Goal: Task Accomplishment & Management: Manage account settings

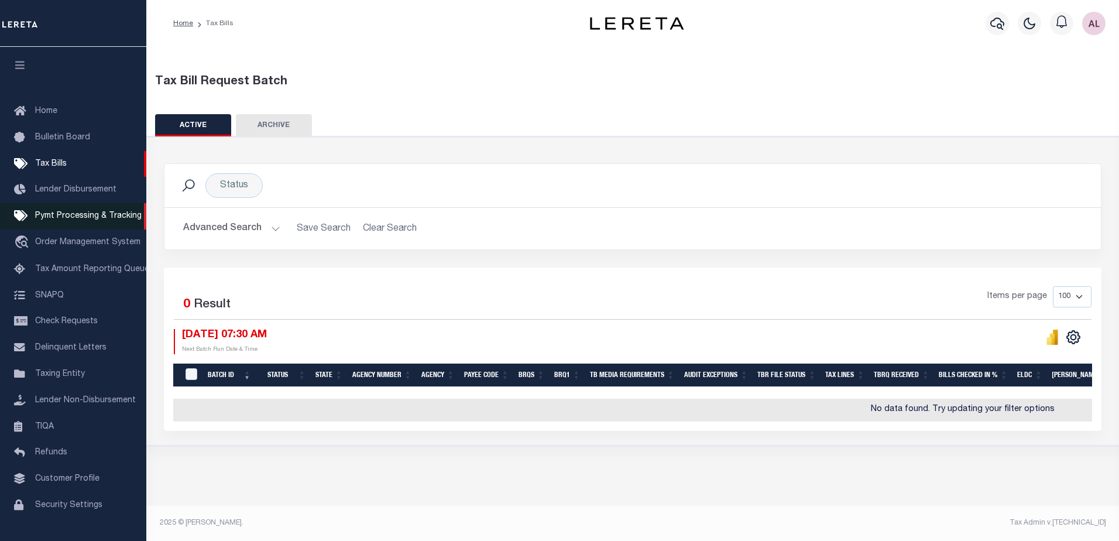
click at [78, 218] on span "Pymt Processing & Tracking" at bounding box center [88, 216] width 107 height 8
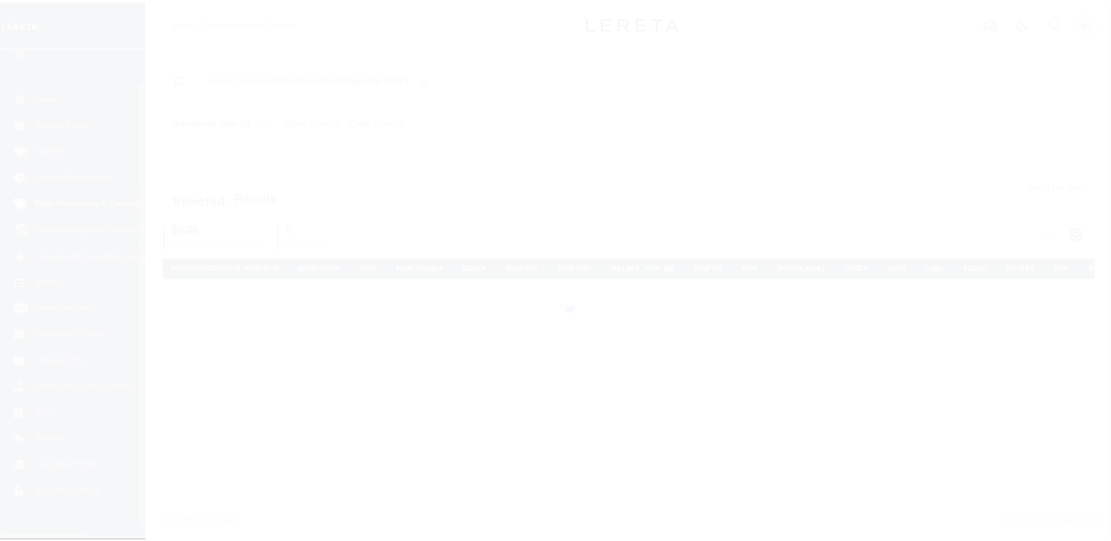
scroll to position [29, 0]
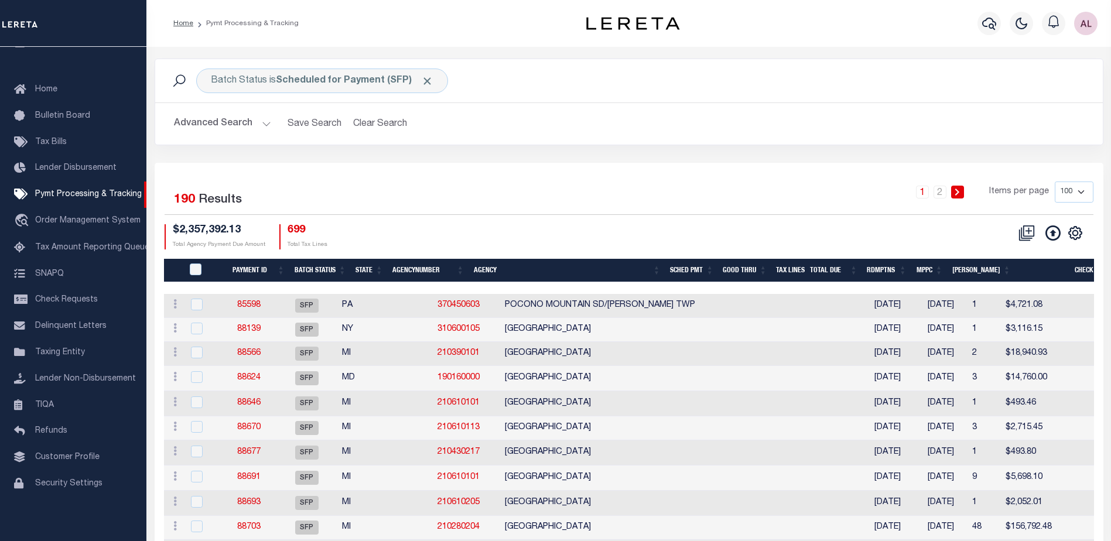
click at [1082, 191] on select "100 200 500 1000" at bounding box center [1073, 192] width 39 height 21
select select "1000"
click at [1054, 182] on select "100 200 500 1000" at bounding box center [1073, 192] width 39 height 21
click at [366, 268] on th "State" at bounding box center [369, 271] width 37 height 24
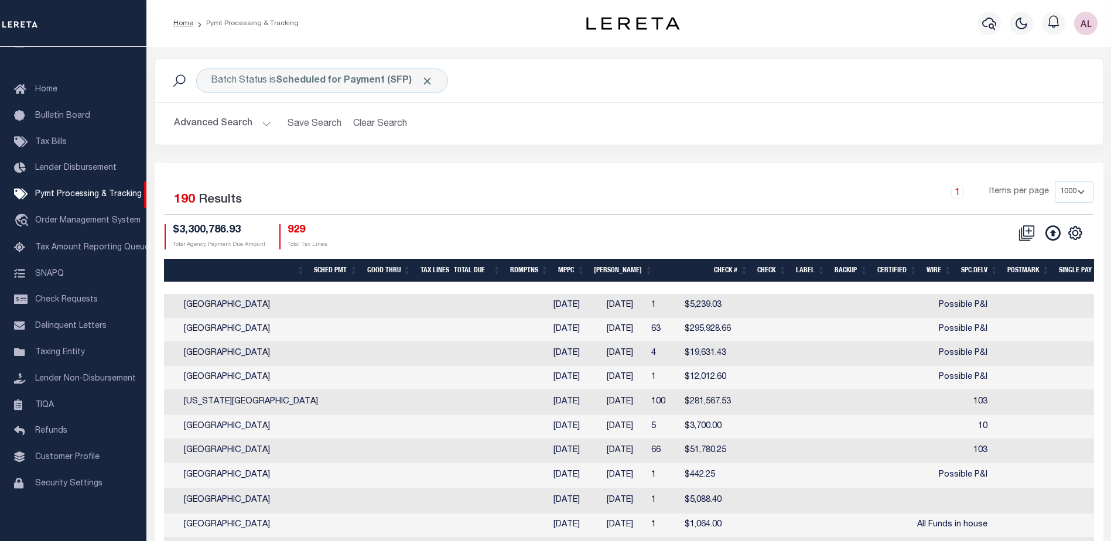
scroll to position [0, 429]
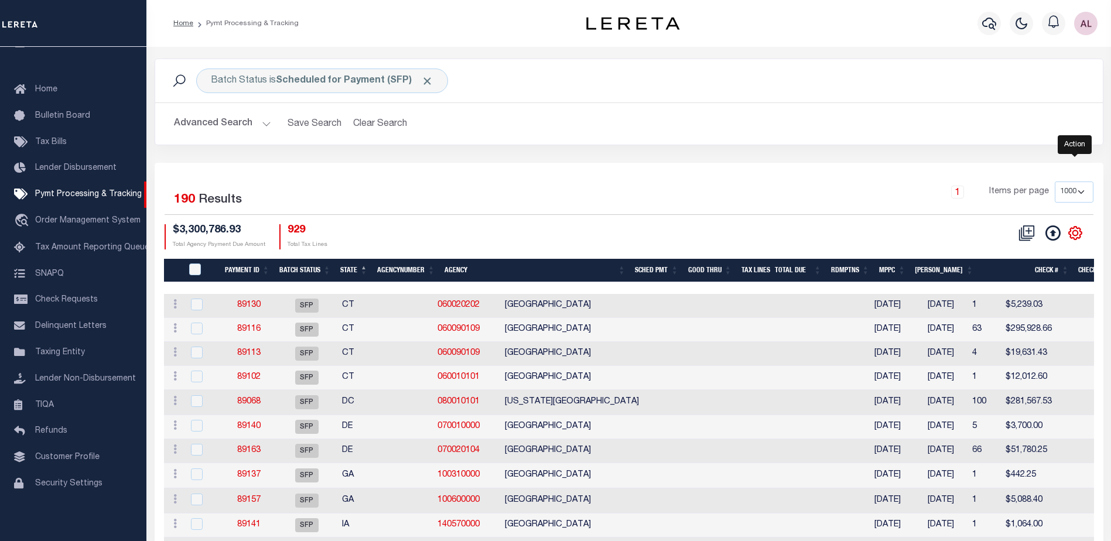
click at [1076, 231] on icon "" at bounding box center [1074, 232] width 15 height 15
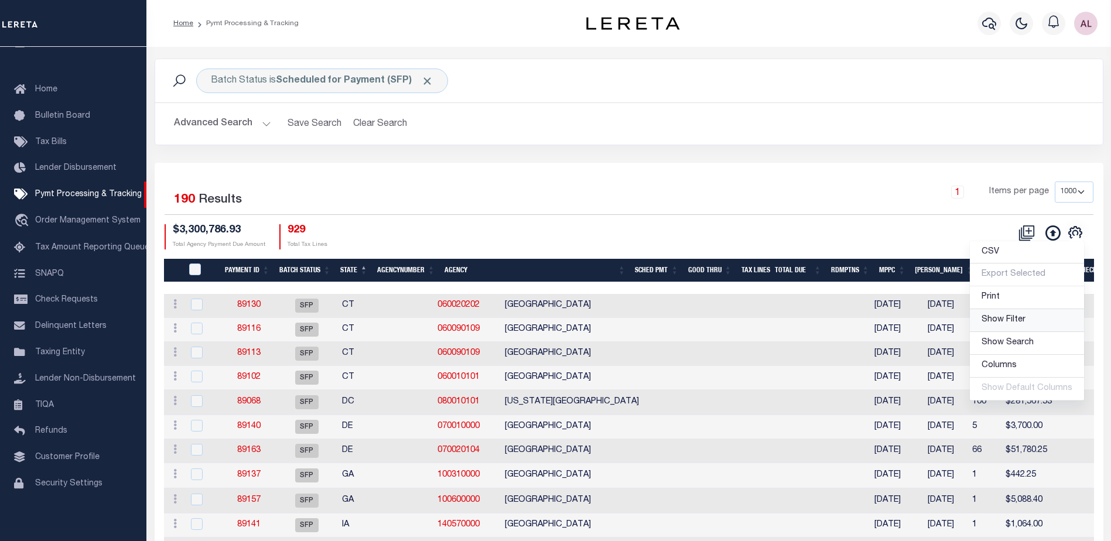
click at [996, 322] on span "Show Filter" at bounding box center [1003, 320] width 44 height 8
select select
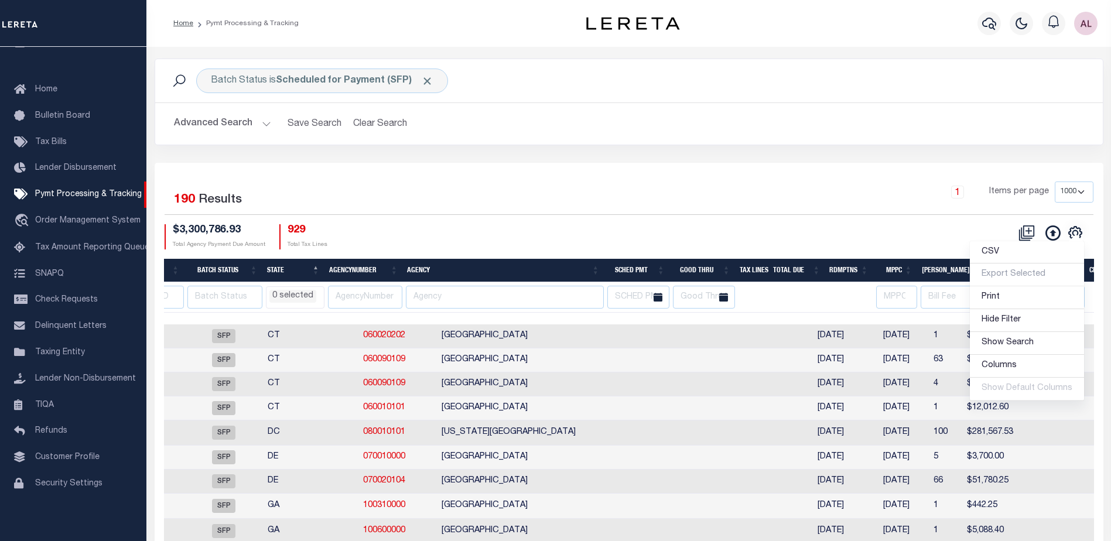
scroll to position [0, 267]
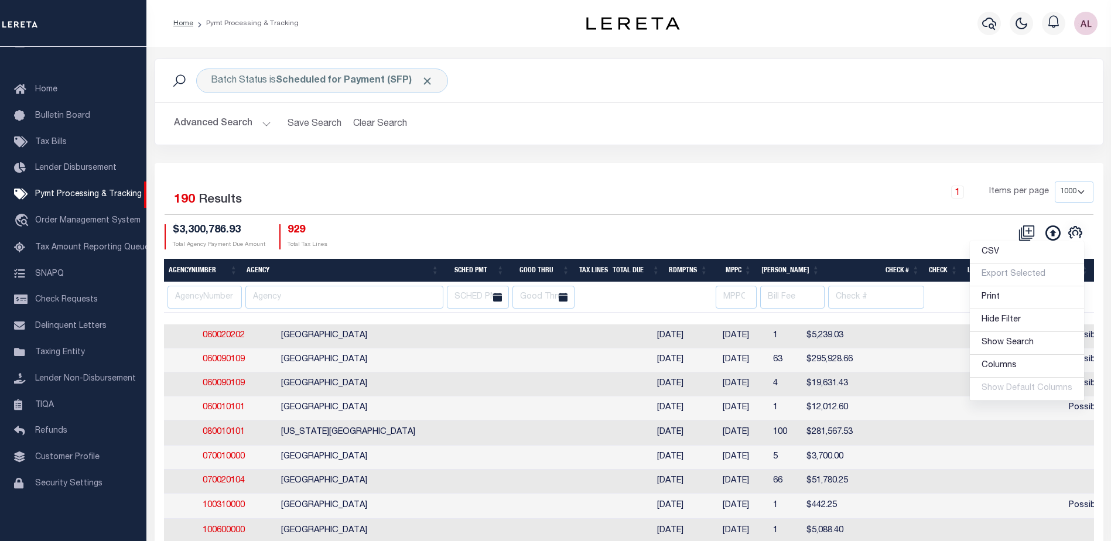
drag, startPoint x: 626, startPoint y: 326, endPoint x: 1091, endPoint y: 316, distance: 465.0
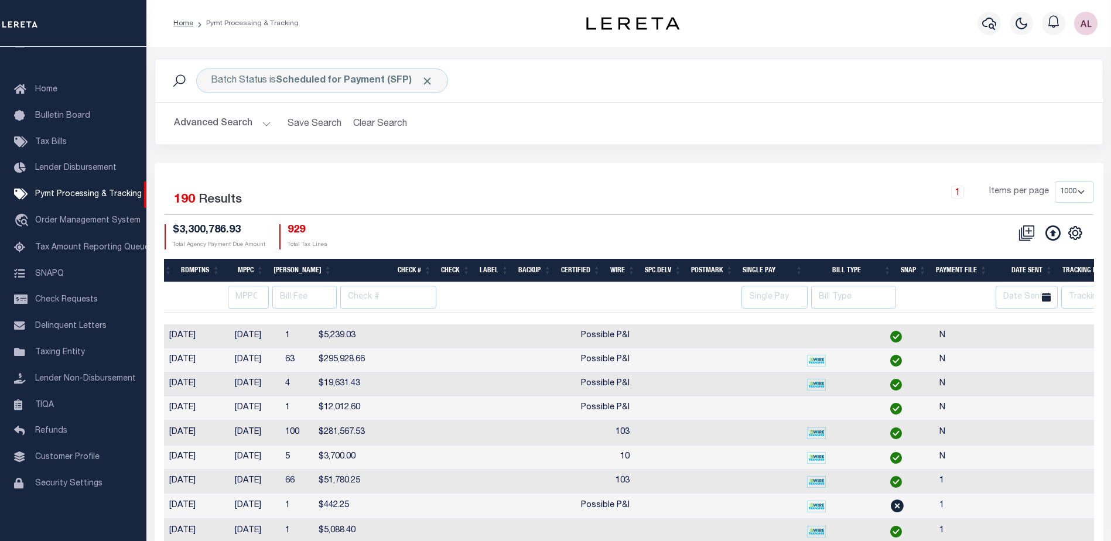
scroll to position [0, 873]
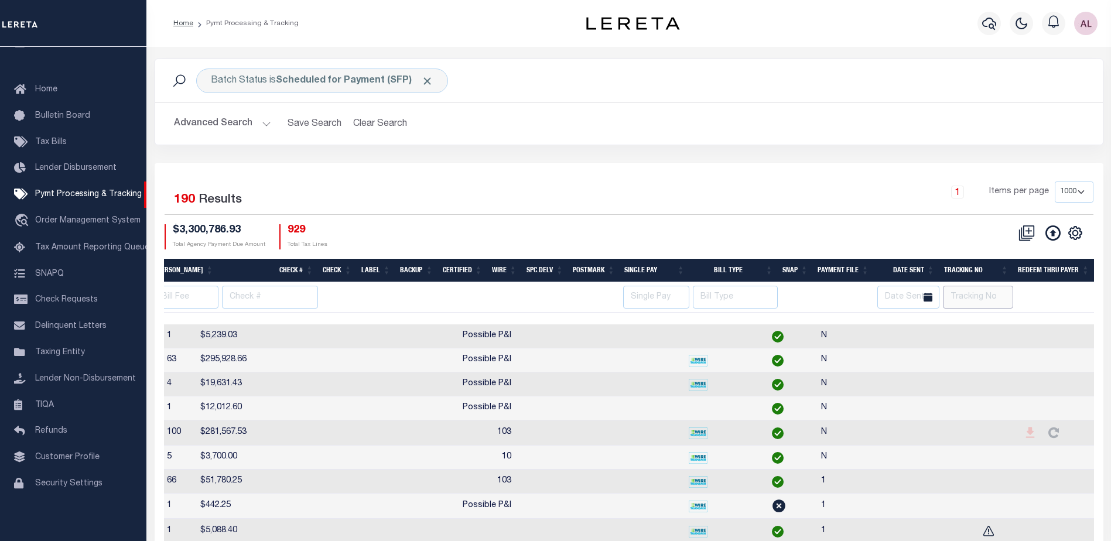
click at [974, 296] on input "text" at bounding box center [978, 297] width 70 height 23
type input "[PERSON_NAME]"
select select
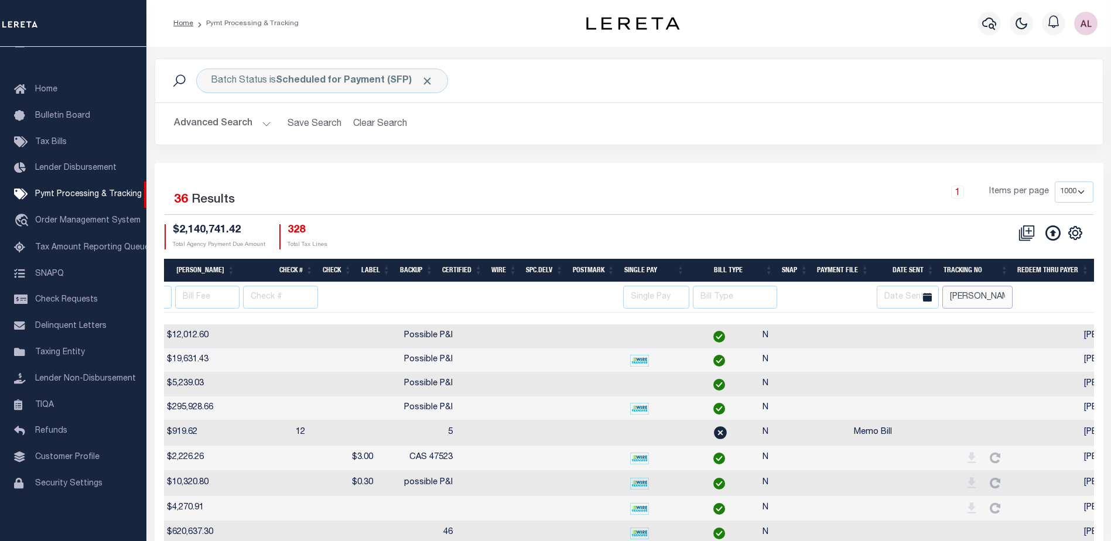
scroll to position [0, 851]
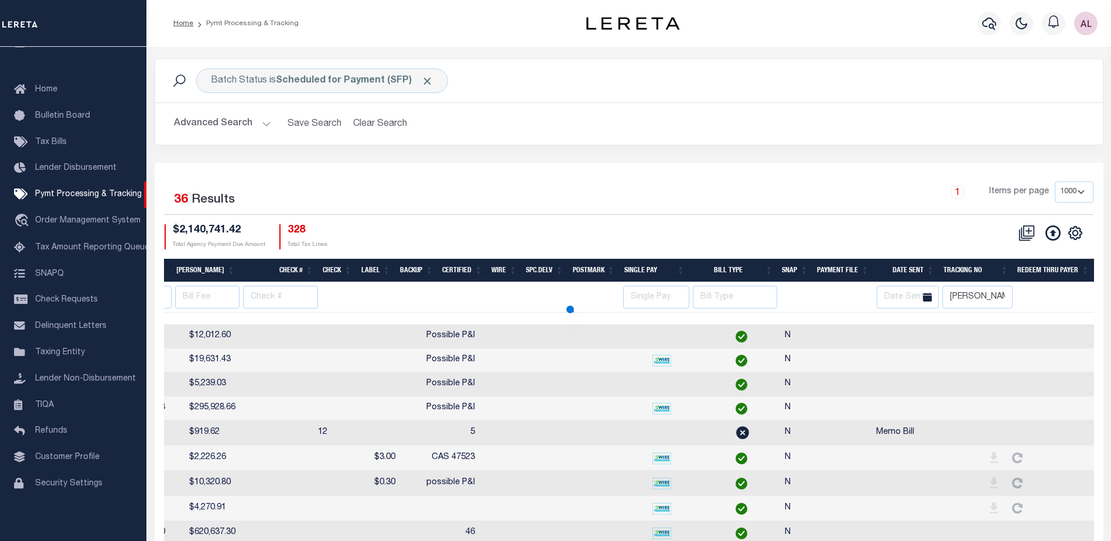
select select
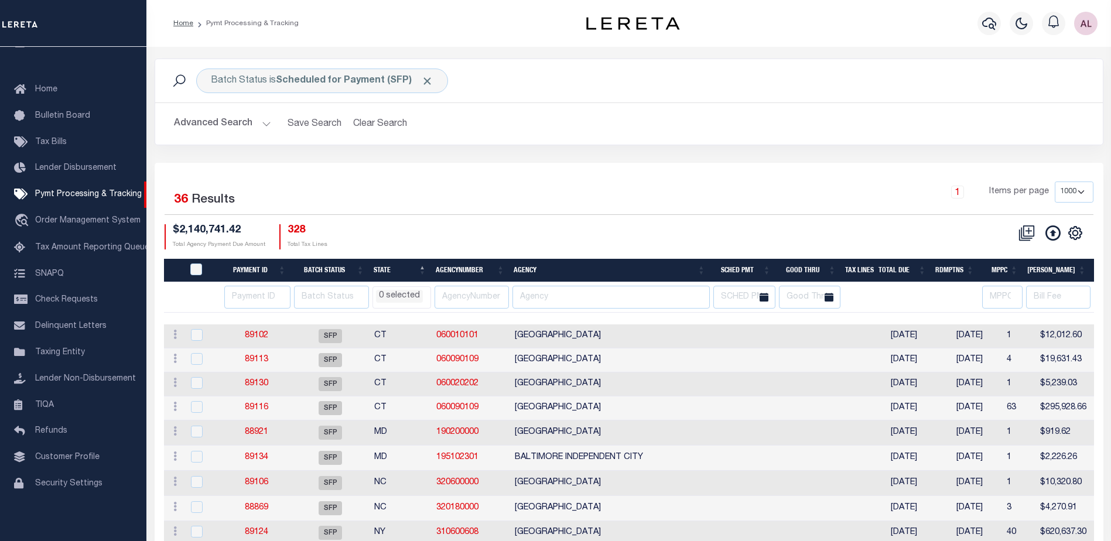
scroll to position [0, 0]
click at [819, 268] on th "Good Thru" at bounding box center [808, 271] width 66 height 24
select select
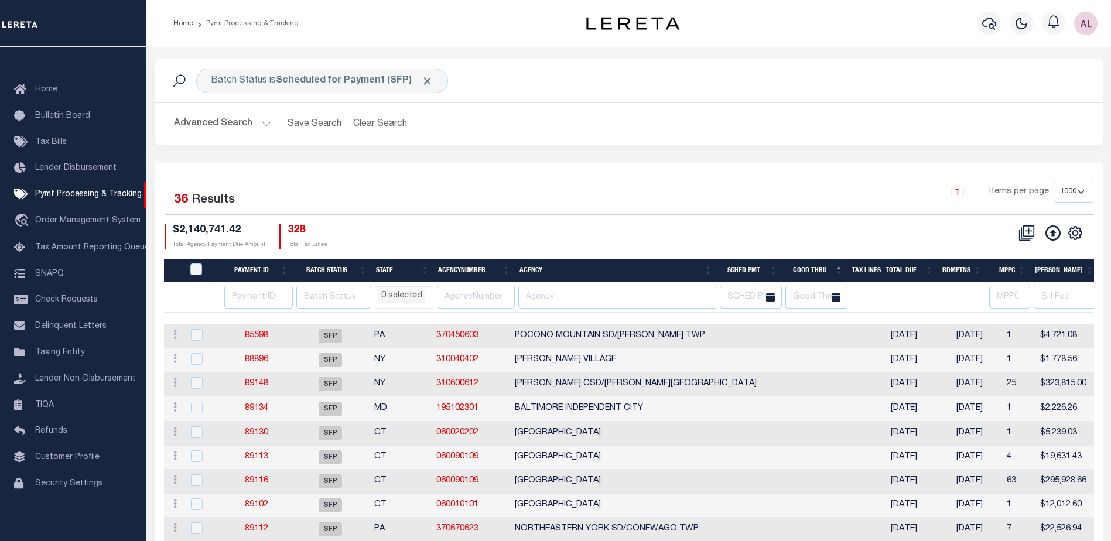
click at [814, 268] on th "Good Thru" at bounding box center [815, 271] width 66 height 24
select select
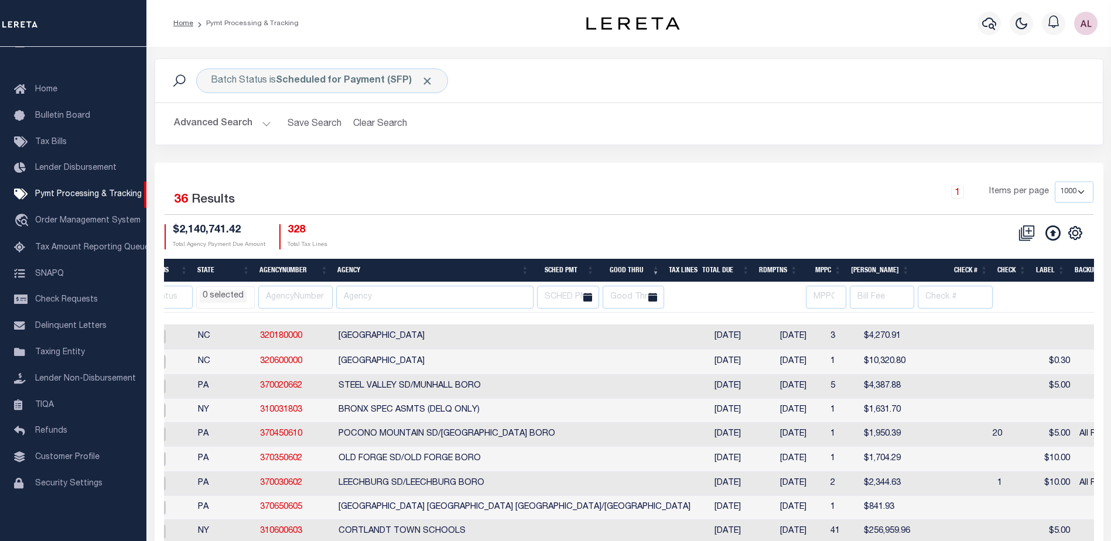
scroll to position [0, 309]
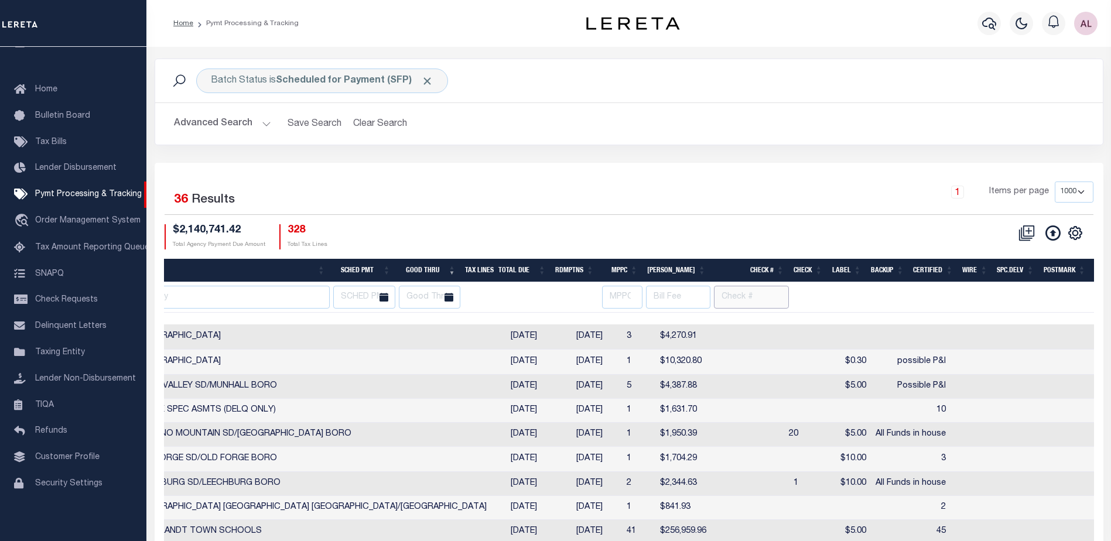
click at [738, 289] on input "text" at bounding box center [751, 297] width 75 height 23
type input "all"
select select
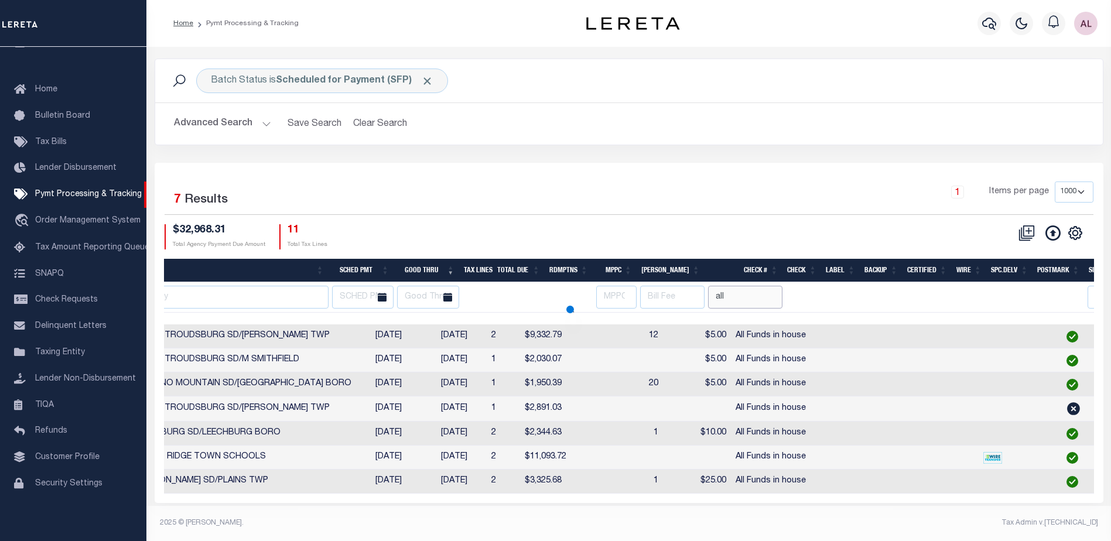
select select
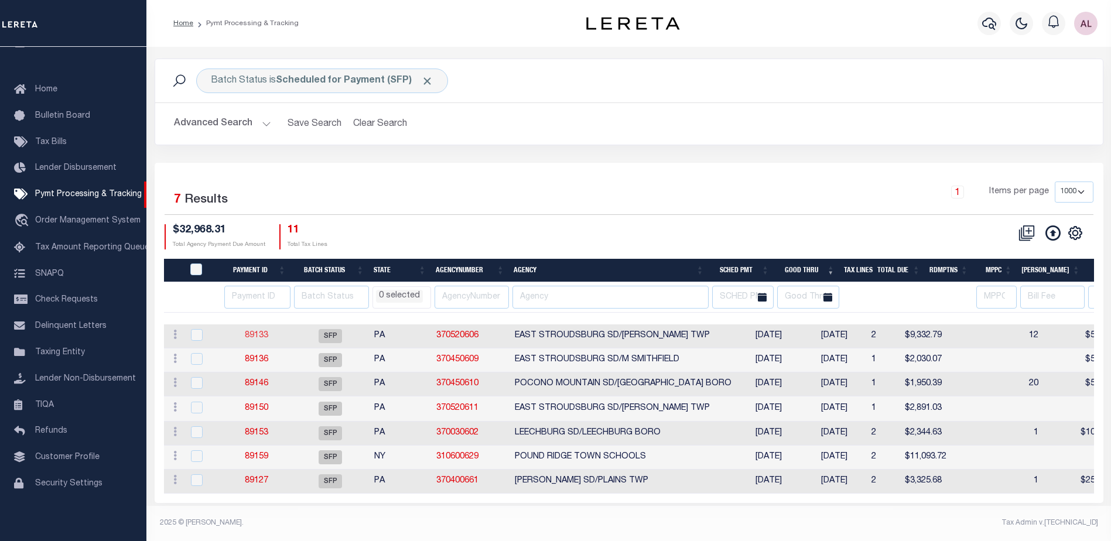
click at [261, 337] on link "89133" at bounding box center [256, 335] width 23 height 8
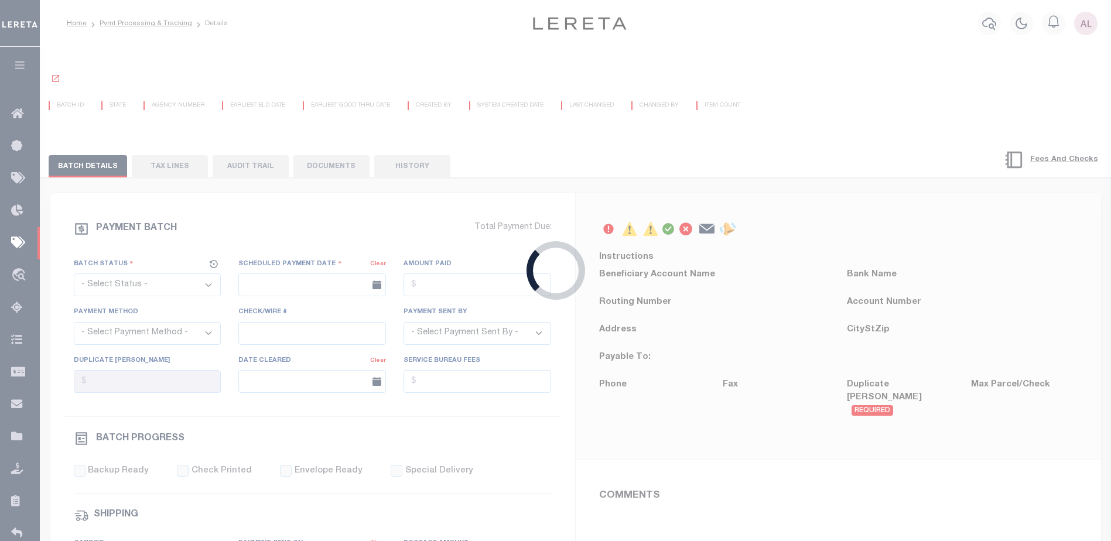
select select "SFP"
type input "[DATE]"
type input "All Funds in house"
type input "[PERSON_NAME]"
type input "N"
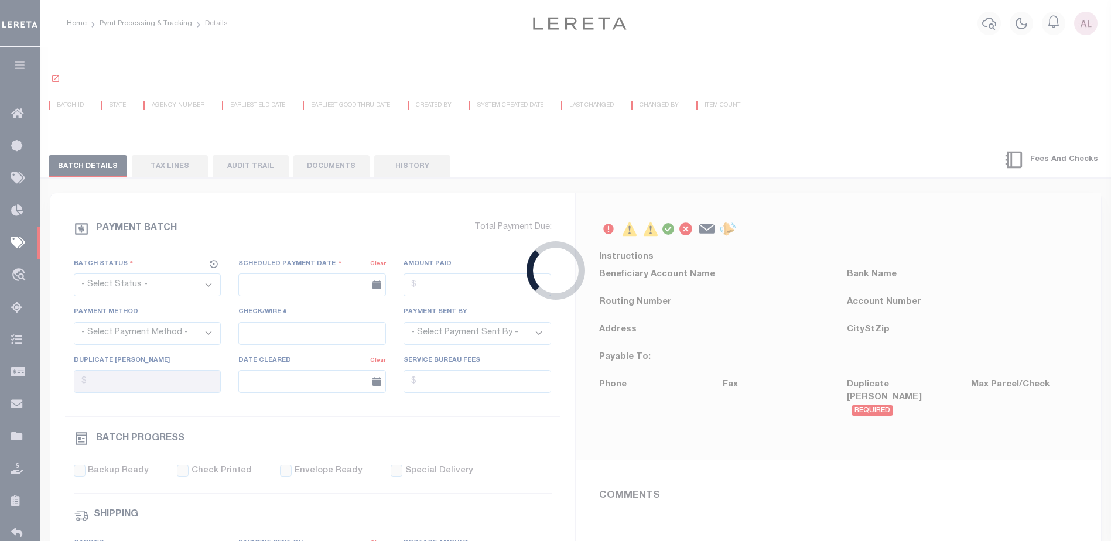
radio input "true"
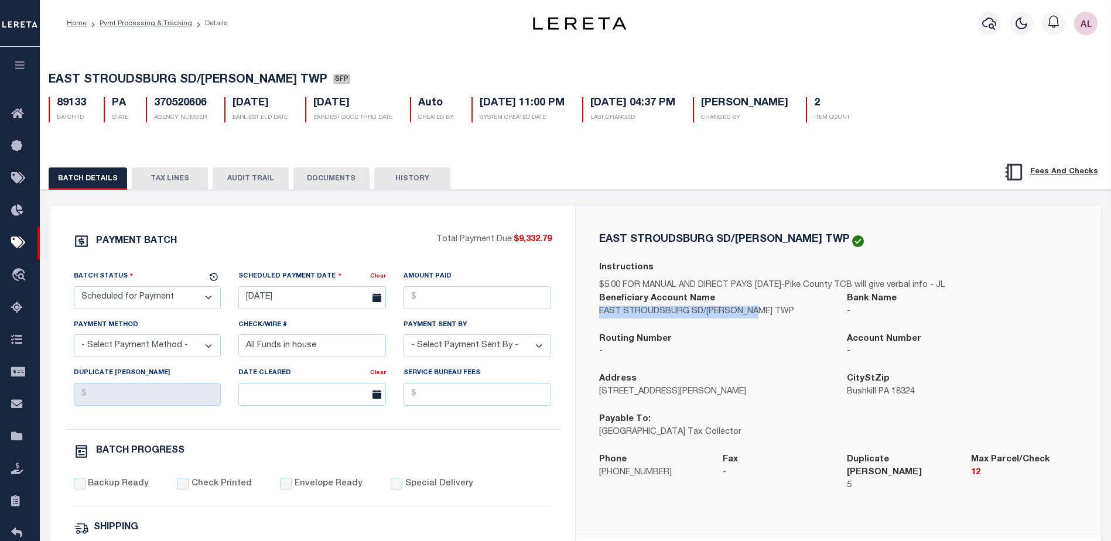
drag, startPoint x: 761, startPoint y: 315, endPoint x: 595, endPoint y: 321, distance: 165.8
click at [595, 321] on div "Beneficiary Account Name EAST STROUDSBURG SD/LEHMAN TWP" at bounding box center [714, 312] width 248 height 40
copy p "EAST STROUDSBURG SD/[PERSON_NAME] TWP"
select select
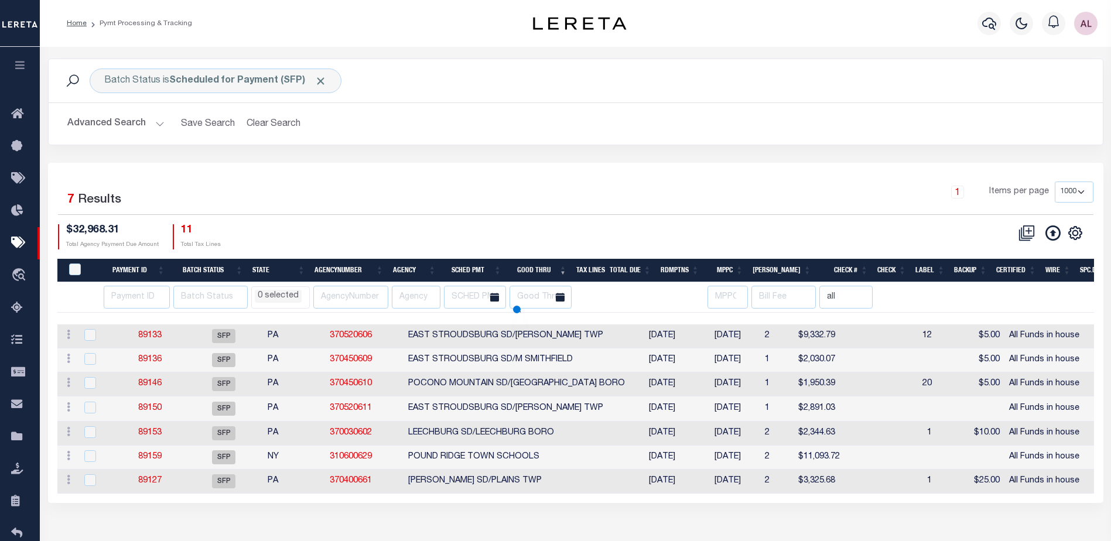
select select
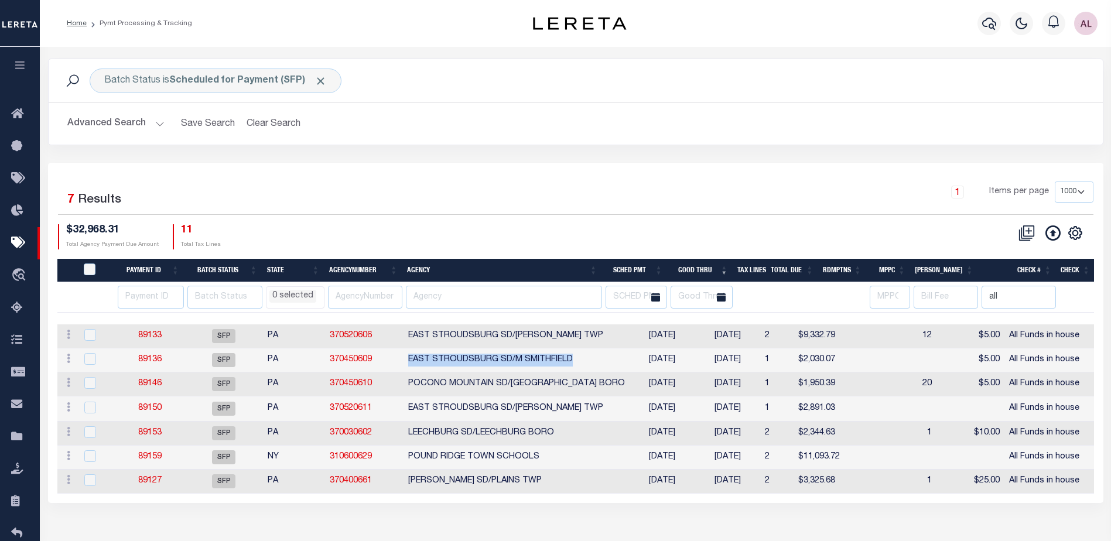
drag, startPoint x: 583, startPoint y: 359, endPoint x: 405, endPoint y: 362, distance: 178.0
click at [405, 362] on td "EAST STROUDSBURG SD/M SMITHFIELD" at bounding box center [516, 360] width 226 height 24
checkbox input "true"
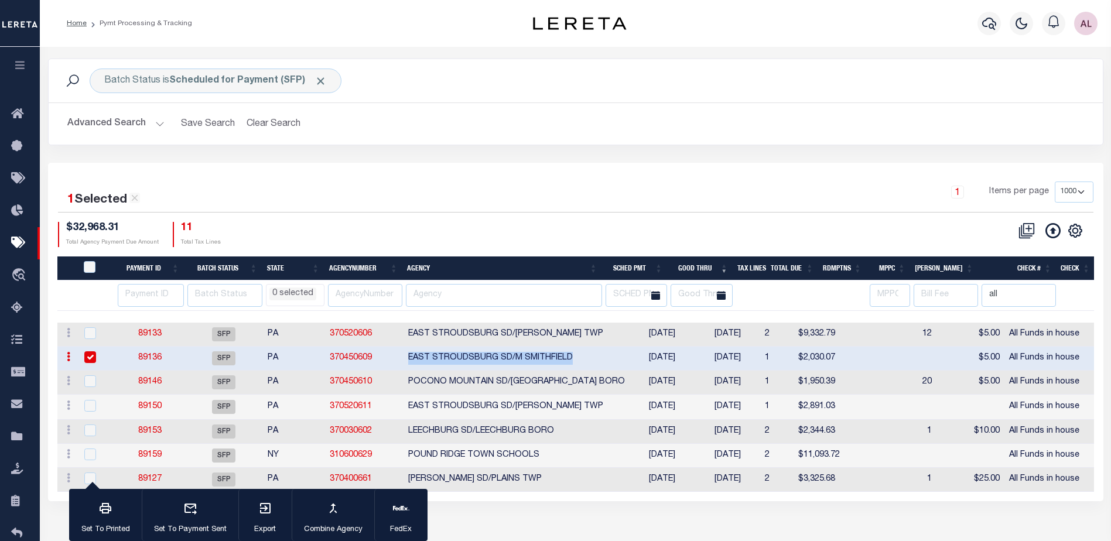
copy td "EAST STROUDSBURG SD/M SMITHFIELD"
drag, startPoint x: 611, startPoint y: 381, endPoint x: 402, endPoint y: 381, distance: 208.4
click at [402, 381] on tr "ACTIONS Delete Batch 89146 SFP PA 370450610 POCONO MOUNTAIN SD/MOUNT POCONO BOR…" at bounding box center [947, 383] width 1780 height 24
copy tr "POCONO MOUNTAIN SD/MOUNT POCONO BORO"
click at [574, 403] on td "EAST STROUDSBURG SD/PORTER TWP" at bounding box center [516, 407] width 226 height 25
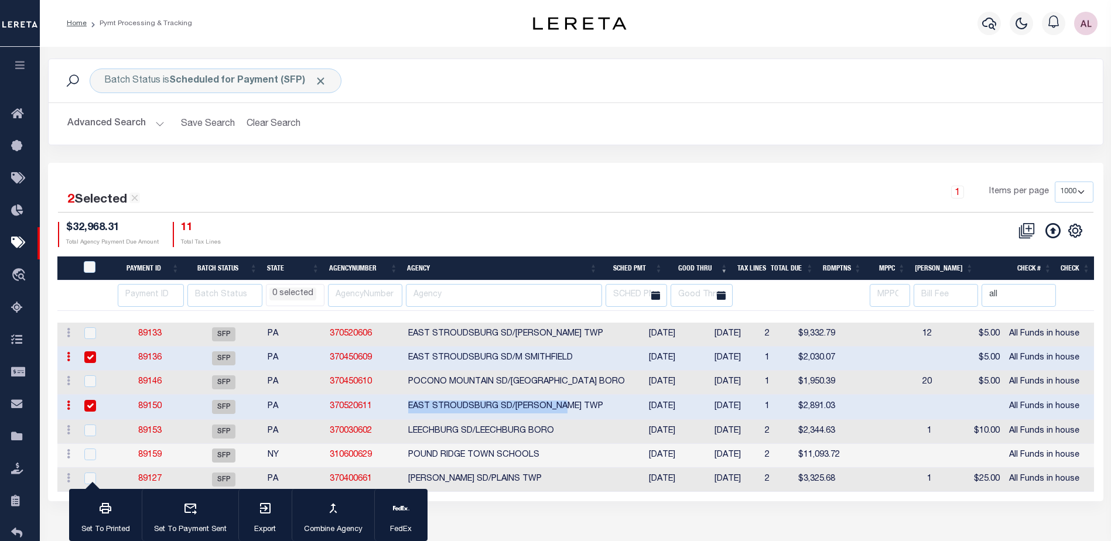
drag, startPoint x: 573, startPoint y: 406, endPoint x: 408, endPoint y: 402, distance: 164.6
click at [408, 402] on td "EAST STROUDSBURG SD/PORTER TWP" at bounding box center [516, 407] width 226 height 25
checkbox input "false"
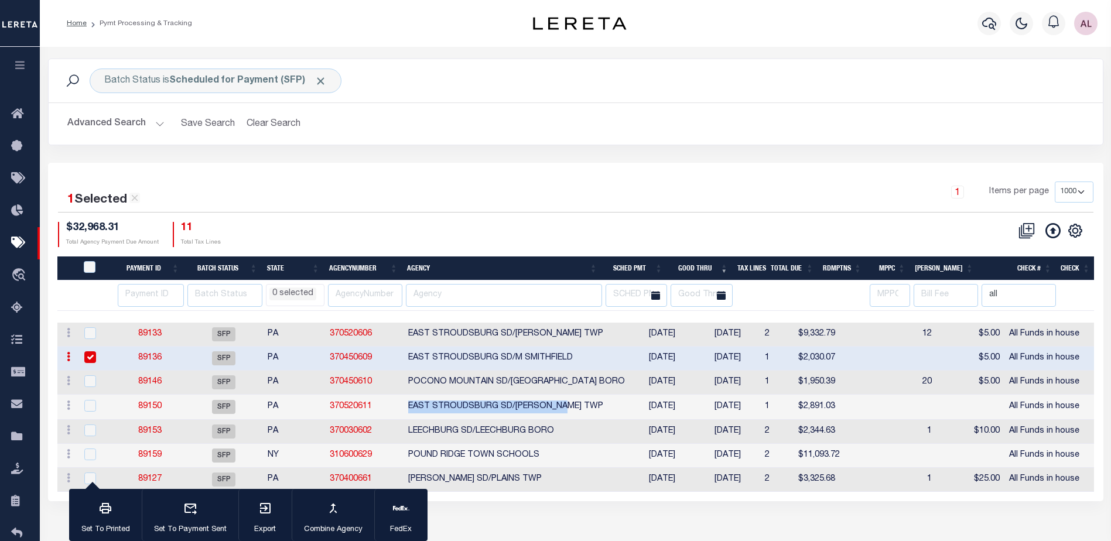
copy td "EAST STROUDSBURG SD/PORTER TWP"
click at [566, 432] on td "LEECHBURG SD/LEECHBURG BORO" at bounding box center [516, 432] width 226 height 24
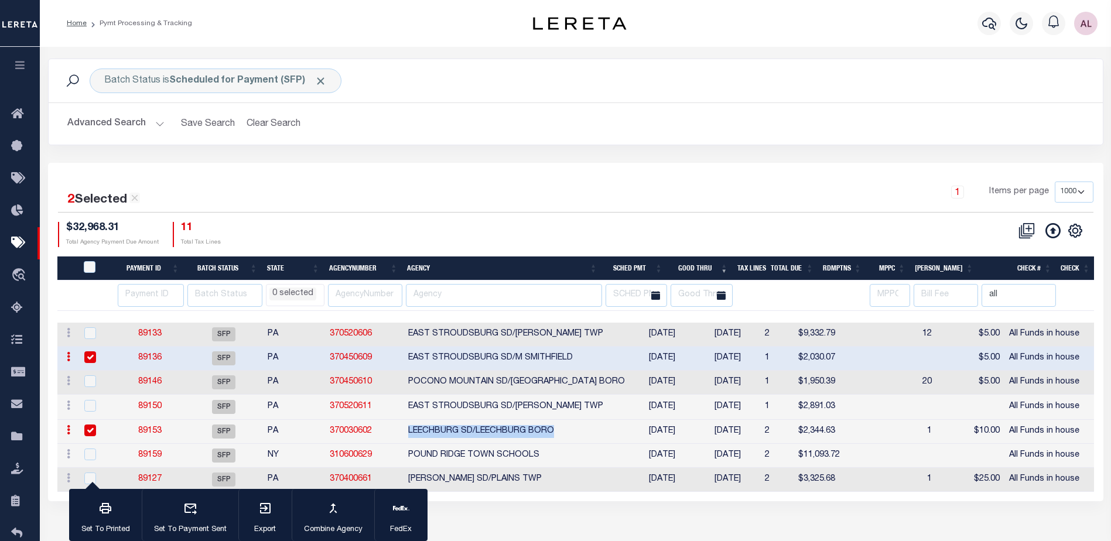
drag, startPoint x: 561, startPoint y: 436, endPoint x: 410, endPoint y: 422, distance: 151.7
click at [410, 422] on td "LEECHBURG SD/LEECHBURG BORO" at bounding box center [516, 432] width 226 height 24
checkbox input "false"
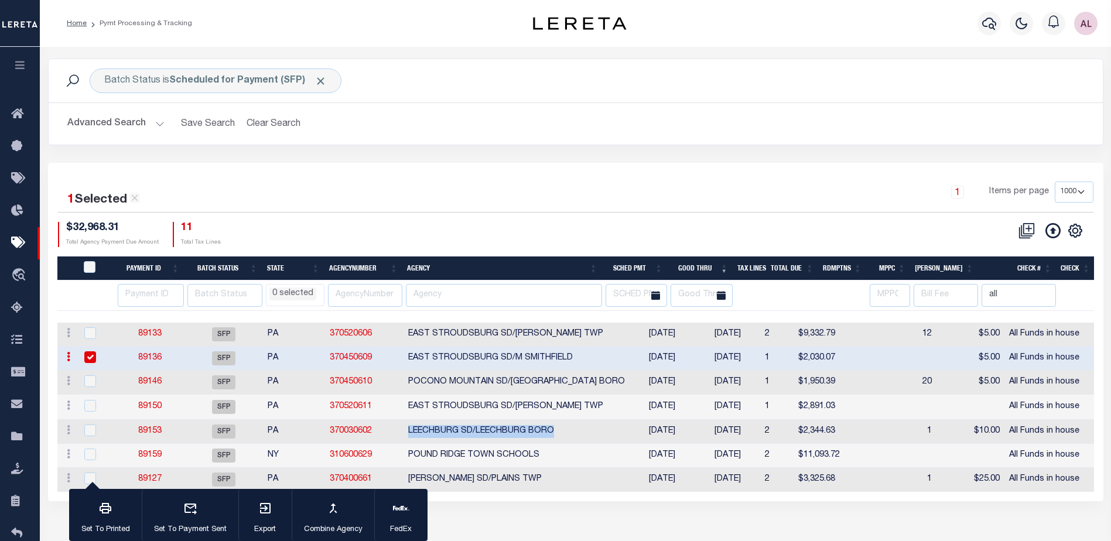
copy td "LEECHBURG SD/LEECHBURG BORO"
drag, startPoint x: 559, startPoint y: 456, endPoint x: 399, endPoint y: 450, distance: 160.5
click at [399, 450] on tr "ACTIONS Delete Batch 89159 SFP NY 310600629 POUND RIDGE TOWN SCHOOLS 09/19/2025…" at bounding box center [947, 456] width 1780 height 24
copy tr "POUND RIDGE TOWN SCHOOLS"
drag, startPoint x: 548, startPoint y: 477, endPoint x: 394, endPoint y: 479, distance: 154.0
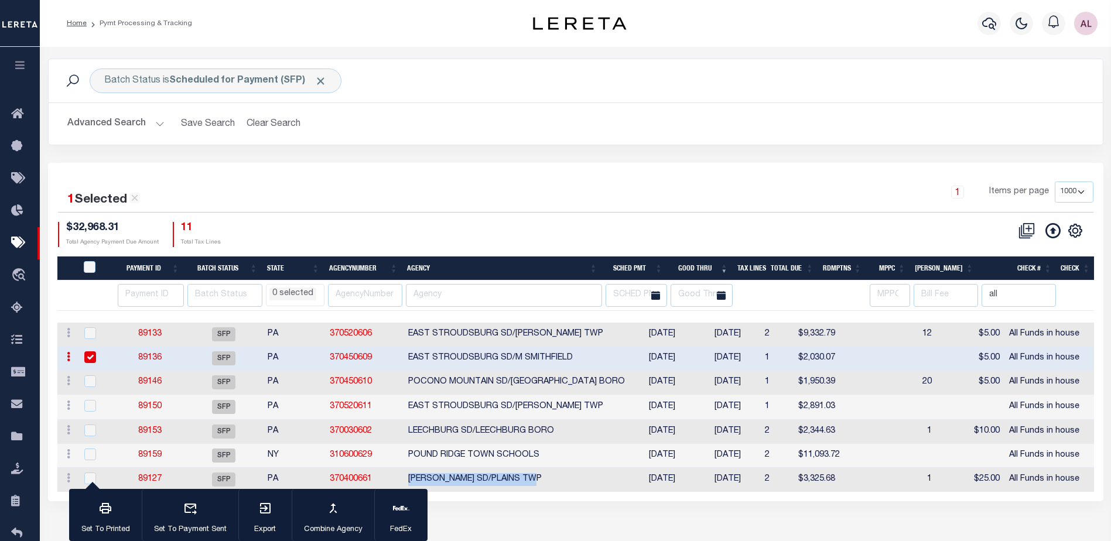
click at [394, 479] on tr "ACTIONS Delete Batch 89127 SFP PA 370400661 WILKES-BARRE SD/PLAINS TWP 09/17/20…" at bounding box center [947, 480] width 1780 height 24
copy tr "[PERSON_NAME] SD/PLAINS TWP"
click at [149, 330] on link "89133" at bounding box center [149, 334] width 23 height 8
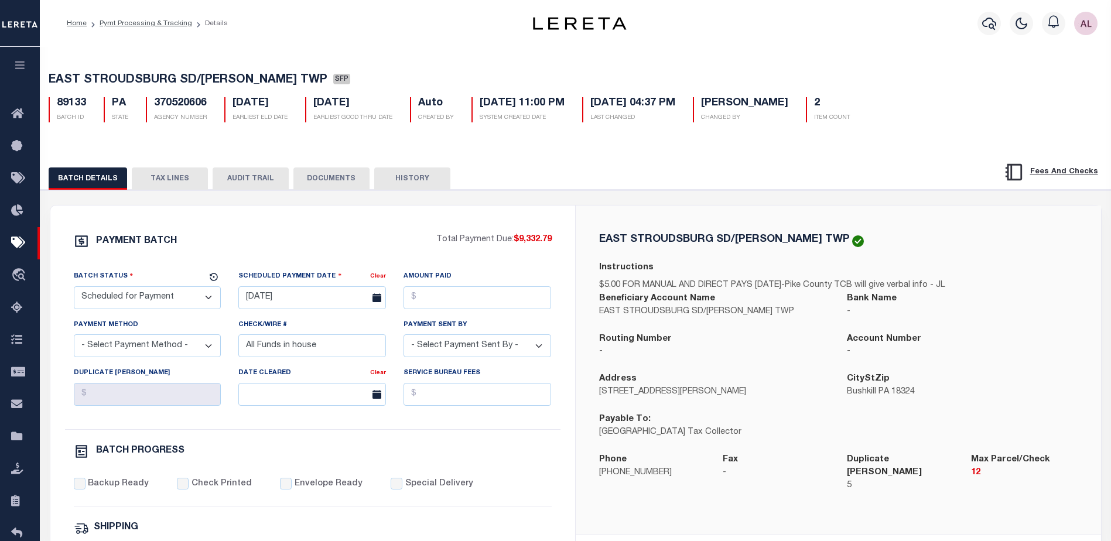
click at [161, 180] on button "TAX LINES" at bounding box center [170, 178] width 76 height 22
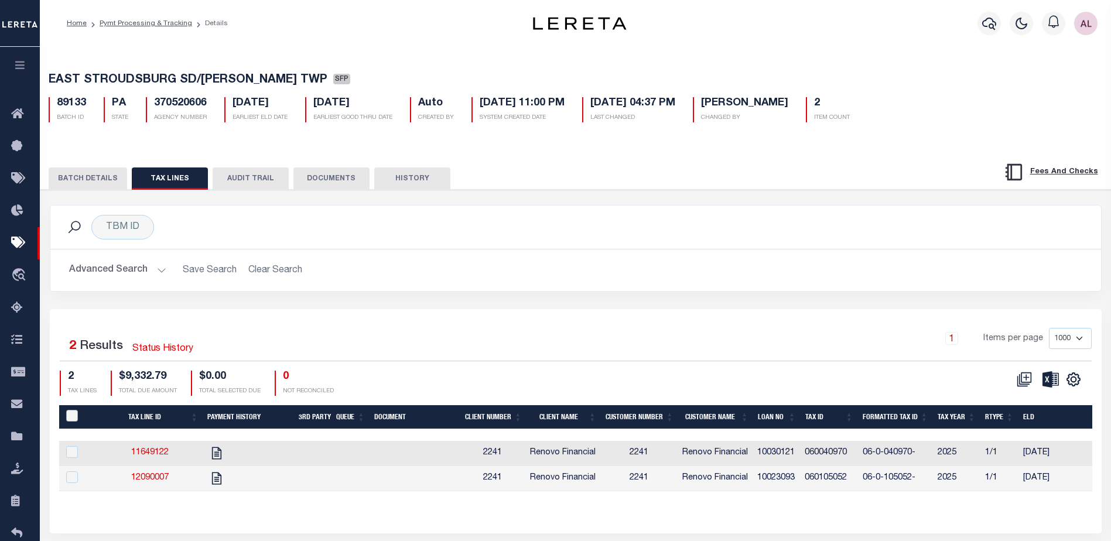
click at [67, 420] on input "PayeePaymentBatchId" at bounding box center [72, 416] width 12 height 12
checkbox input "true"
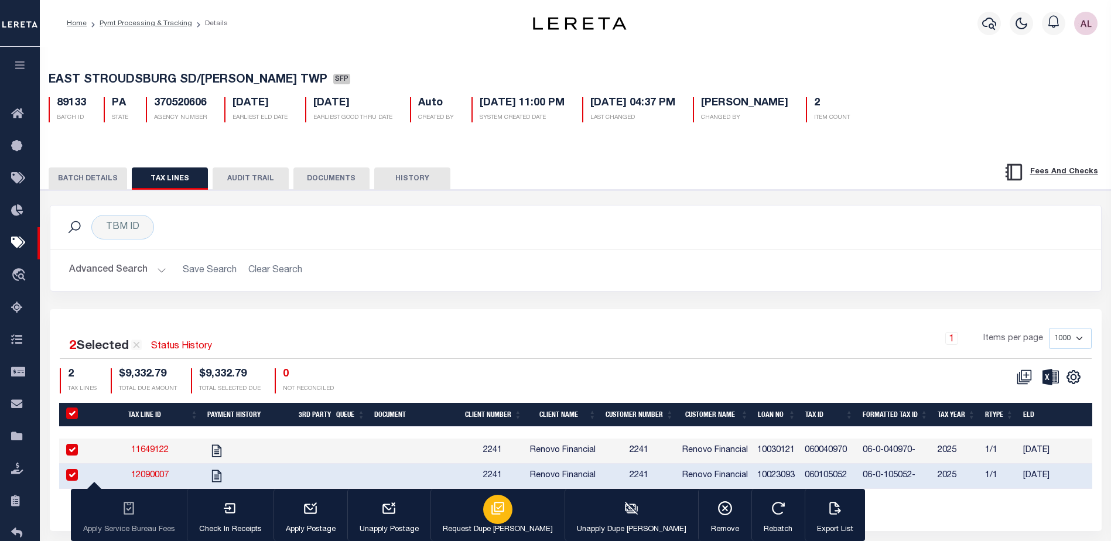
click at [490, 513] on icon "button" at bounding box center [497, 508] width 15 height 15
type input "[DATE]"
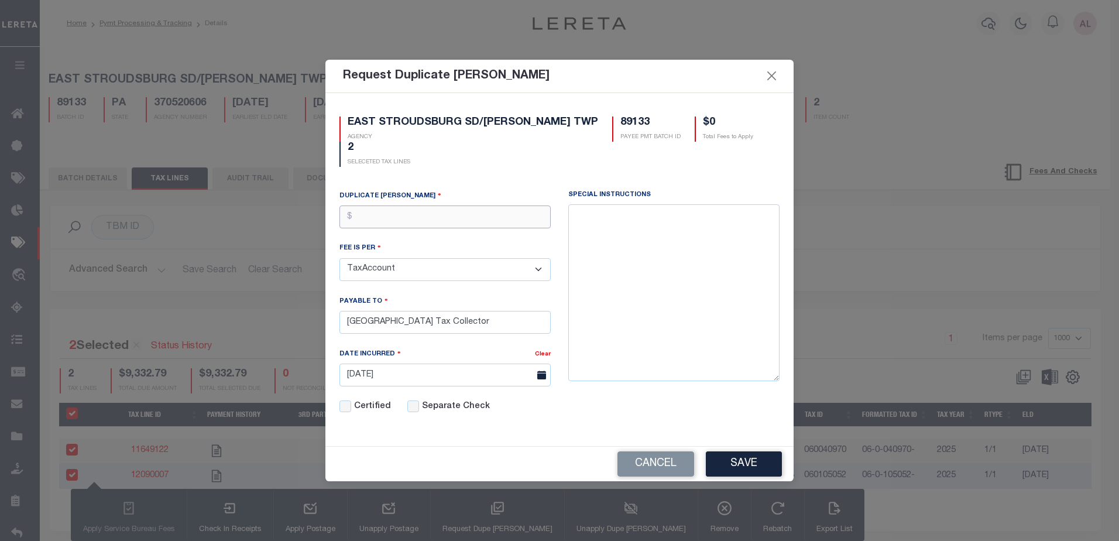
click at [385, 209] on input "text" at bounding box center [445, 217] width 211 height 23
click at [643, 471] on button "Cancel" at bounding box center [656, 463] width 77 height 25
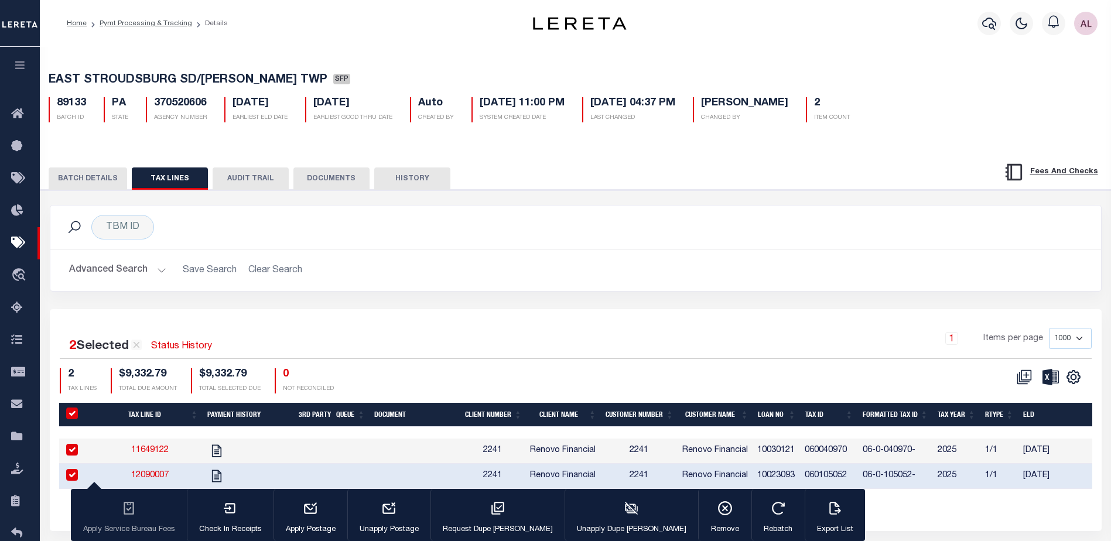
select select
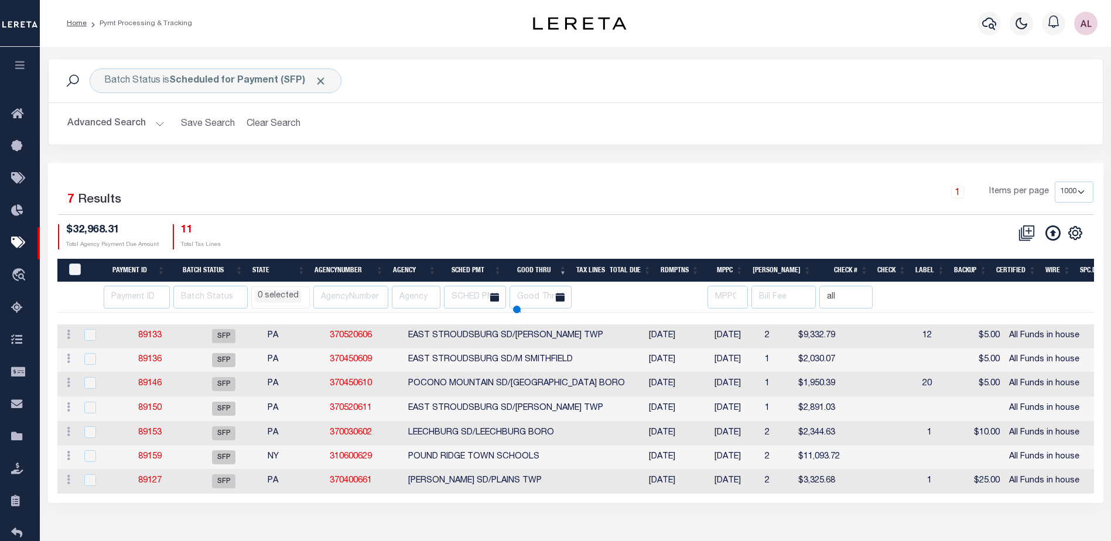
select select
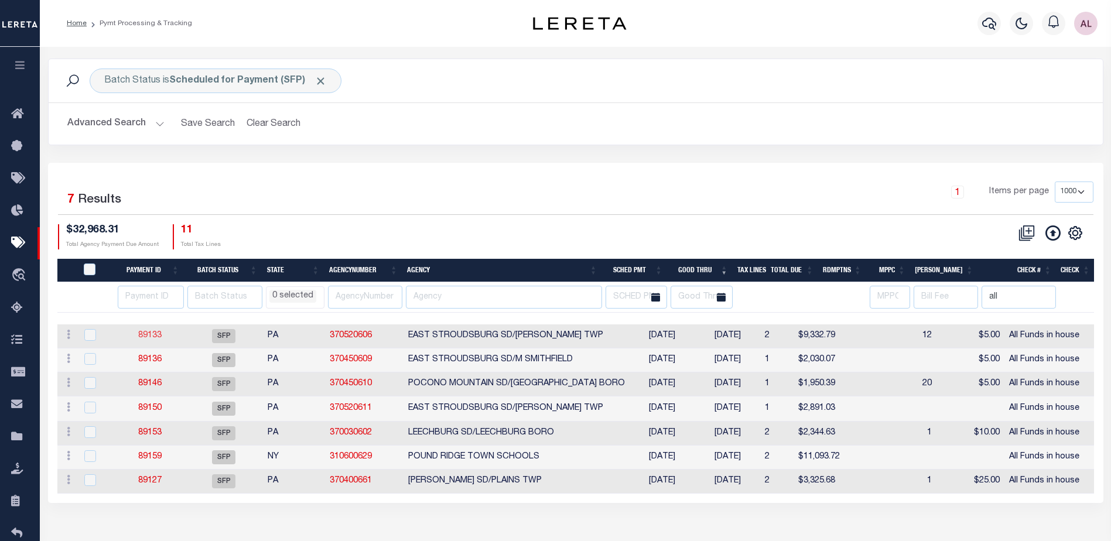
click at [147, 335] on link "89133" at bounding box center [149, 335] width 23 height 8
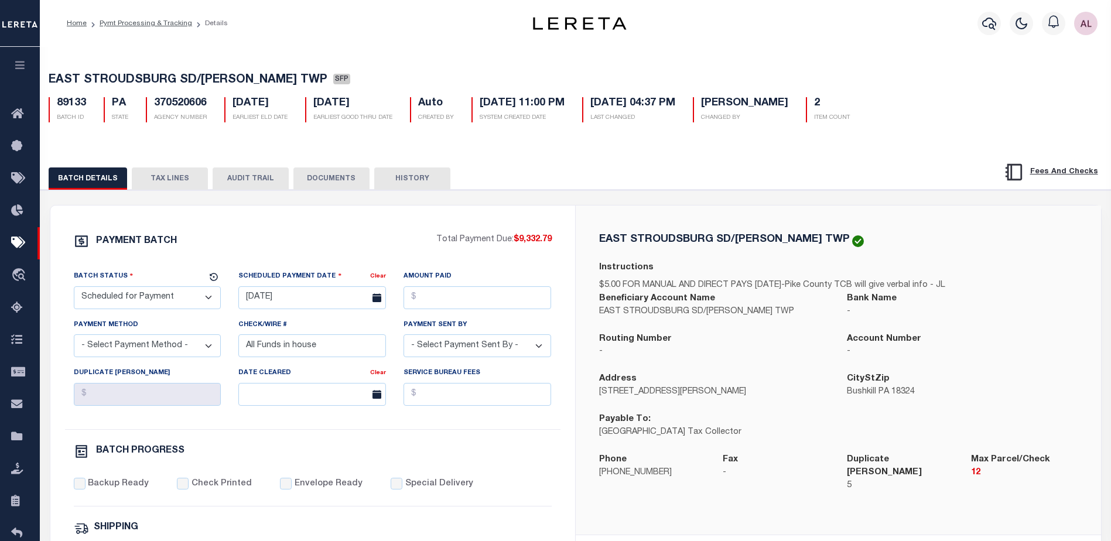
click at [188, 176] on button "TAX LINES" at bounding box center [170, 178] width 76 height 22
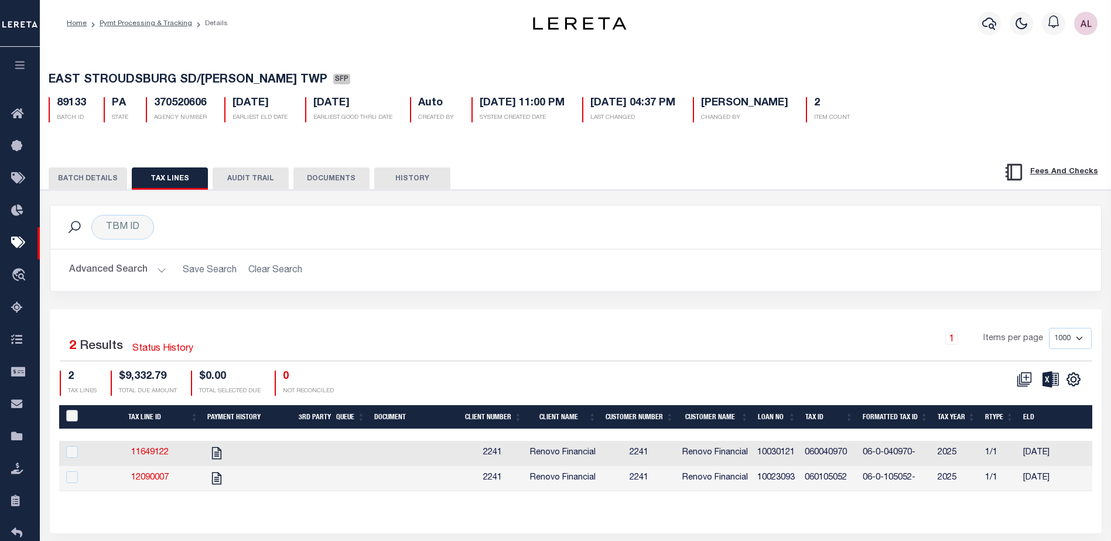
click at [71, 412] on input "PayeePaymentBatchId" at bounding box center [72, 416] width 12 height 12
checkbox input "true"
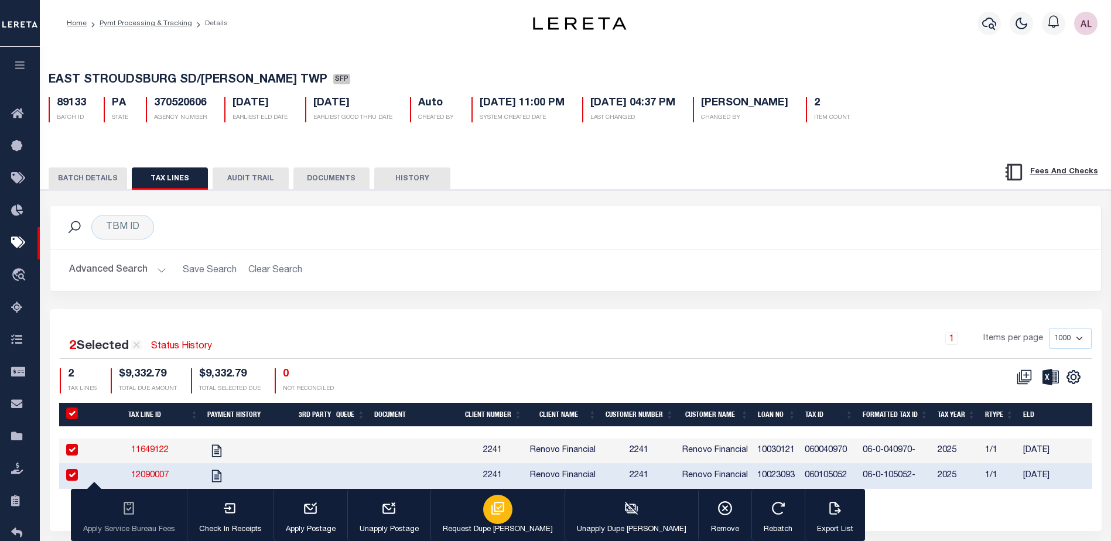
click at [490, 509] on icon "button" at bounding box center [497, 508] width 15 height 15
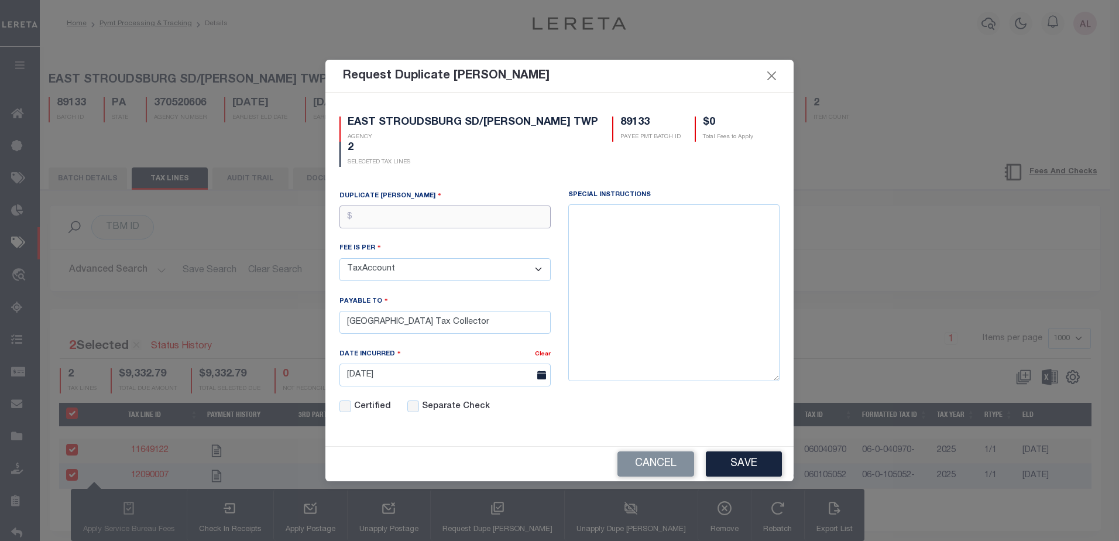
click at [420, 217] on input "text" at bounding box center [445, 217] width 211 height 23
type input "$5.00"
drag, startPoint x: 521, startPoint y: 327, endPoint x: 308, endPoint y: 319, distance: 212.7
click at [304, 319] on div "Request Duplicate Bill Fees EAST STROUDSBURG SD/LEHMAN TWP AGENCY 89133 PAYEE P…" at bounding box center [559, 270] width 1119 height 541
drag, startPoint x: 369, startPoint y: 322, endPoint x: 468, endPoint y: 341, distance: 100.7
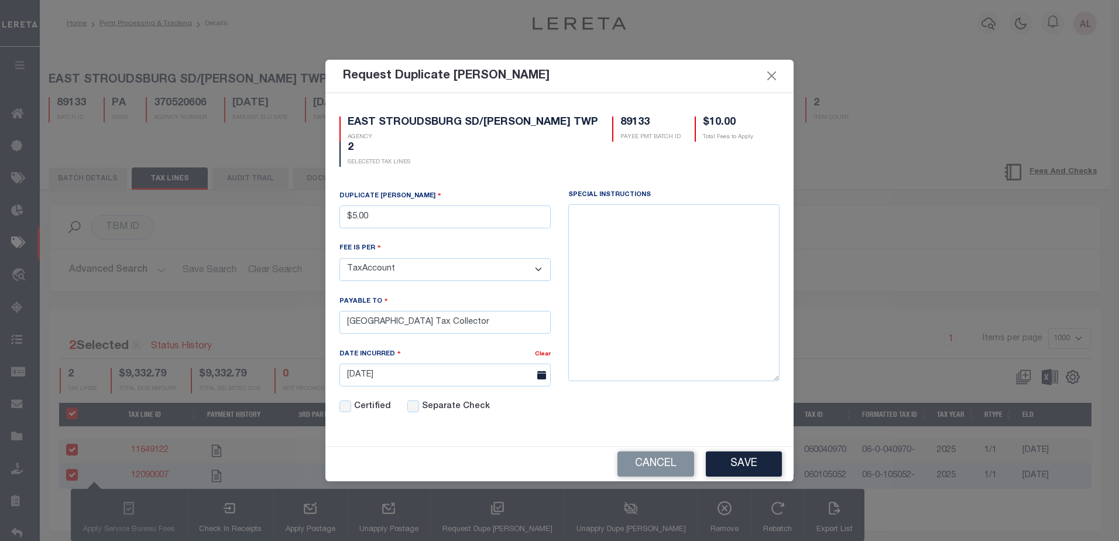
click at [468, 341] on div "Duplicate Bill Fee $5.00 FEE IS PER TaxAccount TaxYear Installment PAYABLE TO E…" at bounding box center [445, 309] width 229 height 238
drag, startPoint x: 525, startPoint y: 322, endPoint x: 295, endPoint y: 321, distance: 230.1
click at [282, 316] on div "Request Duplicate Bill Fees EAST STROUDSBURG SD/LEHMAN TWP AGENCY 89133 PAYEE P…" at bounding box center [559, 270] width 1119 height 541
paste input "Bonnie Wargo"
type input "Bonnie Wargo"
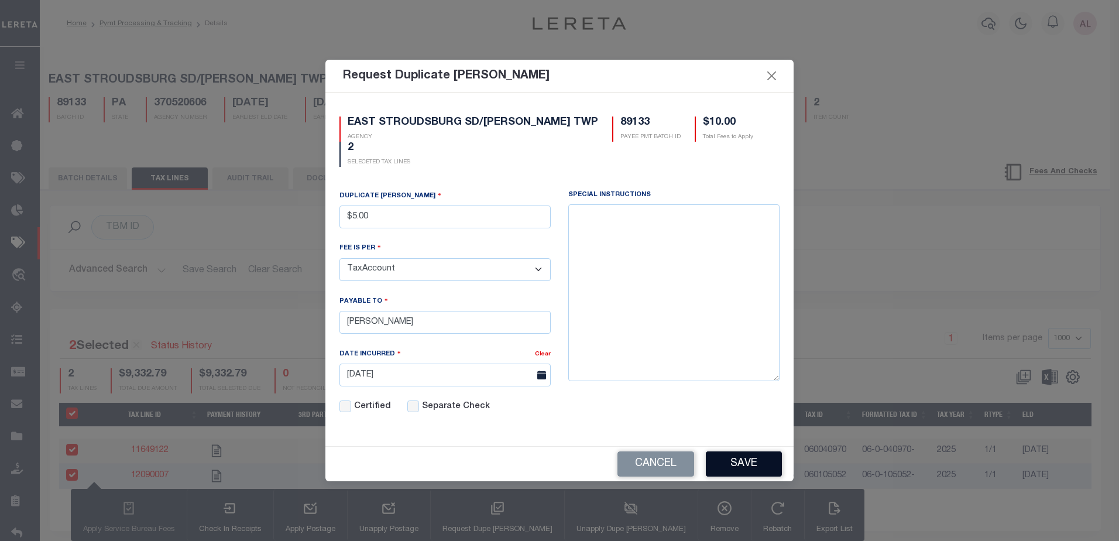
click at [744, 464] on button "Save" at bounding box center [744, 463] width 76 height 25
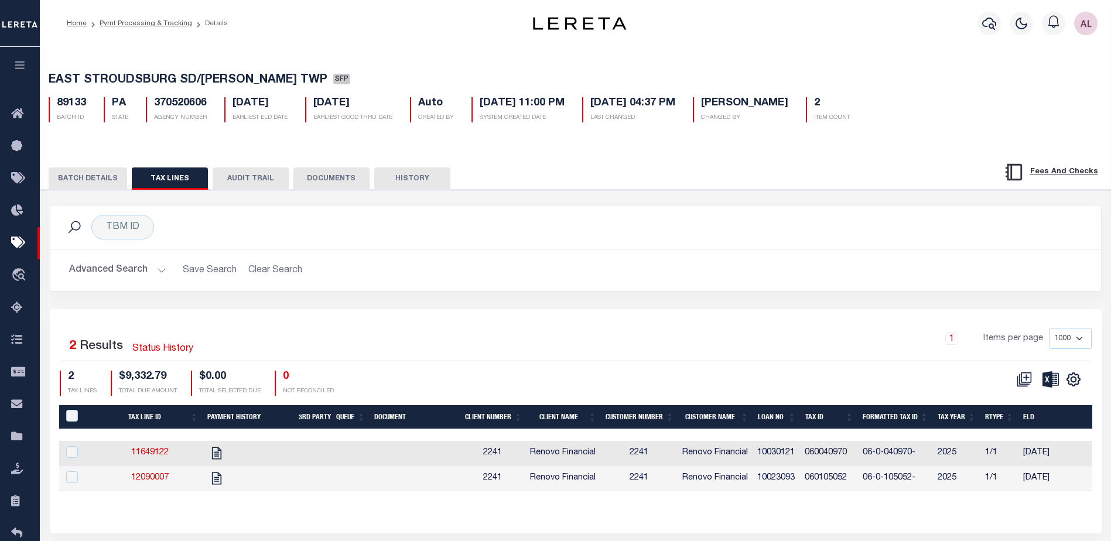
select select
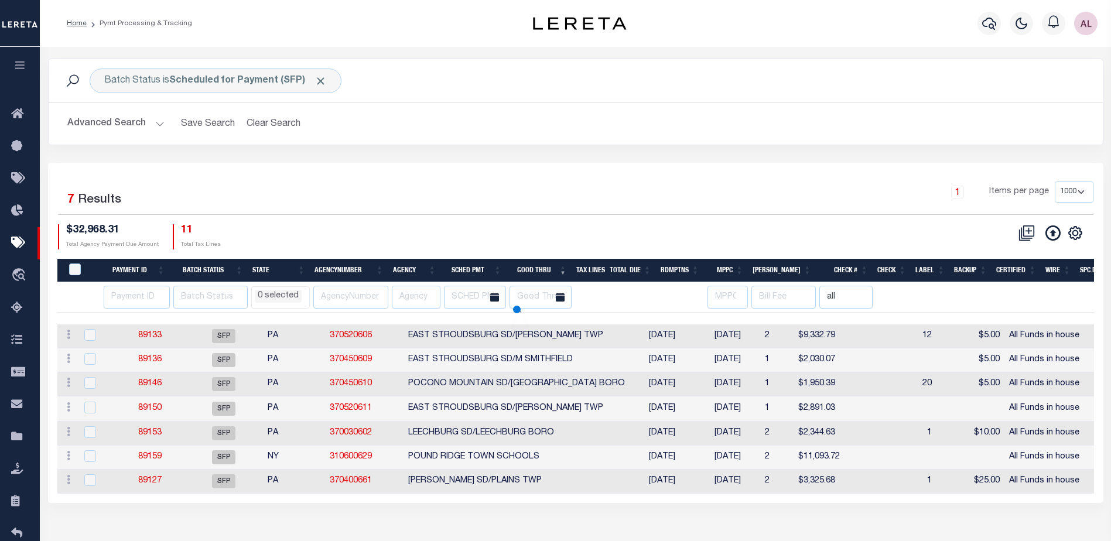
select select
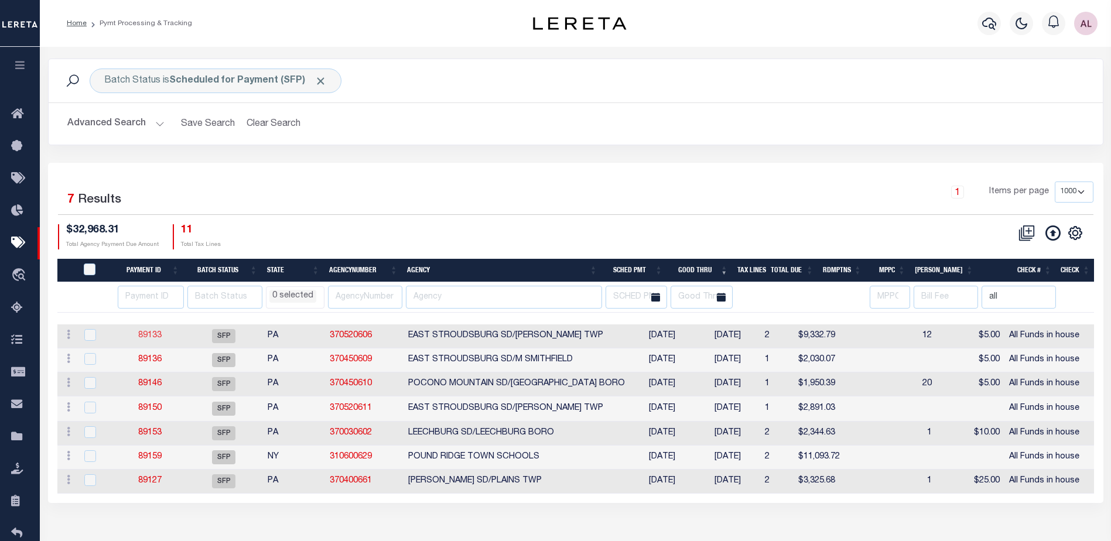
click at [141, 331] on link "89133" at bounding box center [149, 335] width 23 height 8
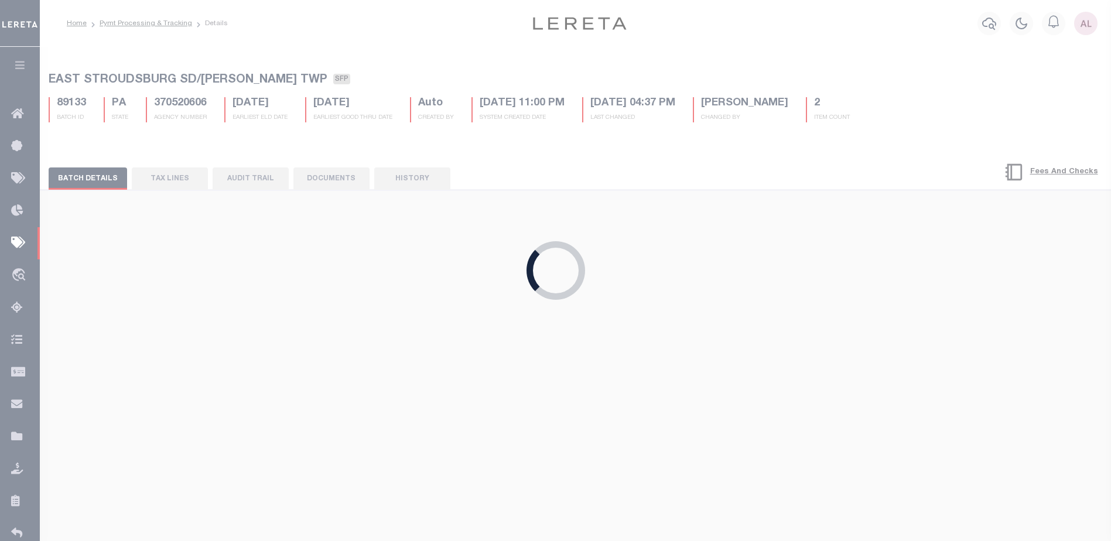
type input "$10"
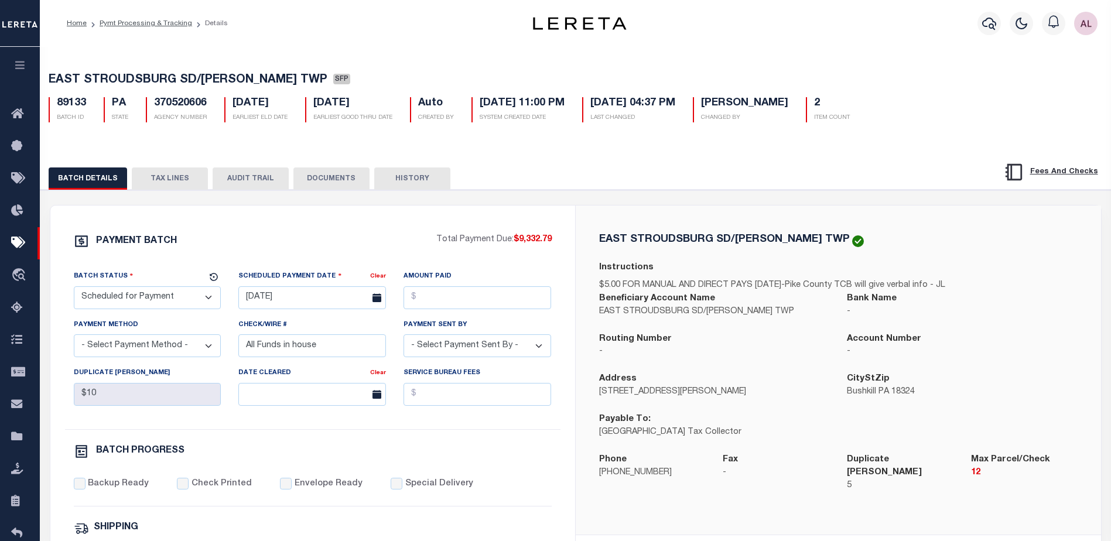
drag, startPoint x: 186, startPoint y: 303, endPoint x: 182, endPoint y: 298, distance: 6.7
click at [186, 303] on select "- Select Status - Scheduled for Payment Ready For Payment Payment Sent Cleared …" at bounding box center [148, 297] width 148 height 23
select select "RFP"
click at [74, 289] on select "- Select Status - Scheduled for Payment Ready For Payment Payment Sent Cleared …" at bounding box center [148, 297] width 148 height 23
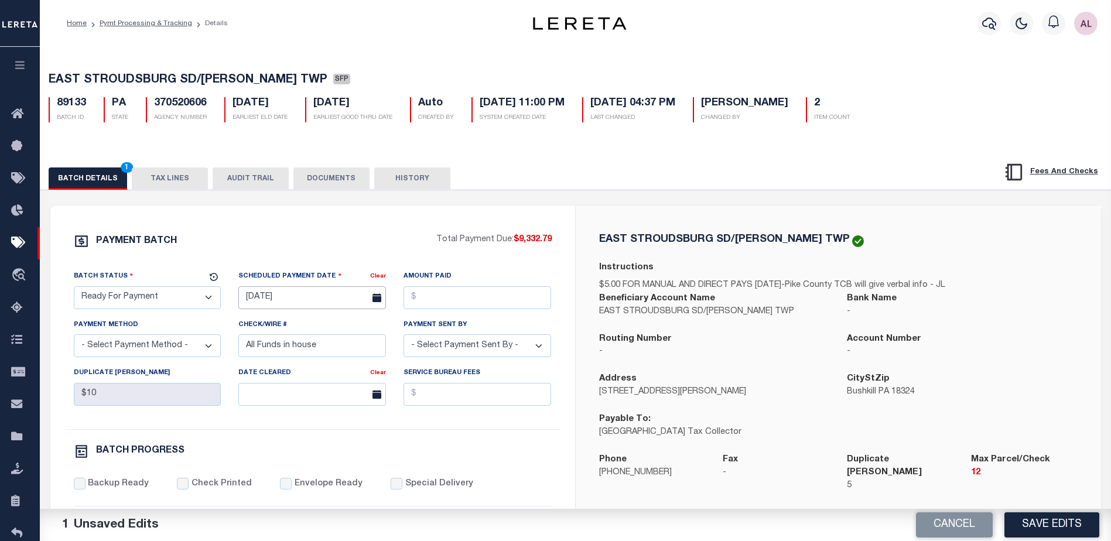
click at [306, 304] on input "[DATE]" at bounding box center [312, 297] width 148 height 23
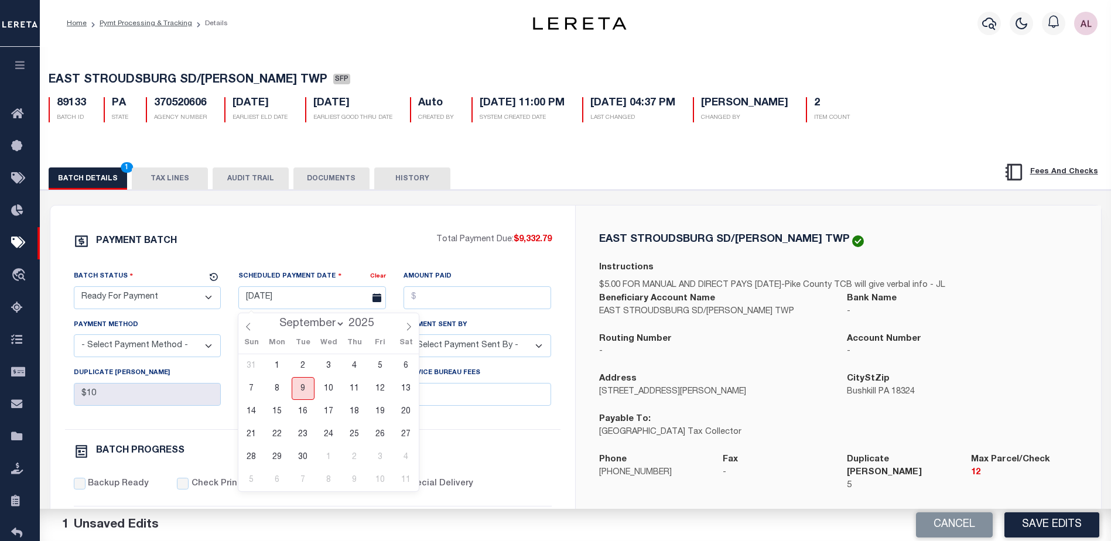
click at [303, 389] on span "9" at bounding box center [303, 388] width 23 height 23
type input "[DATE]"
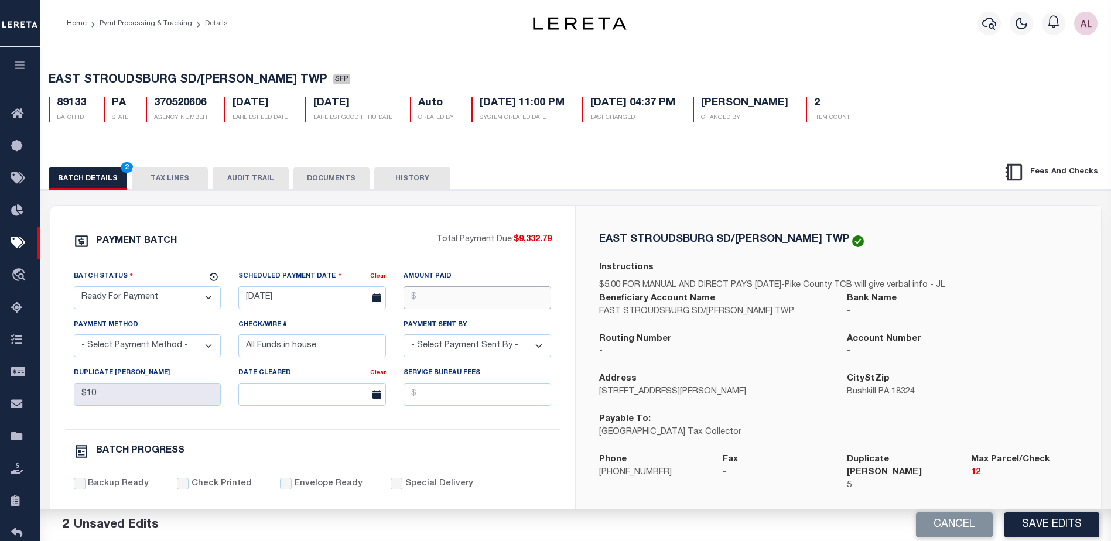
click at [444, 293] on input "Amount Paid" at bounding box center [477, 297] width 148 height 23
type input "$9,332.79"
click at [137, 347] on select "- Select Payment Method - ACH Certified Check Check Direct Deposit Wire Transfer" at bounding box center [148, 345] width 148 height 23
select select "CHK"
click at [74, 338] on select "- Select Payment Method - ACH Certified Check Check Direct Deposit Wire Transfer" at bounding box center [148, 345] width 148 height 23
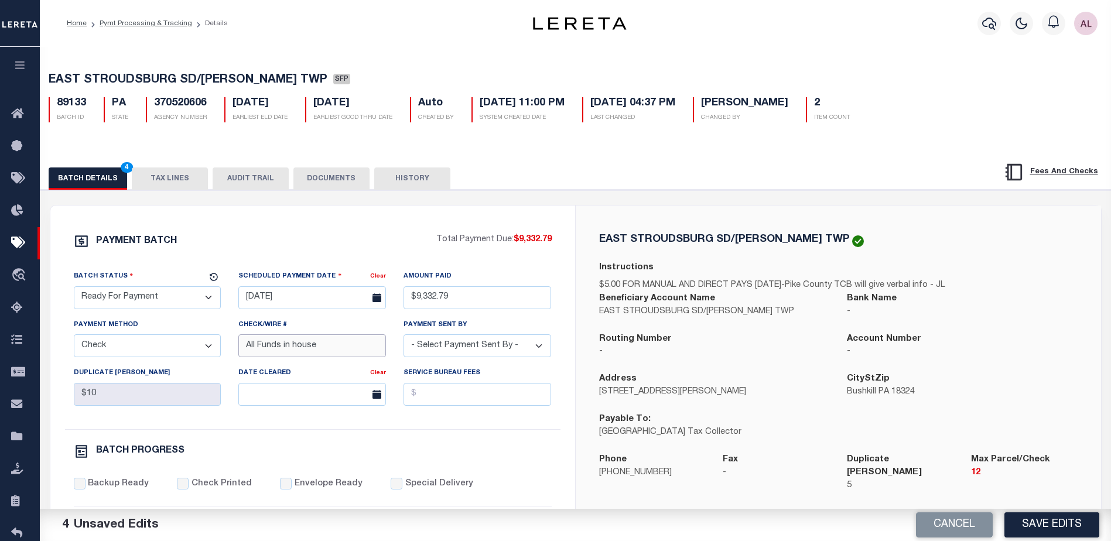
drag, startPoint x: 332, startPoint y: 349, endPoint x: 184, endPoint y: 348, distance: 148.1
click at [184, 348] on div "Batch Status - Select Status - Scheduled for Payment Ready For Payment Payment …" at bounding box center [312, 349] width 495 height 159
click at [466, 340] on select "- Select Payment Sent By - Aakash Patel Abdul Muzain Adams, Pamela S Adhikary R…" at bounding box center [477, 345] width 148 height 23
click at [463, 357] on select "- Select Payment Sent By - Aakash Patel Abdul Muzain Adams, Pamela S Adhikary R…" at bounding box center [477, 345] width 148 height 23
select select "[PERSON_NAME]"
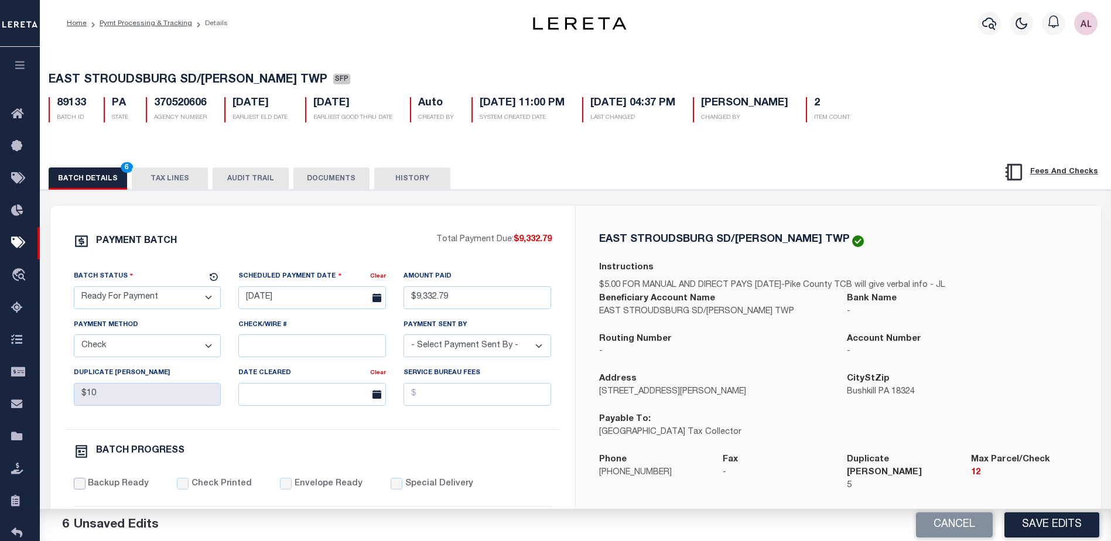
click at [82, 489] on input "Backup Ready" at bounding box center [80, 484] width 12 height 12
checkbox input "true"
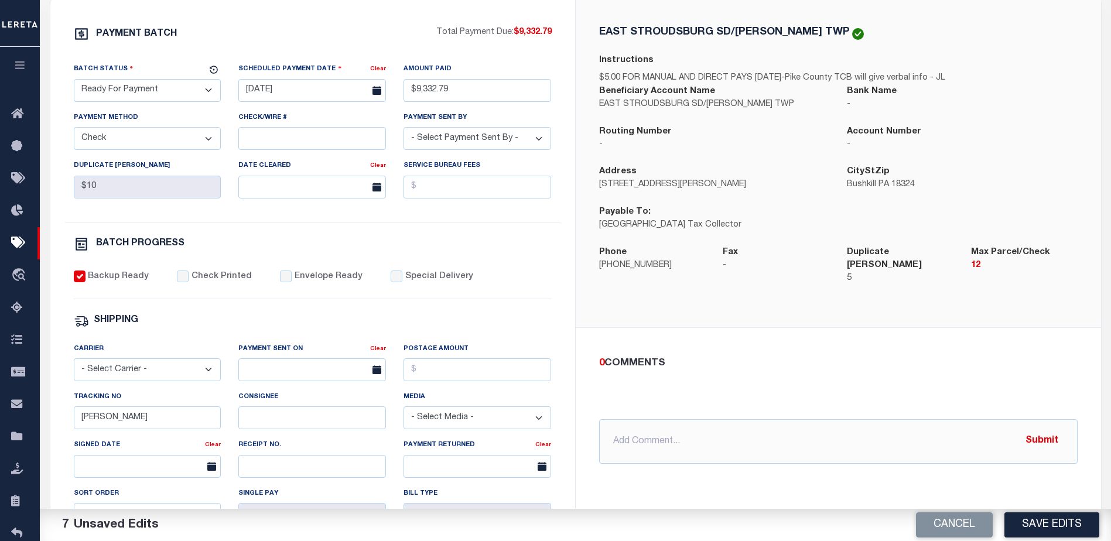
scroll to position [234, 0]
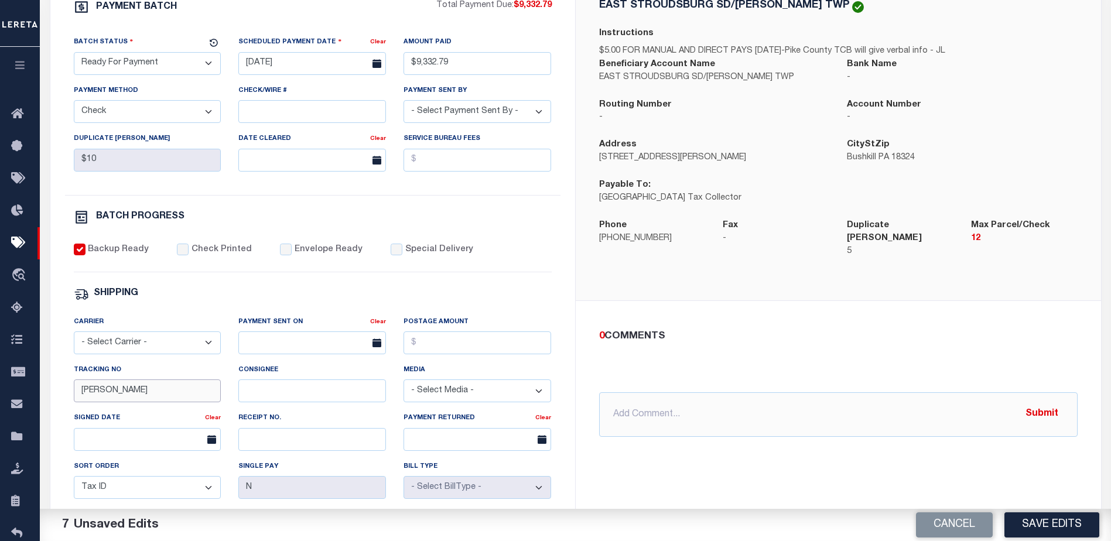
drag, startPoint x: 127, startPoint y: 389, endPoint x: 56, endPoint y: 396, distance: 71.8
click at [56, 396] on div "PAYMENT BATCH Total Payment Due: $9,332.79 Batch Status" at bounding box center [312, 313] width 525 height 685
click at [1044, 521] on button "Save Edits" at bounding box center [1051, 524] width 95 height 25
select select
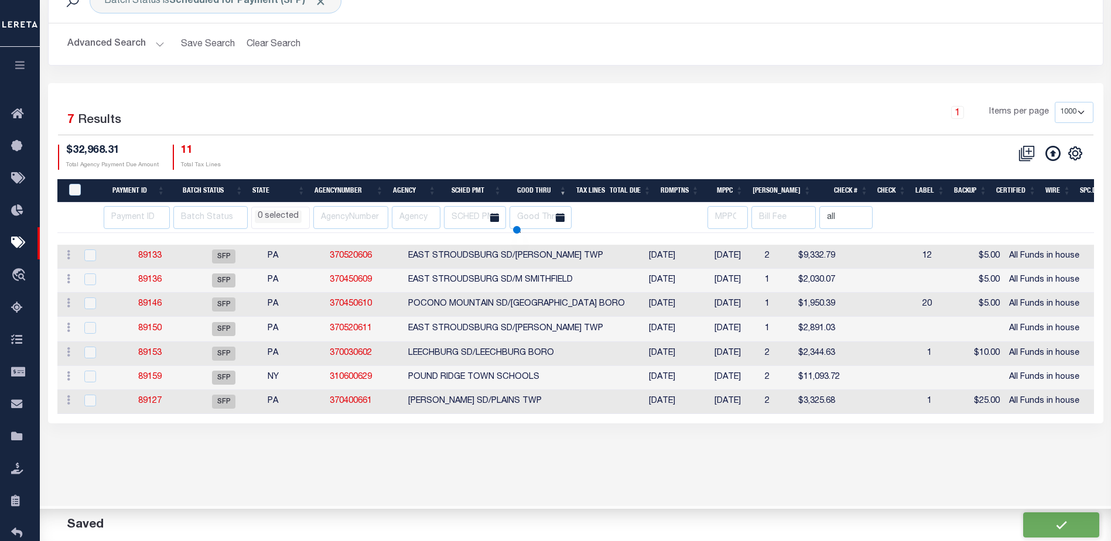
scroll to position [16, 0]
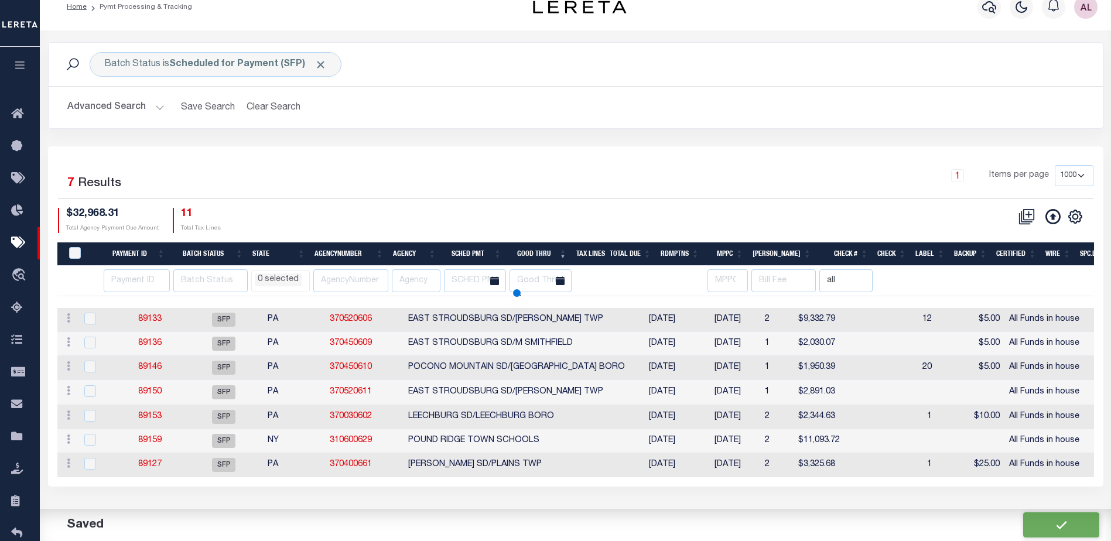
select select
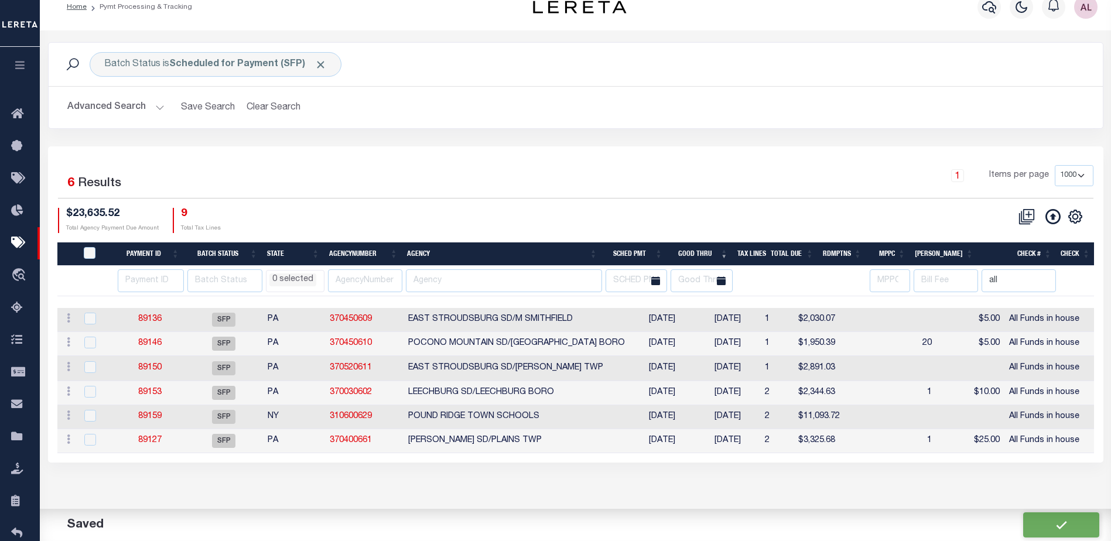
scroll to position [0, 0]
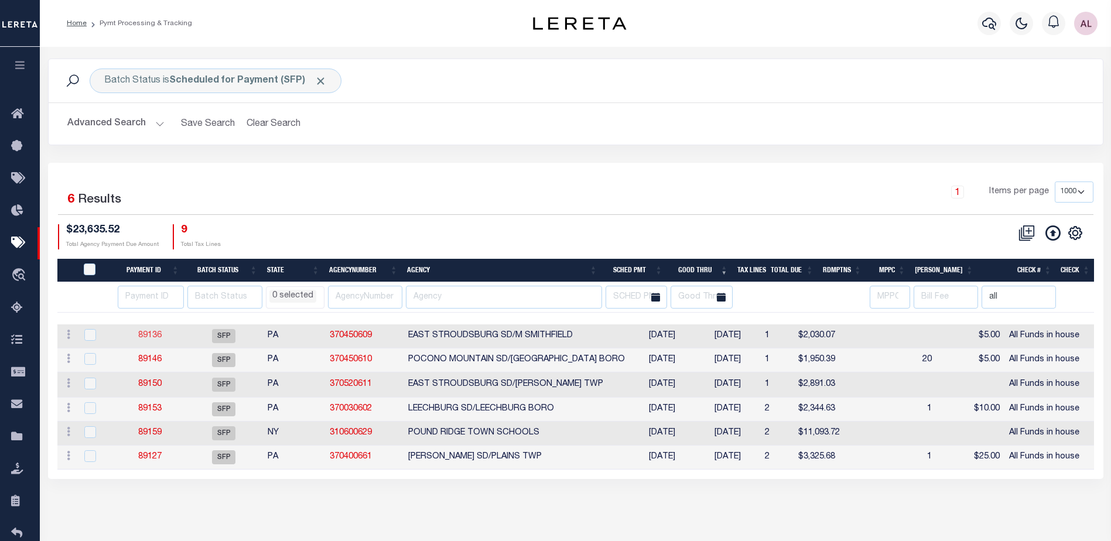
click at [146, 340] on link "89136" at bounding box center [149, 335] width 23 height 8
select select "SFP"
type input "[DATE]"
select select
type input "All Funds in house"
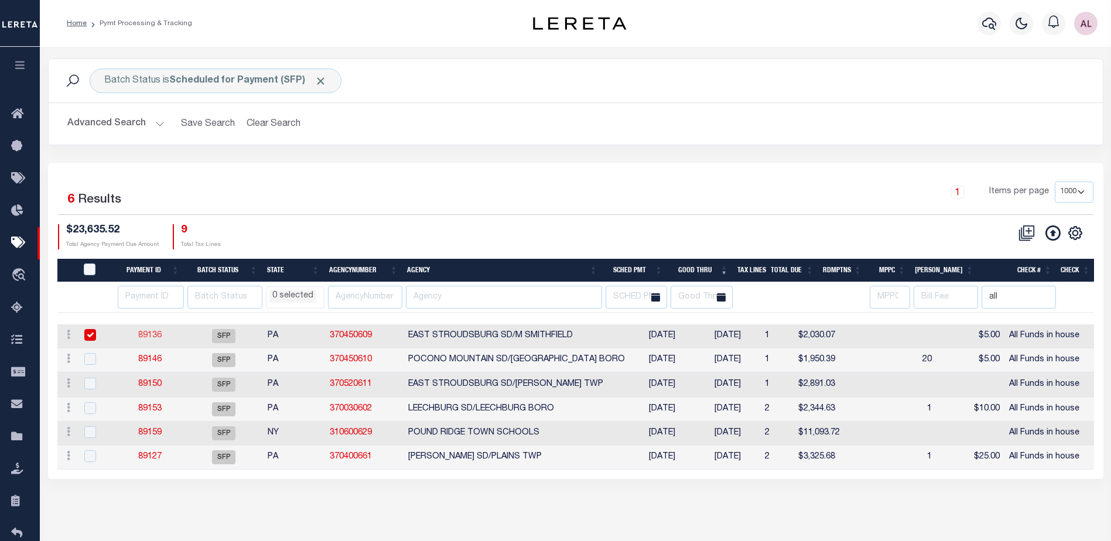
select select
checkbox input "false"
type input "[PERSON_NAME]"
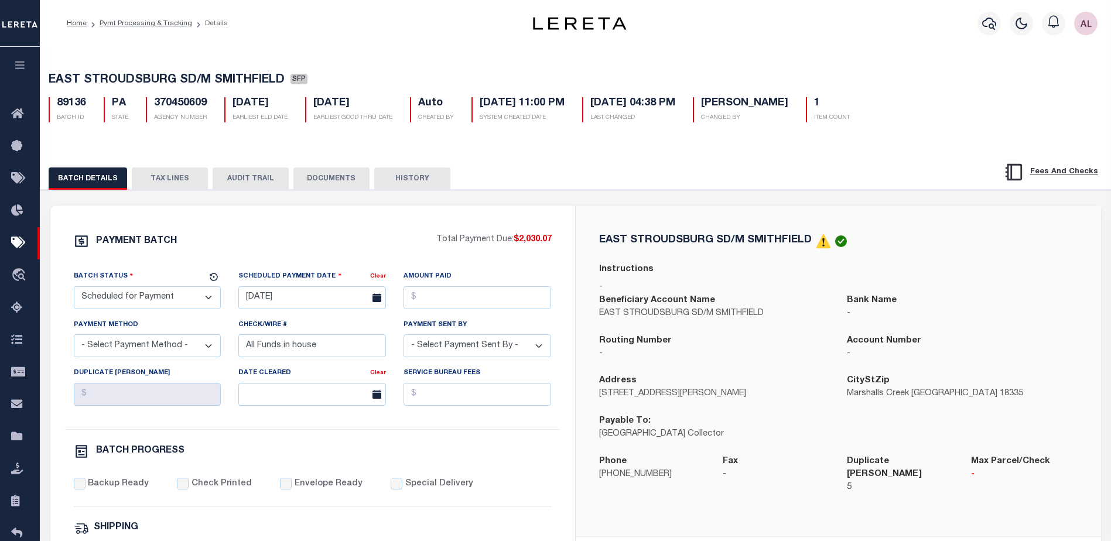
click at [164, 180] on button "TAX LINES" at bounding box center [170, 178] width 76 height 22
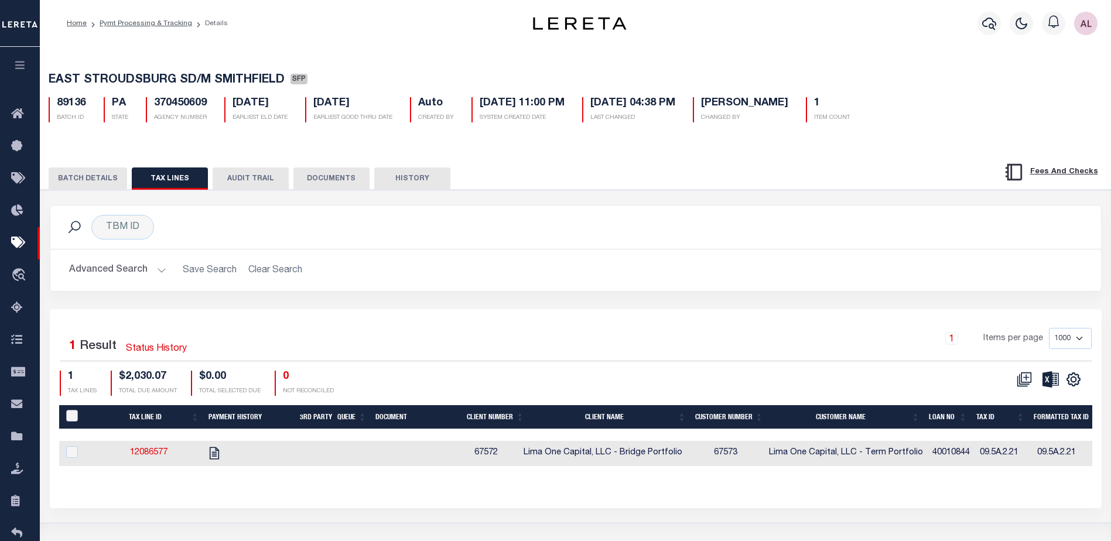
click at [69, 419] on input "PayeePaymentBatchId" at bounding box center [72, 416] width 12 height 12
checkbox input "true"
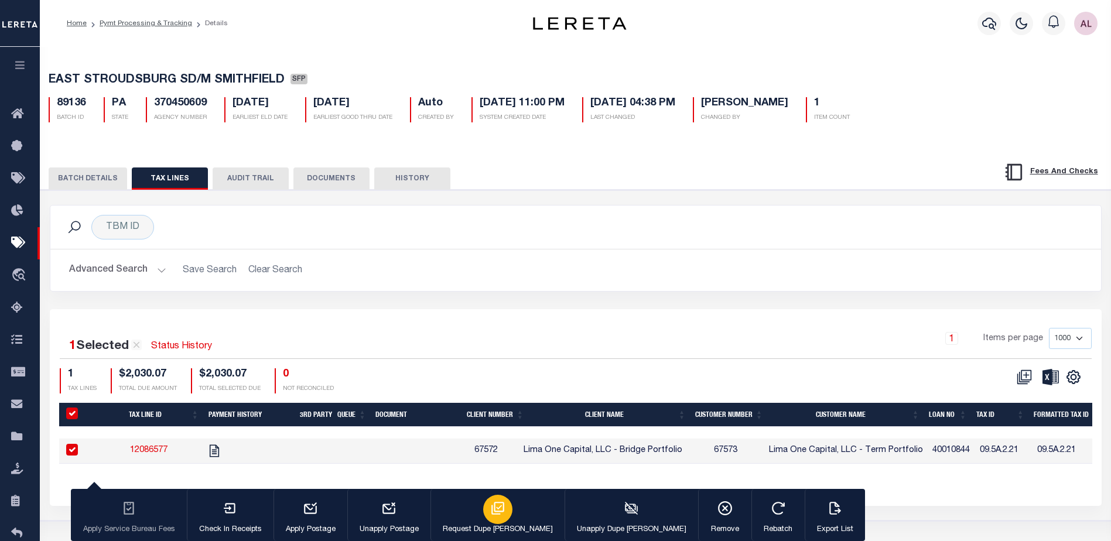
click at [491, 512] on icon "button" at bounding box center [497, 508] width 13 height 13
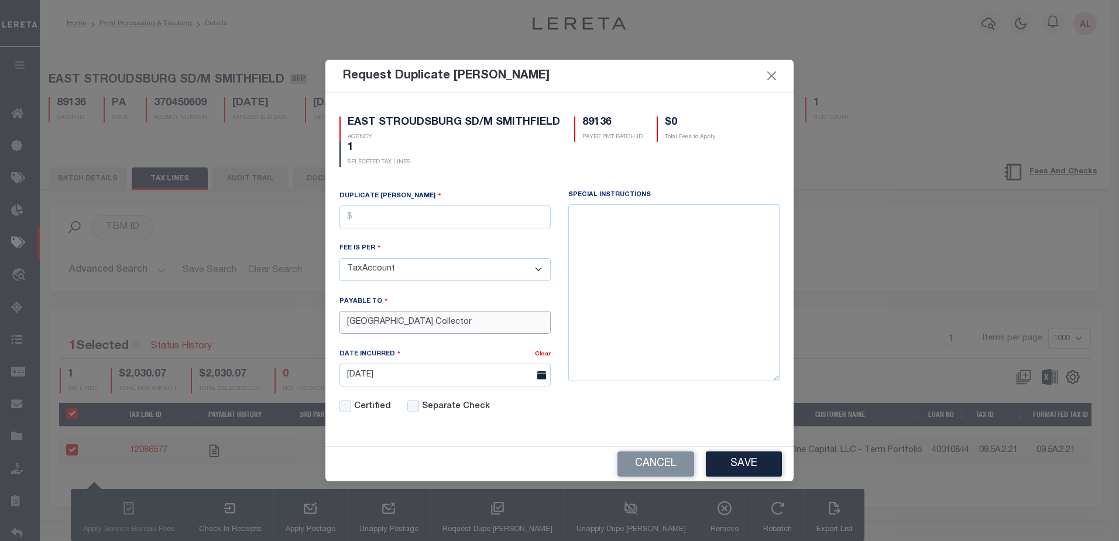
drag, startPoint x: 540, startPoint y: 320, endPoint x: 267, endPoint y: 321, distance: 273.4
click at [267, 321] on div "Request Duplicate Bill Fees EAST STROUDSBURG SD/M SMITHFIELD AGENCY 89136 PAYEE…" at bounding box center [559, 270] width 1119 height 541
paste input "Dawn Arnst"
type input "Dawn Arnst"
click at [389, 211] on input "text" at bounding box center [445, 217] width 211 height 23
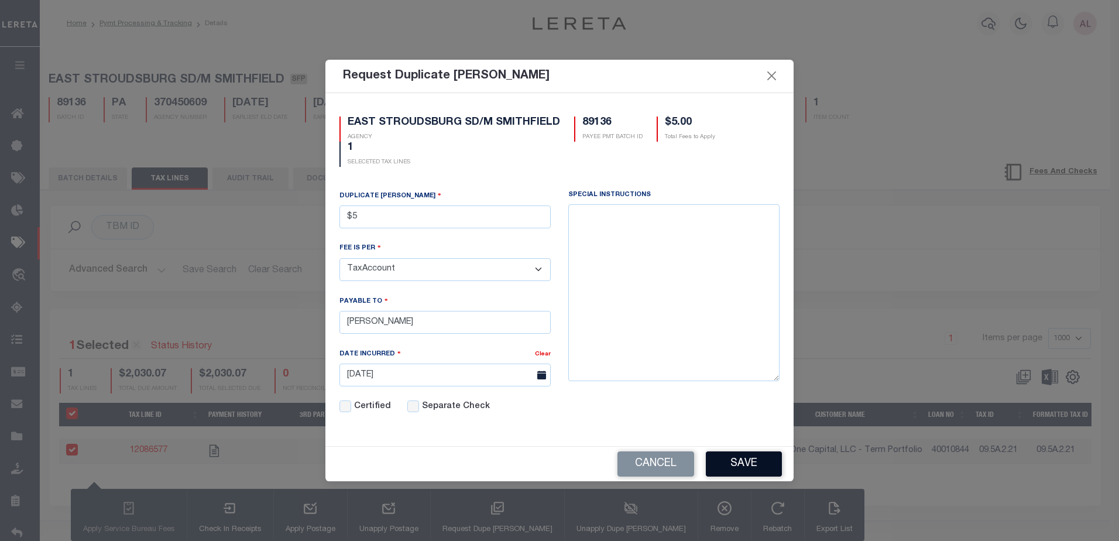
type input "$5.00"
click at [741, 465] on button "Save" at bounding box center [744, 463] width 76 height 25
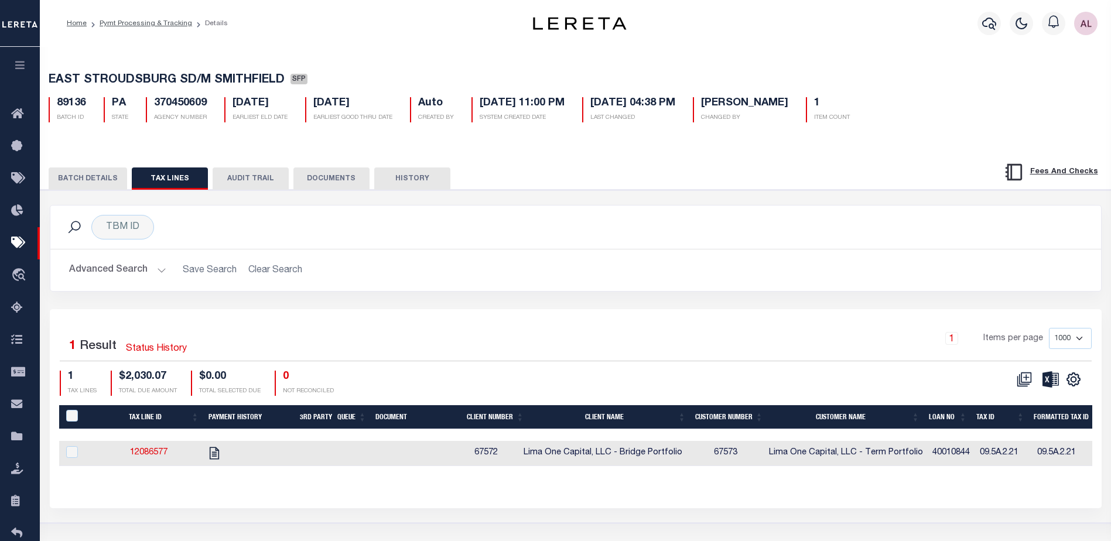
click at [95, 180] on button "BATCH DETAILS" at bounding box center [88, 178] width 78 height 22
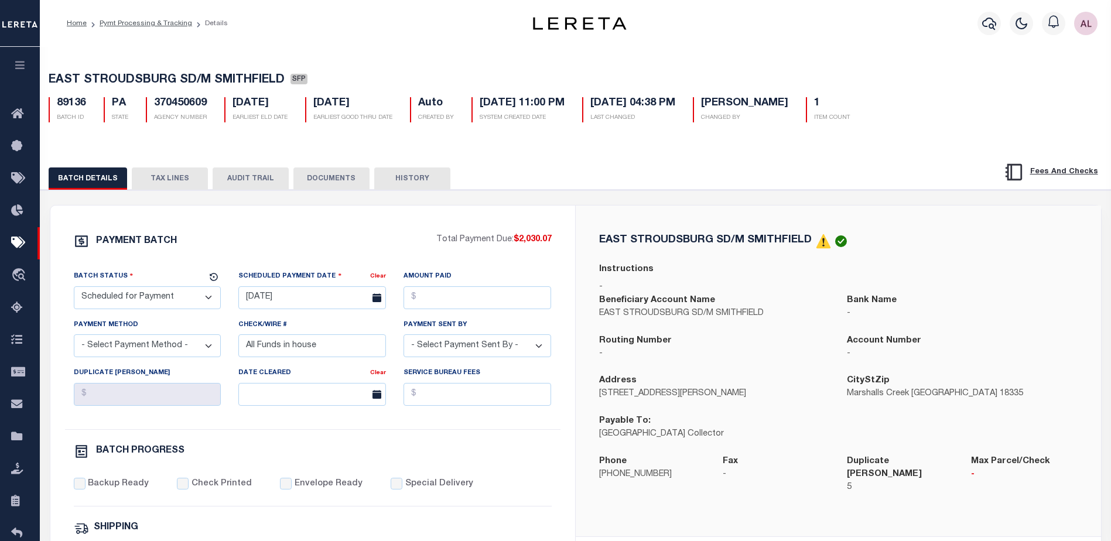
click at [123, 301] on select "- Select Status - Scheduled for Payment Ready For Payment Payment Sent Cleared …" at bounding box center [148, 297] width 148 height 23
select select "RFP"
click at [74, 289] on select "- Select Status - Scheduled for Payment Ready For Payment Payment Sent Cleared …" at bounding box center [148, 297] width 148 height 23
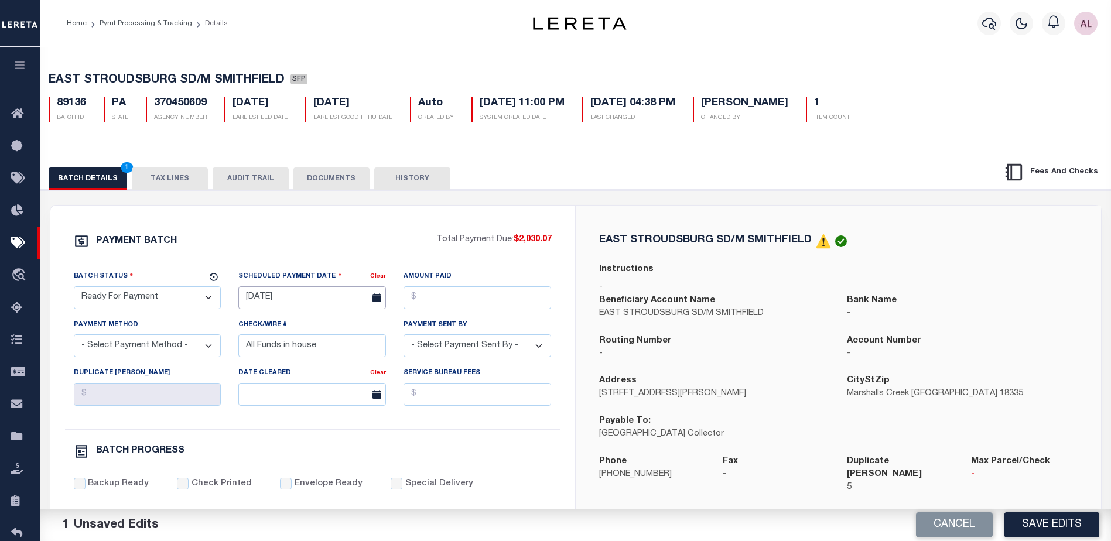
click at [291, 292] on input "[DATE]" at bounding box center [312, 297] width 148 height 23
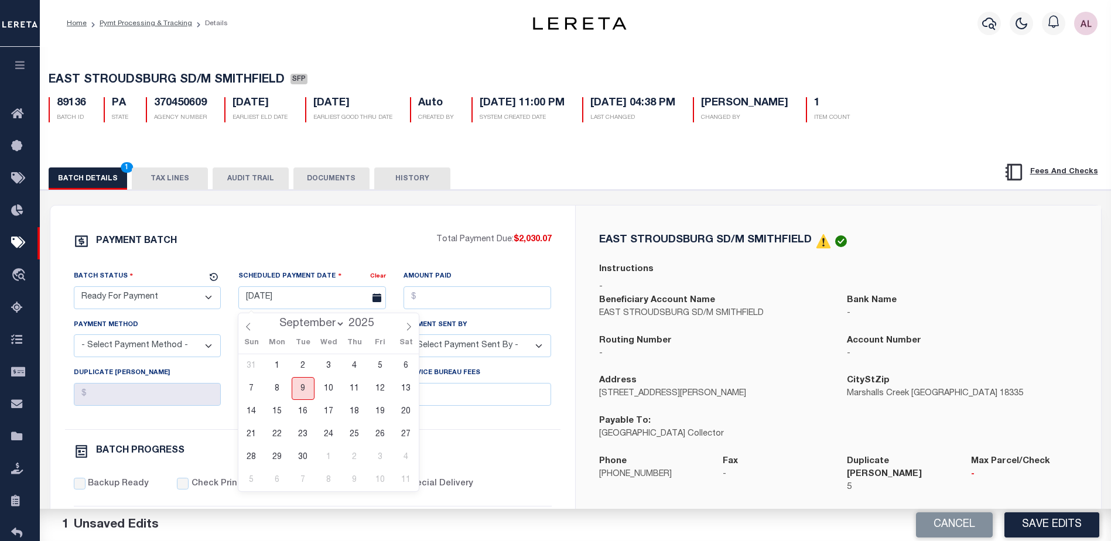
drag, startPoint x: 303, startPoint y: 386, endPoint x: 339, endPoint y: 364, distance: 42.4
click at [305, 385] on span "9" at bounding box center [303, 388] width 23 height 23
type input "[DATE]"
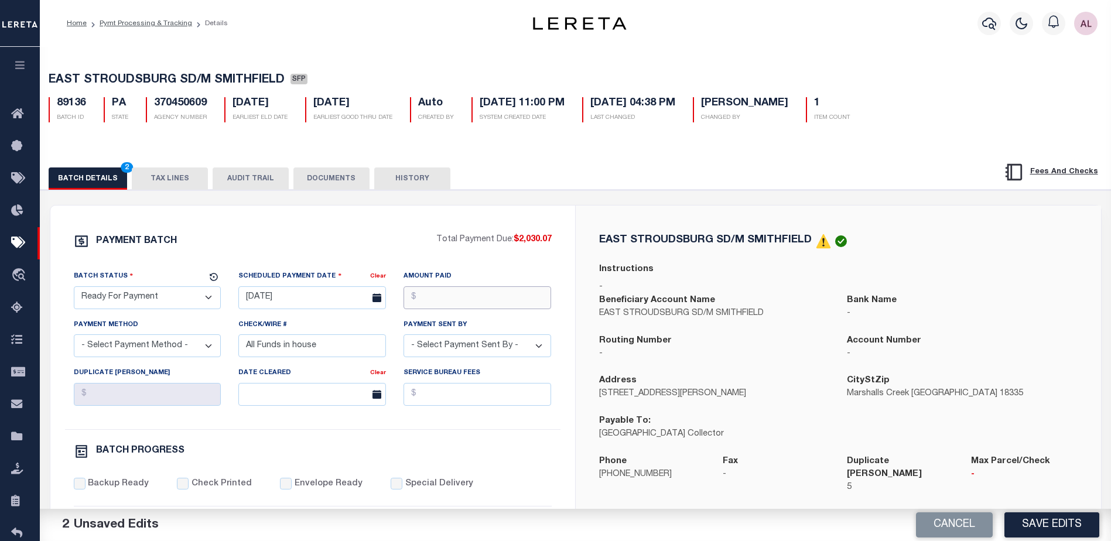
click at [446, 300] on input "Amount Paid" at bounding box center [477, 297] width 148 height 23
type input "$2,030.07"
click at [447, 354] on select "- Select Payment Sent By - Aakash Patel Abdul Muzain Adams, Pamela S Adhikary R…" at bounding box center [477, 345] width 148 height 23
select select "[PERSON_NAME]"
drag, startPoint x: 328, startPoint y: 353, endPoint x: 114, endPoint y: 347, distance: 215.0
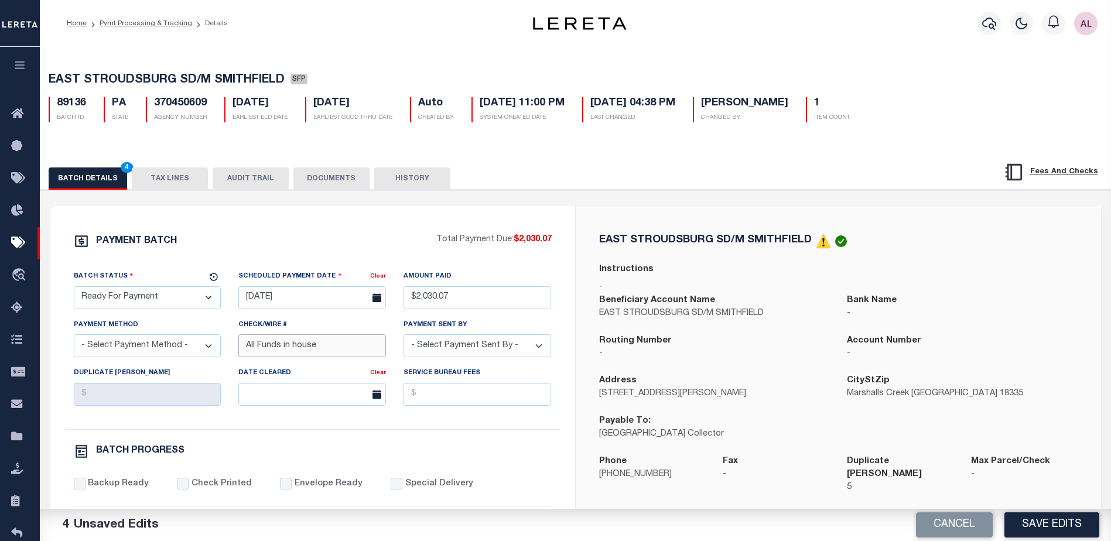
click at [114, 347] on div "Batch Status - Select Status - Scheduled for Payment Ready For Payment Payment …" at bounding box center [312, 349] width 495 height 159
click at [126, 354] on select "- Select Payment Method - ACH Certified Check Check Direct Deposit Wire Transfer" at bounding box center [148, 345] width 148 height 23
select select "CHK"
click at [74, 338] on select "- Select Payment Method - ACH Certified Check Check Direct Deposit Wire Transfer" at bounding box center [148, 345] width 148 height 23
click at [84, 489] on input "Backup Ready" at bounding box center [80, 484] width 12 height 12
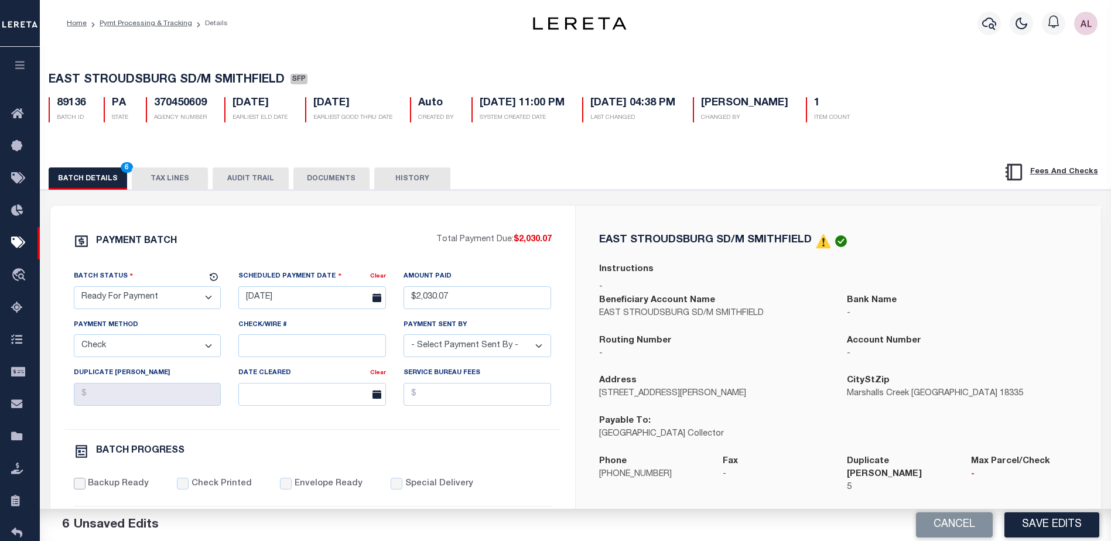
checkbox input "true"
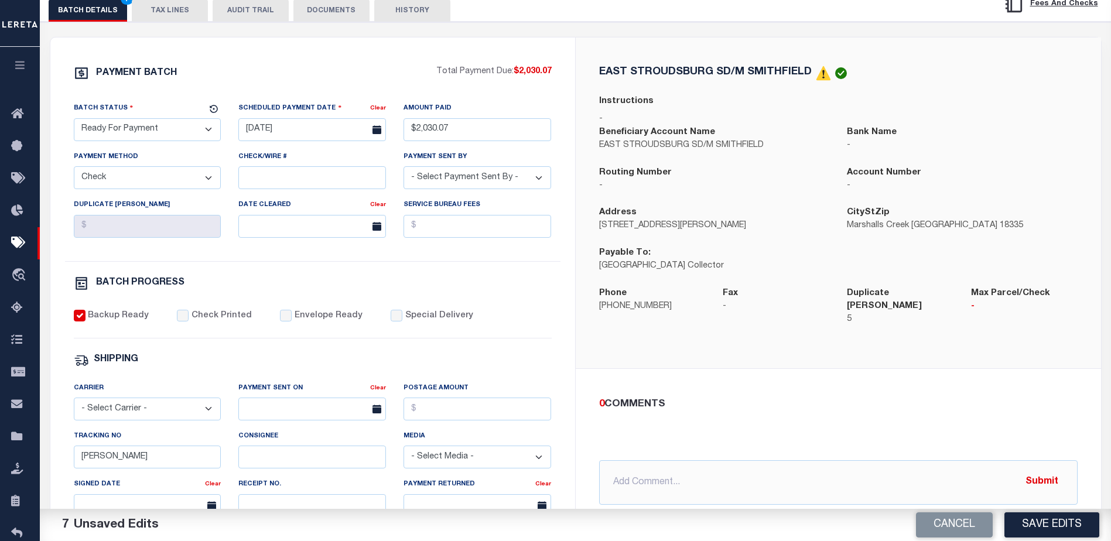
scroll to position [176, 0]
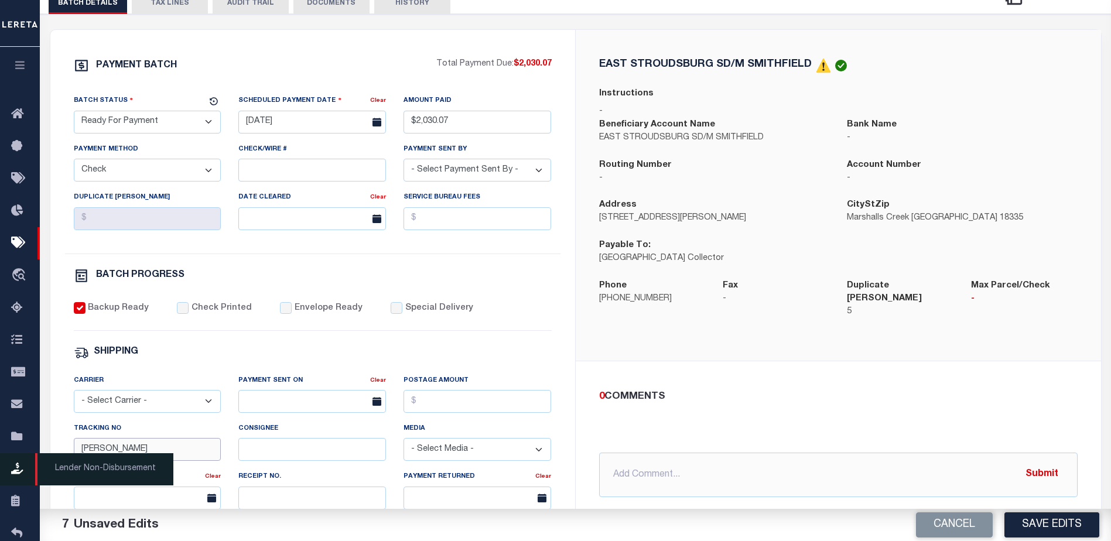
drag, startPoint x: 128, startPoint y: 458, endPoint x: 26, endPoint y: 467, distance: 102.3
click at [26, 468] on div "Home Pymt Processing & Tracking Details Profile Sign out" at bounding box center [555, 315] width 1111 height 983
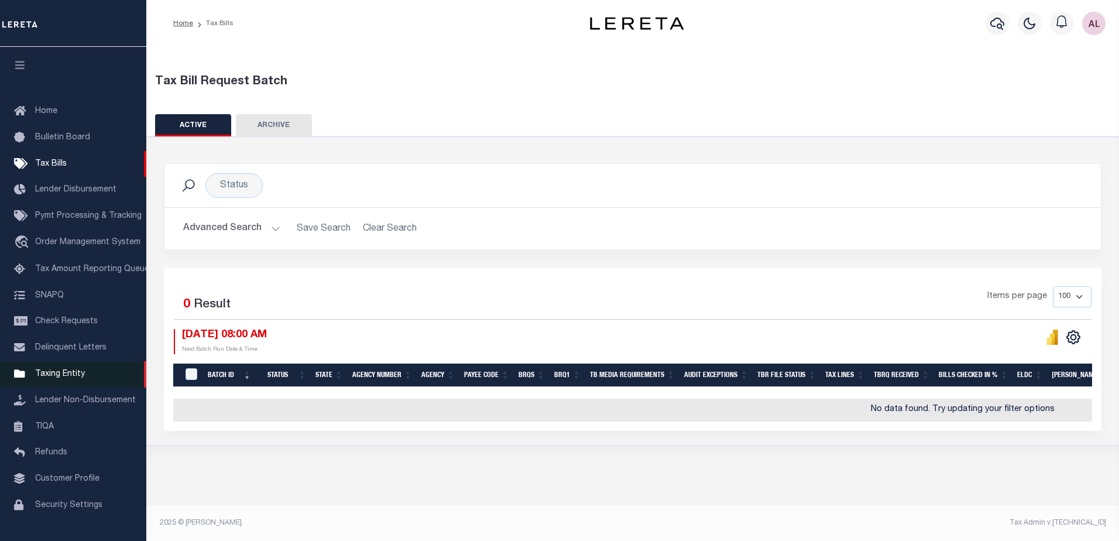
click at [59, 378] on span "Taxing Entity" at bounding box center [60, 374] width 50 height 8
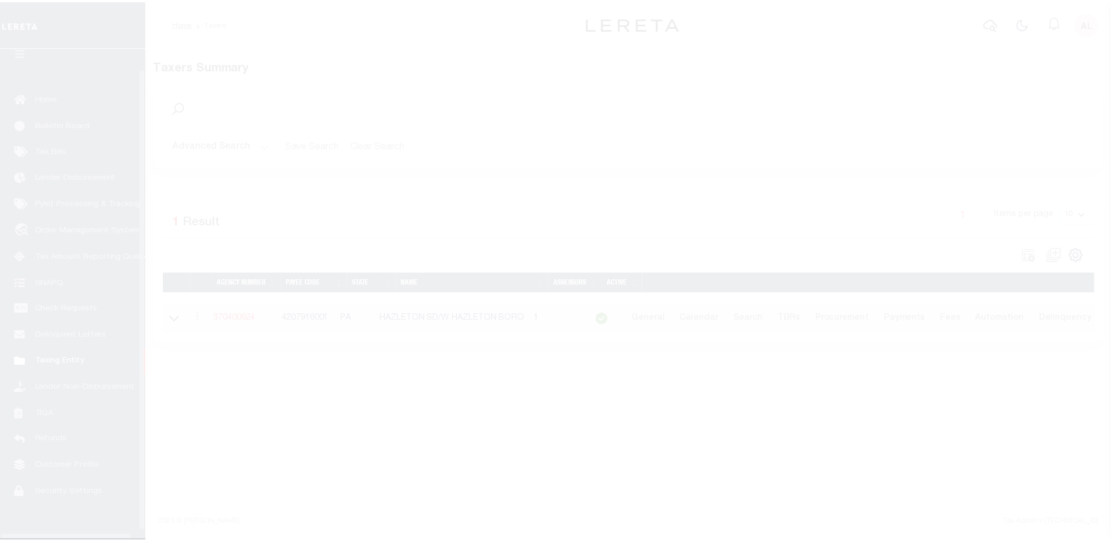
scroll to position [29, 0]
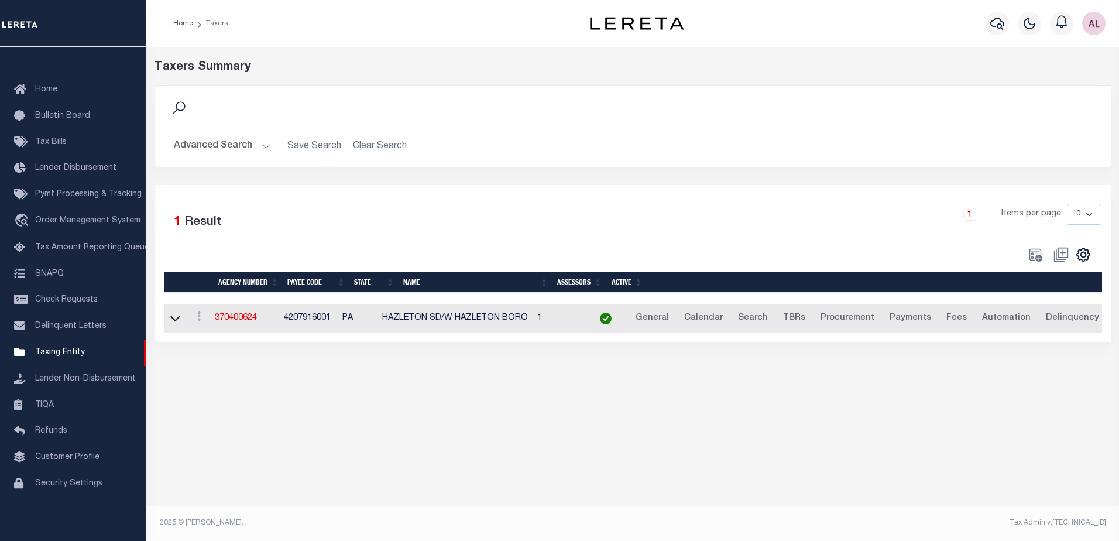
click at [265, 147] on button "Advanced Search" at bounding box center [222, 146] width 97 height 23
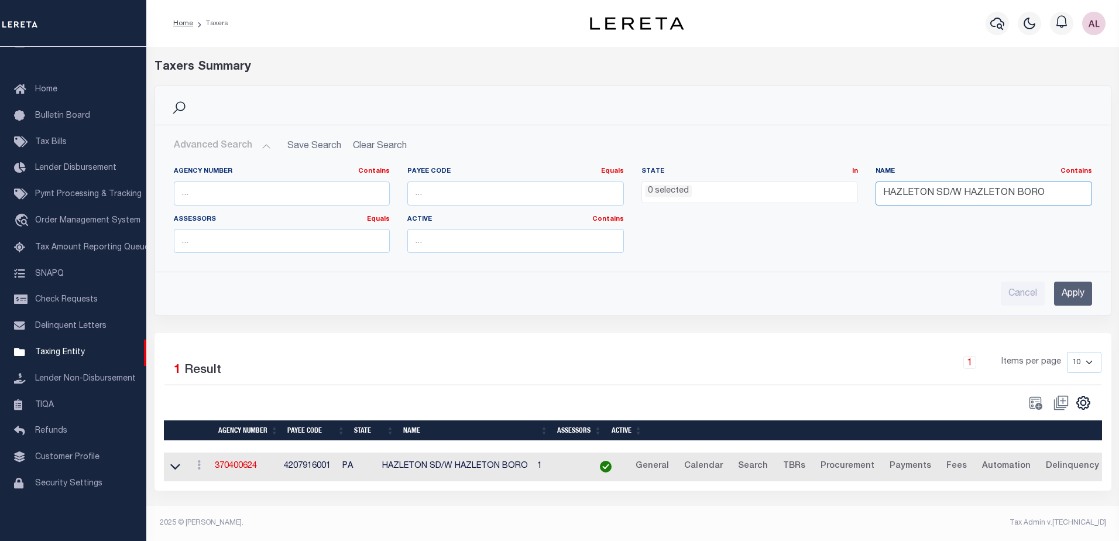
drag, startPoint x: 1040, startPoint y: 192, endPoint x: 819, endPoint y: 195, distance: 221.9
click at [819, 195] on div "Agency Number Contains Contains Is Payee Code Equals Equals Is Not Equal To Is …" at bounding box center [633, 214] width 936 height 95
paste input "EAST STROUDSBURG SD/[PERSON_NAME] TWP"
click at [1063, 296] on input "Apply" at bounding box center [1073, 294] width 38 height 24
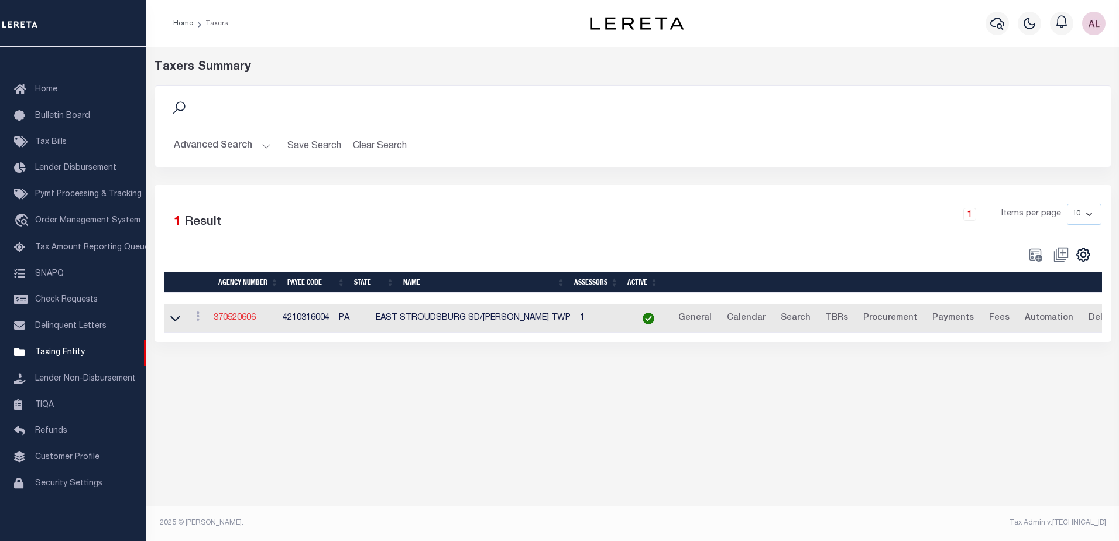
click at [242, 319] on link "370520606" at bounding box center [235, 318] width 42 height 8
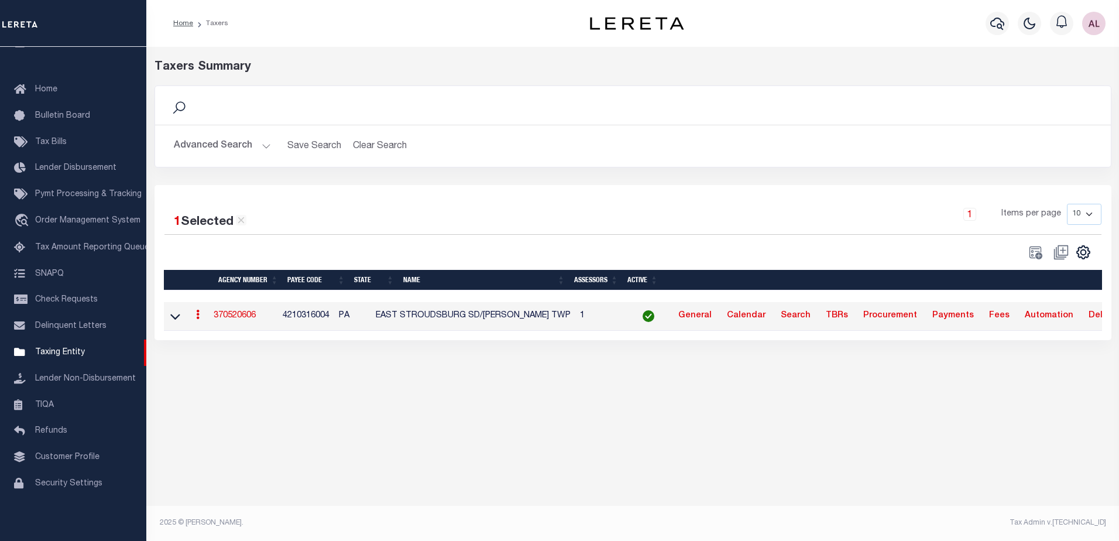
click at [263, 144] on button "Advanced Search" at bounding box center [222, 146] width 97 height 23
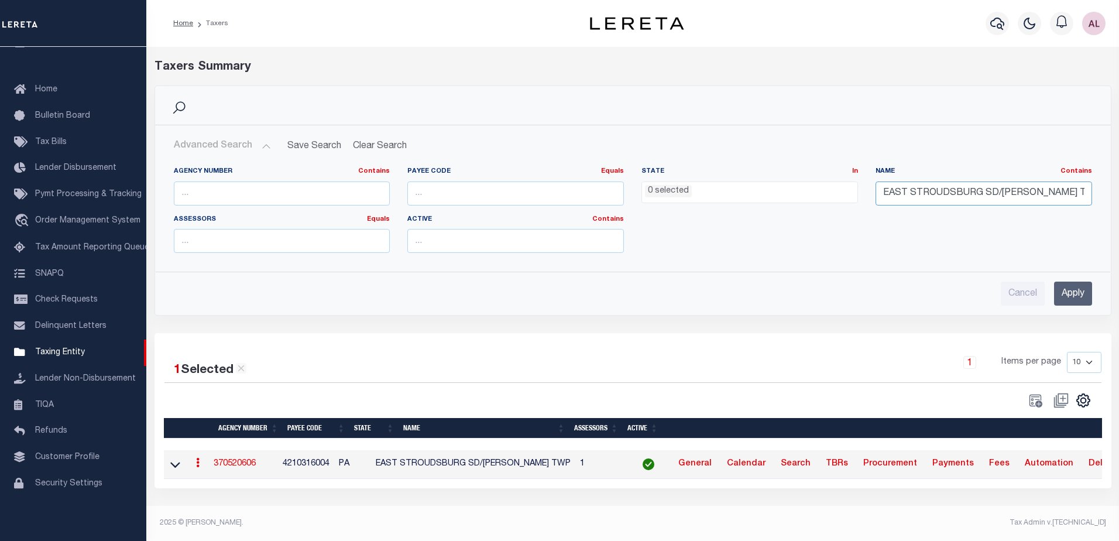
drag, startPoint x: 1067, startPoint y: 188, endPoint x: 824, endPoint y: 193, distance: 242.4
click at [823, 193] on div "Agency Number Contains Contains Is Payee Code Equals Equals Is Not Equal To Is …" at bounding box center [633, 214] width 936 height 95
paste input "M SMITHFIELD"
click at [1077, 289] on input "Apply" at bounding box center [1073, 294] width 38 height 24
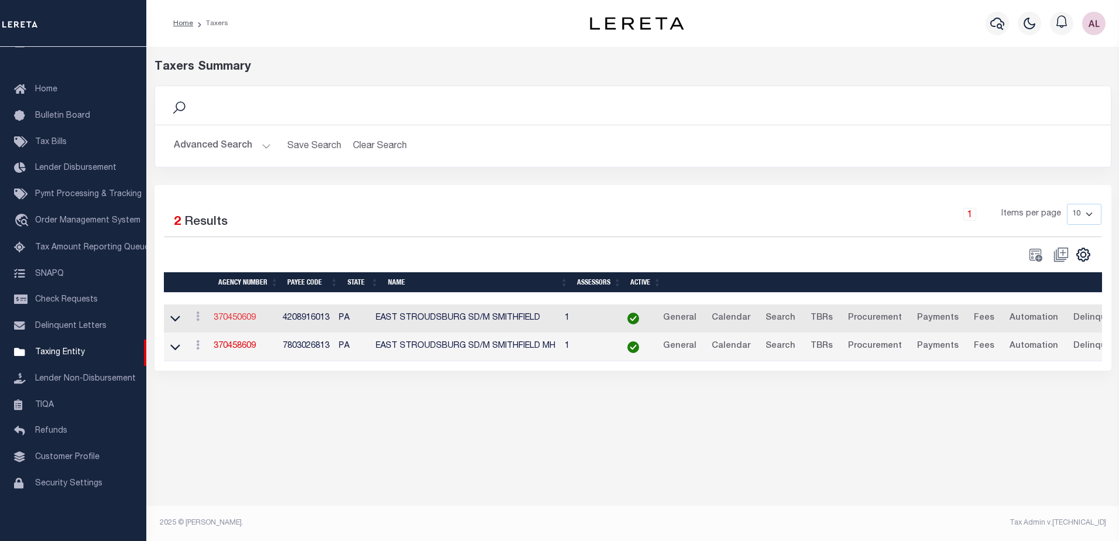
click at [239, 322] on link "370450609" at bounding box center [235, 318] width 42 height 8
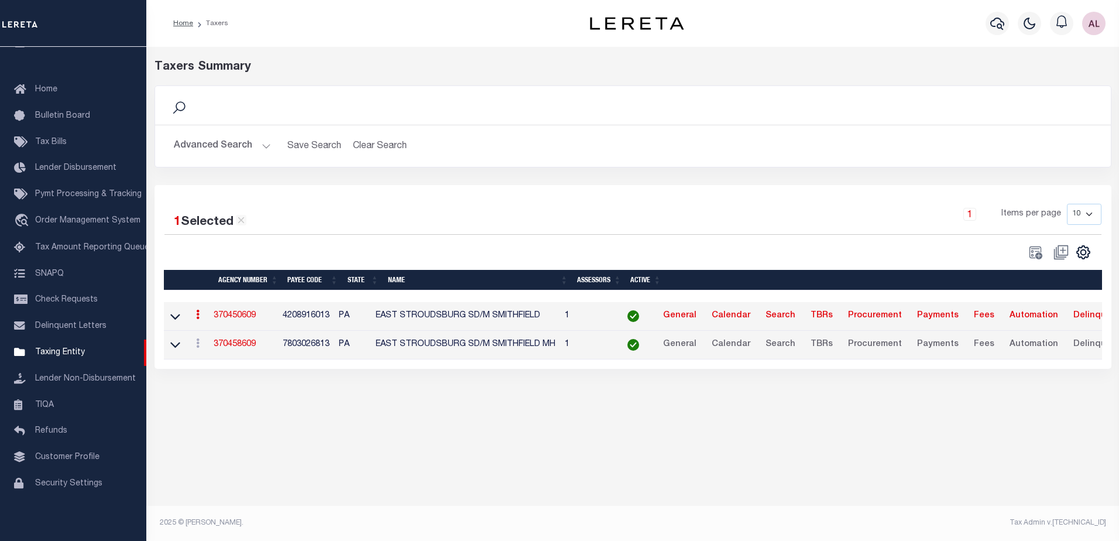
click at [266, 144] on button "Advanced Search" at bounding box center [222, 146] width 97 height 23
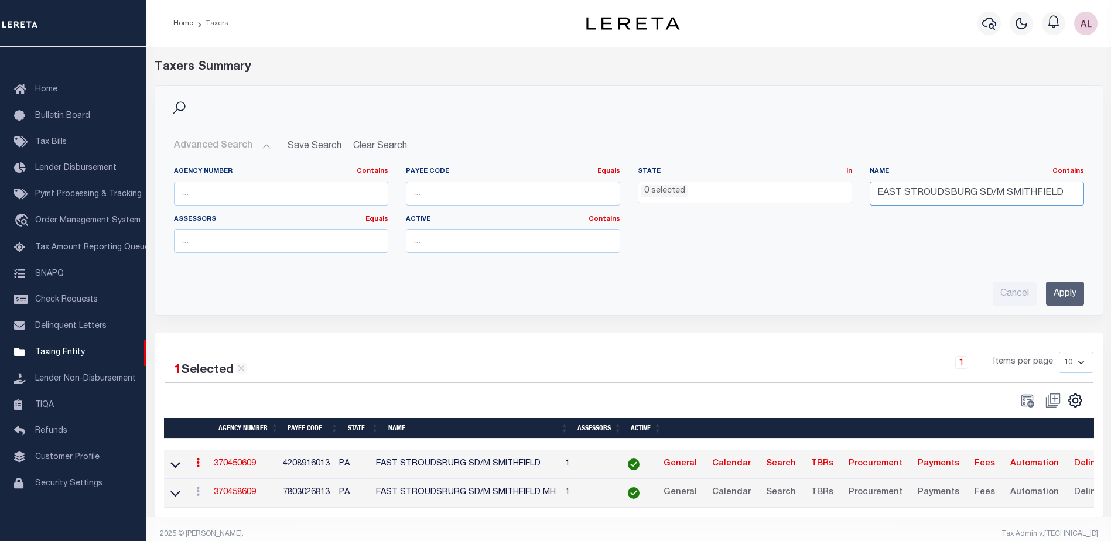
drag, startPoint x: 1055, startPoint y: 190, endPoint x: 862, endPoint y: 194, distance: 192.7
click at [862, 194] on div "Name Contains Contains Is EAST STROUDSBURG SD/M SMITHFIELD" at bounding box center [977, 191] width 232 height 48
paste input "POCONO MOUNTAIN SD/MOUNT POCONO BORO"
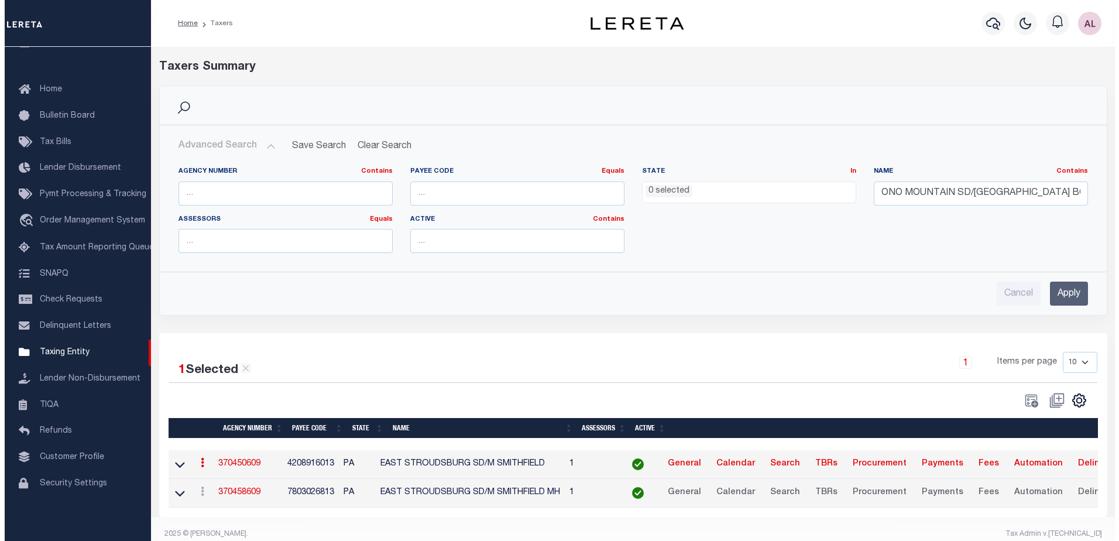
scroll to position [0, 0]
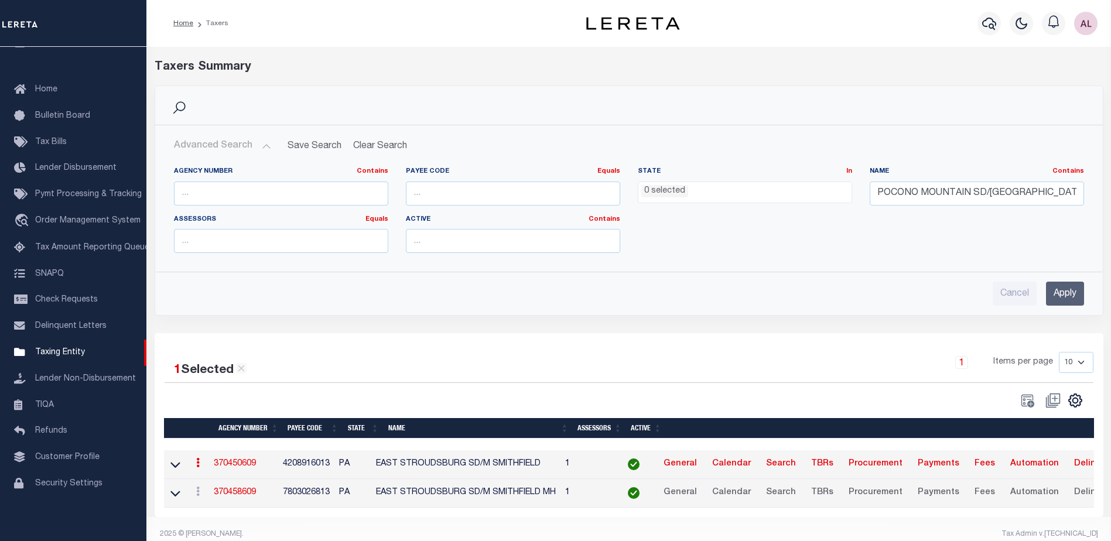
click at [1064, 293] on input "Apply" at bounding box center [1065, 294] width 38 height 24
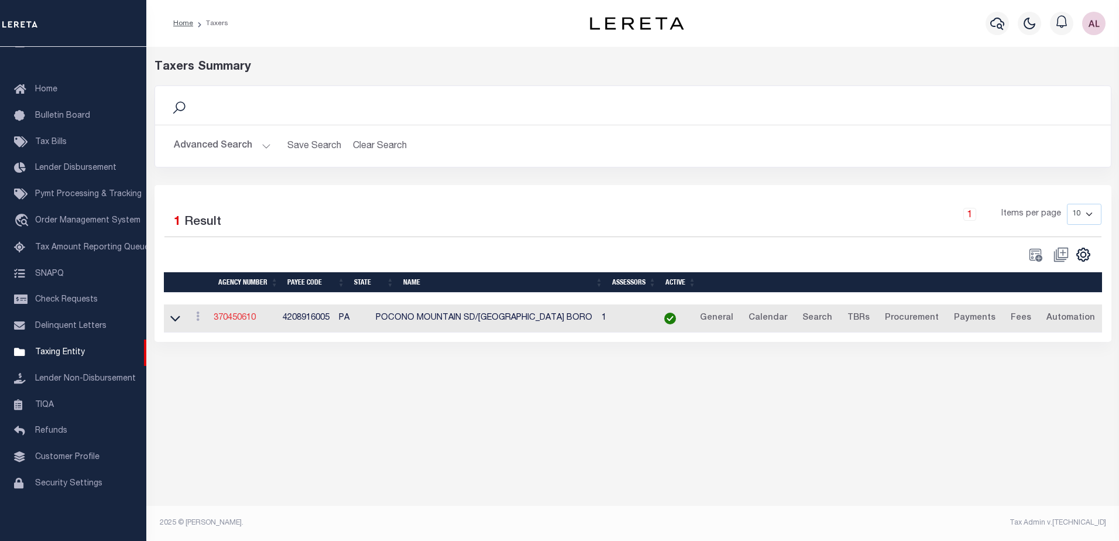
click at [234, 320] on link "370450610" at bounding box center [235, 318] width 42 height 8
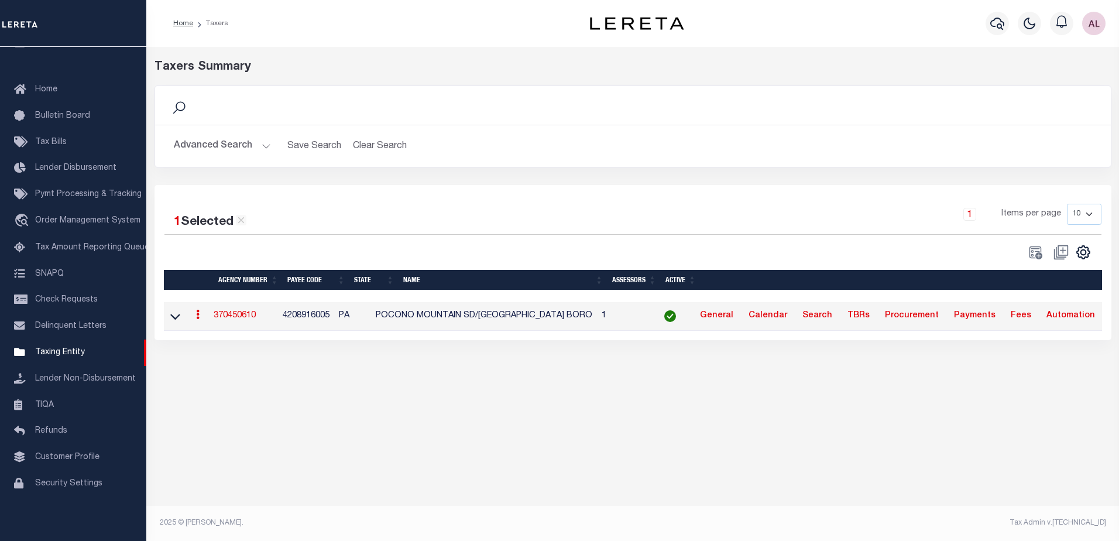
click at [261, 145] on button "Advanced Search" at bounding box center [222, 146] width 97 height 23
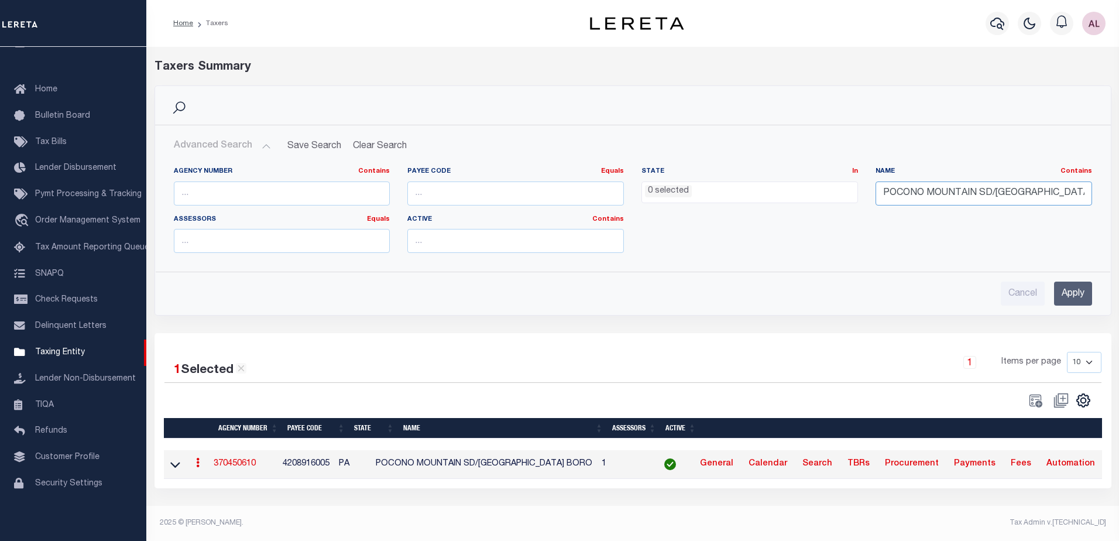
scroll to position [0, 18]
drag, startPoint x: 884, startPoint y: 194, endPoint x: 1103, endPoint y: 194, distance: 219.0
click at [1103, 194] on div "Agency Number Contains Contains Is Payee Code Equals Equals Is Not Equal To Is …" at bounding box center [633, 209] width 955 height 105
paste input "EAST STROUDSBURG SD/PORTER TWP"
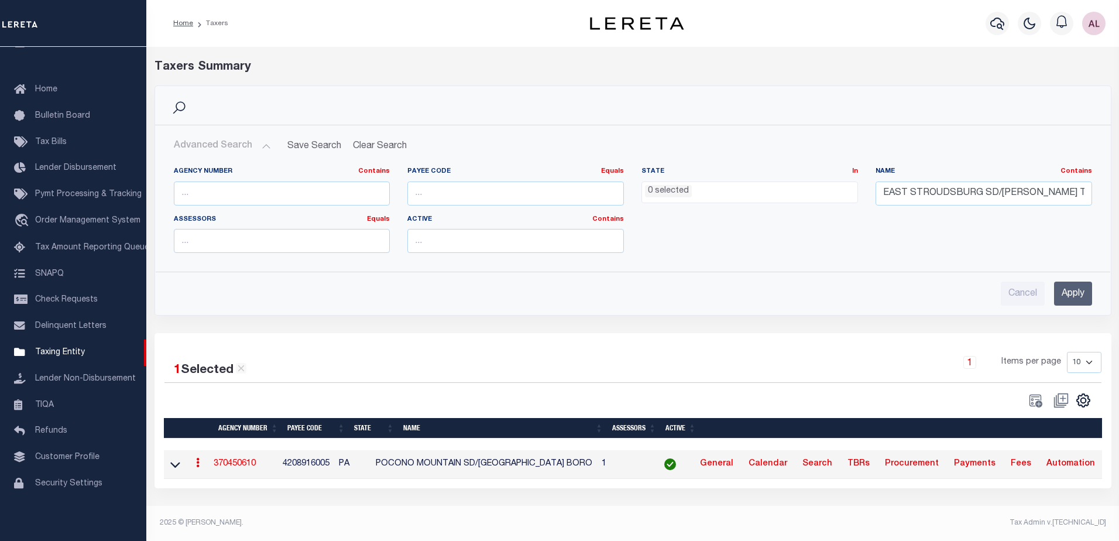
click at [1081, 299] on input "Apply" at bounding box center [1073, 294] width 38 height 24
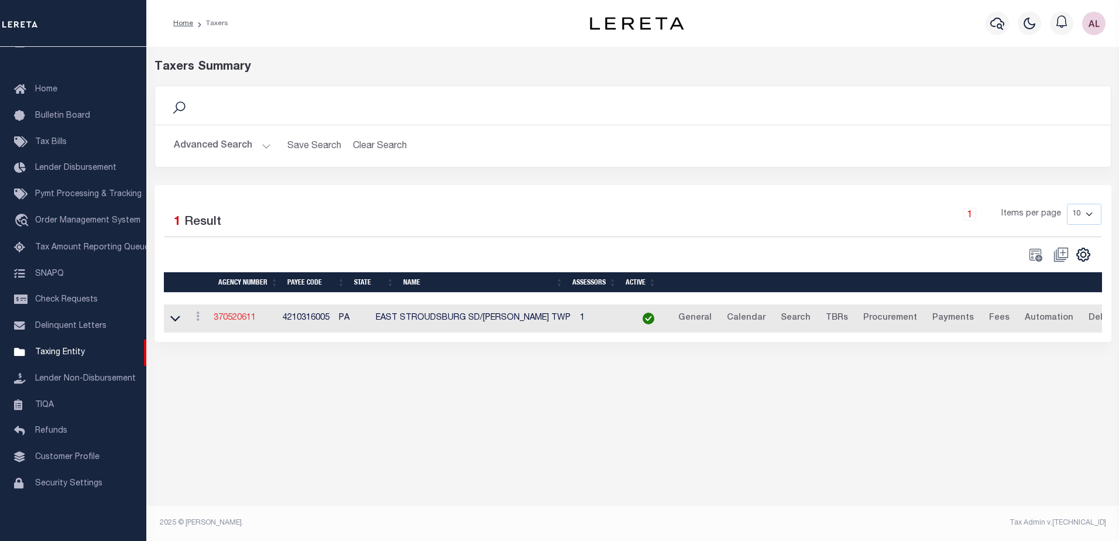
click at [220, 317] on link "370520611" at bounding box center [235, 318] width 42 height 8
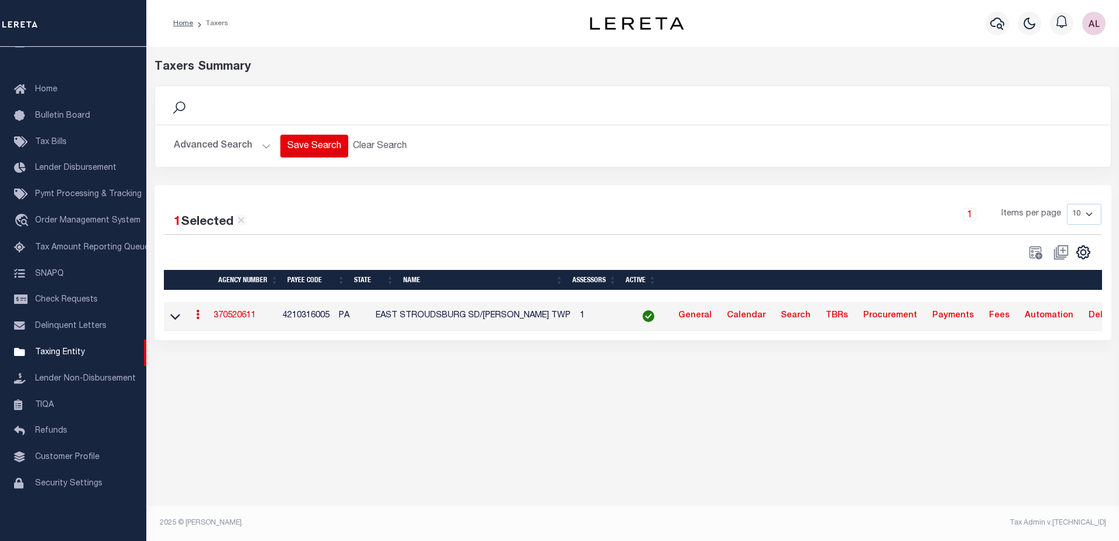
drag, startPoint x: 263, startPoint y: 143, endPoint x: 279, endPoint y: 142, distance: 15.9
click at [263, 143] on button "Advanced Search" at bounding box center [222, 146] width 97 height 23
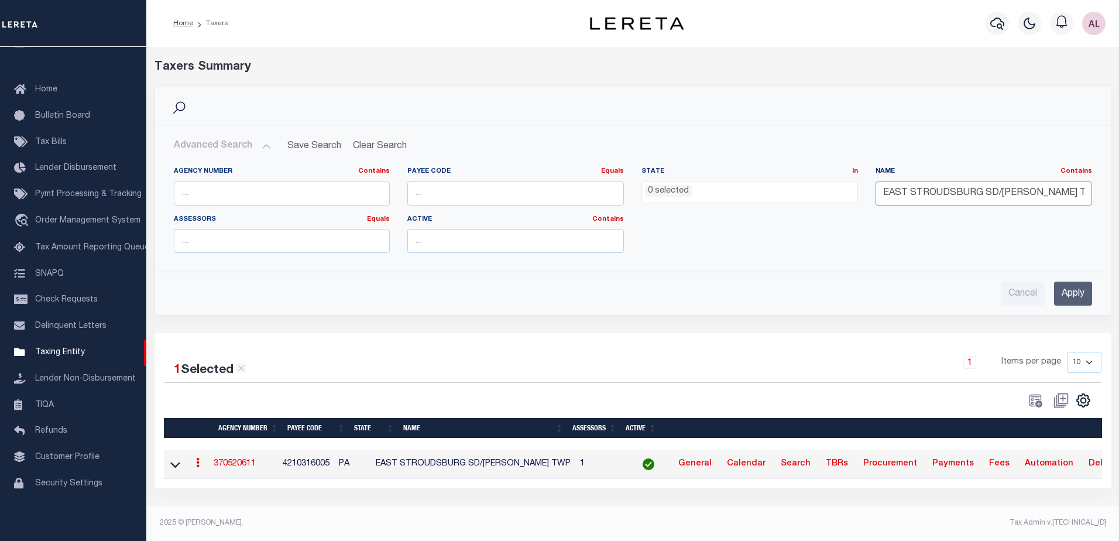
drag, startPoint x: 1064, startPoint y: 193, endPoint x: 863, endPoint y: 196, distance: 200.8
click at [863, 196] on div "Agency Number Contains Contains Is Payee Code Equals Equals Is Not Equal To Is …" at bounding box center [633, 214] width 936 height 95
paste input "LEECHBURG SD/LEECHBURG BORO"
click at [1076, 289] on input "Apply" at bounding box center [1073, 294] width 38 height 24
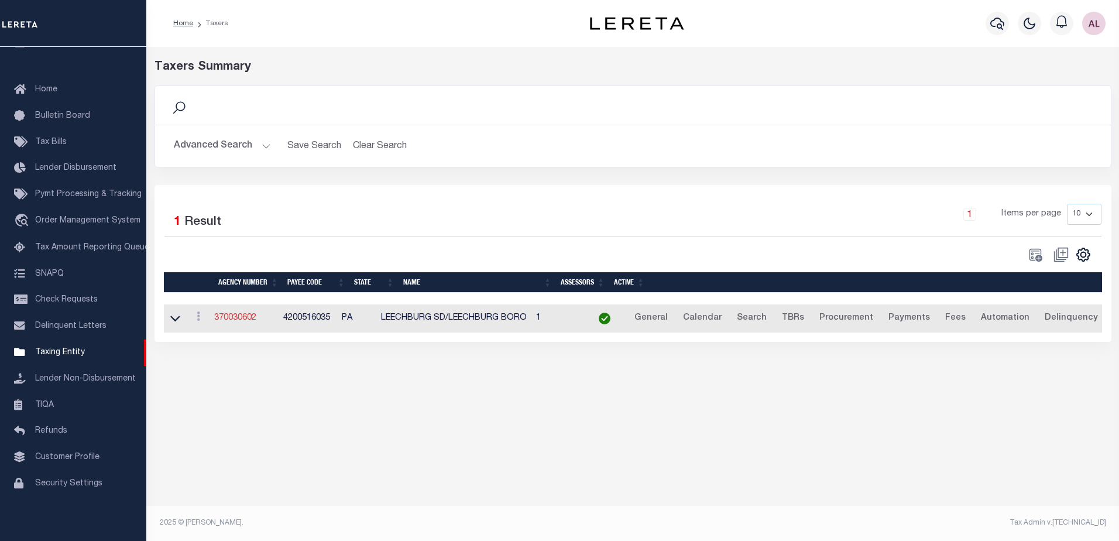
click at [249, 318] on link "370030602" at bounding box center [235, 318] width 42 height 8
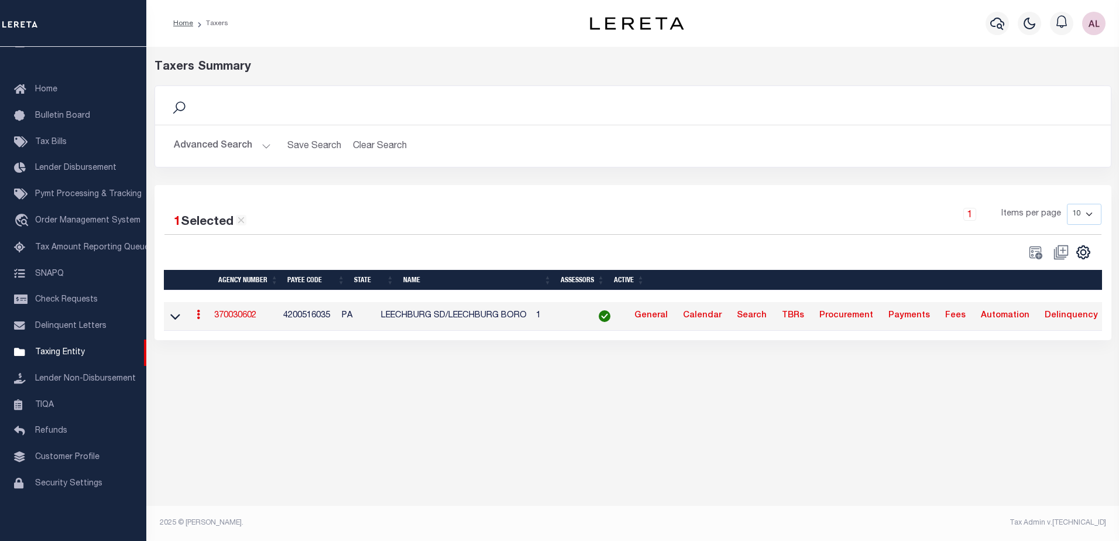
click at [265, 148] on button "Advanced Search" at bounding box center [222, 146] width 97 height 23
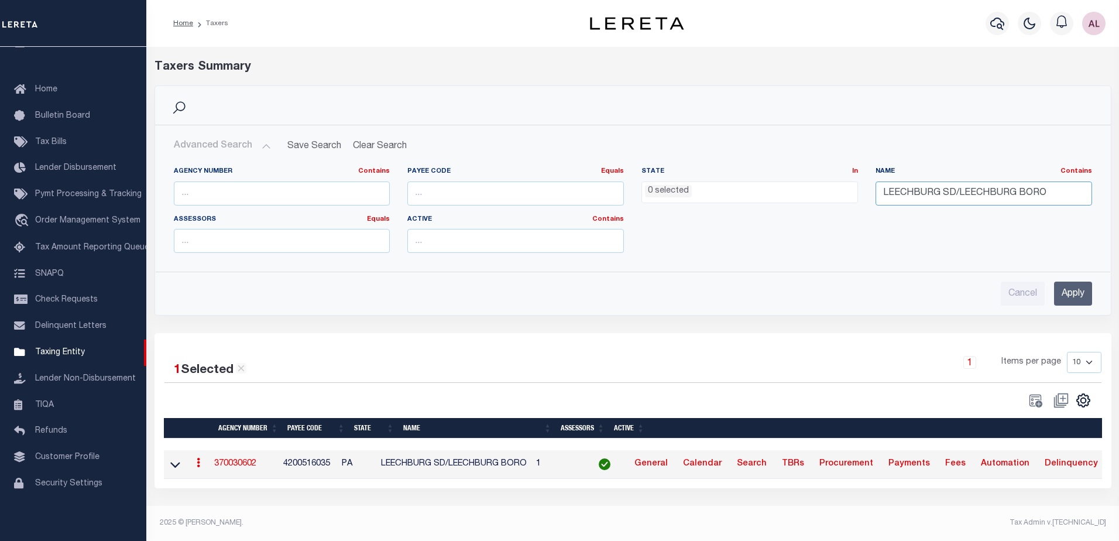
drag, startPoint x: 1045, startPoint y: 193, endPoint x: 874, endPoint y: 191, distance: 171.6
click at [874, 191] on div "Name Contains Contains Is LEECHBURG SD/LEECHBURG BORO" at bounding box center [984, 191] width 234 height 48
paste input "WILKES-BARRE SD/PLAINS TWP"
type input "WILKES-BARRE SD/PLAINS TWP"
click at [1068, 299] on input "Apply" at bounding box center [1073, 294] width 38 height 24
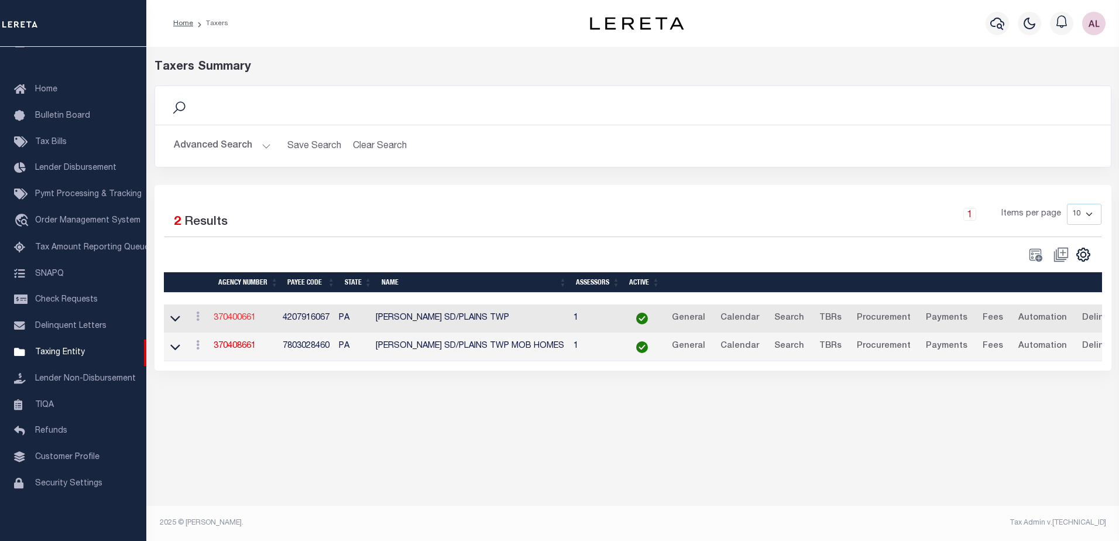
click at [237, 318] on link "370400661" at bounding box center [235, 318] width 42 height 8
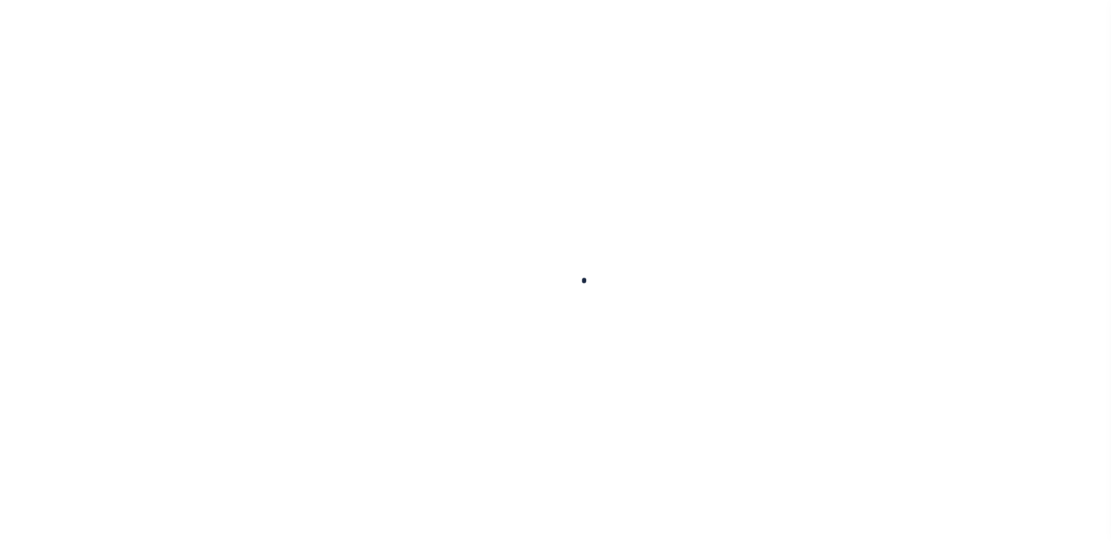
select select
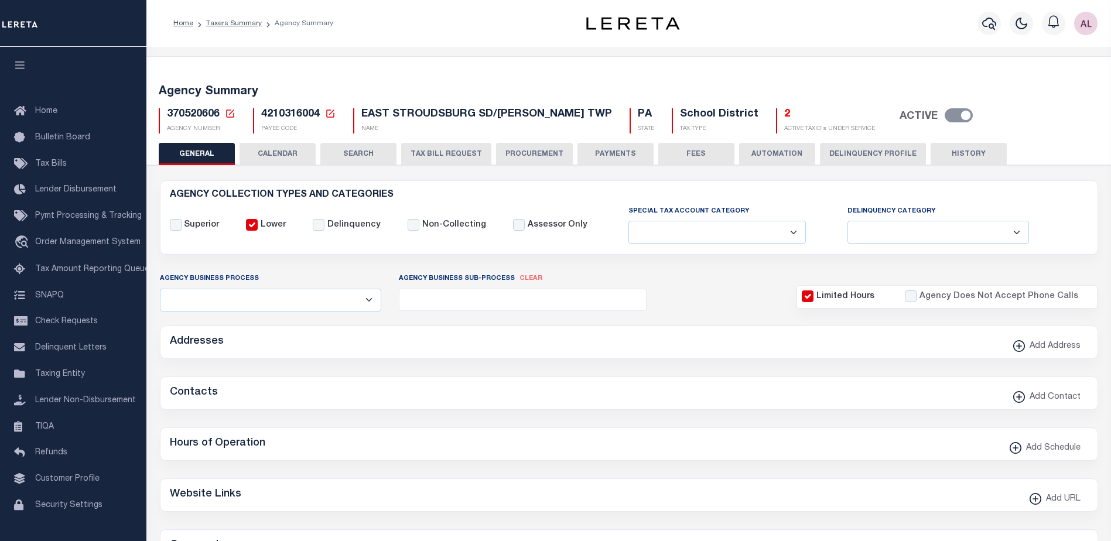
checkbox input "false"
type input "4210316004"
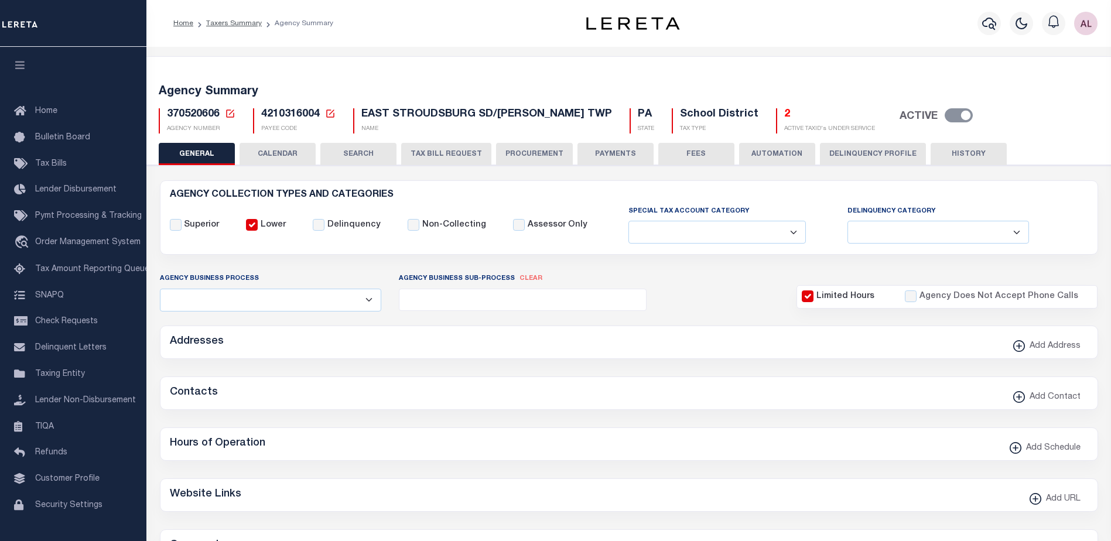
type input "$5"
type input "BONNIE WARGO"
type input "12"
checkbox input "false"
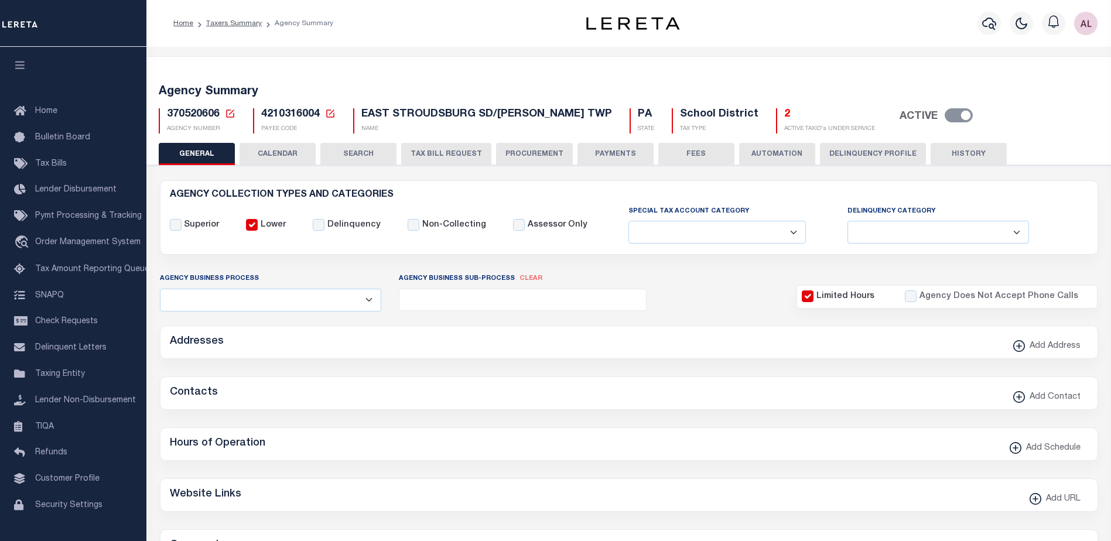
type input "N"
select select "false"
type input "B - Escrow reporting includes - “Delinquent Prior Year(s) Exist”, “Delinquent C…"
radio input "true"
checkbox input "false"
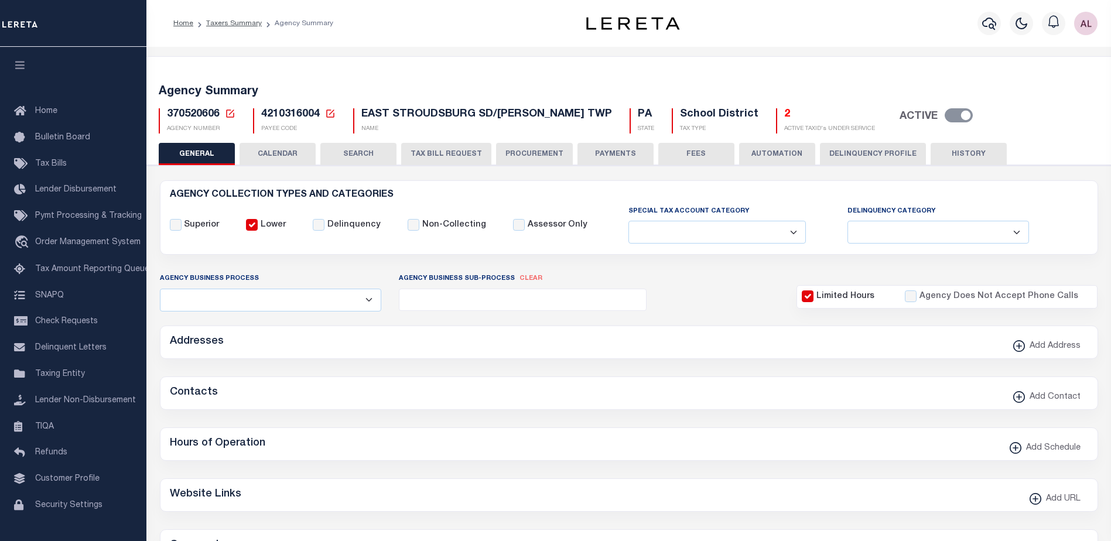
checkbox input "false"
radio input "true"
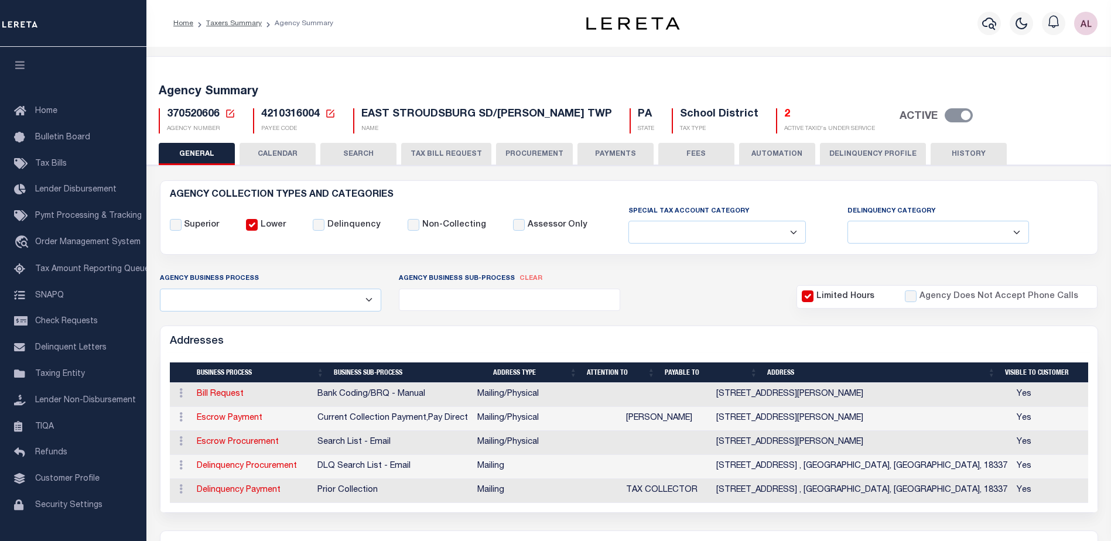
click at [620, 152] on button "PAYMENTS" at bounding box center [615, 154] width 76 height 22
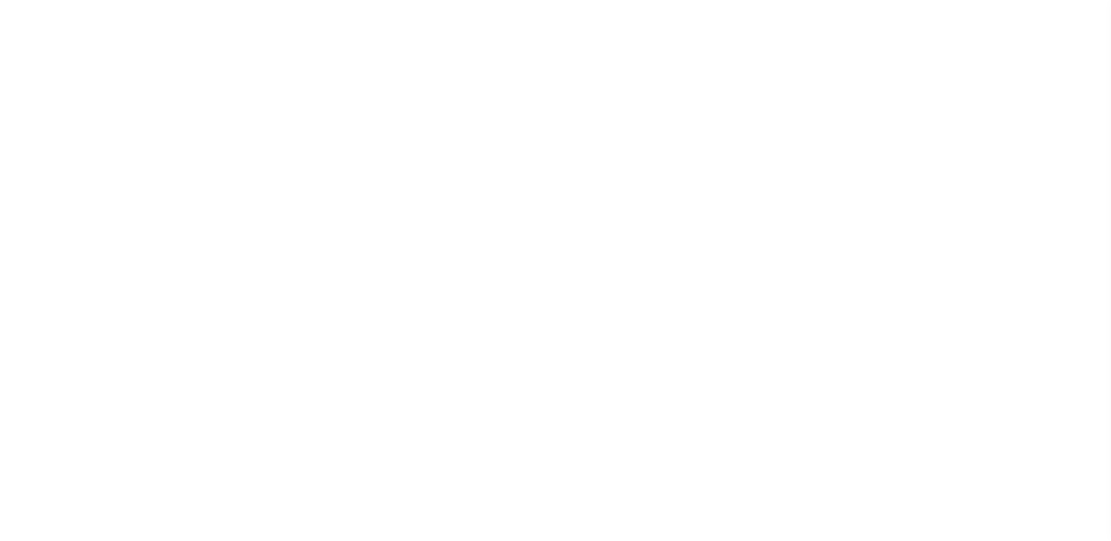
select select
select select "true"
select select "false"
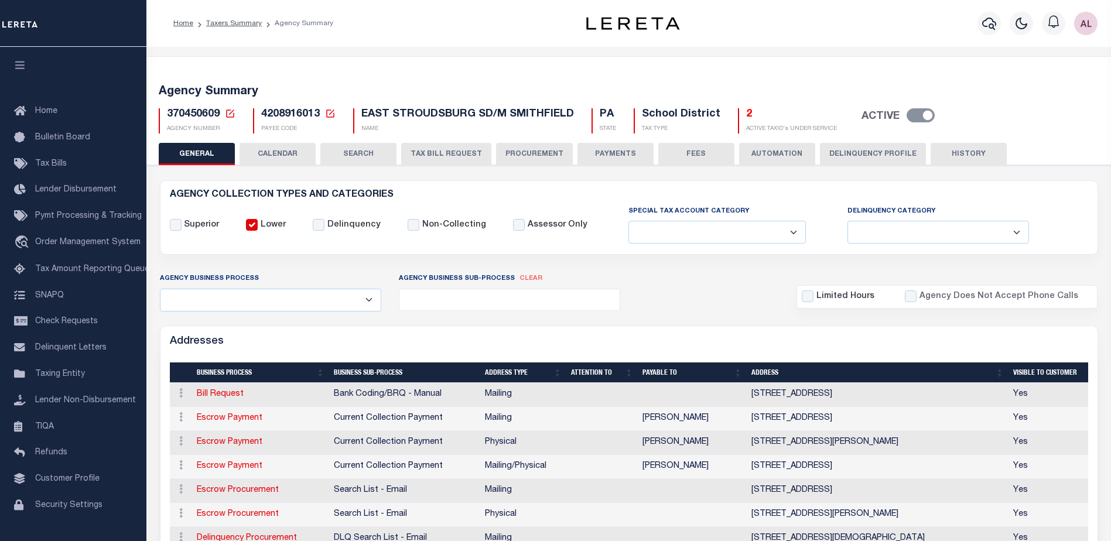
click at [608, 155] on button "PAYMENTS" at bounding box center [615, 154] width 76 height 22
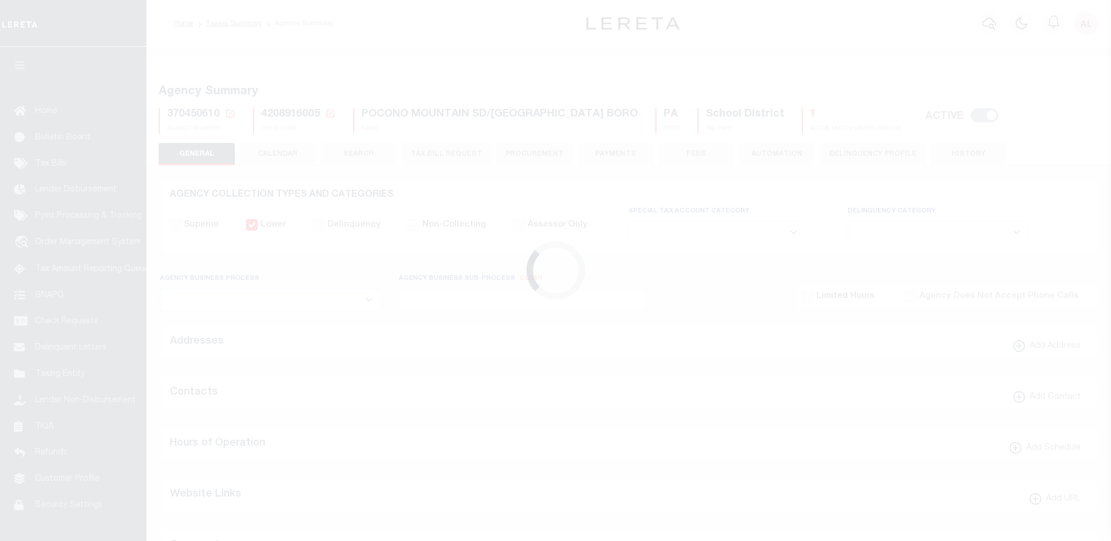
select select
select select "true"
select select "false"
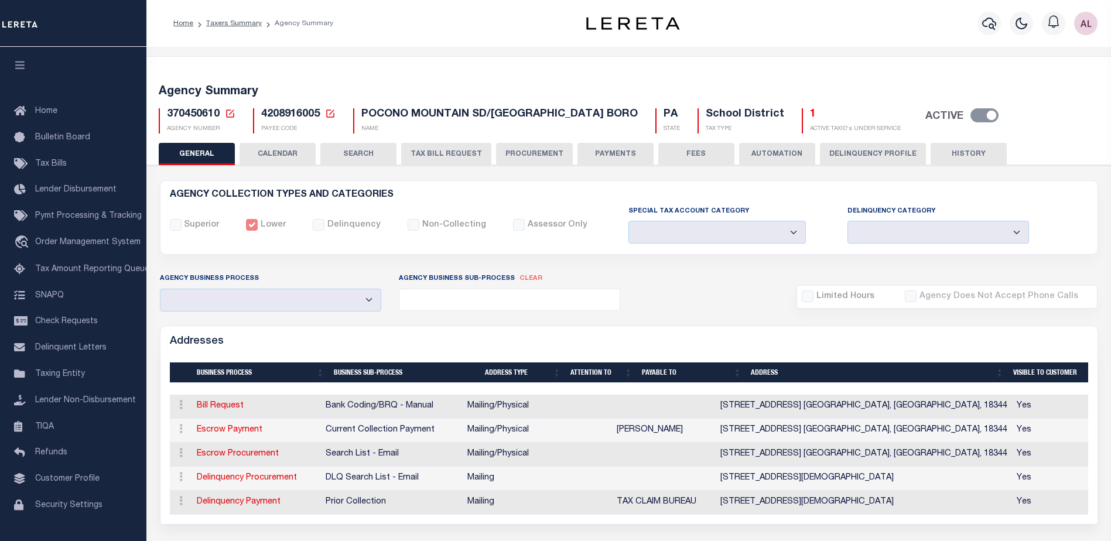
click at [597, 155] on button "PAYMENTS" at bounding box center [615, 154] width 76 height 22
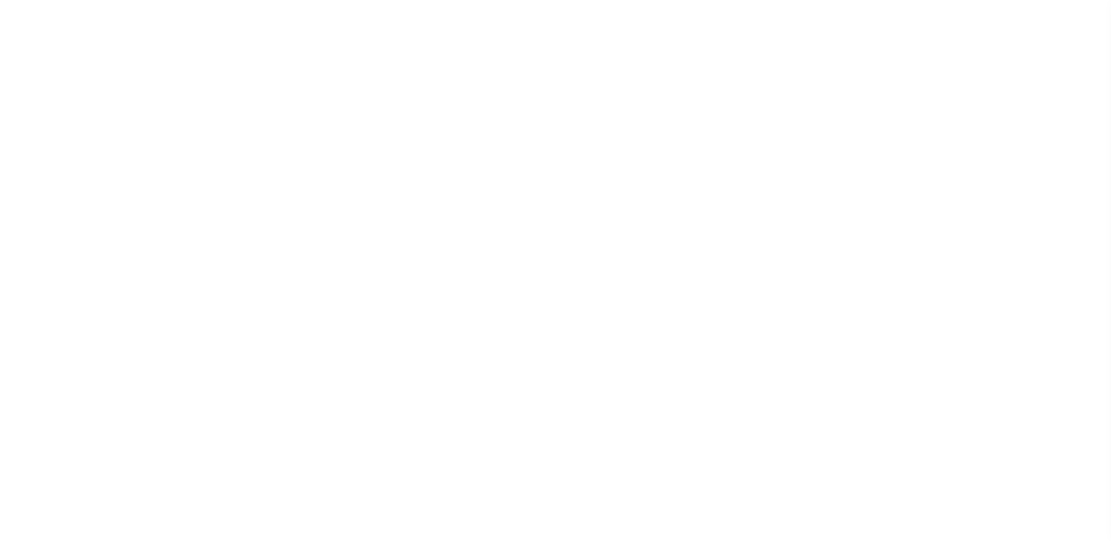
select select
checkbox input "false"
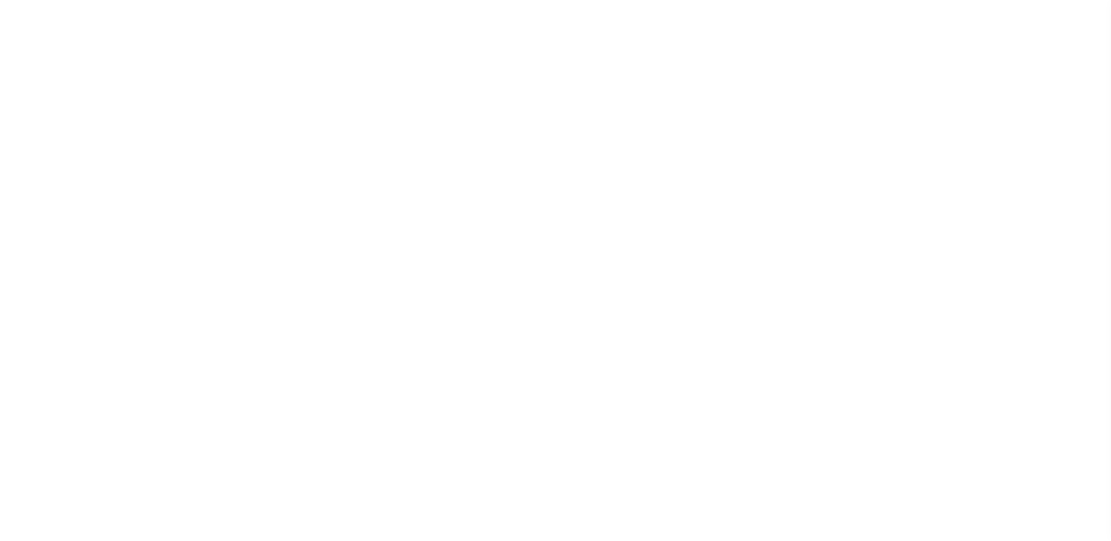
checkbox input "false"
type input "4210316005"
checkbox input "false"
type input "N"
select select "false"
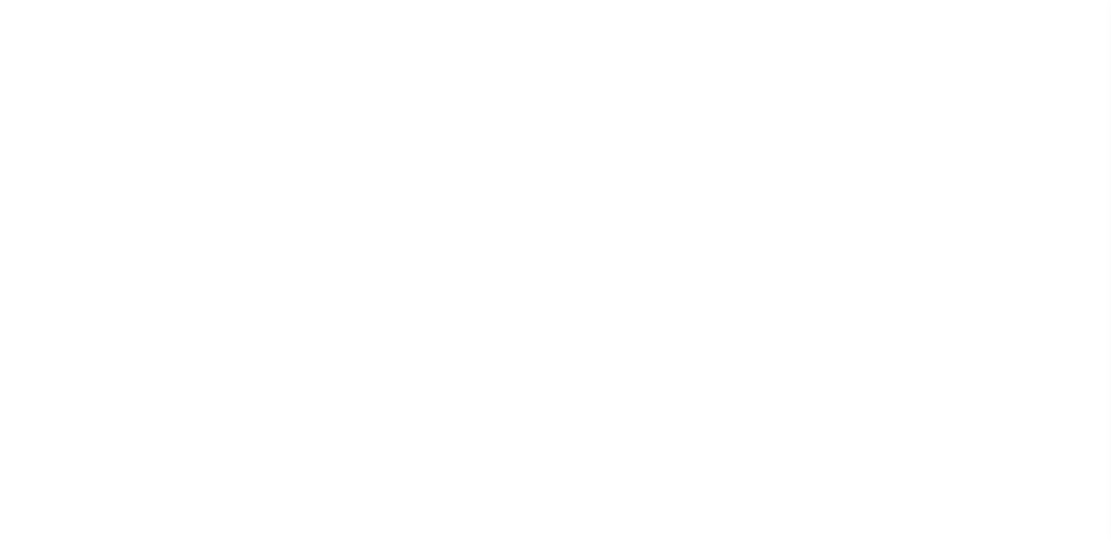
type input "B - Escrow reporting includes - “Delinquent Prior Year(s) Exist”, “Delinquent C…"
radio input "true"
checkbox input "false"
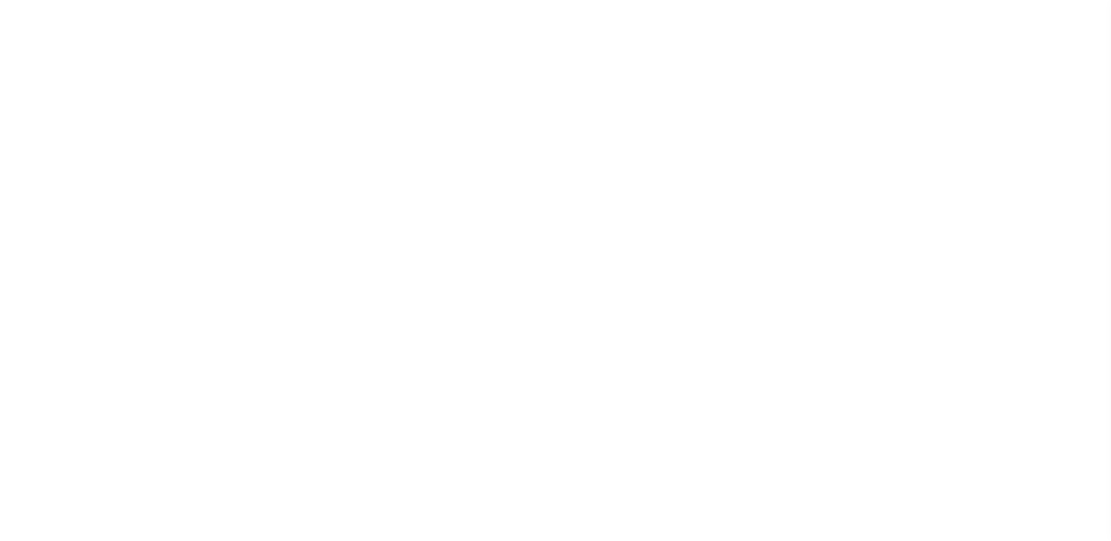
radio input "false"
radio input "true"
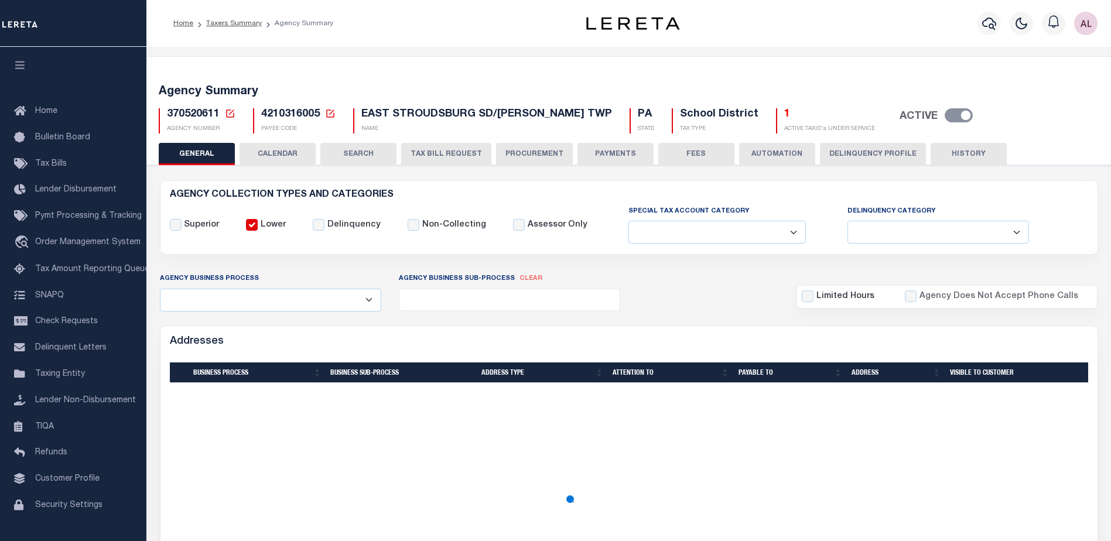
click at [607, 150] on button "PAYMENTS" at bounding box center [615, 154] width 76 height 22
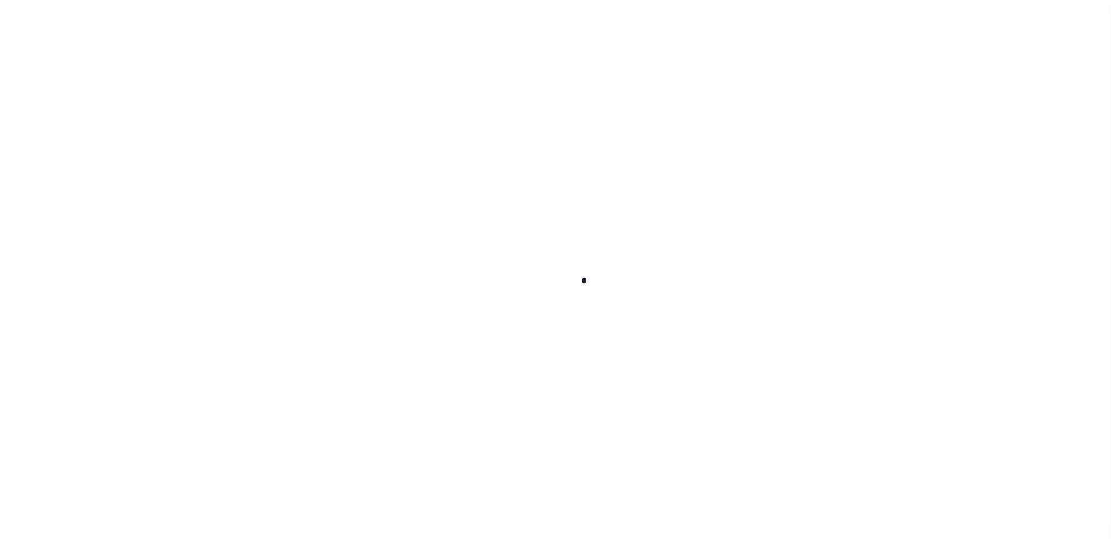
select select
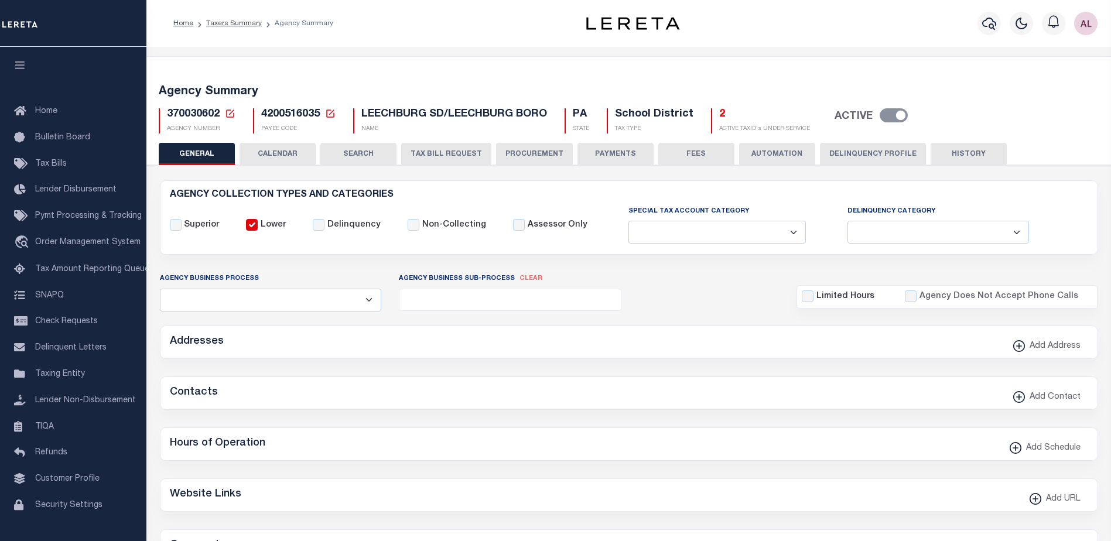
checkbox input "false"
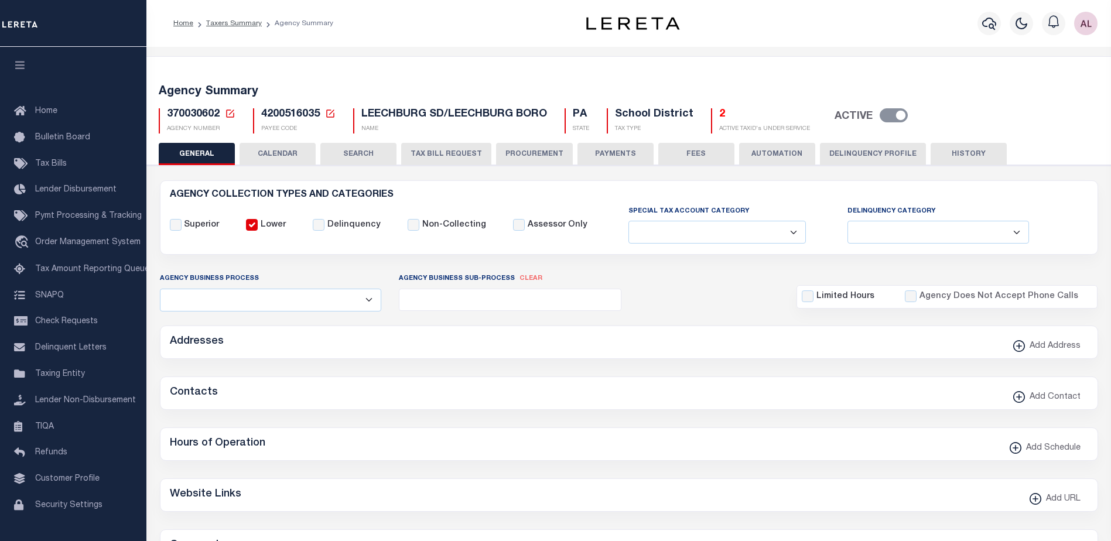
type input "4200516035"
type input "$10"
select select "true"
type input "TONI RUPERT"
type input "1"
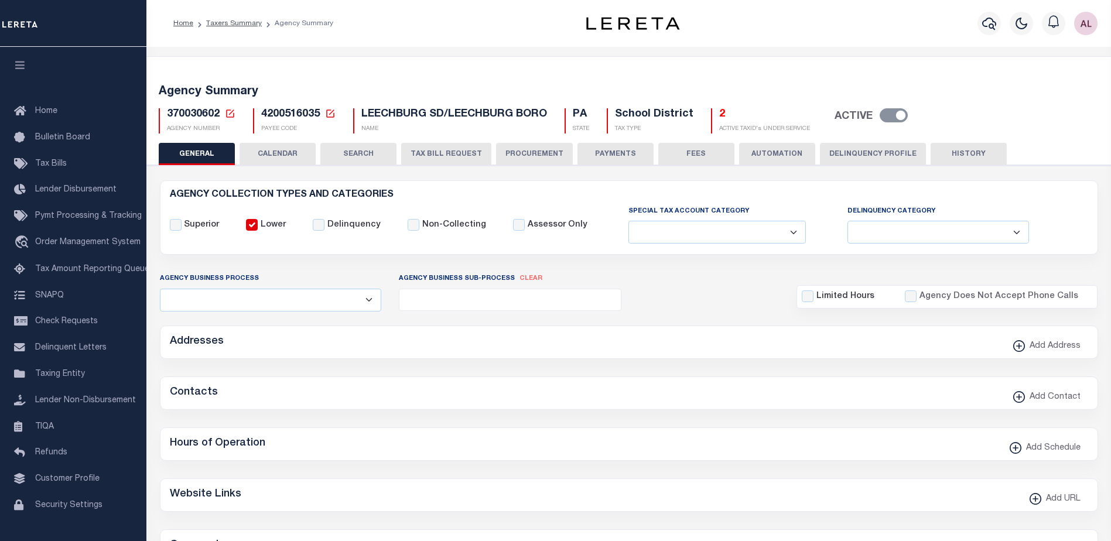
type input "1"
checkbox input "false"
type input "N"
select select "false"
select select "7"
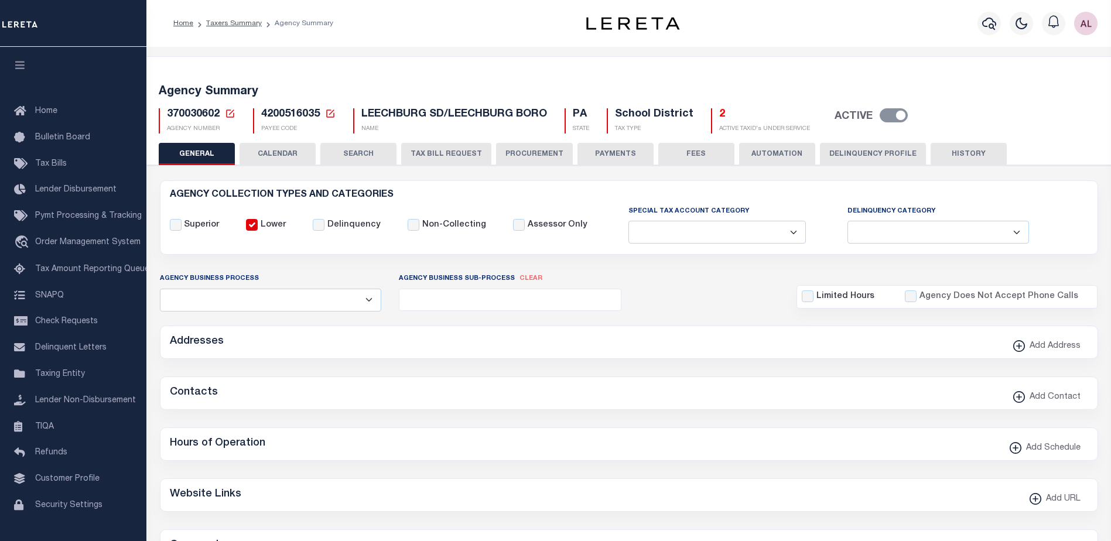
type input "B - Escrow reporting includes - “Delinquent Prior Year(s) Exist”, “Delinquent C…"
radio input "true"
checkbox input "false"
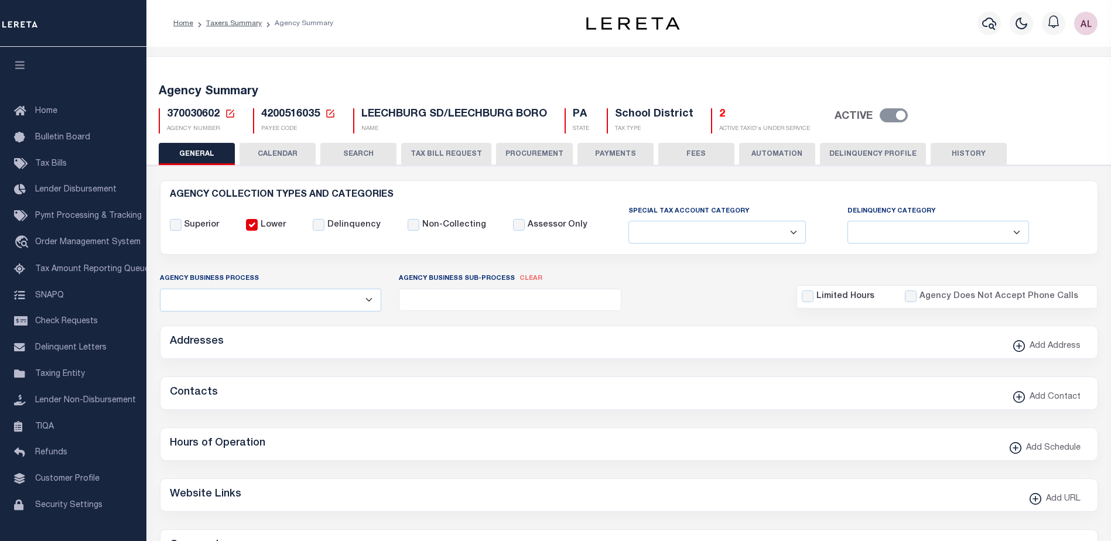
radio input "true"
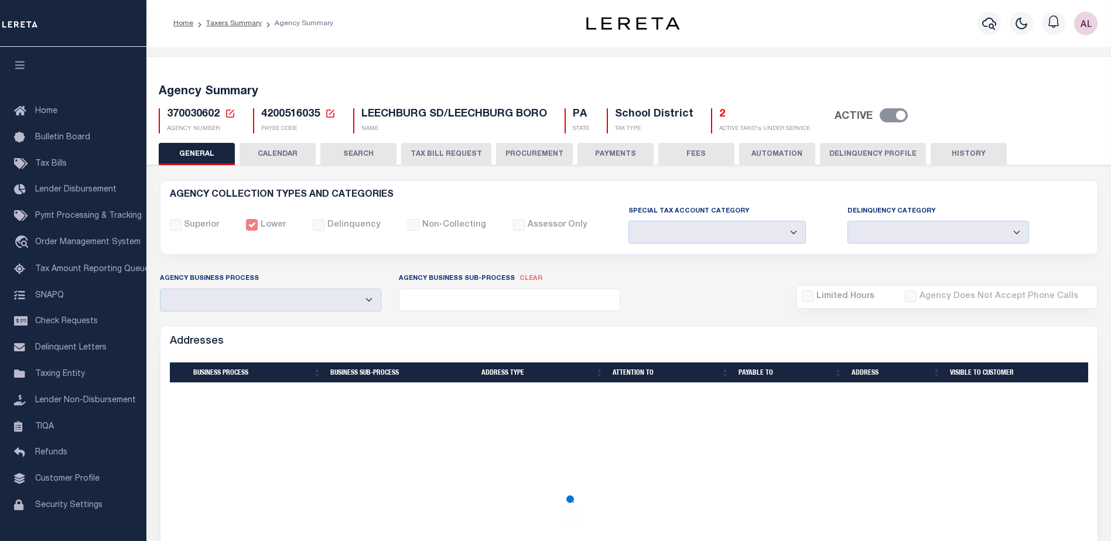
click at [607, 151] on button "PAYMENTS" at bounding box center [615, 154] width 76 height 22
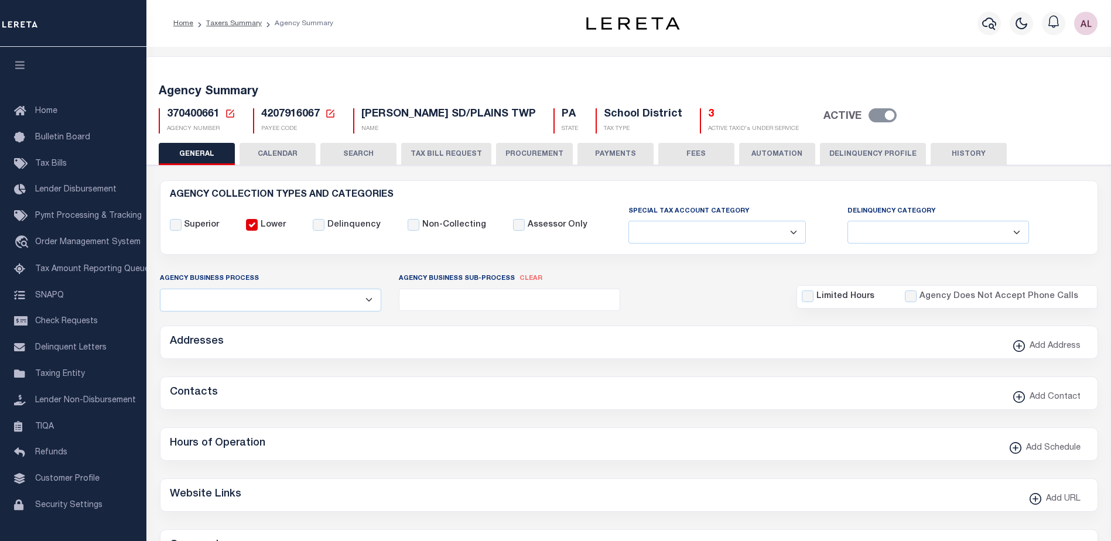
click at [696, 153] on button "FEES" at bounding box center [696, 154] width 76 height 22
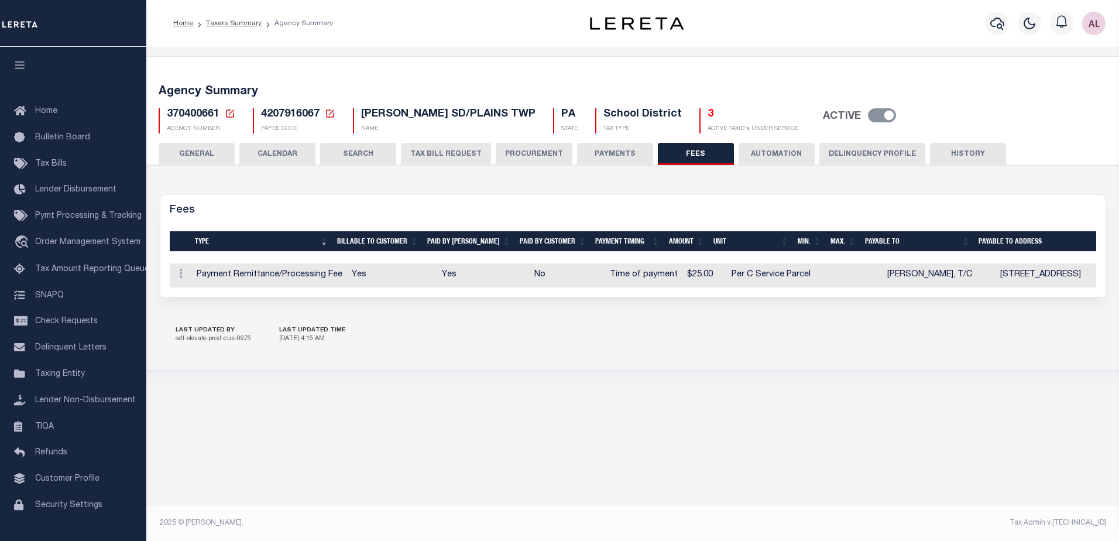
click at [606, 156] on button "PAYMENTS" at bounding box center [615, 154] width 76 height 22
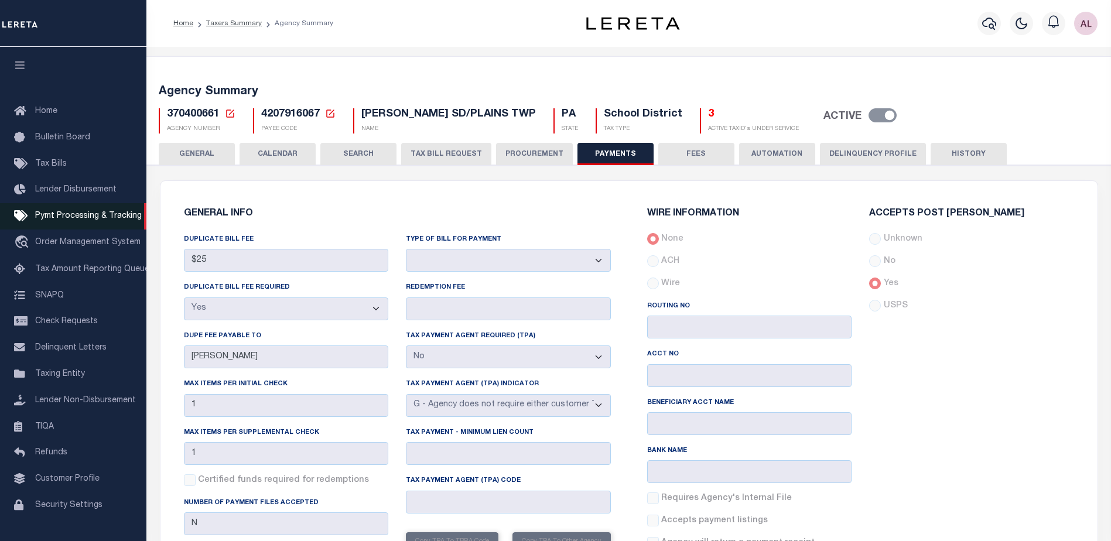
click at [61, 214] on span "Pymt Processing & Tracking" at bounding box center [88, 216] width 107 height 8
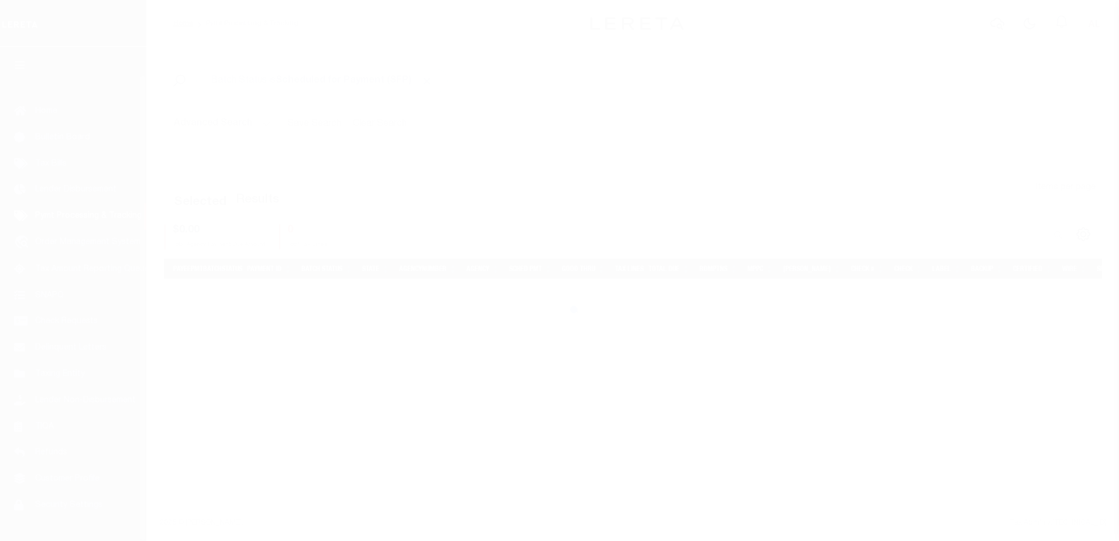
select select "1000"
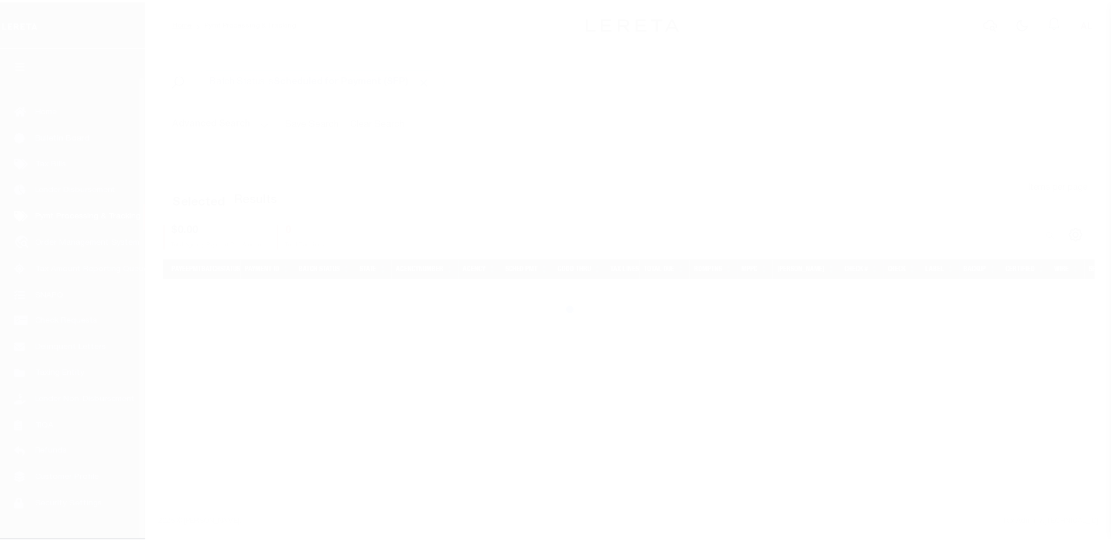
scroll to position [29, 0]
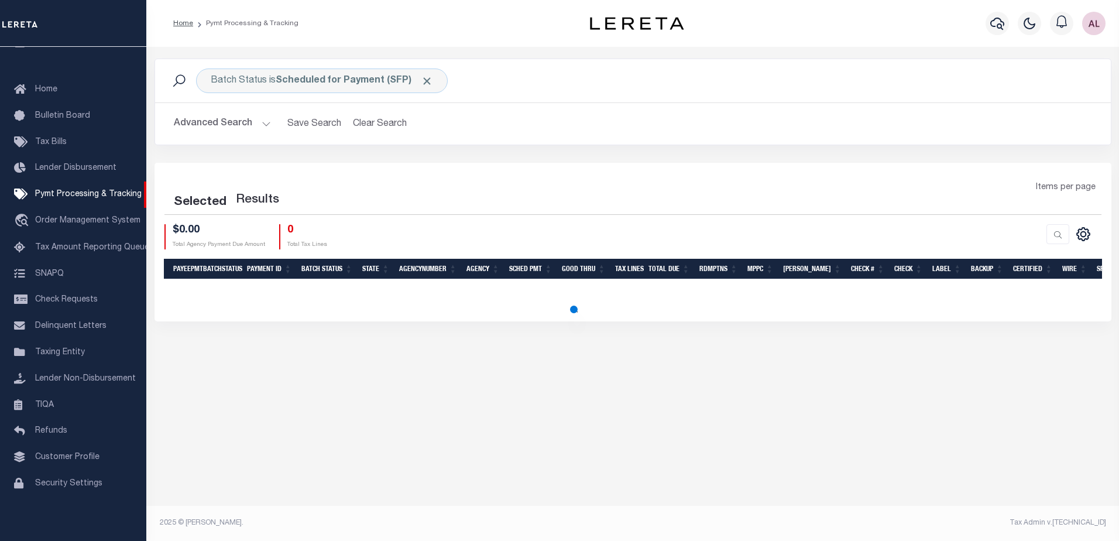
select select "1000"
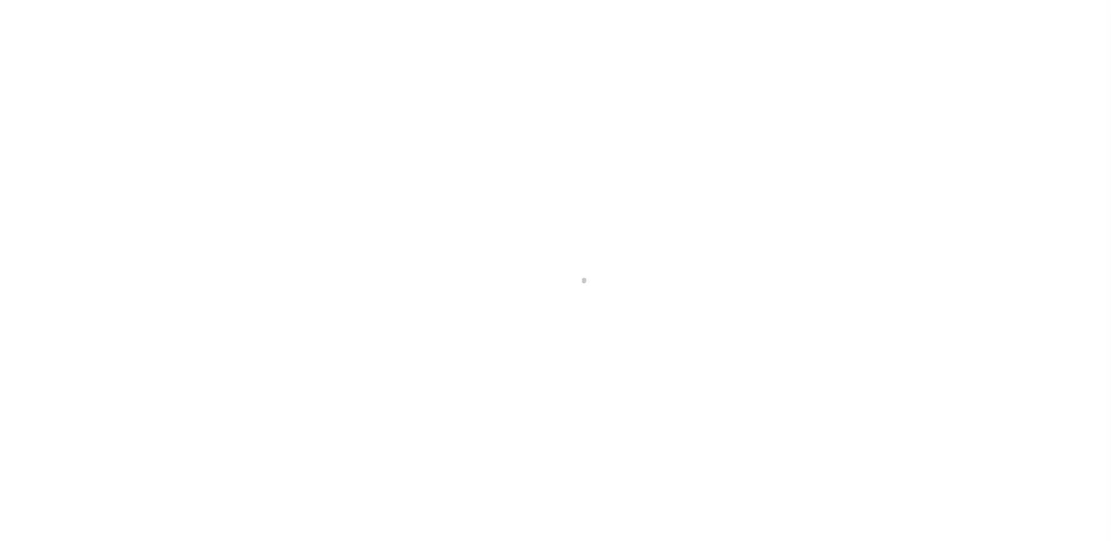
scroll to position [29, 0]
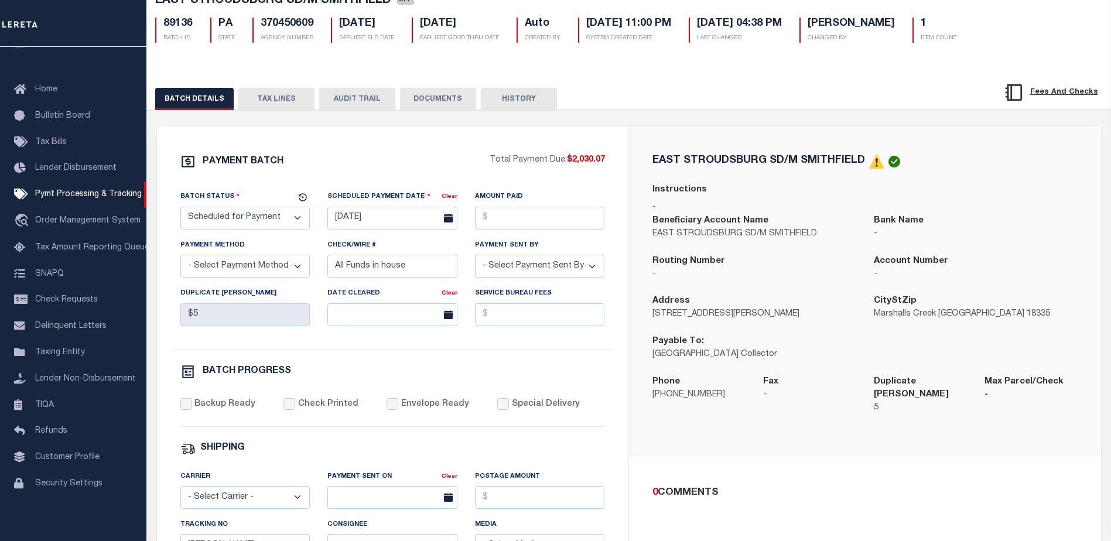
click at [247, 218] on select "- Select Status - Scheduled for Payment Ready For Payment Payment Sent Cleared …" at bounding box center [245, 218] width 130 height 23
select select "RFP"
click at [180, 209] on select "- Select Status - Scheduled for Payment Ready For Payment Payment Sent Cleared …" at bounding box center [245, 218] width 130 height 23
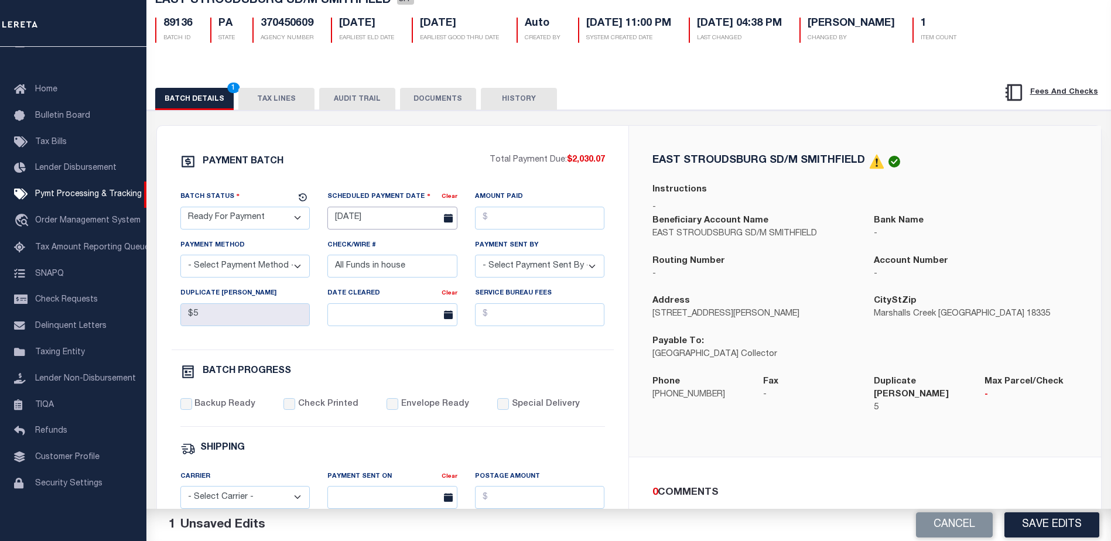
click at [359, 230] on input "[DATE]" at bounding box center [392, 218] width 130 height 23
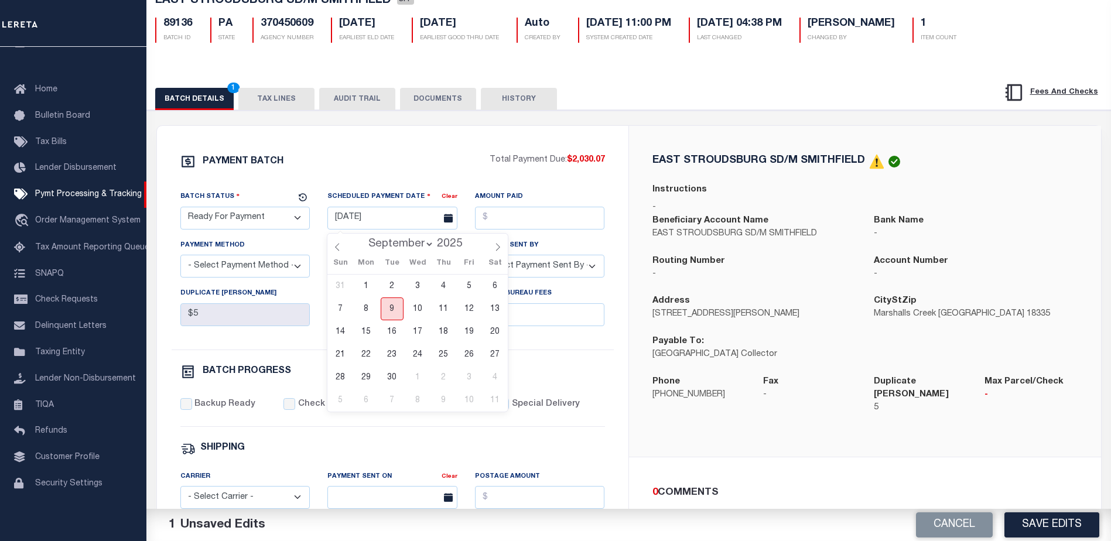
drag, startPoint x: 393, startPoint y: 314, endPoint x: 547, endPoint y: 225, distance: 177.1
click at [396, 310] on span "9" at bounding box center [392, 308] width 23 height 23
type input "[DATE]"
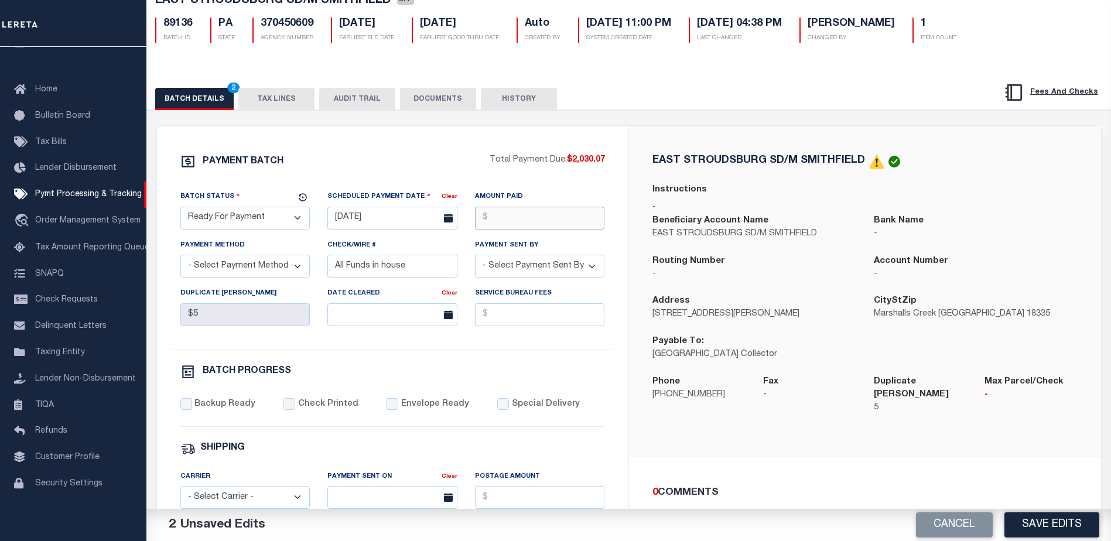
click at [547, 221] on input "Amount Paid" at bounding box center [540, 218] width 130 height 23
type input "$2,030.07"
click at [234, 272] on select "- Select Payment Method - ACH Certified Check Check Direct Deposit Wire Transfer" at bounding box center [245, 266] width 130 height 23
select select "CHK"
click at [180, 258] on select "- Select Payment Method - ACH Certified Check Check Direct Deposit Wire Transfer" at bounding box center [245, 266] width 130 height 23
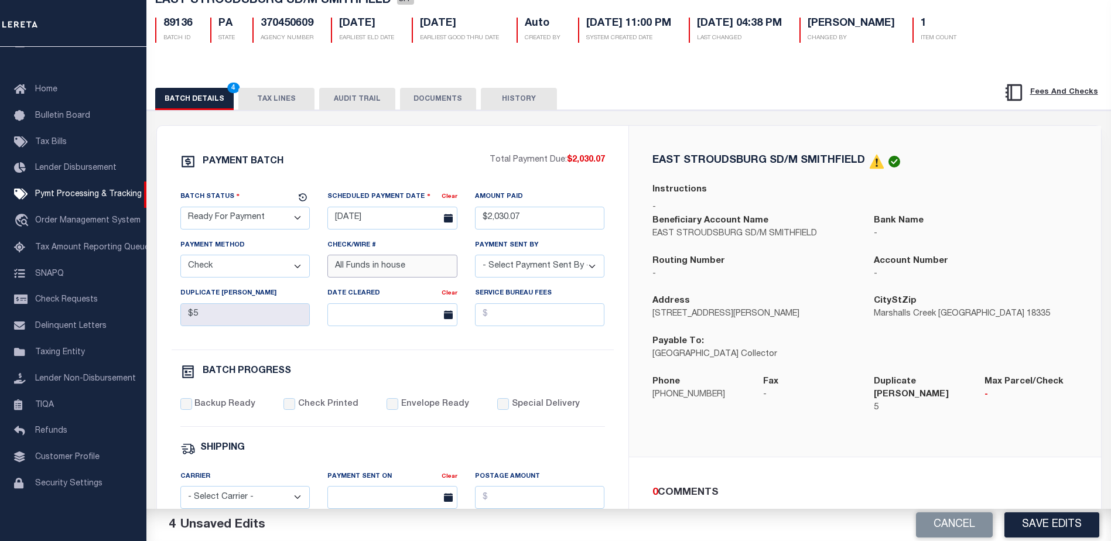
drag, startPoint x: 412, startPoint y: 269, endPoint x: 252, endPoint y: 270, distance: 159.9
click at [252, 270] on div "Batch Status - Select Status - Scheduled for Payment Ready For Payment Payment …" at bounding box center [393, 269] width 442 height 159
click at [537, 267] on select "- Select Payment Sent By - [PERSON_NAME] [PERSON_NAME] [PERSON_NAME] [PERSON_NA…" at bounding box center [540, 266] width 130 height 23
select select "[PERSON_NAME]"
click at [184, 410] on input "Backup Ready" at bounding box center [186, 404] width 12 height 12
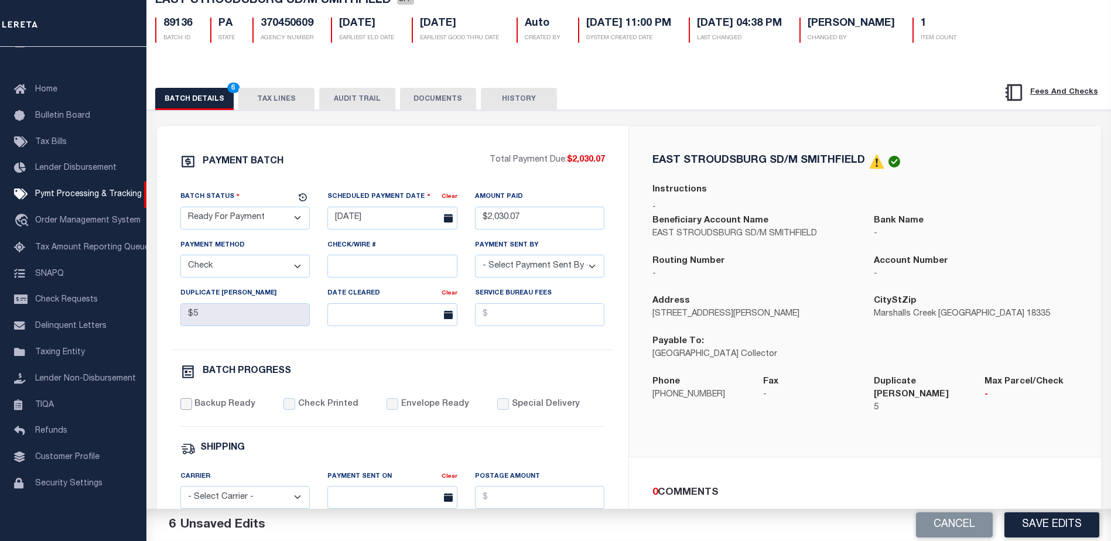
checkbox input "true"
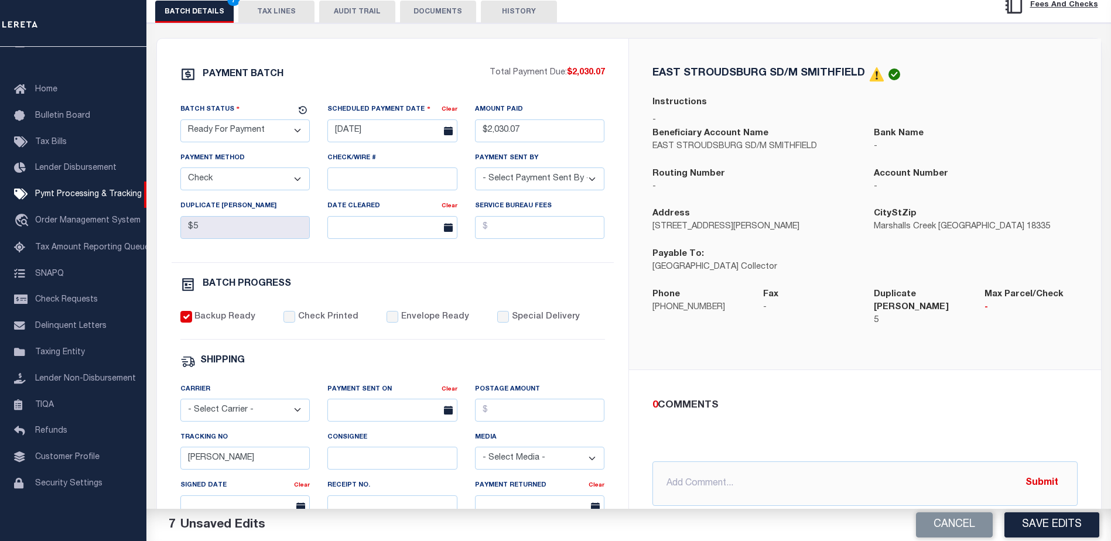
scroll to position [197, 0]
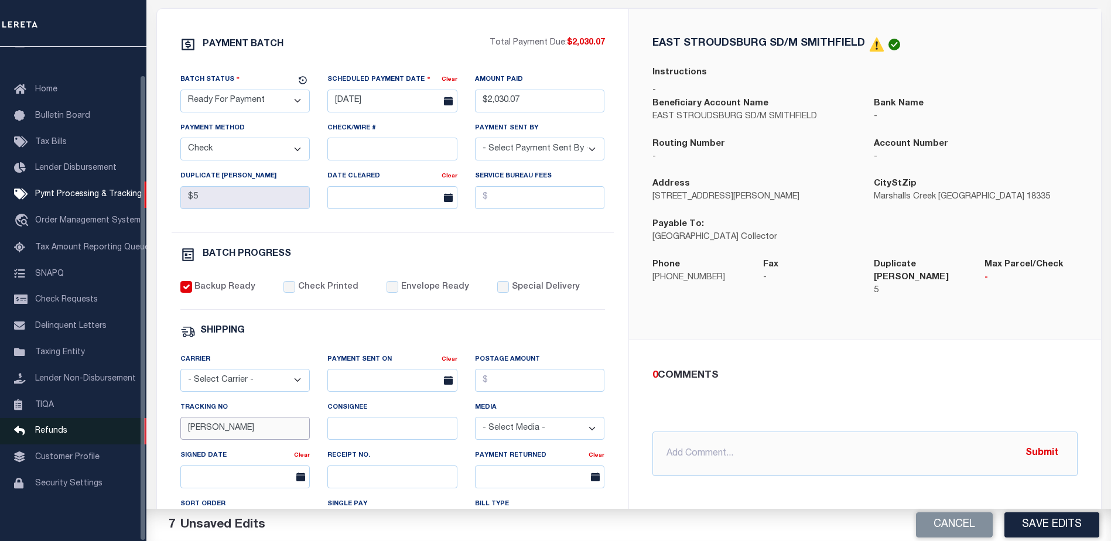
drag, startPoint x: 237, startPoint y: 433, endPoint x: 139, endPoint y: 437, distance: 98.4
click at [139, 437] on div "Home Pymt Processing & Tracking Details Profile Sign out" at bounding box center [555, 294] width 1111 height 983
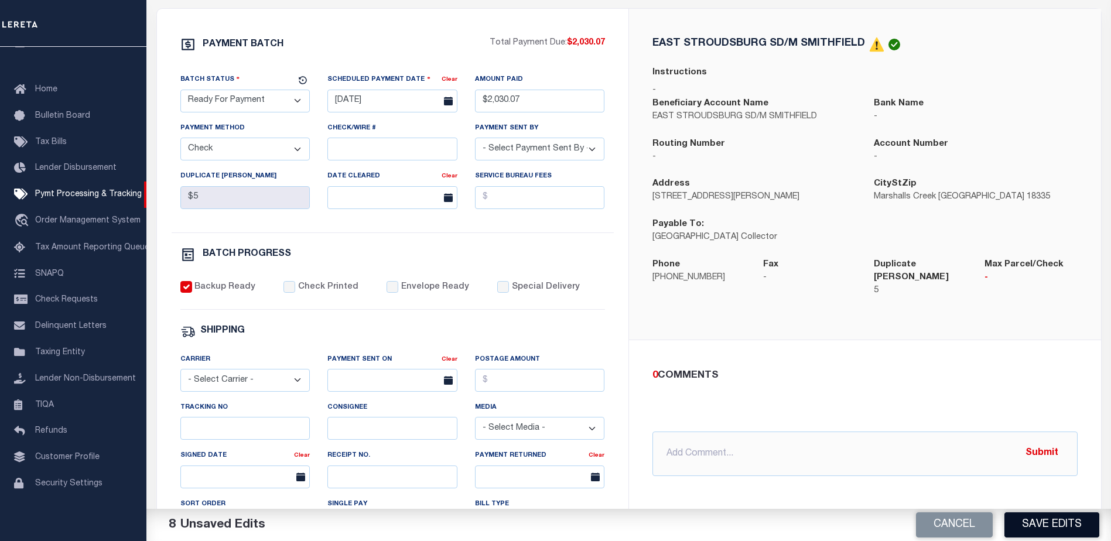
click at [1052, 521] on button "Save Edits" at bounding box center [1051, 524] width 95 height 25
select select "1000"
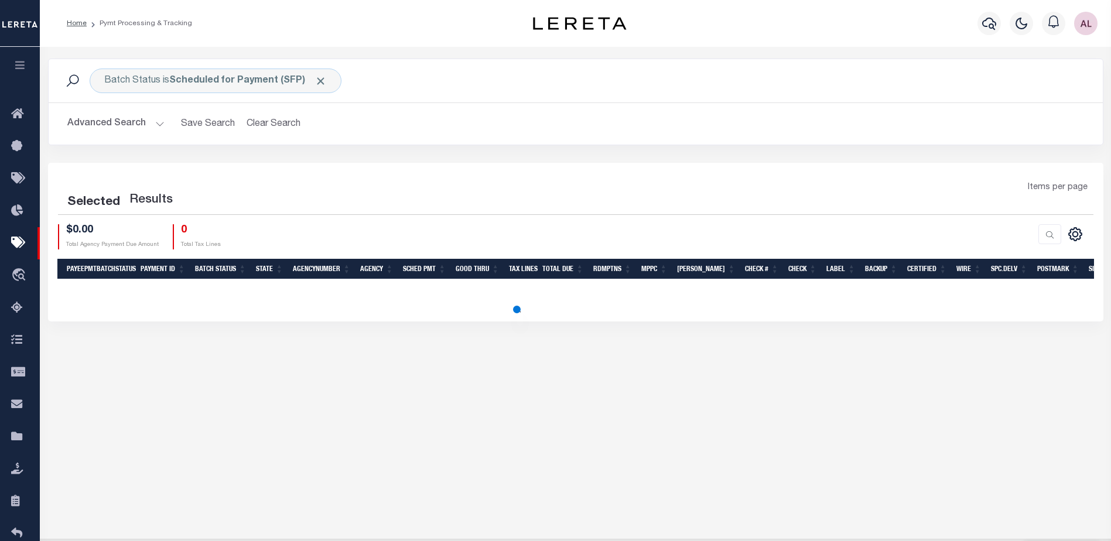
select select "1000"
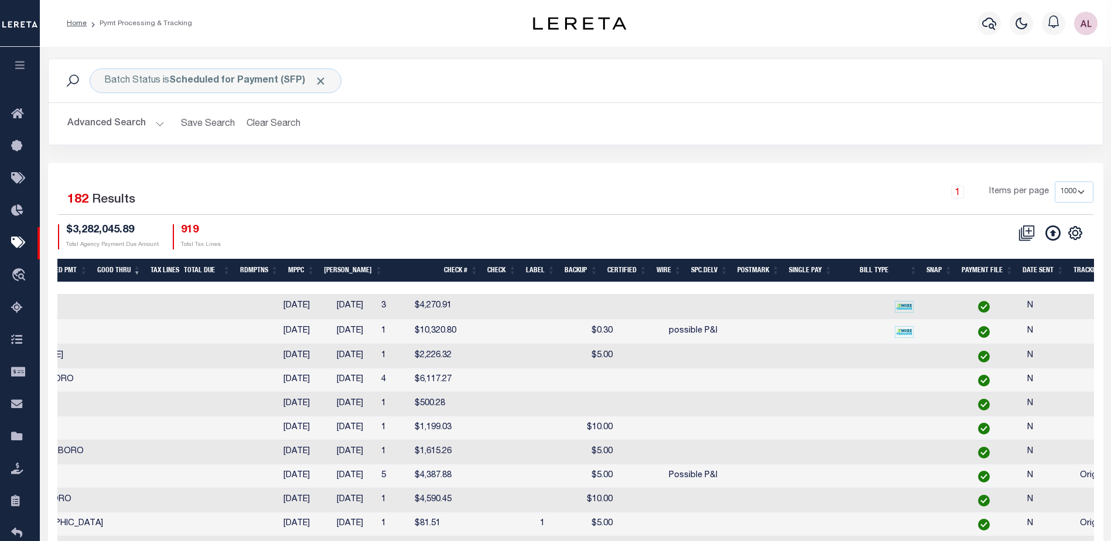
scroll to position [0, 598]
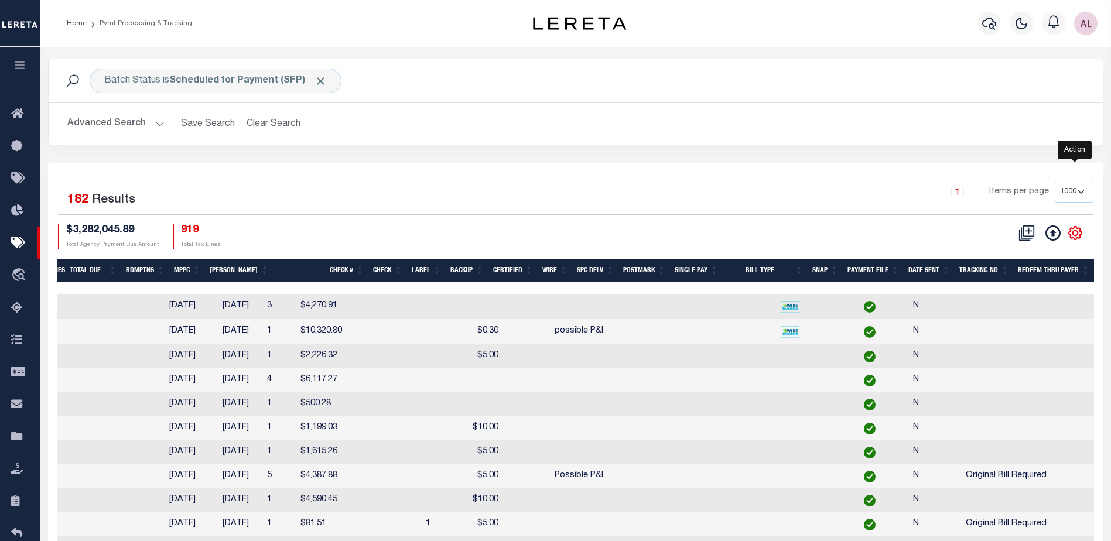
click at [1074, 231] on icon "" at bounding box center [1074, 232] width 5 height 5
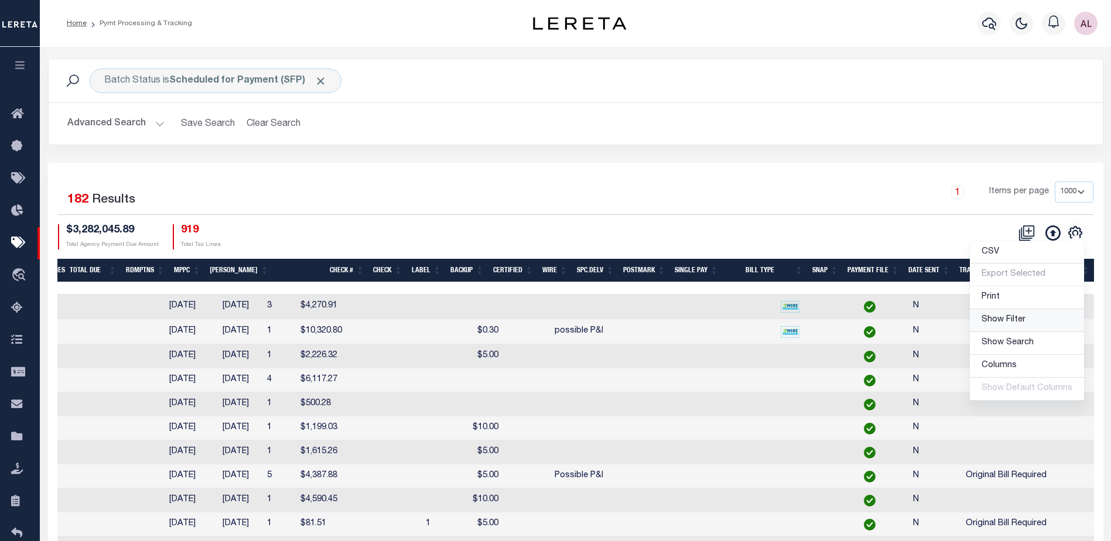
click at [1003, 321] on span "Show Filter" at bounding box center [1003, 320] width 44 height 8
select select
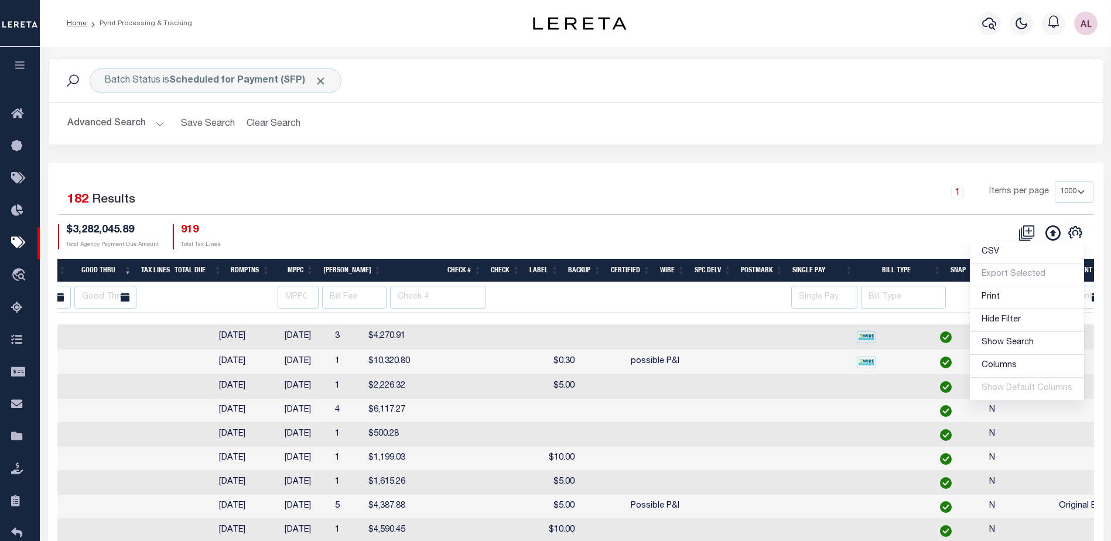
drag, startPoint x: 927, startPoint y: 376, endPoint x: 875, endPoint y: 327, distance: 71.2
click at [1054, 376] on td at bounding box center [1099, 387] width 90 height 24
checkbox input "true"
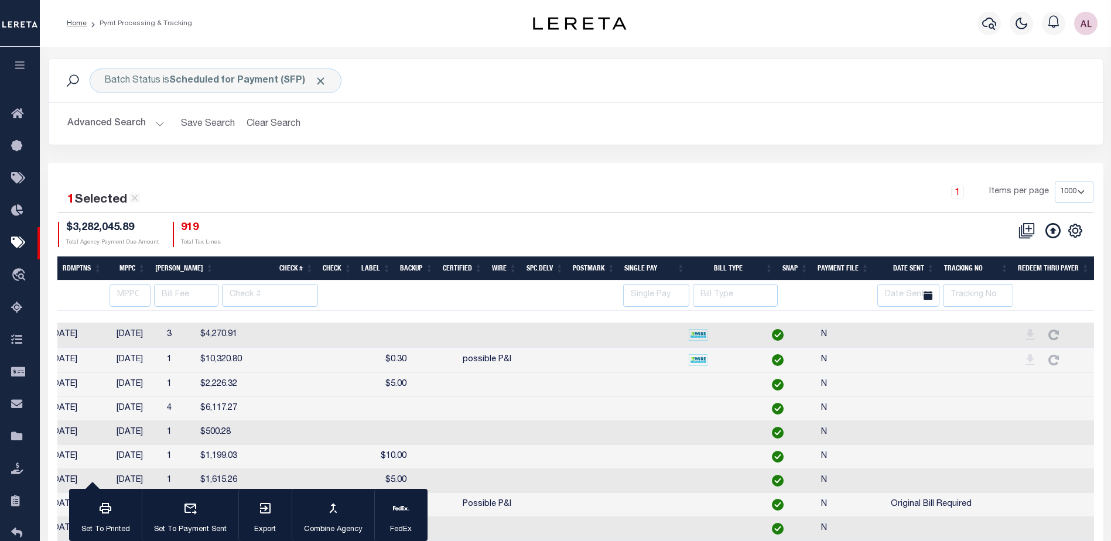
scroll to position [0, 766]
click at [982, 289] on input "text" at bounding box center [978, 295] width 70 height 23
type input "Audia"
select select
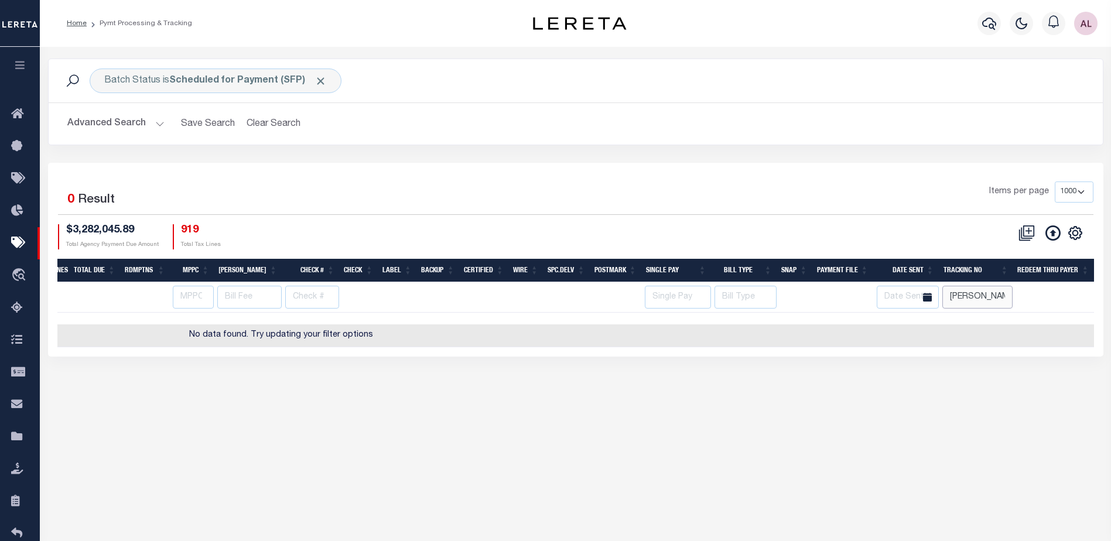
scroll to position [0, 588]
type input "[PERSON_NAME]"
select select
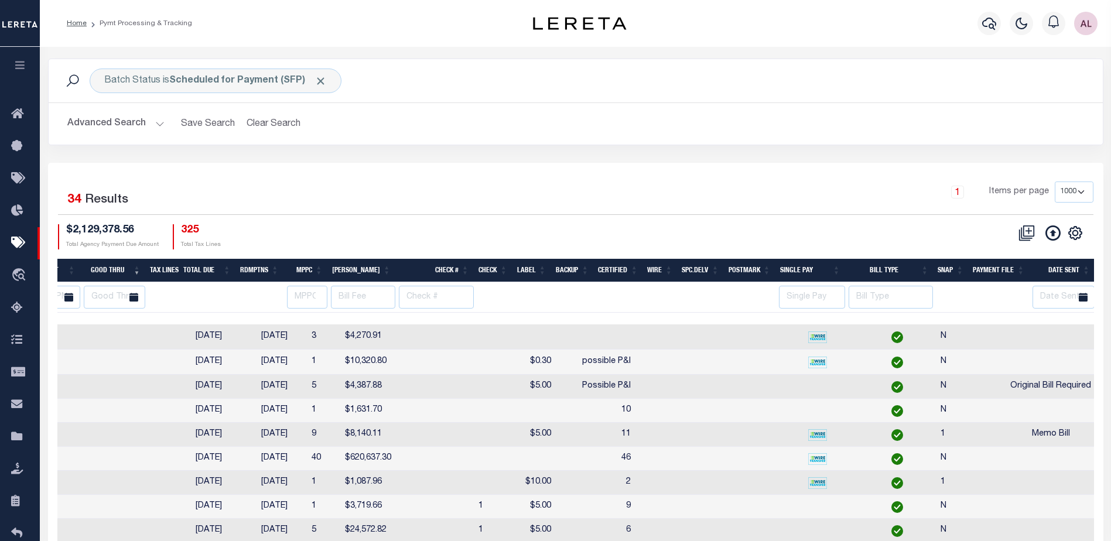
scroll to position [0, 744]
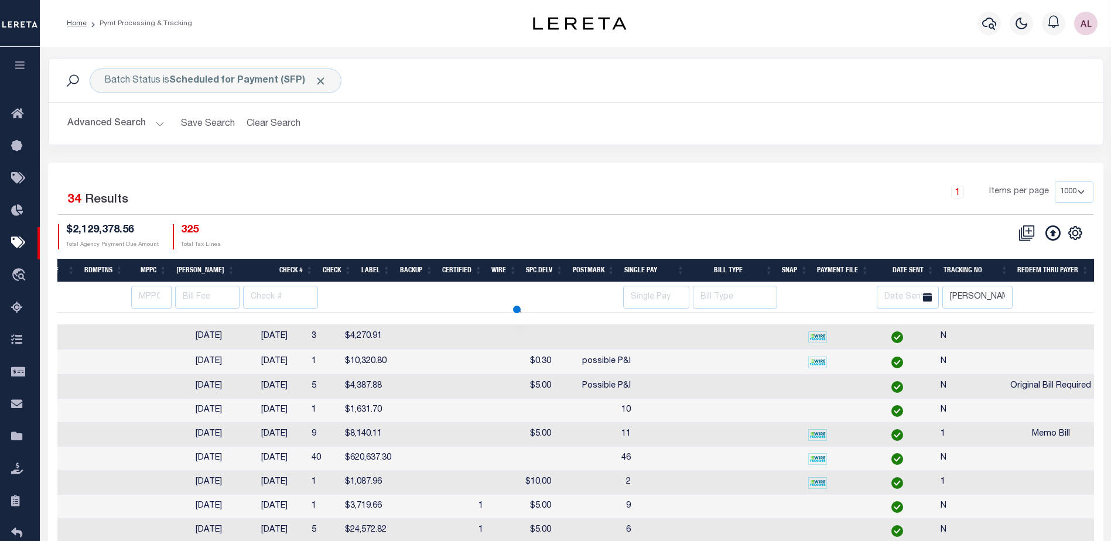
select select
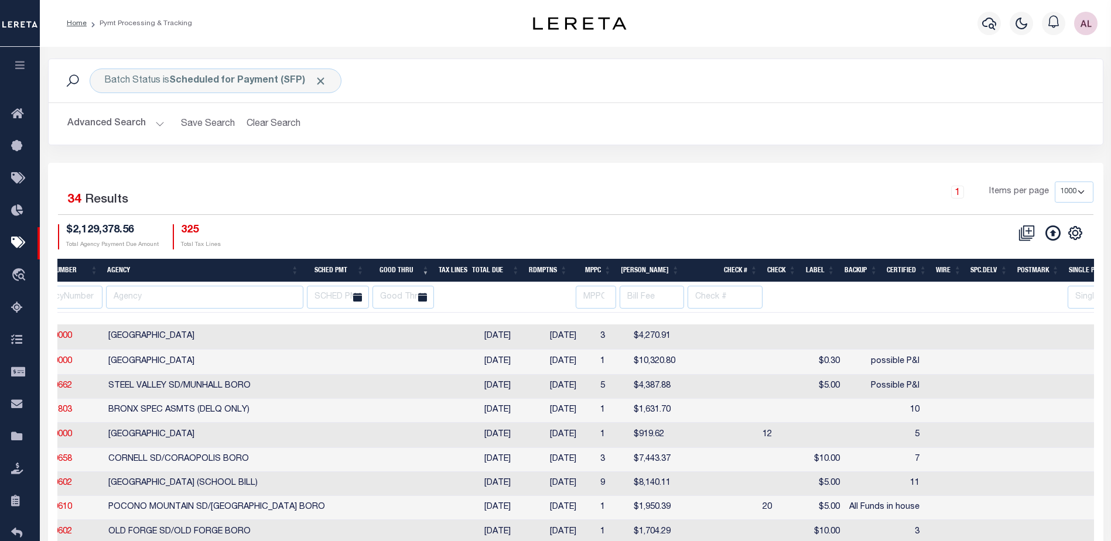
scroll to position [0, 0]
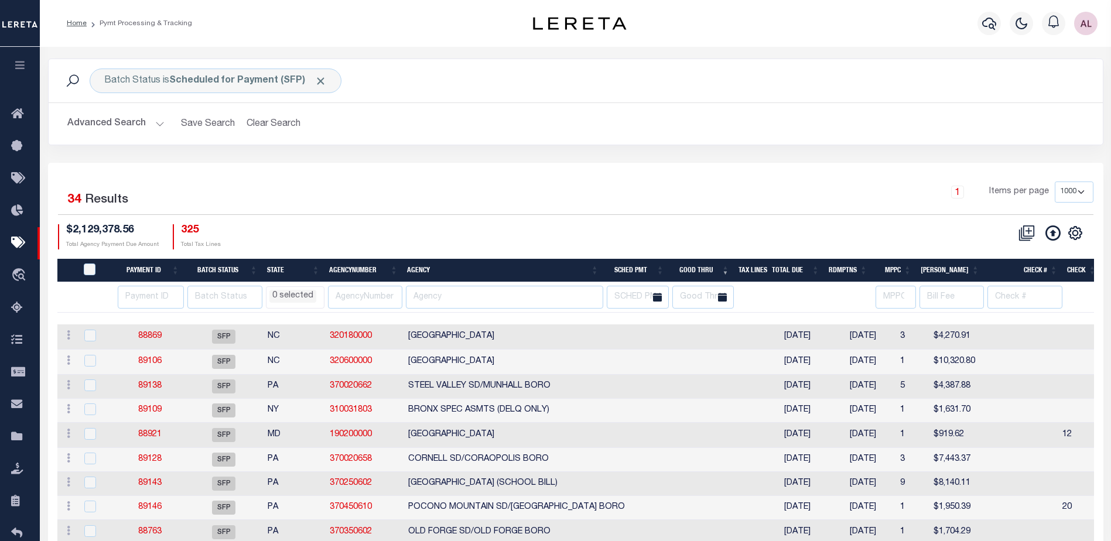
click at [306, 293] on li "0 selected" at bounding box center [292, 296] width 47 height 13
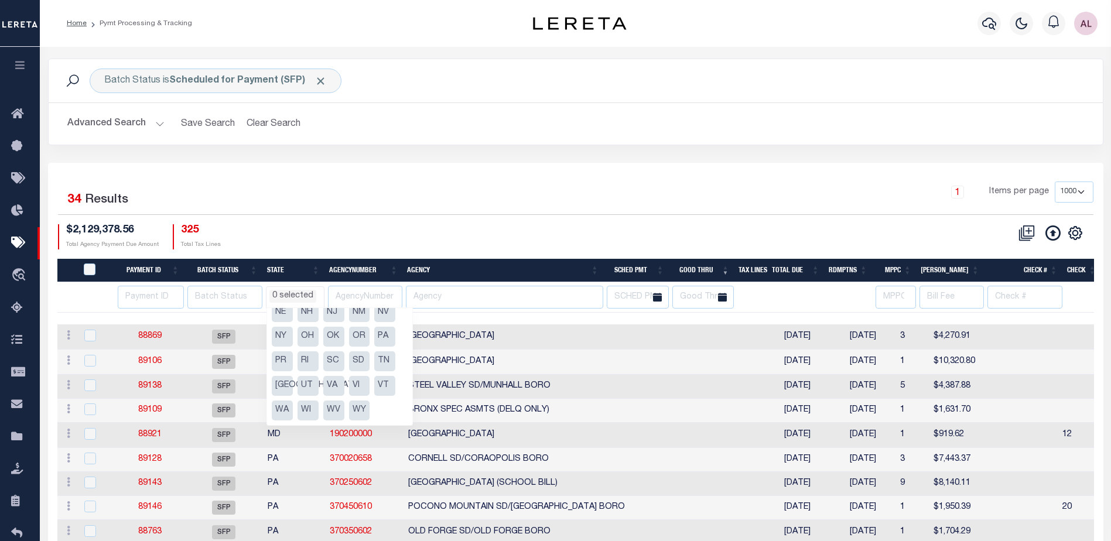
click at [384, 334] on li "PA" at bounding box center [384, 337] width 21 height 20
select select "PA"
click at [384, 337] on li "PA" at bounding box center [384, 337] width 21 height 20
select select
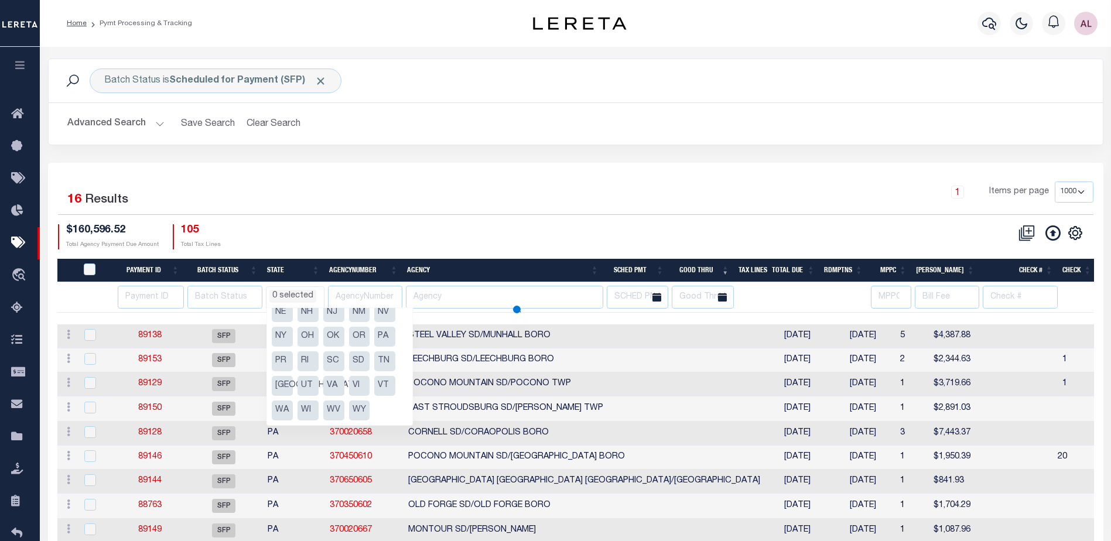
select select
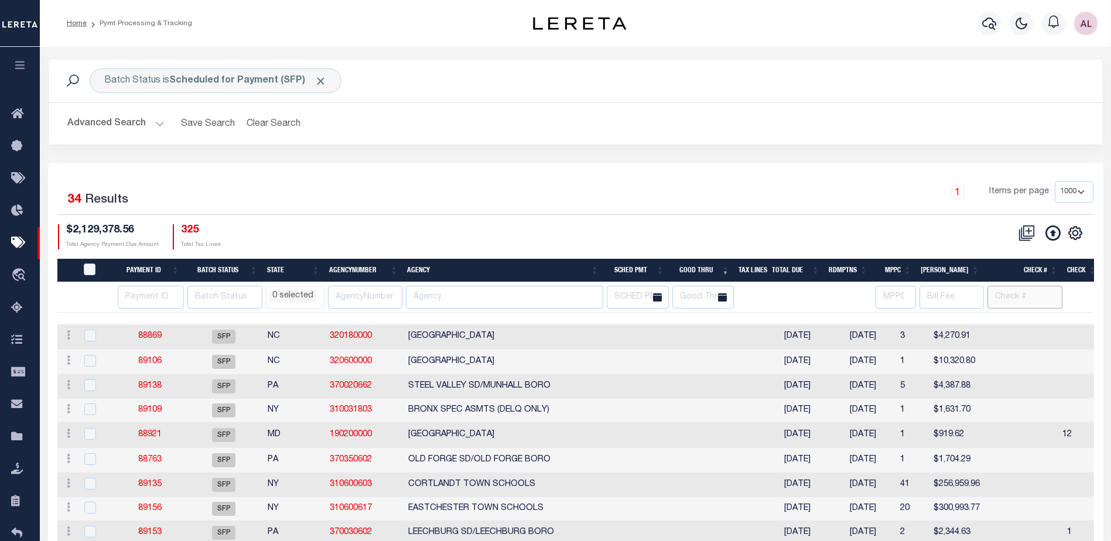
click at [1028, 295] on input "text" at bounding box center [1024, 297] width 75 height 23
type input "all"
select select
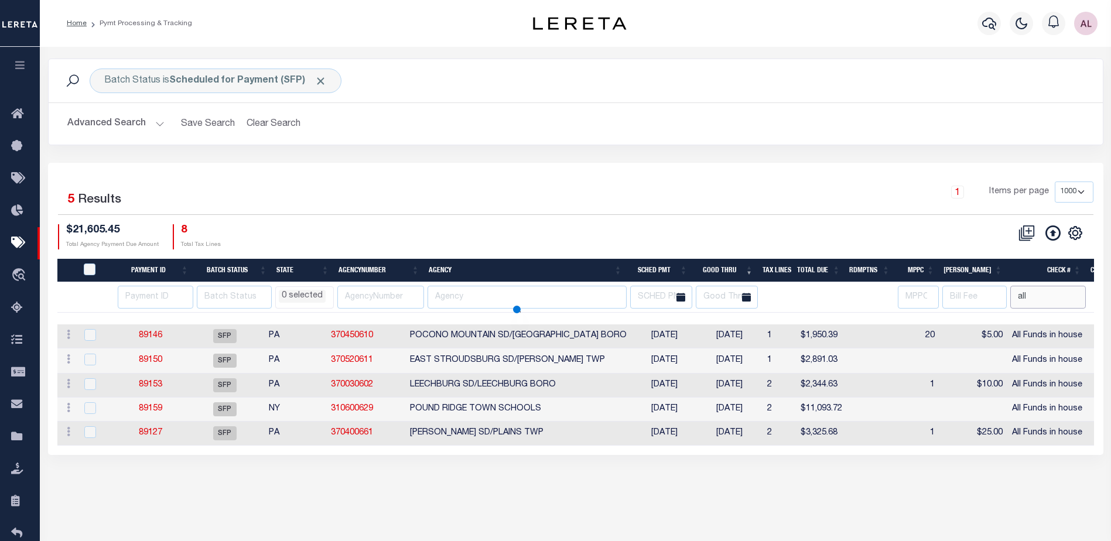
select select
click at [153, 337] on link "89146" at bounding box center [150, 335] width 23 height 8
select select "SFP"
type input "[DATE]"
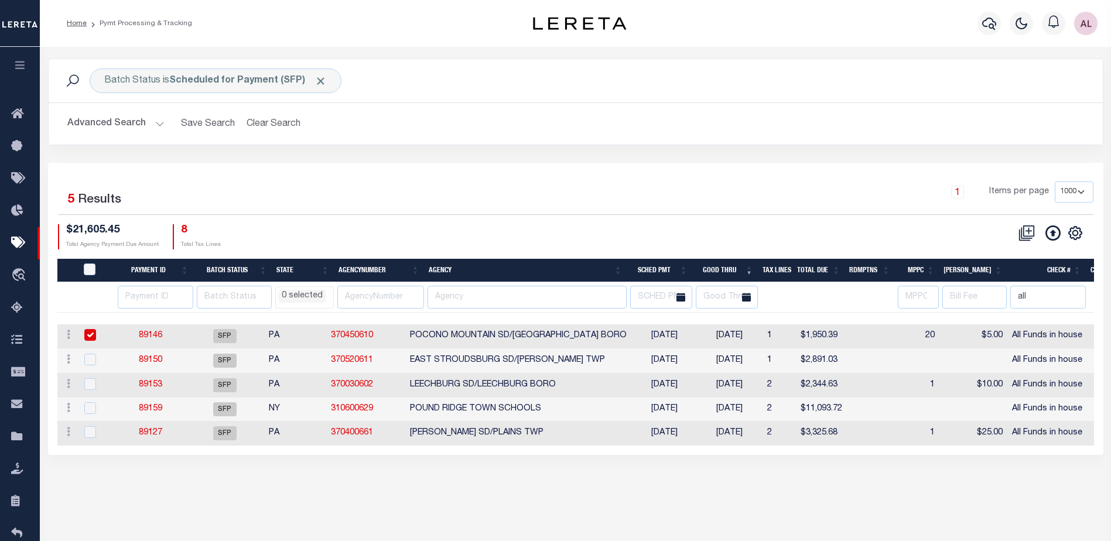
select select
type input "All Funds in house"
select select
checkbox input "false"
type input "[PERSON_NAME]"
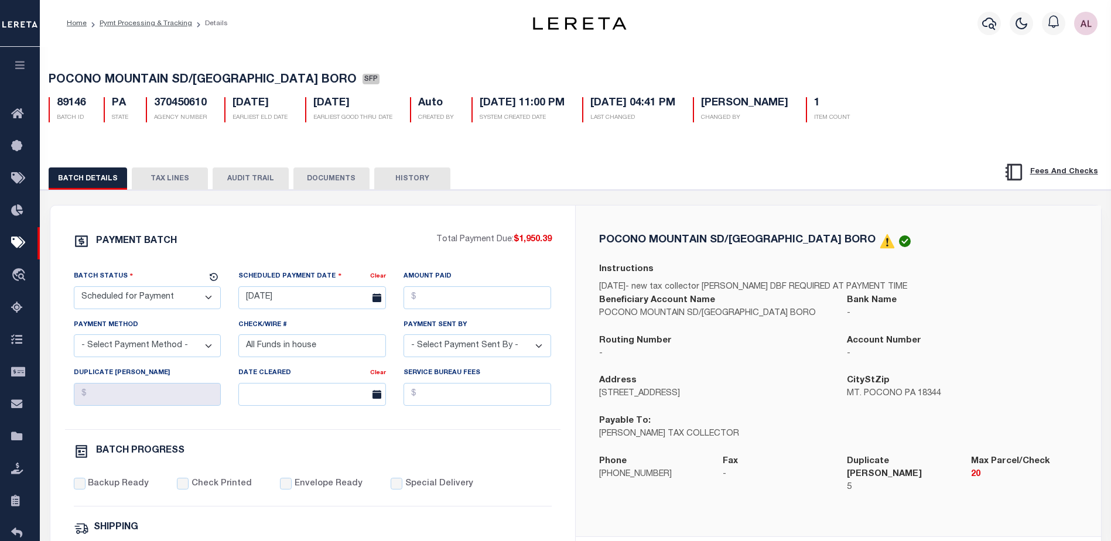
click at [162, 178] on button "TAX LINES" at bounding box center [170, 178] width 76 height 22
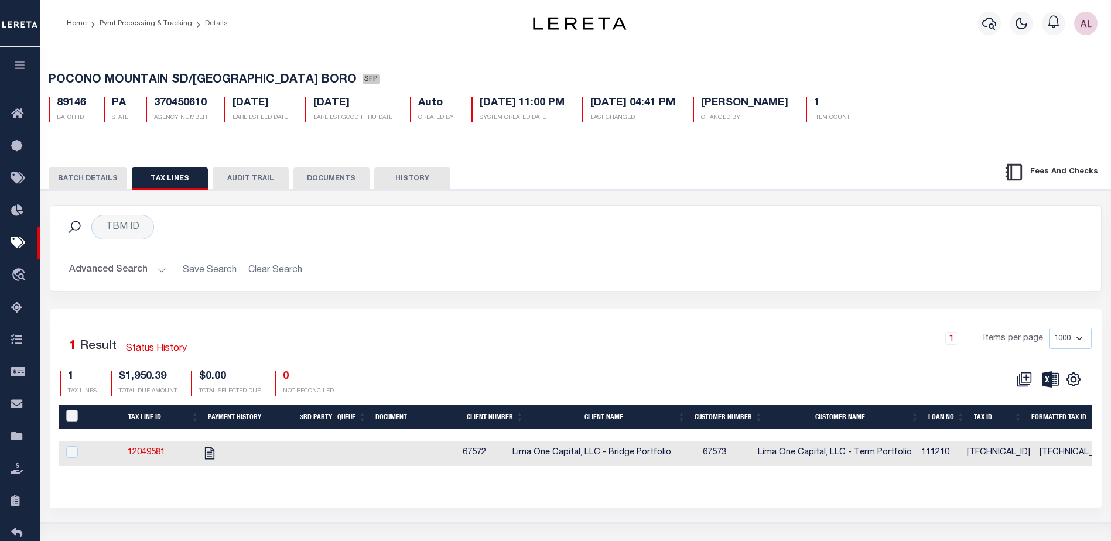
click at [71, 422] on input "PayeePaymentBatchId" at bounding box center [72, 416] width 12 height 12
checkbox input "true"
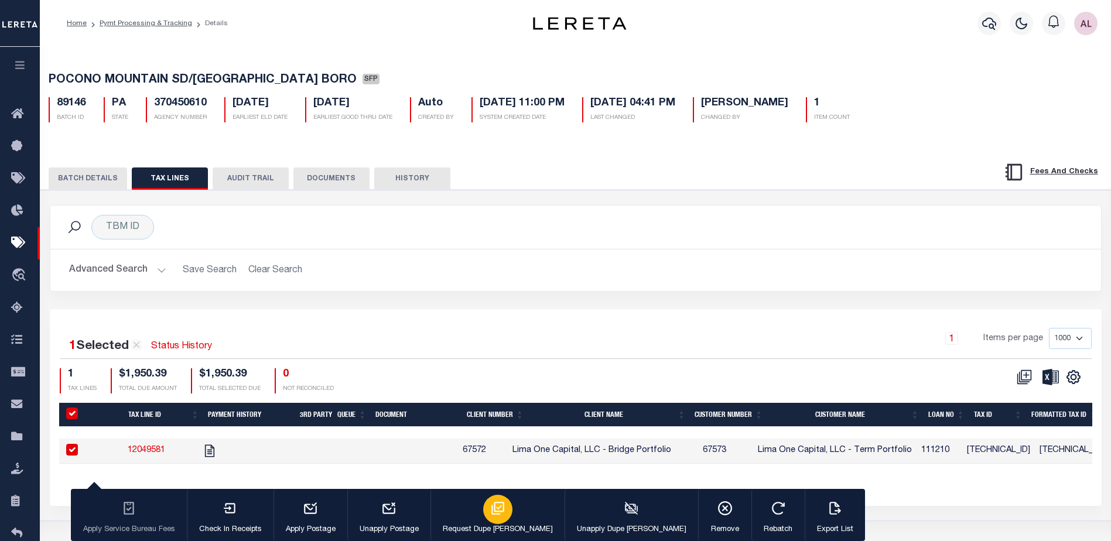
click at [491, 513] on icon "button" at bounding box center [497, 508] width 13 height 13
type input "09/09/2025"
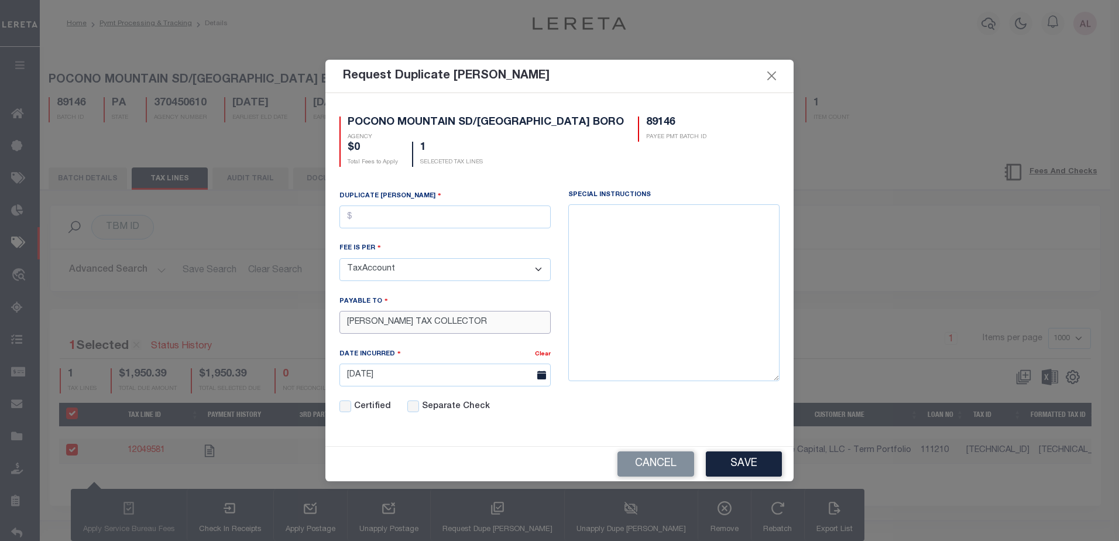
drag, startPoint x: 515, startPoint y: 324, endPoint x: 305, endPoint y: 318, distance: 210.3
click at [305, 318] on div "Request Duplicate Bill Fees POCONO MOUNTAIN SD/MOUNT POCONO BORO AGENCY 89146 P…" at bounding box center [559, 270] width 1119 height 541
paste input "nn Marie Harris"
type input "Ann Marie Harris"
click at [385, 213] on input "text" at bounding box center [445, 217] width 211 height 23
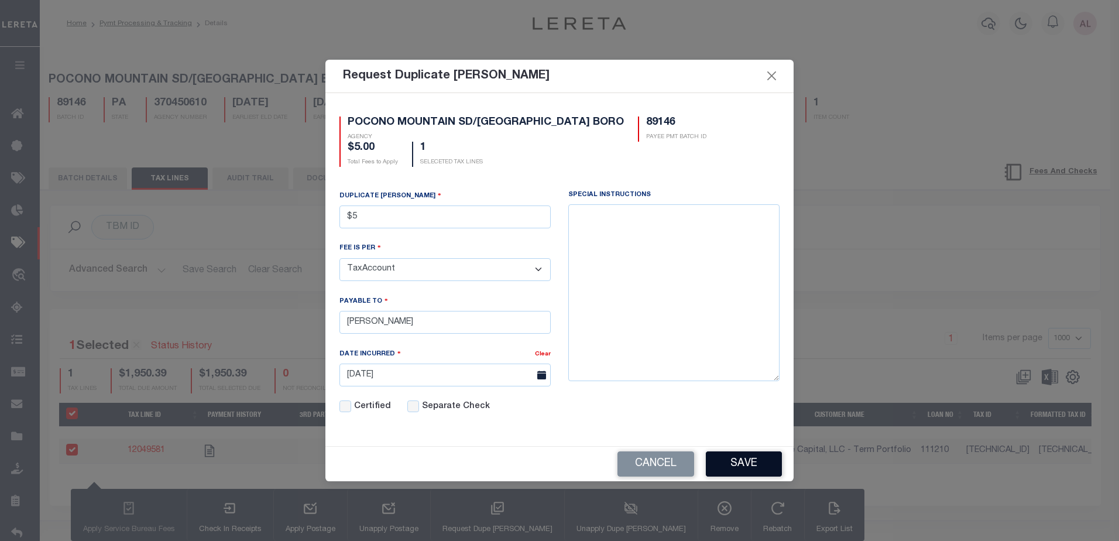
type input "$5.00"
click at [752, 464] on button "Save" at bounding box center [744, 463] width 76 height 25
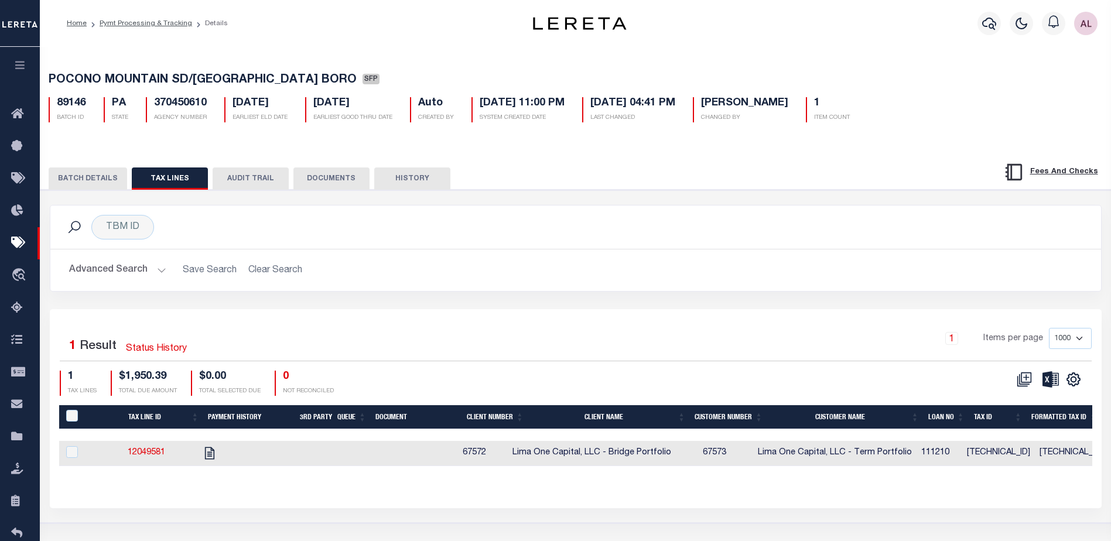
click at [100, 183] on button "BATCH DETAILS" at bounding box center [88, 178] width 78 height 22
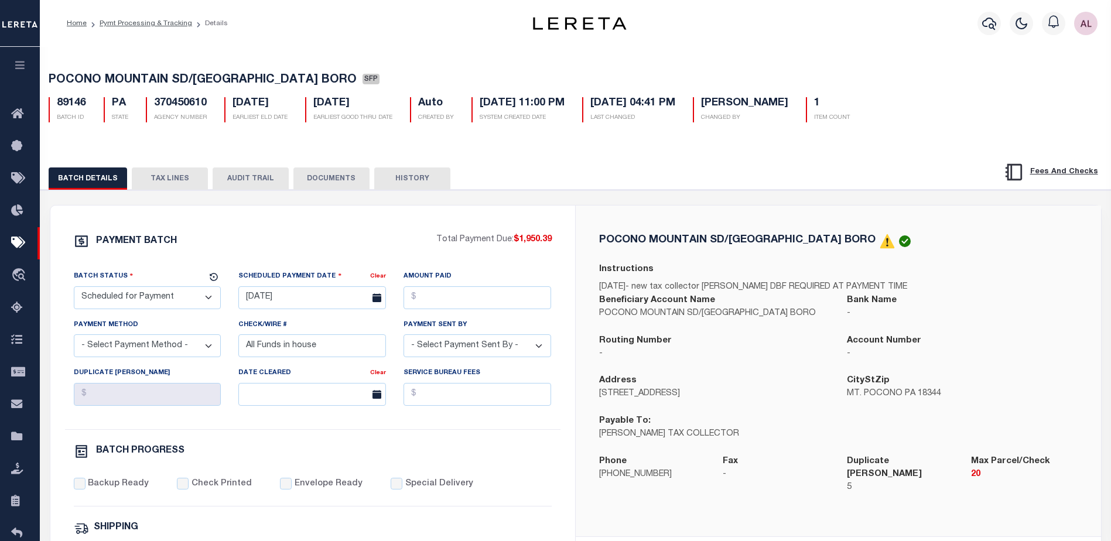
click at [141, 302] on select "- Select Status - Scheduled for Payment Ready For Payment Payment Sent Cleared …" at bounding box center [148, 297] width 148 height 23
select select "RFP"
click at [74, 289] on select "- Select Status - Scheduled for Payment Ready For Payment Payment Sent Cleared …" at bounding box center [148, 297] width 148 height 23
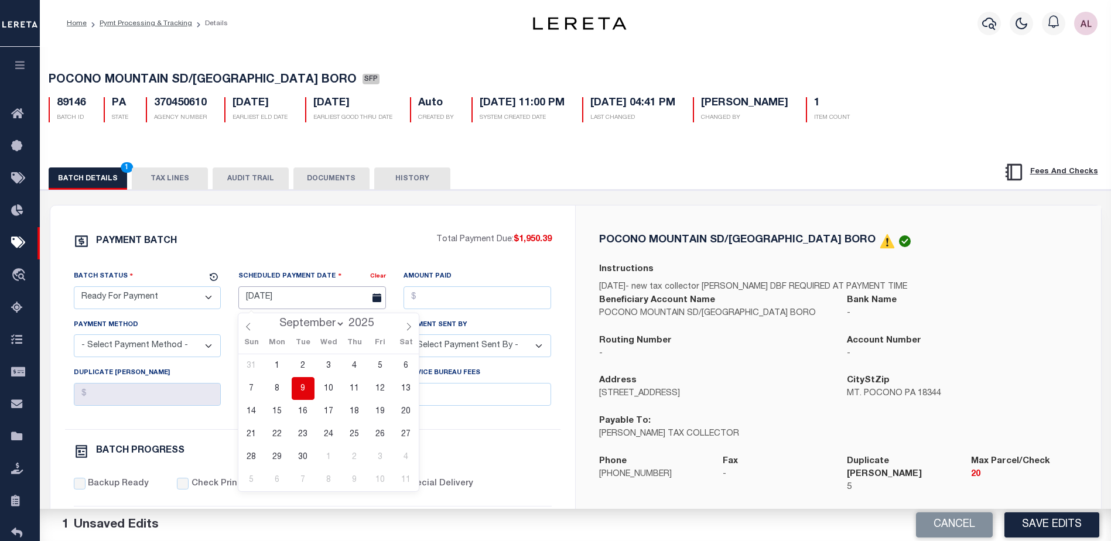
click at [275, 296] on input "09/19/2025" at bounding box center [312, 297] width 148 height 23
click at [302, 389] on span "9" at bounding box center [303, 388] width 23 height 23
type input "09/09/2025"
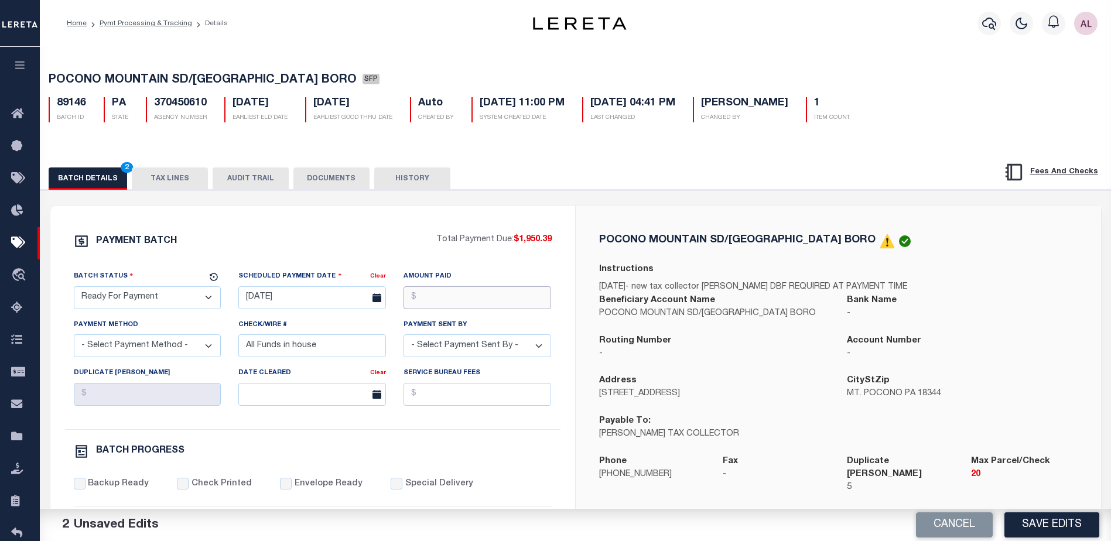
click at [478, 293] on input "Amount Paid" at bounding box center [477, 297] width 148 height 23
type input "$1,950.39"
drag, startPoint x: 126, startPoint y: 347, endPoint x: 126, endPoint y: 356, distance: 8.8
click at [126, 349] on select "- Select Payment Method - ACH Certified Check Check Direct Deposit Wire Transfer" at bounding box center [148, 345] width 148 height 23
select select "CHK"
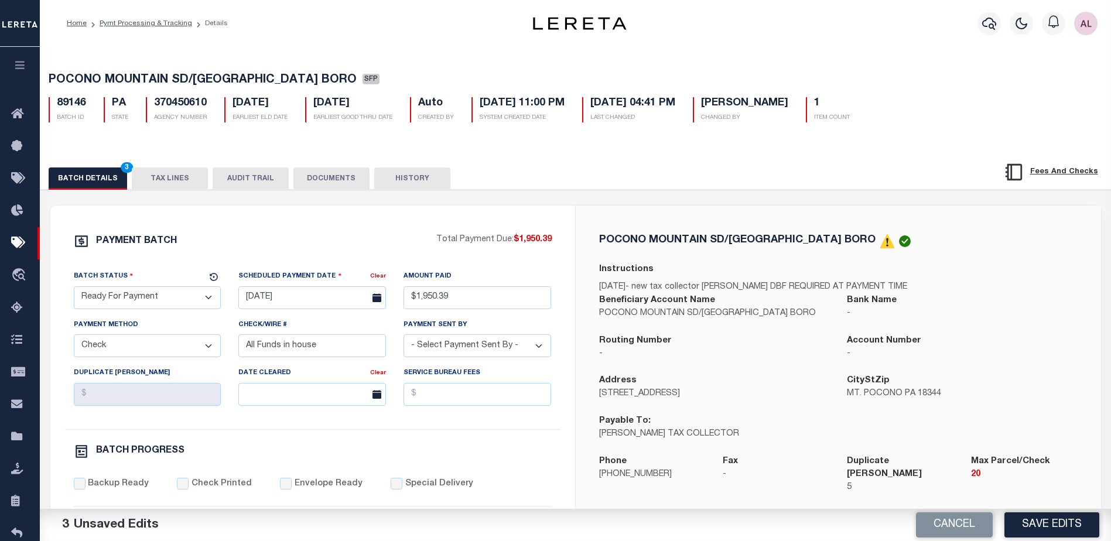
click at [74, 338] on select "- Select Payment Method - ACH Certified Check Check Direct Deposit Wire Transfer" at bounding box center [148, 345] width 148 height 23
drag, startPoint x: 340, startPoint y: 348, endPoint x: 143, endPoint y: 339, distance: 196.3
click at [143, 339] on div "Batch Status - Select Status - Scheduled for Payment Ready For Payment Payment …" at bounding box center [312, 349] width 495 height 159
click at [426, 352] on select "- Select Payment Sent By - Aakash Patel Abdul Muzain Adams, Pamela S Adhikary R…" at bounding box center [477, 345] width 148 height 23
select select "Little, Audria"
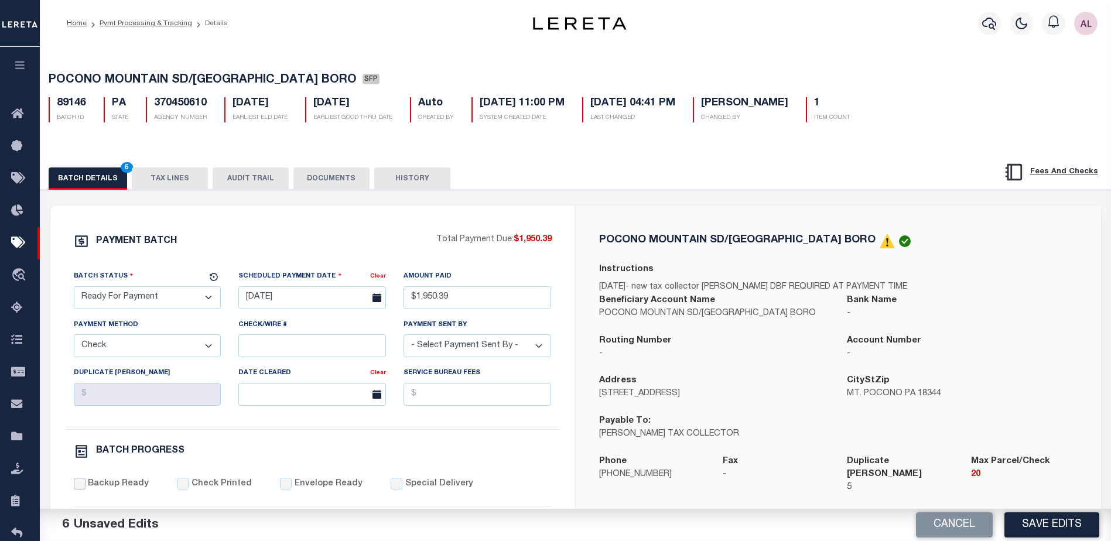
click at [81, 489] on input "Backup Ready" at bounding box center [80, 484] width 12 height 12
checkbox input "true"
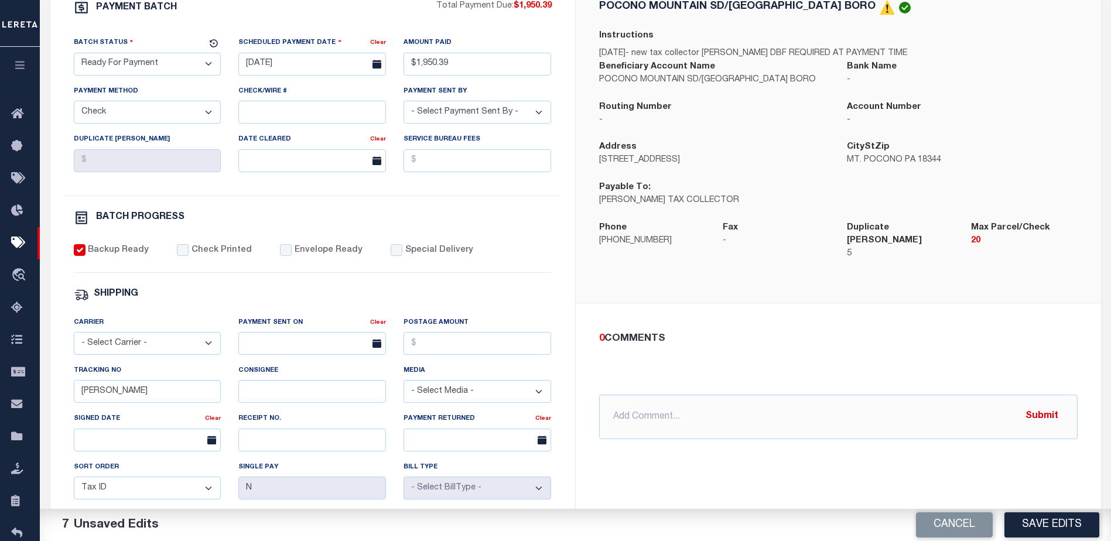
scroll to position [234, 0]
drag, startPoint x: 118, startPoint y: 410, endPoint x: 84, endPoint y: 412, distance: 34.0
click at [83, 411] on div "Tracking No Audria" at bounding box center [147, 388] width 165 height 48
drag, startPoint x: 107, startPoint y: 403, endPoint x: 39, endPoint y: 398, distance: 67.5
click at [39, 398] on div "Home Pymt Processing & Tracking Details Profile Sign out" at bounding box center [555, 257] width 1111 height 983
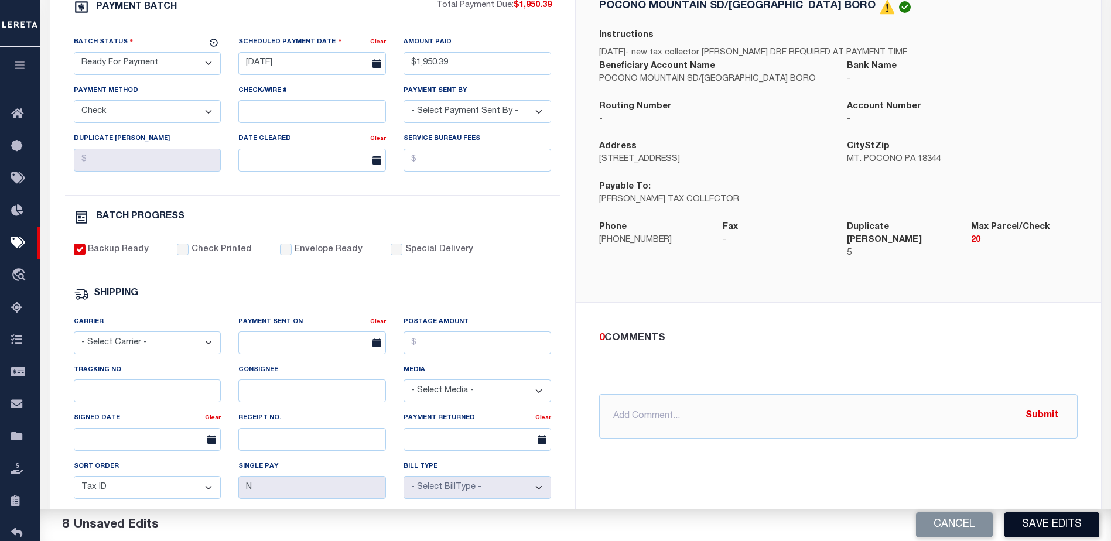
click at [1052, 518] on button "Save Edits" at bounding box center [1051, 524] width 95 height 25
select select
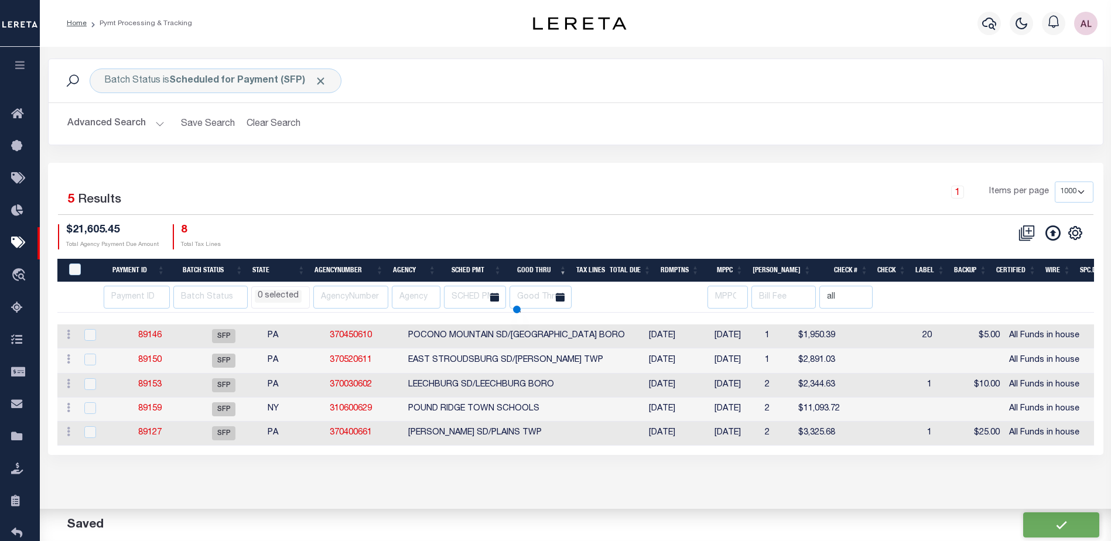
select select
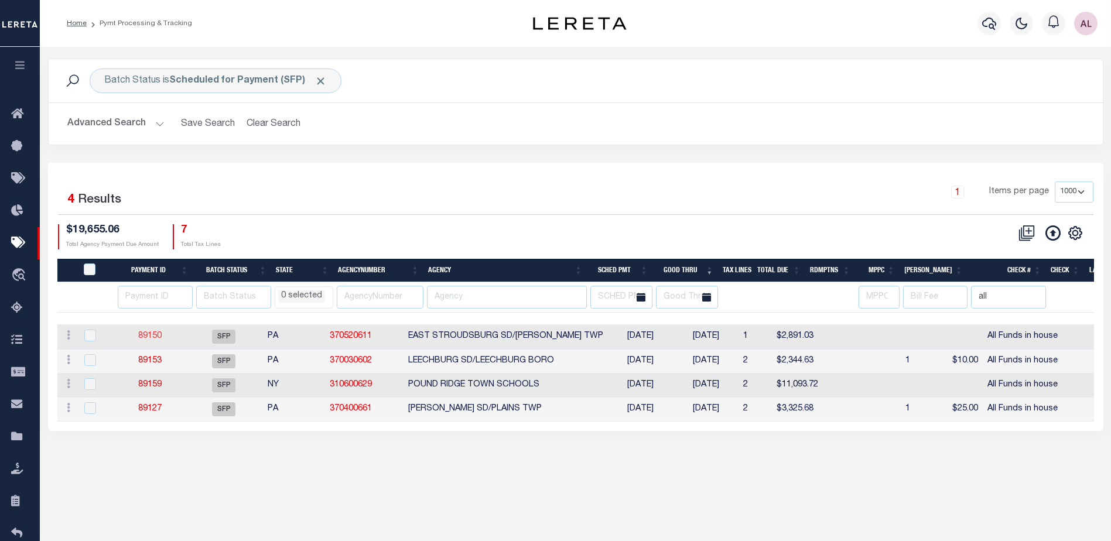
click at [156, 338] on link "89150" at bounding box center [149, 336] width 23 height 8
select select "SFP"
type input "[DATE]"
select select
type input "All Funds in house"
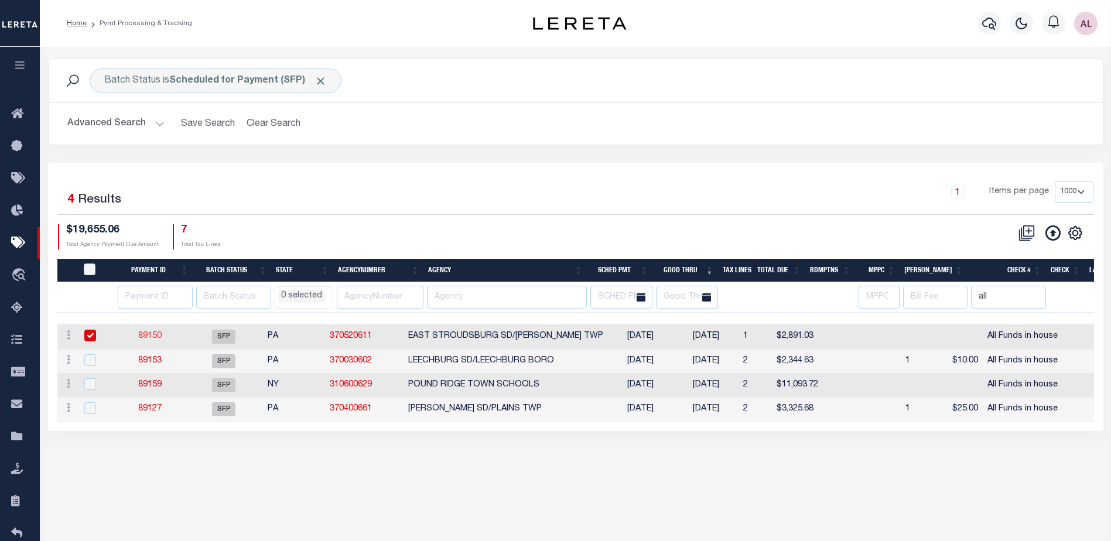
select select
checkbox input "false"
type input "[PERSON_NAME]"
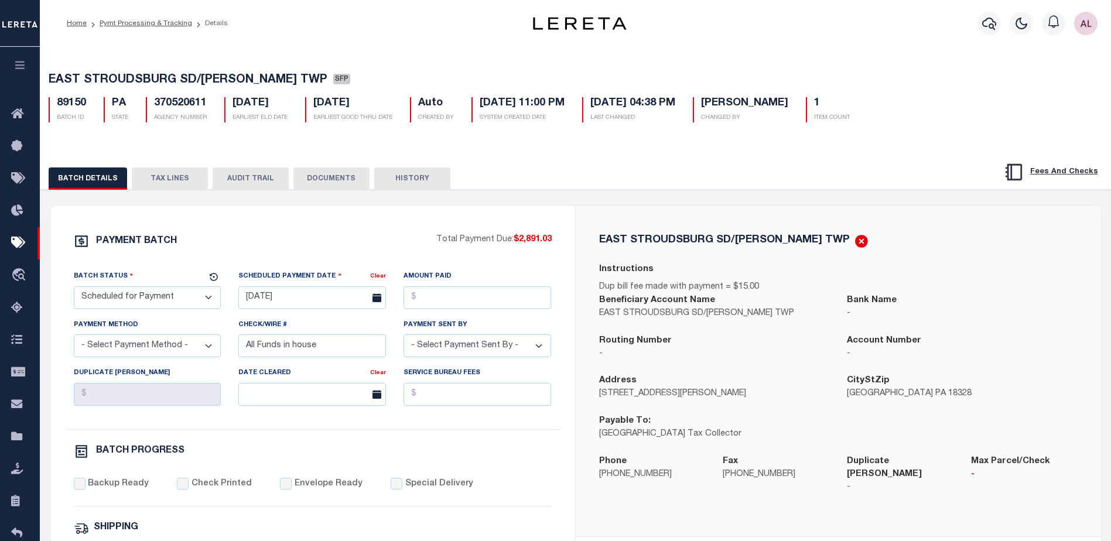
click at [153, 303] on select "- Select Status - Scheduled for Payment Ready For Payment Payment Sent Cleared …" at bounding box center [148, 297] width 148 height 23
select select "RFP"
click at [74, 289] on select "- Select Status - Scheduled for Payment Ready For Payment Payment Sent Cleared …" at bounding box center [148, 297] width 148 height 23
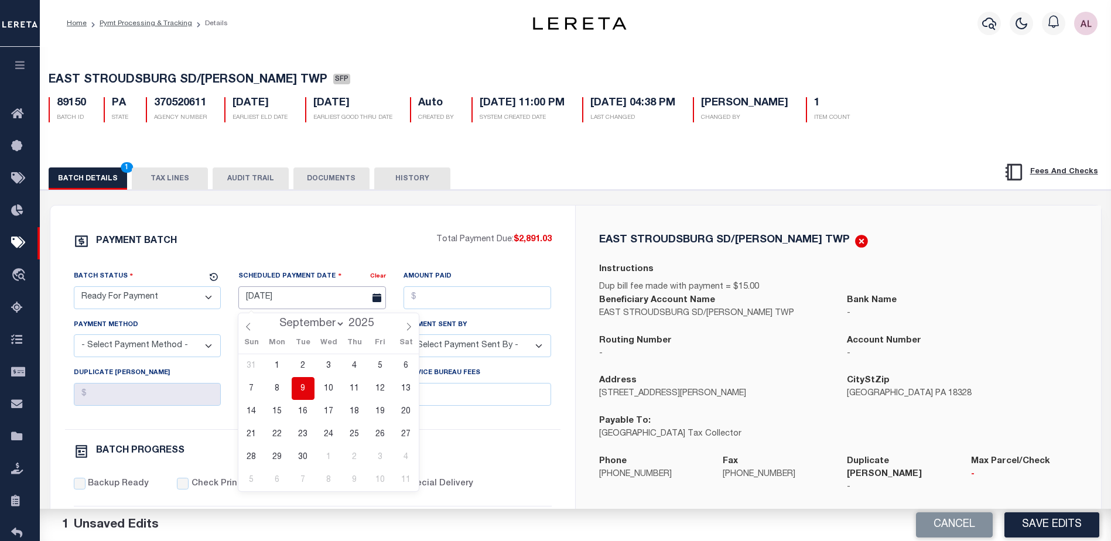
click at [299, 306] on input "[DATE]" at bounding box center [312, 297] width 148 height 23
click at [303, 397] on span "9" at bounding box center [303, 388] width 23 height 23
type input "[DATE]"
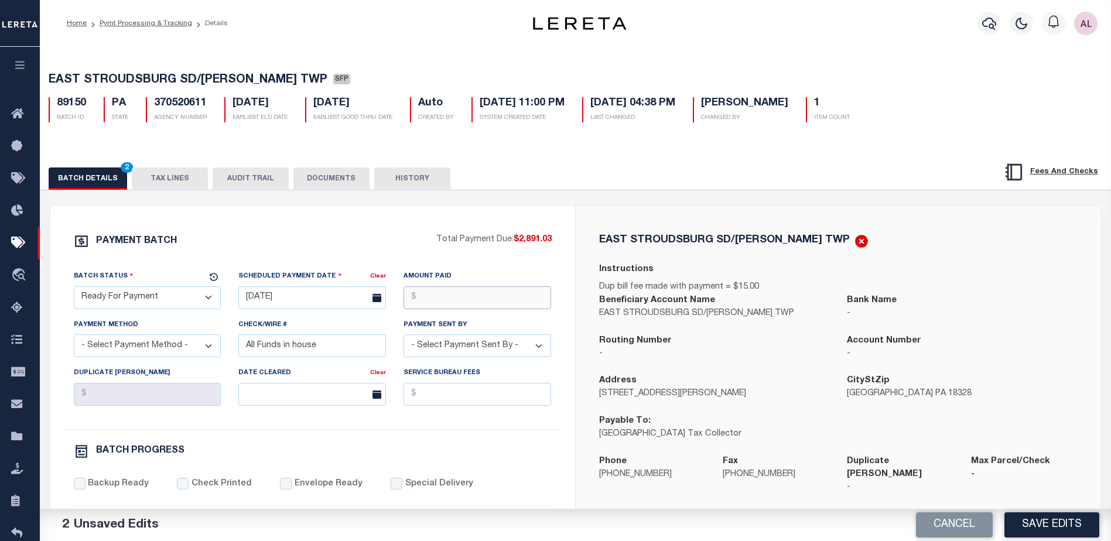
click at [459, 292] on input "Amount Paid" at bounding box center [477, 297] width 148 height 23
type input "$2,891.03"
click at [175, 177] on button "TAX LINES" at bounding box center [170, 178] width 76 height 22
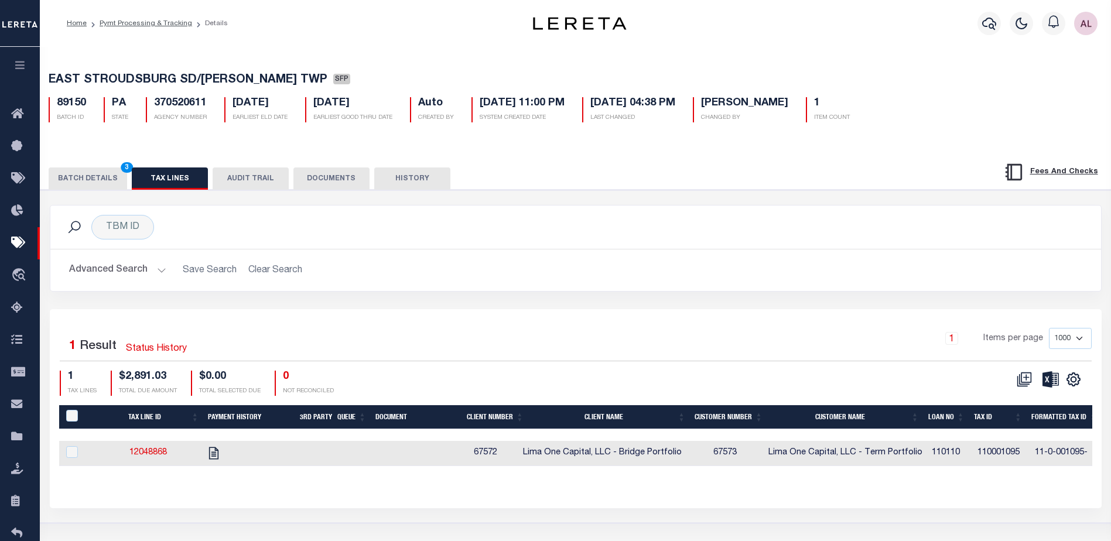
click at [85, 181] on button "BATCH DETAILS 3" at bounding box center [88, 178] width 78 height 22
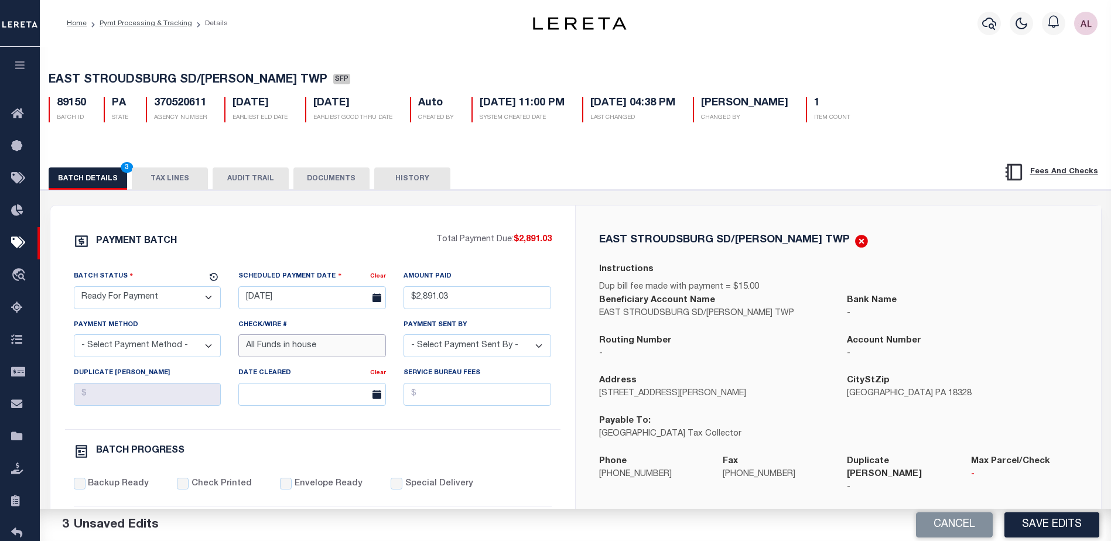
drag, startPoint x: 323, startPoint y: 351, endPoint x: 91, endPoint y: 352, distance: 232.4
click at [91, 352] on div "Batch Status - Select Status - Scheduled for Payment Ready For Payment Payment …" at bounding box center [312, 349] width 495 height 159
click at [169, 339] on select "- Select Payment Method - ACH Certified Check Check Direct Deposit Wire Transfer" at bounding box center [148, 345] width 148 height 23
select select "CHK"
click at [74, 338] on select "- Select Payment Method - ACH Certified Check Check Direct Deposit Wire Transfer" at bounding box center [148, 345] width 148 height 23
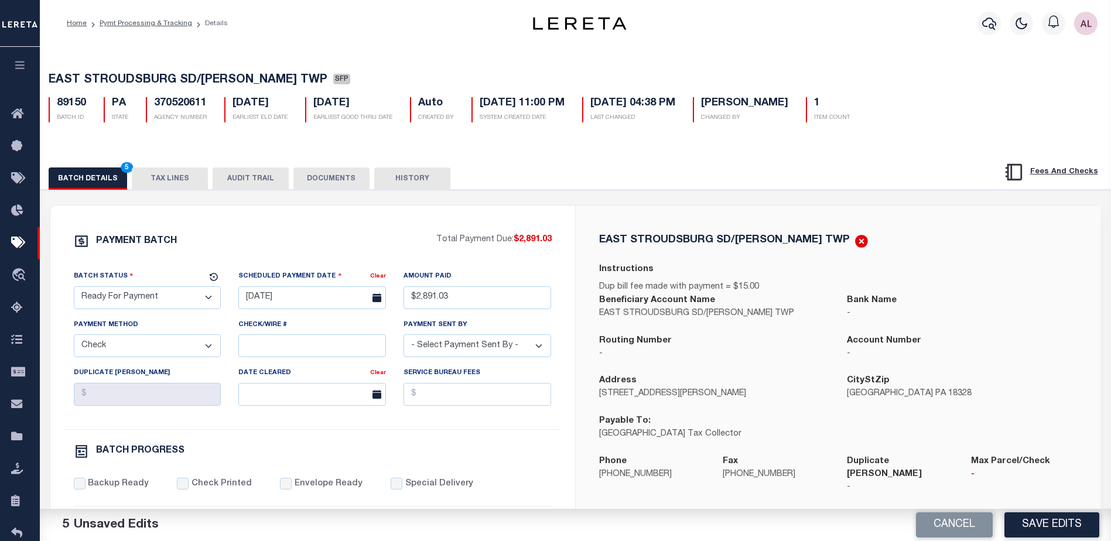
click at [497, 352] on select "- Select Payment Sent By - Aakash Patel Abdul Muzain Adams, Pamela S Adhikary R…" at bounding box center [477, 345] width 148 height 23
select select "[PERSON_NAME]"
click at [81, 489] on input "Backup Ready" at bounding box center [80, 484] width 12 height 12
checkbox input "true"
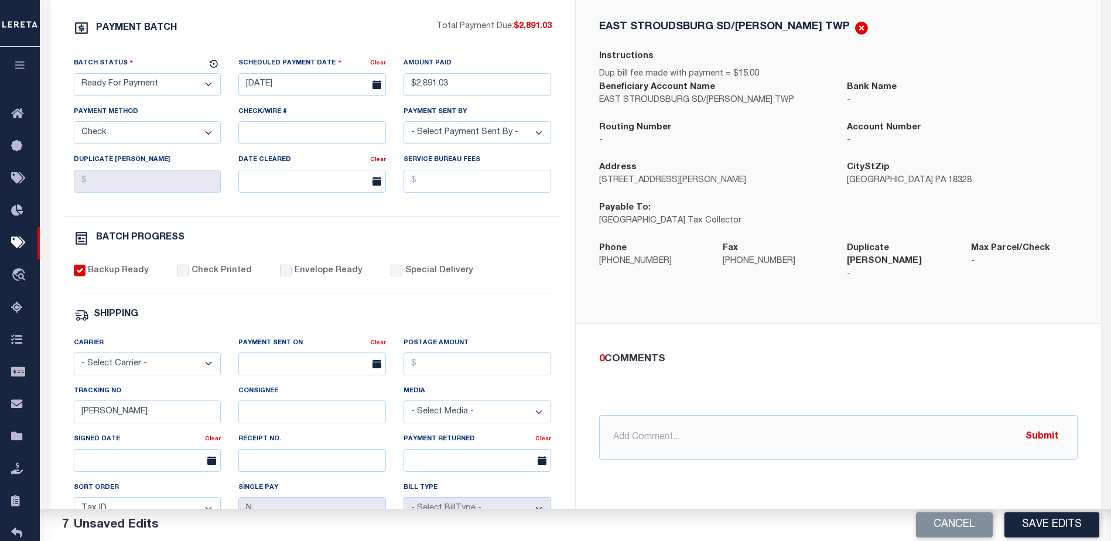
scroll to position [234, 0]
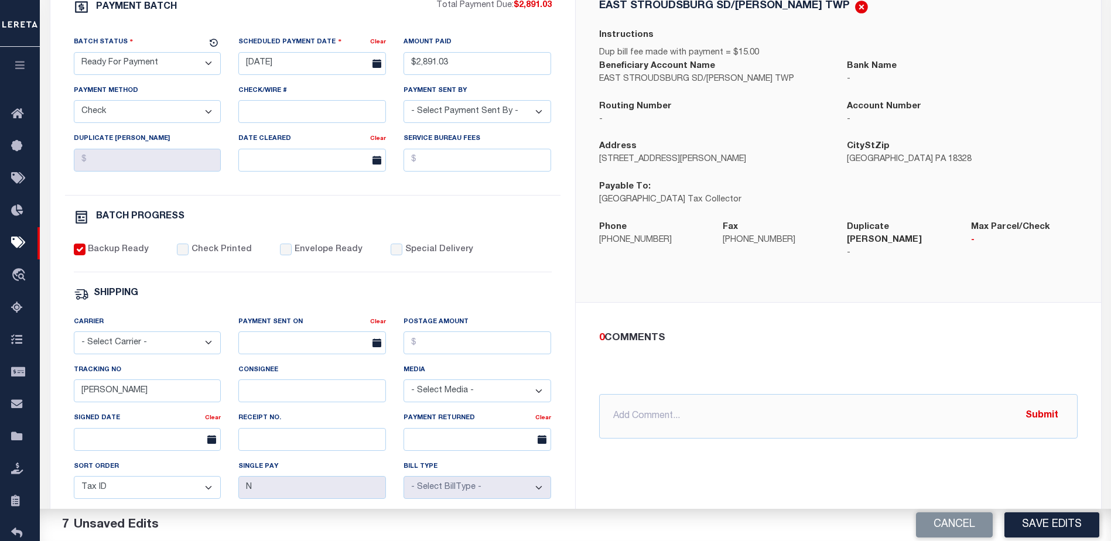
drag, startPoint x: 133, startPoint y: 410, endPoint x: 112, endPoint y: 399, distance: 23.0
click at [114, 403] on div "Tracking No Audria" at bounding box center [147, 388] width 165 height 48
drag, startPoint x: 112, startPoint y: 395, endPoint x: 45, endPoint y: 389, distance: 67.6
click at [47, 389] on div "PAYMENT BATCH Total Payment Due: $2,891.03 Batch Status" at bounding box center [576, 335] width 1082 height 758
click at [1053, 522] on button "Save Edits" at bounding box center [1051, 524] width 95 height 25
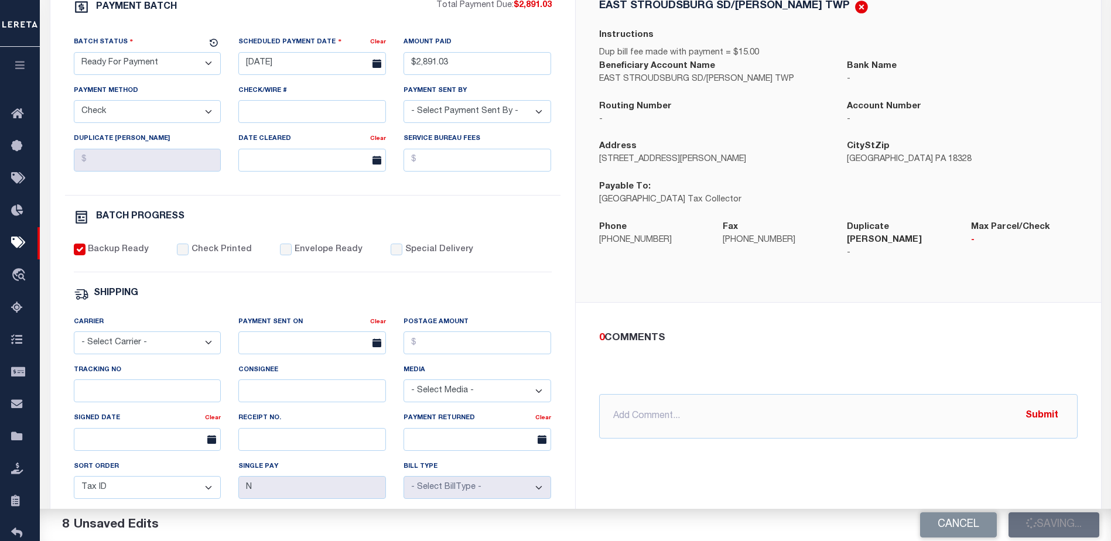
select select
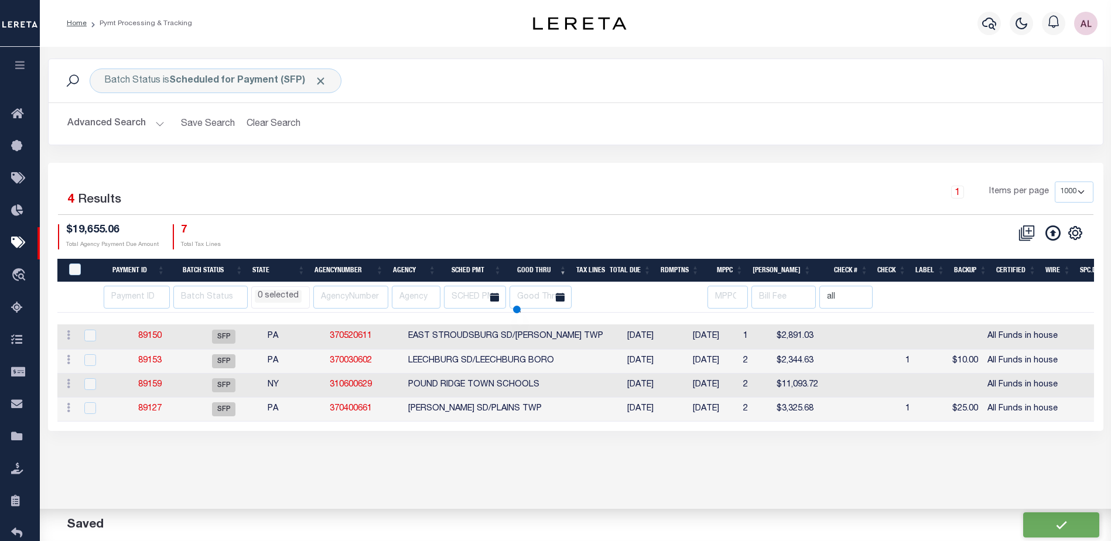
select select
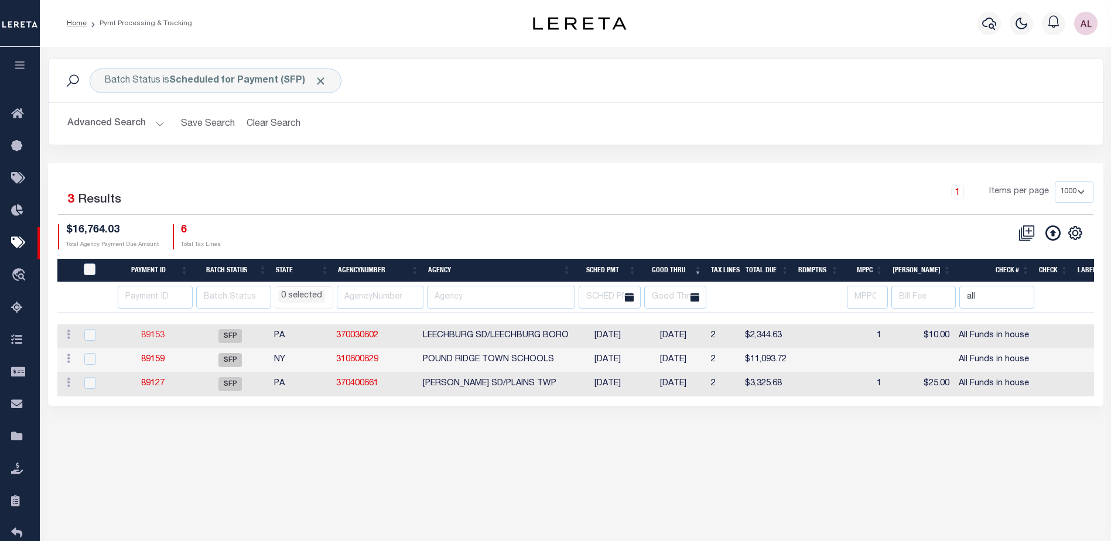
click at [155, 337] on link "89153" at bounding box center [152, 335] width 23 height 8
select select "SFP"
type input "[DATE]"
select select
type input "All Funds in house"
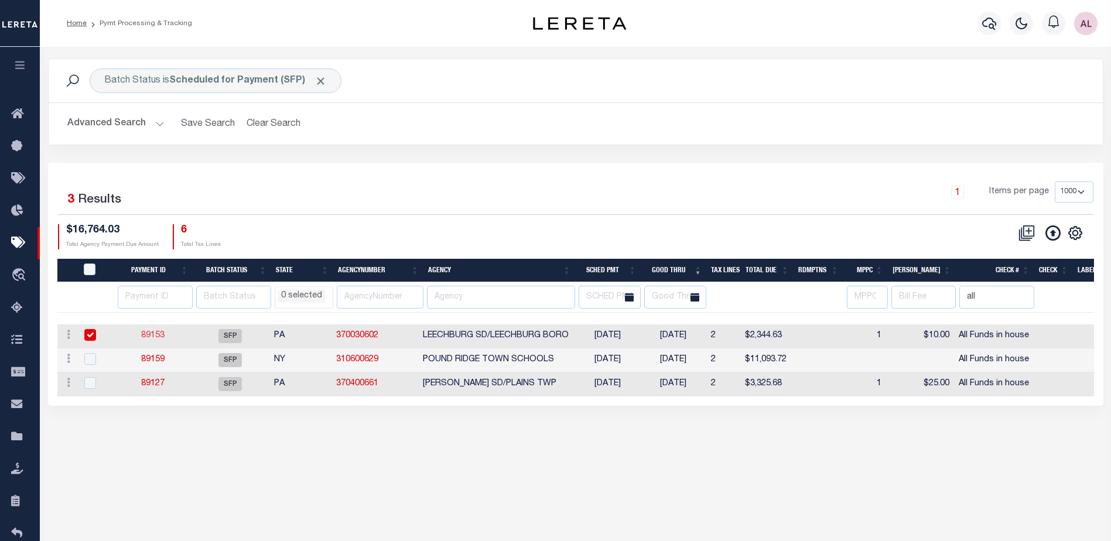
select select
checkbox input "false"
type input "[PERSON_NAME]"
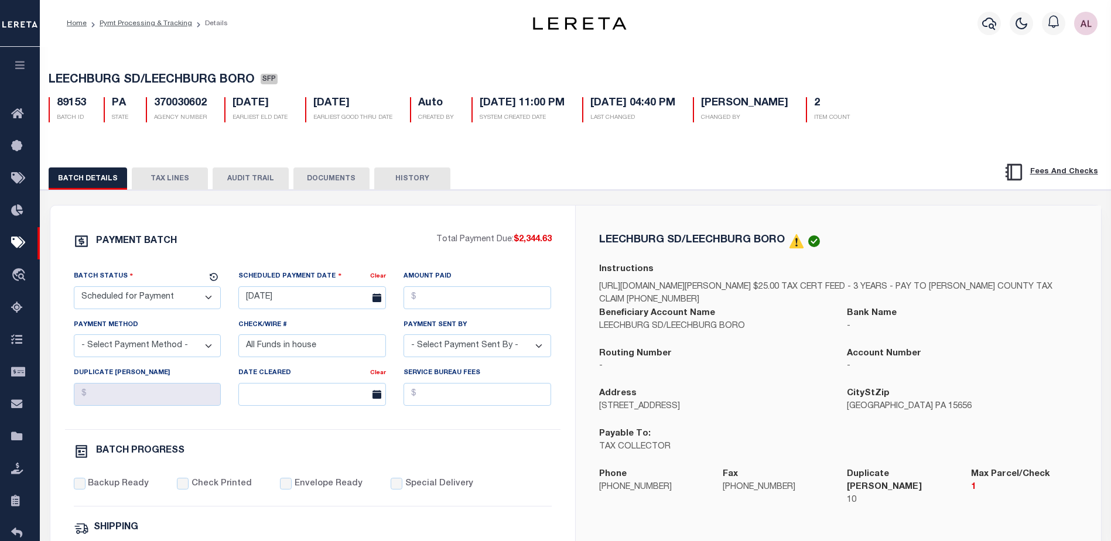
drag, startPoint x: 142, startPoint y: 169, endPoint x: 145, endPoint y: 174, distance: 6.3
click at [141, 169] on div "BATCH DETAILS TAX LINES AUDIT TRAIL DOCUMENTS HISTORY" at bounding box center [576, 175] width 1100 height 30
click at [147, 181] on button "TAX LINES" at bounding box center [170, 178] width 76 height 22
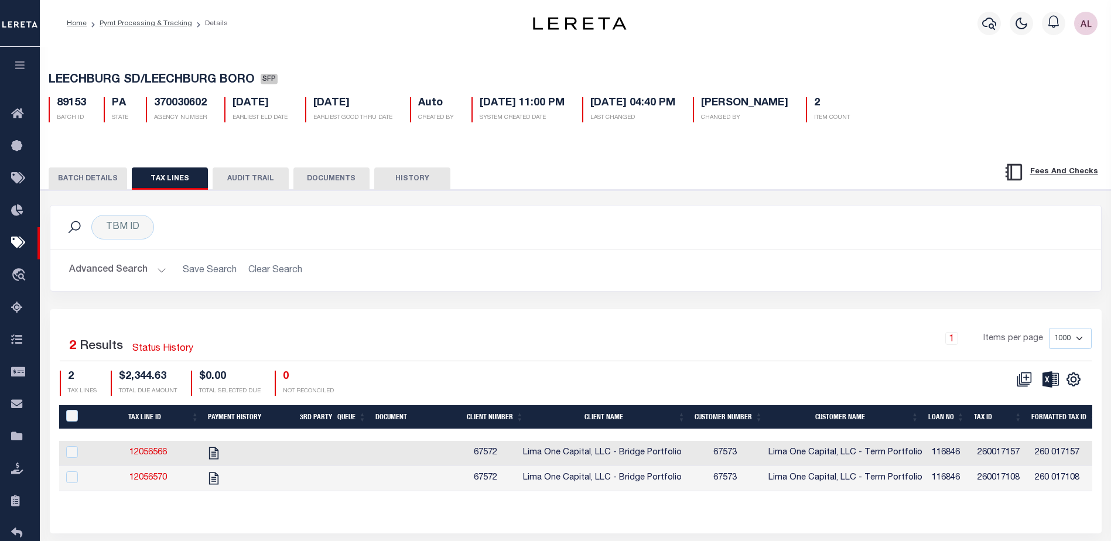
click at [66, 417] on div "PayeePaymentBatchId" at bounding box center [80, 416] width 33 height 13
click at [66, 419] on div "PayeePaymentBatchId" at bounding box center [80, 416] width 33 height 13
click at [74, 417] on input "PayeePaymentBatchId" at bounding box center [72, 416] width 12 height 12
checkbox input "true"
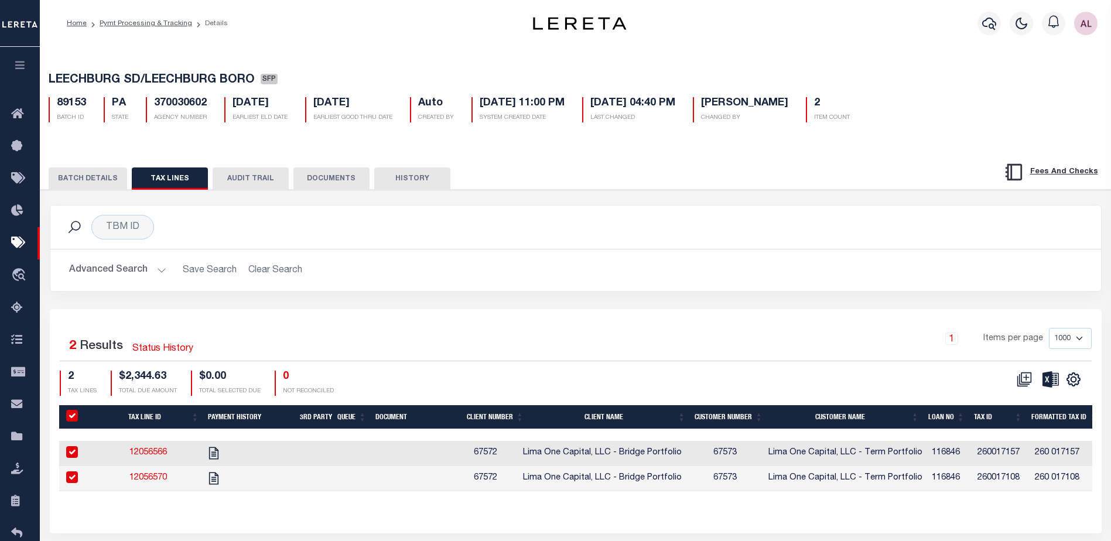
checkbox input "true"
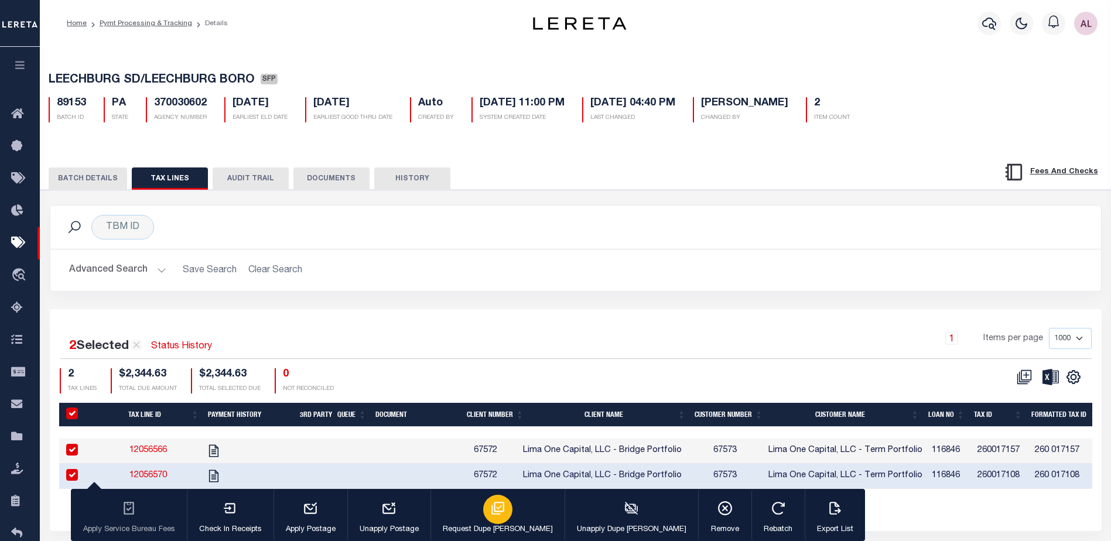
click at [491, 509] on icon "button" at bounding box center [497, 508] width 13 height 13
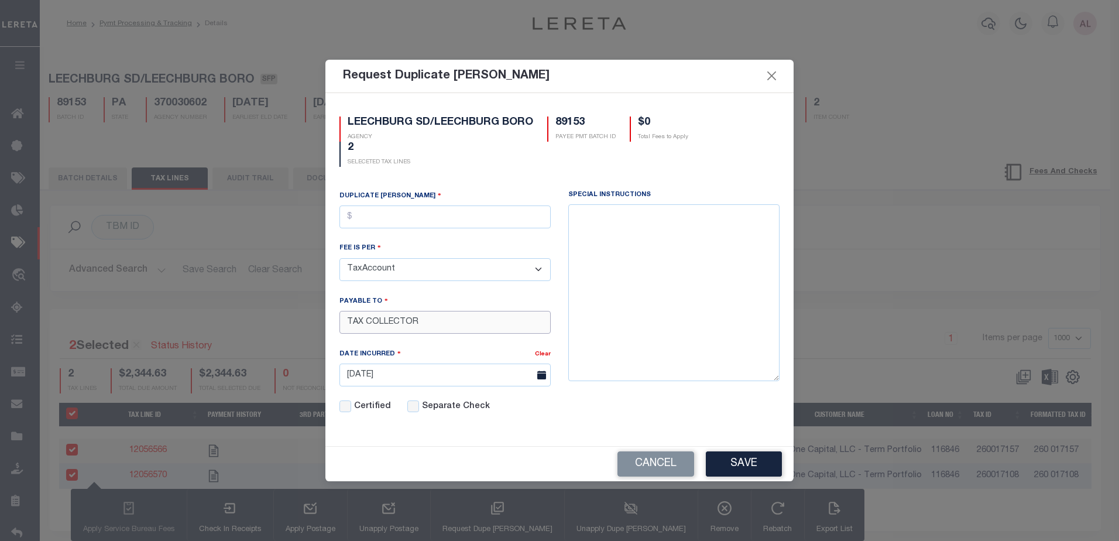
drag, startPoint x: 426, startPoint y: 320, endPoint x: 287, endPoint y: 323, distance: 138.2
click at [287, 323] on div "Request Duplicate Bill Fees LEECHBURG SD/LEECHBURG BORO AGENCY 89153 PAYEE PMT …" at bounding box center [559, 270] width 1119 height 541
drag, startPoint x: 335, startPoint y: 321, endPoint x: 467, endPoint y: 309, distance: 132.3
click at [494, 320] on input "TAX COLLECTOR" at bounding box center [445, 322] width 211 height 23
drag, startPoint x: 436, startPoint y: 320, endPoint x: 335, endPoint y: 319, distance: 100.1
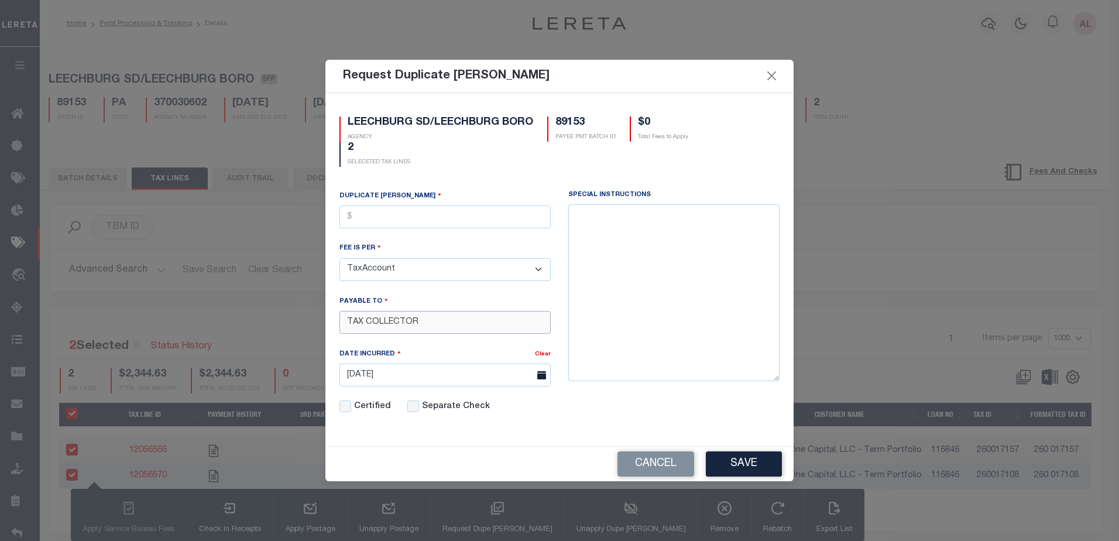
click at [335, 319] on div "Duplicate Bill Fee FEE IS PER TaxAccount TaxYear Installment PAYABLE TO TAX COL…" at bounding box center [445, 309] width 229 height 238
paste input "oni Rupert"
type input "Toni Rupert"
click at [373, 214] on input "text" at bounding box center [445, 217] width 211 height 23
type input "$10.00"
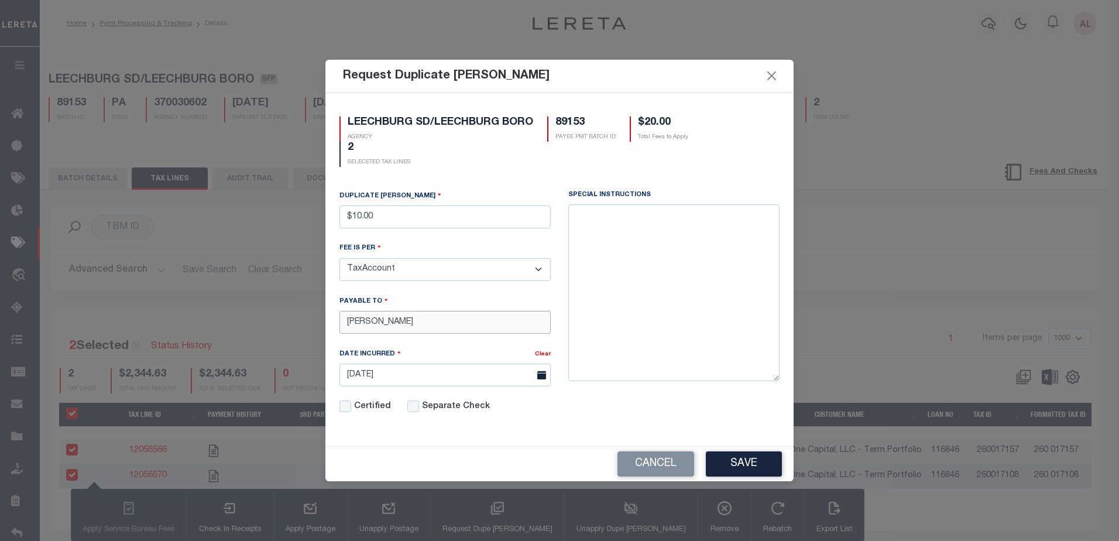
click at [414, 319] on input "Toni Rupert" at bounding box center [445, 322] width 211 height 23
click at [763, 465] on button "Save" at bounding box center [744, 463] width 76 height 25
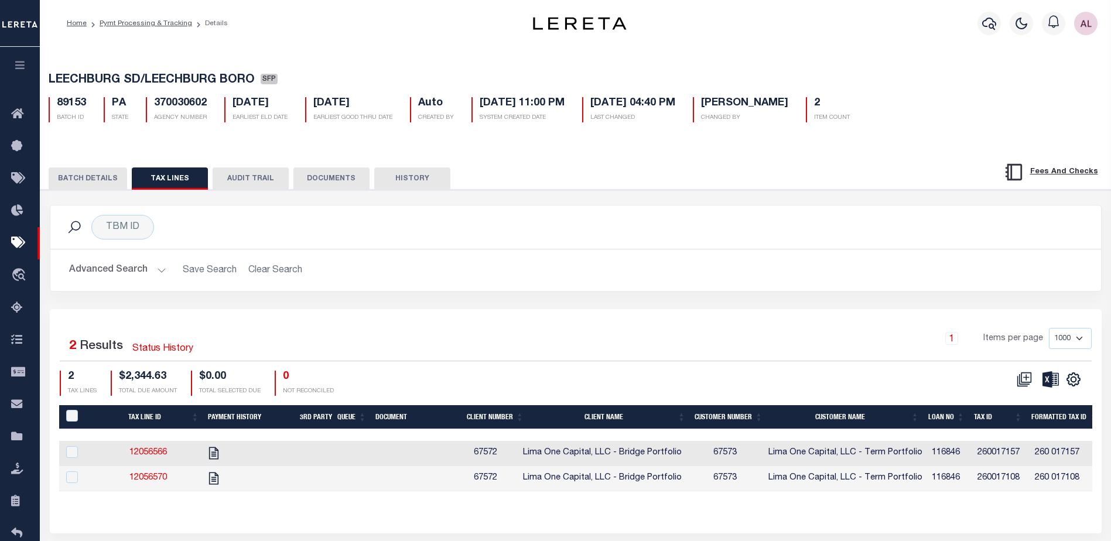
click at [89, 179] on button "BATCH DETAILS" at bounding box center [88, 178] width 78 height 22
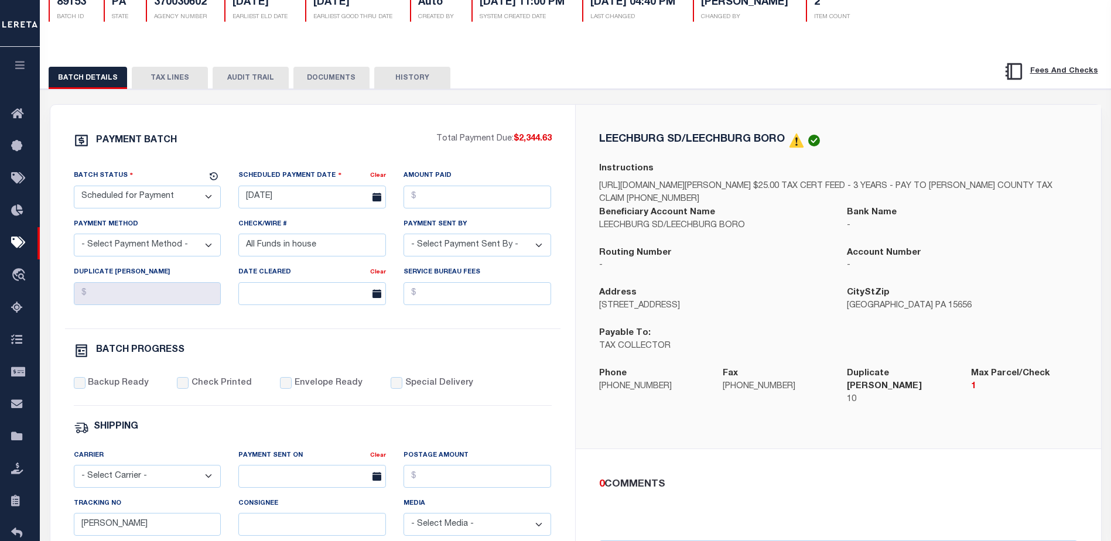
scroll to position [176, 0]
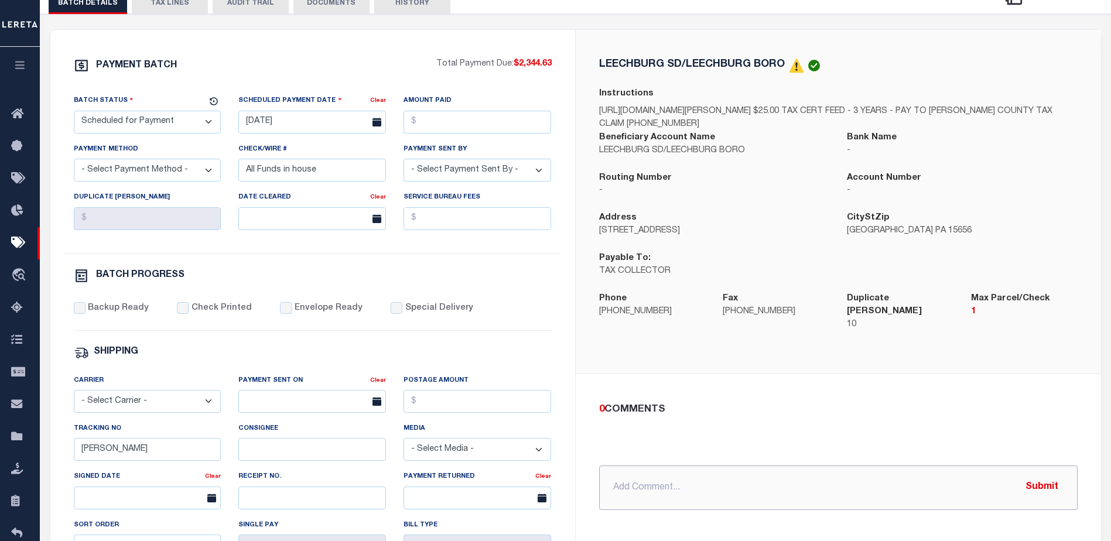
drag, startPoint x: 653, startPoint y: 475, endPoint x: 640, endPoint y: 480, distance: 14.1
click at [642, 480] on input "text" at bounding box center [838, 487] width 478 height 44
type input "One parcel per check"
click at [1043, 484] on button "Submit" at bounding box center [1042, 487] width 48 height 24
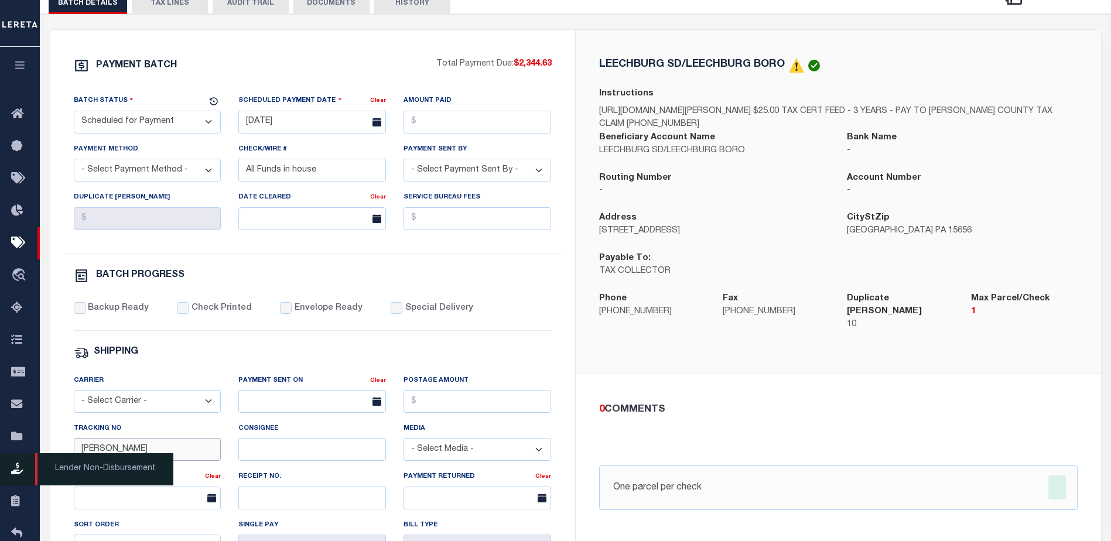
drag, startPoint x: 128, startPoint y: 455, endPoint x: 17, endPoint y: 459, distance: 111.3
click at [19, 459] on div "Home Pymt Processing & Tracking Details Profile Sign out" at bounding box center [555, 315] width 1111 height 983
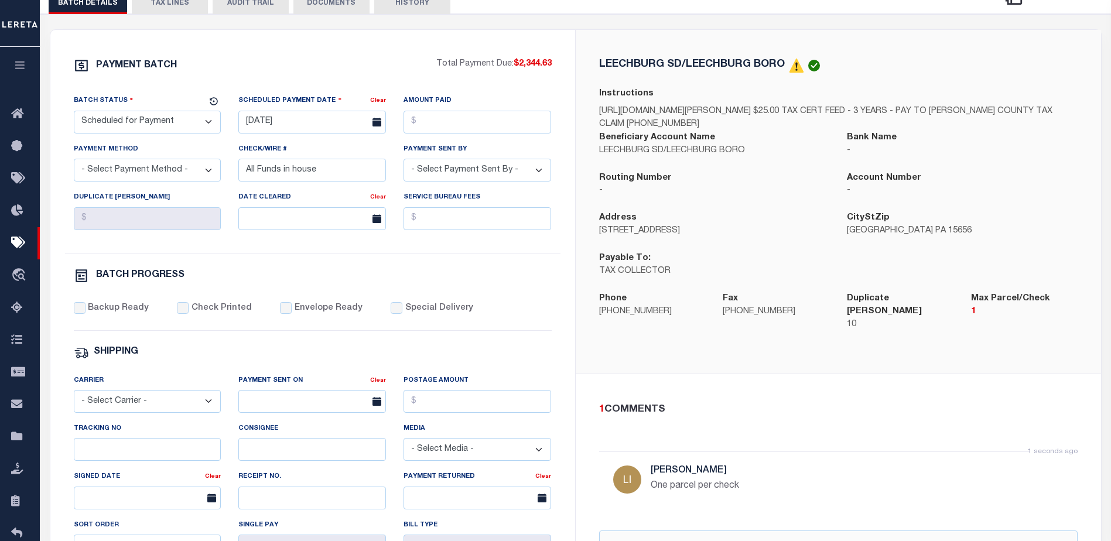
drag, startPoint x: 161, startPoint y: 123, endPoint x: 155, endPoint y: 128, distance: 7.5
click at [161, 123] on select "- Select Status - Scheduled for Payment Ready For Payment Payment Sent Cleared …" at bounding box center [148, 122] width 148 height 23
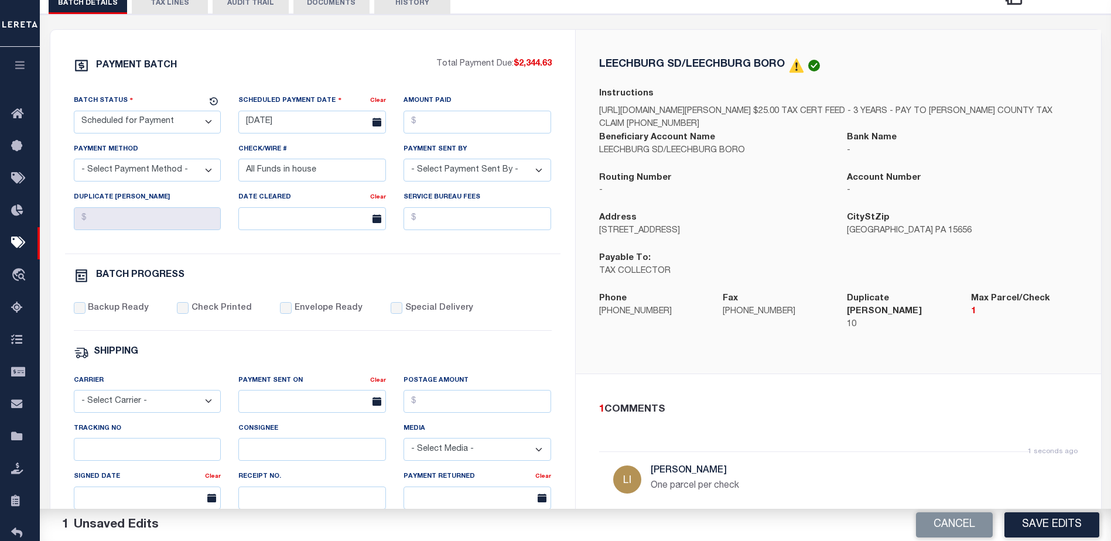
select select "RFP"
click at [74, 113] on select "- Select Status - Scheduled for Payment Ready For Payment Payment Sent Cleared …" at bounding box center [148, 122] width 148 height 23
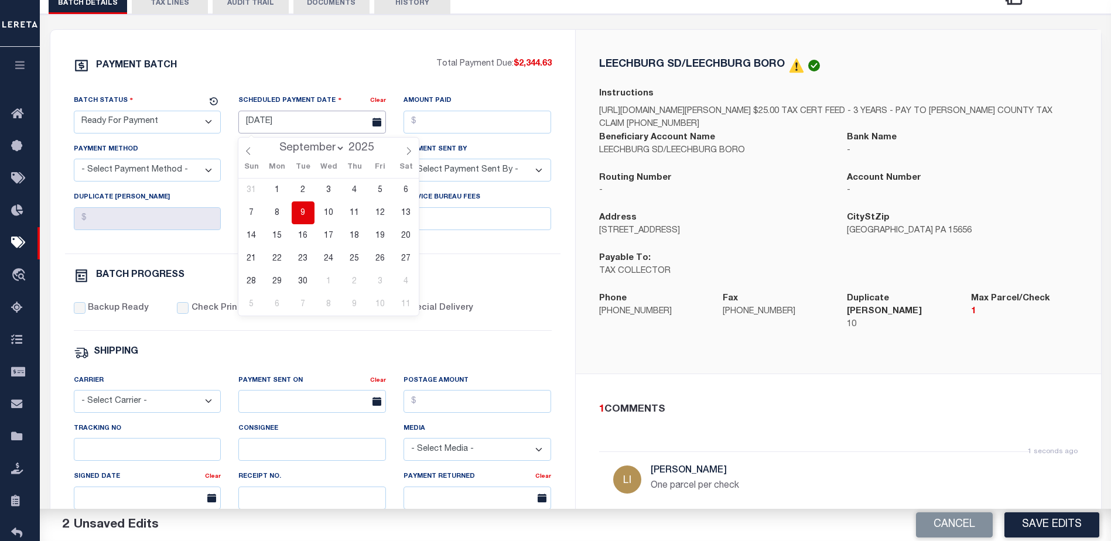
click at [323, 128] on input "[DATE]" at bounding box center [312, 122] width 148 height 23
click at [302, 212] on span "9" at bounding box center [303, 212] width 23 height 23
type input "[DATE]"
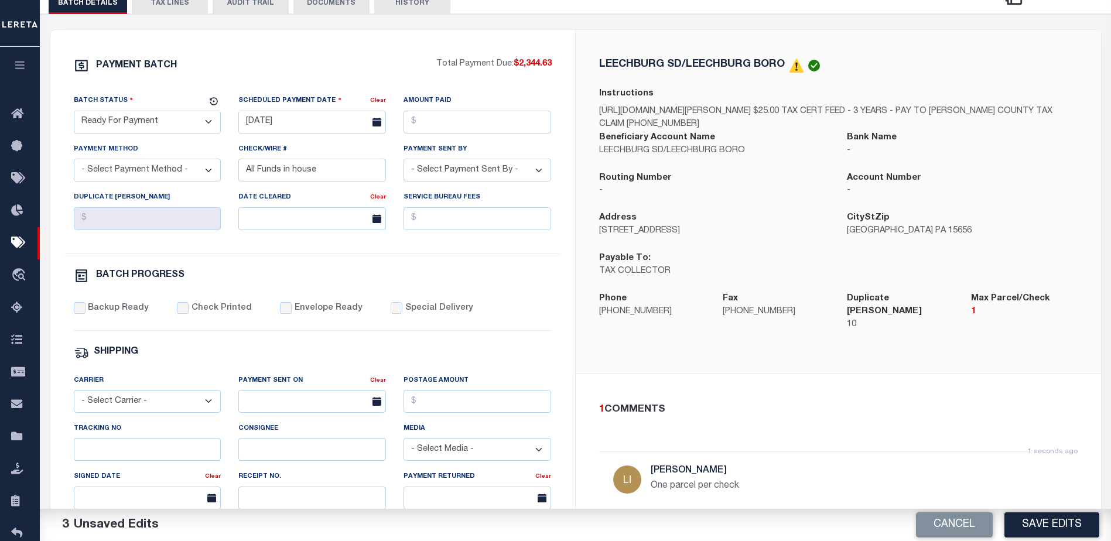
click at [451, 138] on div "Amount Paid" at bounding box center [477, 118] width 165 height 48
click at [443, 130] on input "Amount Paid" at bounding box center [477, 122] width 148 height 23
type input "$"
type input "$2,344.63"
click at [435, 174] on select "- Select Payment Sent By - Aakash Patel Abdul Muzain Adams, Pamela S Adhikary R…" at bounding box center [477, 170] width 148 height 23
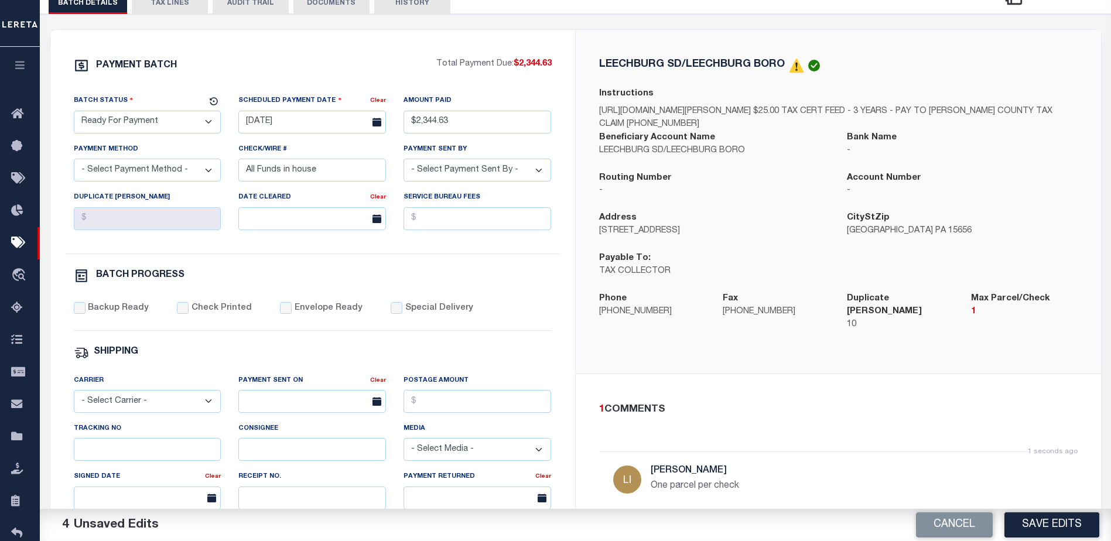
select select "[PERSON_NAME]"
click at [306, 180] on input "All Funds in house" at bounding box center [312, 170] width 148 height 23
drag, startPoint x: 322, startPoint y: 170, endPoint x: 215, endPoint y: 165, distance: 107.3
click at [222, 172] on div "Batch Status - Select Status - Scheduled for Payment Ready For Payment Payment …" at bounding box center [312, 173] width 495 height 159
click at [151, 175] on select "- Select Payment Method - ACH Certified Check Check Direct Deposit Wire Transfer" at bounding box center [148, 170] width 148 height 23
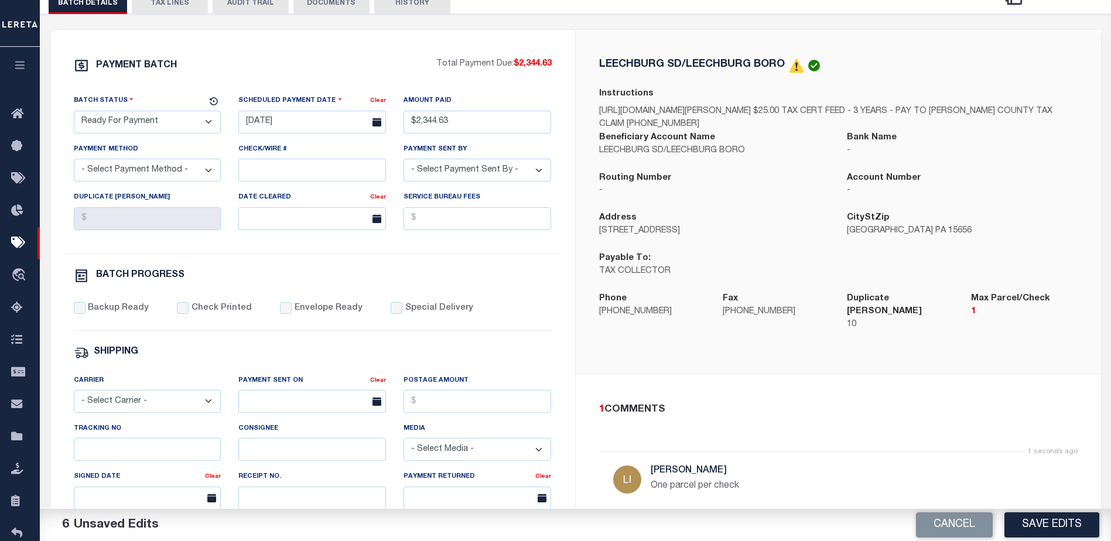
select select "CHK"
click at [74, 162] on select "- Select Payment Method - ACH Certified Check Check Direct Deposit Wire Transfer" at bounding box center [148, 170] width 148 height 23
click at [83, 314] on input "Backup Ready" at bounding box center [80, 308] width 12 height 12
checkbox input "true"
click at [391, 313] on input "Special Delivery" at bounding box center [397, 308] width 12 height 12
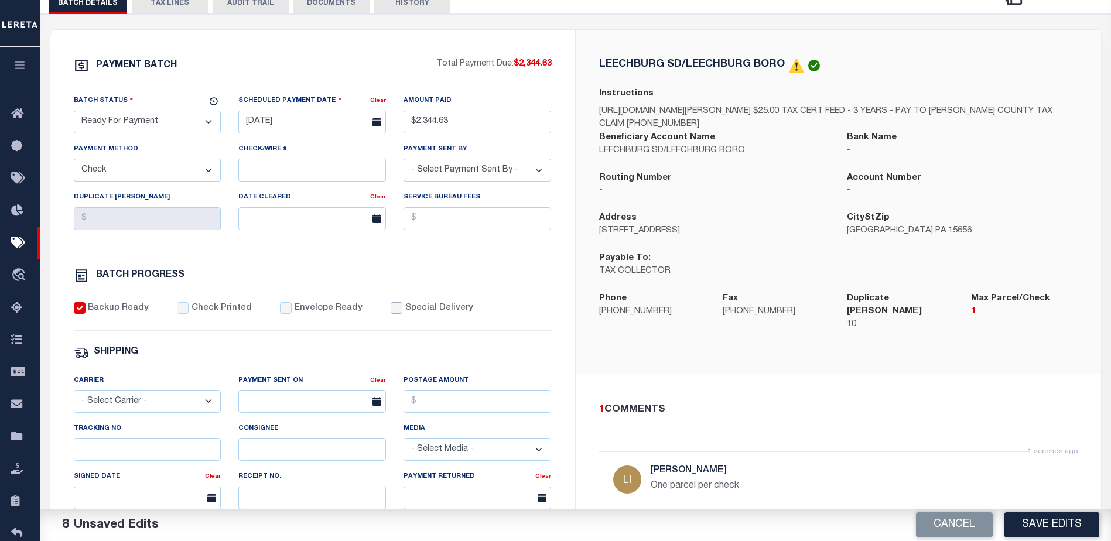
checkbox input "true"
click at [1062, 525] on button "Save Edits" at bounding box center [1051, 524] width 95 height 25
select select
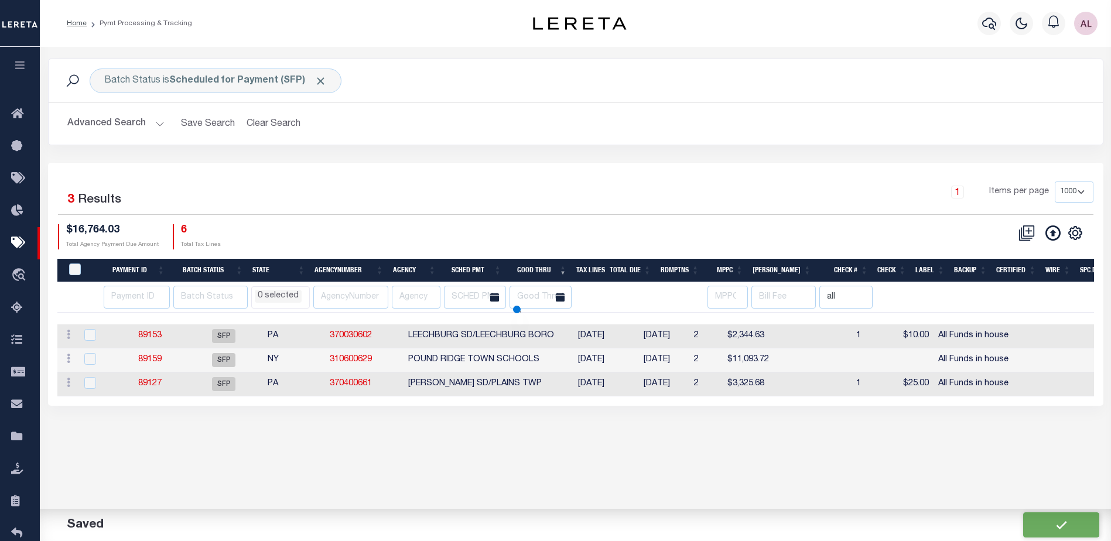
select select
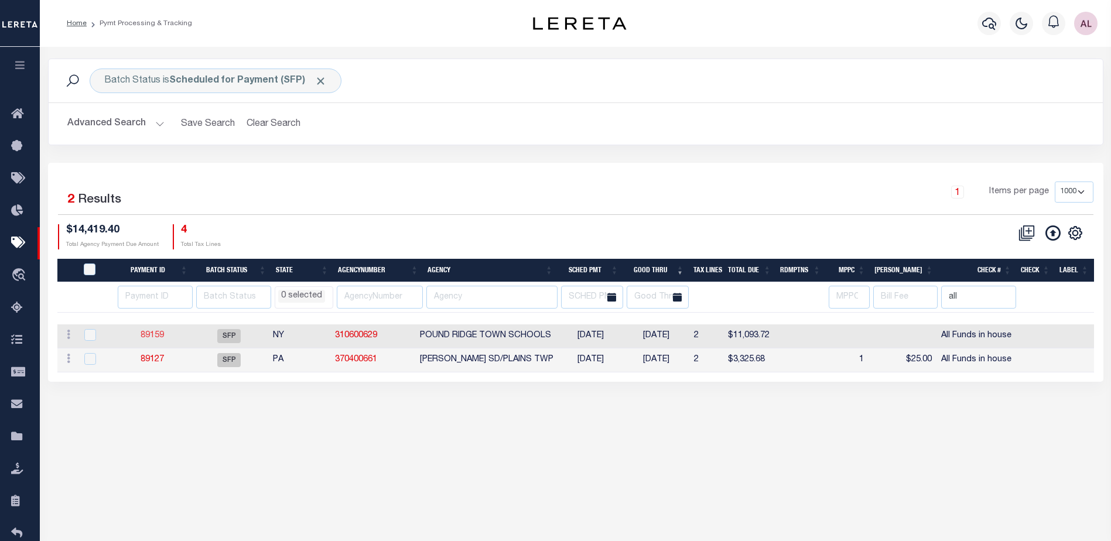
click at [157, 336] on link "89159" at bounding box center [152, 335] width 23 height 8
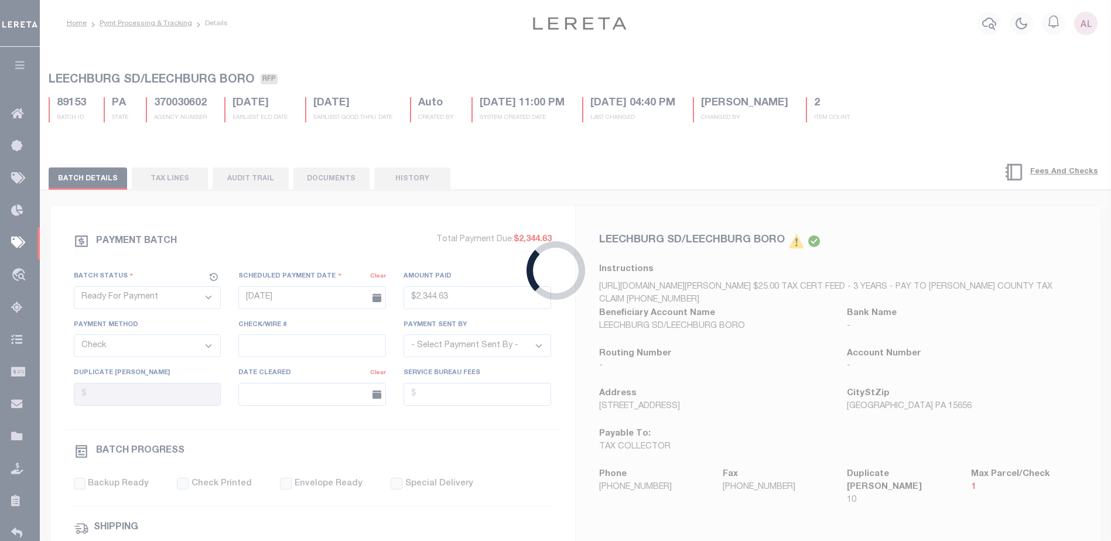
select select "SFP"
type input "[DATE]"
select select
type input "All Funds in house"
select select
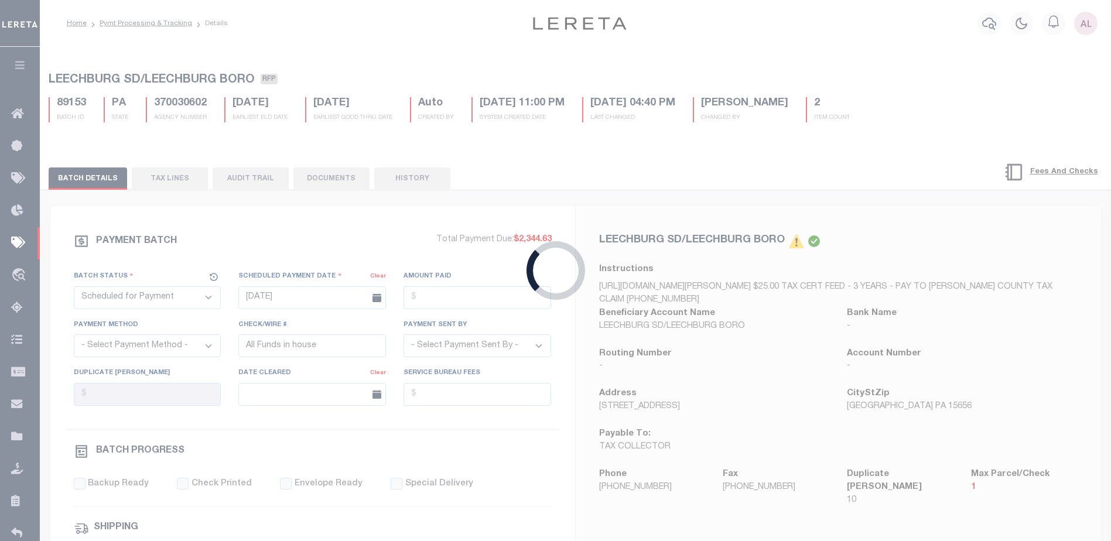
checkbox input "false"
type input "[PERSON_NAME]"
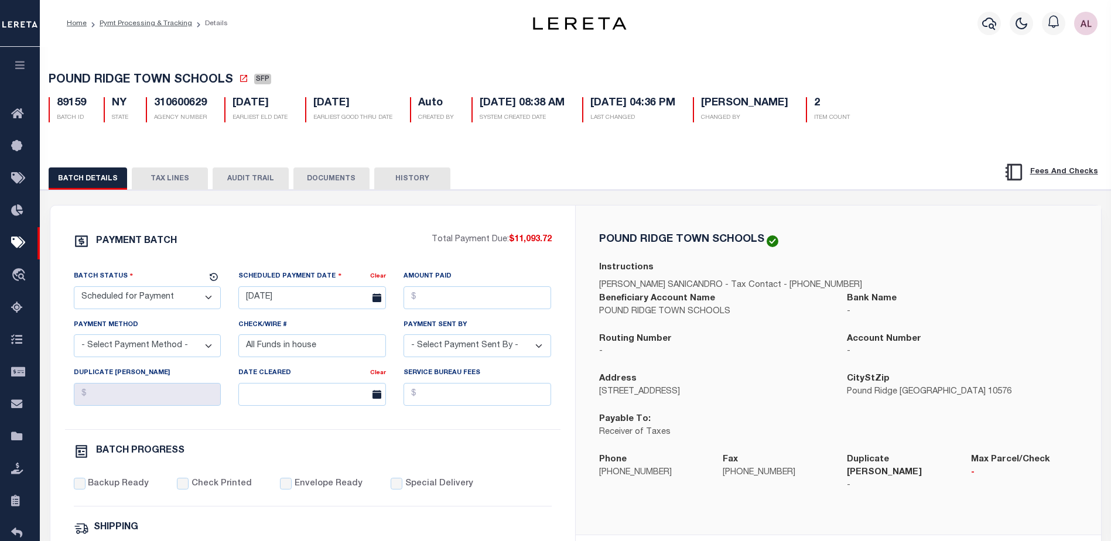
click at [150, 303] on select "- Select Status - Scheduled for Payment Ready For Payment Payment Sent Cleared …" at bounding box center [148, 297] width 148 height 23
select select "RFP"
click at [74, 289] on select "- Select Status - Scheduled for Payment Ready For Payment Payment Sent Cleared …" at bounding box center [148, 297] width 148 height 23
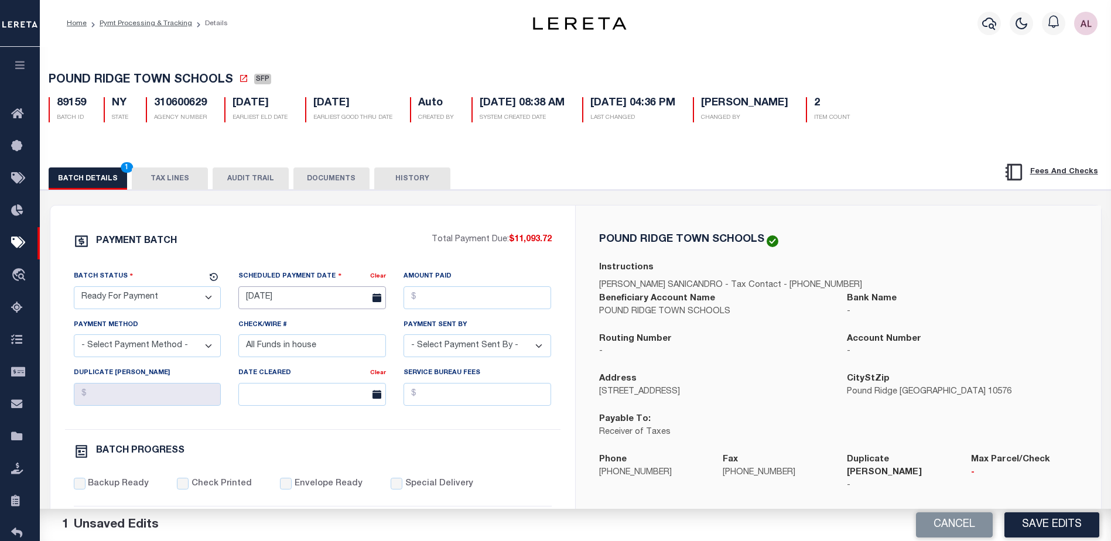
click at [279, 307] on input "[DATE]" at bounding box center [312, 297] width 148 height 23
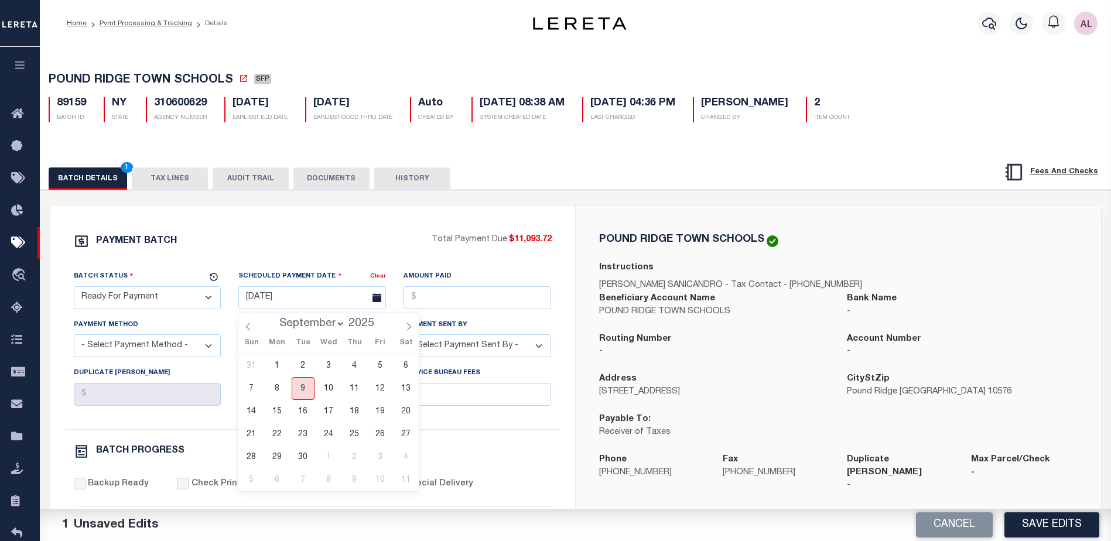
drag, startPoint x: 301, startPoint y: 389, endPoint x: 474, endPoint y: 307, distance: 191.7
click at [306, 387] on span "9" at bounding box center [303, 388] width 23 height 23
type input "[DATE]"
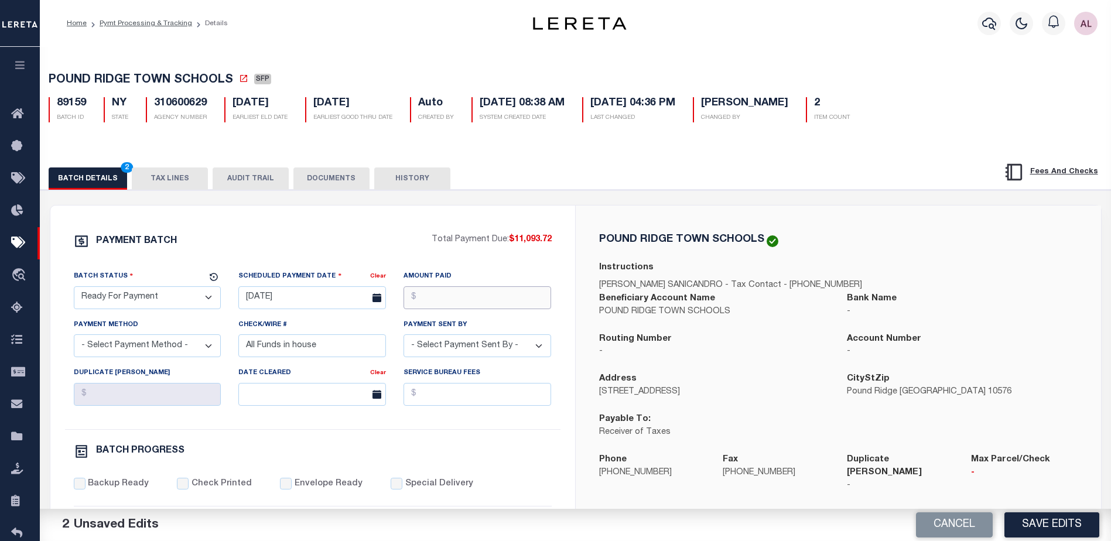
click at [484, 296] on input "Amount Paid" at bounding box center [477, 297] width 148 height 23
type input "$11,093.72"
click at [121, 351] on select "- Select Payment Method - ACH Certified Check Check Direct Deposit Wire Transfer" at bounding box center [148, 345] width 148 height 23
select select "CHK"
click at [74, 338] on select "- Select Payment Method - ACH Certified Check Check Direct Deposit Wire Transfer" at bounding box center [148, 345] width 148 height 23
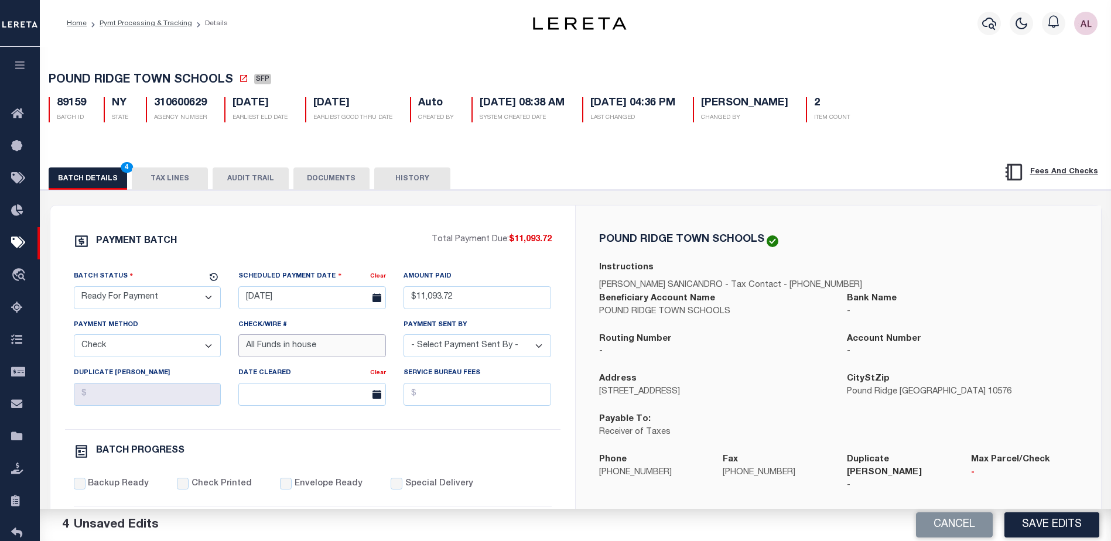
click at [319, 351] on input "All Funds in house" at bounding box center [312, 345] width 148 height 23
drag, startPoint x: 319, startPoint y: 351, endPoint x: 22, endPoint y: 341, distance: 296.4
click at [23, 341] on div "Home Pymt Processing & Tracking Details Profile Sign out" at bounding box center [555, 491] width 1111 height 983
click at [464, 353] on select "- Select Payment Sent By - Aakash Patel Abdul Muzain Adams, Pamela S Adhikary R…" at bounding box center [477, 345] width 148 height 23
select select "[PERSON_NAME]"
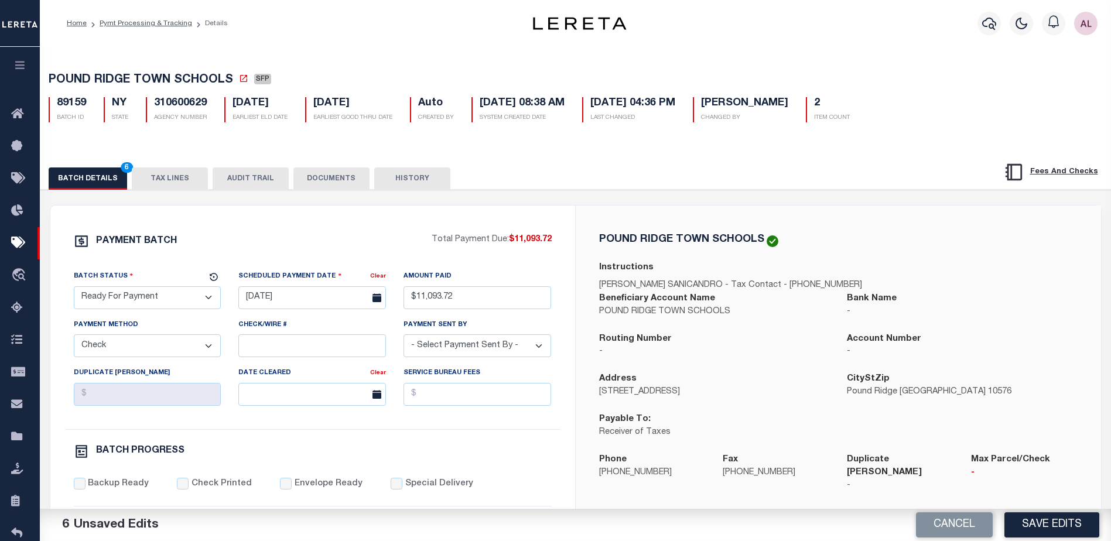
click at [465, 355] on select "- Select Payment Sent By - Aakash Patel Abdul Muzain Adams, Pamela S Adhikary R…" at bounding box center [477, 345] width 148 height 23
click at [81, 488] on input "Backup Ready" at bounding box center [80, 484] width 12 height 12
checkbox input "true"
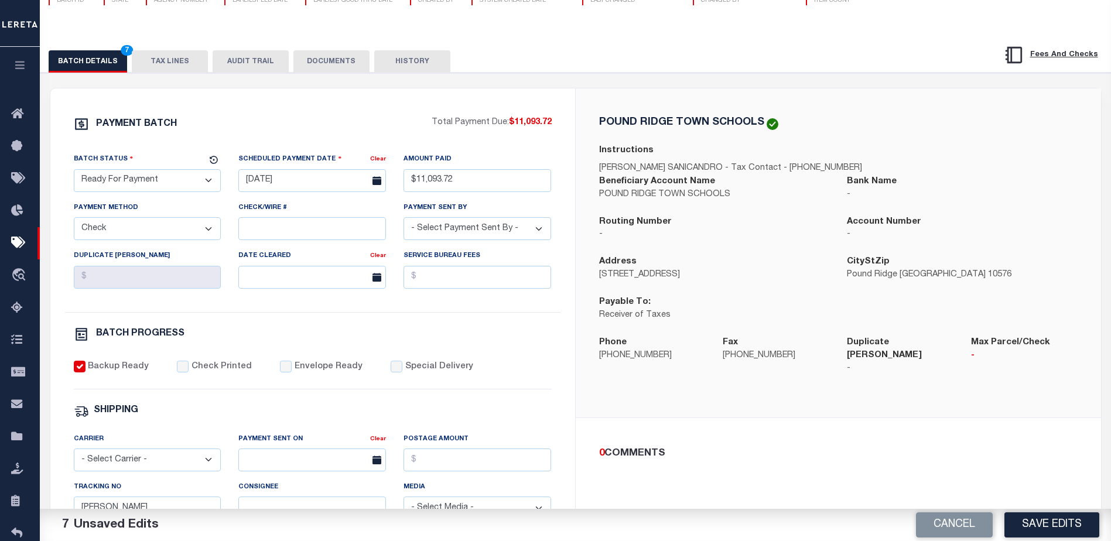
scroll to position [176, 0]
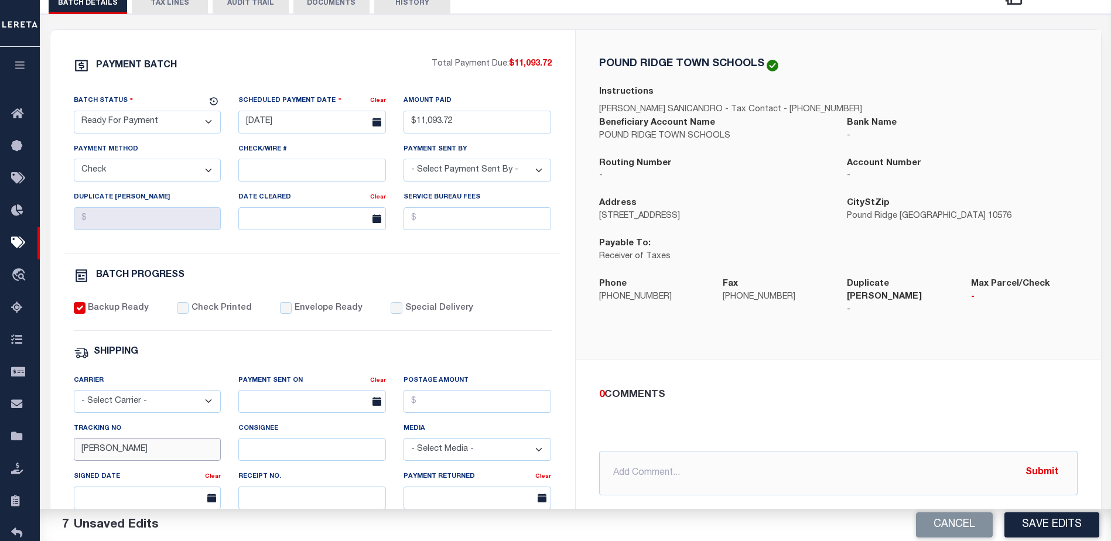
drag, startPoint x: 120, startPoint y: 446, endPoint x: 48, endPoint y: 451, distance: 72.2
click at [54, 453] on div "PAYMENT BATCH Total Payment Due: $11,093.72 Batch Status" at bounding box center [312, 372] width 525 height 685
click at [168, 11] on button "TAX LINES" at bounding box center [170, 3] width 76 height 22
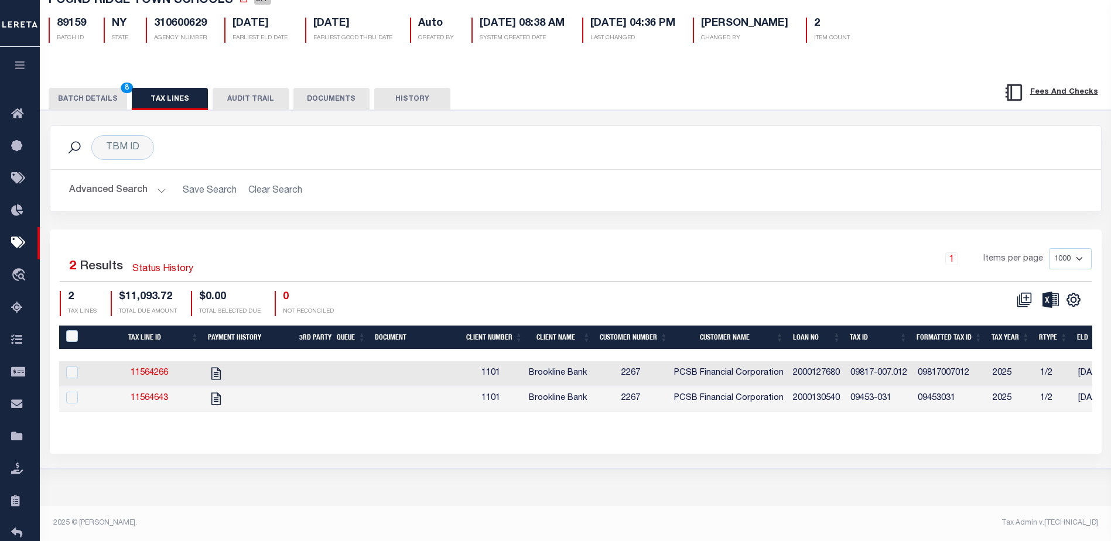
scroll to position [80, 0]
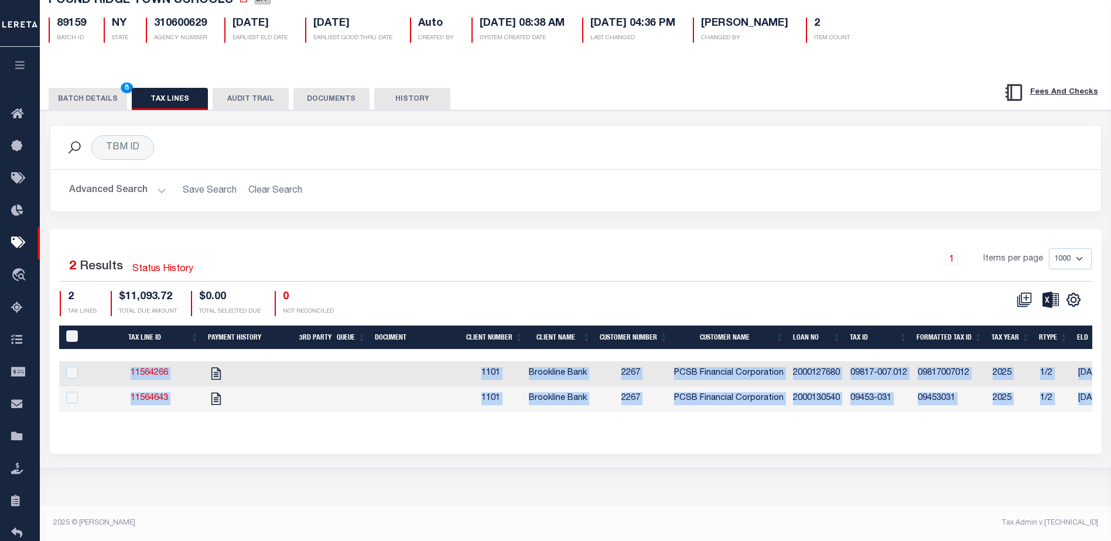
drag, startPoint x: 548, startPoint y: 423, endPoint x: 953, endPoint y: 424, distance: 405.2
click at [953, 424] on div "Tax Line ID Payment History 3rd Party Queue Document Client Number Client Name …" at bounding box center [575, 378] width 1033 height 105
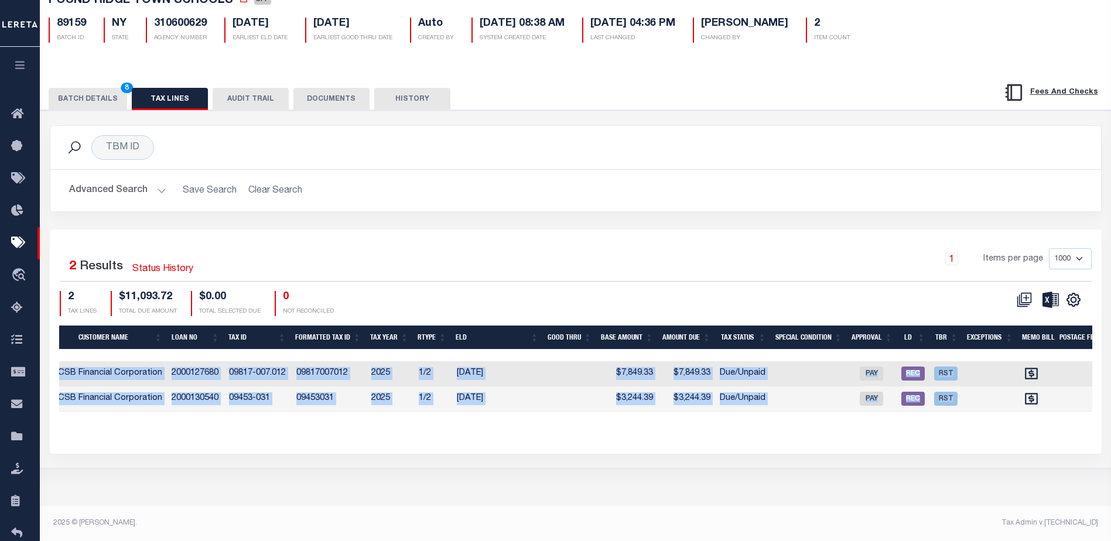
scroll to position [0, 767]
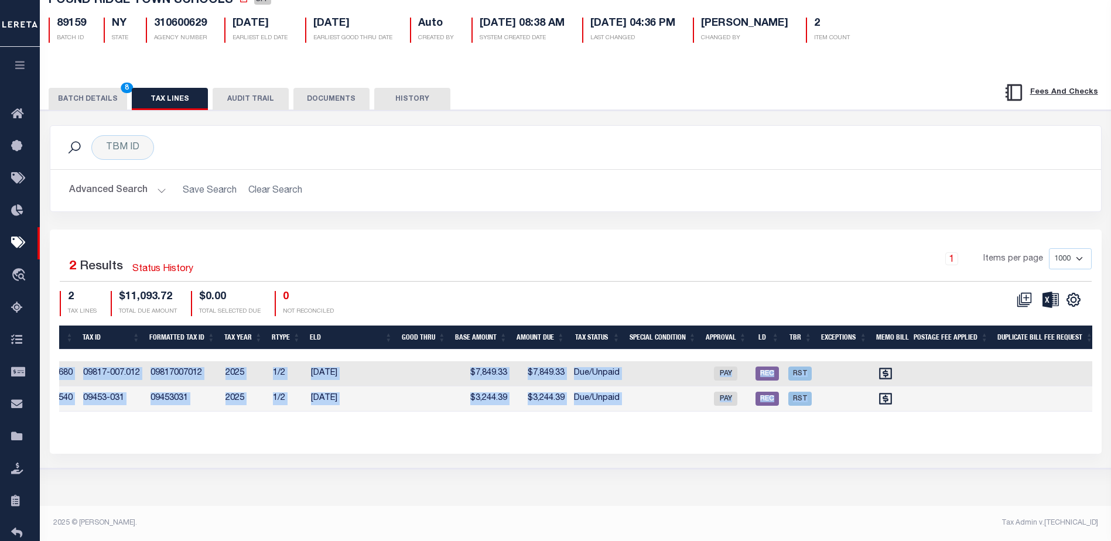
click at [712, 448] on div "Selected 2 Results Status History 1 Items per page 1000 2500 5000 10000 2 TAX L…" at bounding box center [576, 342] width 1052 height 224
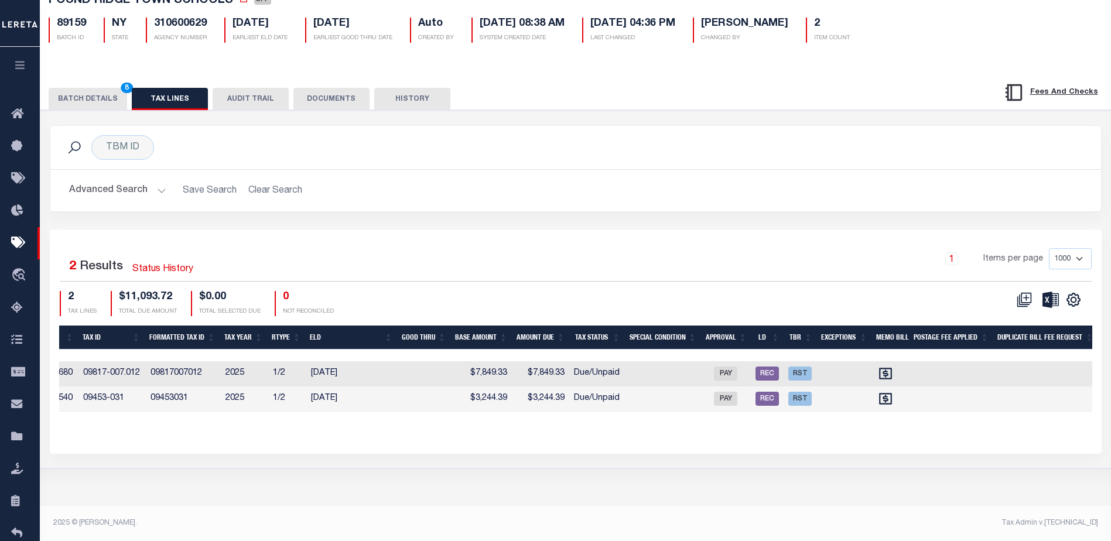
select select
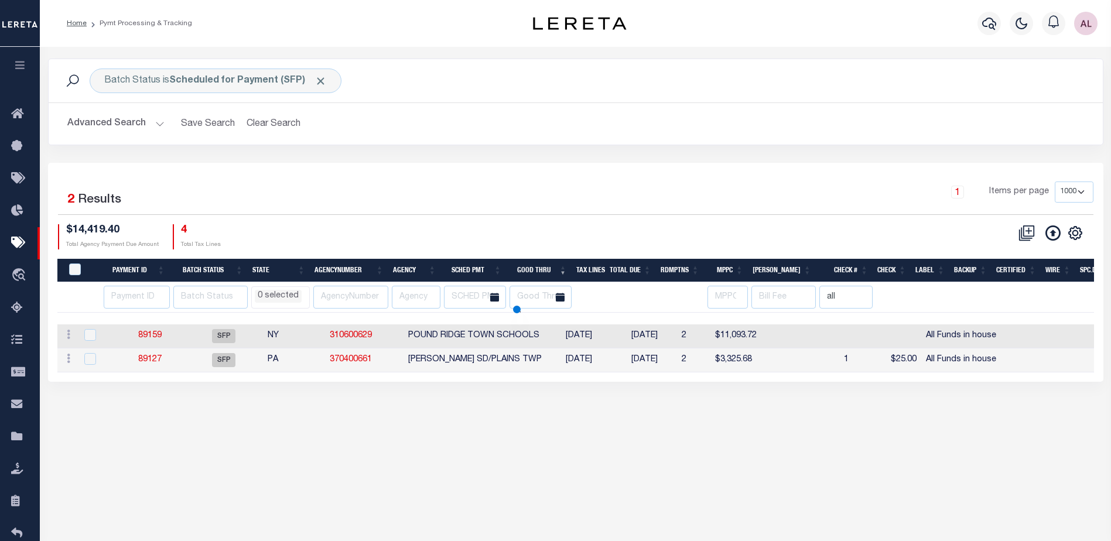
select select
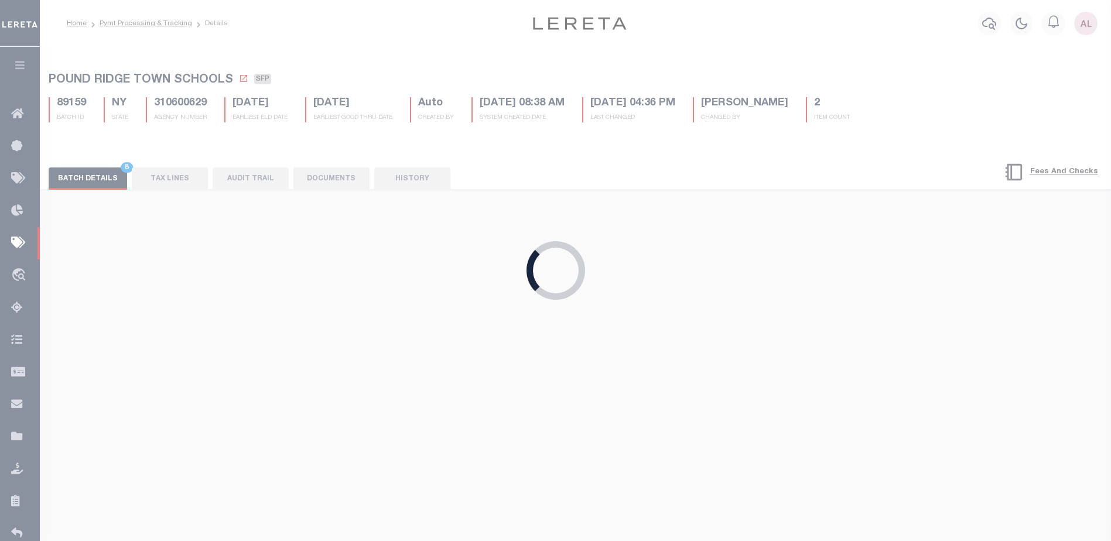
type input "$2,344.63"
type input "$20"
checkbox input "true"
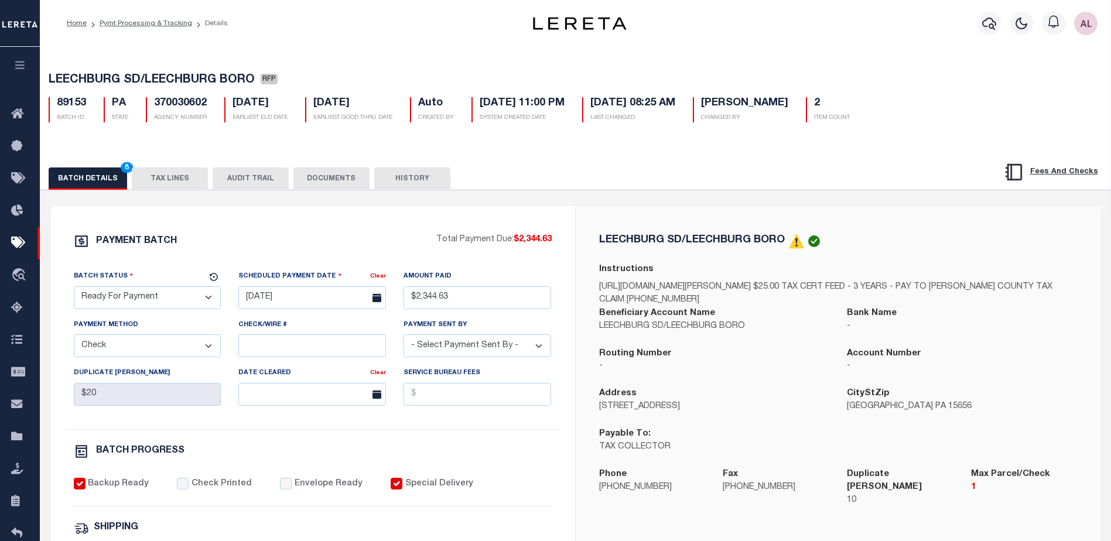
click at [173, 179] on button "TAX LINES" at bounding box center [170, 178] width 76 height 22
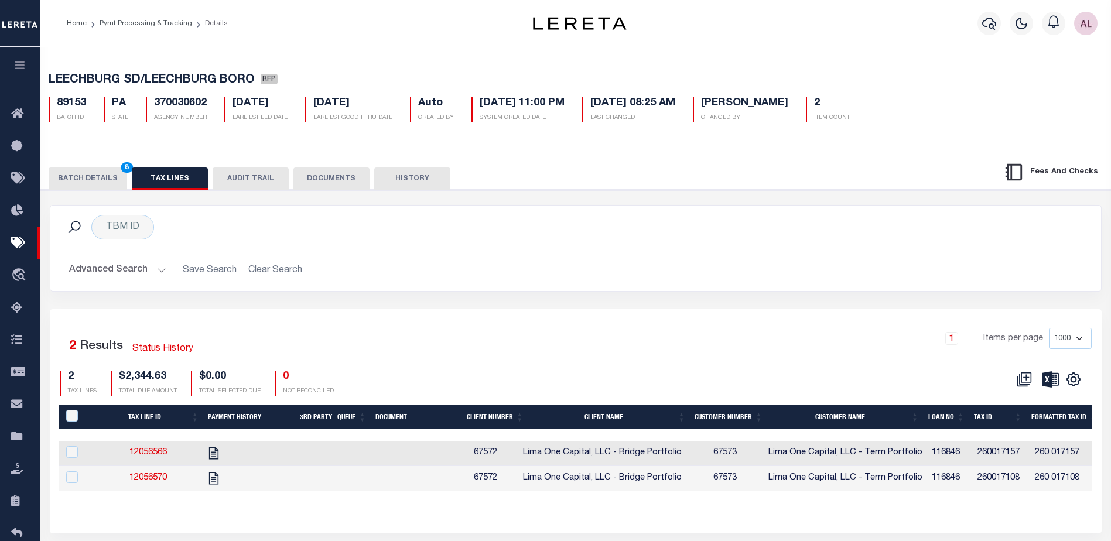
click at [103, 178] on button "BATCH DETAILS 8" at bounding box center [88, 178] width 78 height 22
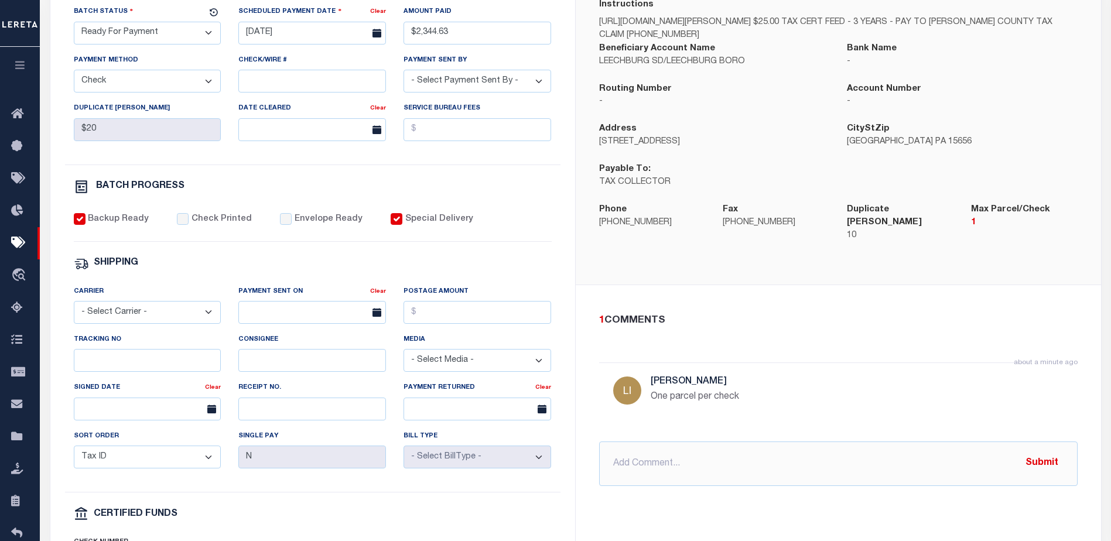
scroll to position [293, 0]
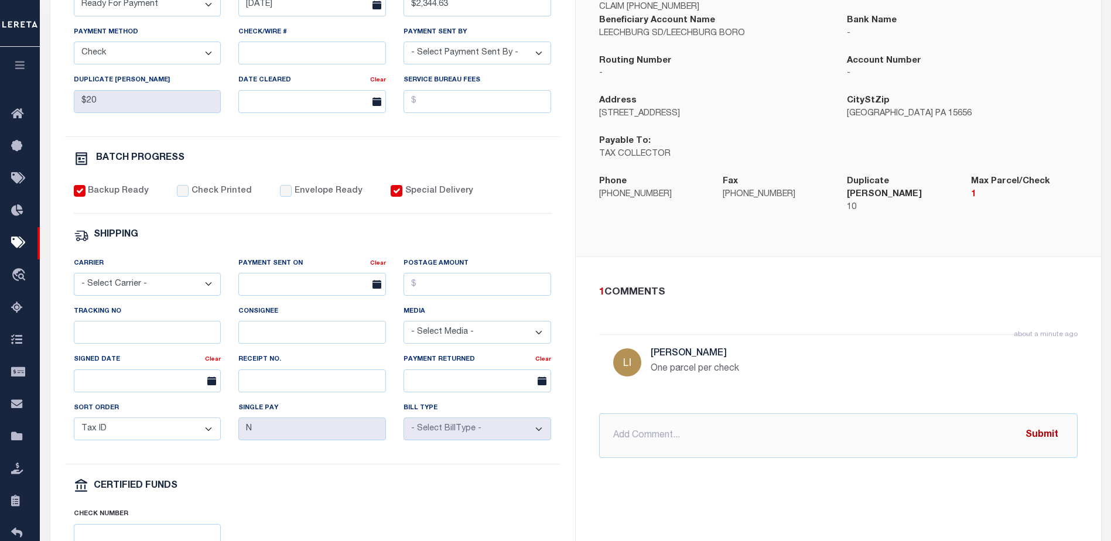
click at [1044, 427] on button "Submit" at bounding box center [1042, 435] width 48 height 24
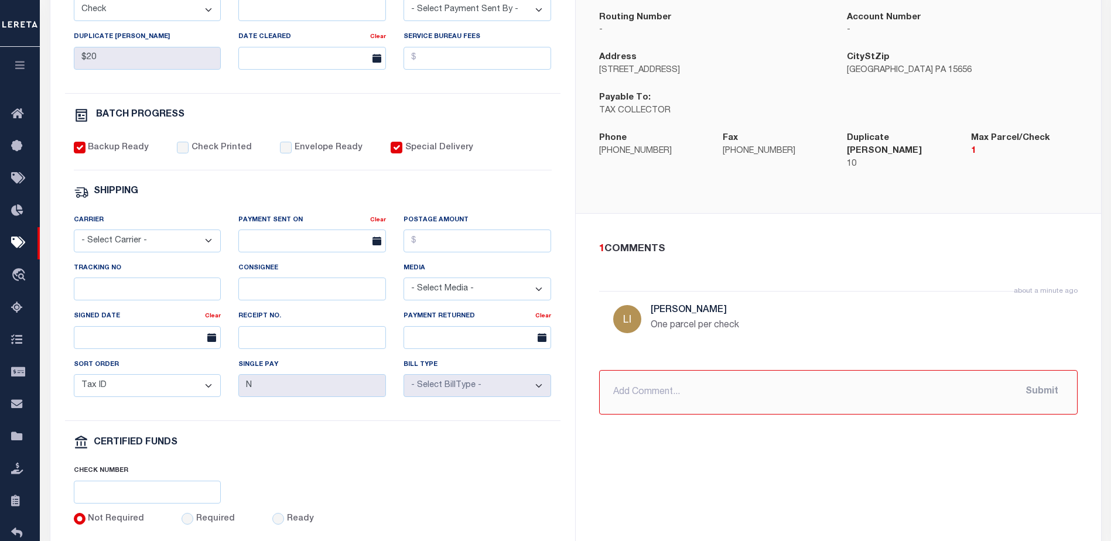
scroll to position [450, 0]
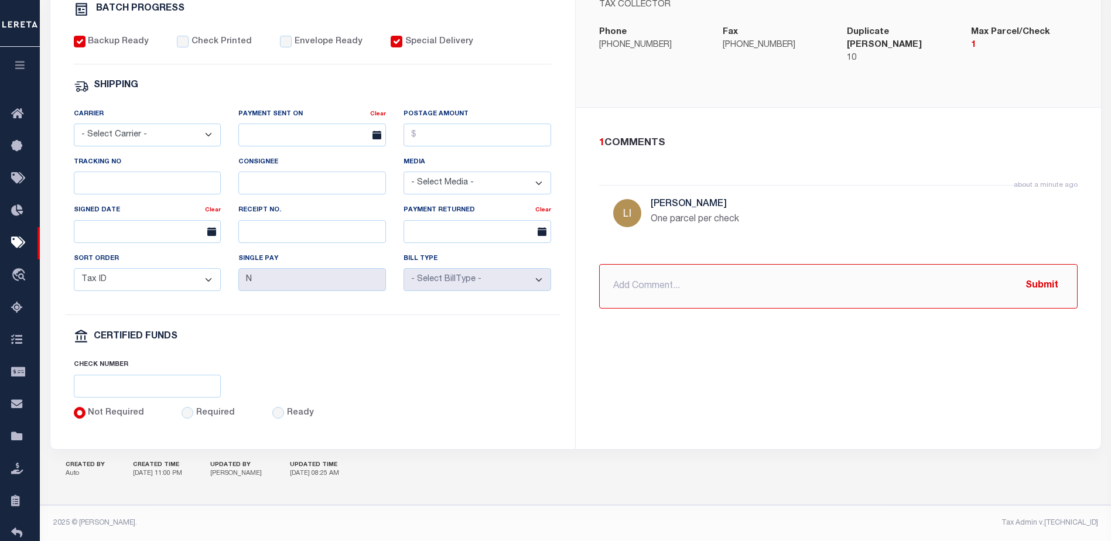
drag, startPoint x: 781, startPoint y: 402, endPoint x: 814, endPoint y: 418, distance: 36.7
click at [781, 402] on div "LEECHBURG SD/LEECHBURG BORO Instructions https://www.co.armstrong.pa.us/index.p…" at bounding box center [838, 105] width 525 height 685
click at [918, 482] on div "CREATED BY Auto CREATED TIME 09/04/2025 11:00 PM UPDATED BY Little, Audria UPDA…" at bounding box center [576, 470] width 1052 height 41
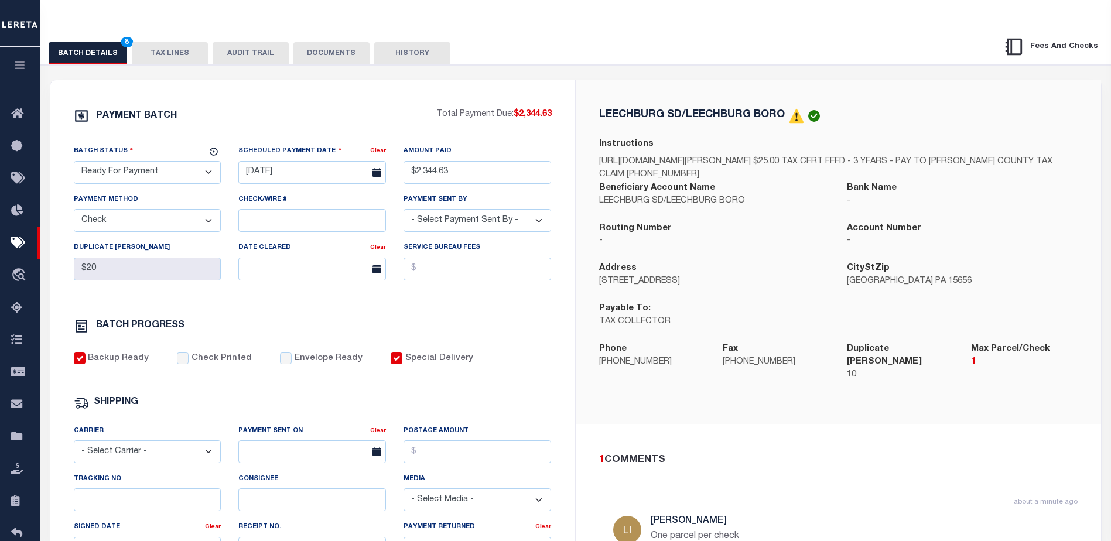
scroll to position [98, 0]
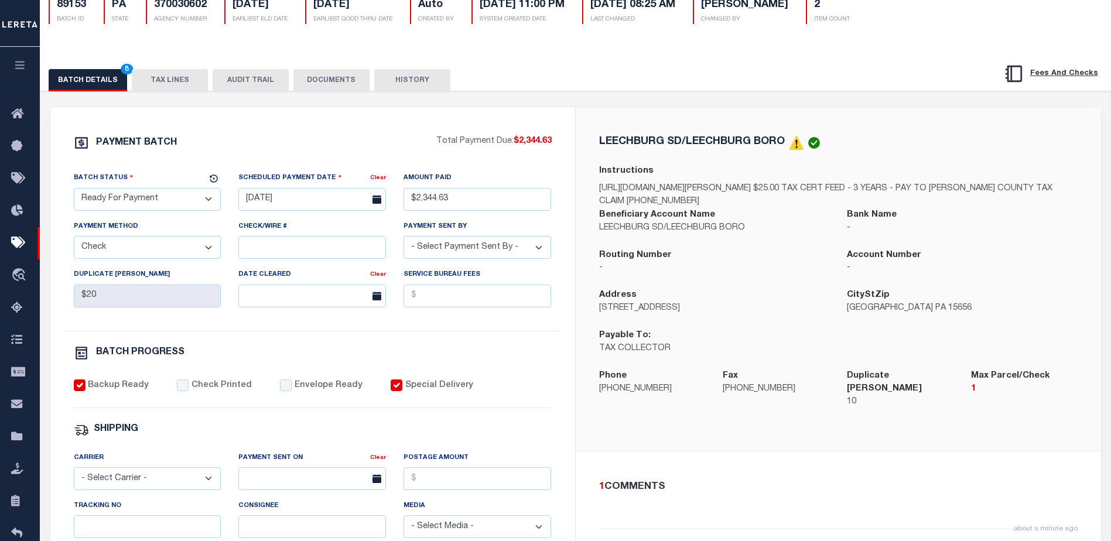
select select
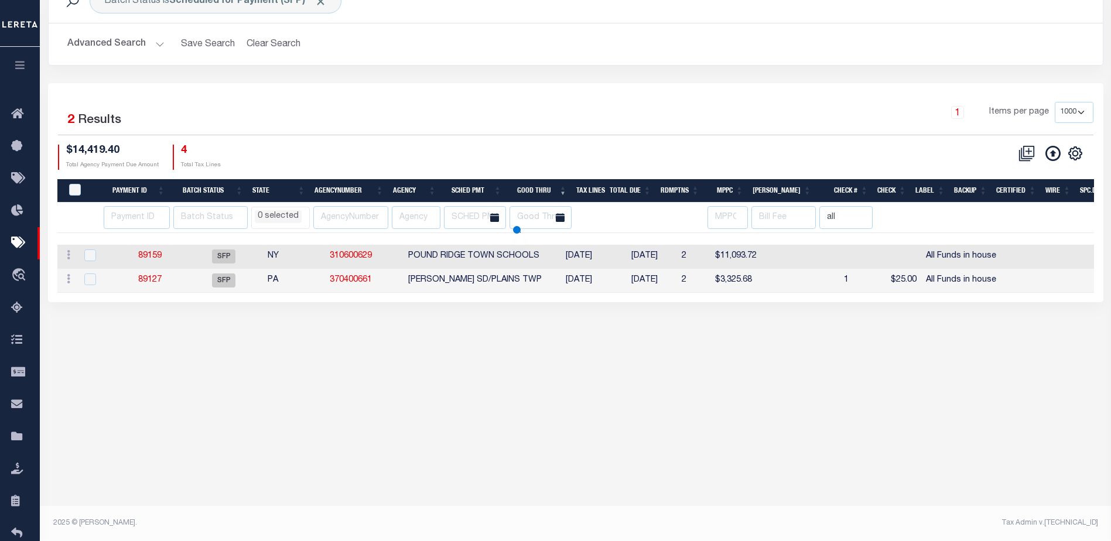
scroll to position [60, 0]
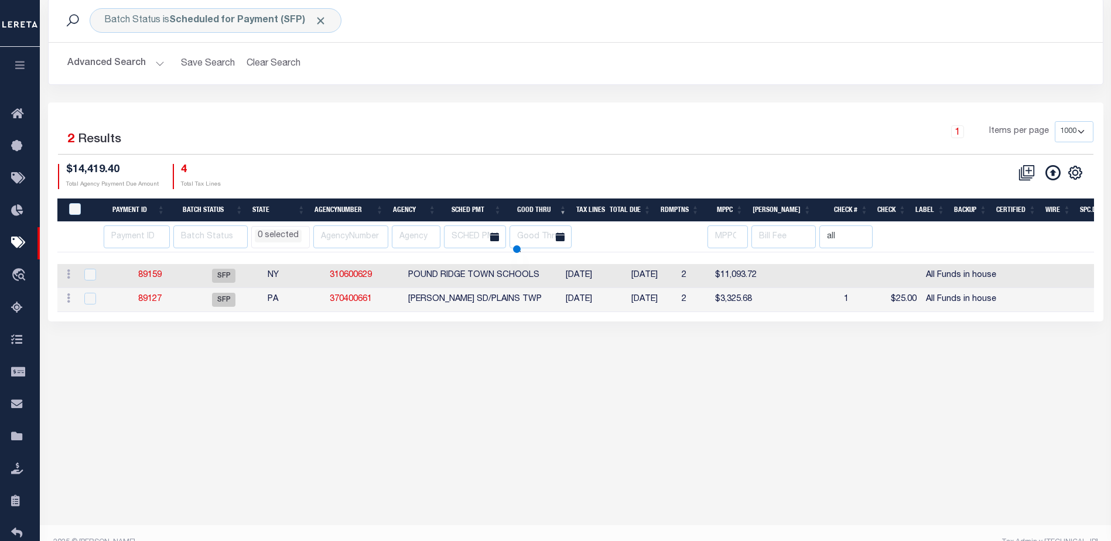
select select
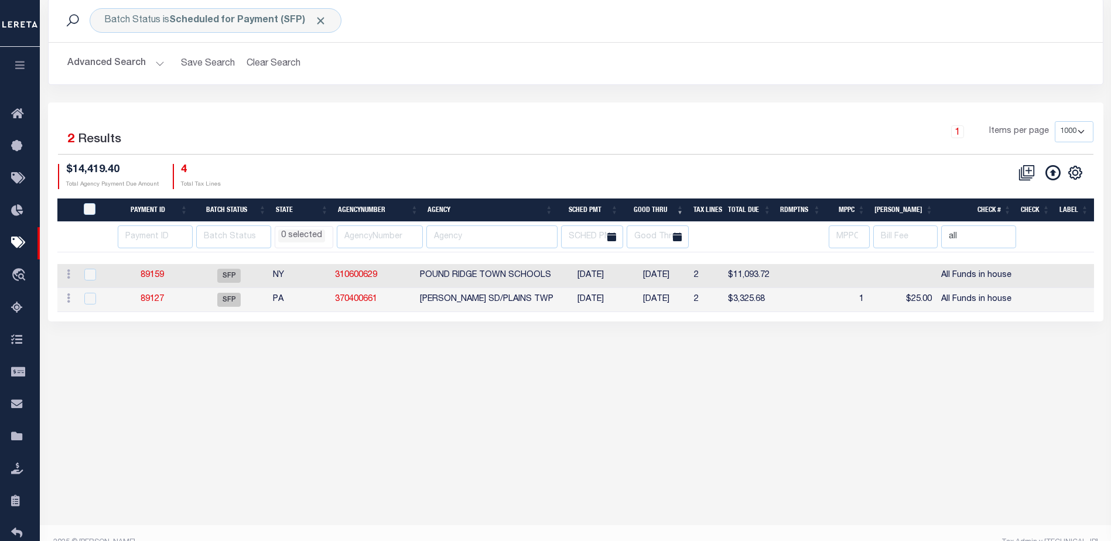
scroll to position [0, 0]
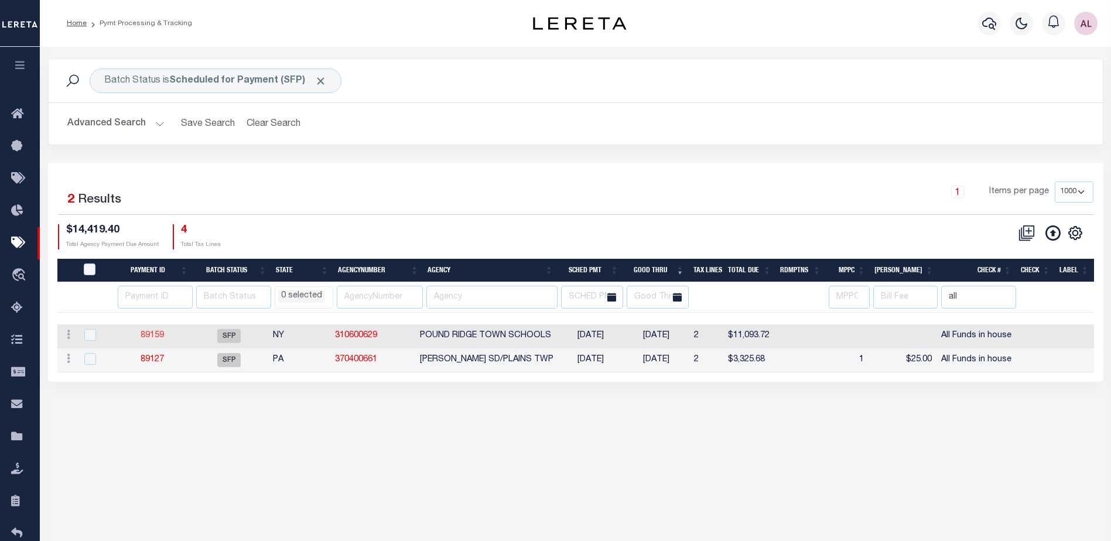
click at [156, 335] on link "89159" at bounding box center [152, 335] width 23 height 8
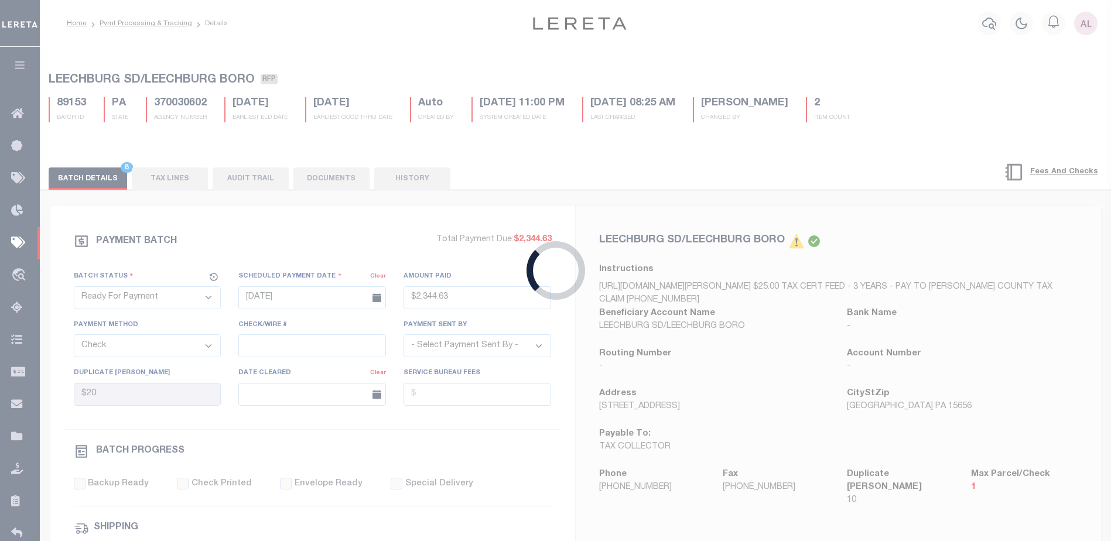
select select "SFP"
type input "09/19/2025"
select select
type input "All Funds in house"
select select
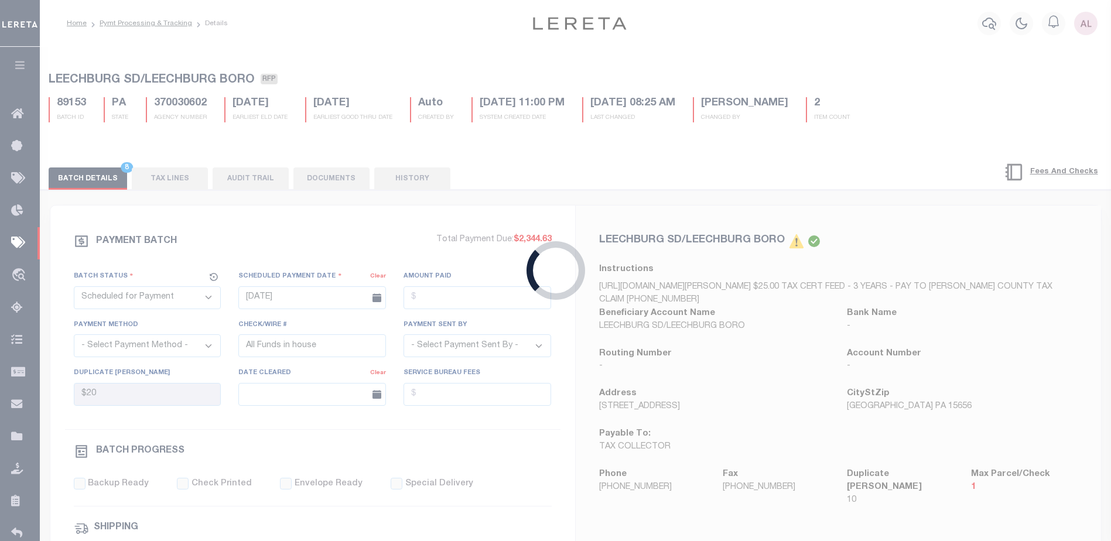
checkbox input "false"
type input "Audria"
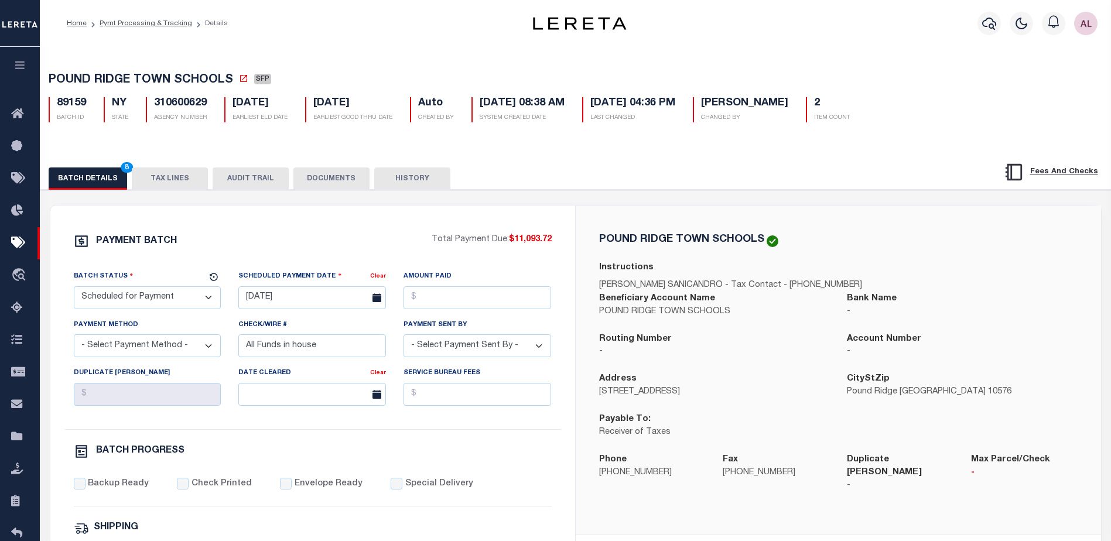
click at [172, 301] on select "- Select Status - Scheduled for Payment Ready For Payment Payment Sent Cleared …" at bounding box center [148, 297] width 148 height 23
click at [270, 226] on div "PAYMENT BATCH Total Payment Due: $11,093.72 Batch Status" at bounding box center [312, 548] width 525 height 685
click at [169, 177] on button "TAX LINES" at bounding box center [170, 178] width 76 height 22
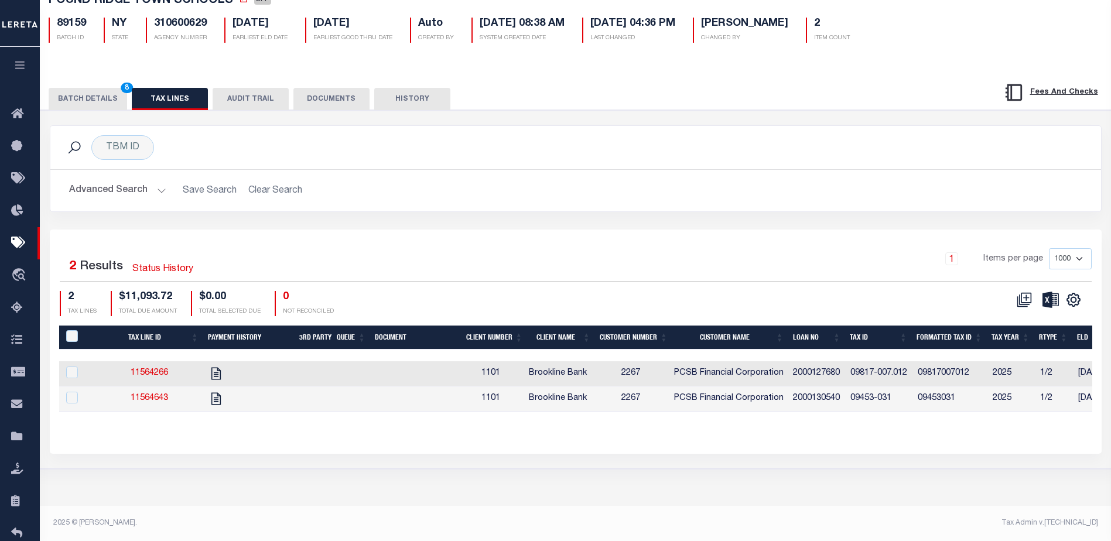
select select
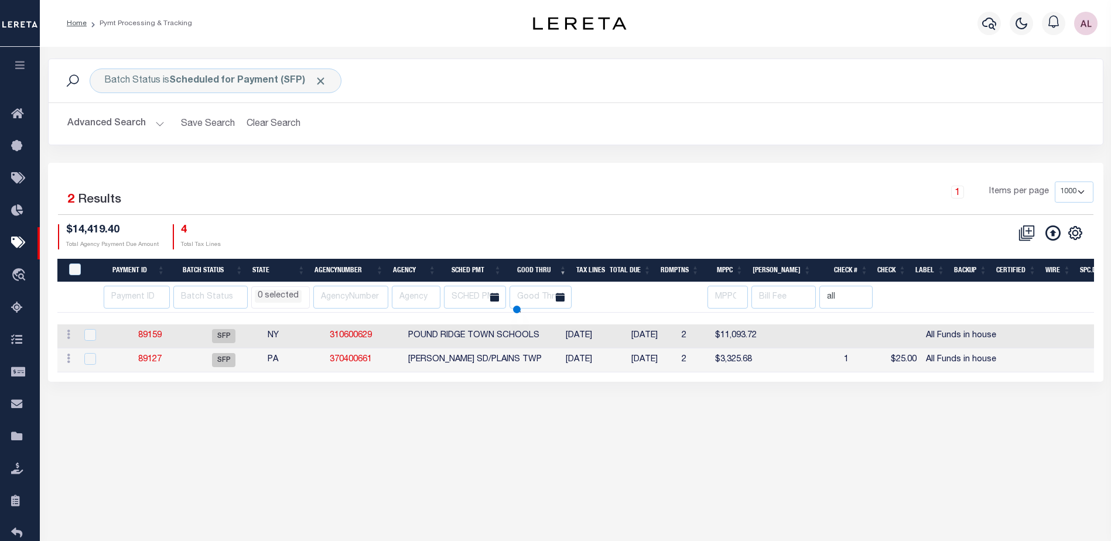
select select
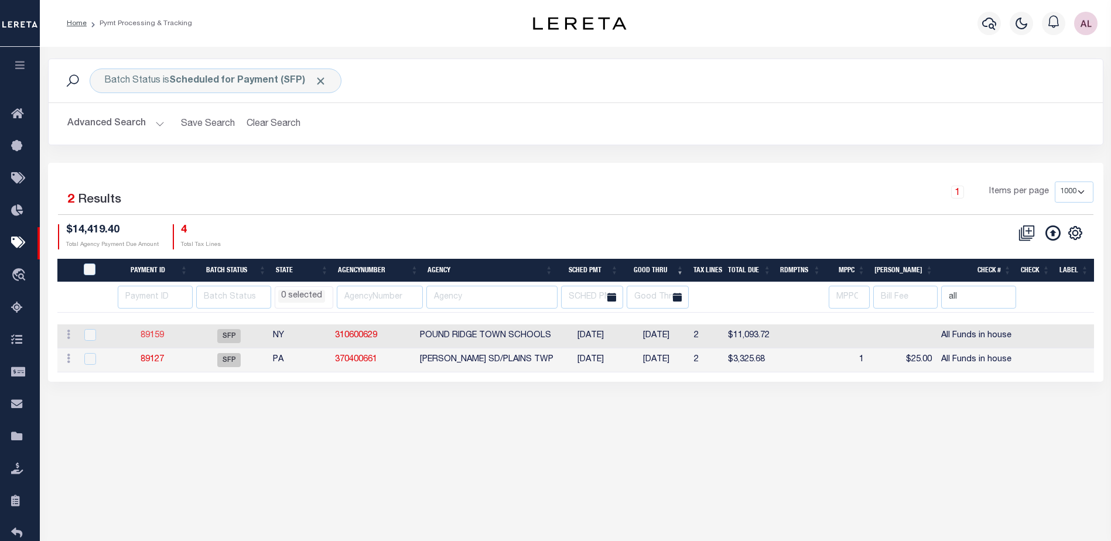
click at [155, 333] on link "89159" at bounding box center [152, 335] width 23 height 8
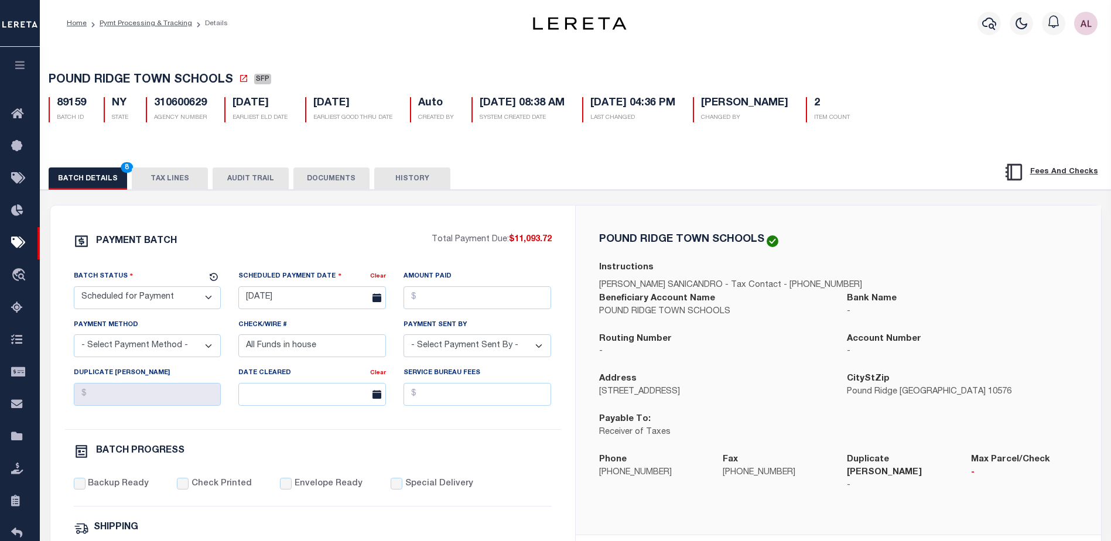
drag, startPoint x: 119, startPoint y: 299, endPoint x: 121, endPoint y: 293, distance: 6.1
click at [119, 299] on select "- Select Status - Scheduled for Payment Ready For Payment Payment Sent Cleared …" at bounding box center [148, 297] width 148 height 23
select select "RFP"
click at [74, 289] on select "- Select Status - Scheduled for Payment Ready For Payment Payment Sent Cleared …" at bounding box center [148, 297] width 148 height 23
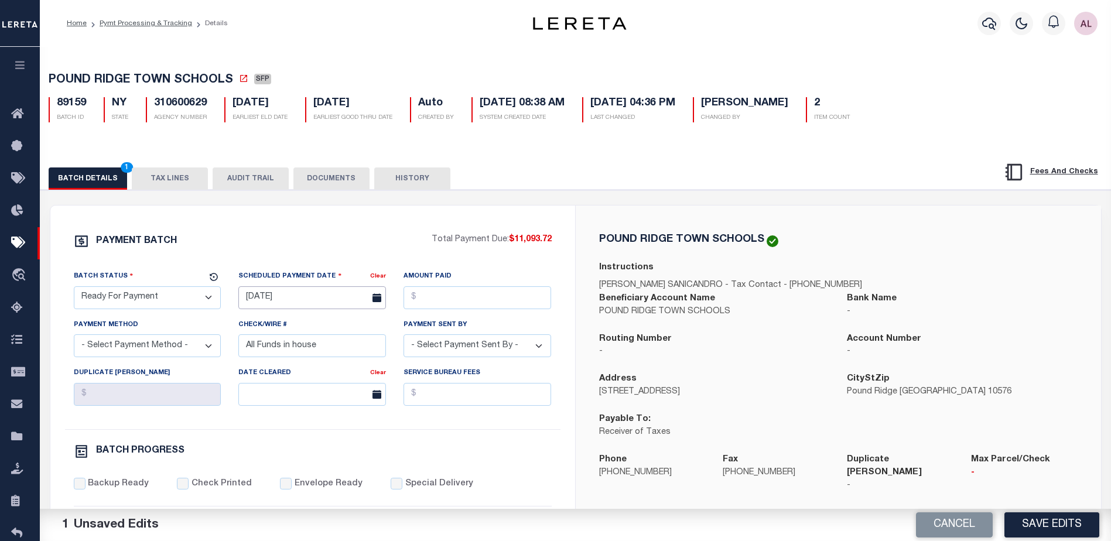
click at [284, 300] on input "09/19/2025" at bounding box center [312, 297] width 148 height 23
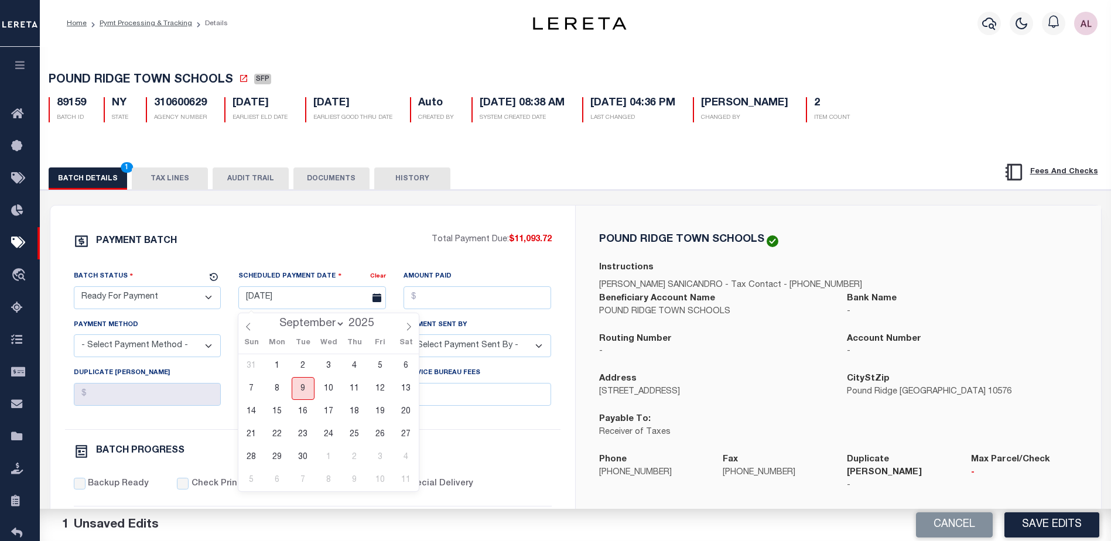
click at [306, 389] on span "9" at bounding box center [303, 388] width 23 height 23
type input "[DATE]"
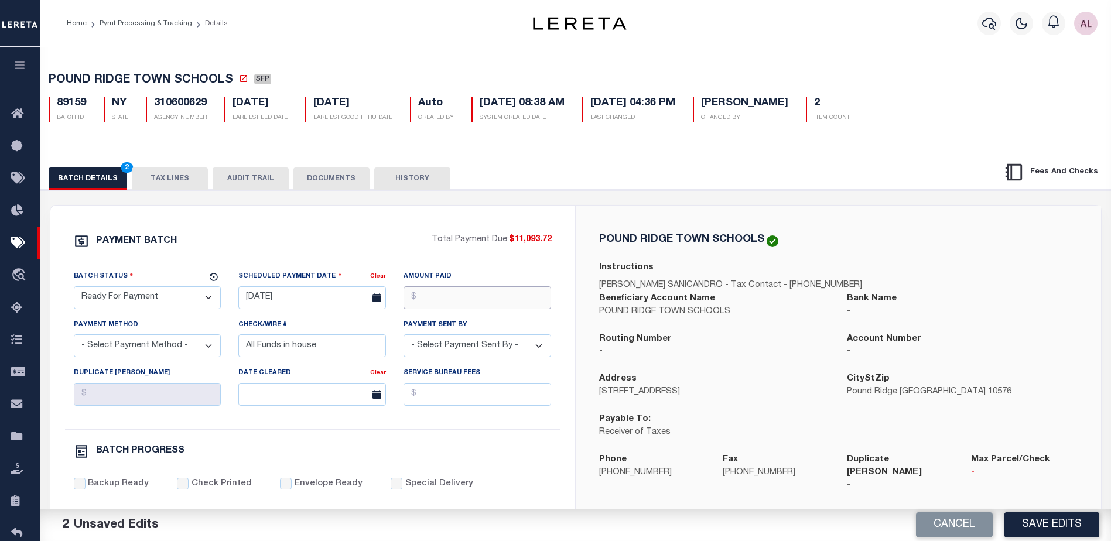
click at [454, 290] on input "Amount Paid" at bounding box center [477, 297] width 148 height 23
type input "$11,093.72"
click at [162, 351] on select "- Select Payment Method - ACH Certified Check Check Direct Deposit Wire Transfer" at bounding box center [148, 345] width 148 height 23
select select "CHK"
click at [74, 338] on select "- Select Payment Method - ACH Certified Check Check Direct Deposit Wire Transfer" at bounding box center [148, 345] width 148 height 23
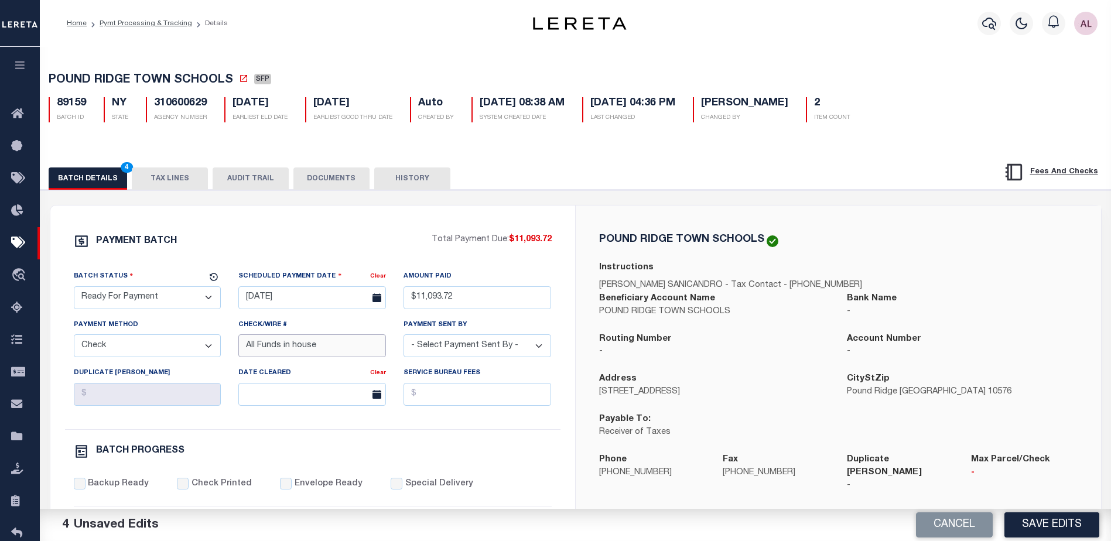
drag, startPoint x: 325, startPoint y: 347, endPoint x: 89, endPoint y: 348, distance: 236.0
click at [89, 348] on div "Batch Status - Select Status - Scheduled for Payment Ready For Payment Payment …" at bounding box center [312, 349] width 495 height 159
click at [465, 357] on select "- Select Payment Sent By - Aakash Patel Abdul Muzain Adams, Pamela S Adhikary R…" at bounding box center [477, 345] width 148 height 23
select select "Little, Audria"
click at [462, 348] on select "- Select Payment Sent By - Aakash Patel Abdul Muzain Adams, Pamela S Adhikary R…" at bounding box center [477, 345] width 148 height 23
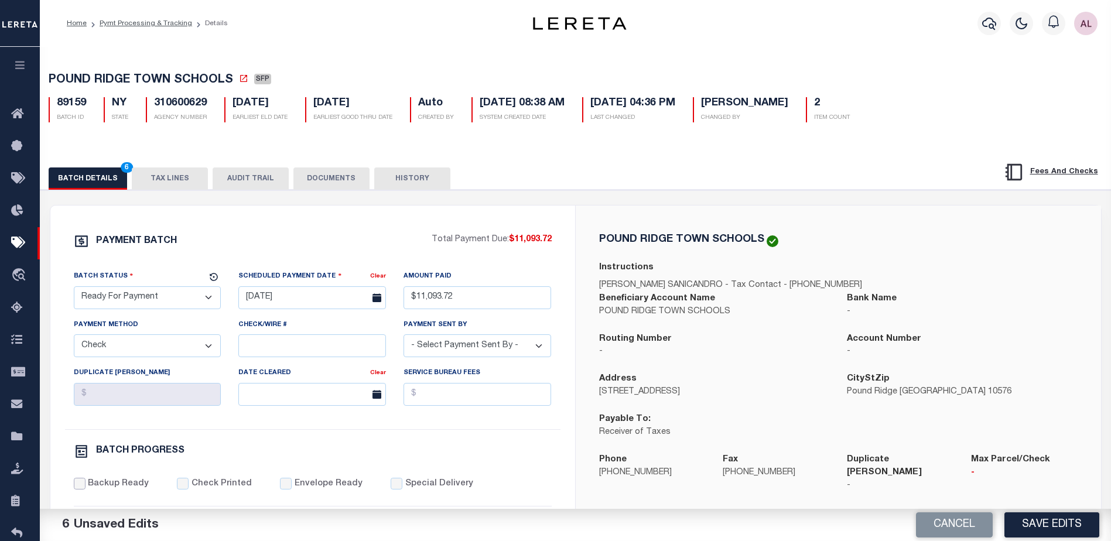
click at [81, 487] on input "Backup Ready" at bounding box center [80, 484] width 12 height 12
checkbox input "true"
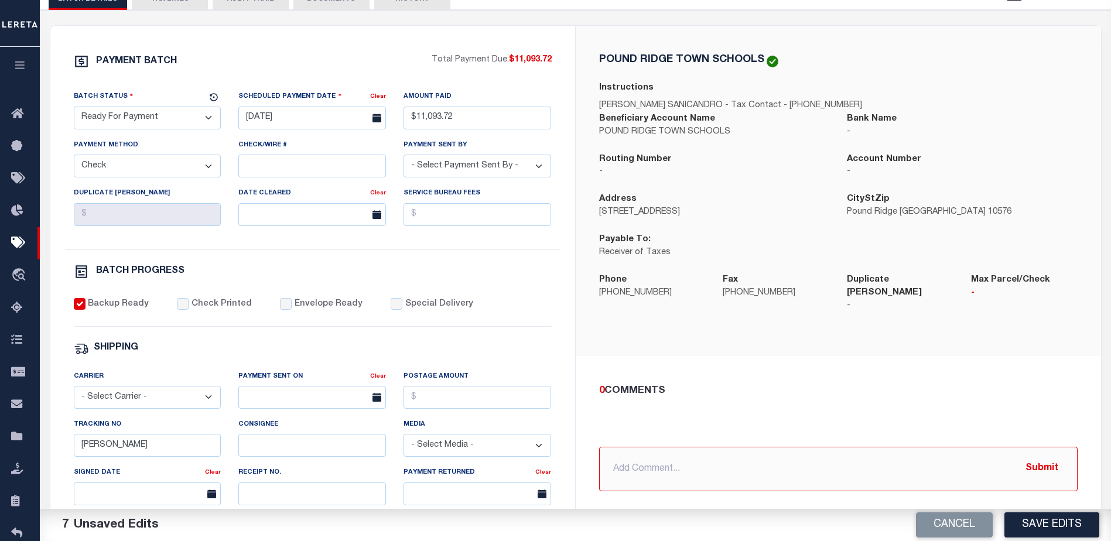
scroll to position [234, 0]
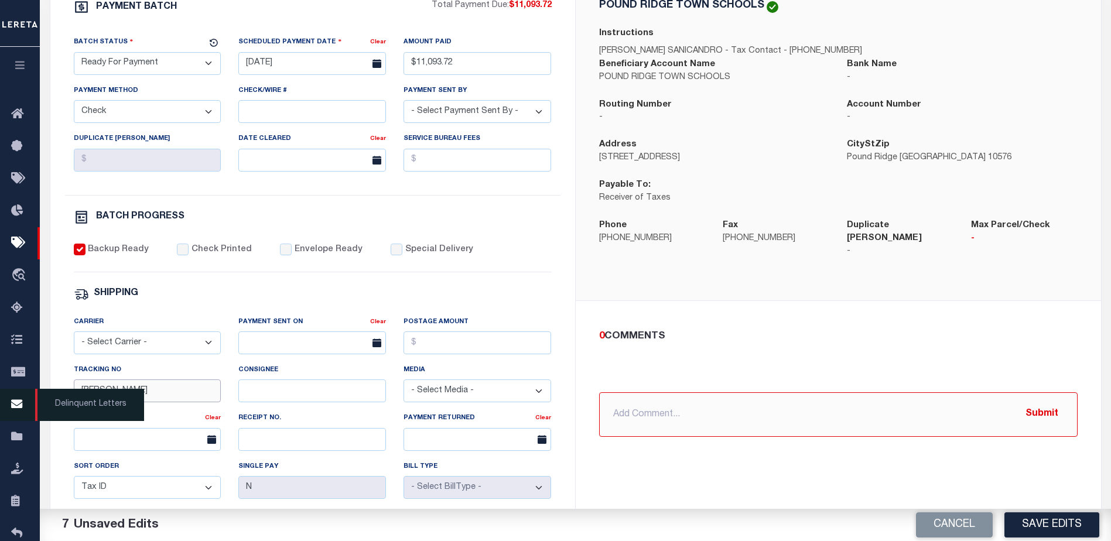
drag, startPoint x: 119, startPoint y: 396, endPoint x: 26, endPoint y: 406, distance: 94.3
click at [26, 406] on div "Home Pymt Processing & Tracking Details Profile Sign out" at bounding box center [555, 257] width 1111 height 983
drag, startPoint x: 682, startPoint y: 474, endPoint x: 706, endPoint y: 461, distance: 28.0
click at [683, 472] on div "POUND RIDGE TOWN SCHOOLS Instructions LORRAINE SANICANDRO - Tax Contact - 914-7…" at bounding box center [838, 313] width 525 height 685
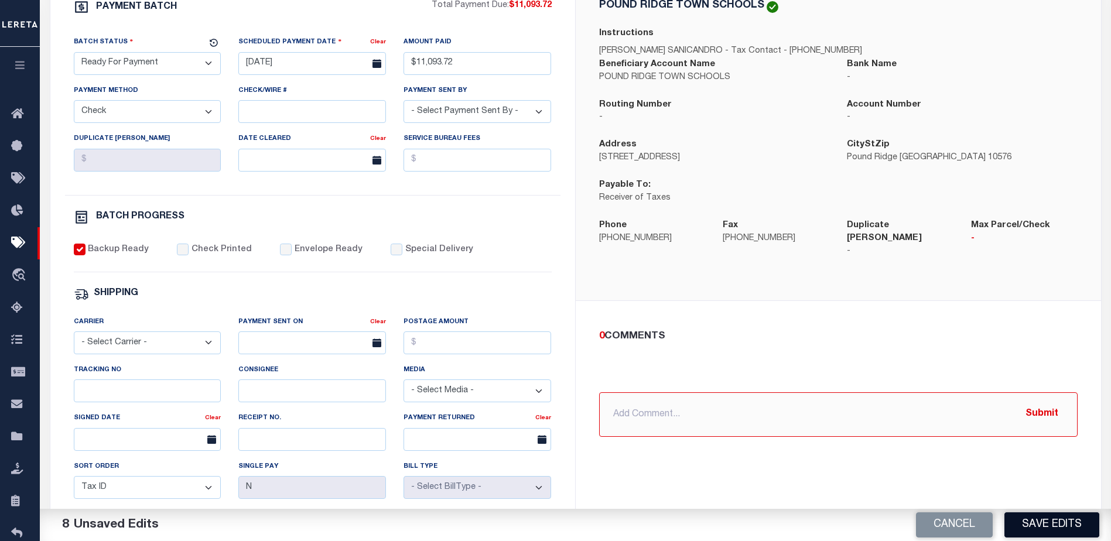
click at [1054, 520] on button "Save Edits" at bounding box center [1051, 524] width 95 height 25
select select
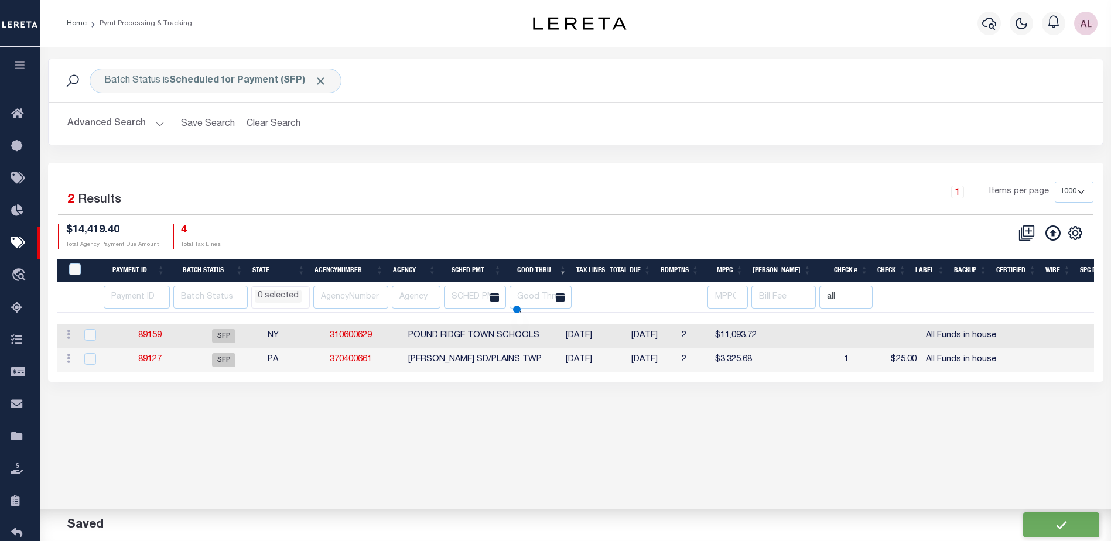
select select
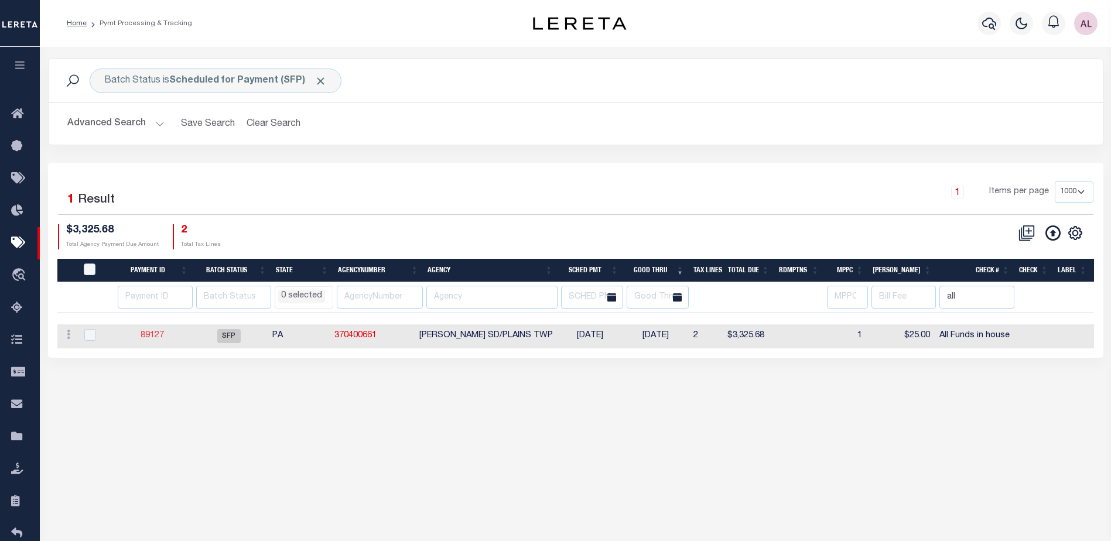
click at [148, 338] on link "89127" at bounding box center [152, 335] width 23 height 8
select select "SFP"
type input "09/17/2025"
select select
type input "All Funds in house"
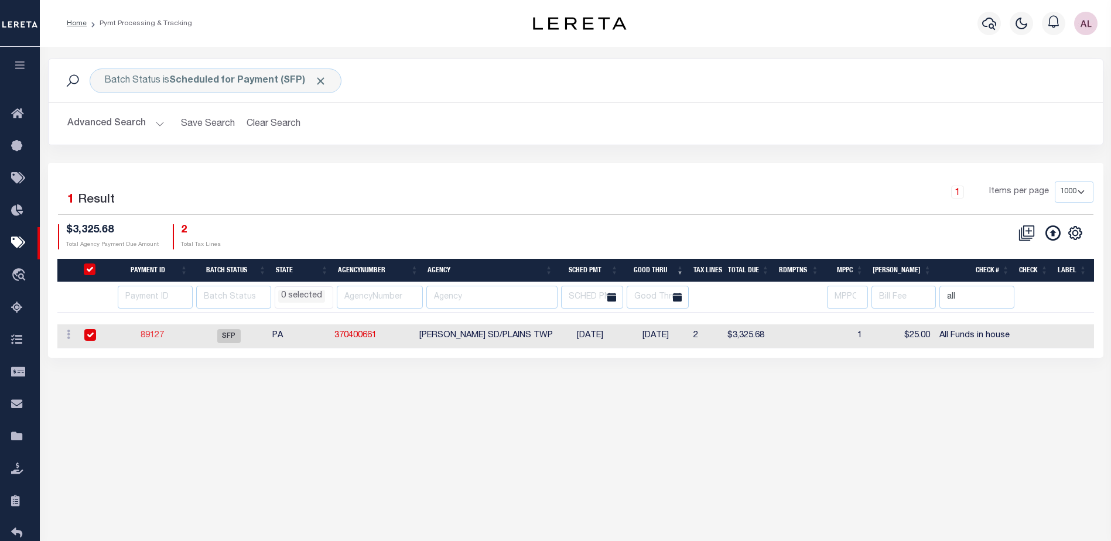
select select
checkbox input "false"
type input "Audria"
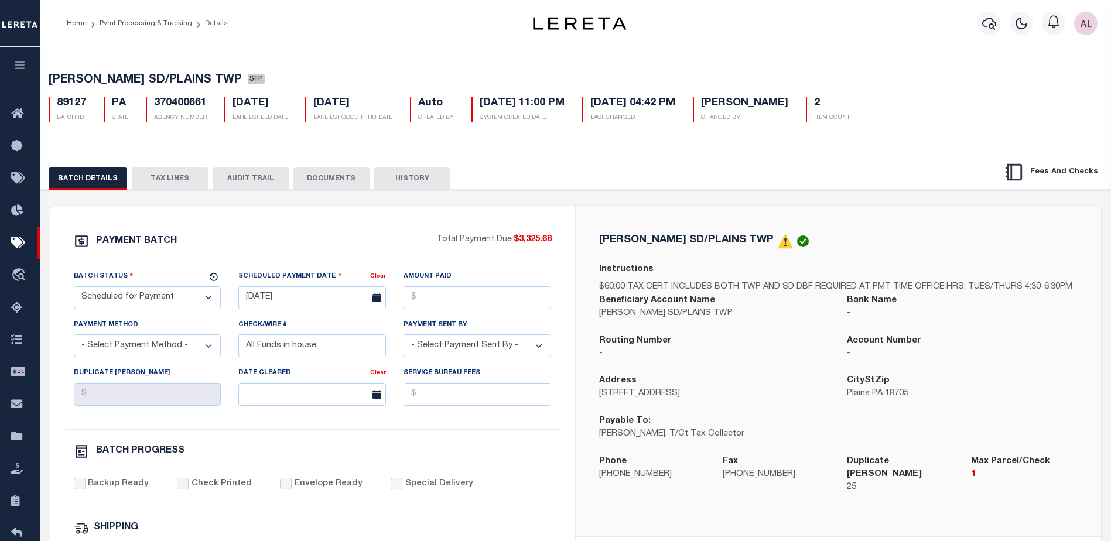
drag, startPoint x: 157, startPoint y: 183, endPoint x: 166, endPoint y: 184, distance: 9.4
click at [157, 183] on button "TAX LINES" at bounding box center [170, 178] width 76 height 22
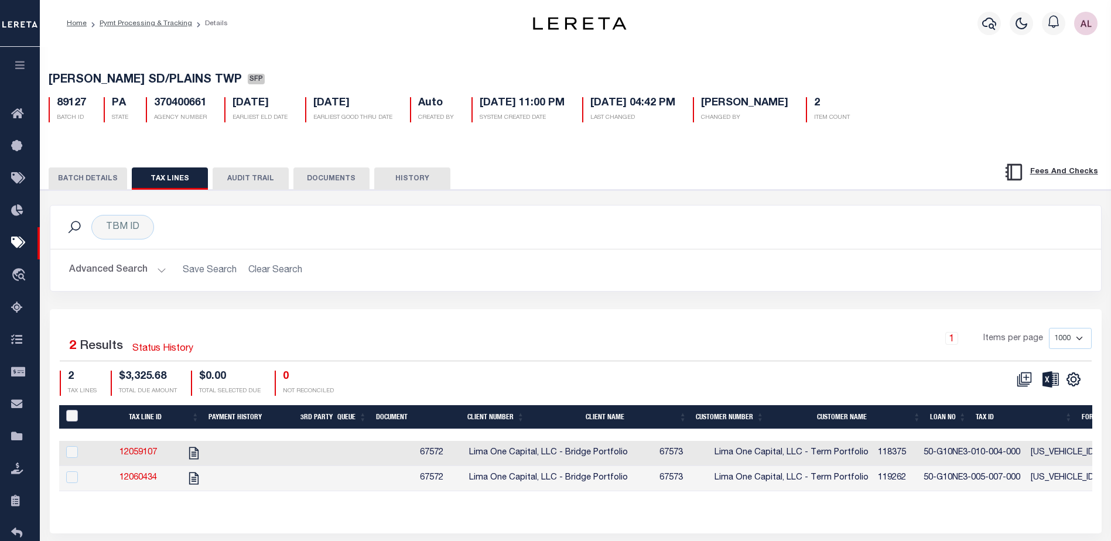
click at [74, 417] on input "PayeePaymentBatchId" at bounding box center [72, 416] width 12 height 12
checkbox input "true"
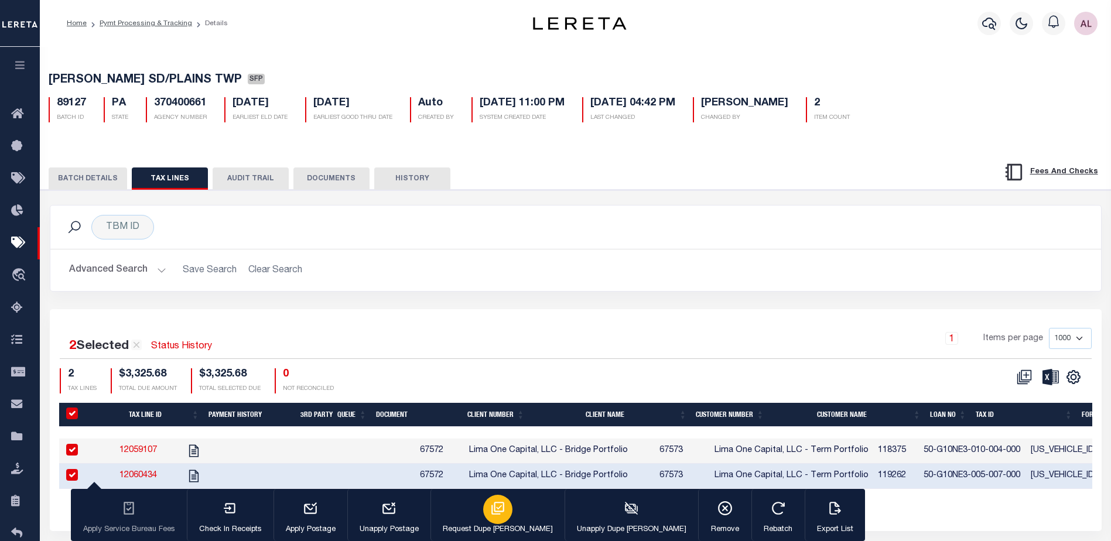
click at [490, 506] on icon "button" at bounding box center [497, 508] width 15 height 15
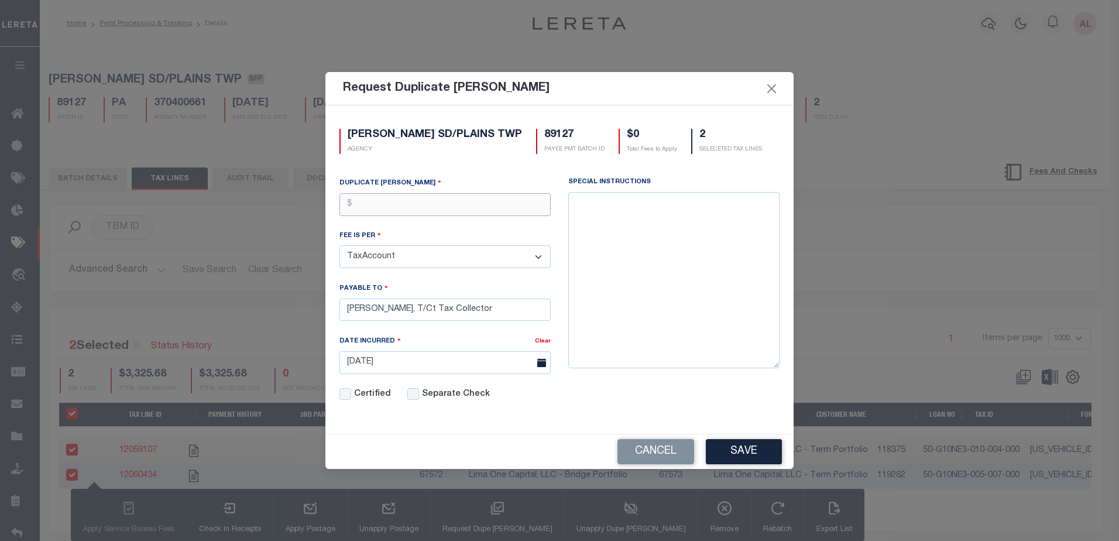
click at [362, 197] on input "text" at bounding box center [445, 204] width 211 height 23
type input "$25.00"
drag, startPoint x: 535, startPoint y: 310, endPoint x: 439, endPoint y: 304, distance: 96.2
click at [439, 304] on input "MICHELLE WASLASKY, T/Ct Tax Collector" at bounding box center [445, 310] width 211 height 23
type input "MICHELLE WASLASKY"
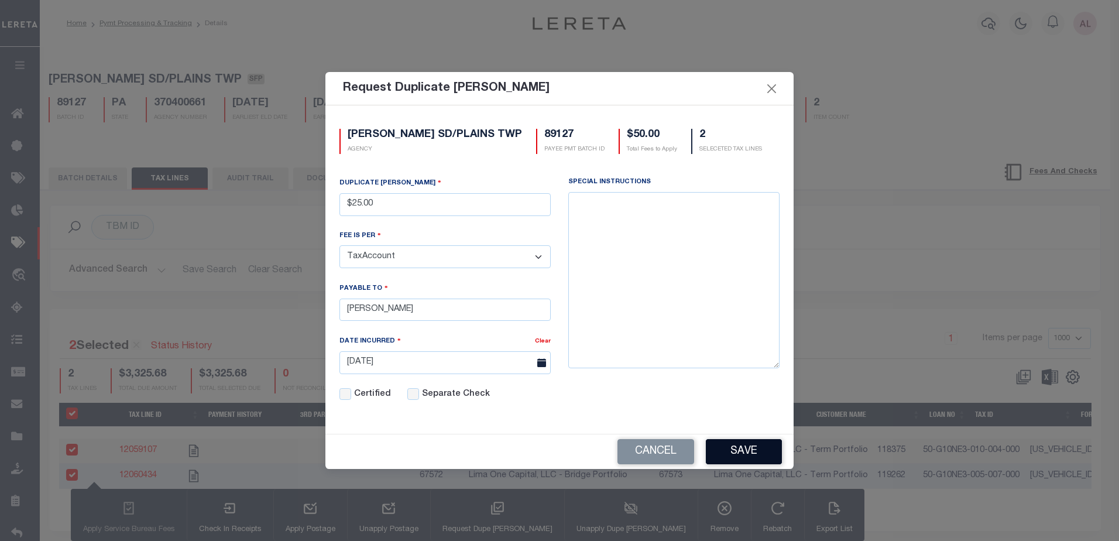
click at [737, 450] on button "Save" at bounding box center [744, 451] width 76 height 25
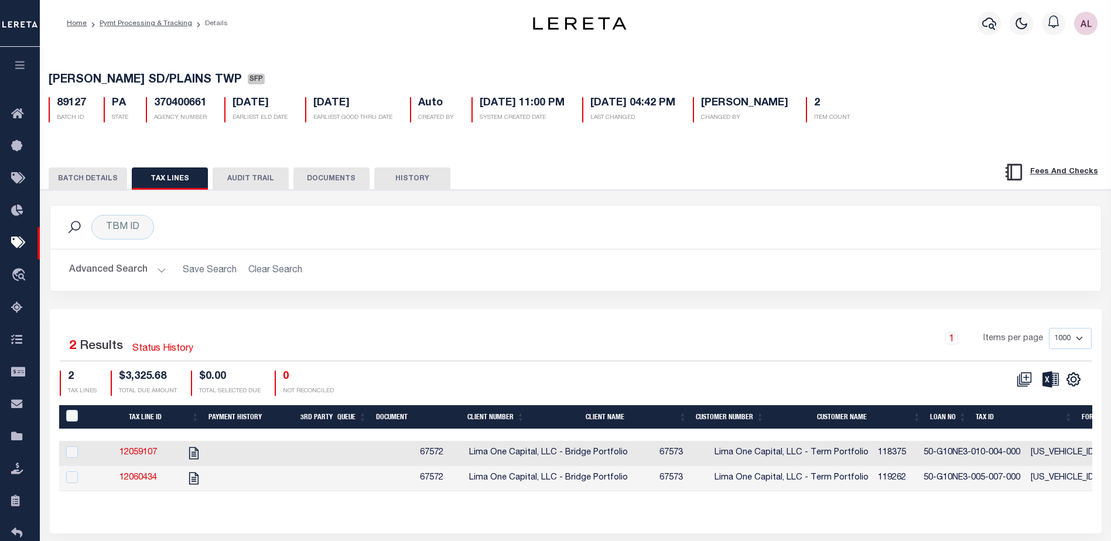
click at [100, 182] on button "BATCH DETAILS" at bounding box center [88, 178] width 78 height 22
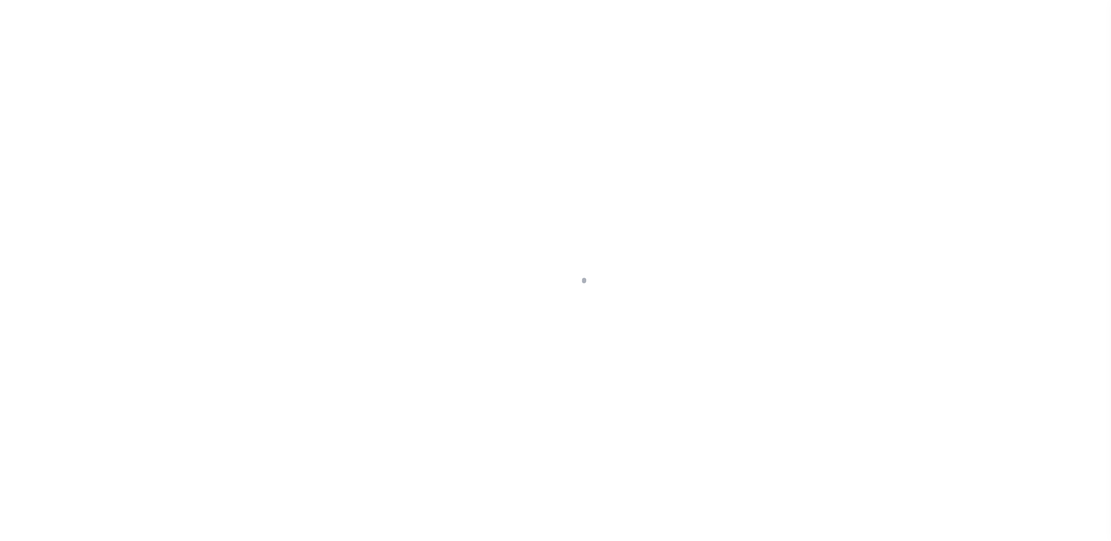
scroll to position [29, 0]
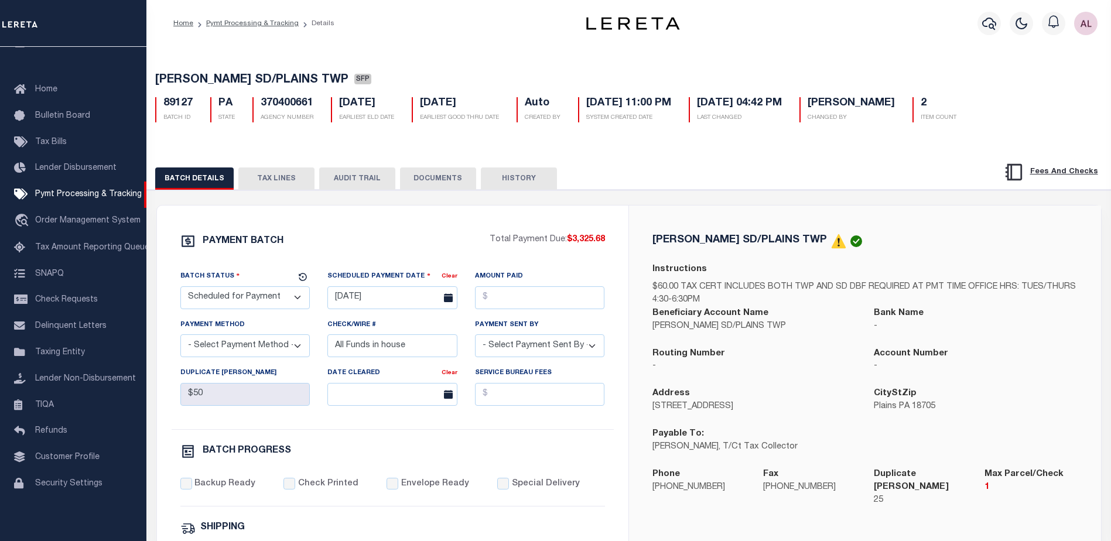
click at [247, 295] on select "- Select Status - Scheduled for Payment Ready For Payment Payment Sent Cleared …" at bounding box center [245, 297] width 130 height 23
click at [180, 289] on select "- Select Status - Scheduled for Payment Ready For Payment Payment Sent Cleared …" at bounding box center [245, 297] width 130 height 23
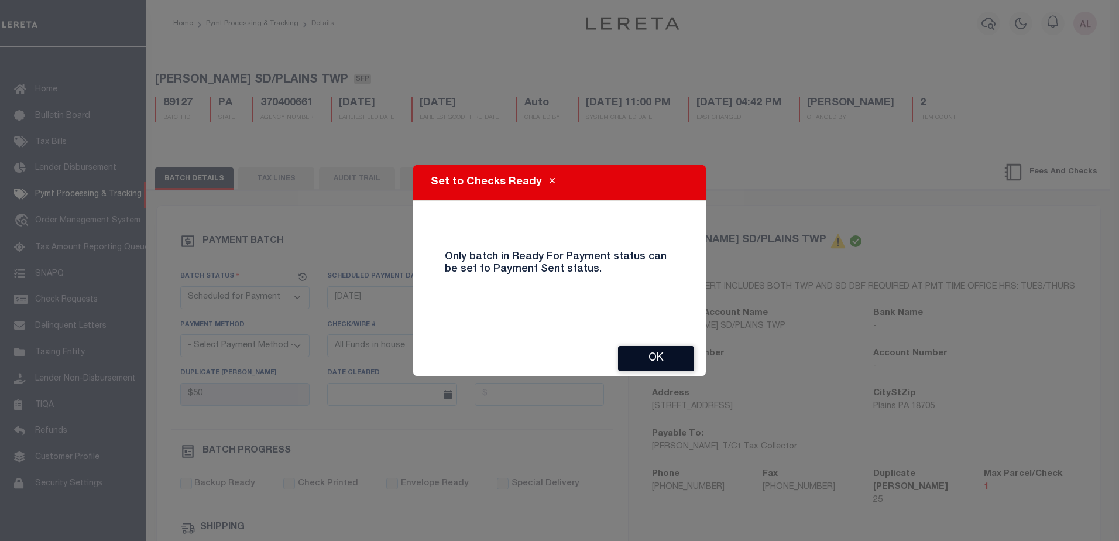
click at [659, 349] on button "OK" at bounding box center [656, 358] width 76 height 25
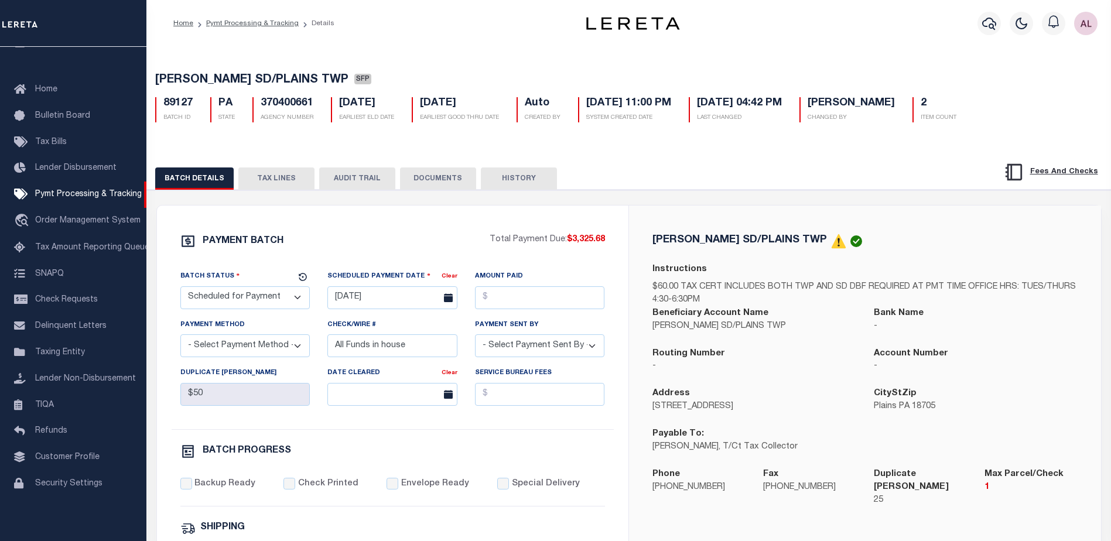
click at [261, 302] on select "- Select Status - Scheduled for Payment Ready For Payment Payment Sent Cleared …" at bounding box center [245, 297] width 130 height 23
select select "RFP"
click at [180, 289] on select "- Select Status - Scheduled for Payment Ready For Payment Payment Sent Cleared …" at bounding box center [245, 297] width 130 height 23
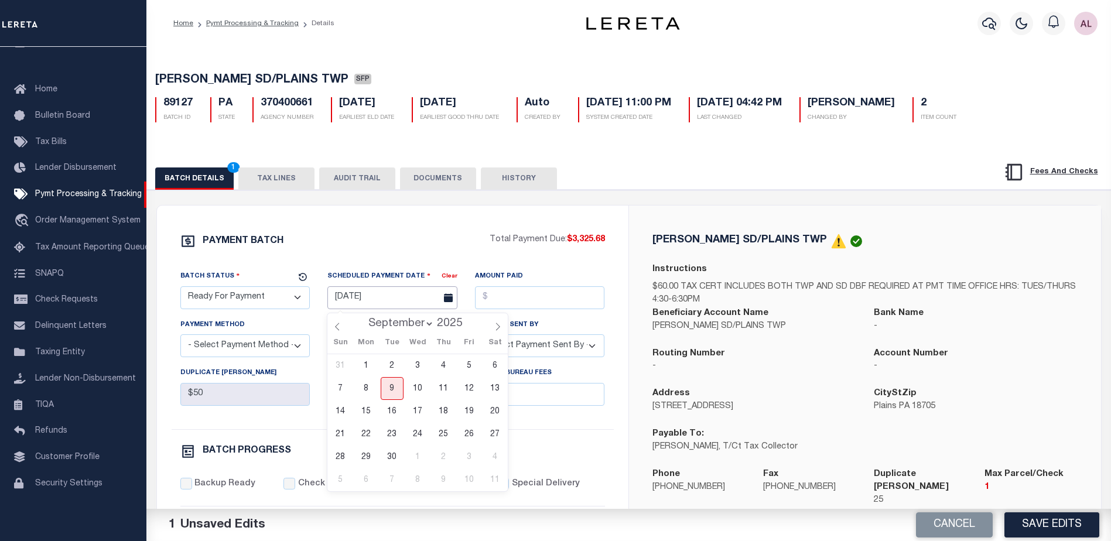
drag, startPoint x: 358, startPoint y: 297, endPoint x: 406, endPoint y: 361, distance: 79.0
click at [359, 300] on input "[DATE]" at bounding box center [392, 297] width 130 height 23
click at [396, 392] on span "9" at bounding box center [392, 388] width 23 height 23
type input "[DATE]"
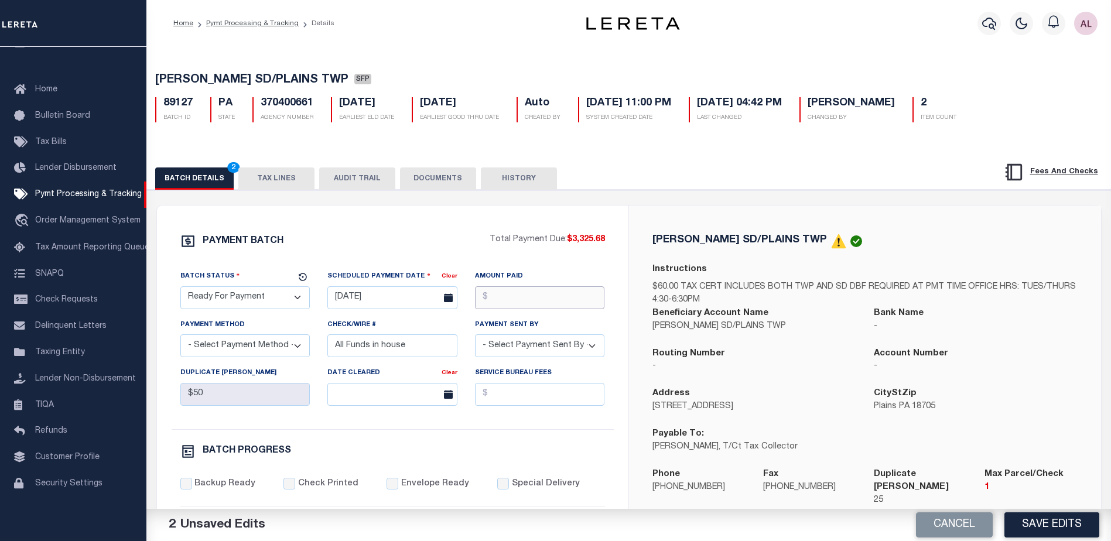
click at [523, 296] on input "Amount Paid" at bounding box center [540, 297] width 130 height 23
type input "$3,325.68"
click at [497, 350] on select "- Select Payment Sent By - [PERSON_NAME] [PERSON_NAME] [PERSON_NAME] [PERSON_NA…" at bounding box center [540, 345] width 130 height 23
select select "[PERSON_NAME]"
drag, startPoint x: 424, startPoint y: 337, endPoint x: 250, endPoint y: 365, distance: 176.1
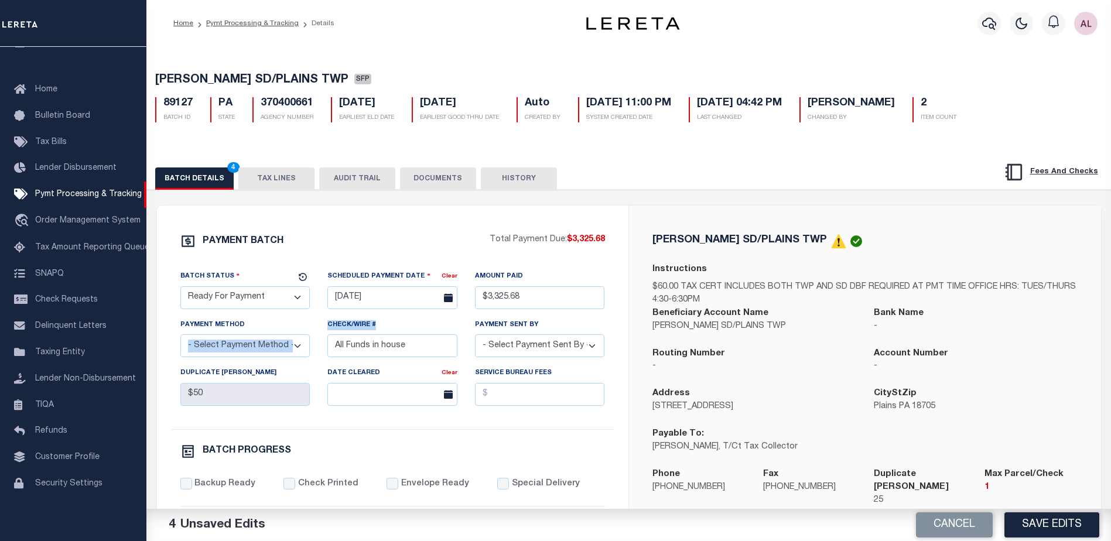
click at [250, 365] on div "Batch Status - Select Status - Scheduled for Payment Ready For Payment Payment …" at bounding box center [393, 349] width 442 height 159
drag, startPoint x: 429, startPoint y: 345, endPoint x: 419, endPoint y: 351, distance: 12.4
click at [419, 351] on input "All Funds in house" at bounding box center [392, 345] width 130 height 23
drag, startPoint x: 417, startPoint y: 350, endPoint x: 280, endPoint y: 347, distance: 137.0
click at [280, 347] on div "Batch Status - Select Status - Scheduled for Payment Ready For Payment Payment …" at bounding box center [393, 349] width 442 height 159
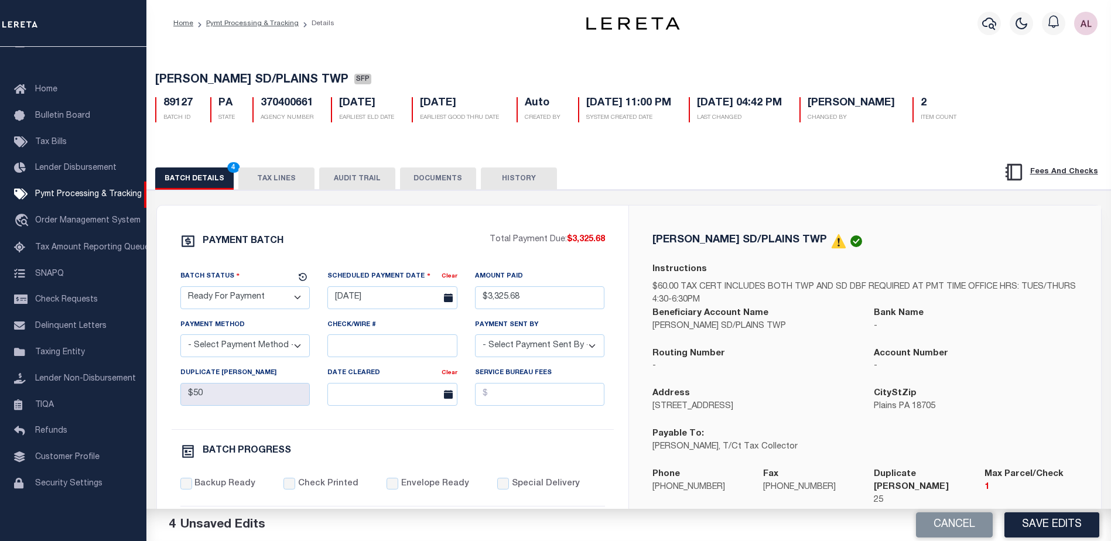
click at [227, 355] on select "- Select Payment Method - ACH Certified Check Check Direct Deposit Wire Transfer" at bounding box center [245, 345] width 130 height 23
select select "CHK"
click at [180, 338] on select "- Select Payment Method - ACH Certified Check Check Direct Deposit Wire Transfer" at bounding box center [245, 345] width 130 height 23
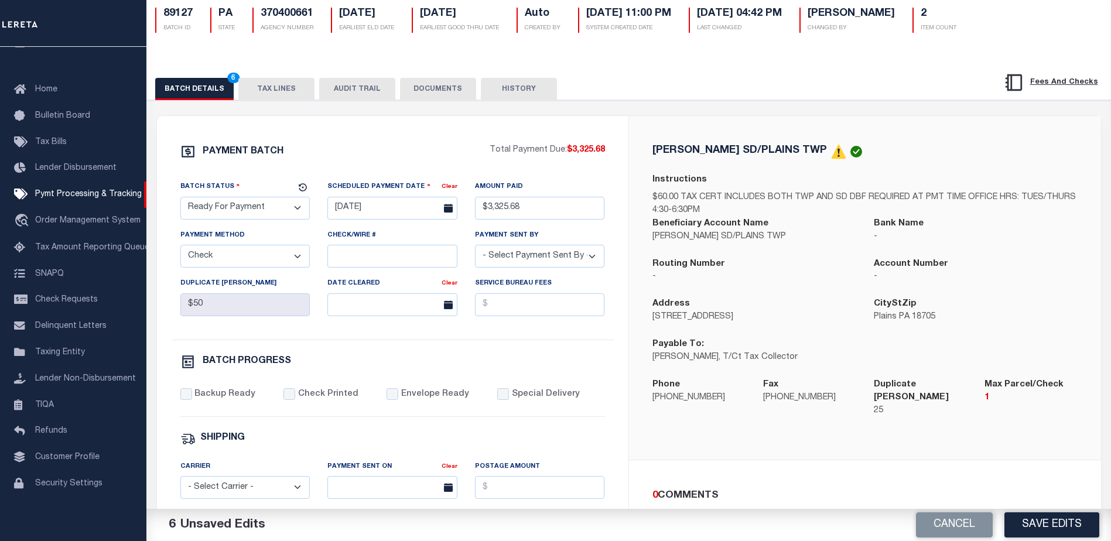
scroll to position [117, 0]
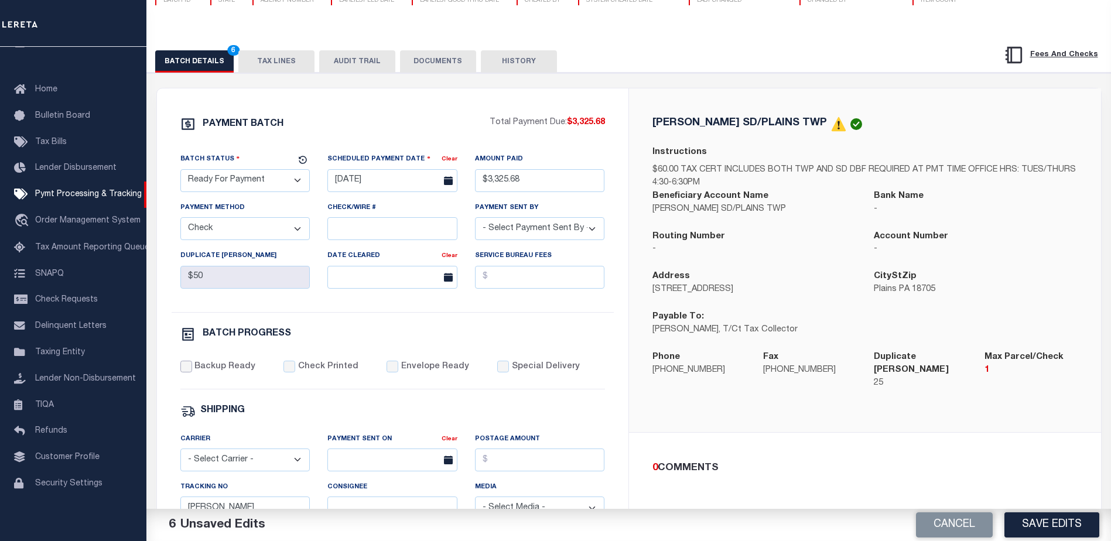
click at [191, 371] on input "Backup Ready" at bounding box center [186, 367] width 12 height 12
checkbox input "true"
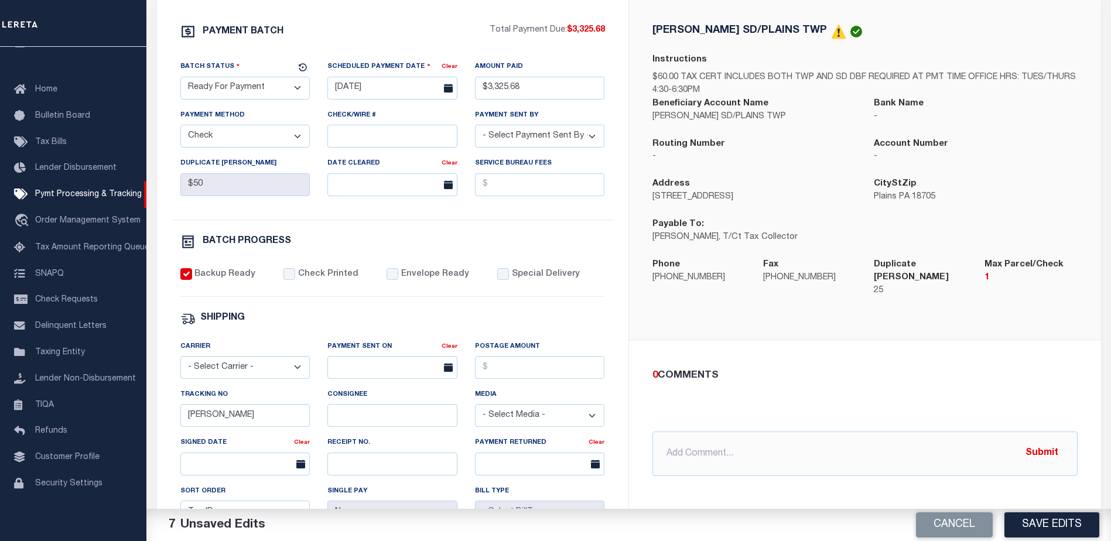
scroll to position [293, 0]
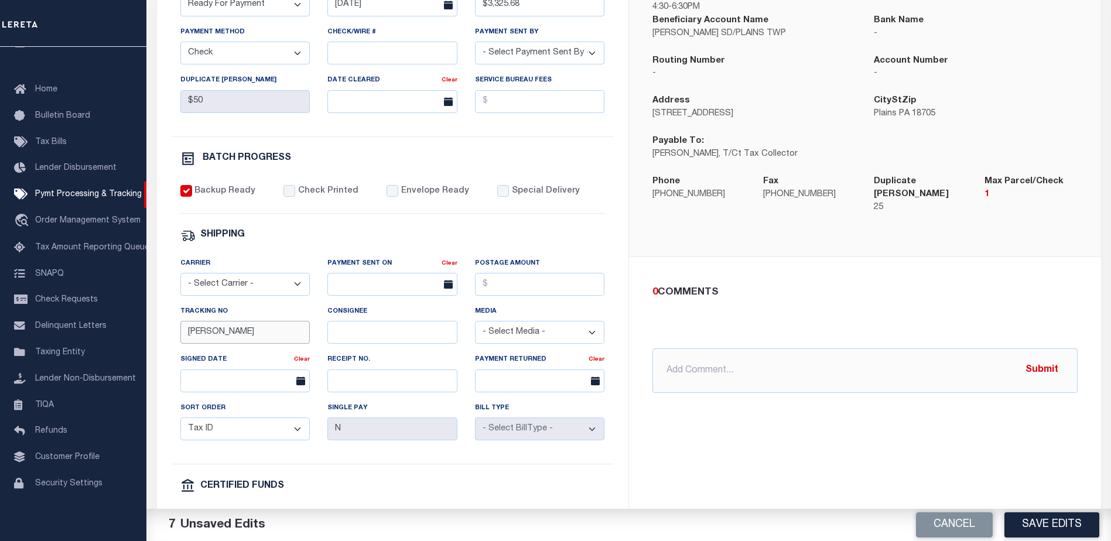
drag, startPoint x: 230, startPoint y: 330, endPoint x: 149, endPoint y: 345, distance: 82.2
click at [149, 345] on div "PAYMENT BATCH Total Payment Due: $3,325.68 Batch Status" at bounding box center [628, 276] width 975 height 758
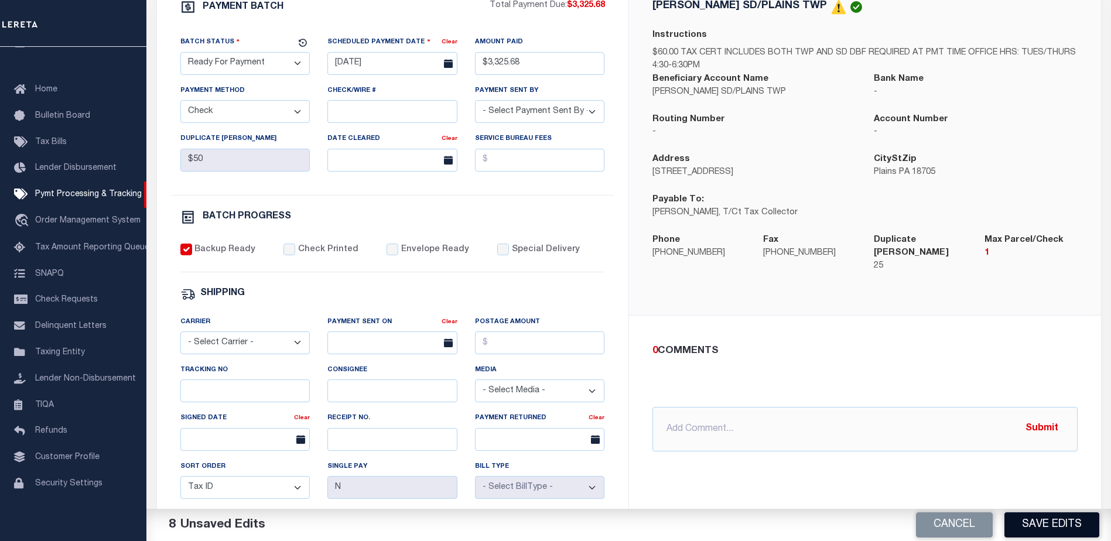
click at [1049, 521] on button "Save Edits" at bounding box center [1051, 524] width 95 height 25
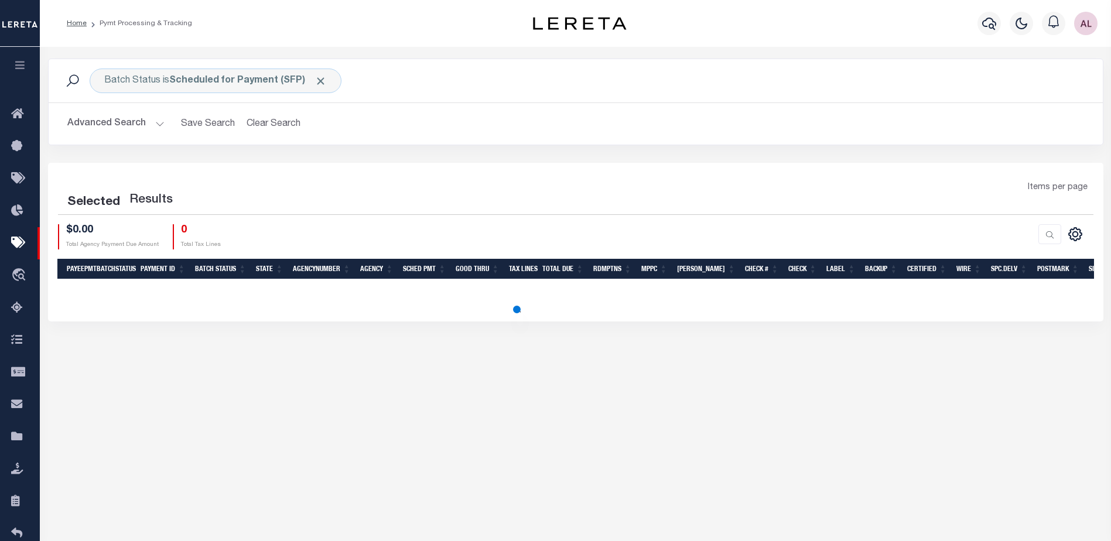
select select "1000"
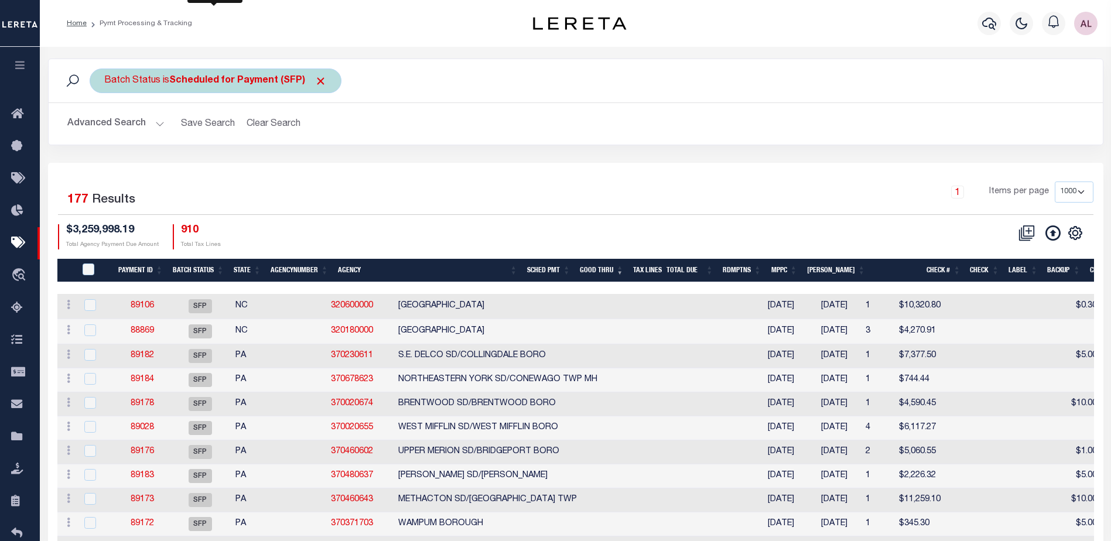
click at [224, 79] on b "Scheduled for Payment (SFP)" at bounding box center [247, 80] width 157 height 9
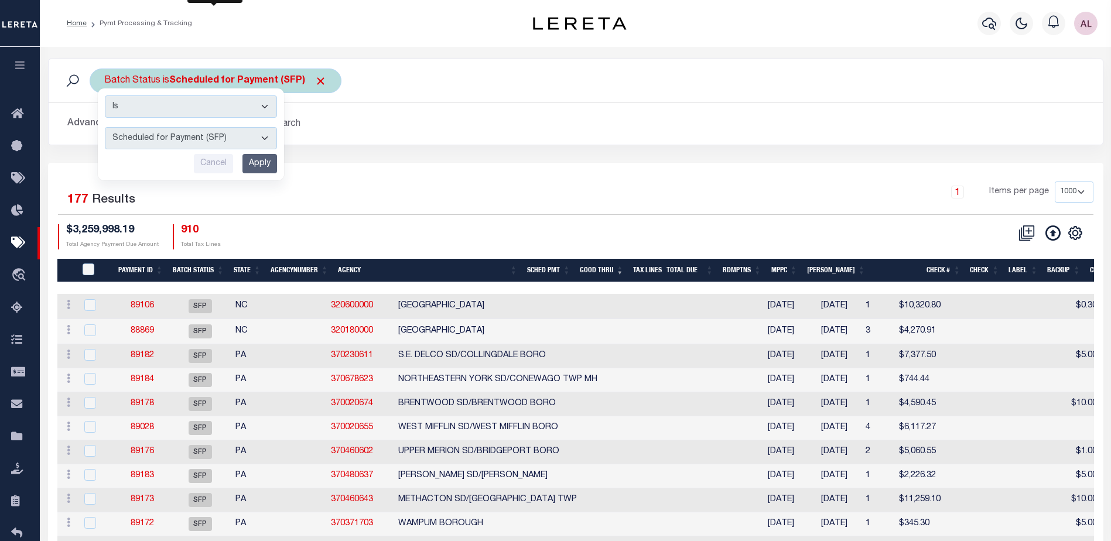
click at [128, 135] on select "Awaiting Funds (AWF) Cleared and Complete (CAC) New Check Needed (NCN) Payment …" at bounding box center [191, 138] width 172 height 22
select select "RFP"
click at [105, 127] on select "Awaiting Funds (AWF) Cleared and Complete (CAC) New Check Needed (NCN) Payment …" at bounding box center [191, 138] width 172 height 22
click at [251, 156] on input "Apply" at bounding box center [259, 163] width 35 height 19
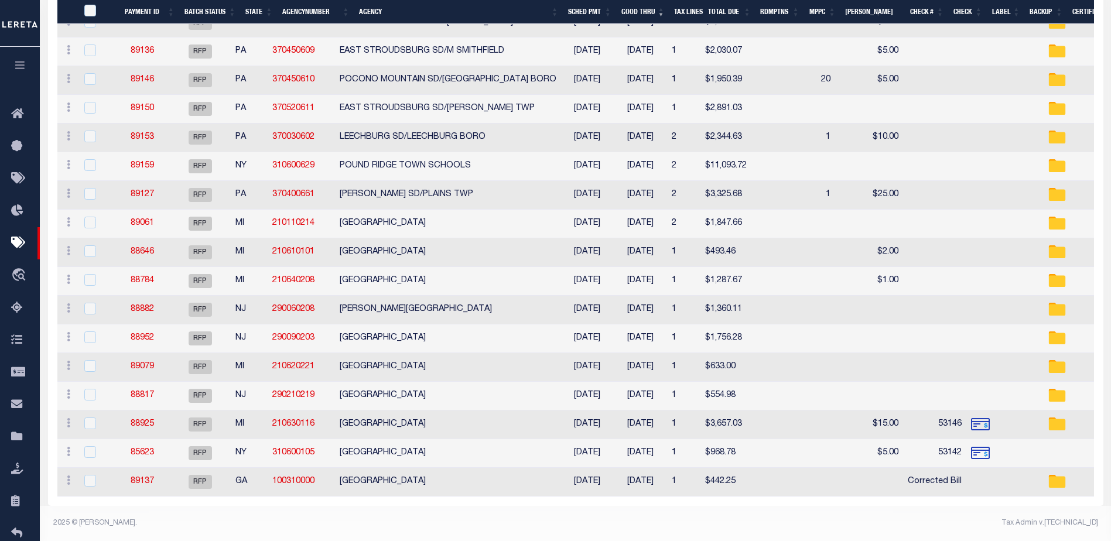
scroll to position [281, 0]
click at [143, 448] on link "85623" at bounding box center [142, 452] width 23 height 8
type input "[DATE]"
type input "$968.78"
type input "53142"
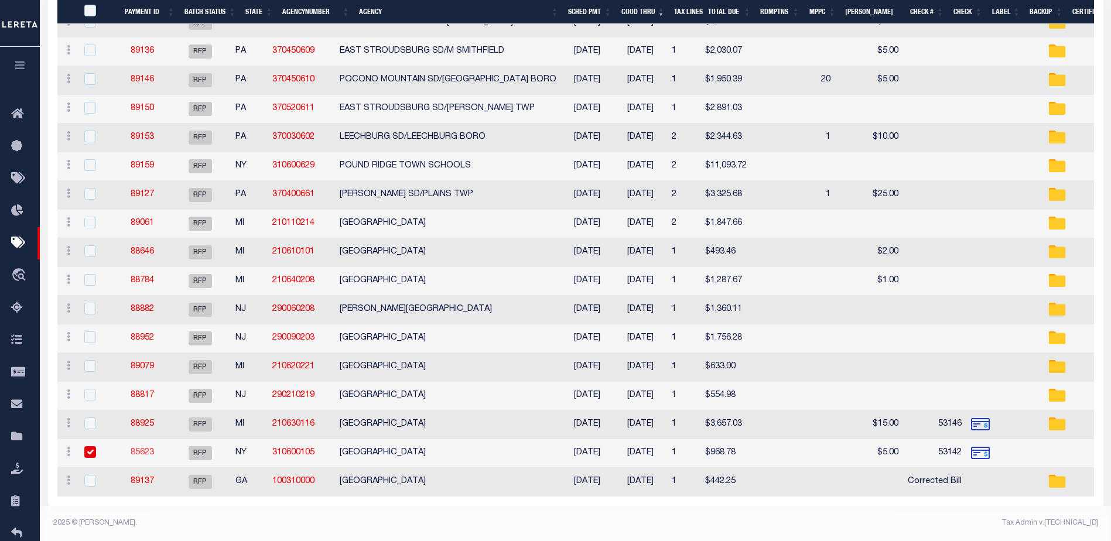
type input "$10"
checkbox input "false"
checkbox input "true"
select select "FDX"
type input "$9.2"
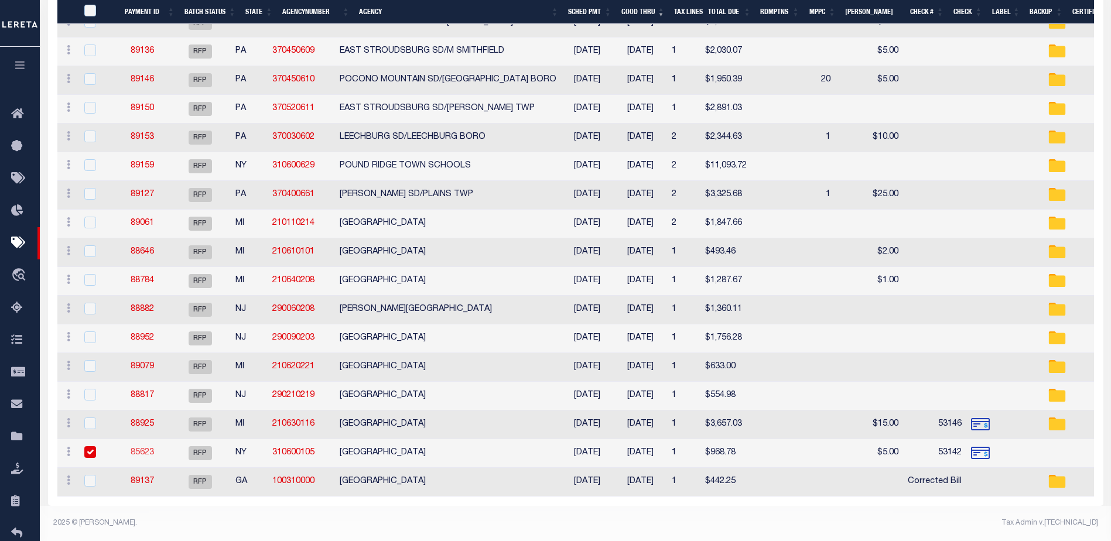
type input "April"
type input "1"
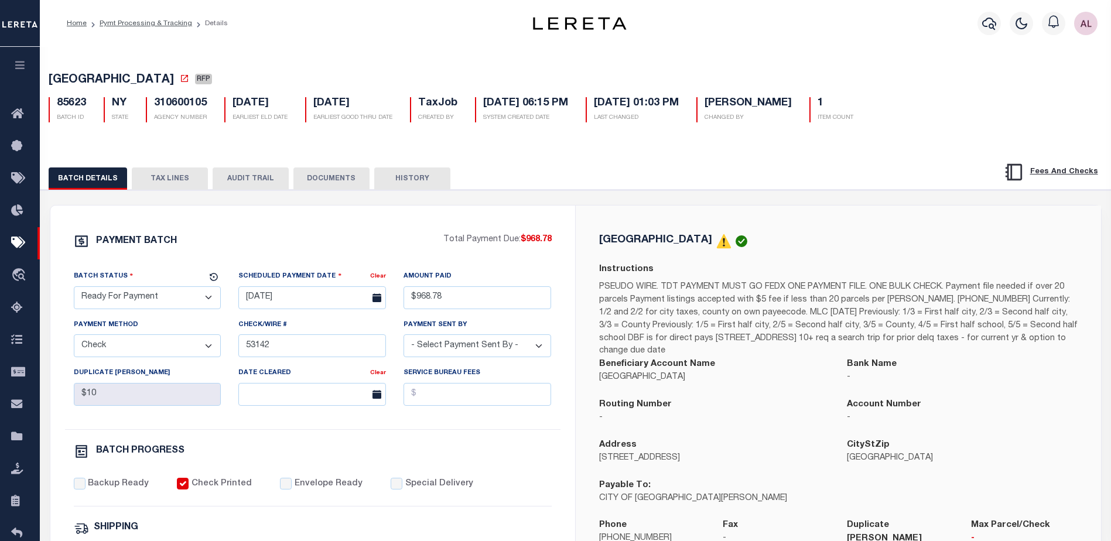
click at [208, 303] on select "- Select Status - Scheduled for Payment Ready For Payment Payment Sent Cleared …" at bounding box center [148, 297] width 148 height 23
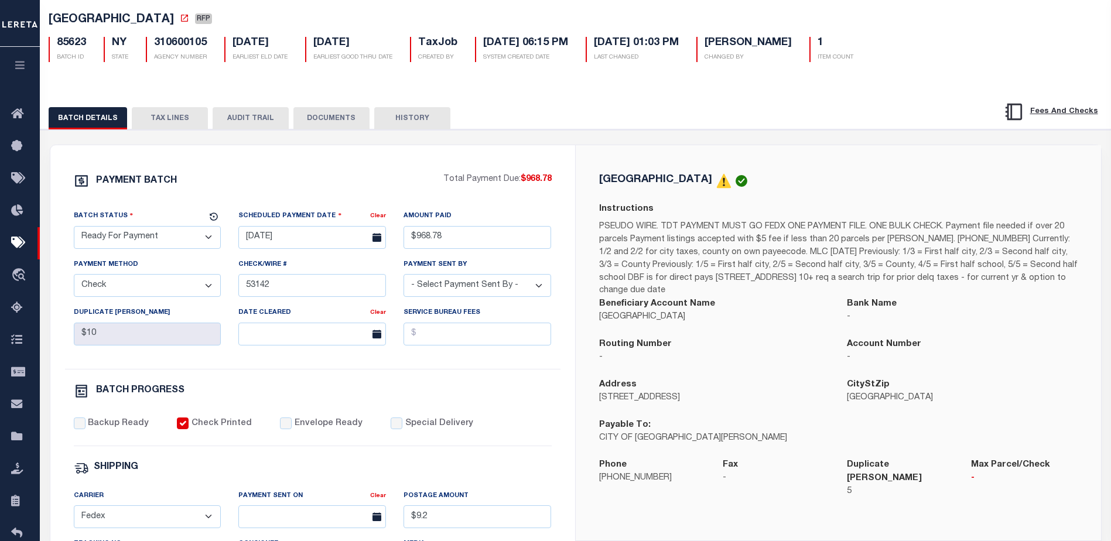
scroll to position [59, 0]
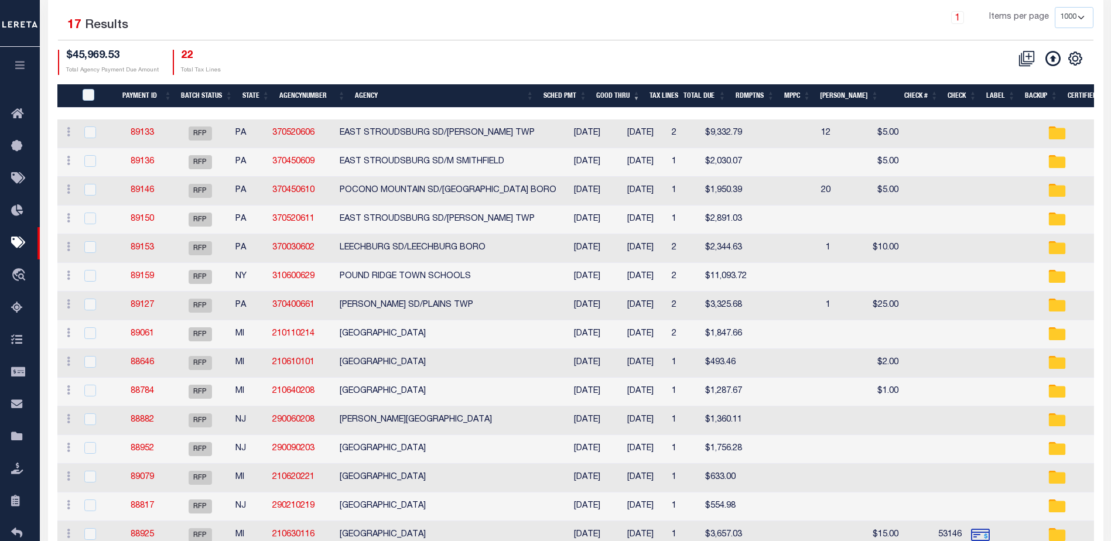
scroll to position [279, 0]
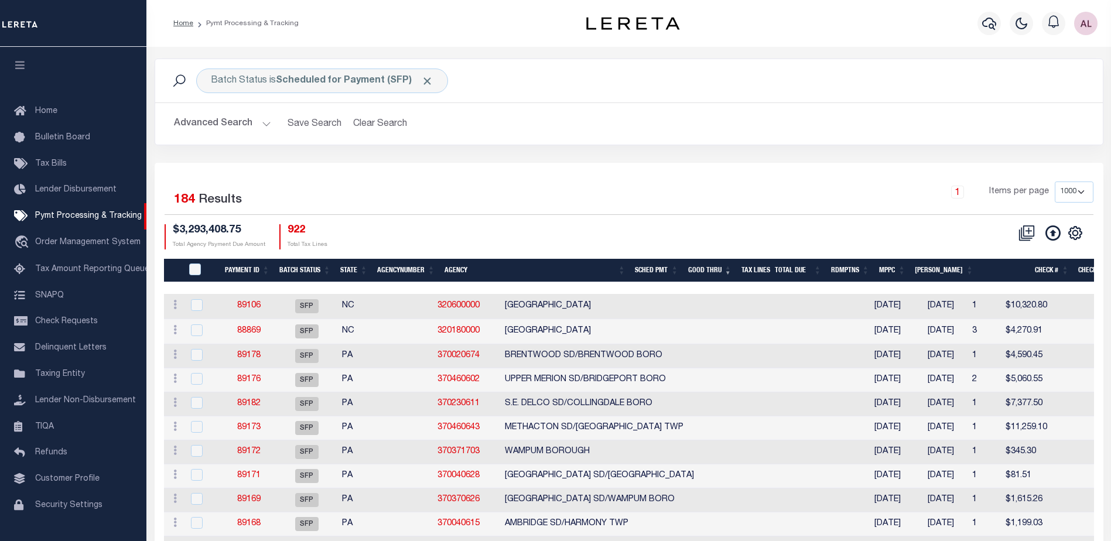
select select "1000"
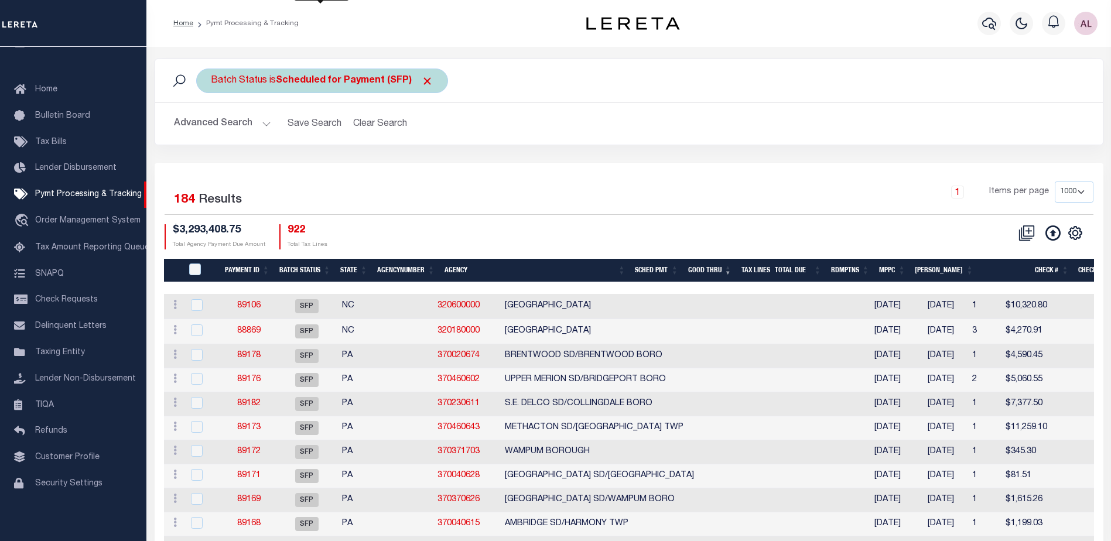
click at [308, 78] on b "Scheduled for Payment (SFP)" at bounding box center [354, 80] width 157 height 9
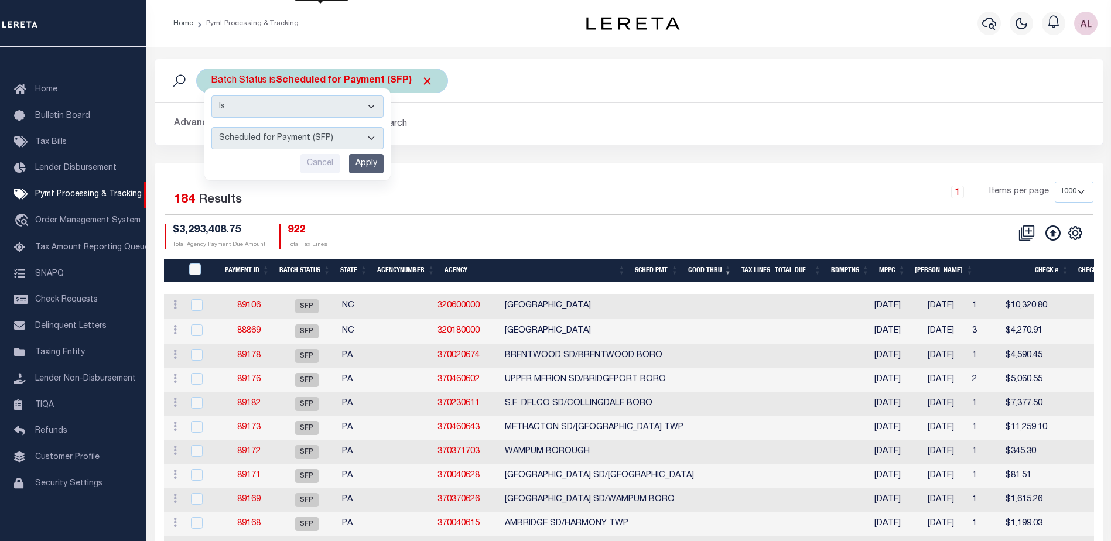
click at [278, 138] on select "Awaiting Funds (AWF) Cleared and Complete (CAC) New Check Needed (NCN) Payment …" at bounding box center [297, 138] width 172 height 22
select select "RSR"
click at [211, 127] on select "Awaiting Funds (AWF) Cleared and Complete (CAC) New Check Needed (NCN) Payment …" at bounding box center [297, 138] width 172 height 22
click at [369, 160] on input "Apply" at bounding box center [366, 163] width 35 height 19
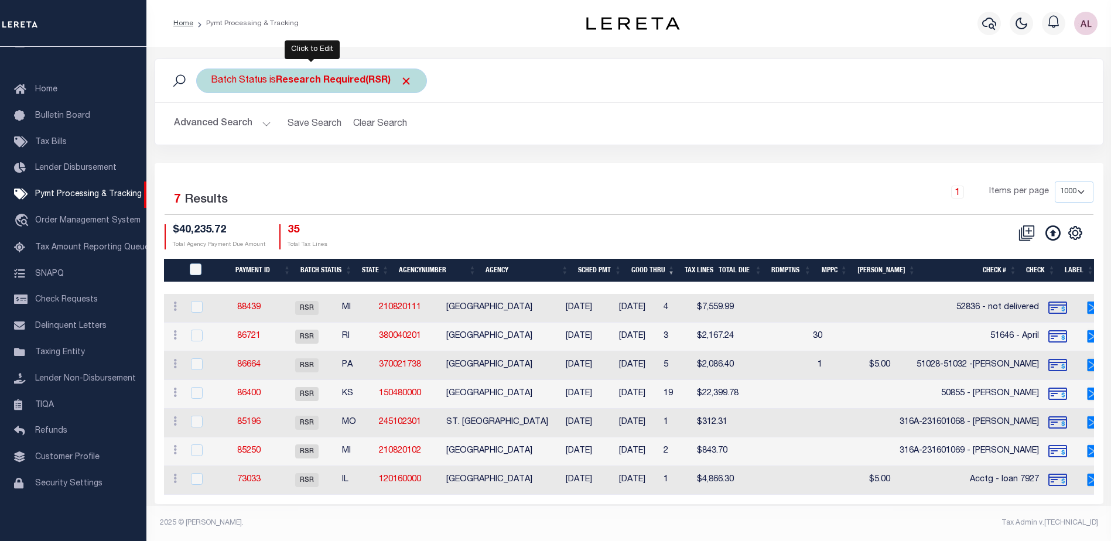
click at [270, 84] on div "Batch Status is Research Required(RSR)" at bounding box center [311, 81] width 231 height 25
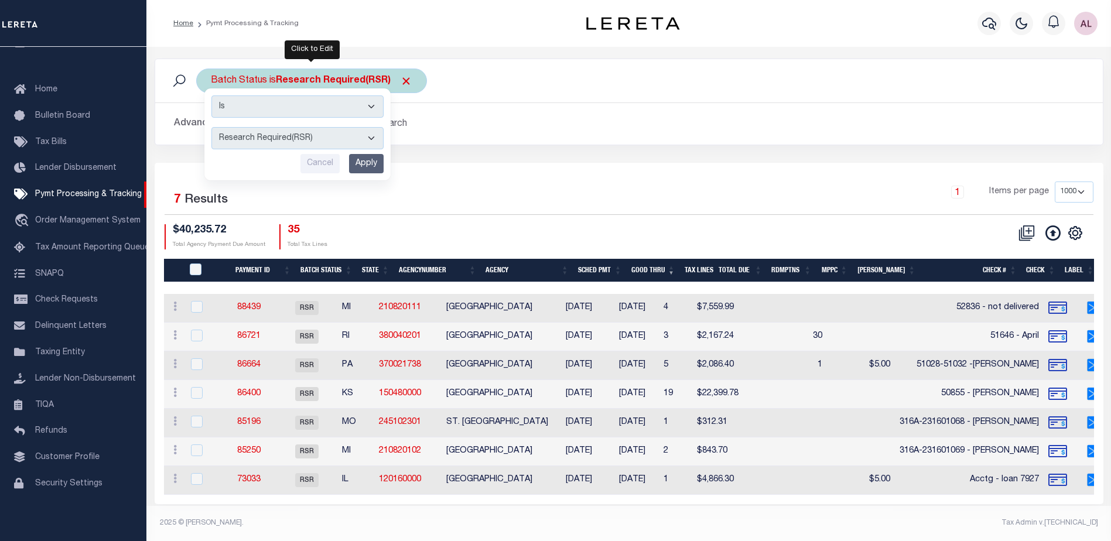
click at [260, 129] on select "Awaiting Funds (AWF) Cleared and Complete (CAC) New Check Needed (NCN) Payment …" at bounding box center [297, 138] width 172 height 22
select select "RFP"
click at [211, 127] on select "Awaiting Funds (AWF) Cleared and Complete (CAC) New Check Needed (NCN) Payment …" at bounding box center [297, 138] width 172 height 22
click at [363, 163] on input "Apply" at bounding box center [366, 163] width 35 height 19
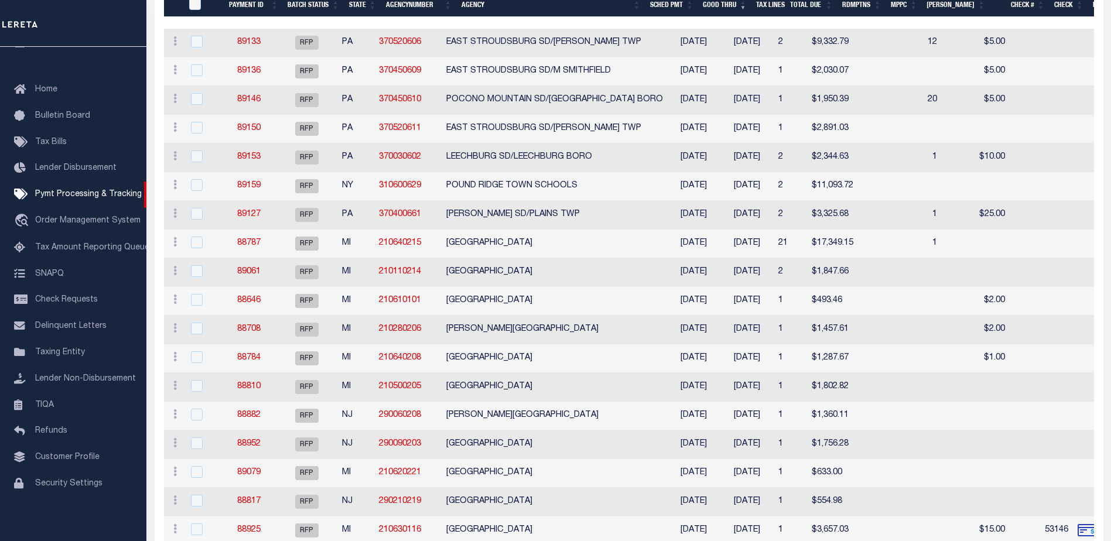
scroll to position [176, 0]
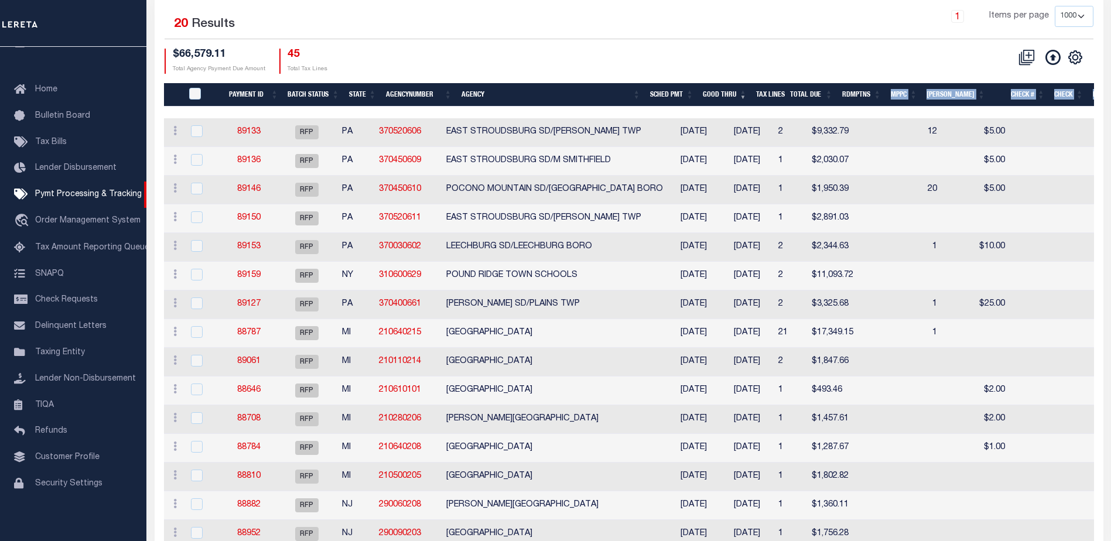
drag, startPoint x: 566, startPoint y: 108, endPoint x: 895, endPoint y: 104, distance: 329.1
click at [912, 107] on div "Payment ID Batch Status State AgencyNumber Agency SCHED PMT Good Thru Tax Lines…" at bounding box center [629, 388] width 930 height 610
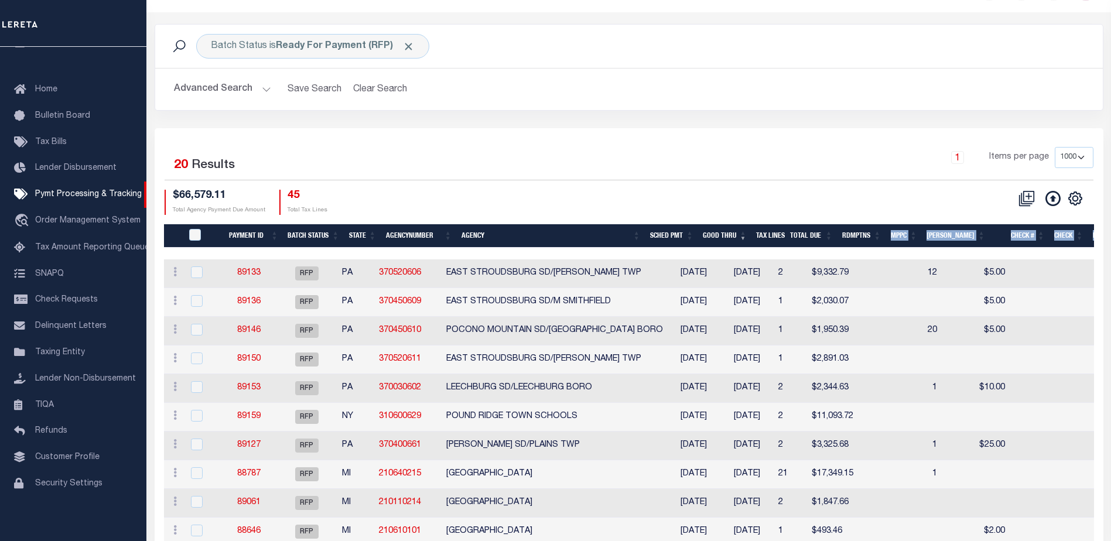
scroll to position [0, 0]
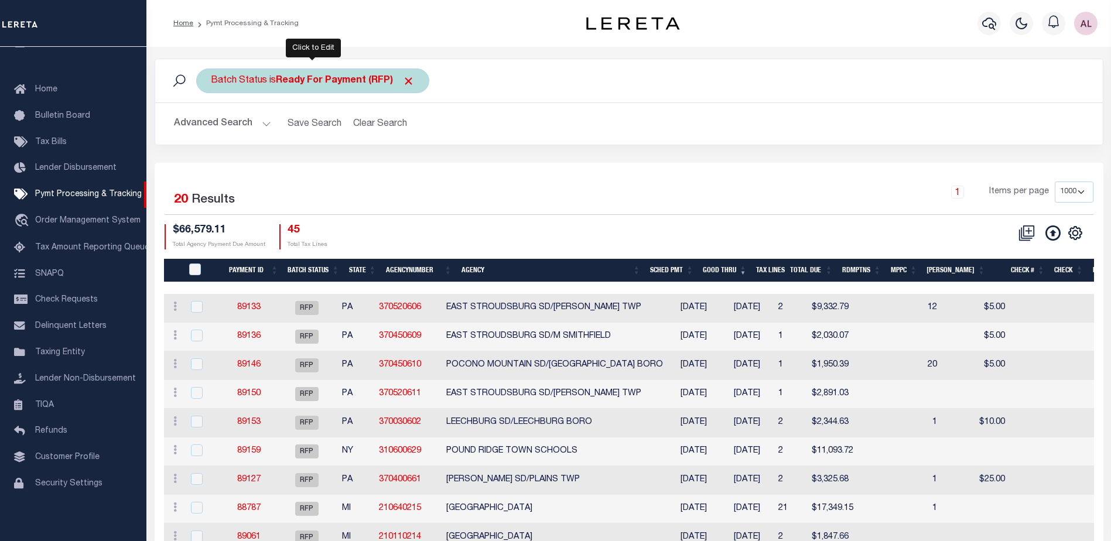
click at [320, 84] on b "Ready For Payment (RFP)" at bounding box center [345, 80] width 139 height 9
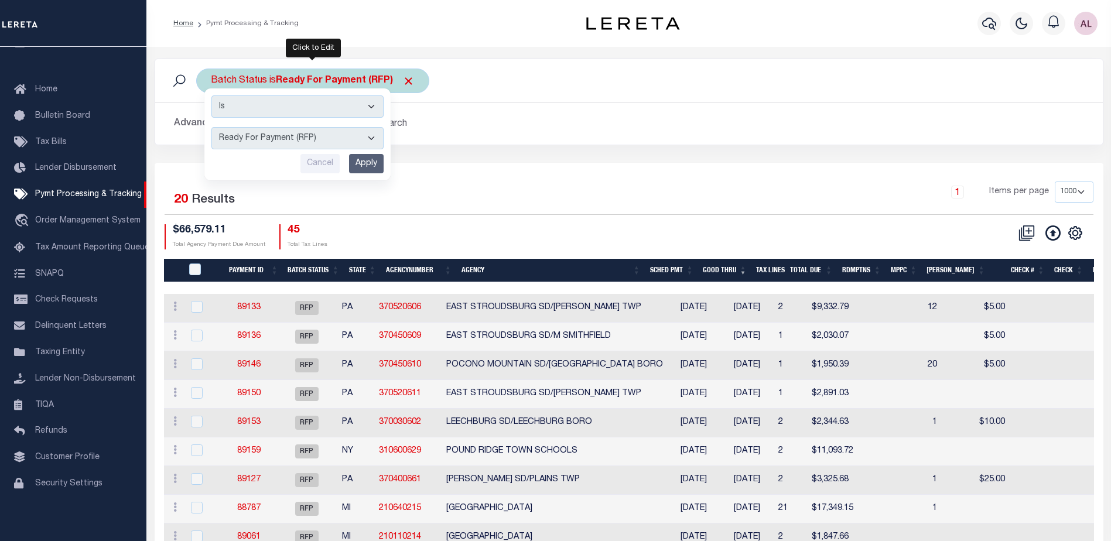
click at [263, 136] on select "Awaiting Funds (AWF) Cleared and Complete (CAC) New Check Needed (NCN) Payment …" at bounding box center [297, 138] width 172 height 22
select select "SFP"
click at [211, 127] on select "Awaiting Funds (AWF) Cleared and Complete (CAC) New Check Needed (NCN) Payment …" at bounding box center [297, 138] width 172 height 22
click at [372, 166] on input "Apply" at bounding box center [366, 163] width 35 height 19
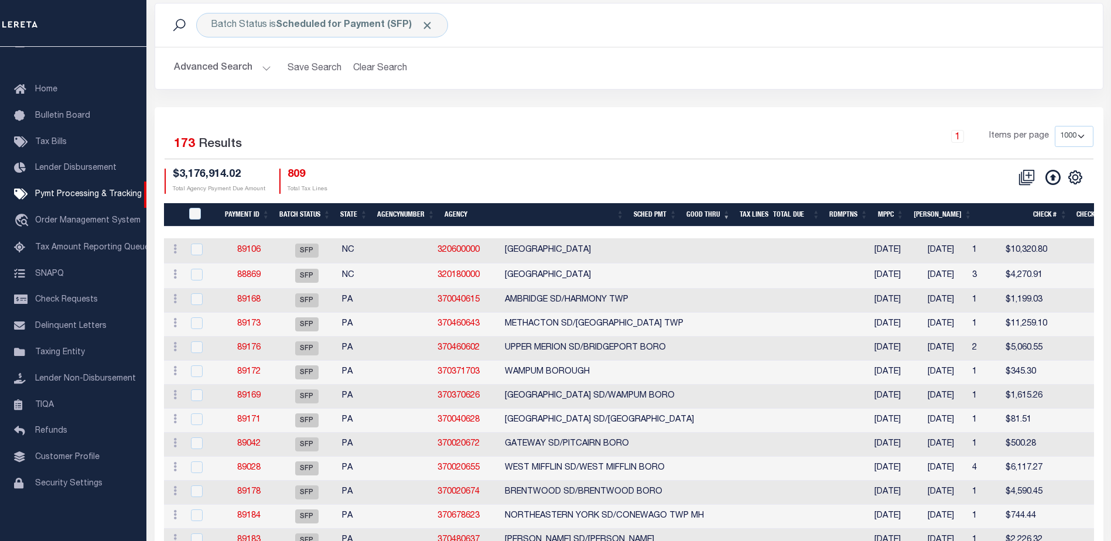
scroll to position [117, 0]
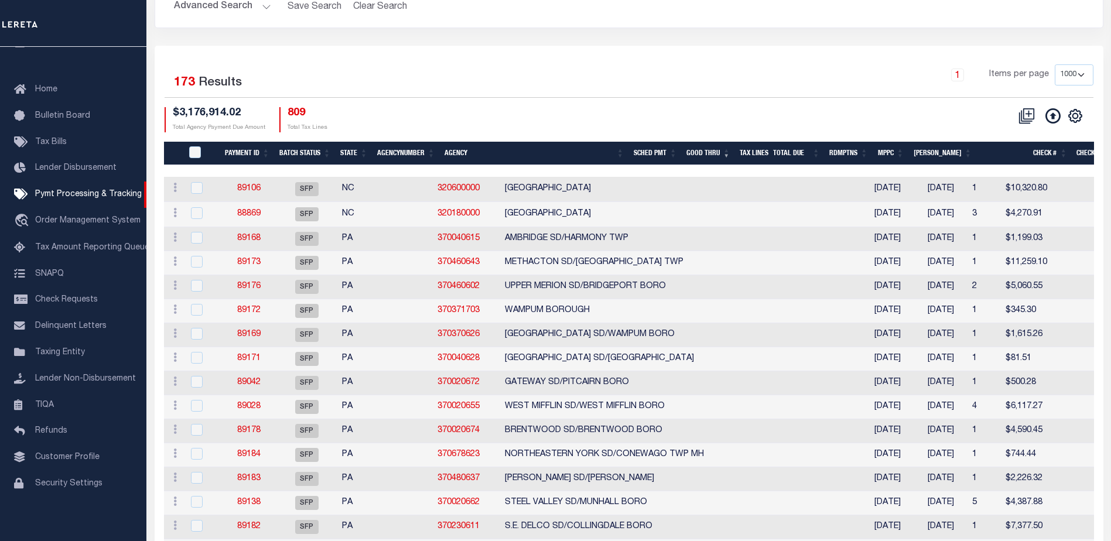
drag, startPoint x: 643, startPoint y: 167, endPoint x: 687, endPoint y: 167, distance: 43.9
click at [687, 167] on div at bounding box center [981, 171] width 1634 height 12
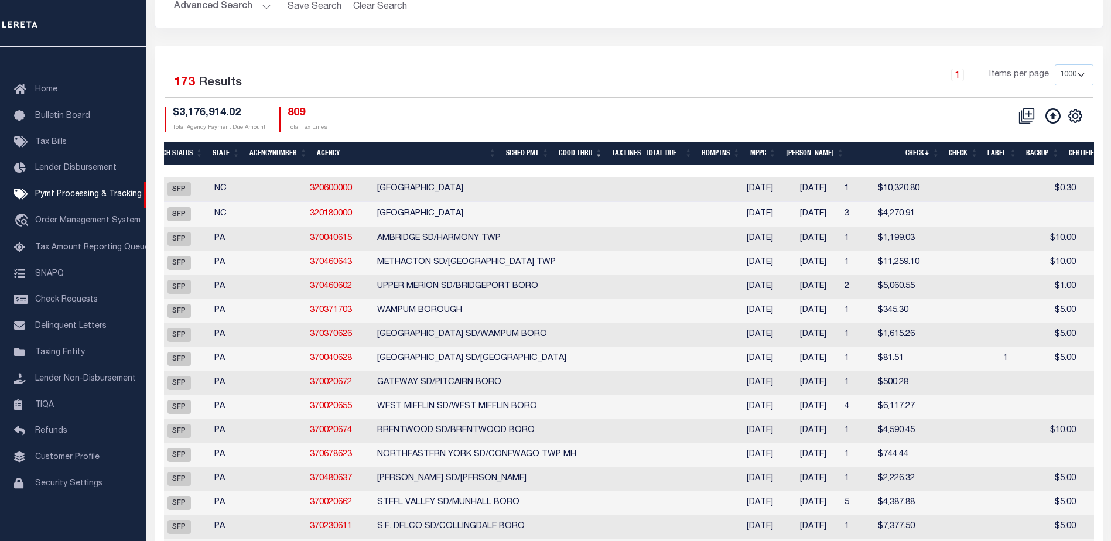
scroll to position [0, 133]
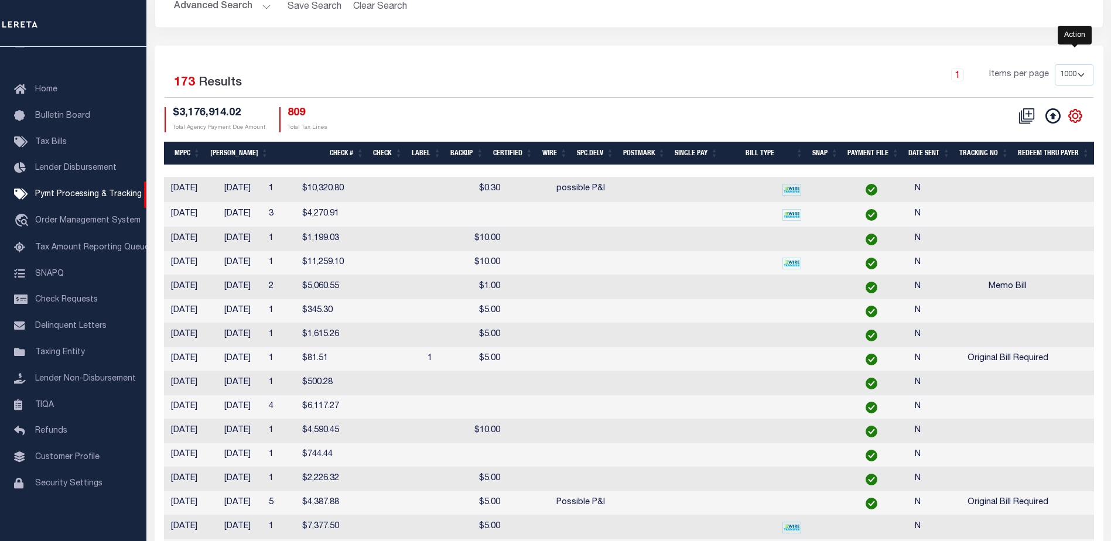
click at [1078, 118] on icon "" at bounding box center [1074, 115] width 15 height 15
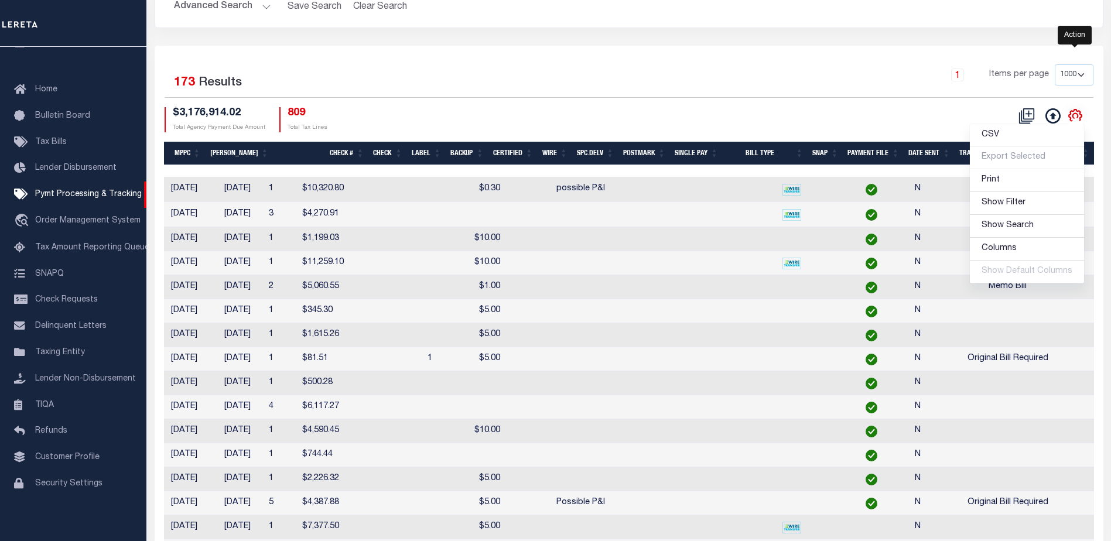
click at [1075, 113] on icon "" at bounding box center [1074, 115] width 15 height 15
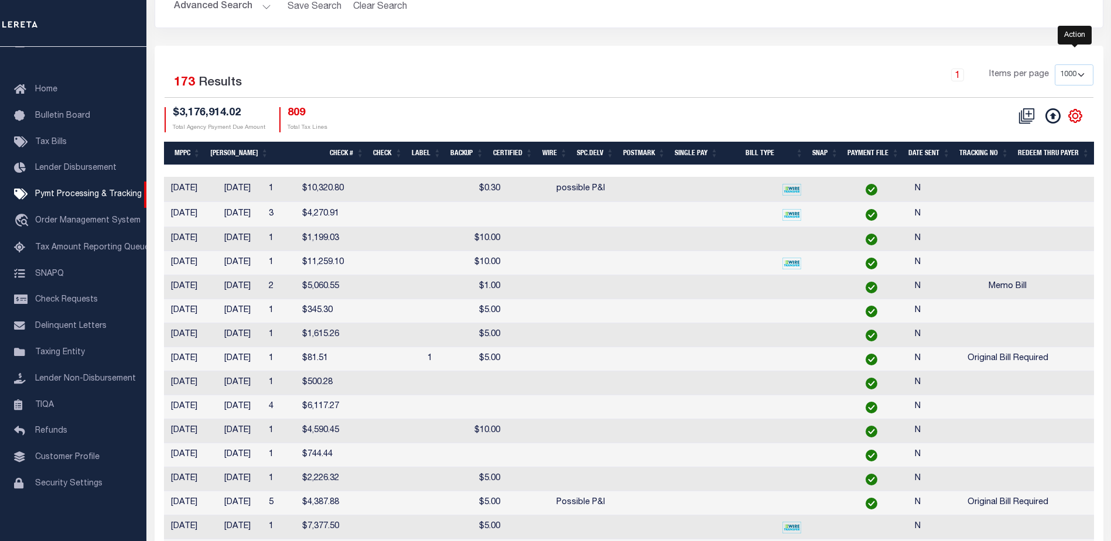
click at [1079, 119] on icon "" at bounding box center [1075, 115] width 13 height 13
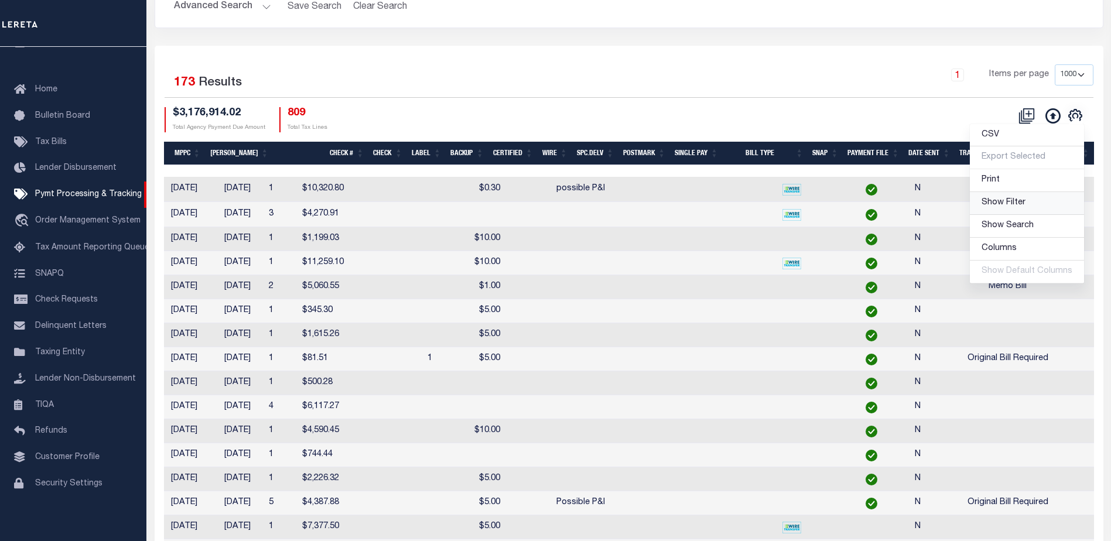
click at [1011, 204] on span "Show Filter" at bounding box center [1003, 202] width 44 height 8
select select
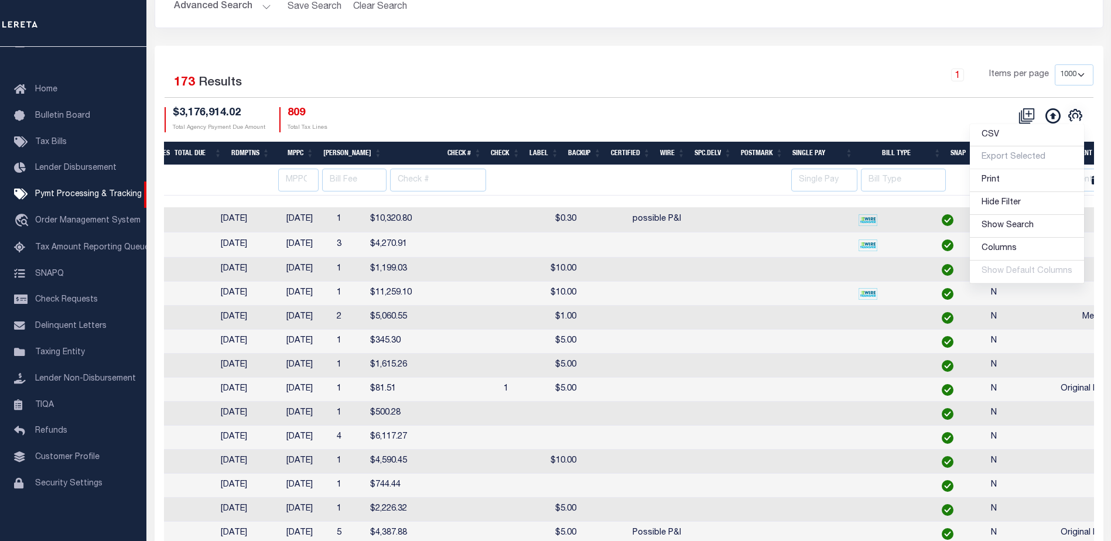
scroll to position [0, 871]
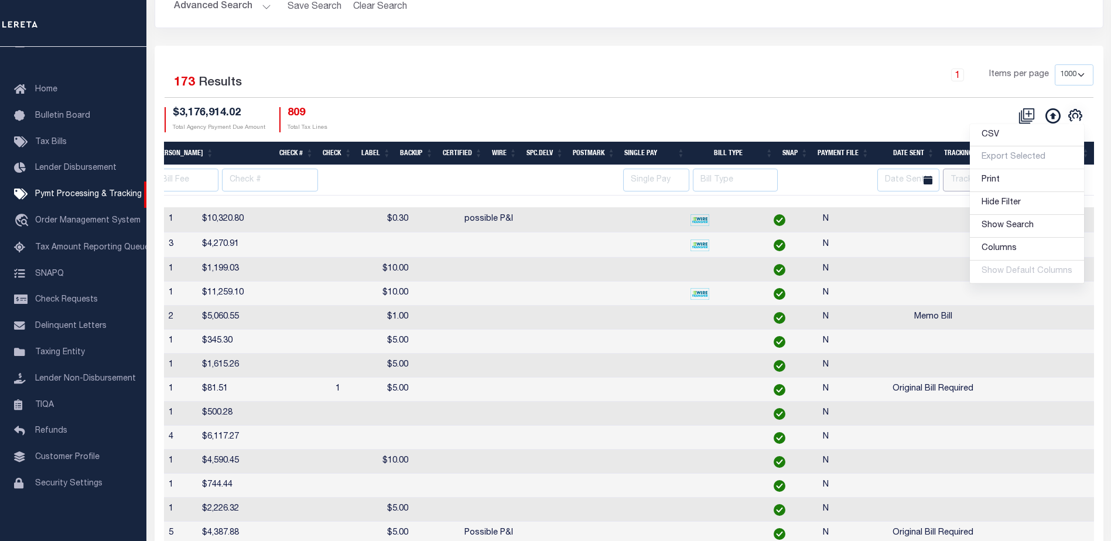
click at [965, 177] on input "text" at bounding box center [978, 180] width 70 height 23
type input "[PERSON_NAME]"
select select
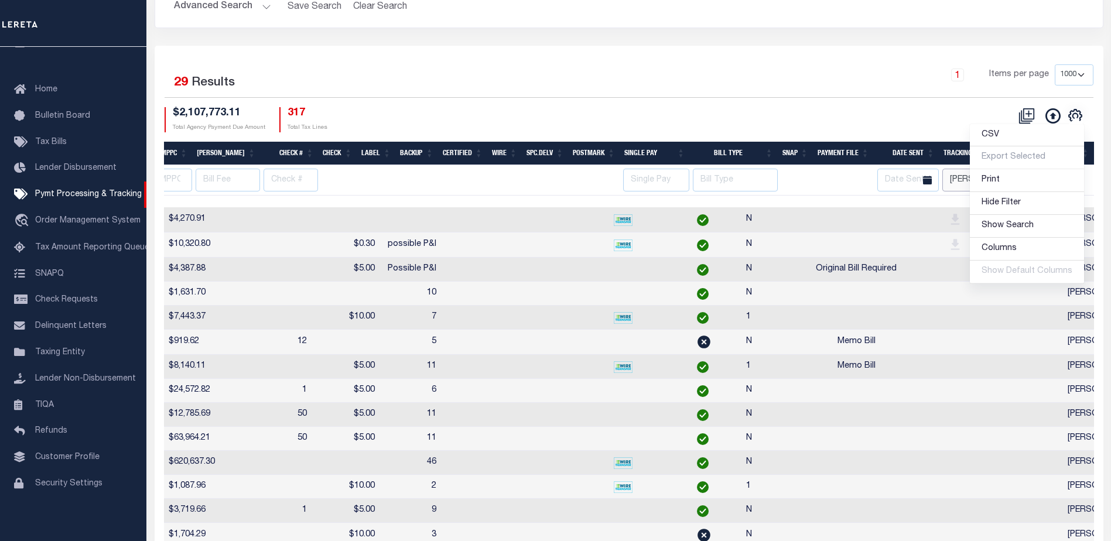
scroll to position [0, 822]
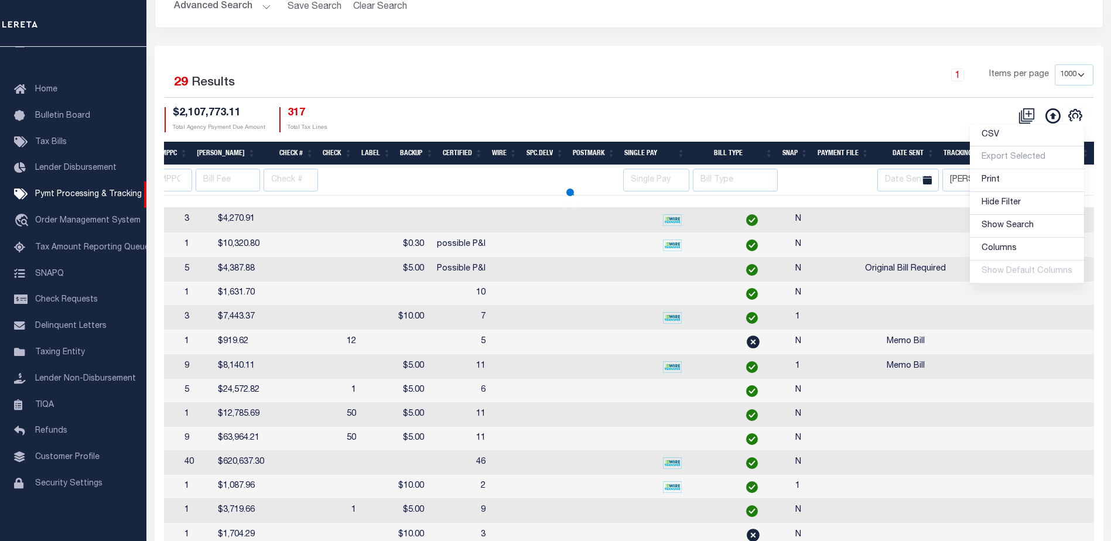
select select
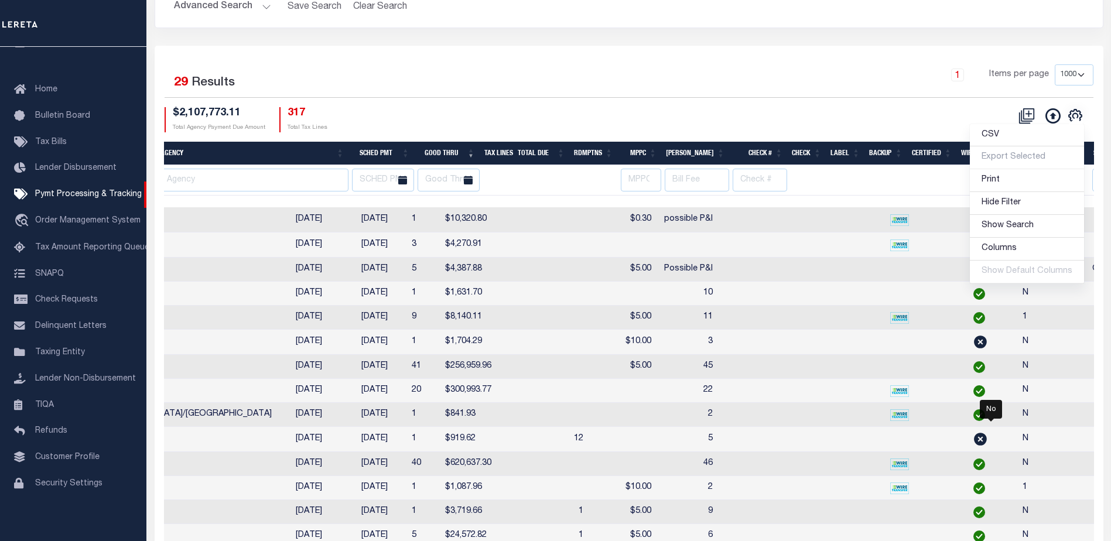
scroll to position [0, 353]
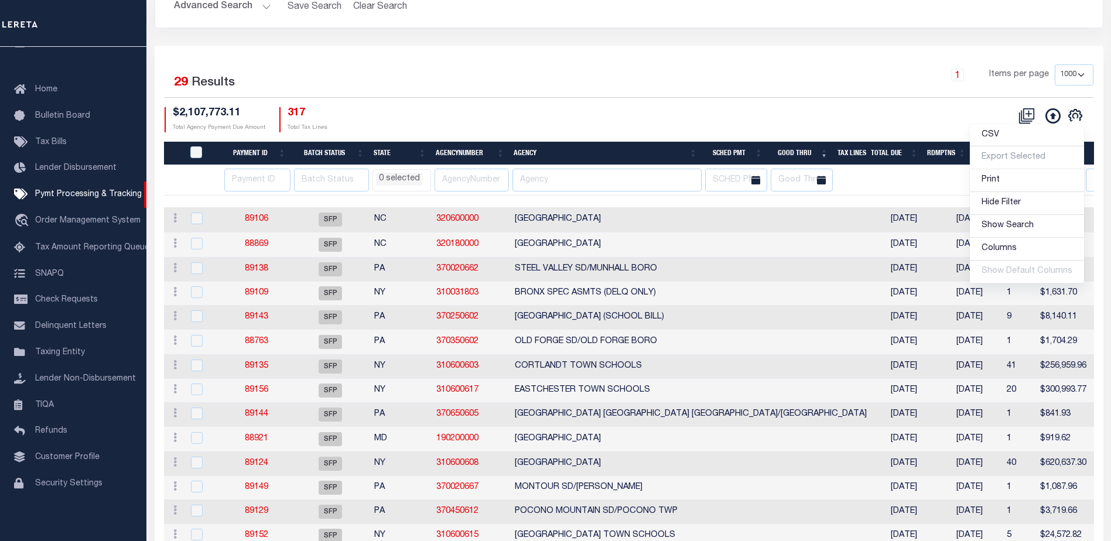
click at [667, 100] on div "Selected 29 Results 1 Items per page 100 200 500 1000 $2,107,773.11 Total Agenc…" at bounding box center [628, 97] width 947 height 67
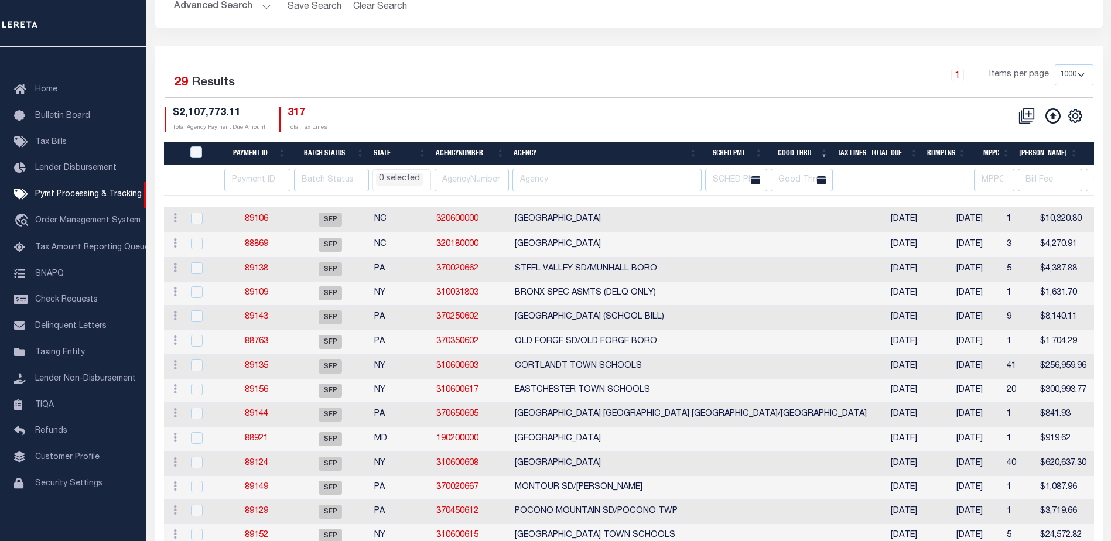
click at [402, 149] on th "State" at bounding box center [400, 154] width 62 height 24
select select
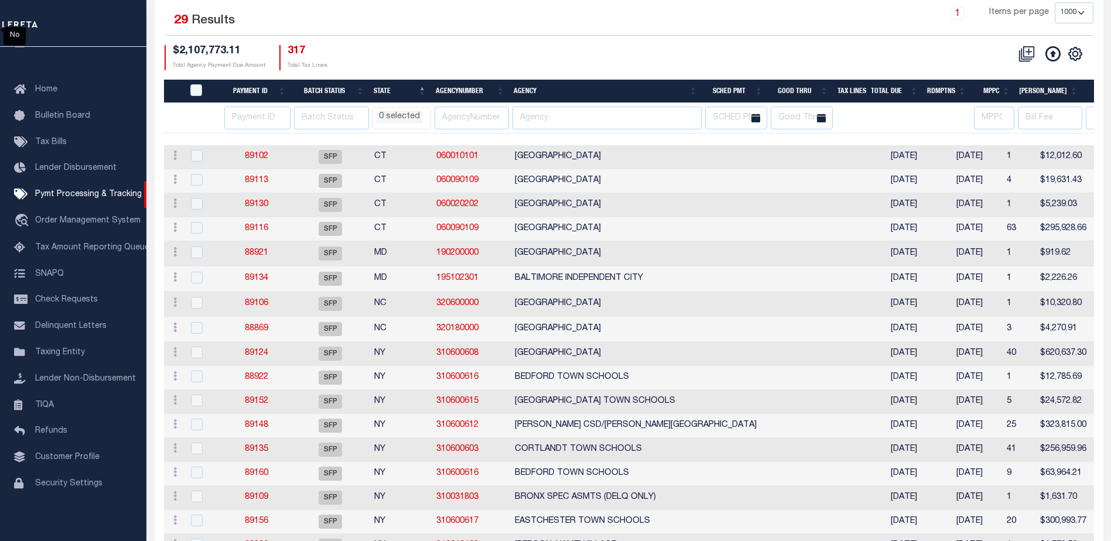
scroll to position [234, 0]
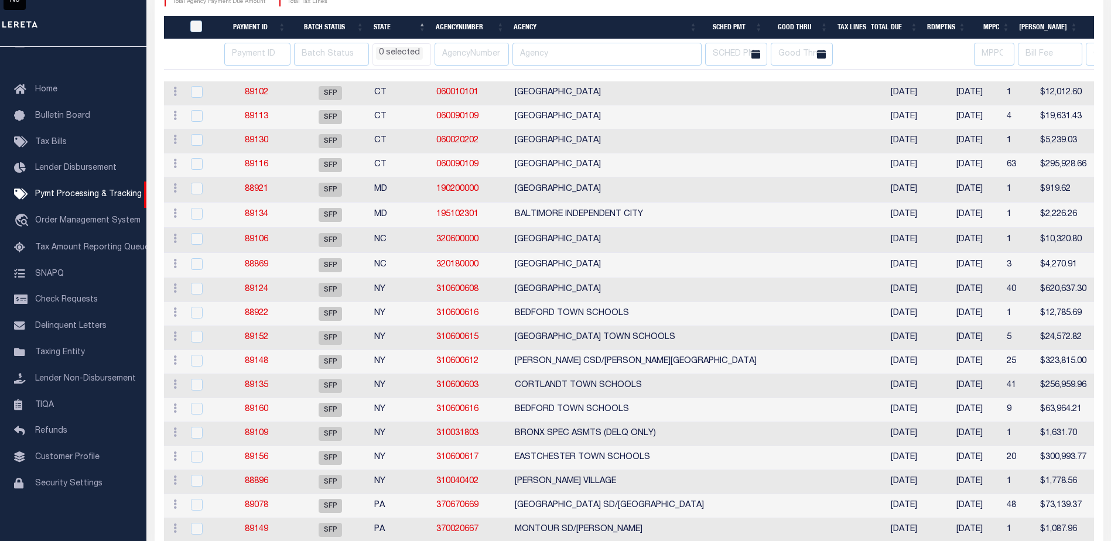
select select
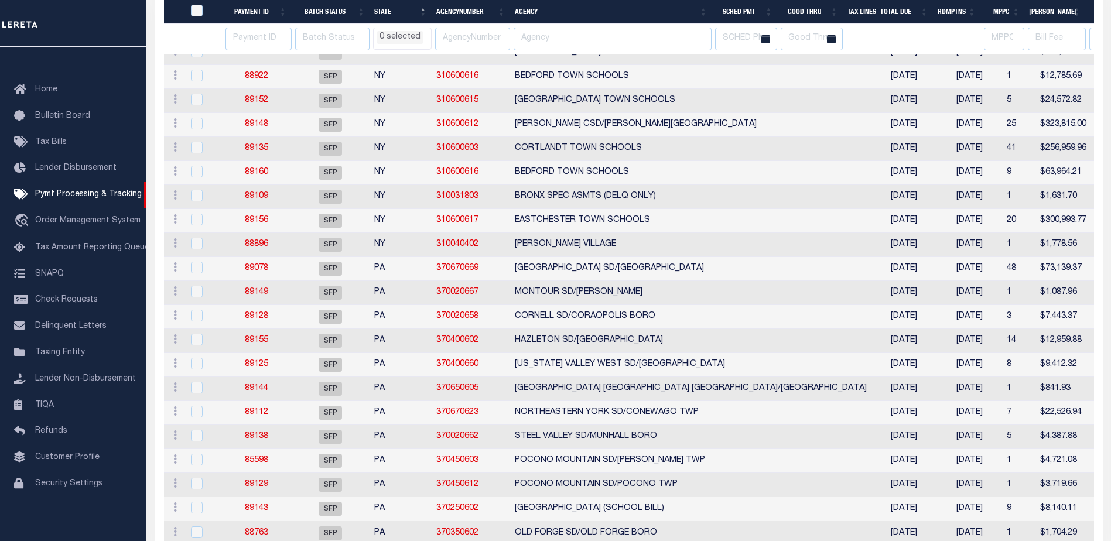
select select
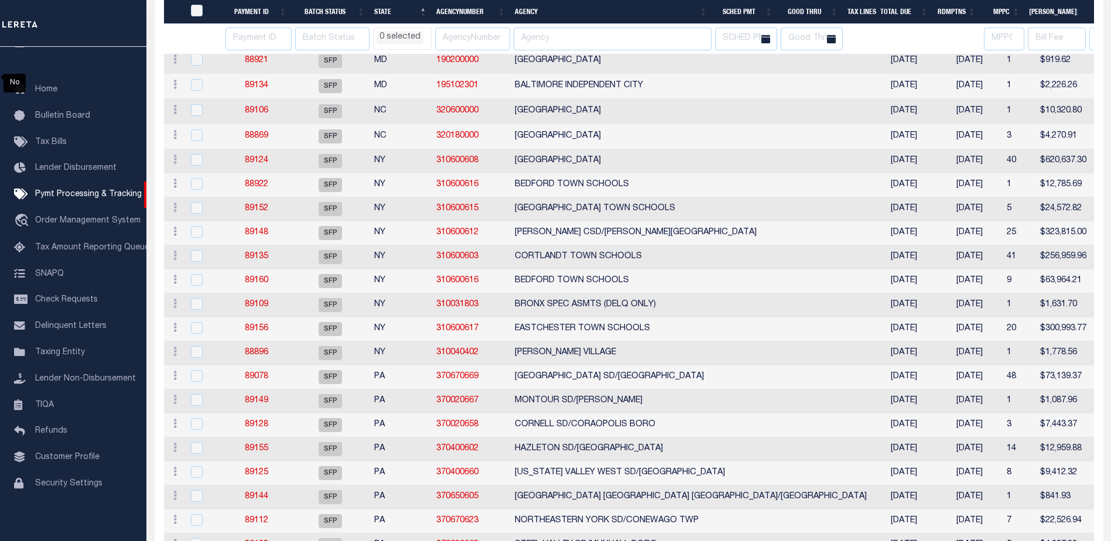
select select
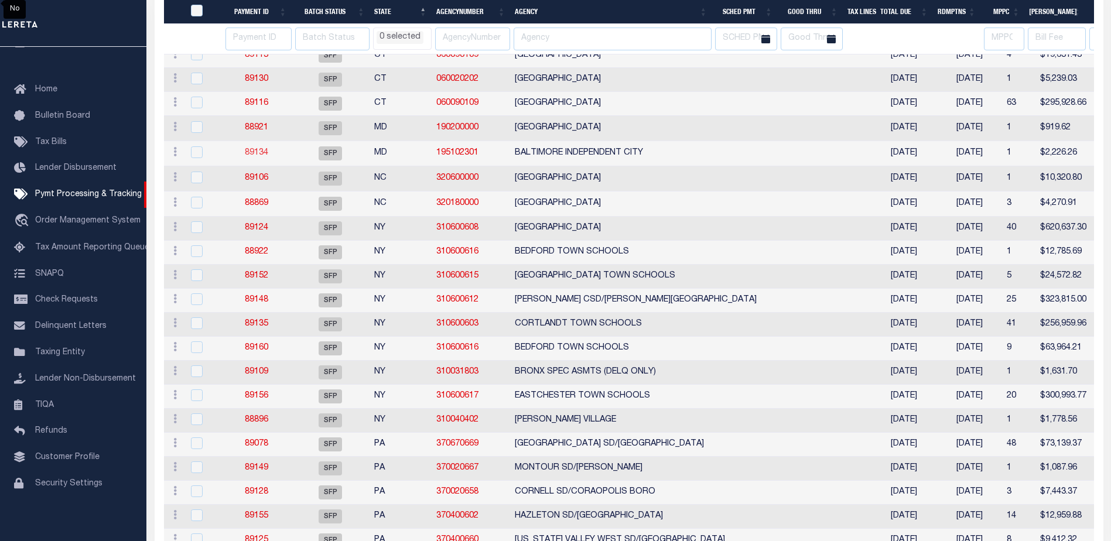
click at [253, 155] on link "89134" at bounding box center [256, 153] width 23 height 8
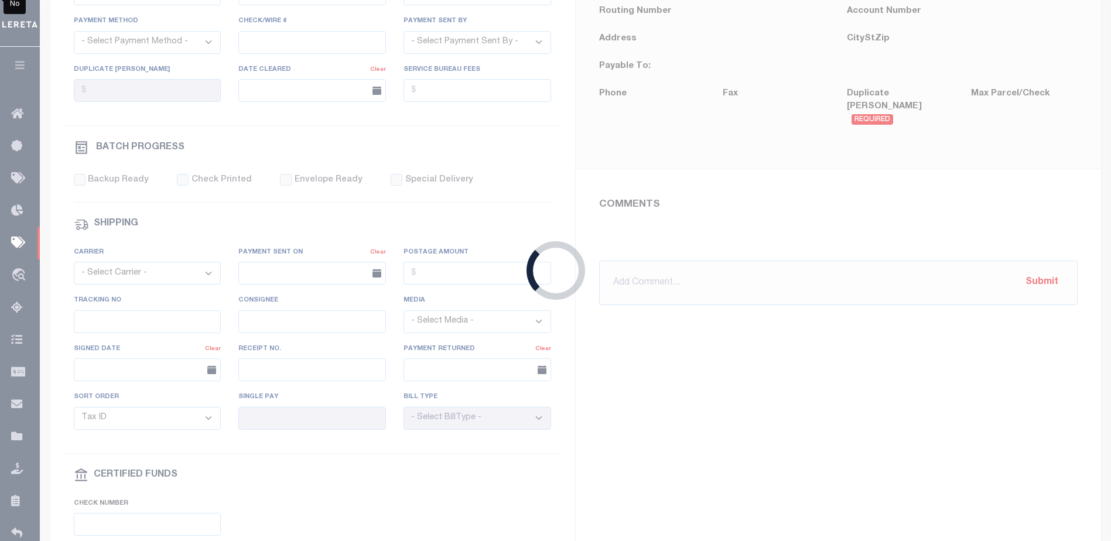
select select "SFP"
type input "07/22/2025"
type input "CAS 47523"
type input "Audria"
type input "N"
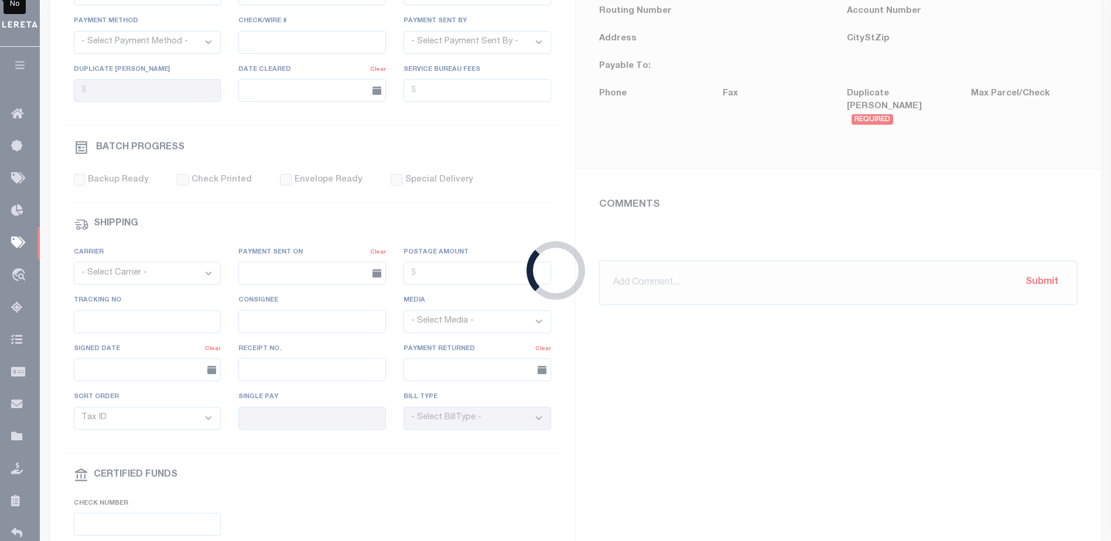
radio input "true"
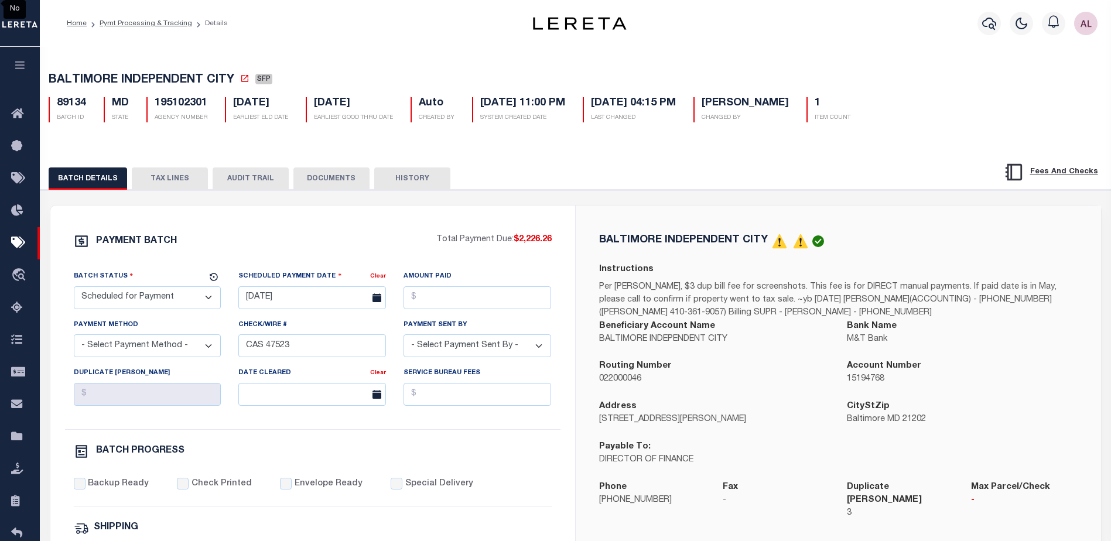
click at [171, 180] on button "TAX LINES" at bounding box center [170, 178] width 76 height 22
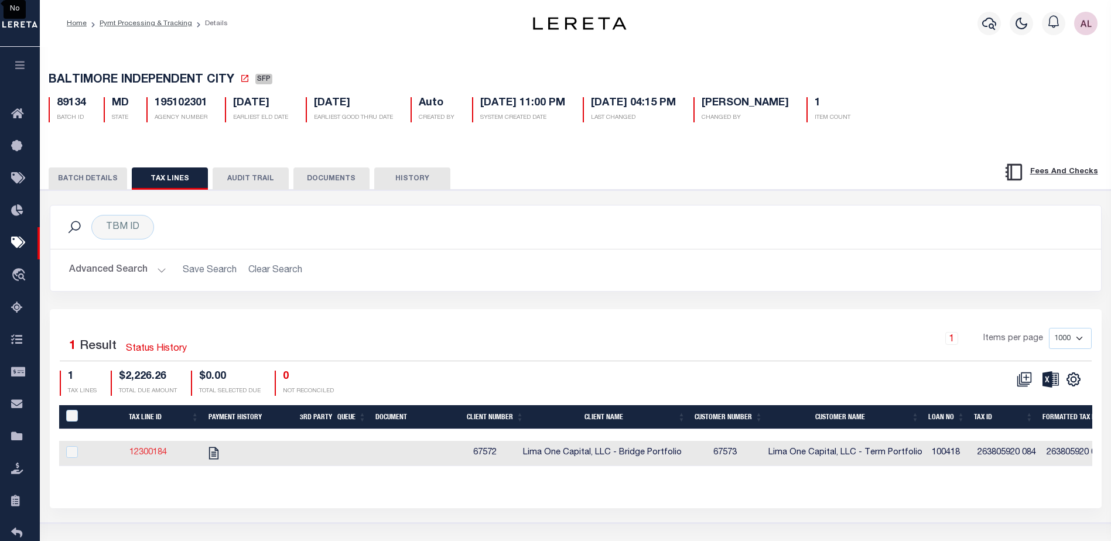
click at [149, 453] on link "12300184" at bounding box center [147, 452] width 37 height 8
checkbox input "true"
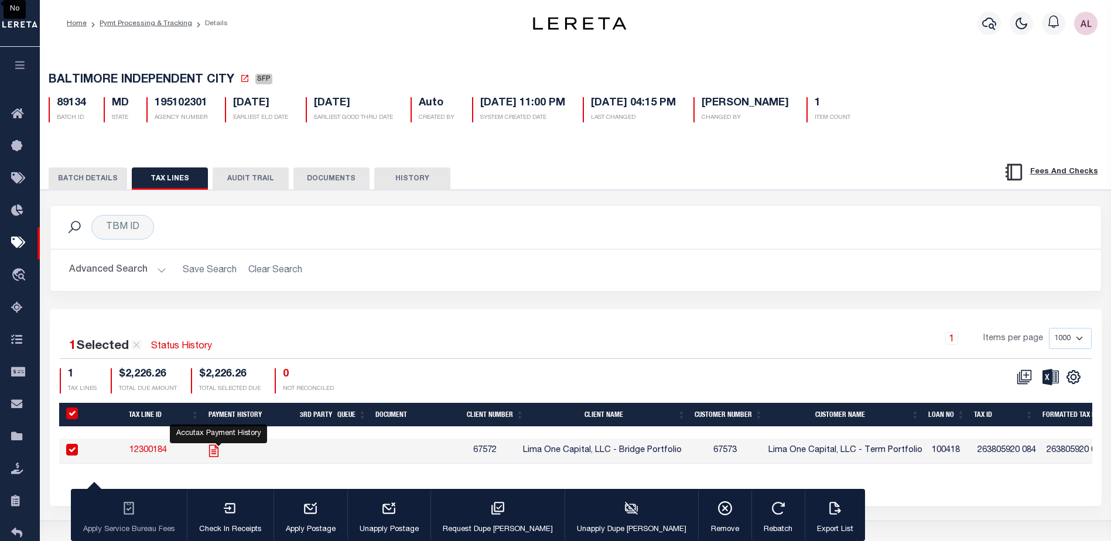
click at [217, 451] on icon "" at bounding box center [213, 450] width 15 height 15
checkbox input "false"
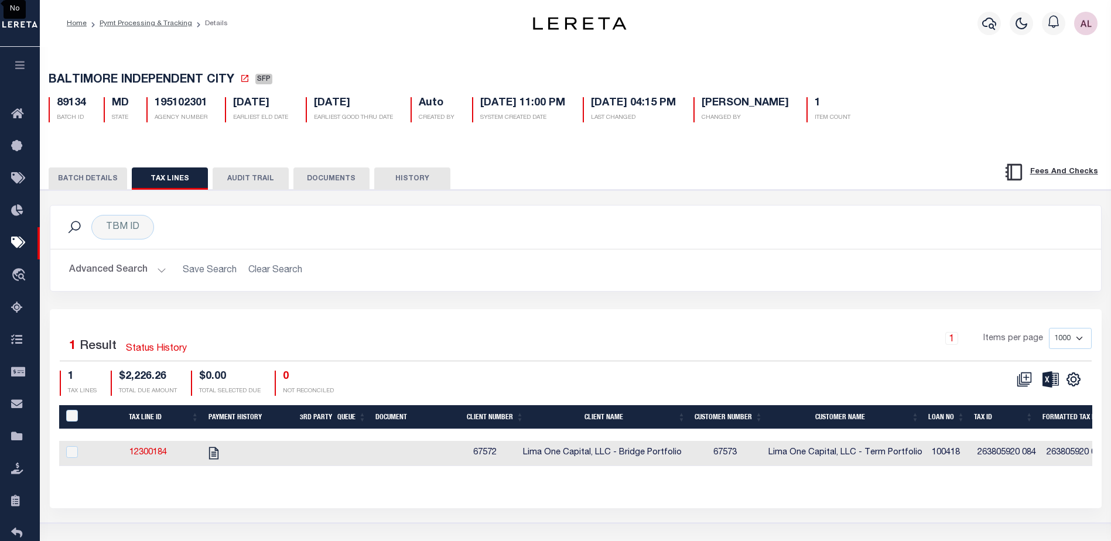
click at [98, 174] on button "BATCH DETAILS" at bounding box center [88, 178] width 78 height 22
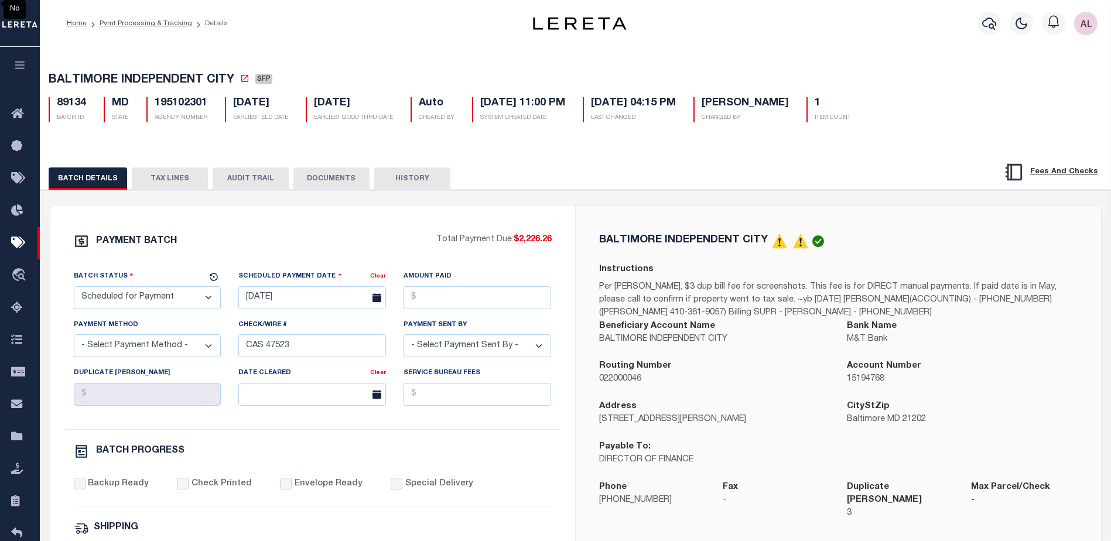
click at [159, 177] on button "TAX LINES" at bounding box center [170, 178] width 76 height 22
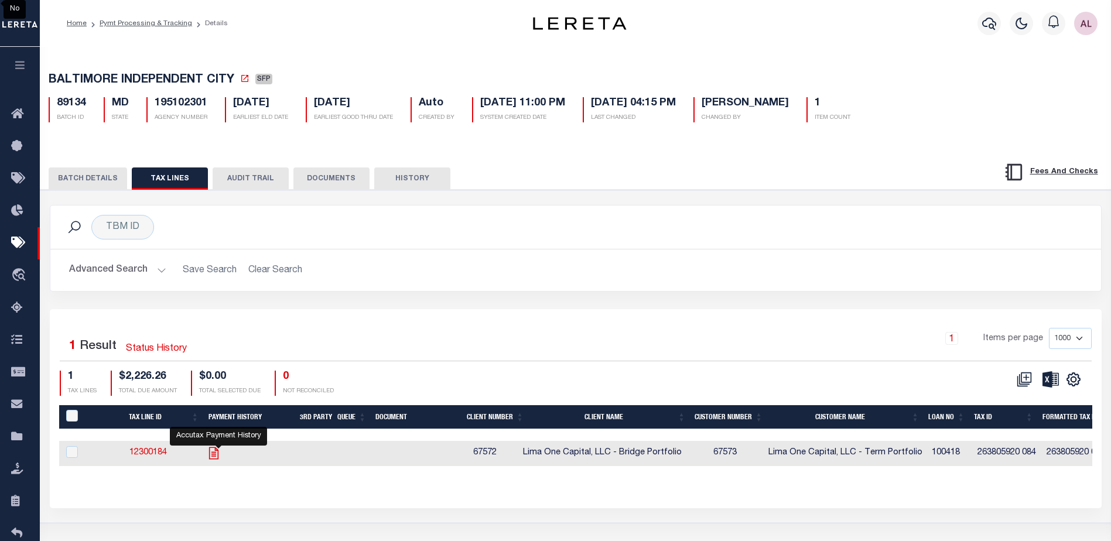
click at [218, 457] on icon "" at bounding box center [213, 453] width 9 height 12
checkbox input "true"
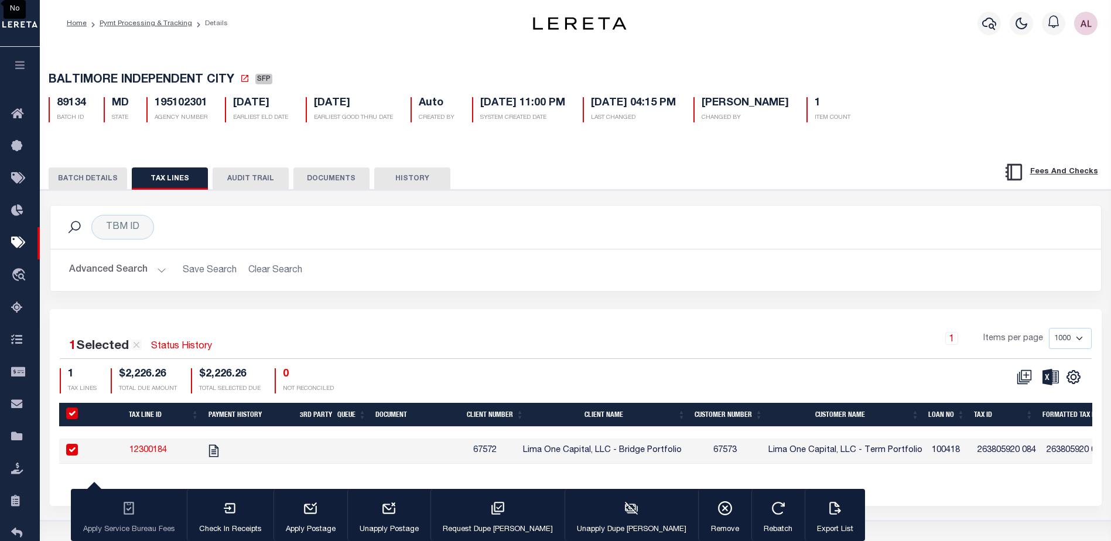
click at [84, 172] on button "BATCH DETAILS" at bounding box center [88, 178] width 78 height 22
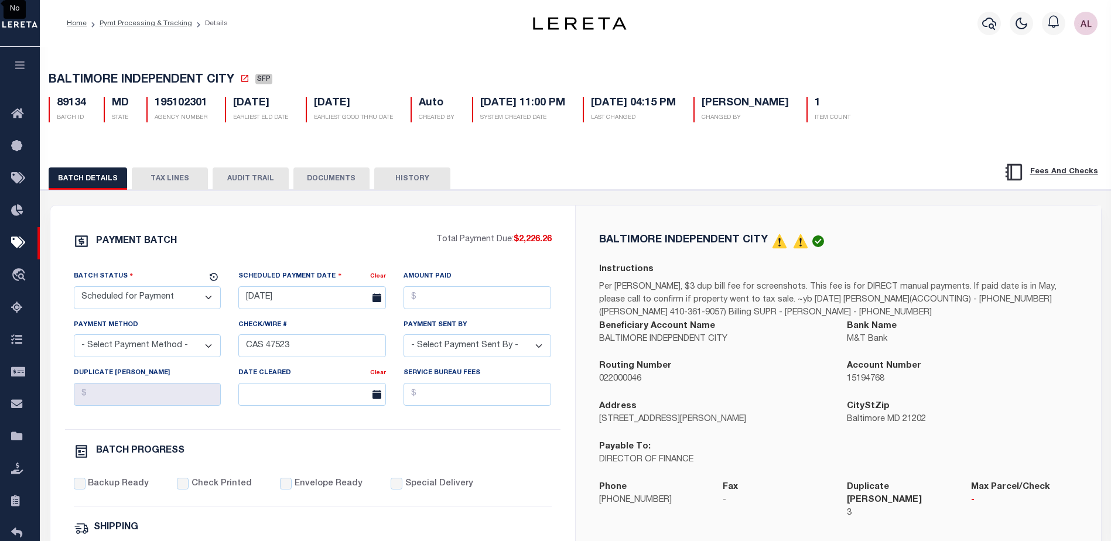
click at [172, 179] on button "TAX LINES" at bounding box center [170, 178] width 76 height 22
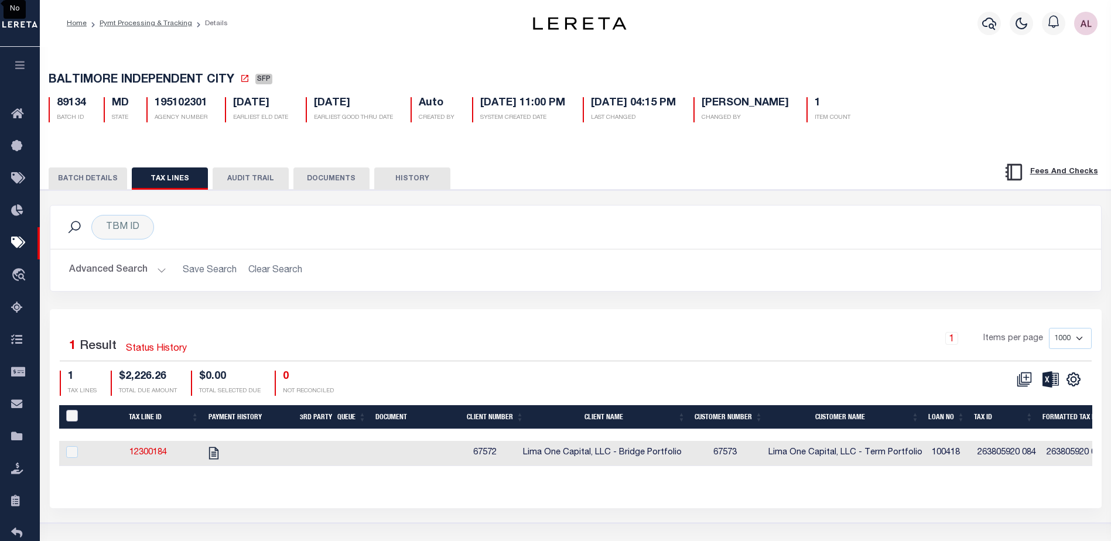
click at [72, 420] on input "PayeePaymentBatchId" at bounding box center [72, 416] width 12 height 12
checkbox input "true"
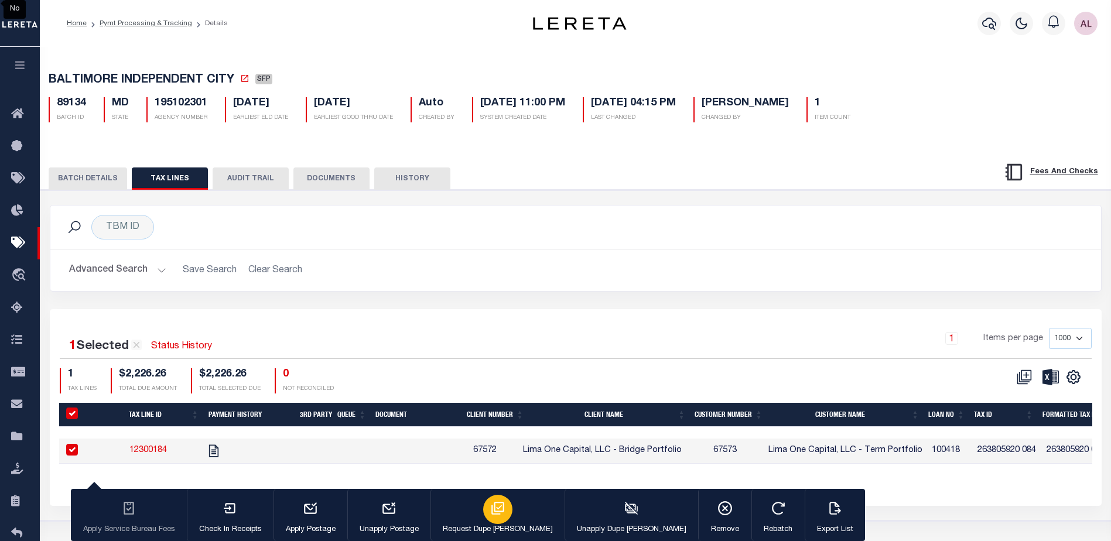
click at [490, 511] on icon "button" at bounding box center [497, 508] width 15 height 15
type input "09/09/2025"
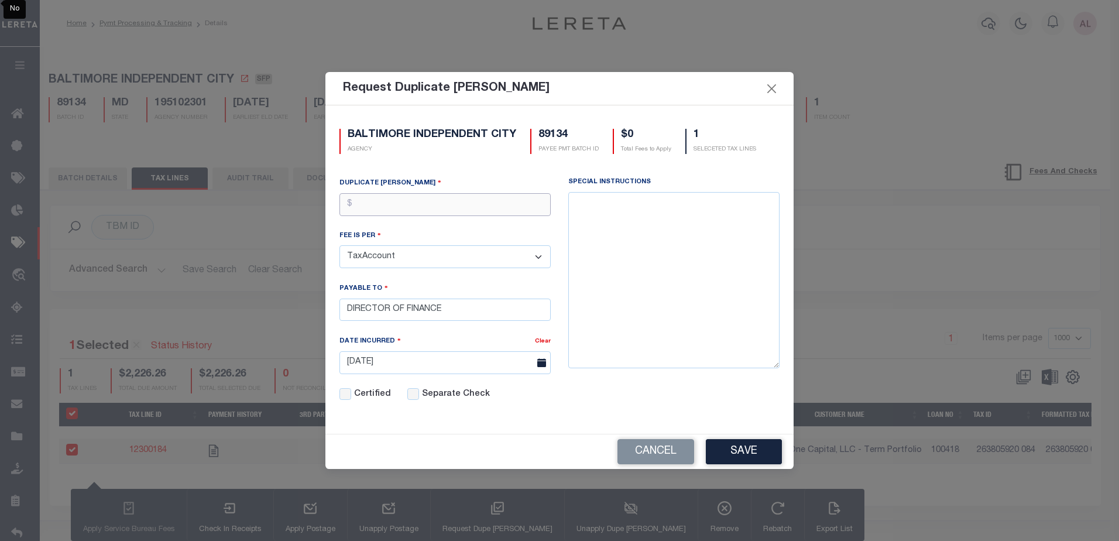
click at [434, 200] on input "text" at bounding box center [445, 204] width 211 height 23
type input "$3.00"
click at [758, 444] on button "Save" at bounding box center [744, 451] width 76 height 25
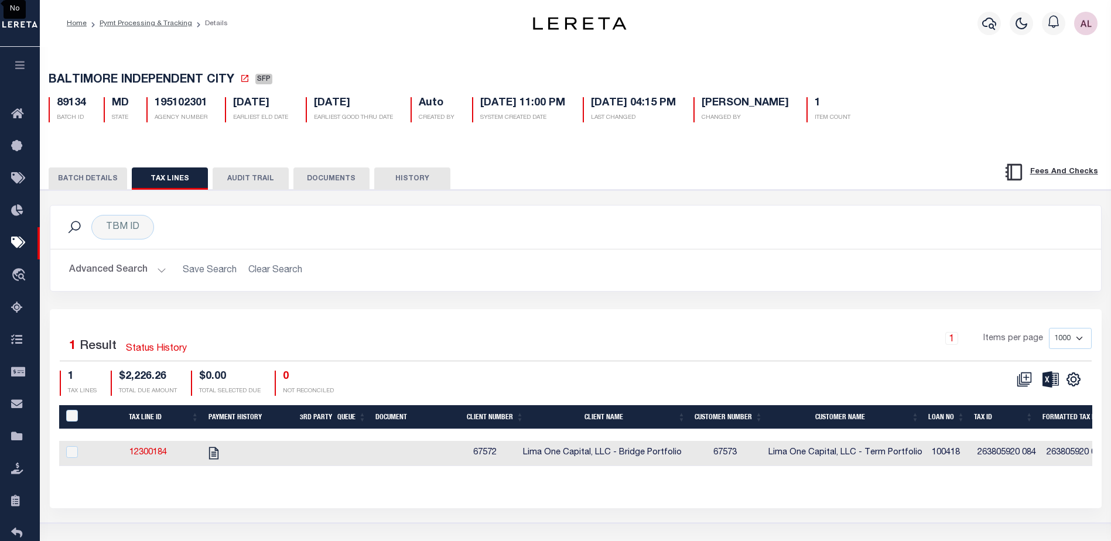
click at [91, 177] on button "BATCH DETAILS" at bounding box center [88, 178] width 78 height 22
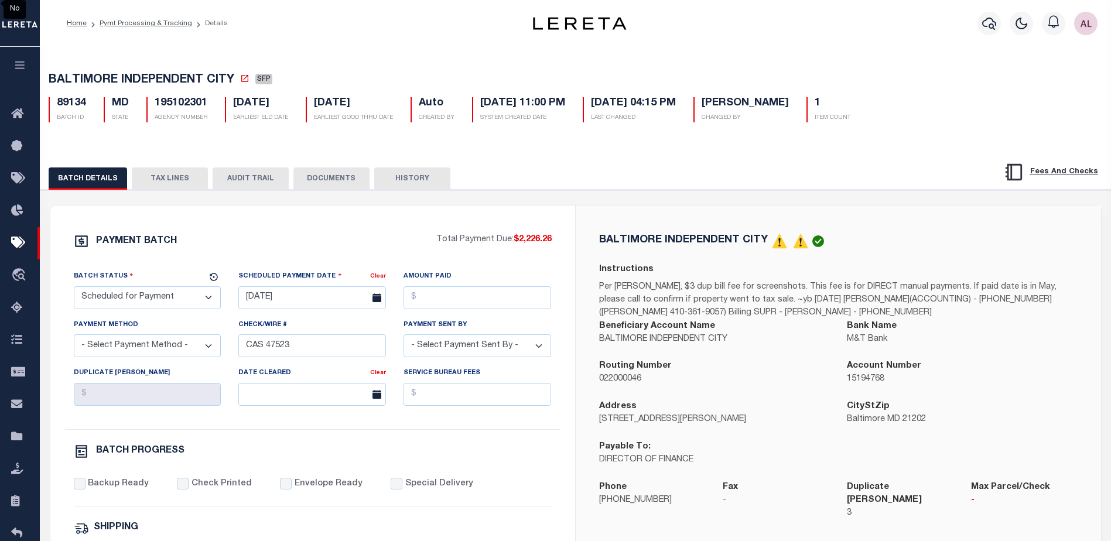
click at [154, 295] on select "- Select Status - Scheduled for Payment Ready For Payment Payment Sent Cleared …" at bounding box center [148, 297] width 148 height 23
select select "RFP"
click at [74, 289] on select "- Select Status - Scheduled for Payment Ready For Payment Payment Sent Cleared …" at bounding box center [148, 297] width 148 height 23
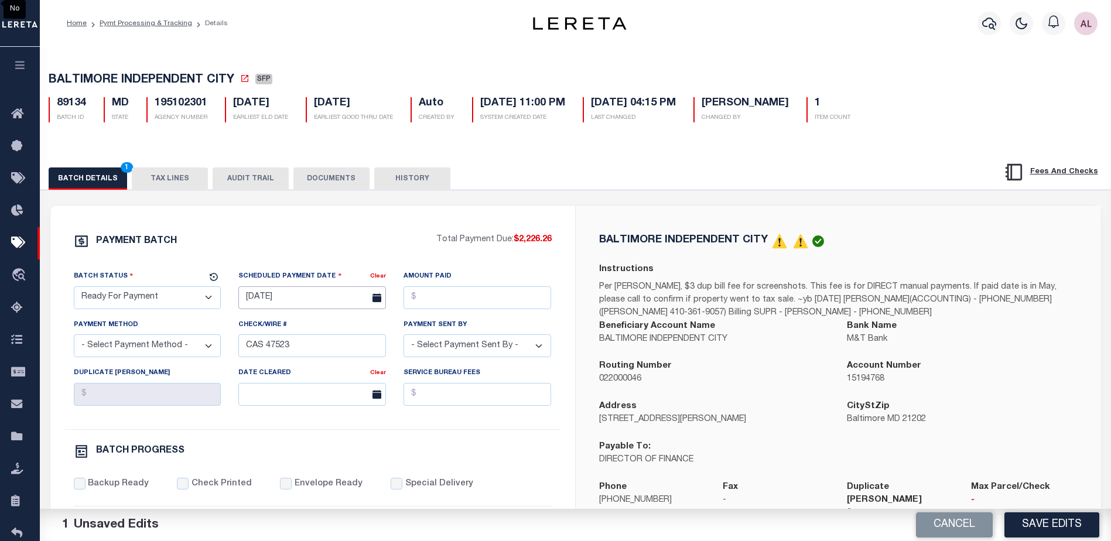
click at [304, 309] on input "07/22/2025" at bounding box center [312, 297] width 148 height 23
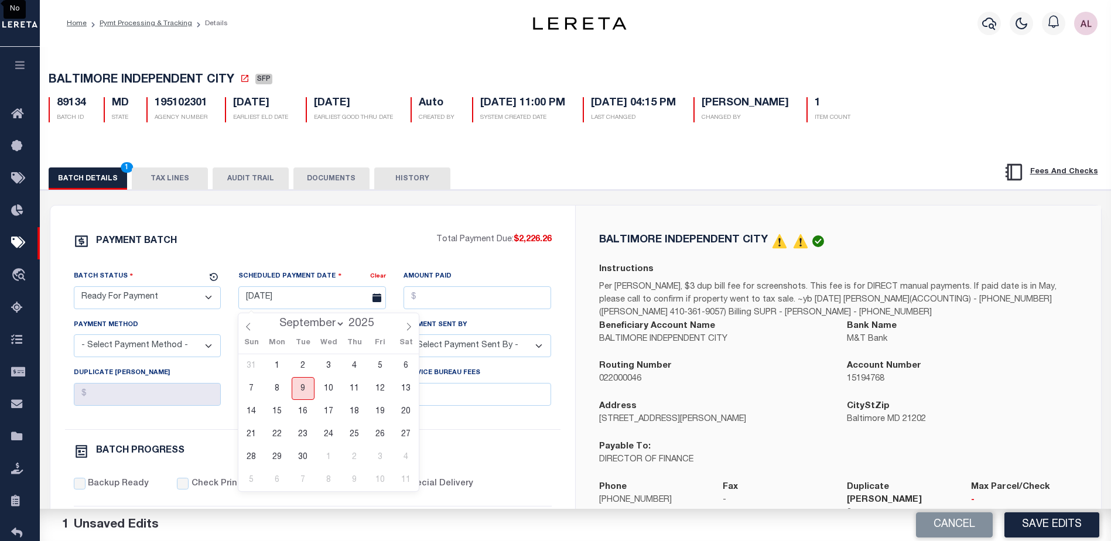
click at [304, 388] on span "9" at bounding box center [303, 388] width 23 height 23
type input "[DATE]"
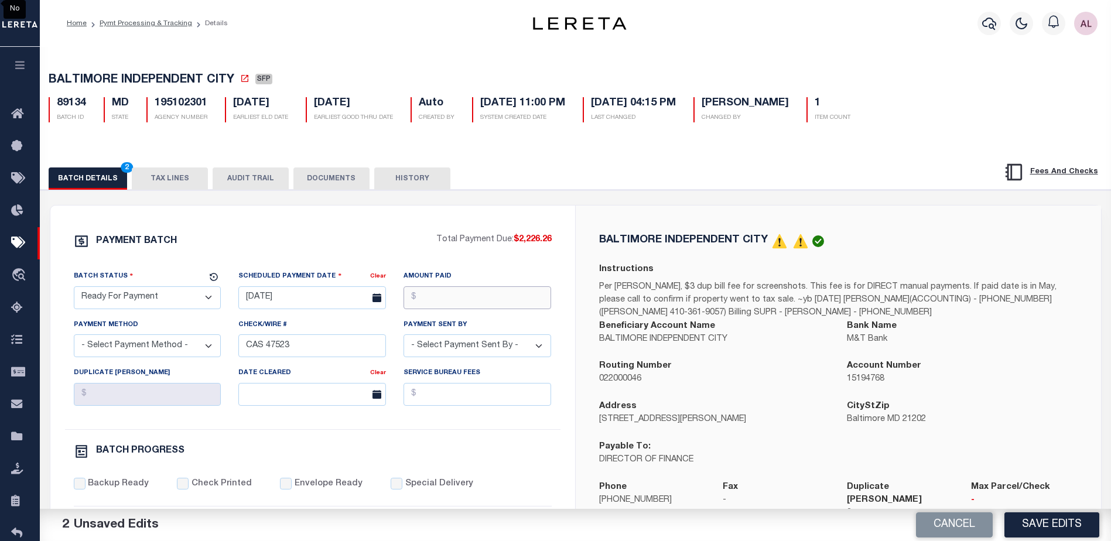
click at [465, 297] on input "Amount Paid" at bounding box center [477, 297] width 148 height 23
type input "$2,226.36"
click at [174, 345] on select "- Select Payment Method - ACH Certified Check Check Direct Deposit Wire Transfer" at bounding box center [148, 345] width 148 height 23
select select "CHK"
click at [74, 338] on select "- Select Payment Method - ACH Certified Check Check Direct Deposit Wire Transfer" at bounding box center [148, 345] width 148 height 23
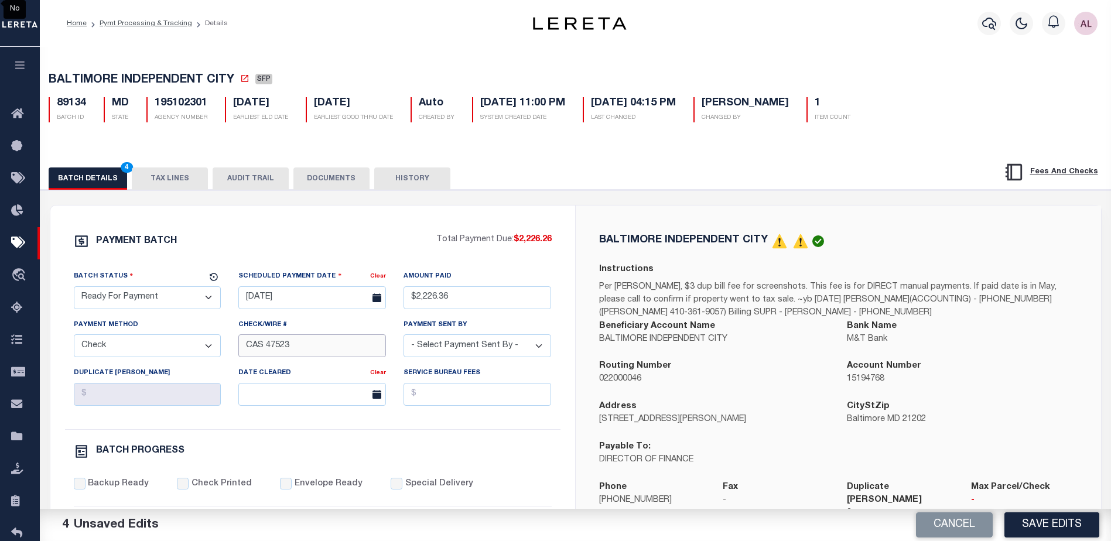
drag, startPoint x: 306, startPoint y: 348, endPoint x: 158, endPoint y: 352, distance: 147.6
click at [158, 352] on div "Batch Status - Select Status - Scheduled for Payment Ready For Payment Payment …" at bounding box center [312, 349] width 495 height 159
drag, startPoint x: 441, startPoint y: 350, endPoint x: 433, endPoint y: 337, distance: 15.8
click at [441, 350] on select "- Select Payment Sent By - Aakash Patel Abdul Muzain Adams, Pamela S Adhikary R…" at bounding box center [477, 345] width 148 height 23
select select "[PERSON_NAME]"
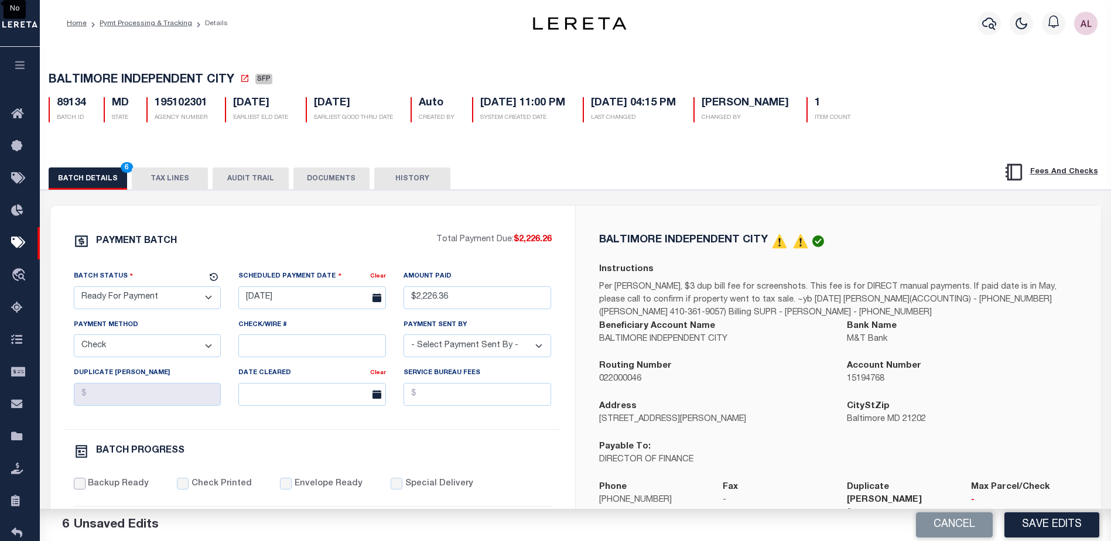
click at [80, 489] on input "Backup Ready" at bounding box center [80, 484] width 12 height 12
checkbox input "true"
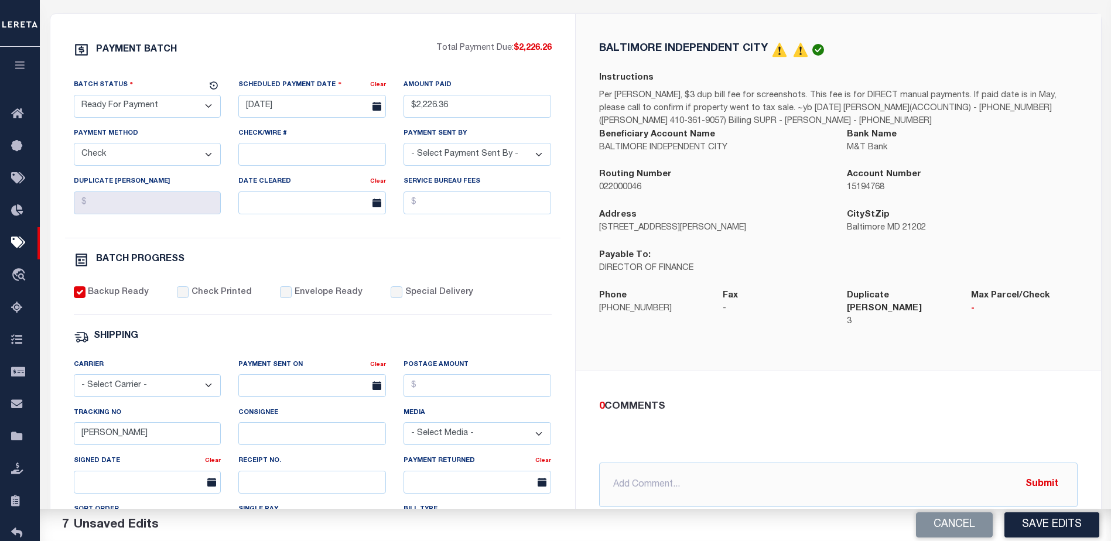
scroll to position [234, 0]
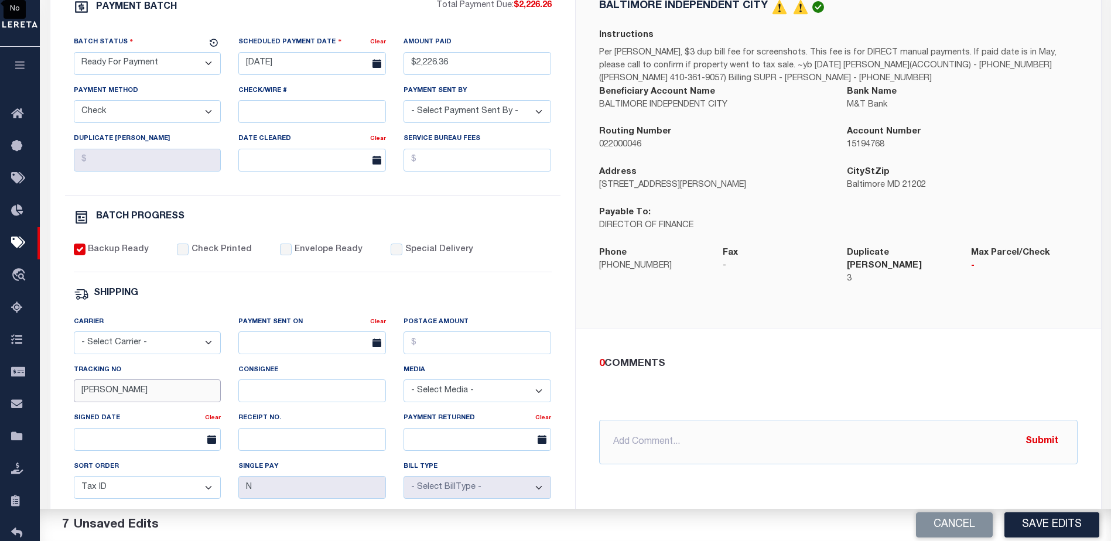
drag, startPoint x: 136, startPoint y: 394, endPoint x: 57, endPoint y: 394, distance: 79.6
click at [57, 394] on div "PAYMENT BATCH Total Payment Due: $2,226.26 Batch Status" at bounding box center [312, 313] width 525 height 685
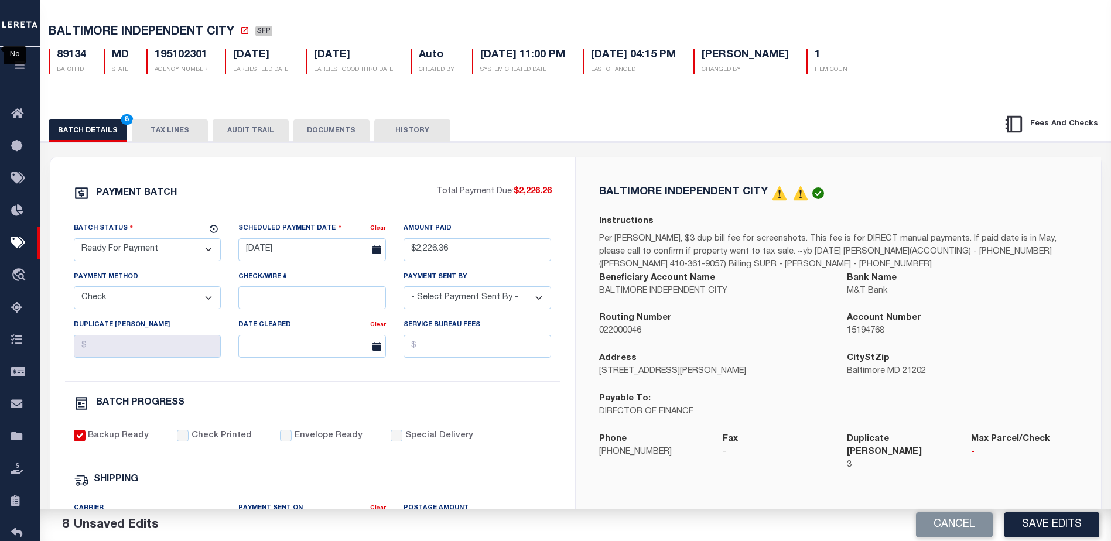
scroll to position [40, 0]
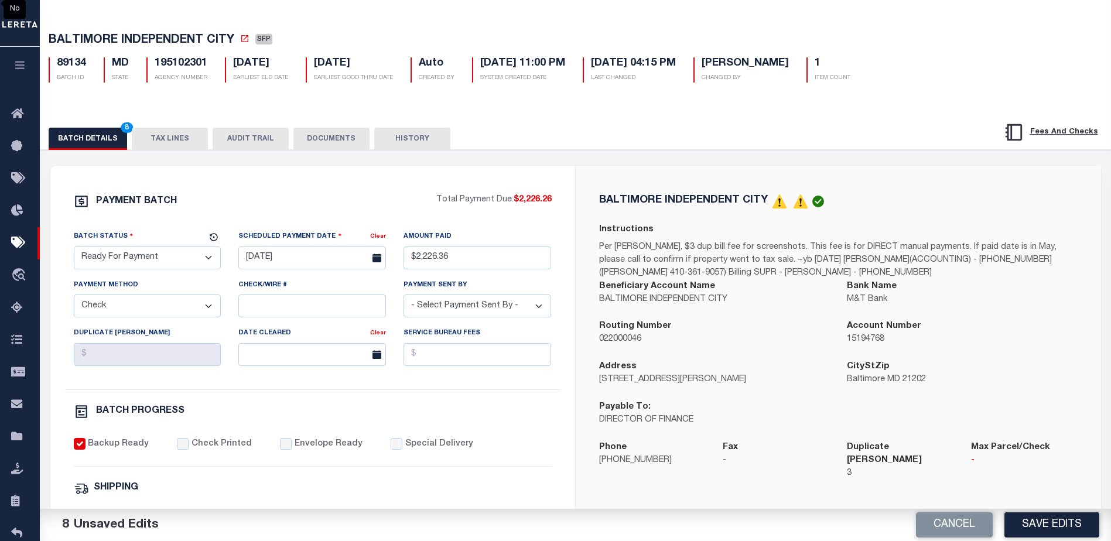
drag, startPoint x: 738, startPoint y: 327, endPoint x: 747, endPoint y: 304, distance: 23.7
click at [739, 327] on div "Routing Number 022000046" at bounding box center [714, 333] width 231 height 26
drag, startPoint x: 734, startPoint y: 305, endPoint x: 593, endPoint y: 305, distance: 141.1
click at [593, 305] on div "Beneficiary Account Name BALTIMORE INDEPENDENT CITY" at bounding box center [714, 300] width 248 height 40
copy p "BALTIMORE INDEPENDENT CITY"
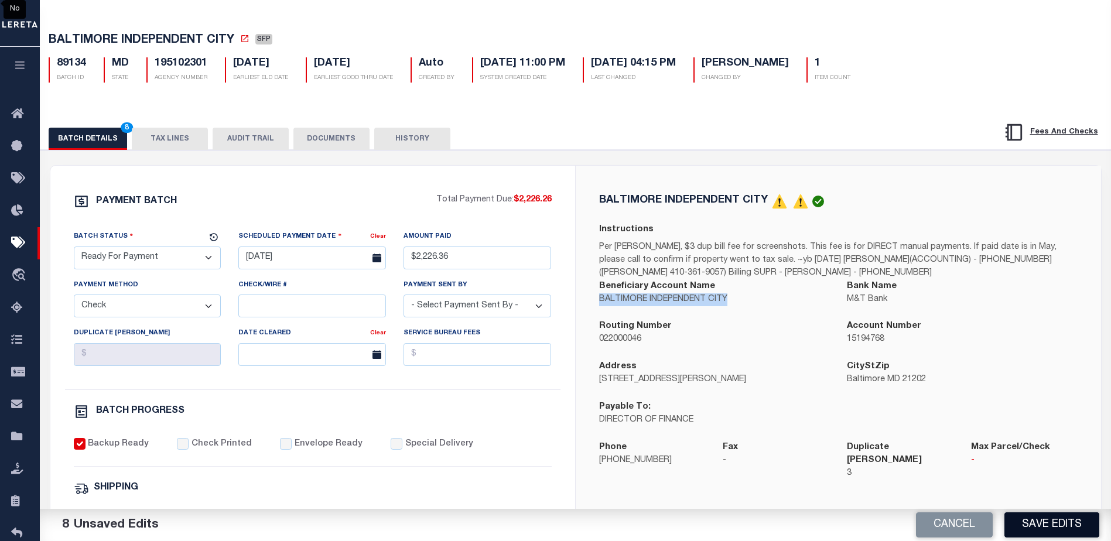
click at [1050, 525] on button "Save Edits" at bounding box center [1051, 524] width 95 height 25
select select
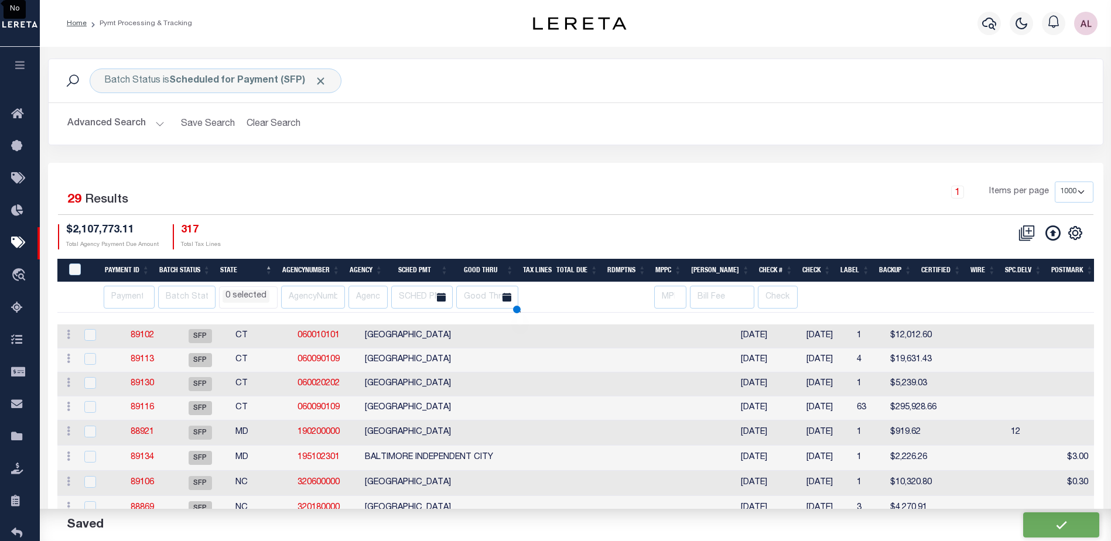
select select
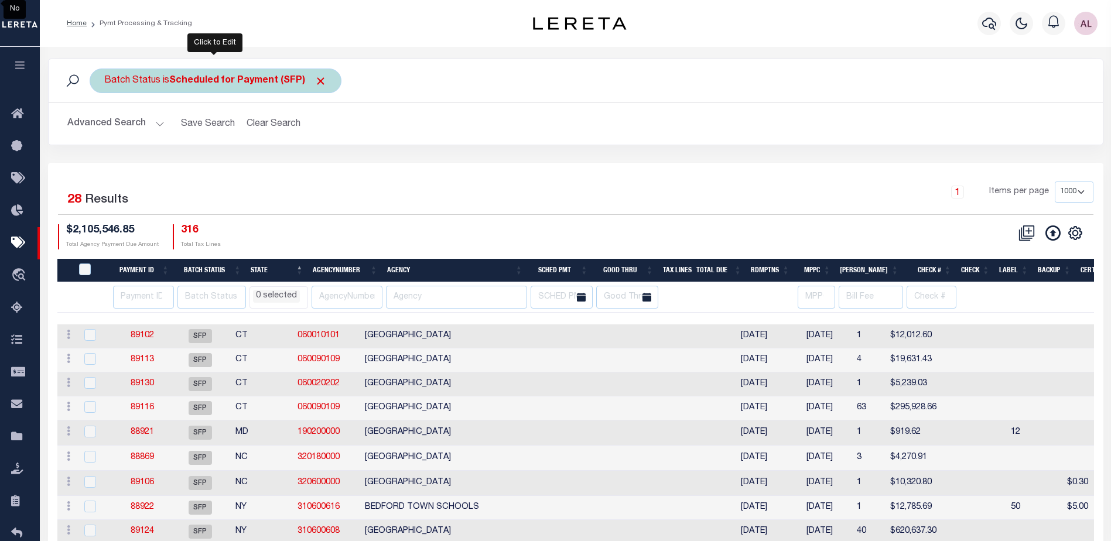
click at [191, 83] on b "Scheduled for Payment (SFP)" at bounding box center [247, 80] width 157 height 9
select select "SFP"
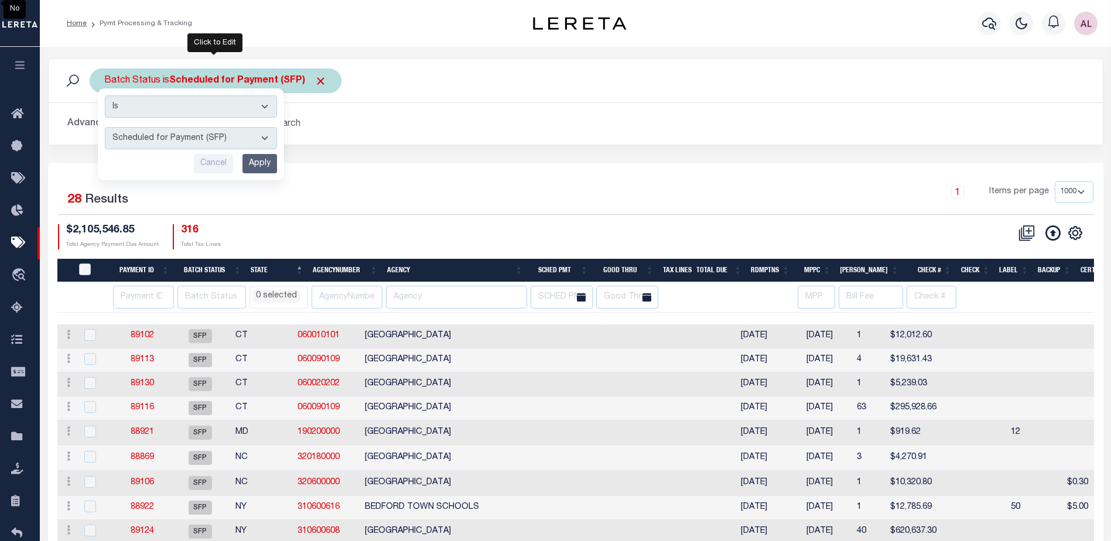
click at [263, 167] on input "Apply" at bounding box center [259, 163] width 35 height 19
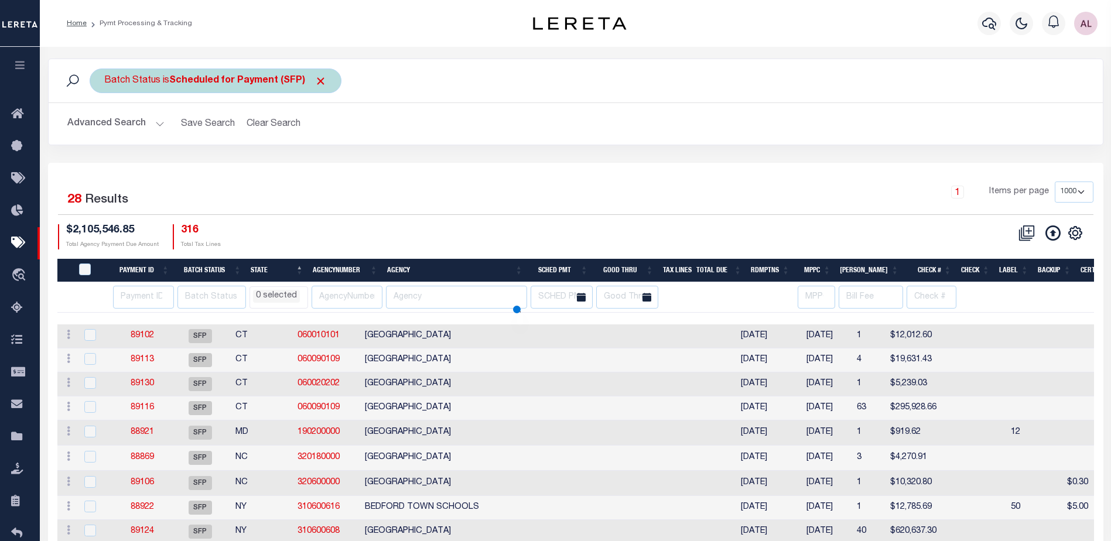
select select
click at [227, 69] on div "Batch Status is Scheduled for Payment (SFP)" at bounding box center [216, 81] width 252 height 25
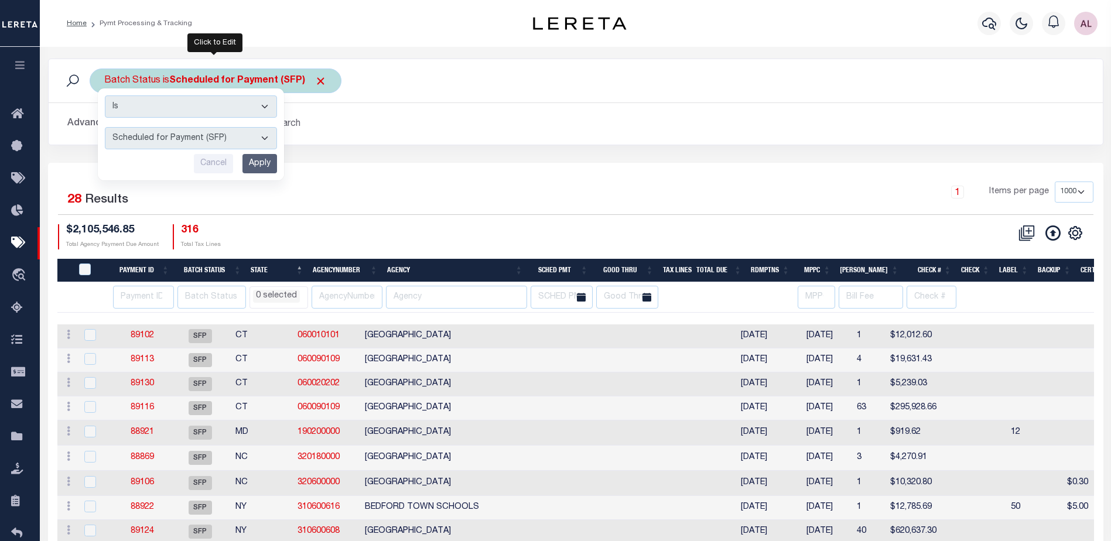
click at [184, 136] on select "Awaiting Funds (AWF) Cleared and Complete (CAC) New Check Needed (NCN) Payment …" at bounding box center [191, 138] width 172 height 22
click at [105, 127] on select "Awaiting Funds (AWF) Cleared and Complete (CAC) New Check Needed (NCN) Payment …" at bounding box center [191, 138] width 172 height 22
click at [206, 138] on select "Awaiting Funds (AWF) Cleared and Complete (CAC) New Check Needed (NCN) Payment …" at bounding box center [191, 138] width 172 height 22
select select "RFP"
click at [105, 127] on select "Awaiting Funds (AWF) Cleared and Complete (CAC) New Check Needed (NCN) Payment …" at bounding box center [191, 138] width 172 height 22
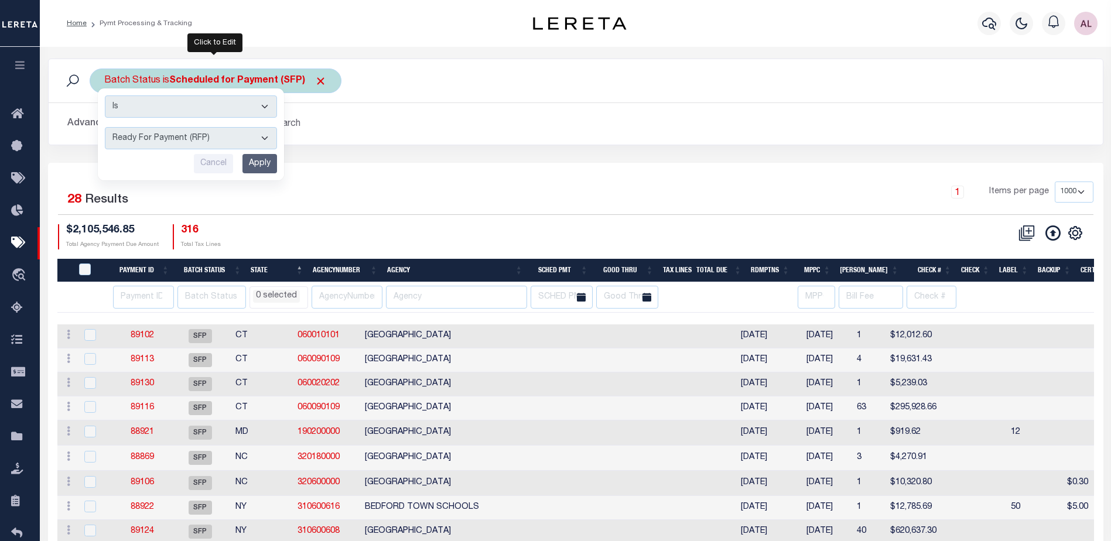
click at [267, 166] on input "Apply" at bounding box center [259, 163] width 35 height 19
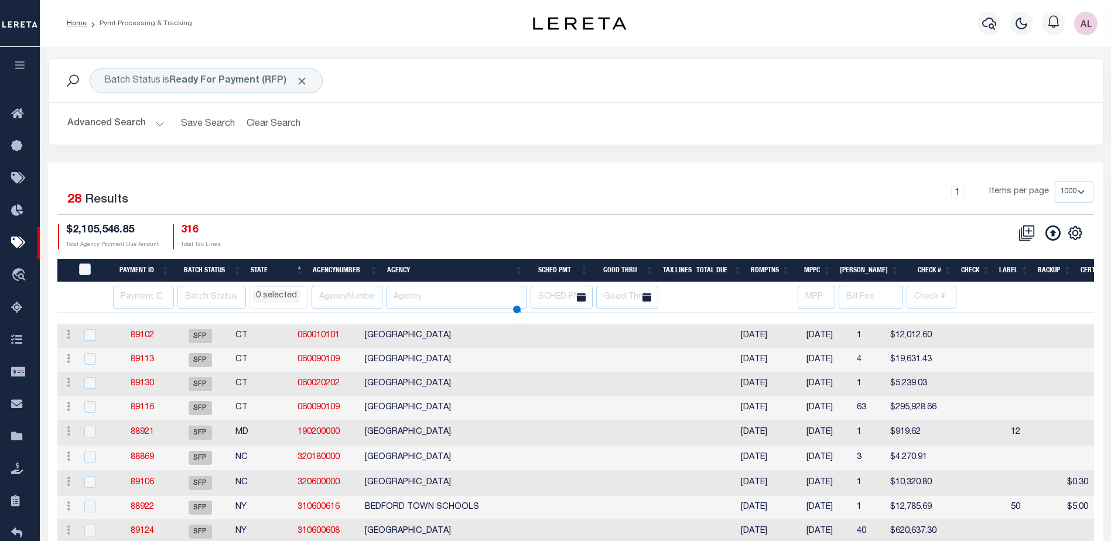
select select
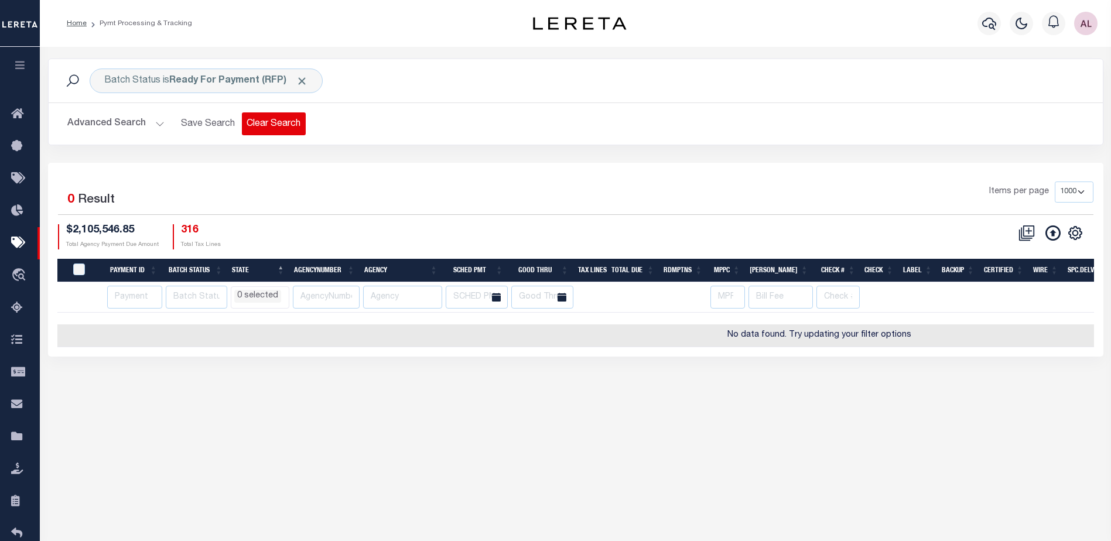
click at [275, 126] on button "Clear Search" at bounding box center [274, 123] width 64 height 23
select select
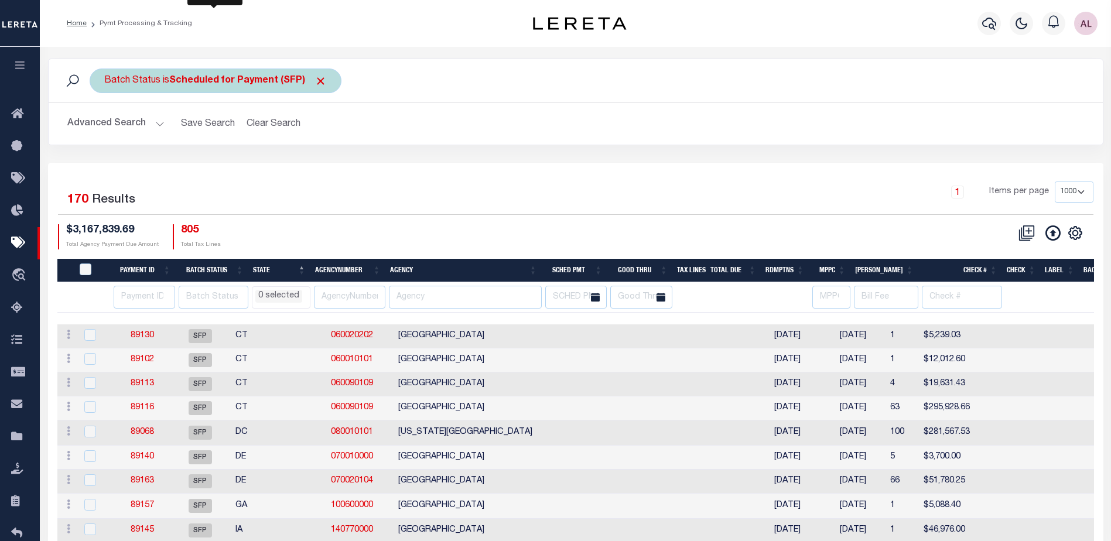
click at [247, 76] on b "Scheduled for Payment (SFP)" at bounding box center [247, 80] width 157 height 9
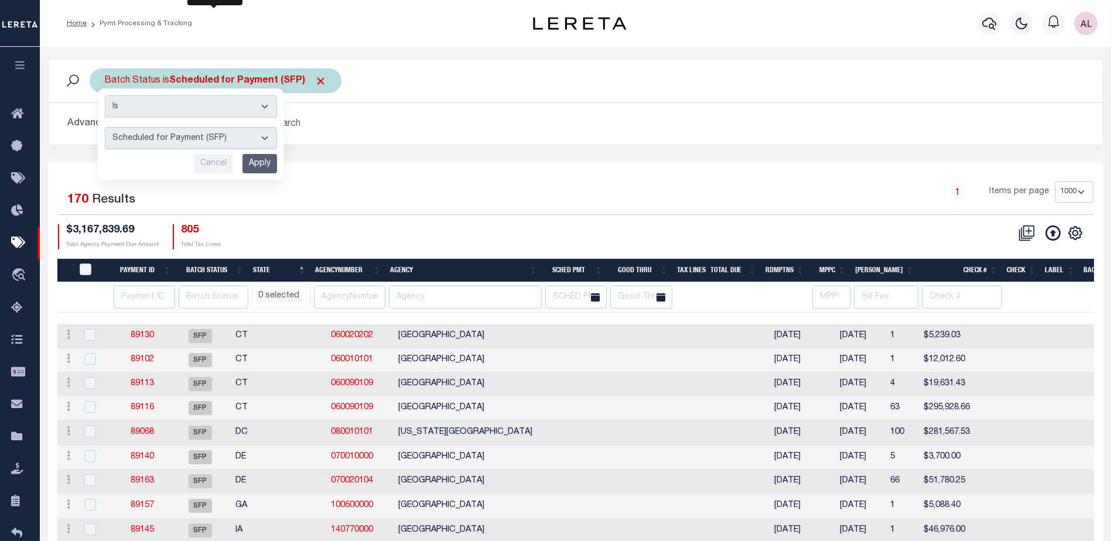
click at [208, 134] on select "Awaiting Funds (AWF) Cleared and Complete (CAC) New Check Needed (NCN) Payment …" at bounding box center [191, 138] width 172 height 22
select select "RFP"
click at [105, 127] on select "Awaiting Funds (AWF) Cleared and Complete (CAC) New Check Needed (NCN) Payment …" at bounding box center [191, 138] width 172 height 22
click at [265, 153] on div "Is Contains Awaiting Funds (AWF) Cleared and Complete (CAC) New Check Needed (N…" at bounding box center [191, 134] width 186 height 92
click at [270, 163] on input "Apply" at bounding box center [259, 163] width 35 height 19
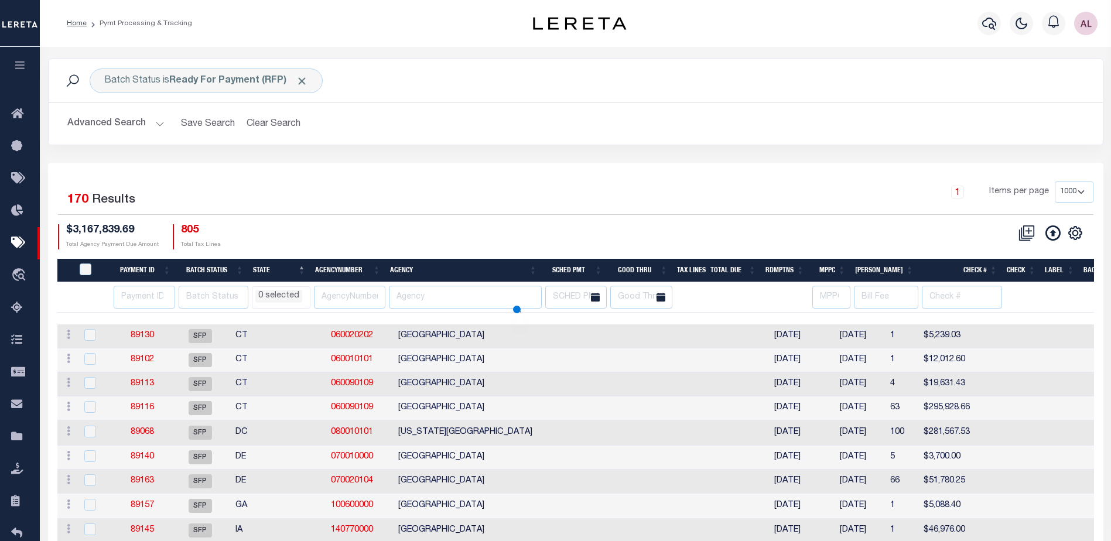
select select
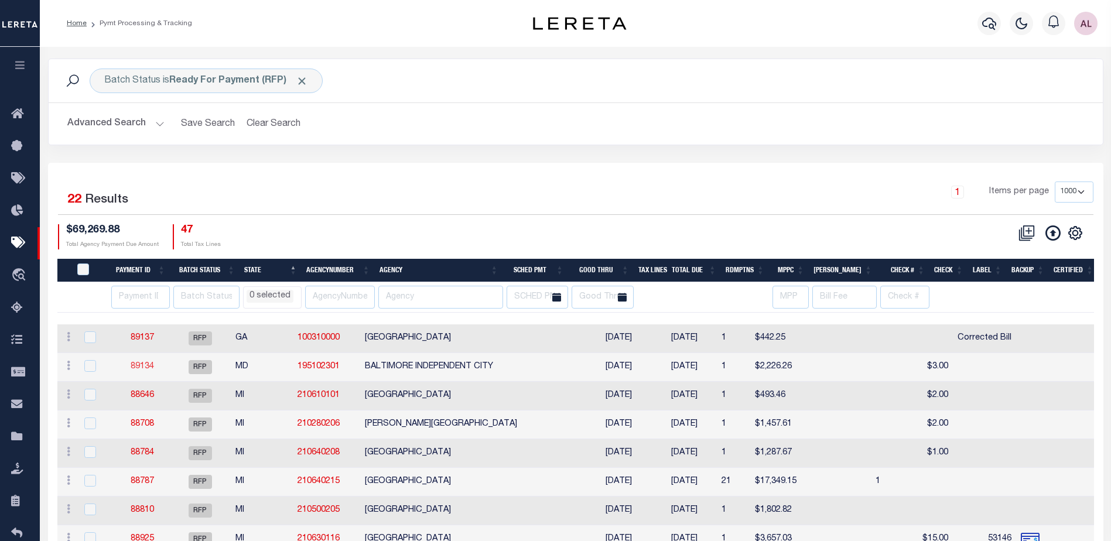
click at [141, 365] on link "89134" at bounding box center [142, 366] width 23 height 8
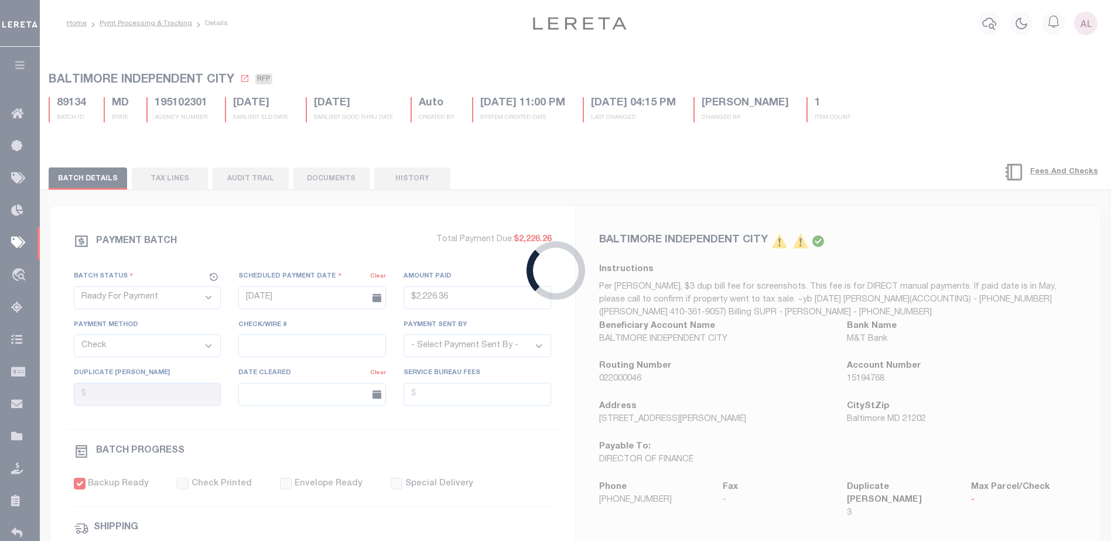
type input "$2,226.36"
type input "$3"
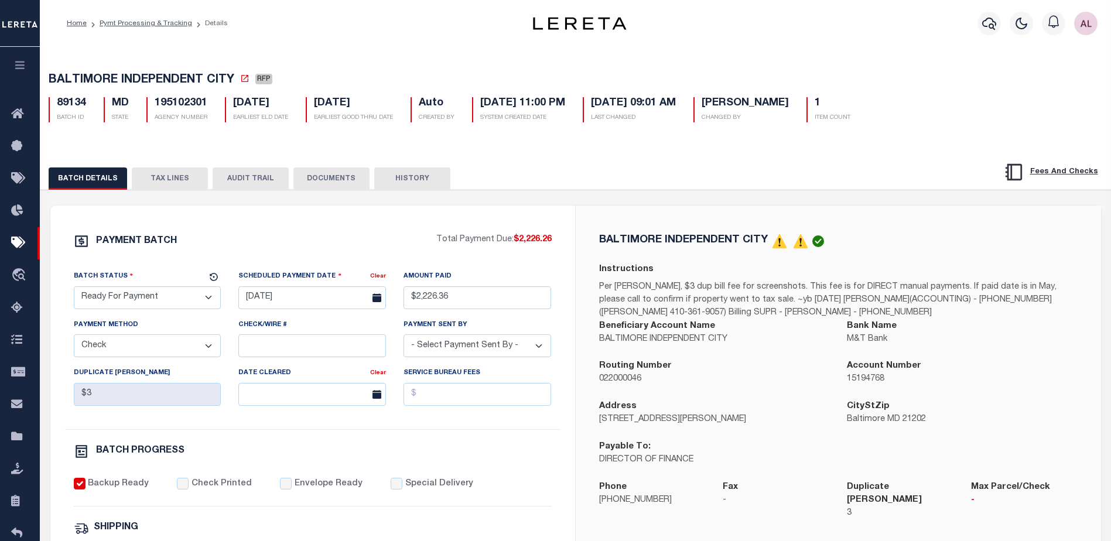
select select
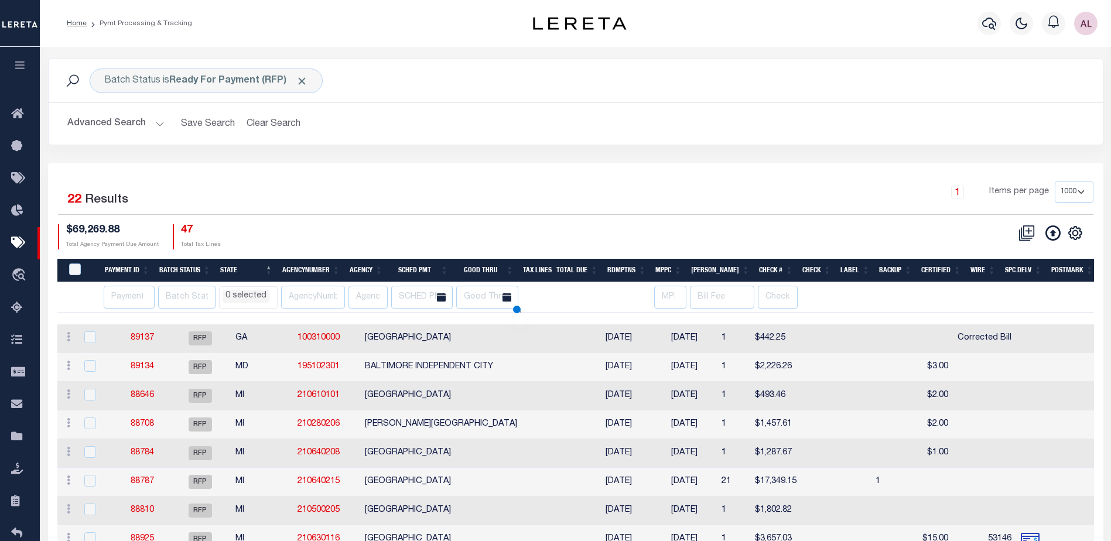
select select
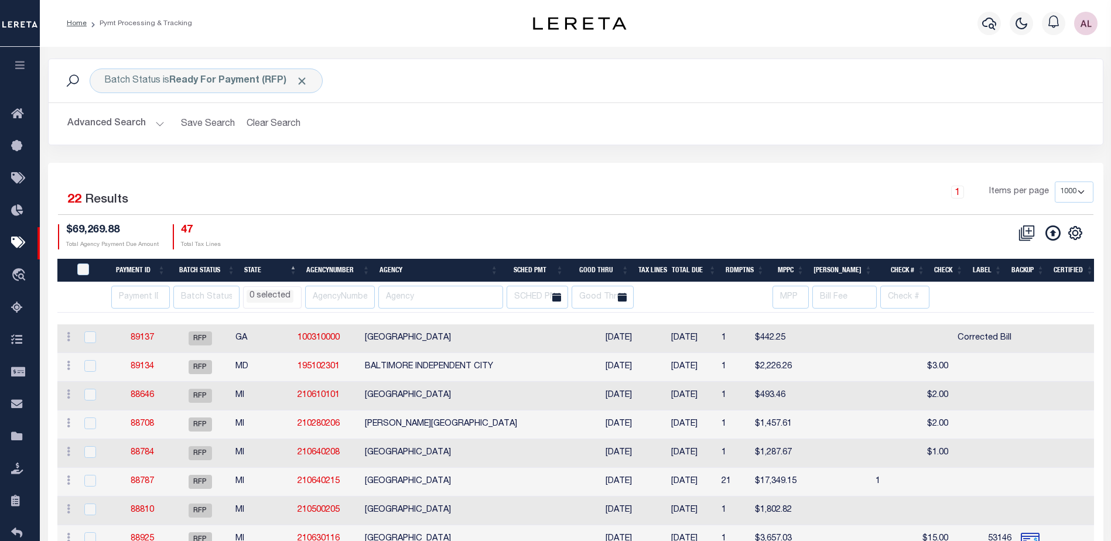
click at [266, 297] on li "0 selected" at bounding box center [269, 296] width 47 height 13
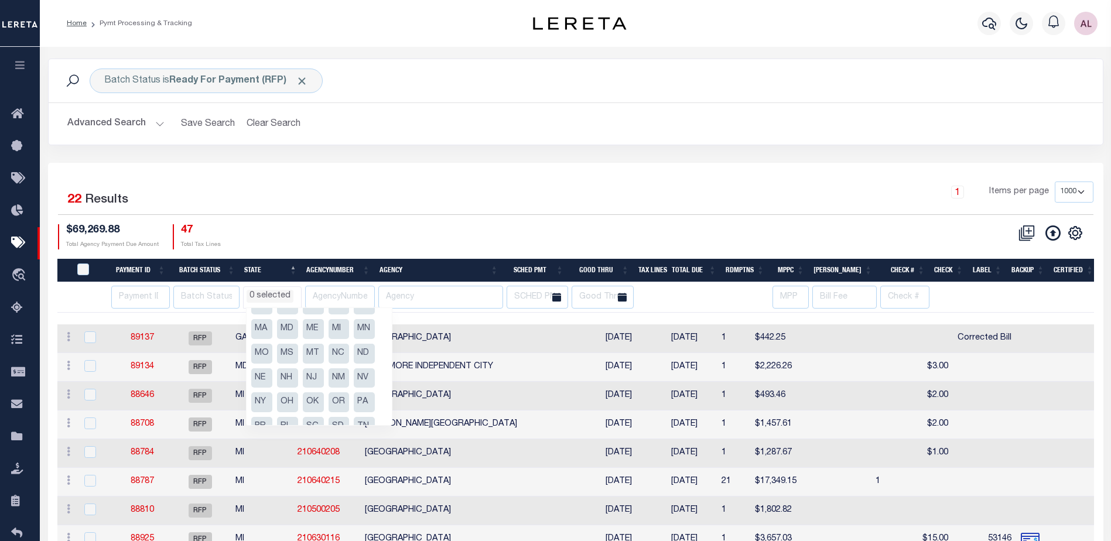
scroll to position [117, 0]
click at [261, 374] on li "NY" at bounding box center [261, 377] width 21 height 20
select select "NY"
click at [388, 235] on div "$69,269.88 Total Agency Payment Due Amount 47 Total Tax Lines" at bounding box center [317, 236] width 518 height 25
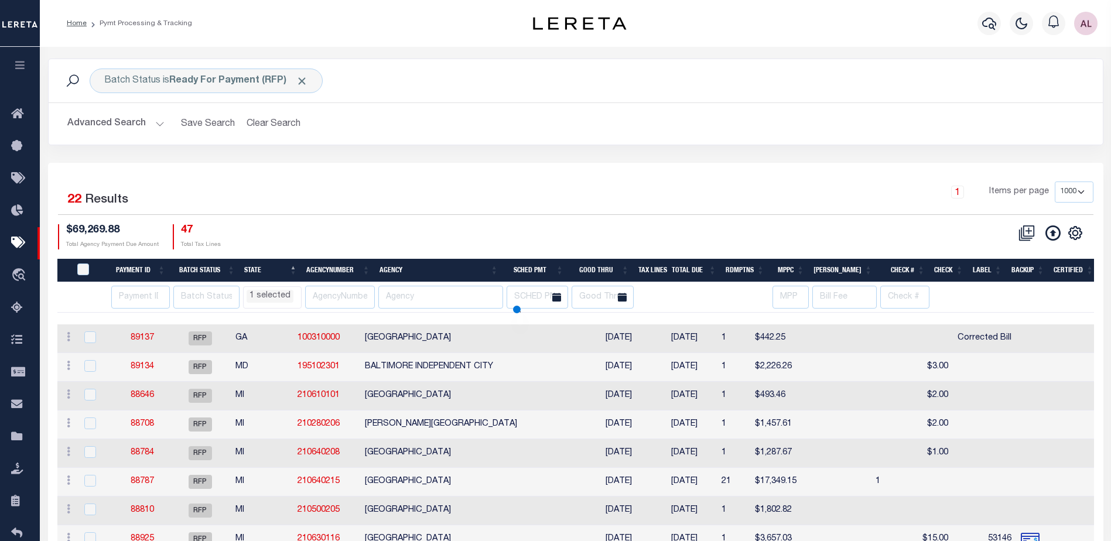
select select "NY"
select select
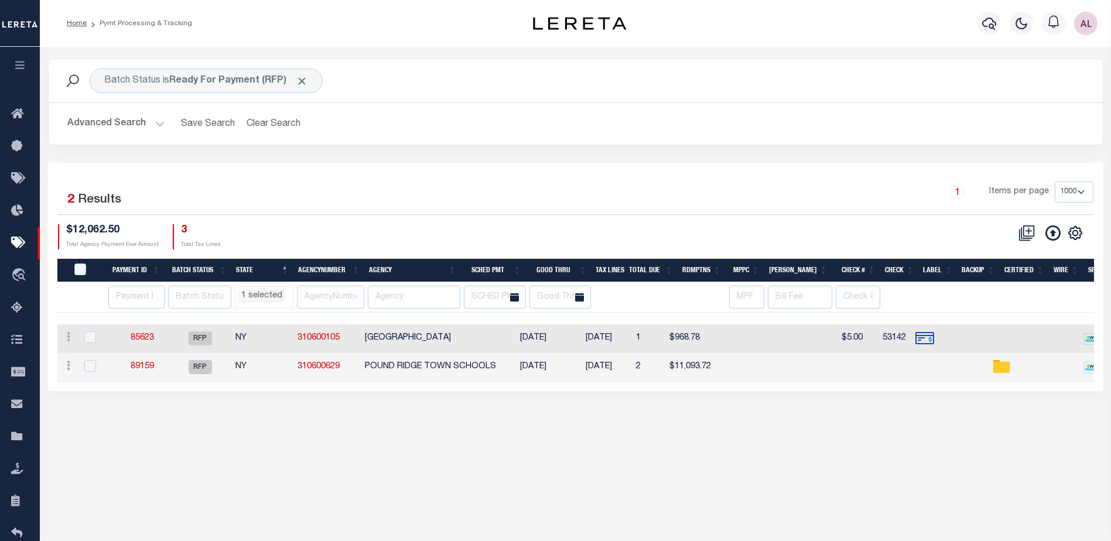
click at [145, 329] on td "85623" at bounding box center [142, 338] width 54 height 29
checkbox input "true"
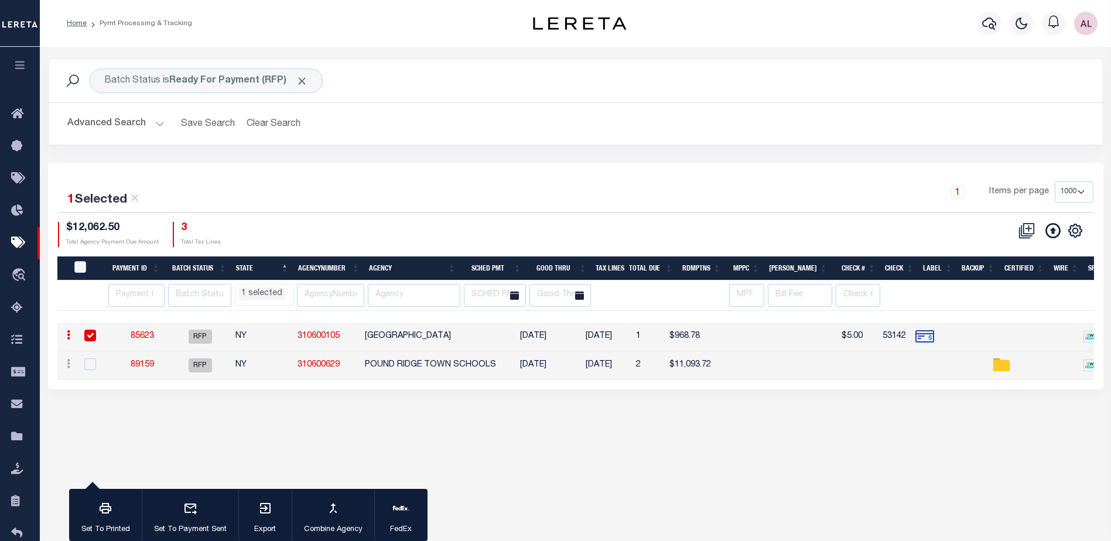
click at [145, 335] on link "85623" at bounding box center [142, 336] width 23 height 8
type input "[DATE]"
type input "$968.78"
type input "53142"
type input "$10"
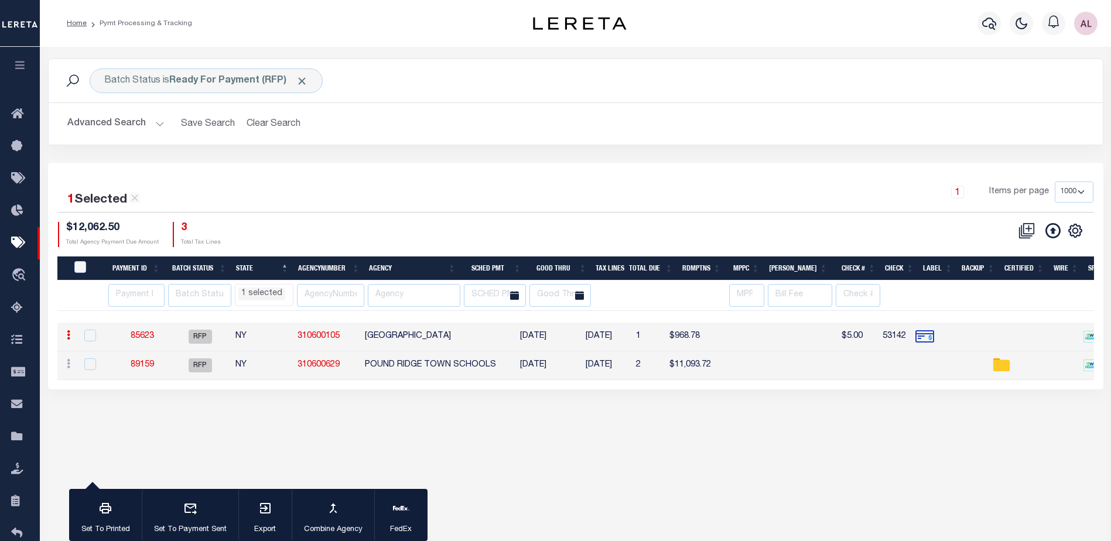
checkbox input "false"
checkbox input "true"
select select "FDX"
type input "$9.2"
type input "April"
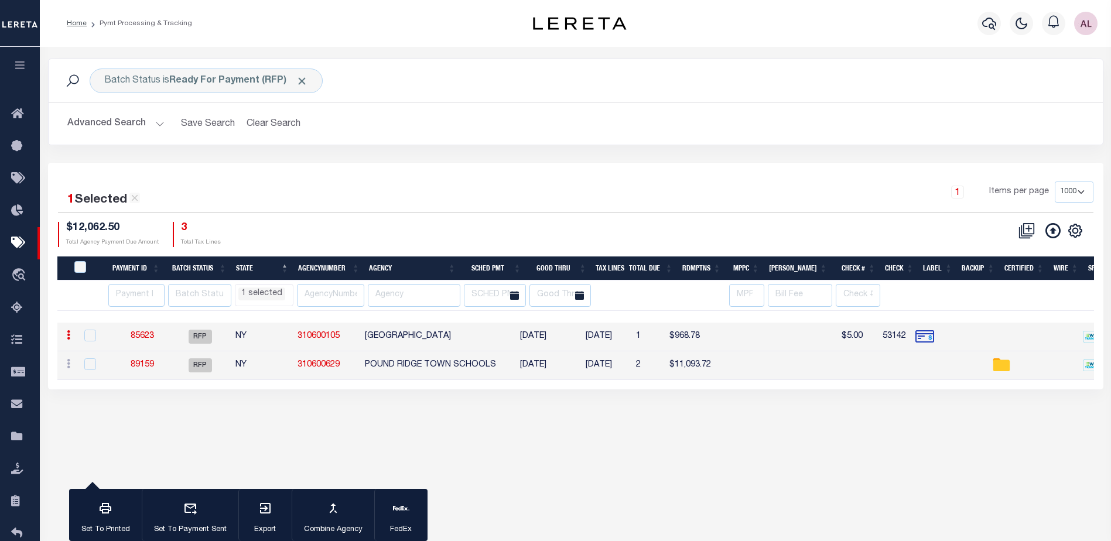
type input "1"
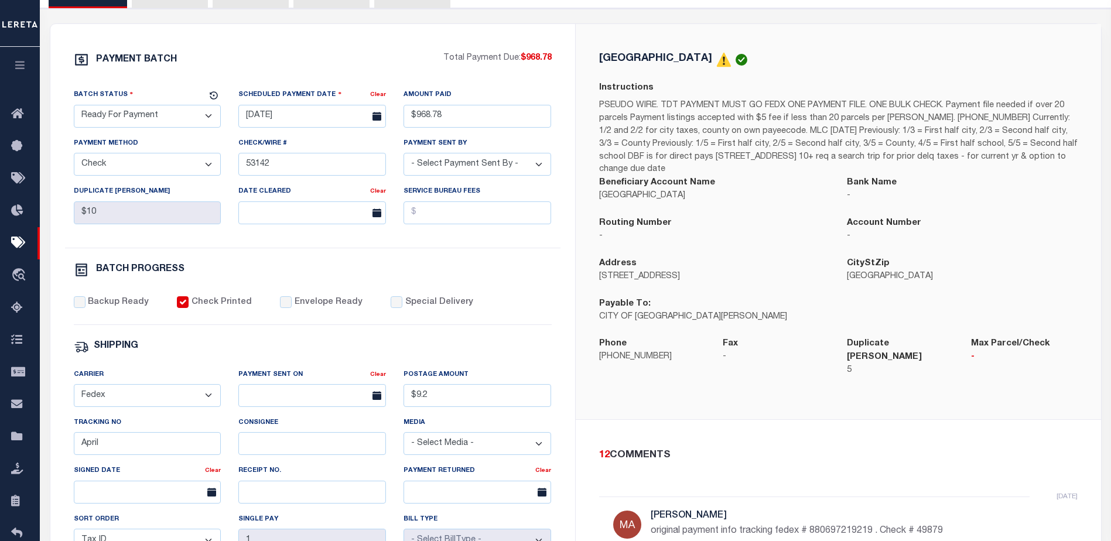
scroll to position [176, 0]
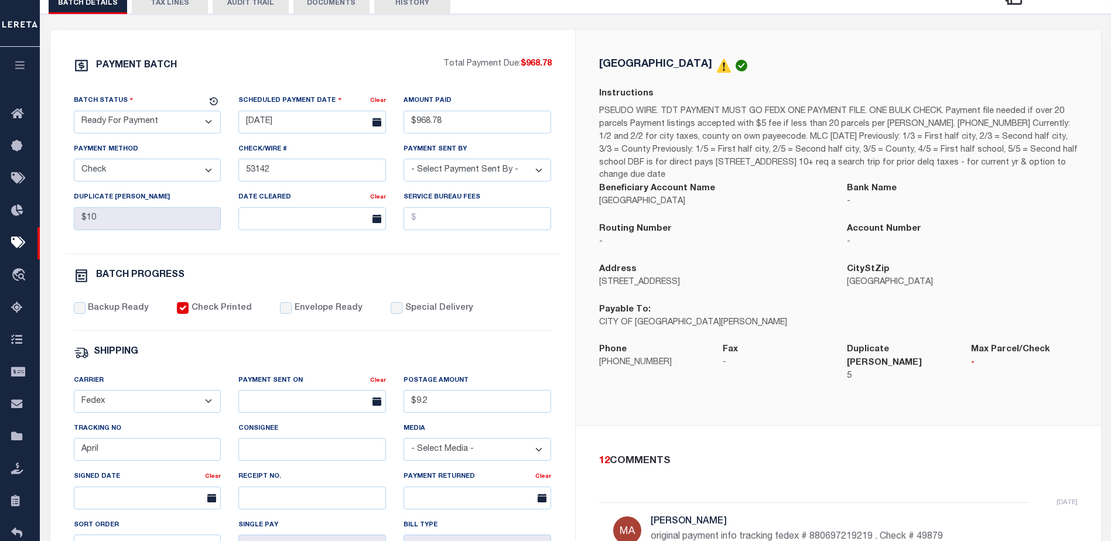
select select "NY"
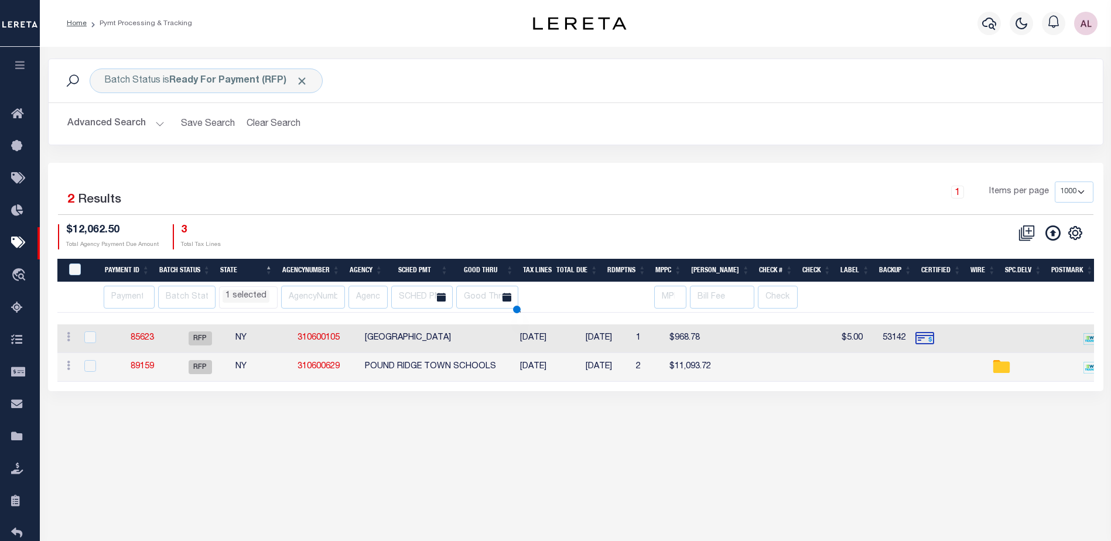
select select "NY"
select select
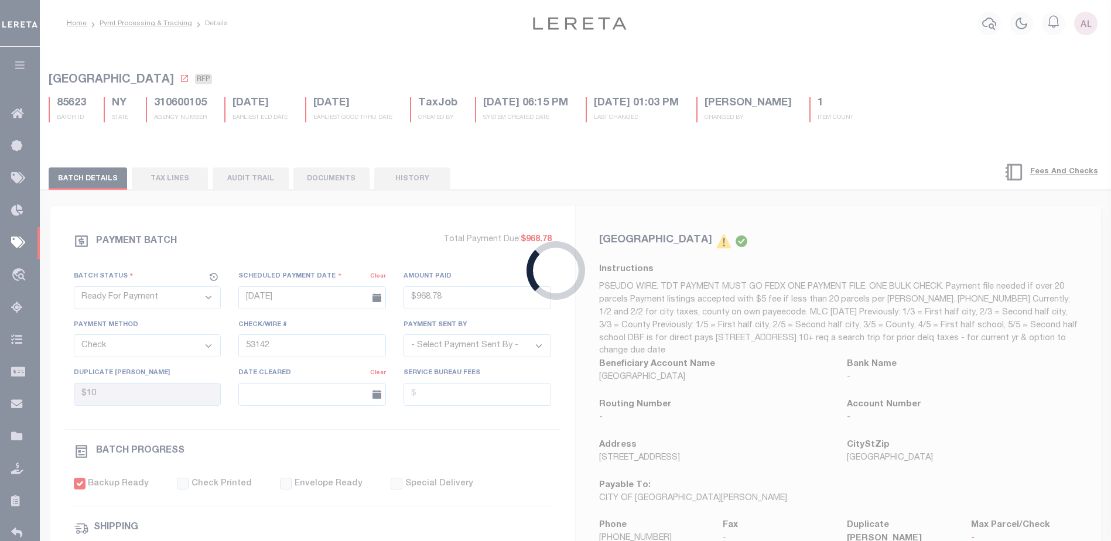
type input "[DATE]"
type input "$2,226.36"
type input "$3"
checkbox input "true"
checkbox input "false"
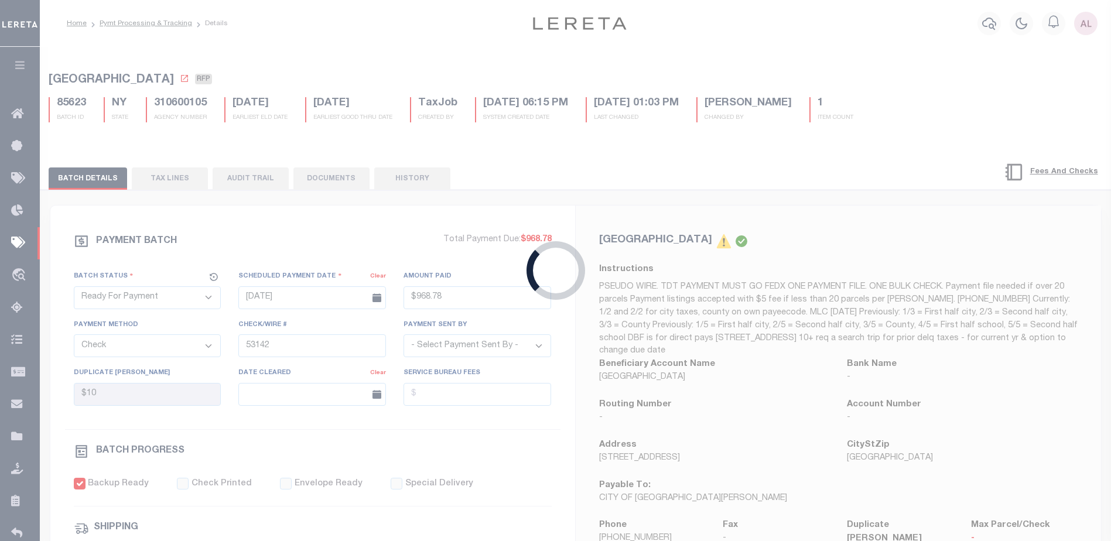
select select
type input "N"
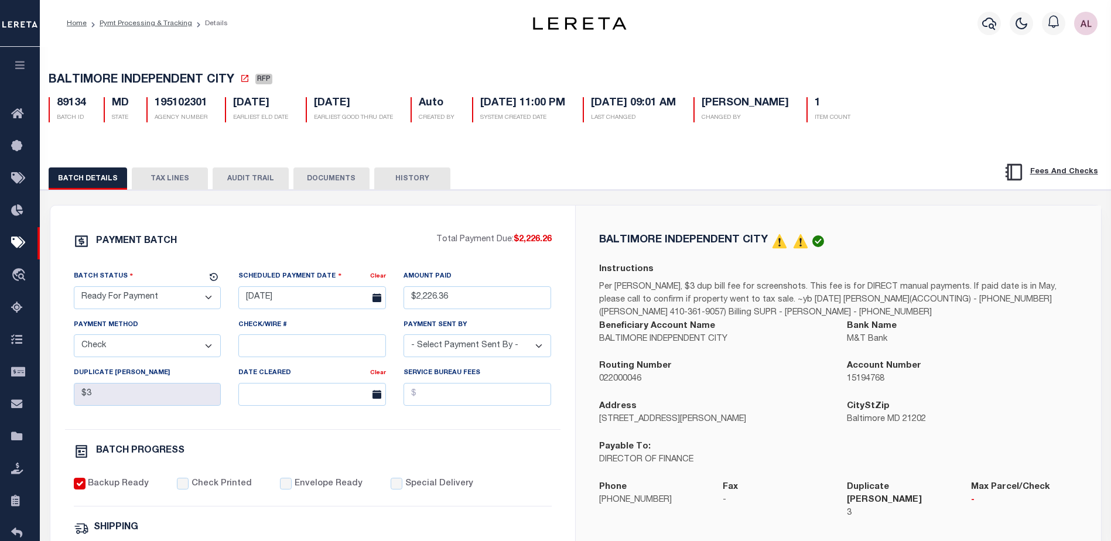
select select "NY"
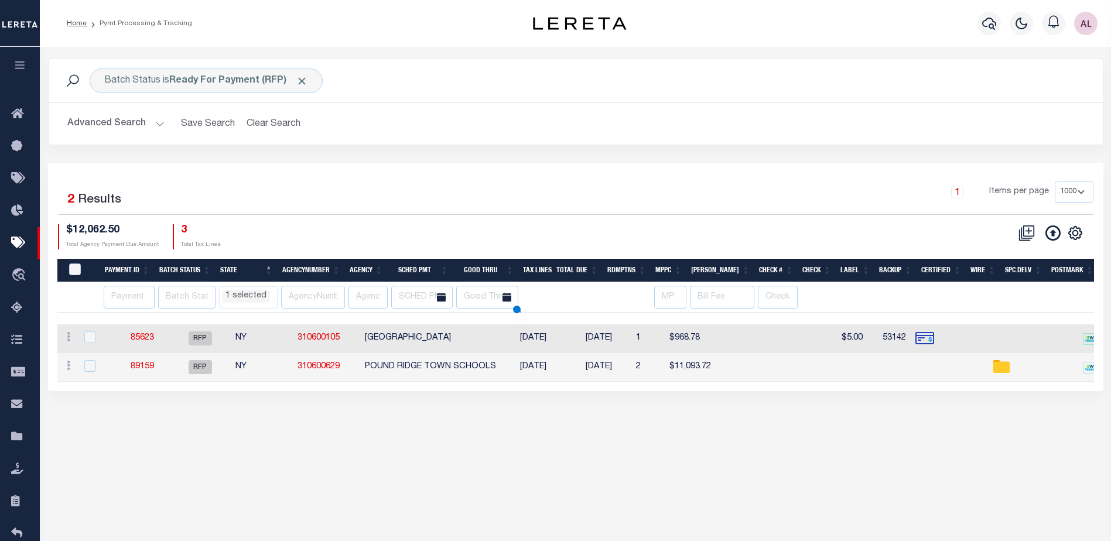
scroll to position [80, 0]
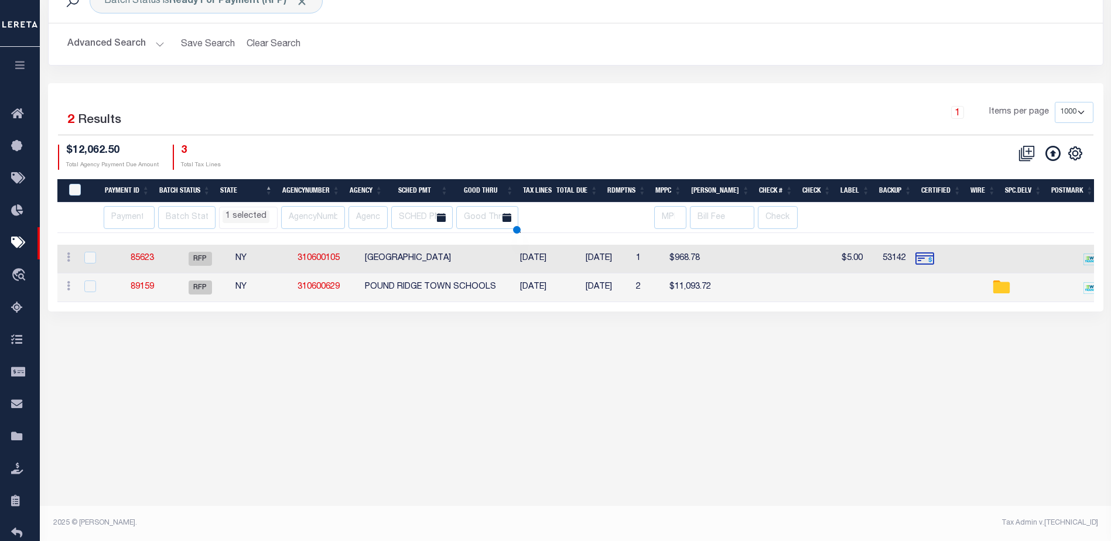
select select "NY"
select select
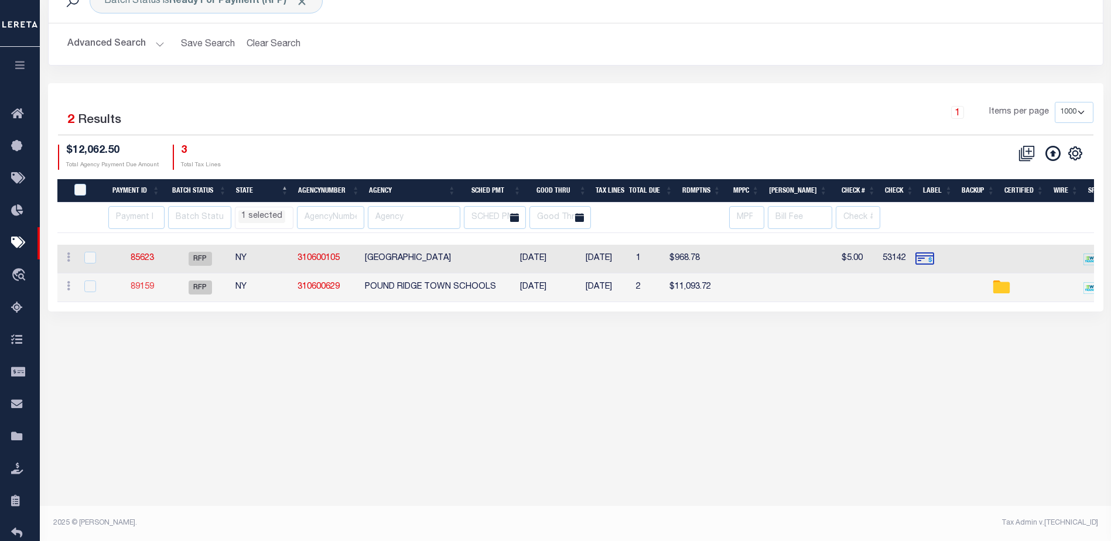
click at [146, 289] on link "89159" at bounding box center [142, 287] width 23 height 8
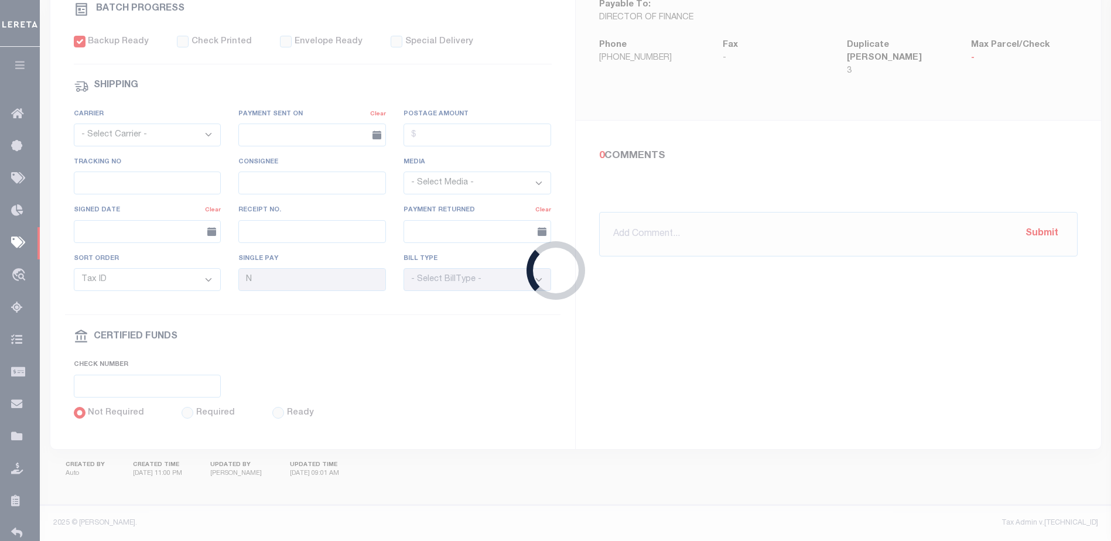
type input "$11,093.72"
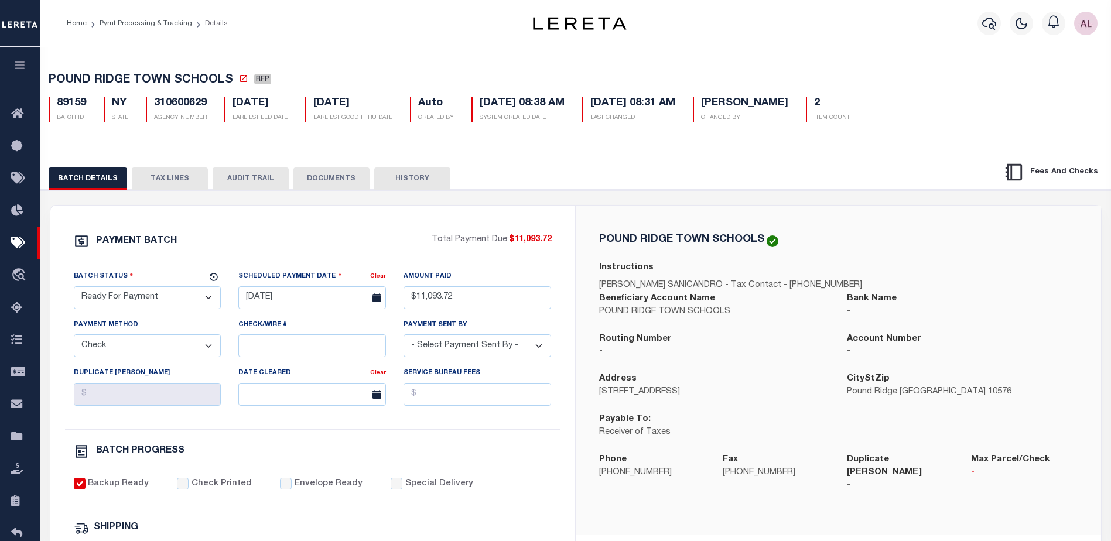
select select "NY"
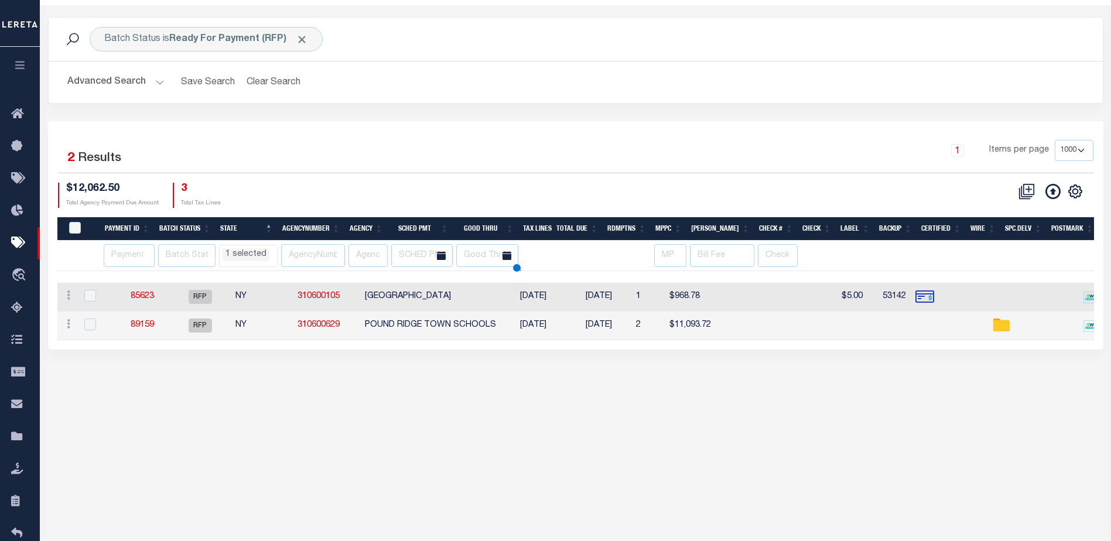
select select "NY"
select select
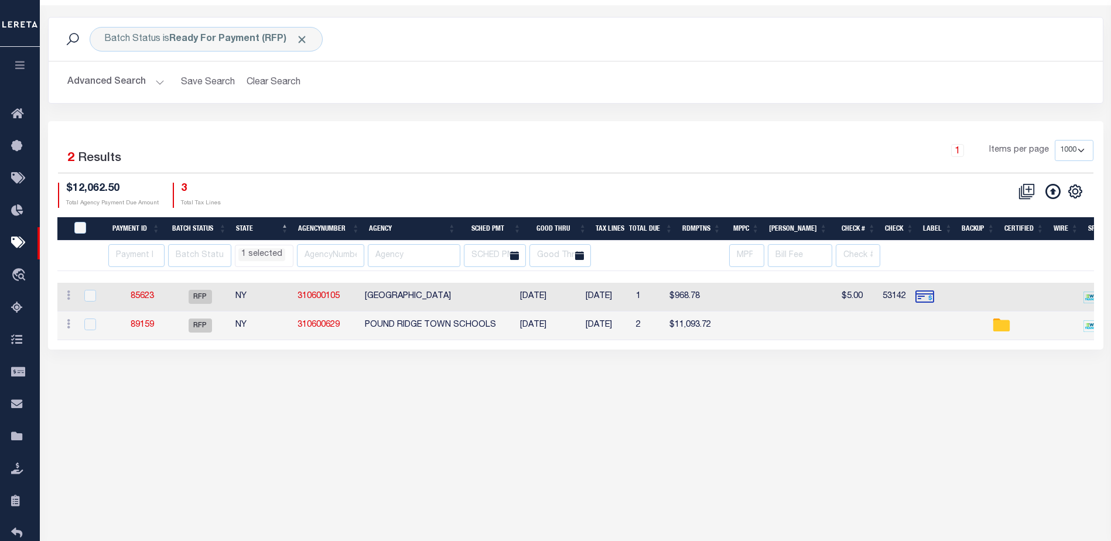
scroll to position [80, 0]
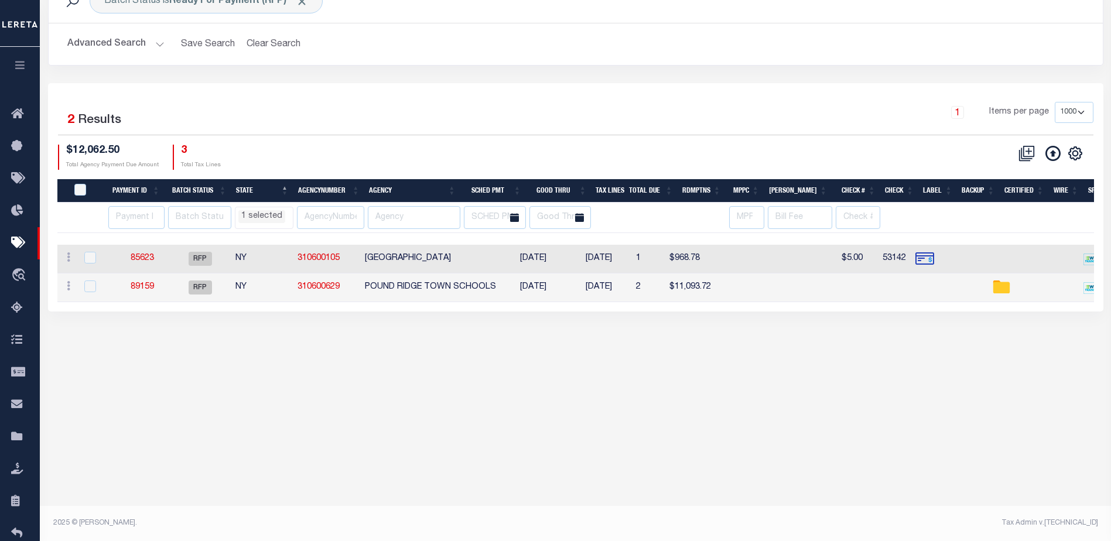
click at [257, 218] on li "1 selected" at bounding box center [261, 216] width 47 height 13
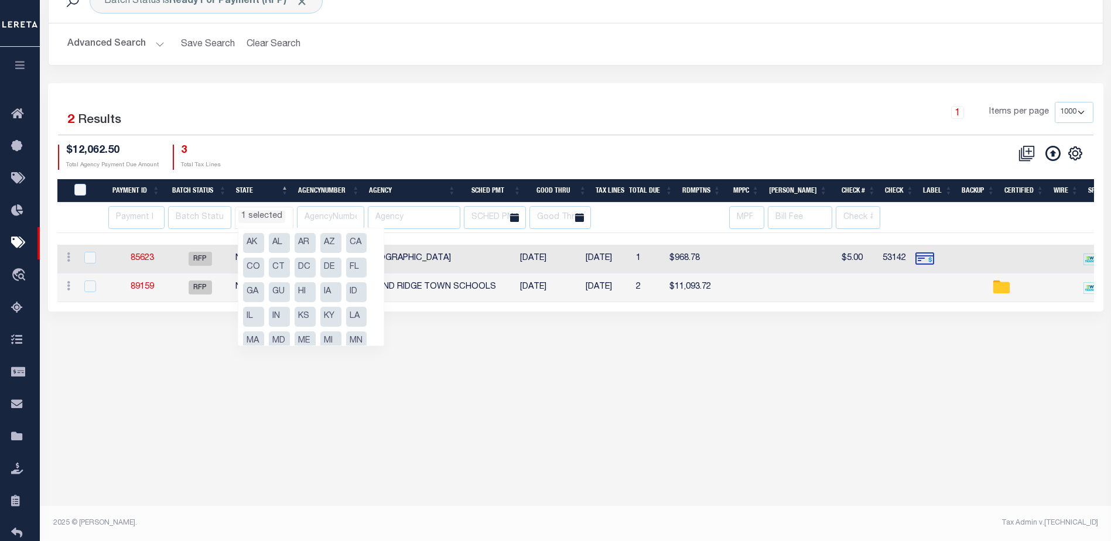
scroll to position [136, 0]
click at [253, 281] on li "NY" at bounding box center [253, 278] width 21 height 20
click at [357, 280] on li "PA" at bounding box center [356, 278] width 21 height 20
select select "PA"
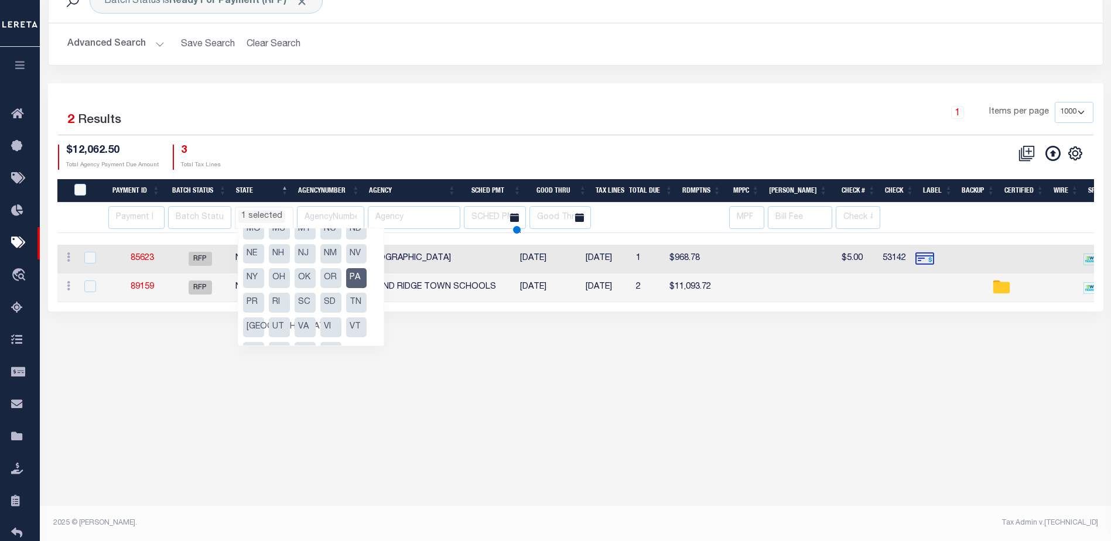
select select "PA"
select select
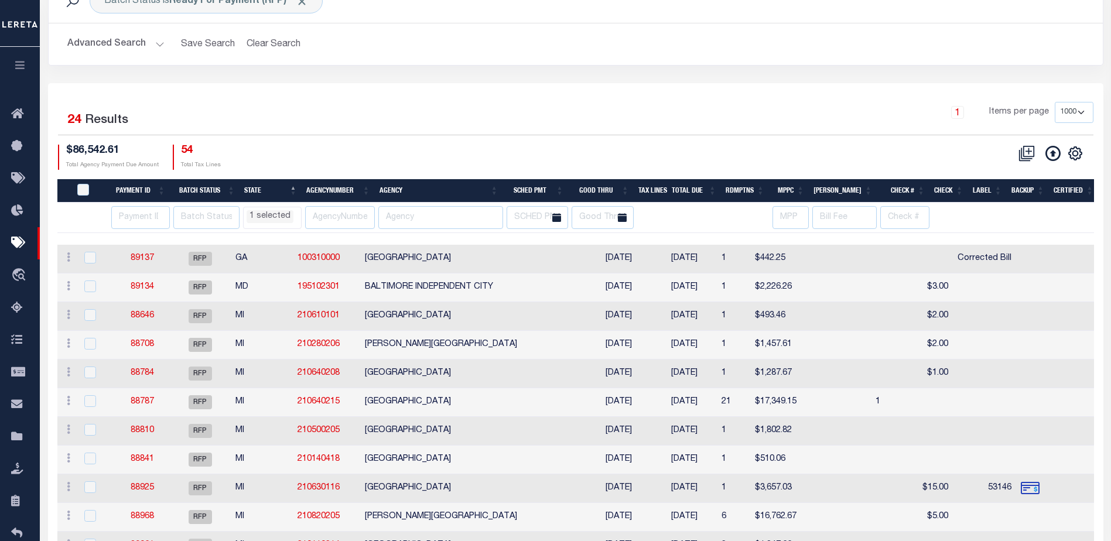
click at [420, 433] on td "SHELBY TOWNSHIP" at bounding box center [473, 431] width 226 height 29
checkbox input "true"
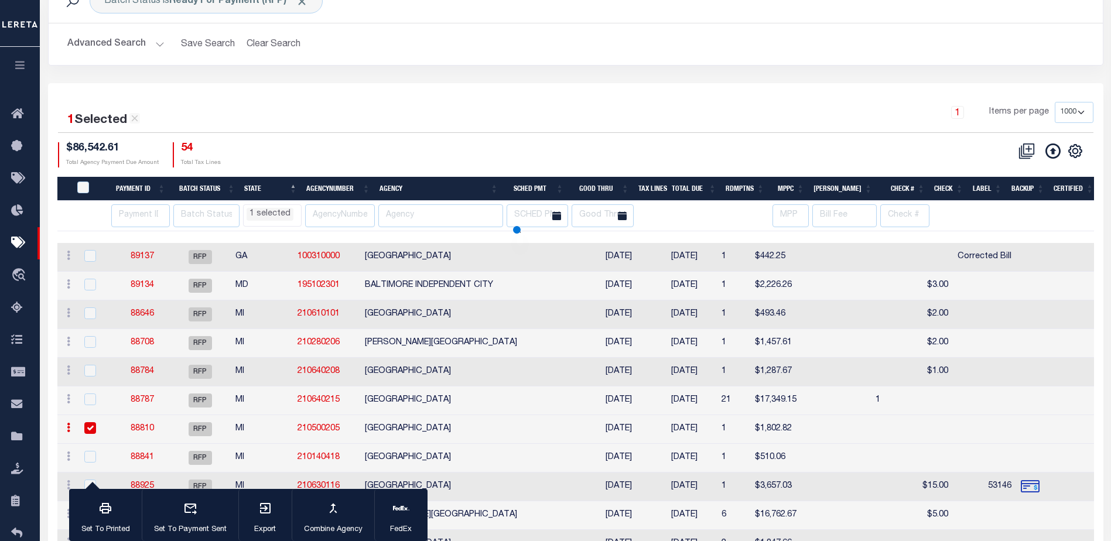
select select "PA"
select select
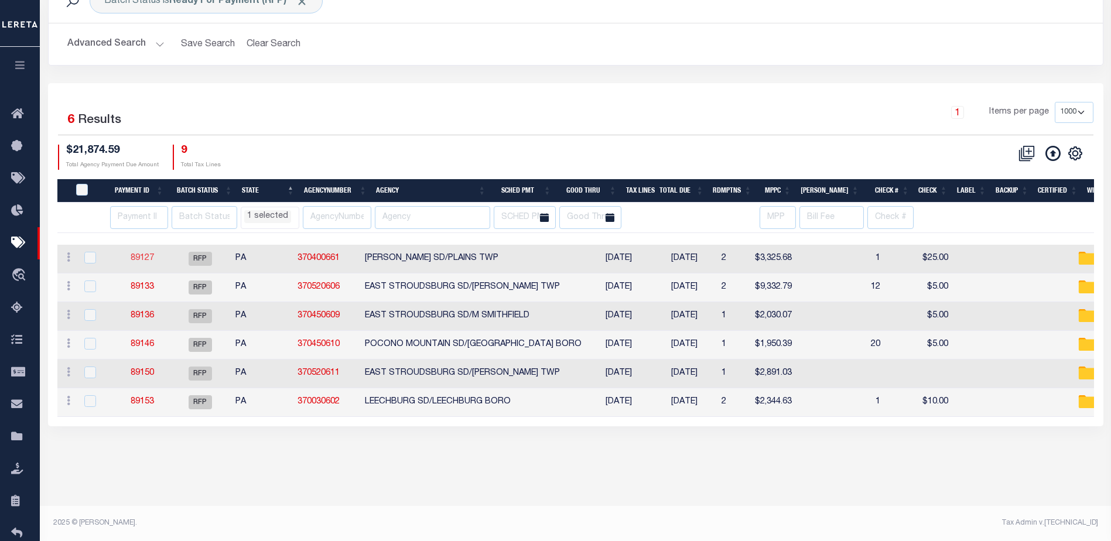
click at [139, 257] on link "89127" at bounding box center [142, 258] width 23 height 8
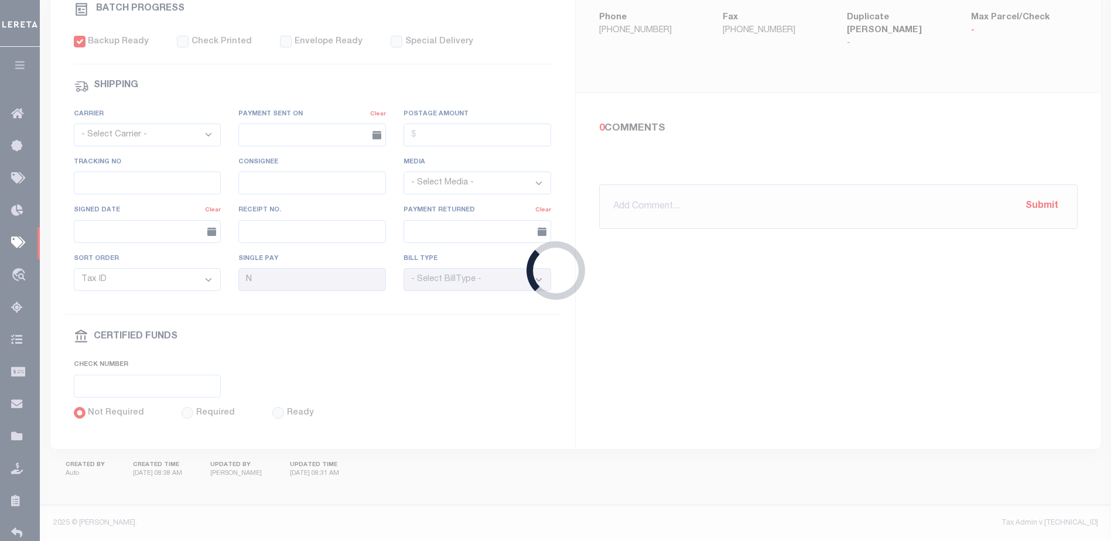
type input "$3,325.68"
type input "$50"
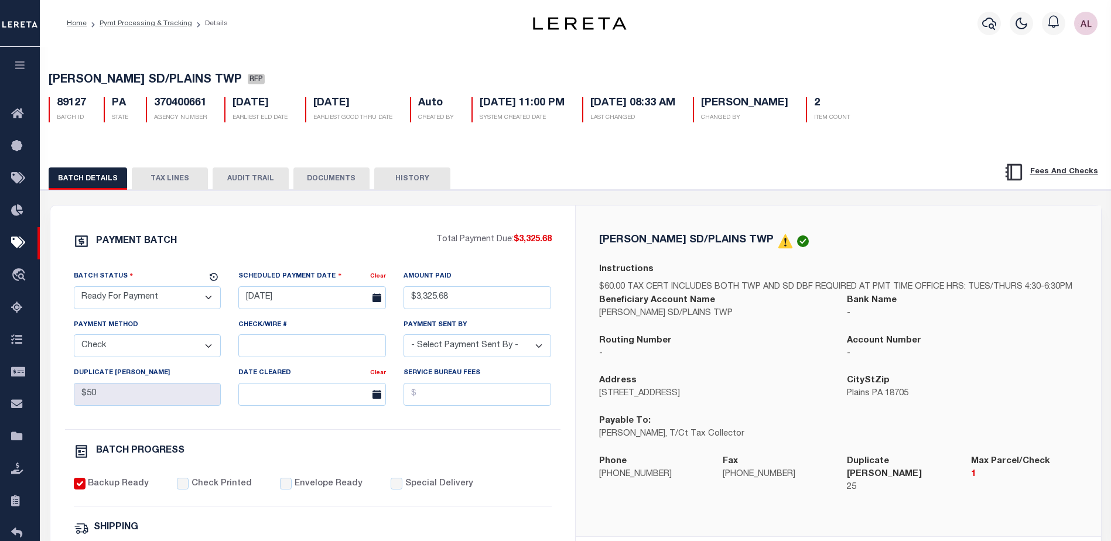
select select "PA"
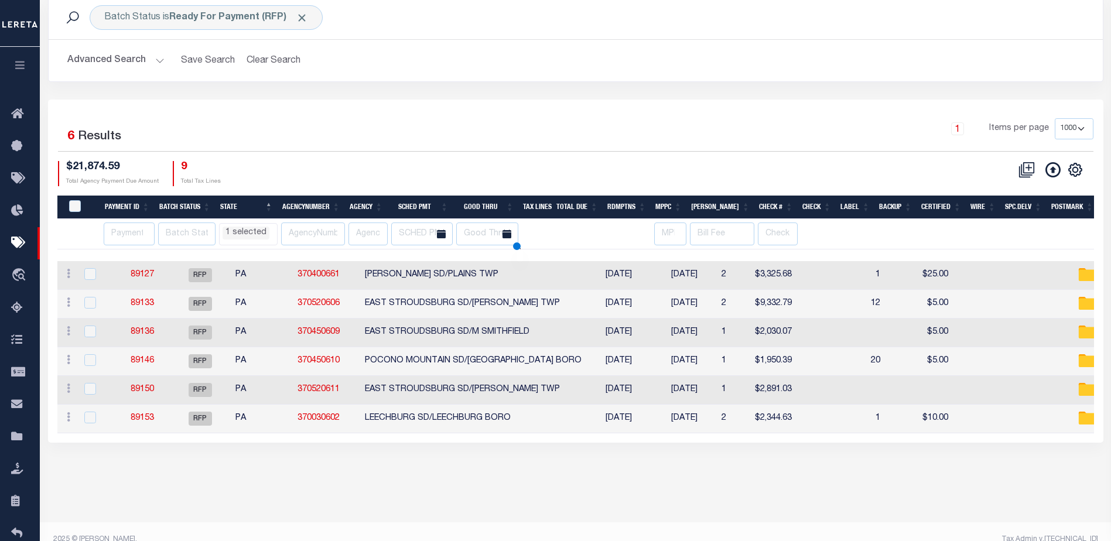
select select "PA"
select select
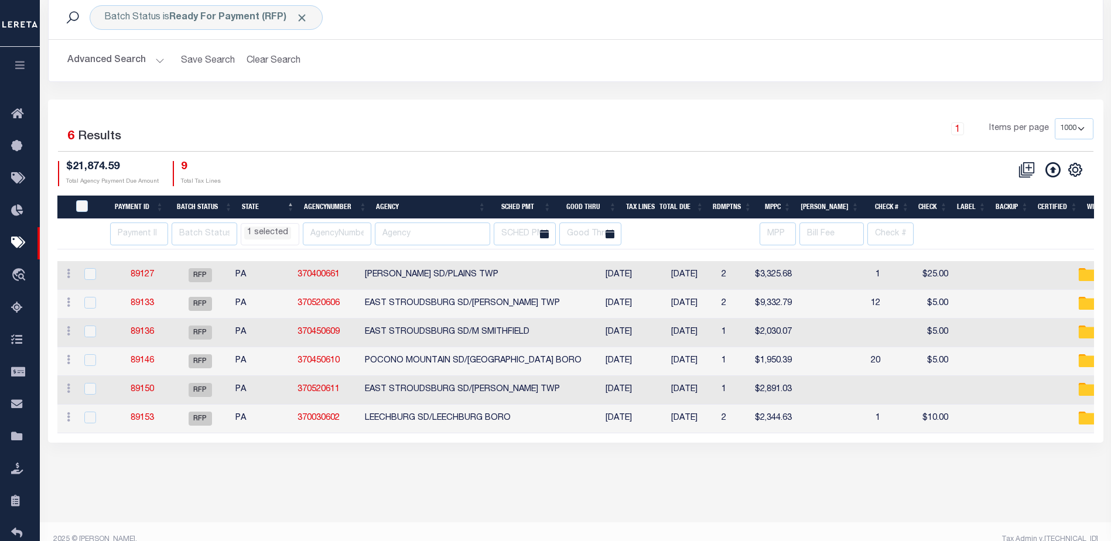
scroll to position [80, 0]
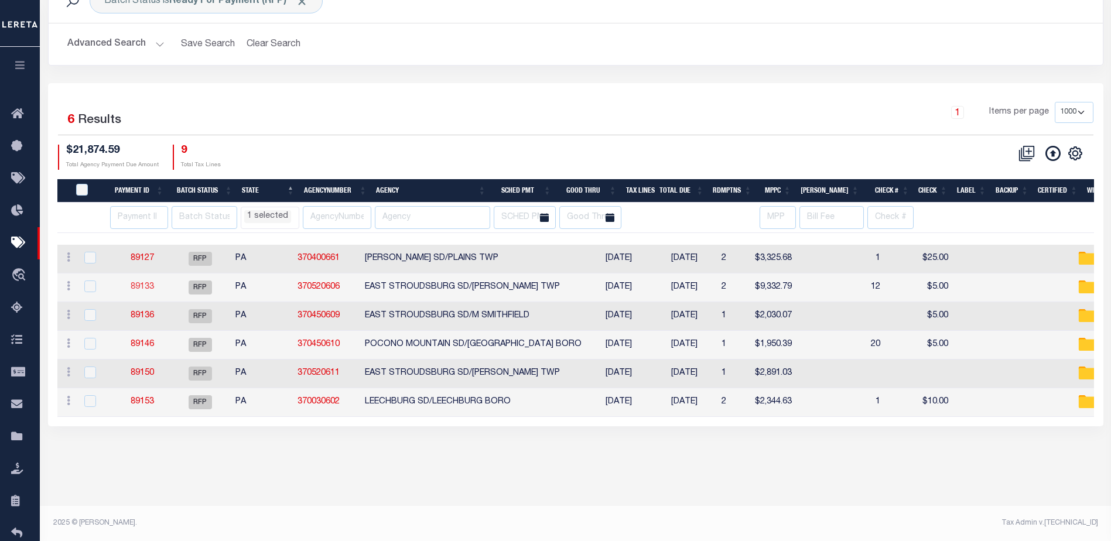
click at [145, 287] on link "89133" at bounding box center [142, 287] width 23 height 8
select select "PA"
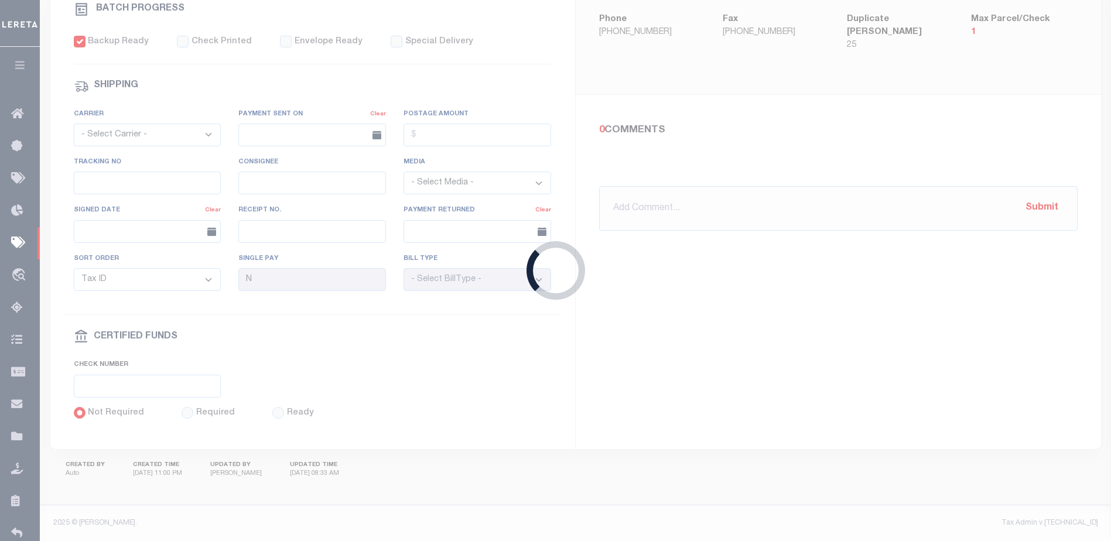
type input "$9,332.79"
type input "$10"
select select "PA"
select select
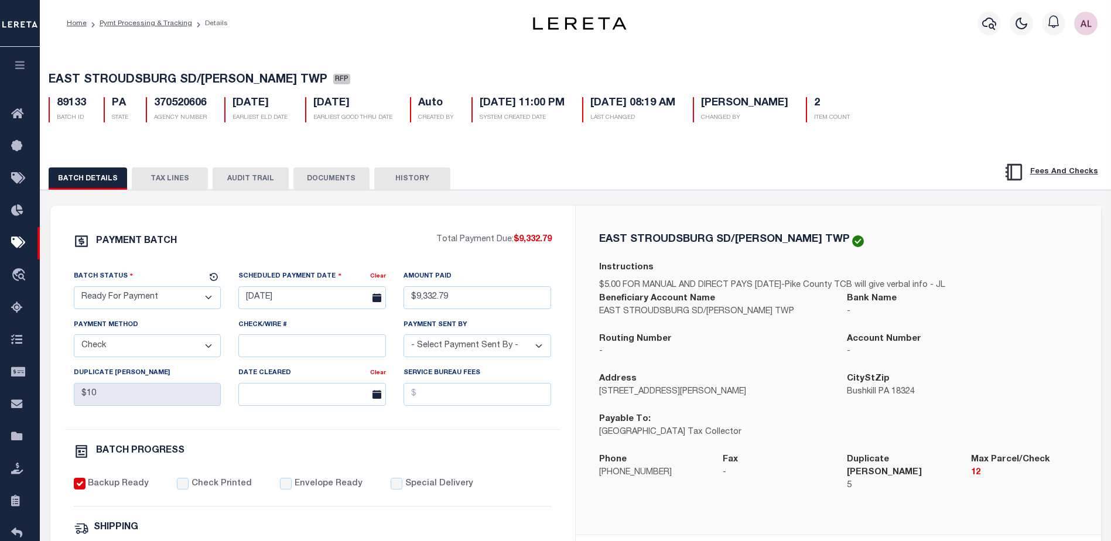
select select "PA"
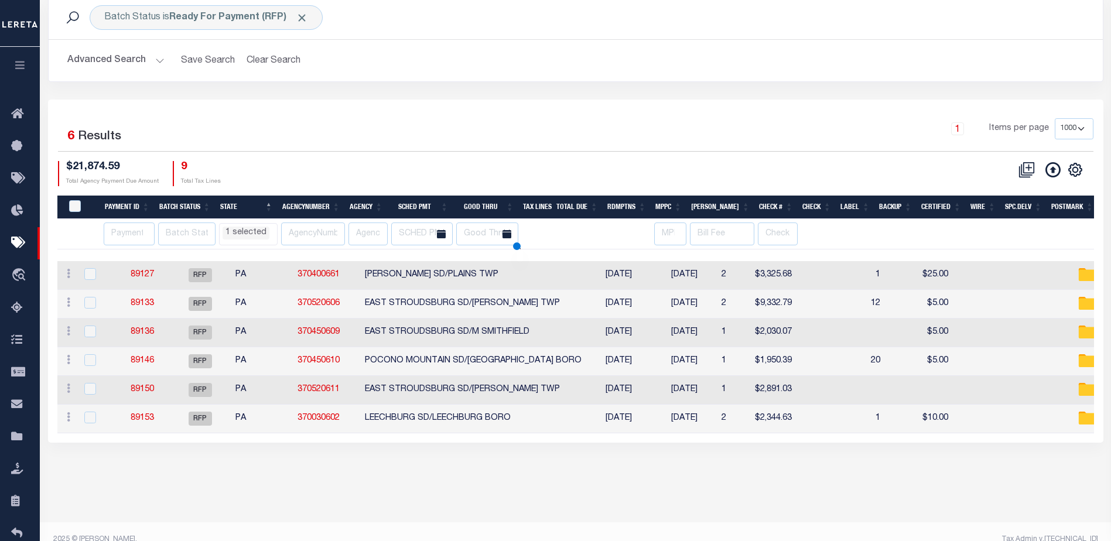
select select "PA"
select select
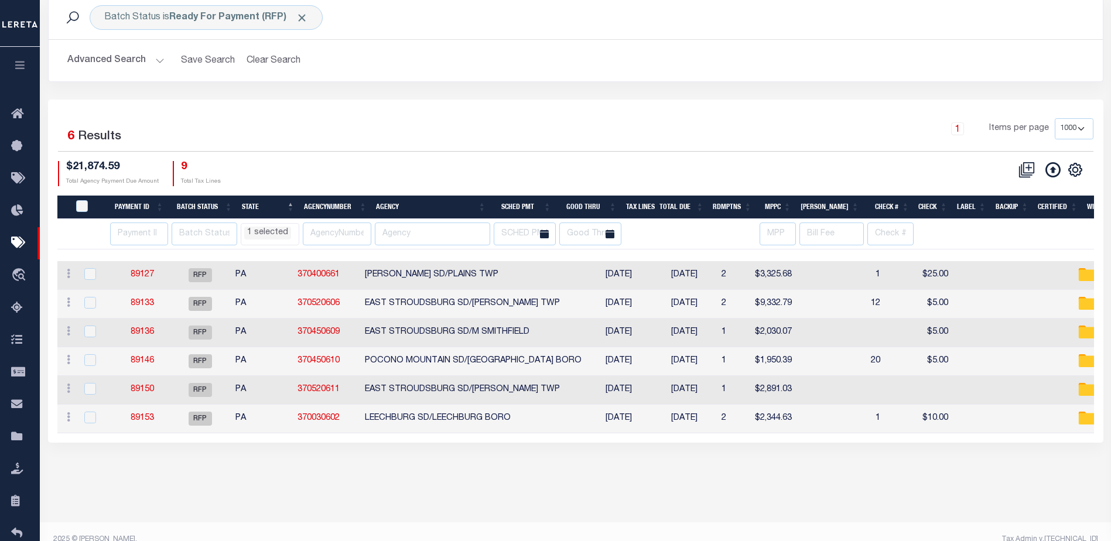
scroll to position [80, 0]
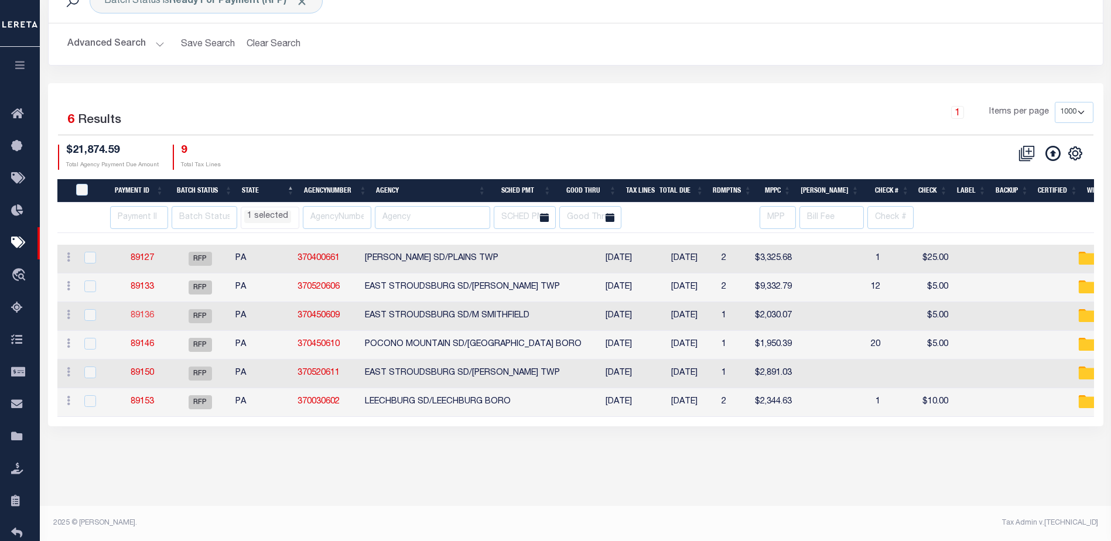
click at [146, 316] on link "89136" at bounding box center [142, 315] width 23 height 8
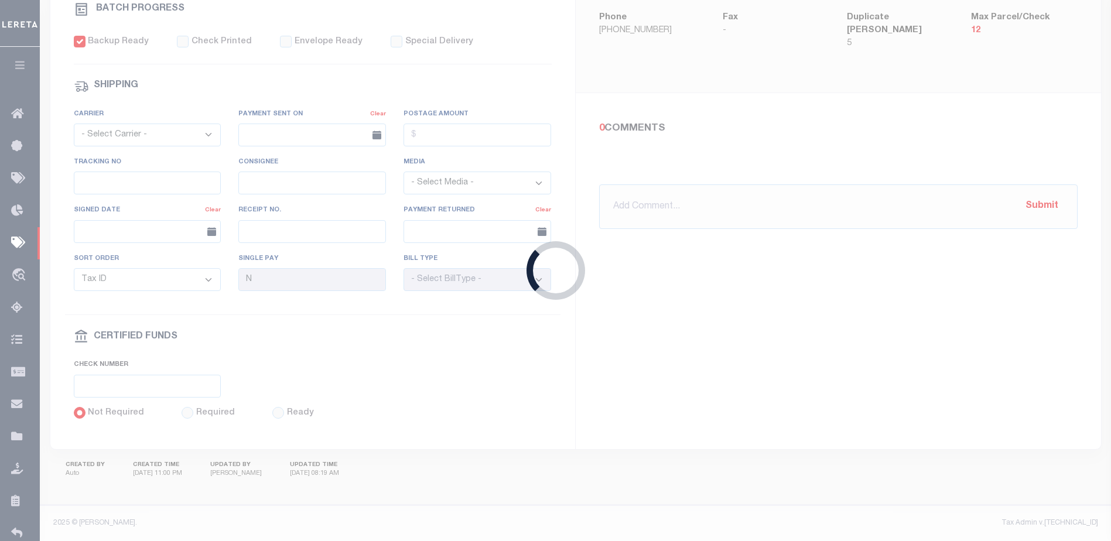
type input "$2,030.07"
type input "$5"
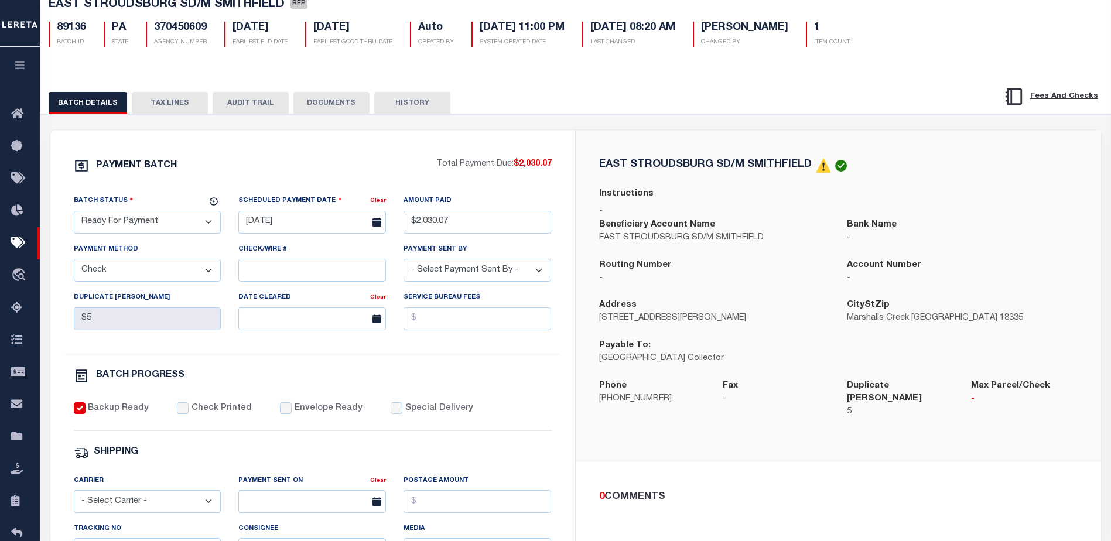
select select "PA"
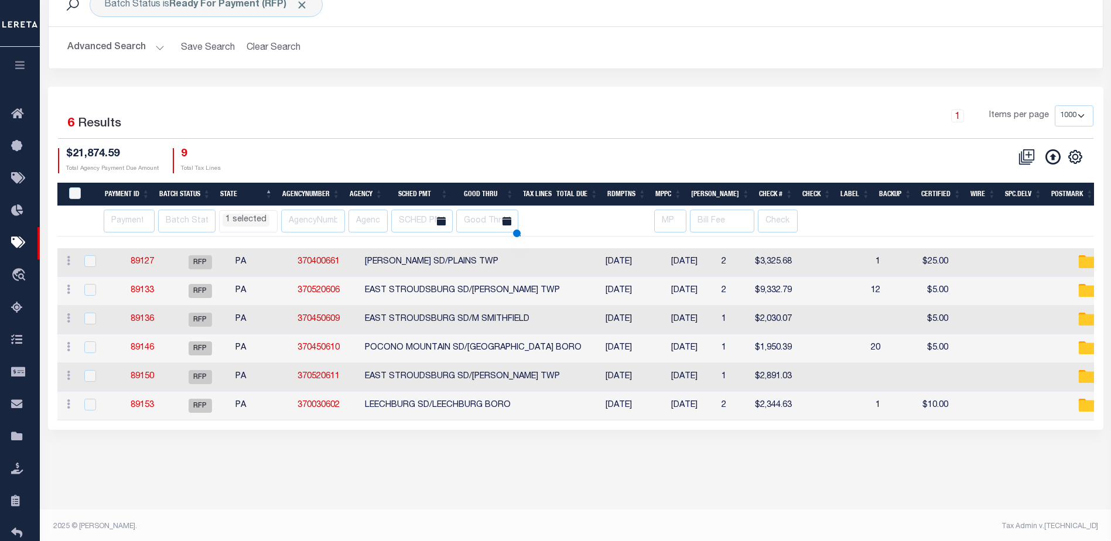
select select "PA"
select select
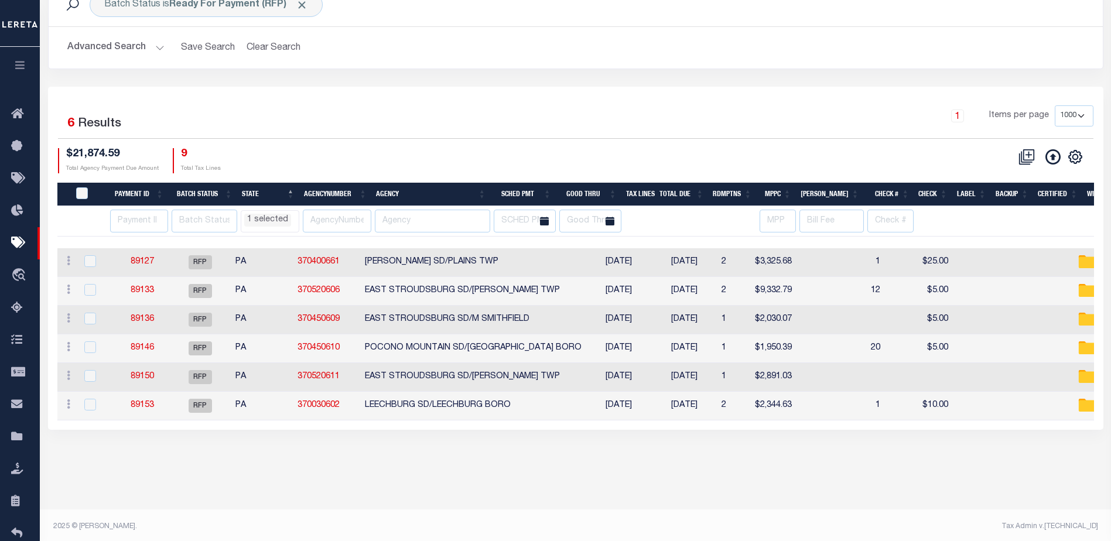
scroll to position [80, 0]
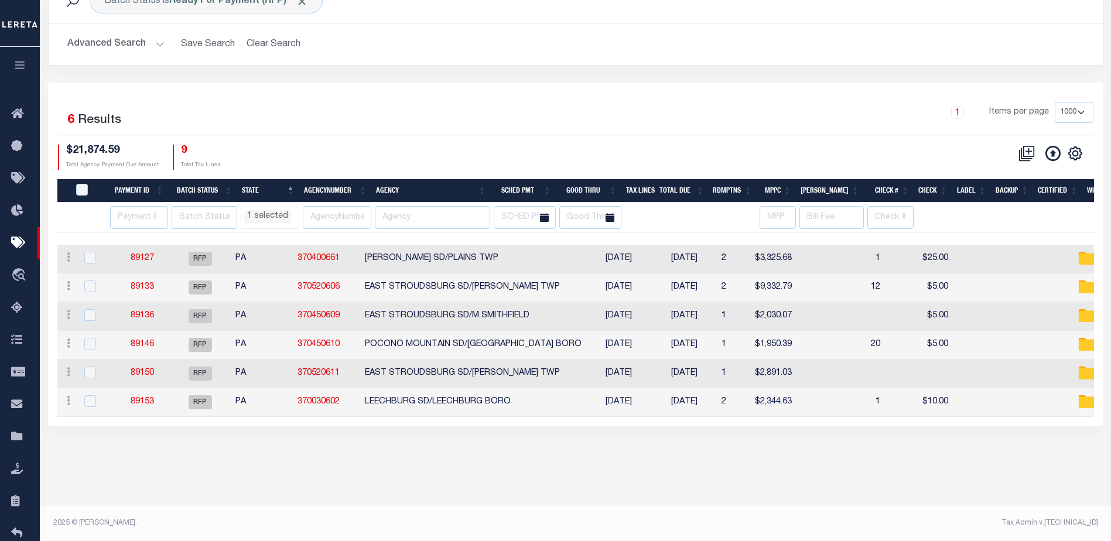
click at [135, 352] on td "89146" at bounding box center [142, 345] width 54 height 29
checkbox input "true"
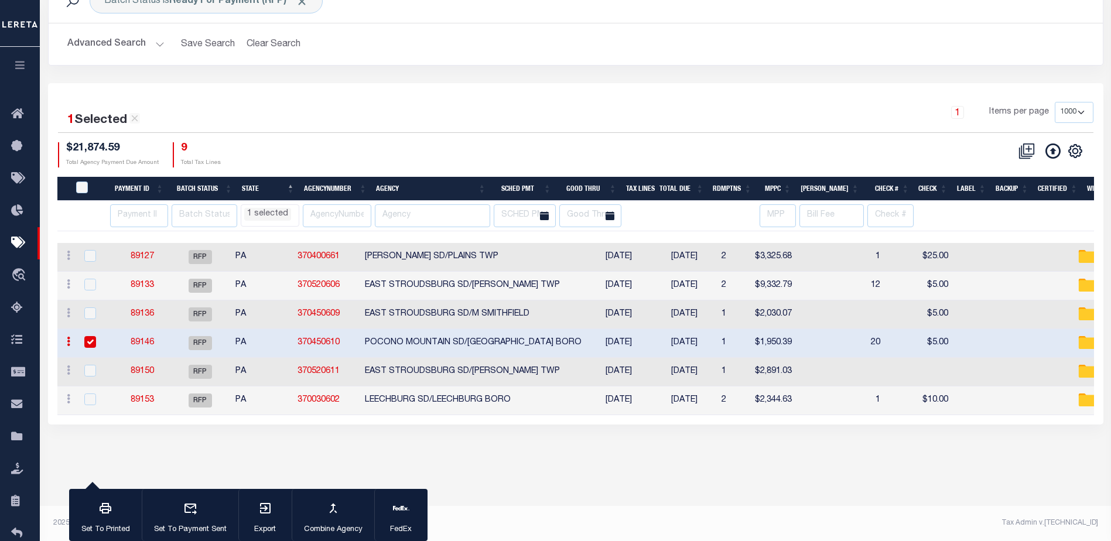
click at [138, 347] on link "89146" at bounding box center [142, 342] width 23 height 8
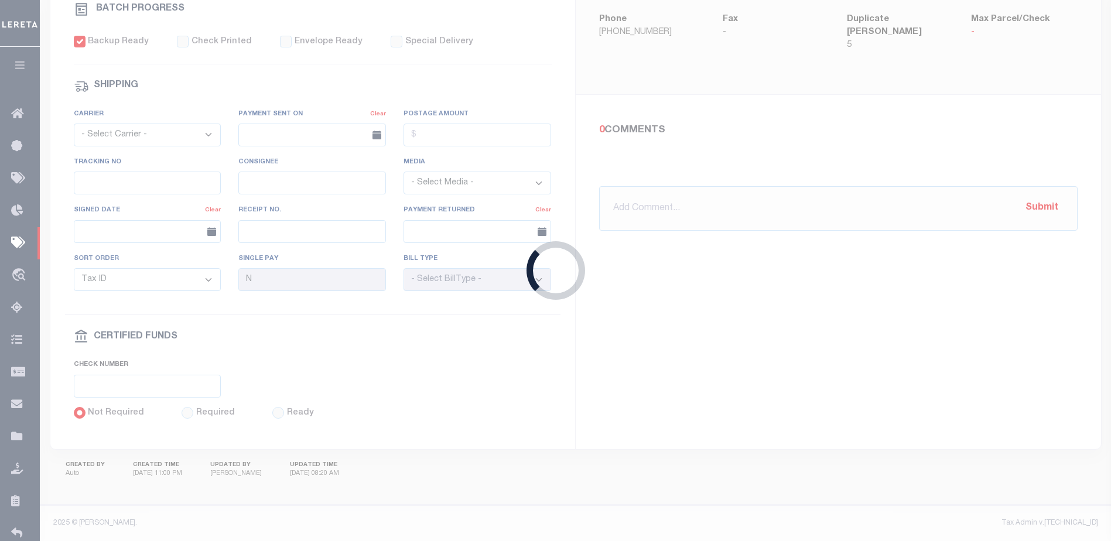
type input "$1,950.39"
type input "$5"
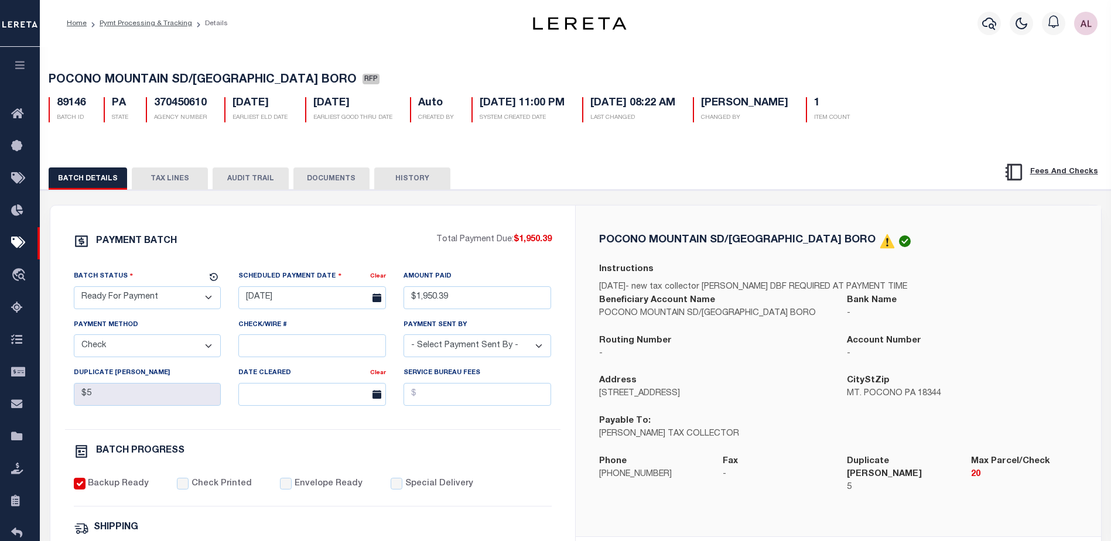
select select "PA"
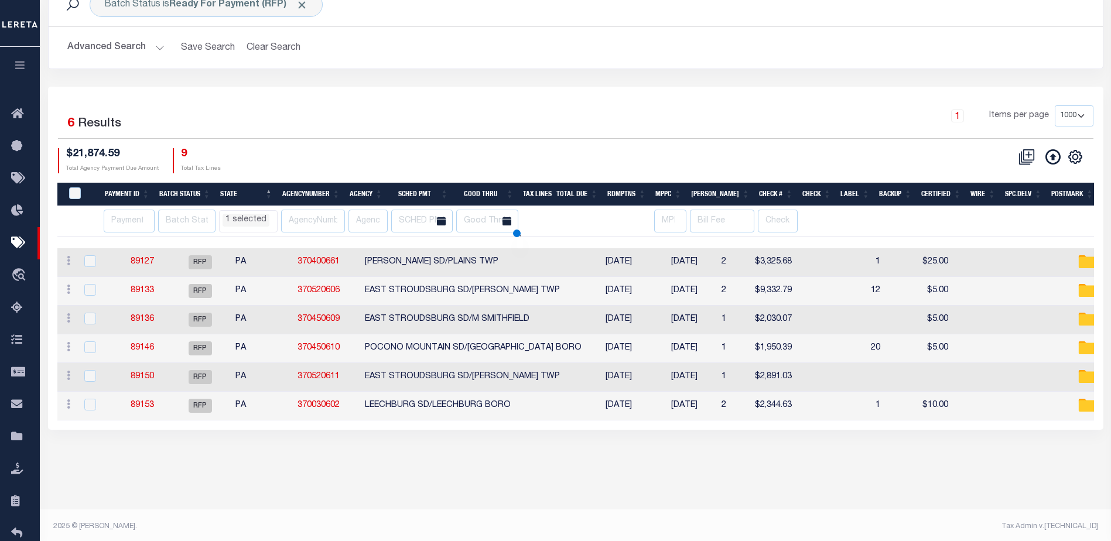
select select "PA"
select select
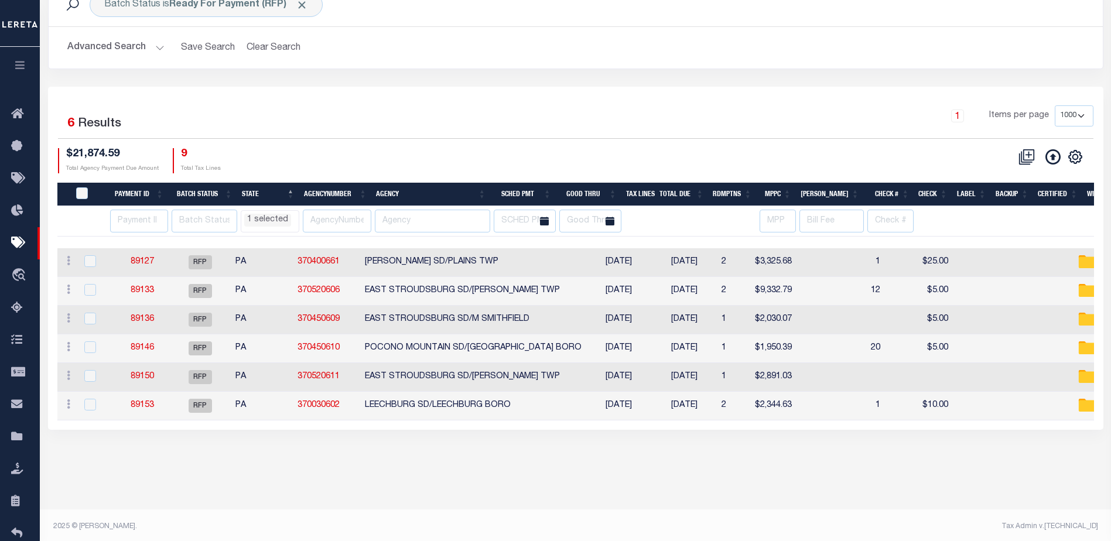
scroll to position [80, 0]
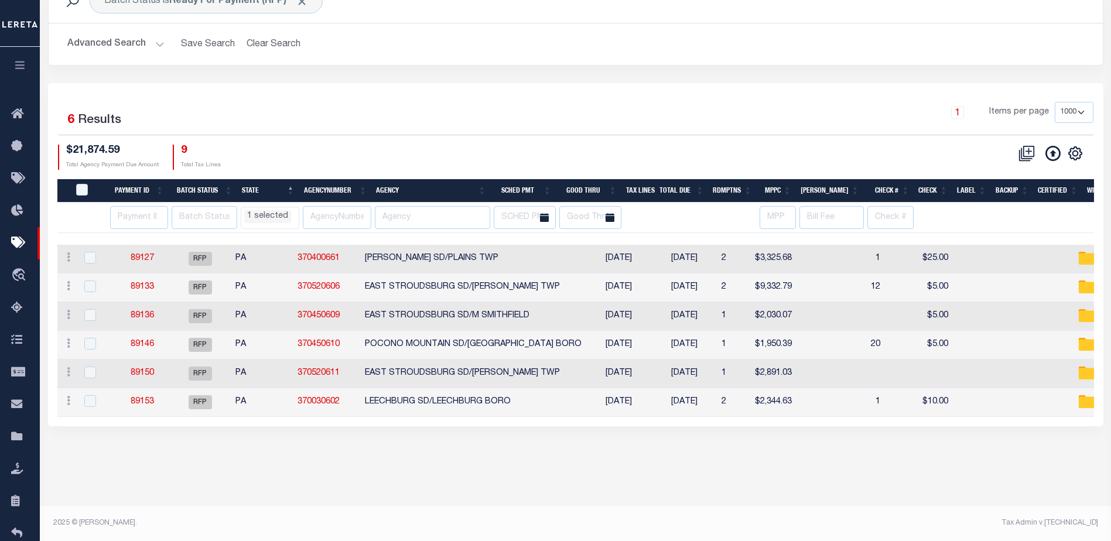
click at [148, 381] on td "89150" at bounding box center [142, 373] width 54 height 29
checkbox input "true"
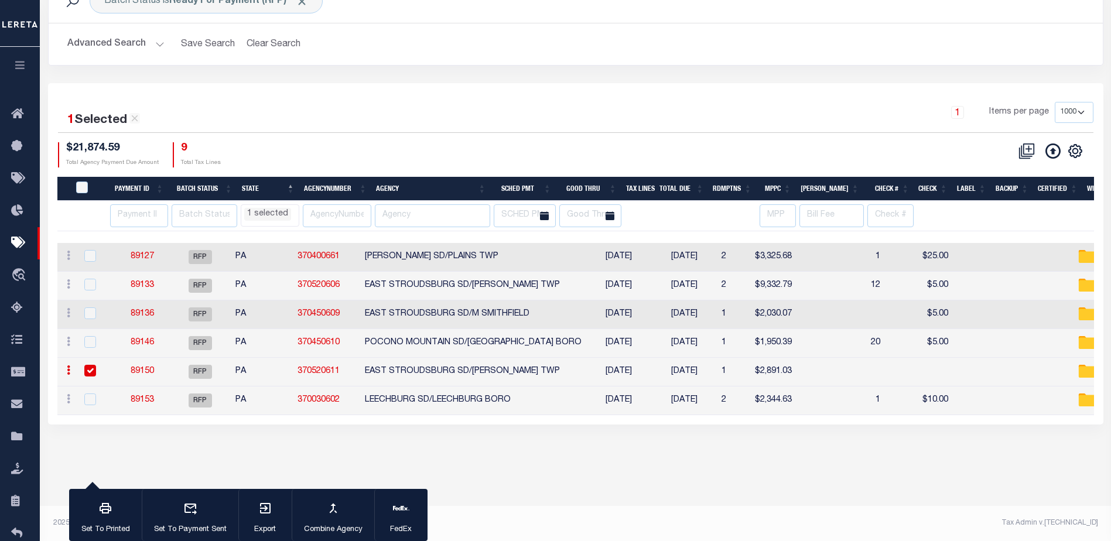
click at [139, 369] on link "89150" at bounding box center [142, 371] width 23 height 8
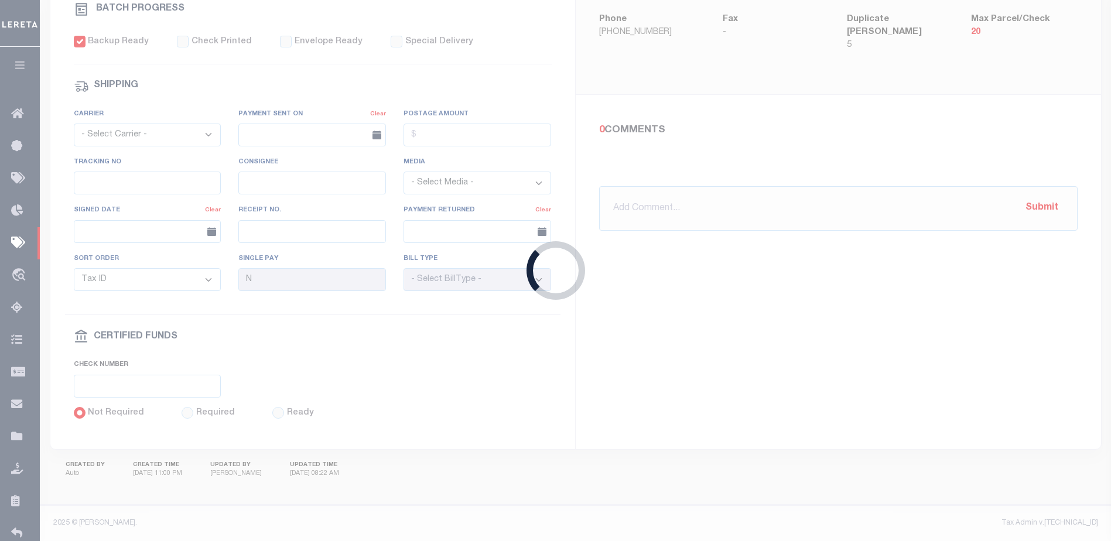
type input "$2,891.03"
select select "PA"
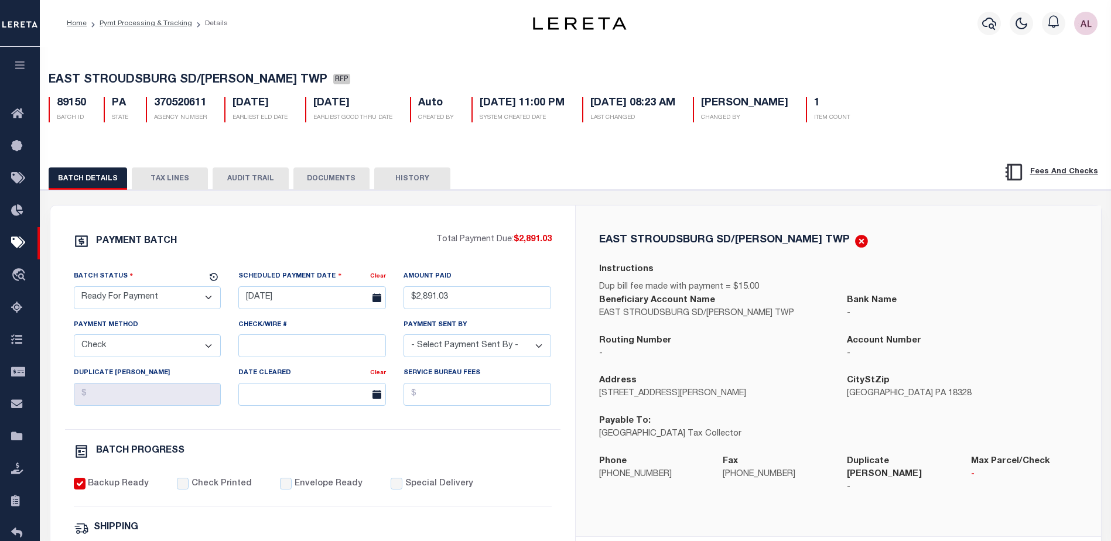
select select "PA"
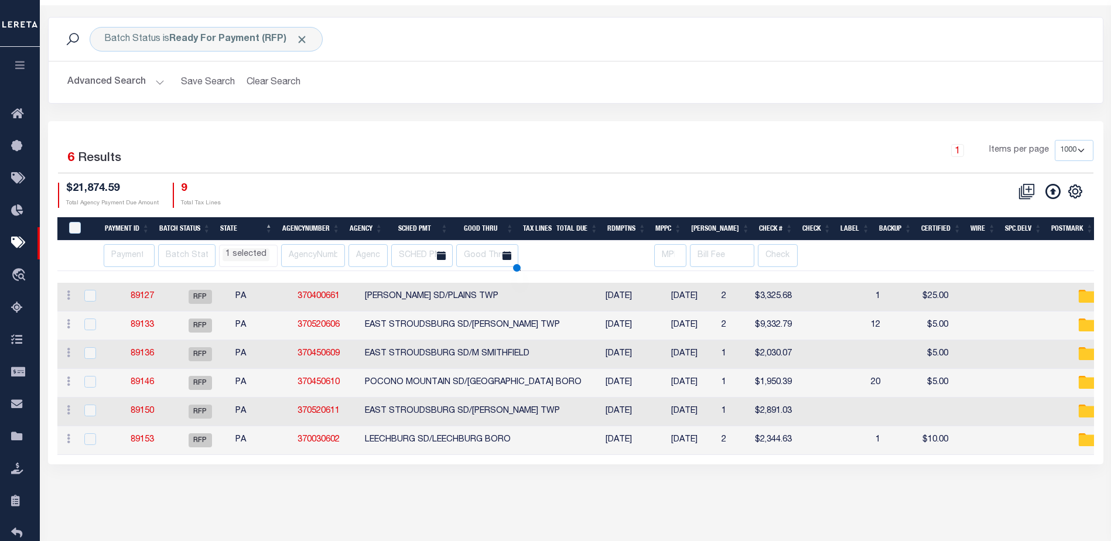
select select "PA"
select select
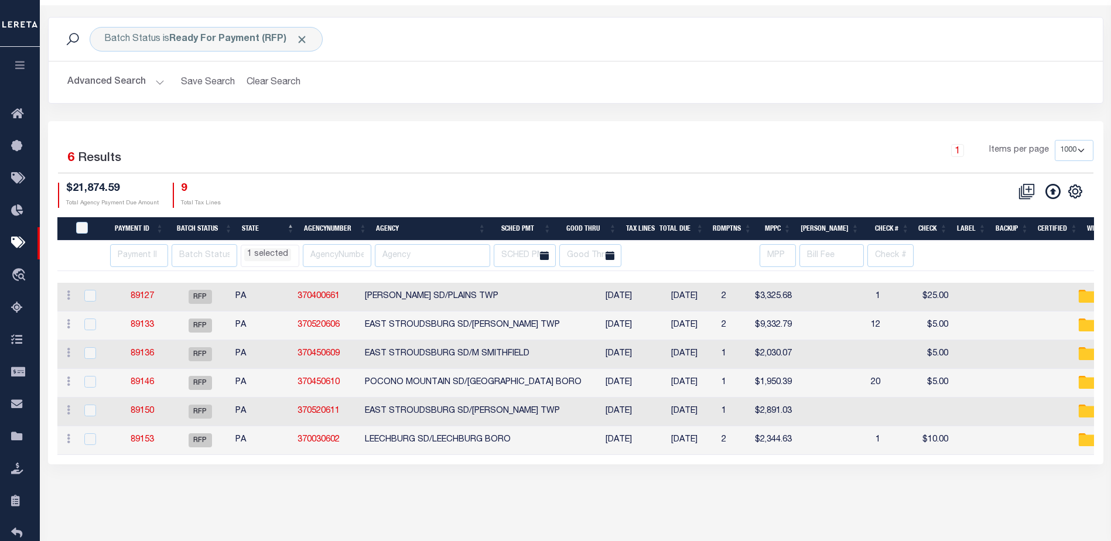
scroll to position [80, 0]
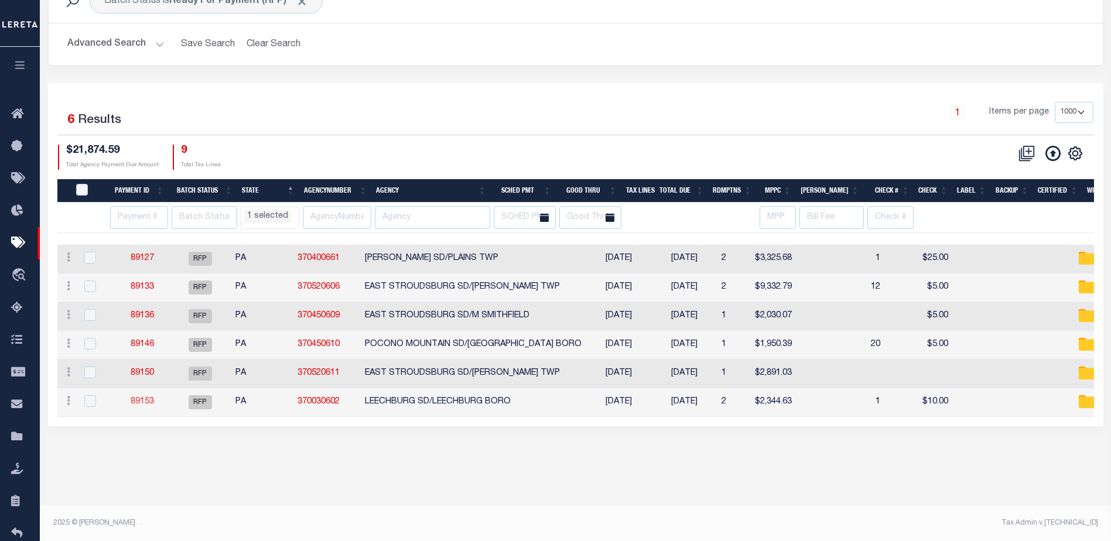
click at [143, 401] on link "89153" at bounding box center [142, 402] width 23 height 8
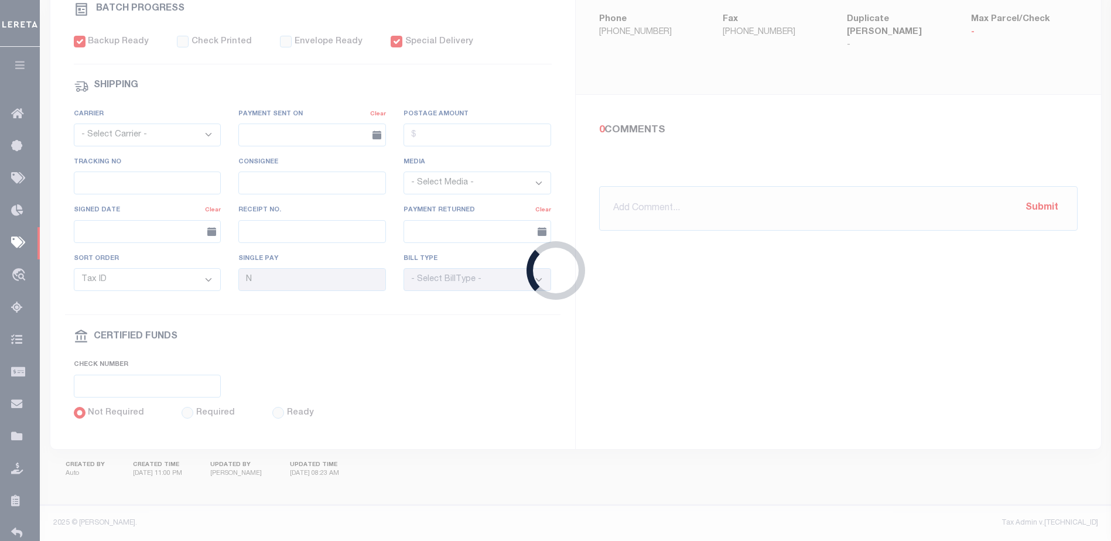
type input "$2,344.63"
type input "$20"
checkbox input "true"
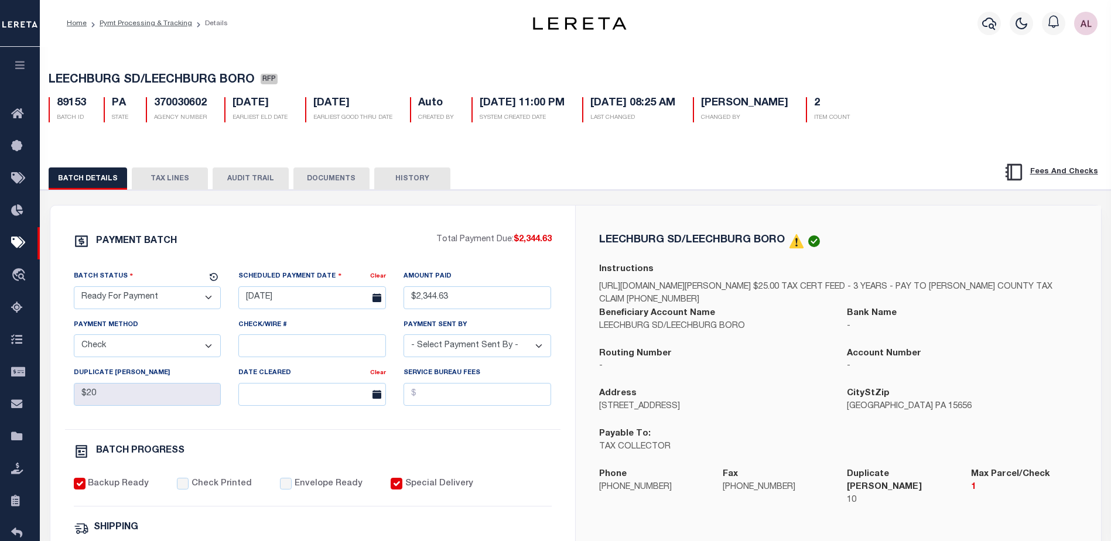
select select "PA"
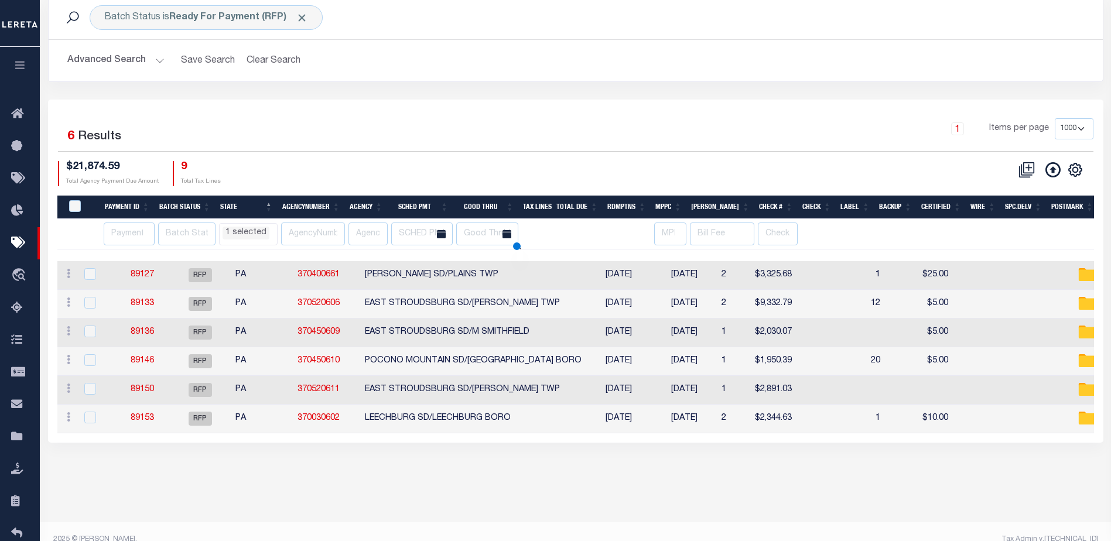
select select "PA"
select select
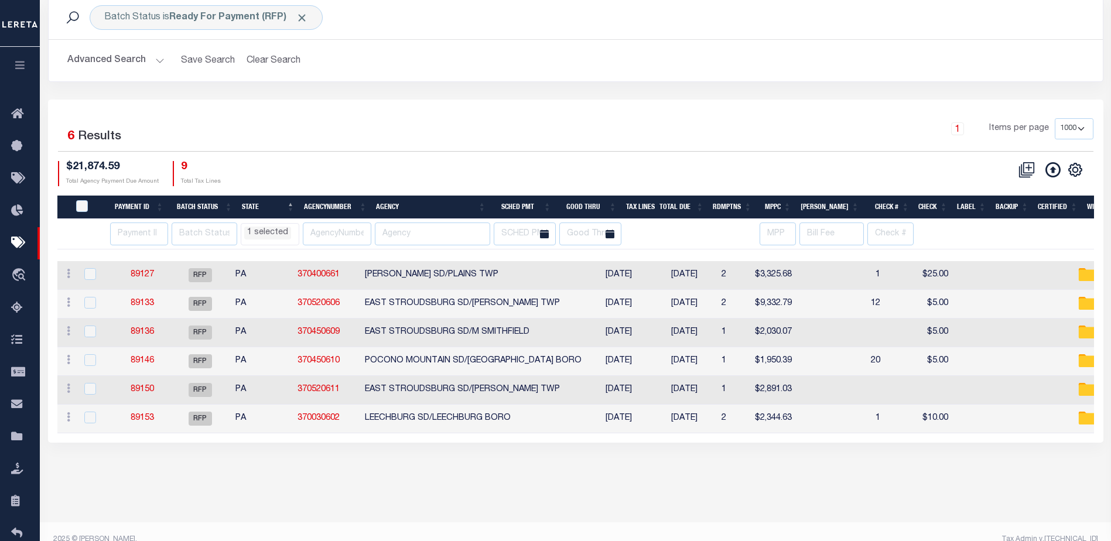
scroll to position [80, 0]
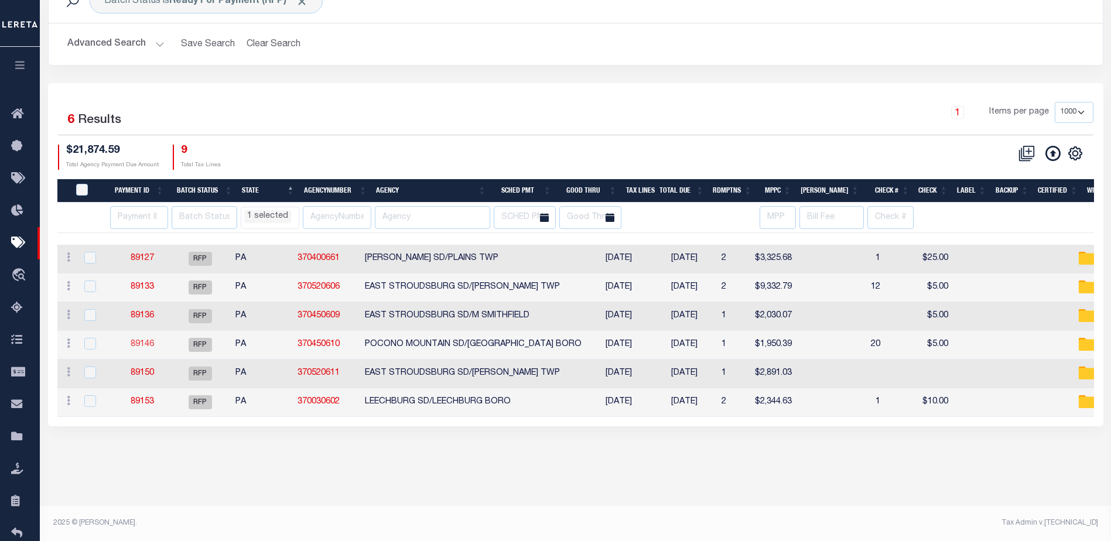
click at [136, 347] on link "89146" at bounding box center [142, 344] width 23 height 8
type input "$1,950.39"
type input "$5"
checkbox input "false"
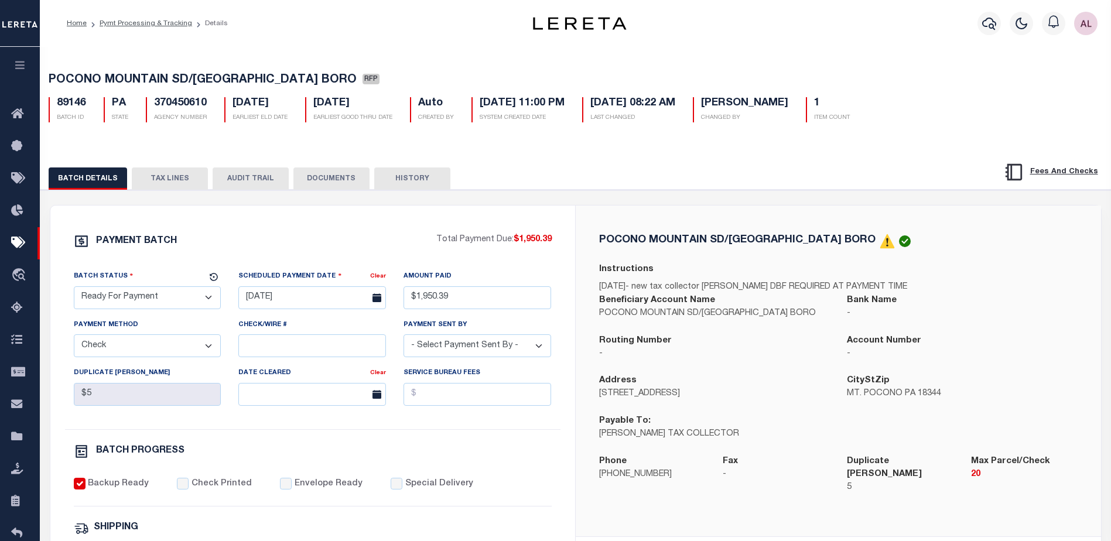
select select "PA"
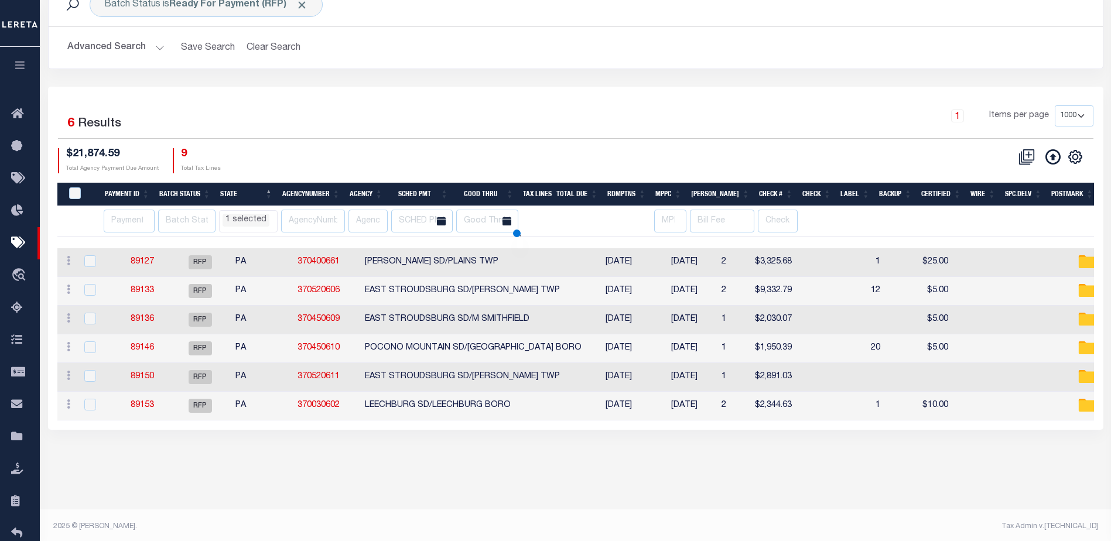
select select "PA"
select select
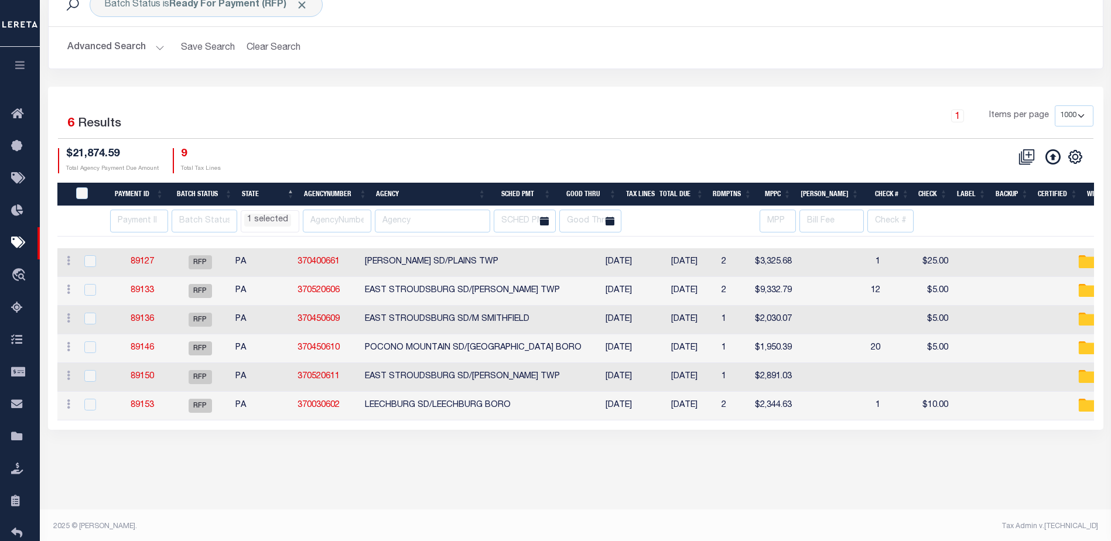
scroll to position [80, 0]
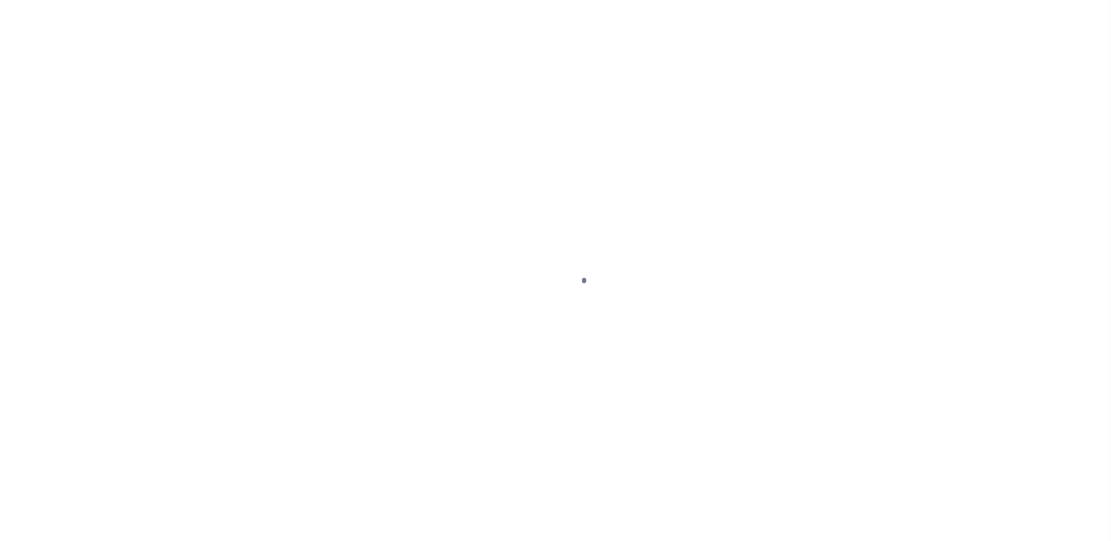
select select "DUE"
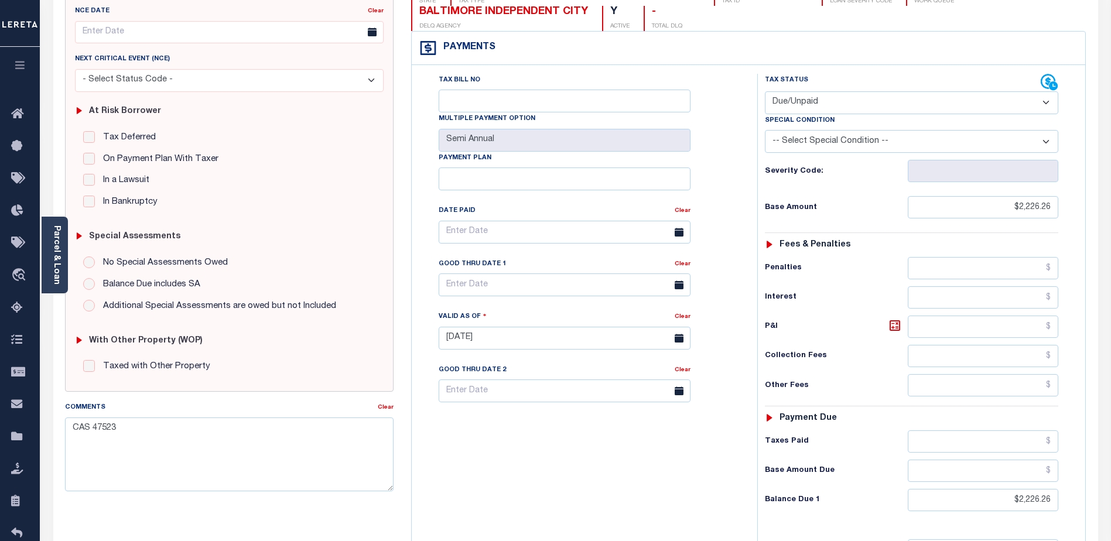
scroll to position [117, 0]
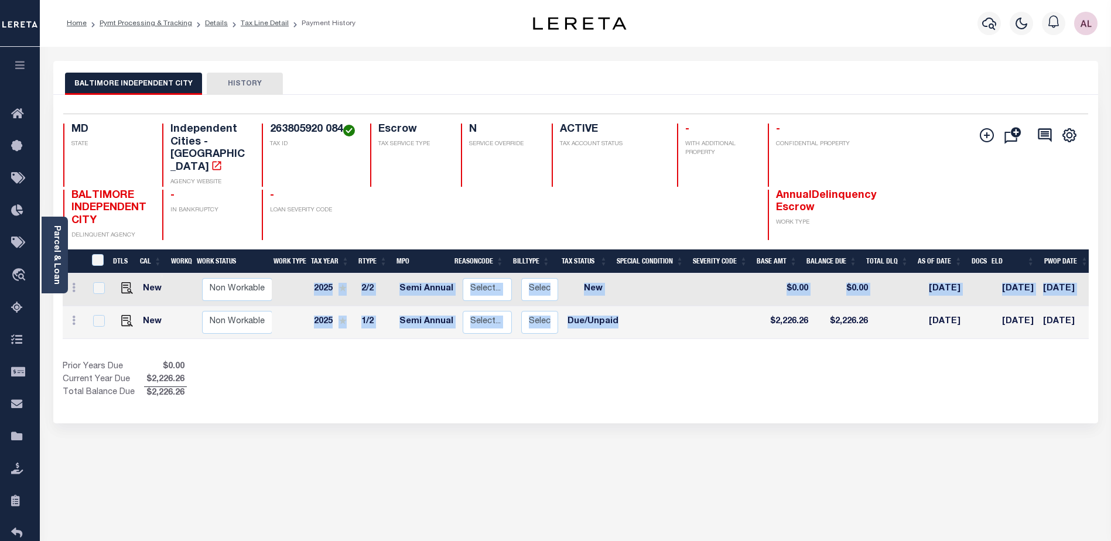
drag, startPoint x: 676, startPoint y: 315, endPoint x: 786, endPoint y: 316, distance: 110.1
click at [786, 316] on div "DTLS CAL WorkQ Work Status Work Type Tax Year RType MPO ReasonCode BillType Tax…" at bounding box center [576, 306] width 1026 height 66
click at [53, 256] on link "Parcel & Loan" at bounding box center [56, 254] width 8 height 59
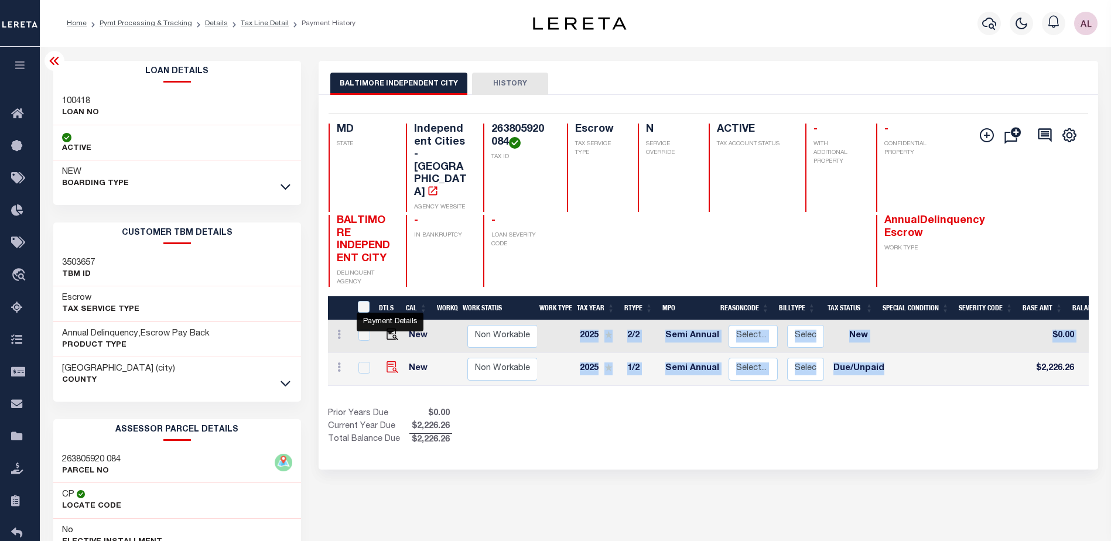
click at [392, 361] on img "" at bounding box center [392, 367] width 12 height 12
checkbox input "true"
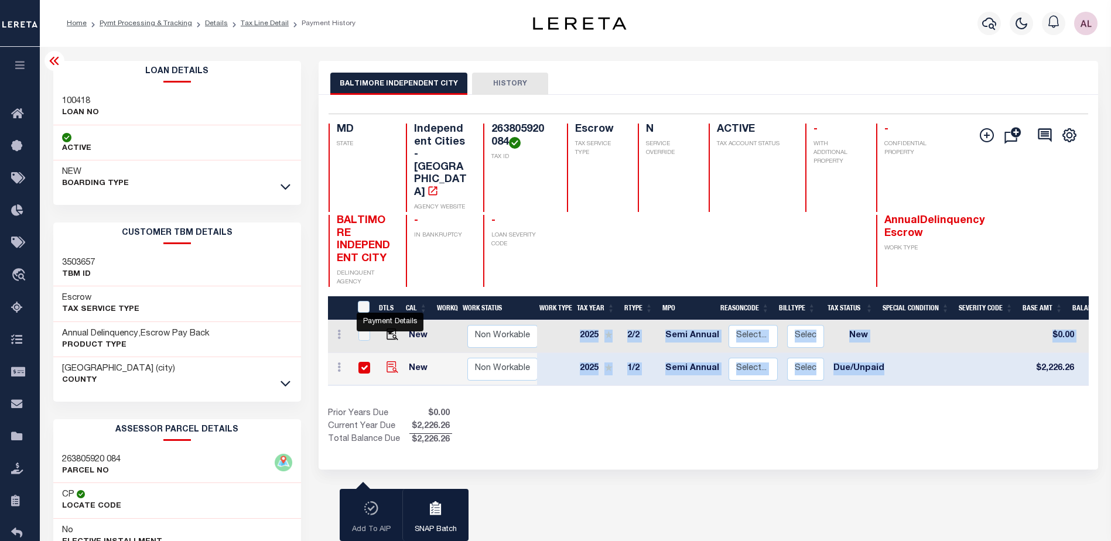
click at [391, 361] on img "" at bounding box center [392, 367] width 12 height 12
checkbox input "false"
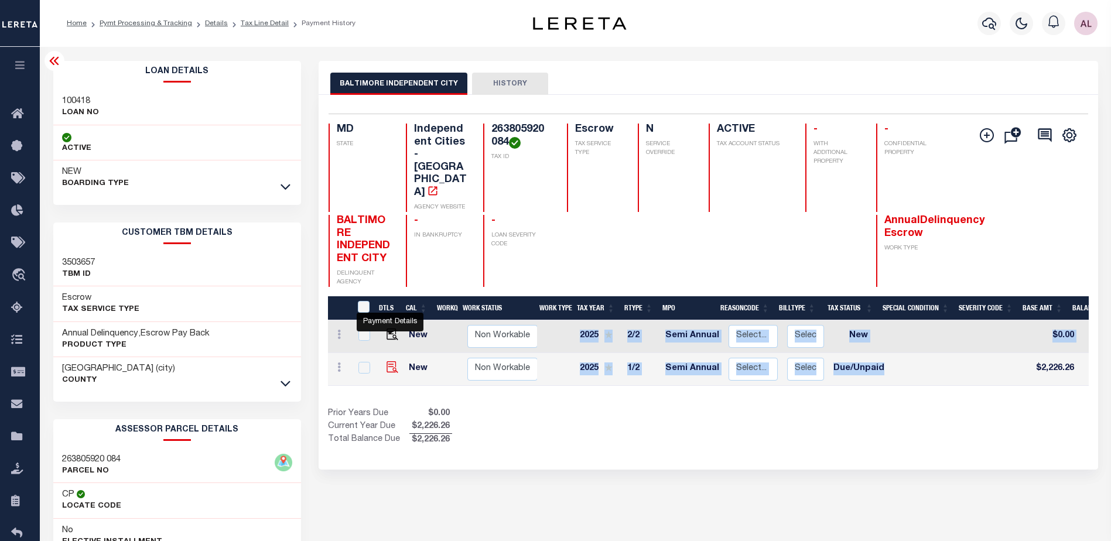
click at [388, 361] on img "" at bounding box center [392, 367] width 12 height 12
checkbox input "true"
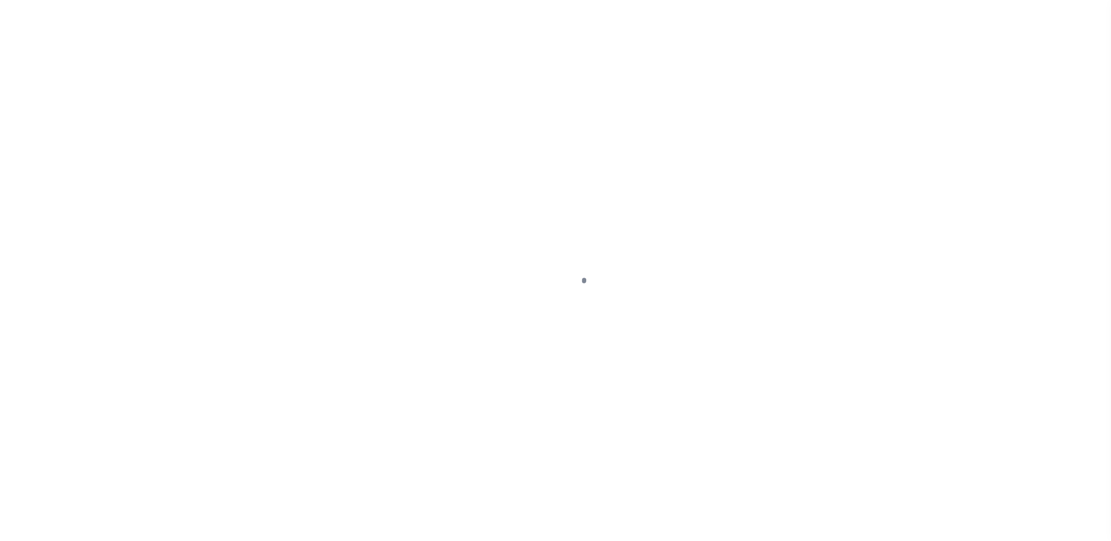
select select "DUE"
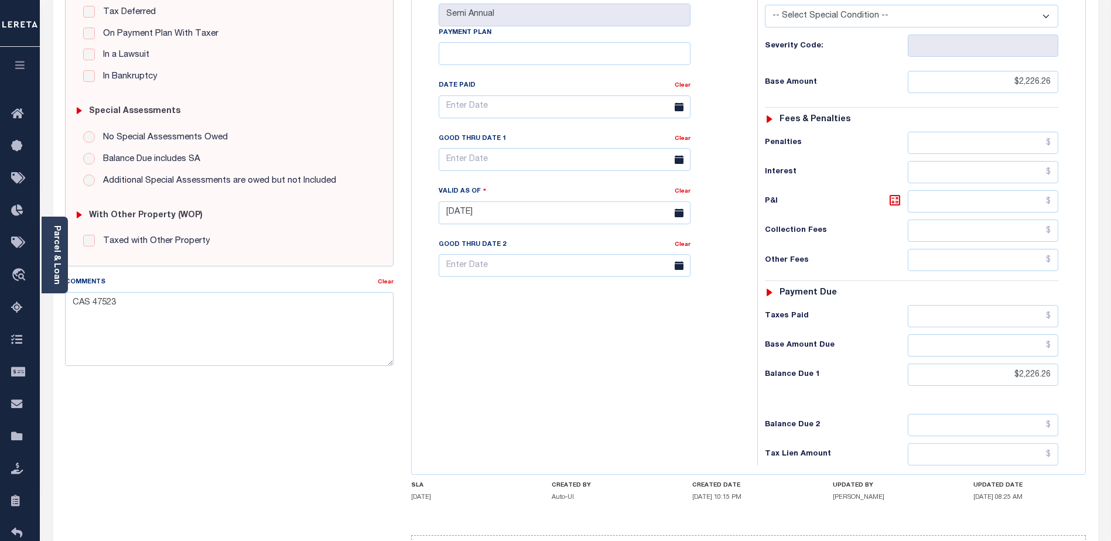
scroll to position [112, 0]
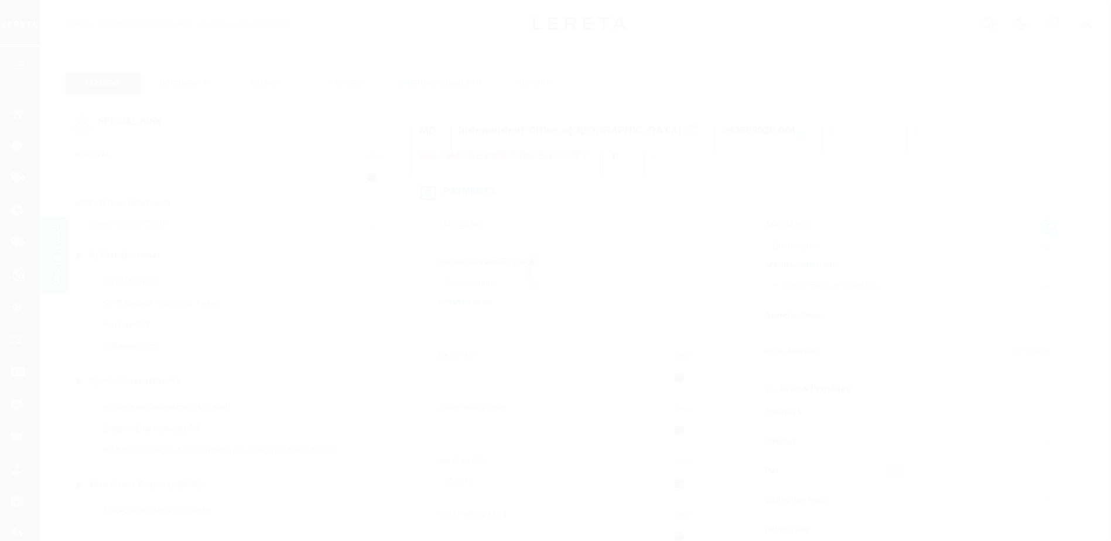
select select "DUE"
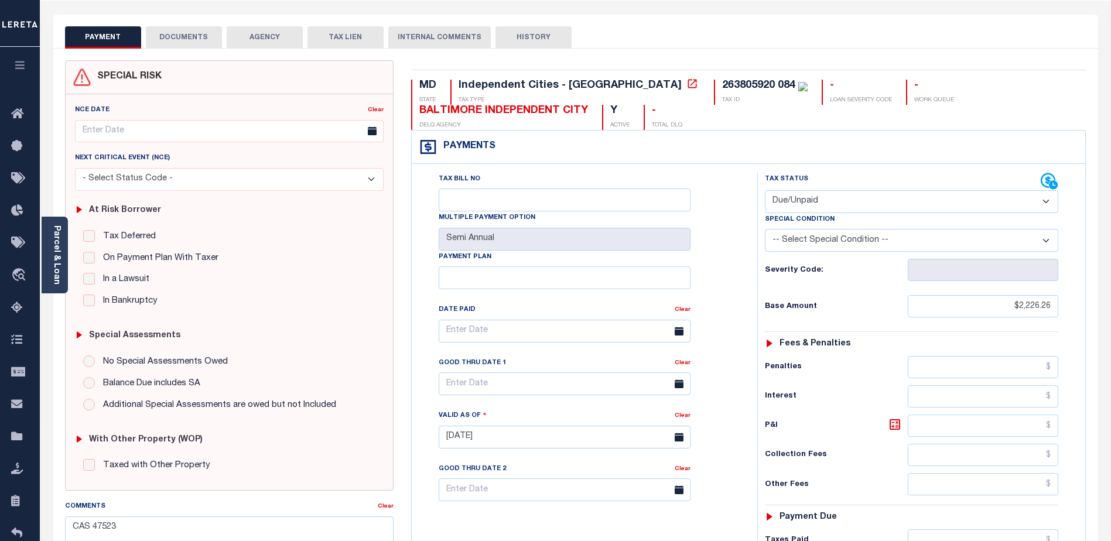
scroll to position [176, 0]
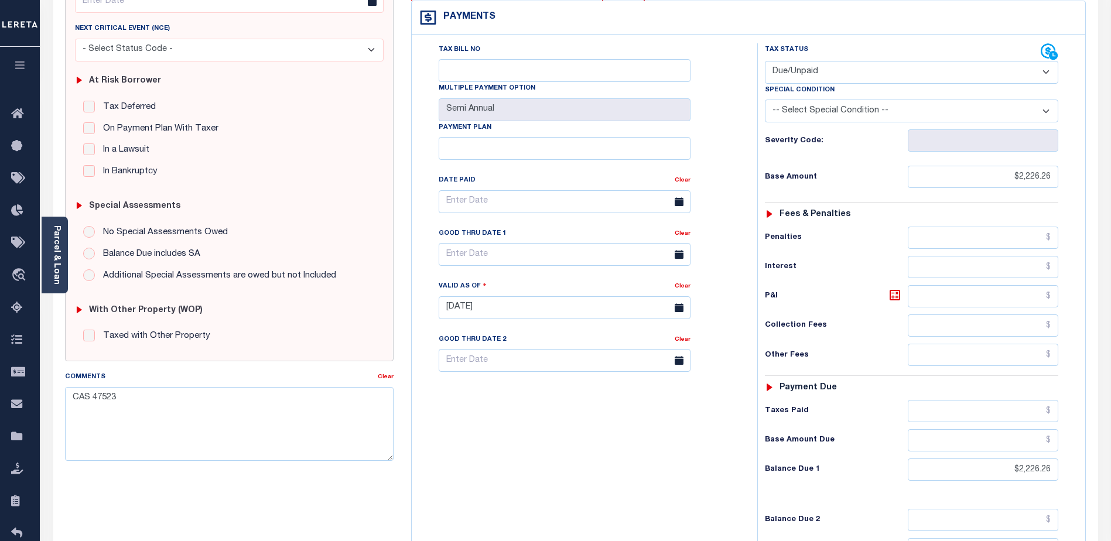
click at [567, 480] on div "Tax Bill No Multiple Payment Option Semi Annual Payment Plan Clear" at bounding box center [582, 301] width 334 height 517
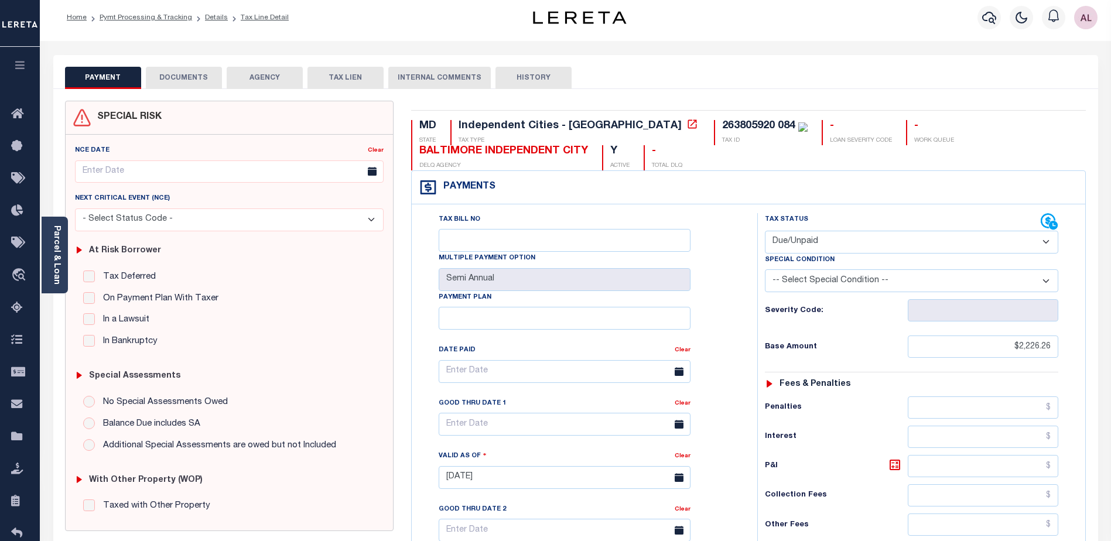
scroll to position [0, 0]
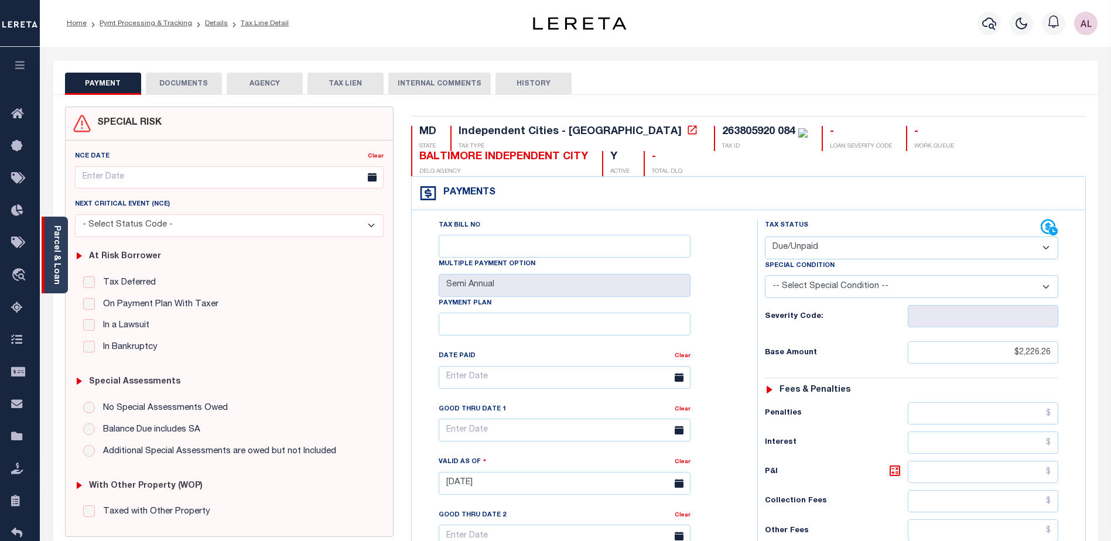
click at [60, 259] on link "Parcel & Loan" at bounding box center [56, 254] width 8 height 59
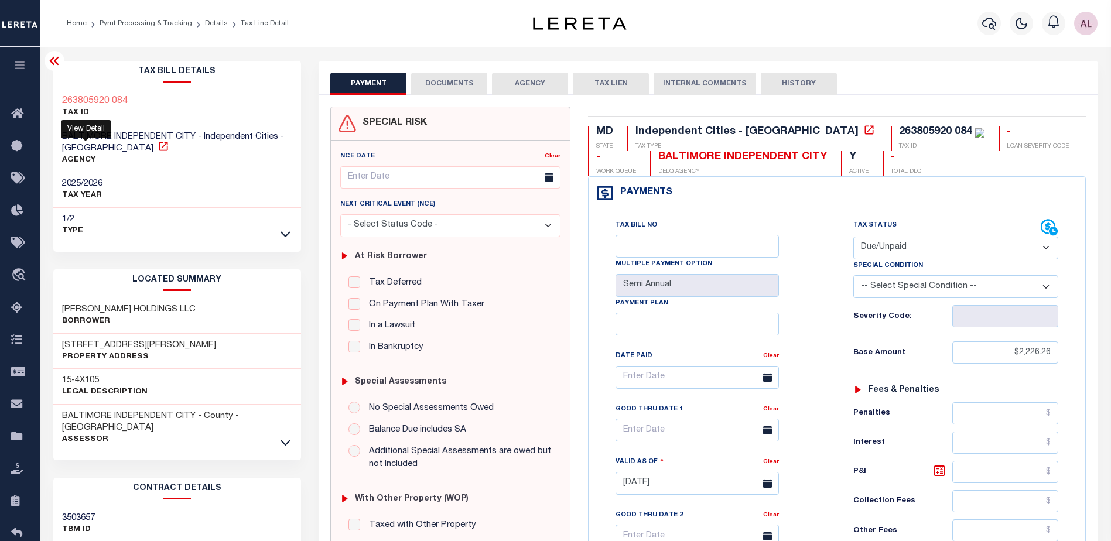
click at [157, 147] on icon at bounding box center [163, 147] width 12 height 12
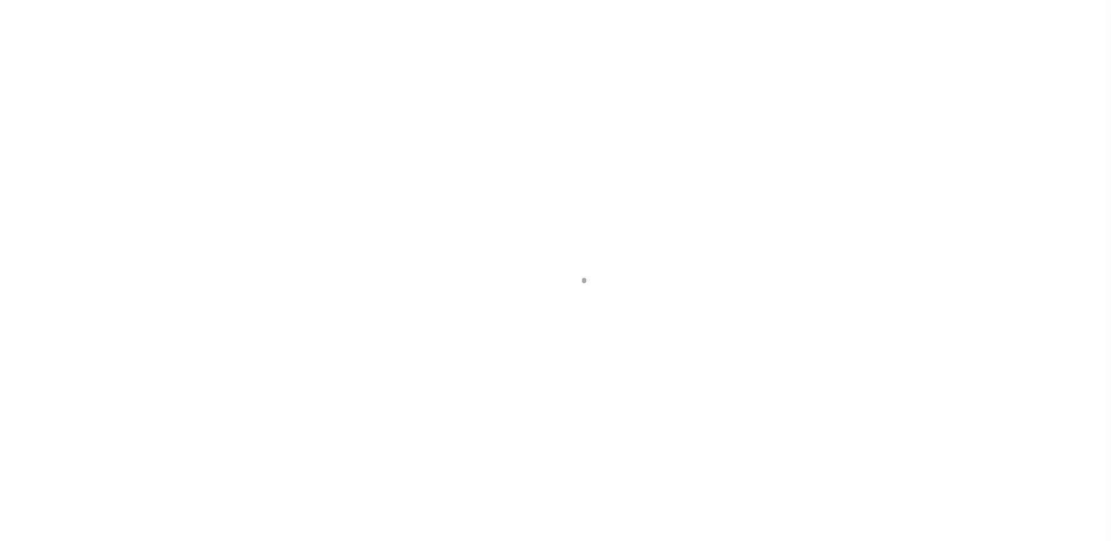
select select "DUE"
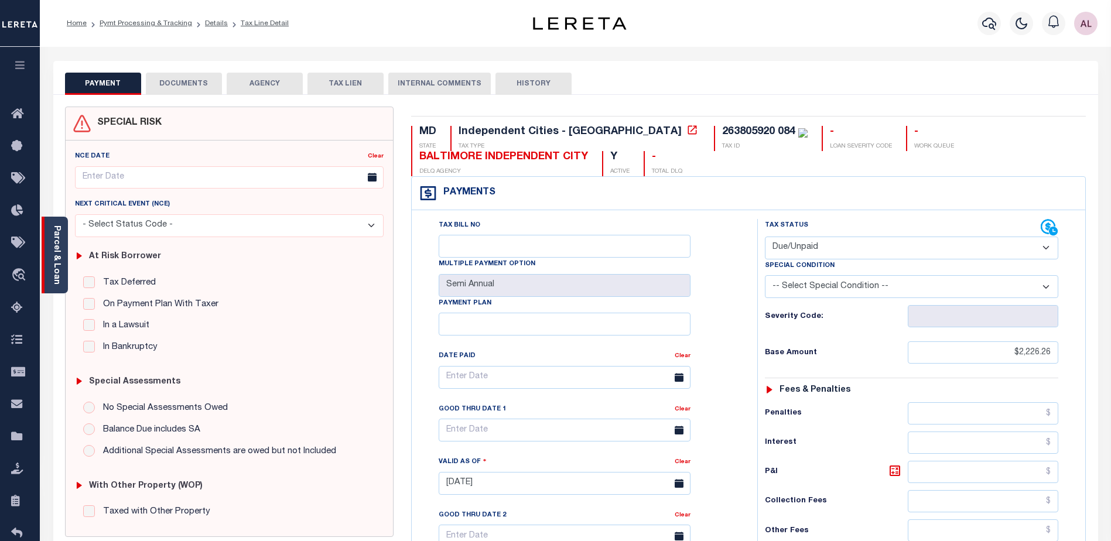
click at [57, 265] on link "Parcel & Loan" at bounding box center [56, 254] width 8 height 59
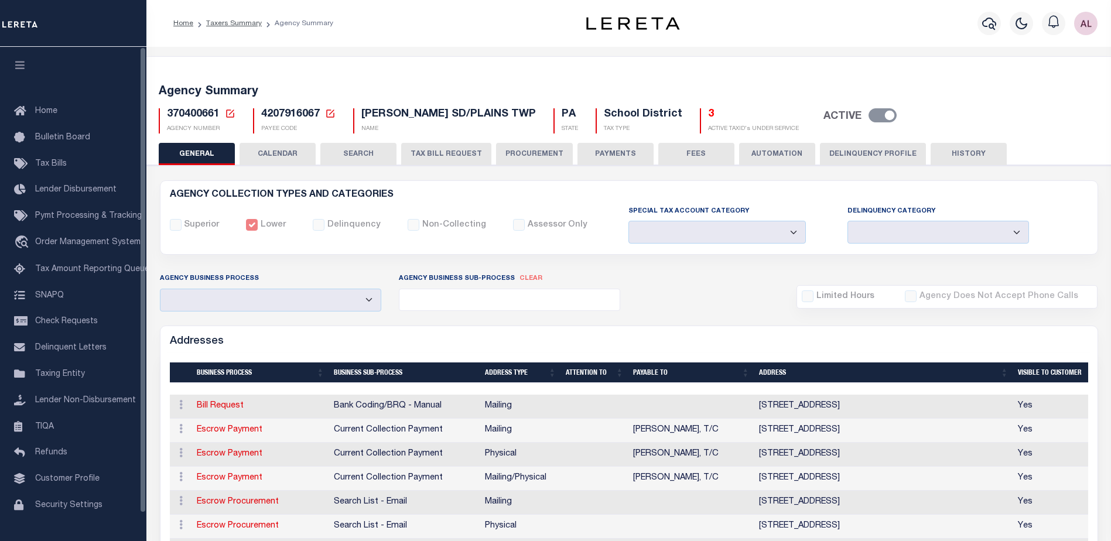
select select
click at [78, 323] on span "Check Requests" at bounding box center [66, 321] width 63 height 8
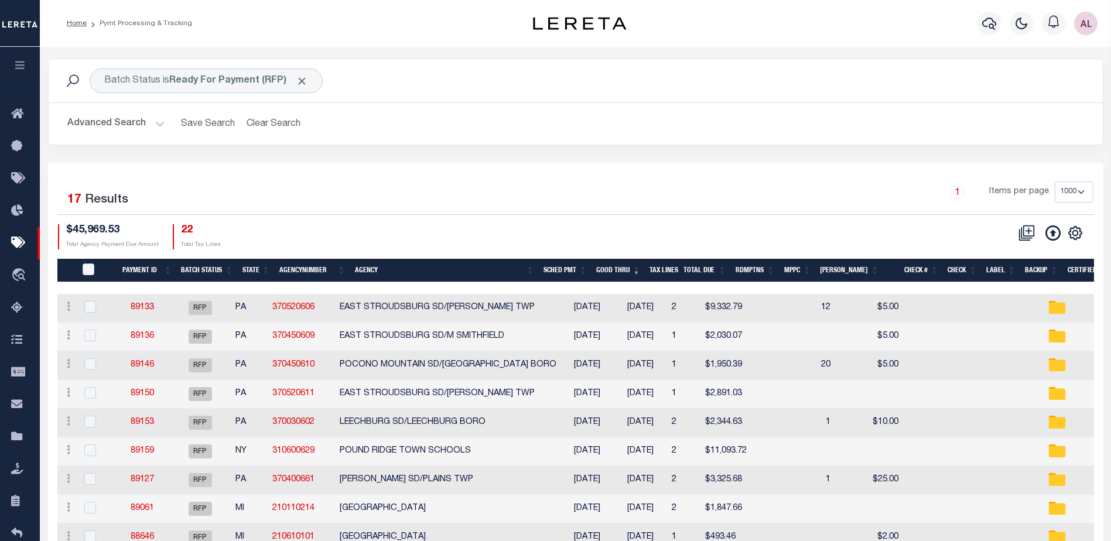
select select "1000"
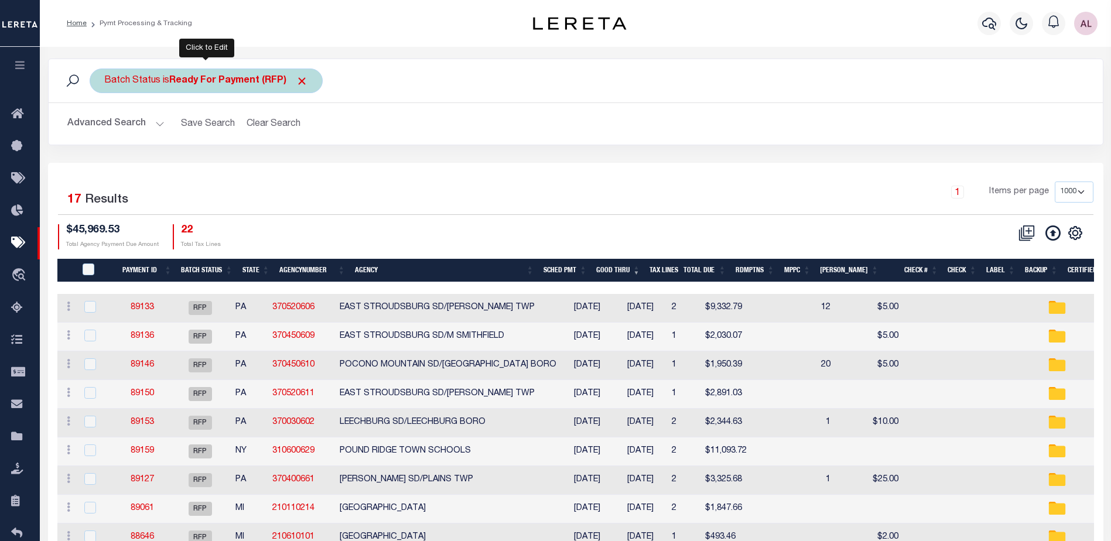
click at [209, 77] on b "Ready For Payment (RFP)" at bounding box center [238, 80] width 139 height 9
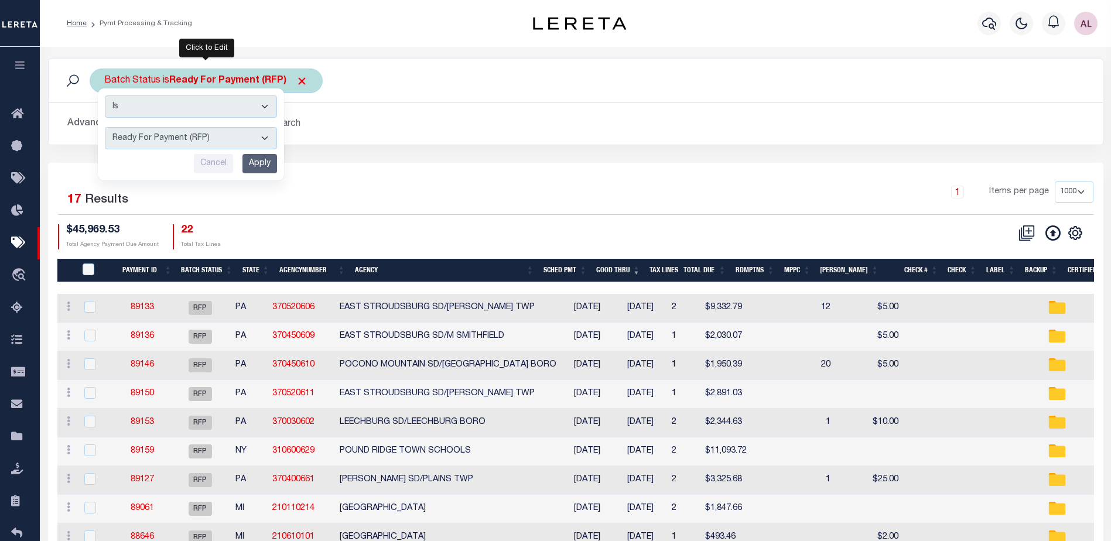
click at [155, 139] on select "Awaiting Funds (AWF) Cleared and Complete (CAC) New Check Needed (NCN) Payment …" at bounding box center [191, 138] width 172 height 22
select select "SFP"
click at [105, 127] on select "Awaiting Funds (AWF) Cleared and Complete (CAC) New Check Needed (NCN) Payment …" at bounding box center [191, 138] width 172 height 22
click at [271, 160] on input "Apply" at bounding box center [259, 163] width 35 height 19
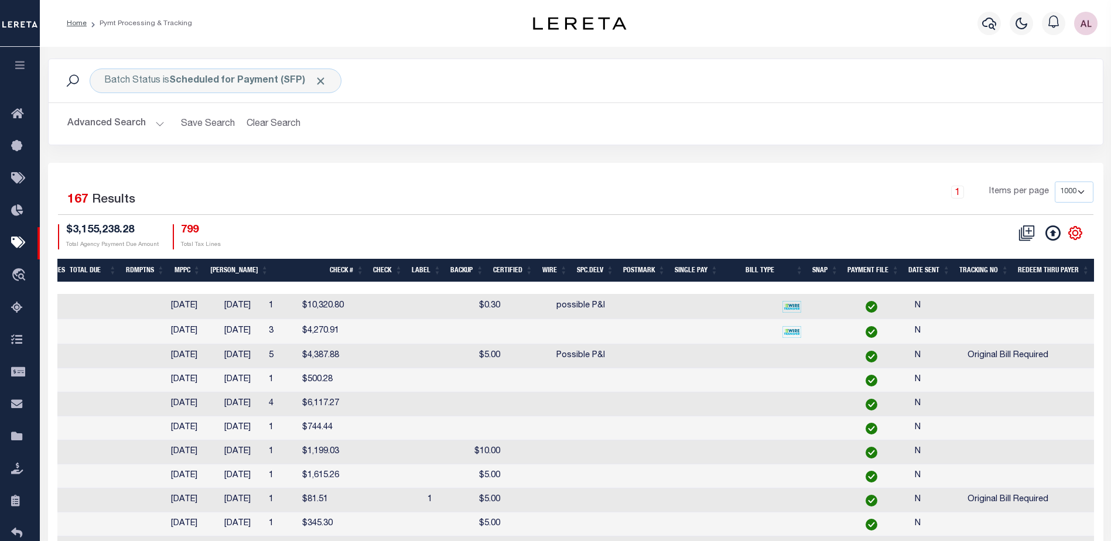
click at [1067, 231] on icon at bounding box center [1074, 232] width 15 height 15
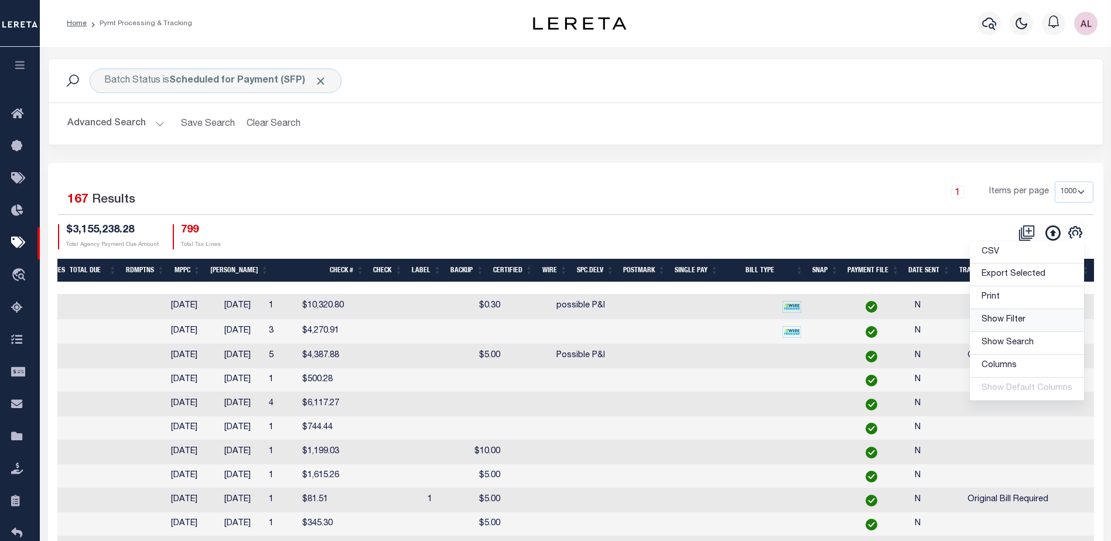
click at [1019, 321] on span "Show Filter" at bounding box center [1003, 320] width 44 height 8
select select
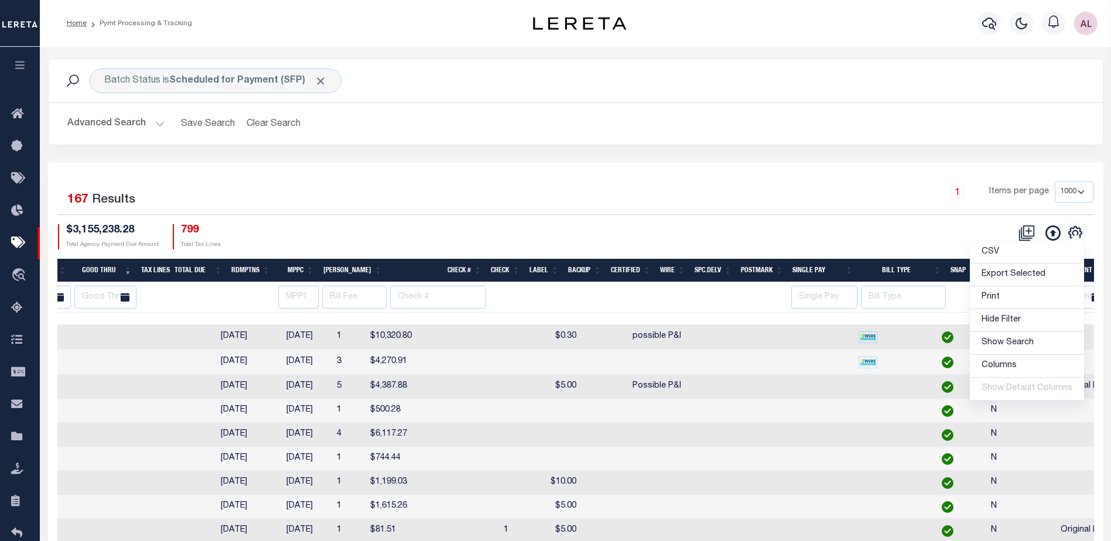
drag, startPoint x: 915, startPoint y: 340, endPoint x: 909, endPoint y: 331, distance: 10.6
click at [1056, 338] on td at bounding box center [1101, 336] width 90 height 25
checkbox input "true"
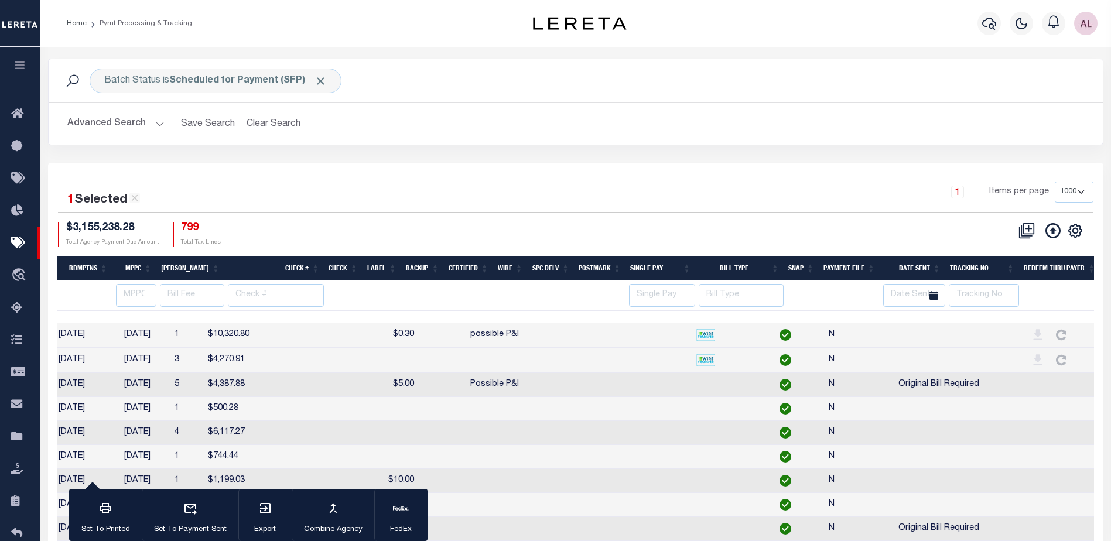
scroll to position [0, 765]
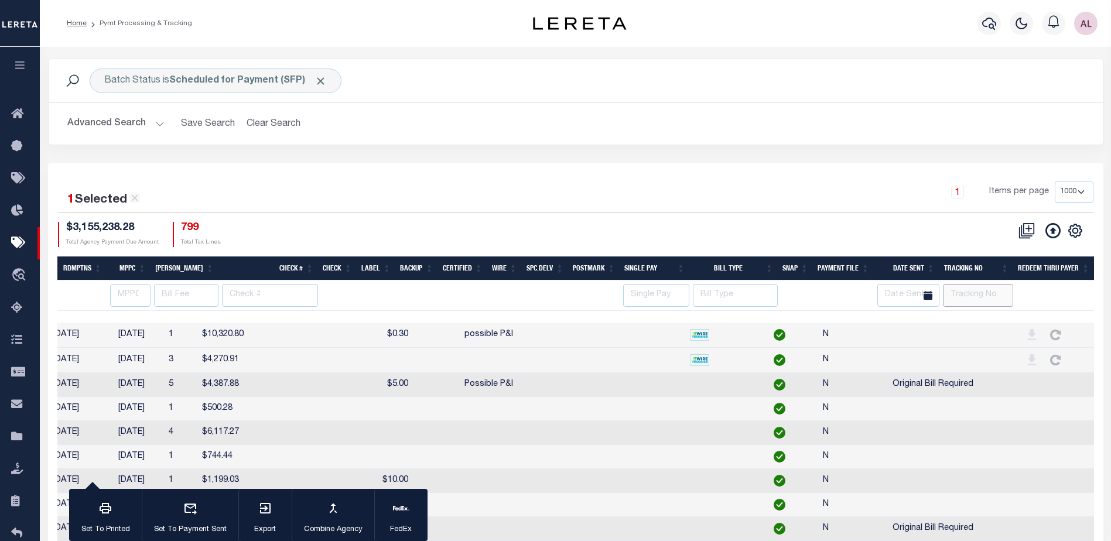
drag, startPoint x: 992, startPoint y: 296, endPoint x: 982, endPoint y: 295, distance: 10.6
click at [991, 296] on input "text" at bounding box center [978, 295] width 70 height 23
type input "audir"
select select
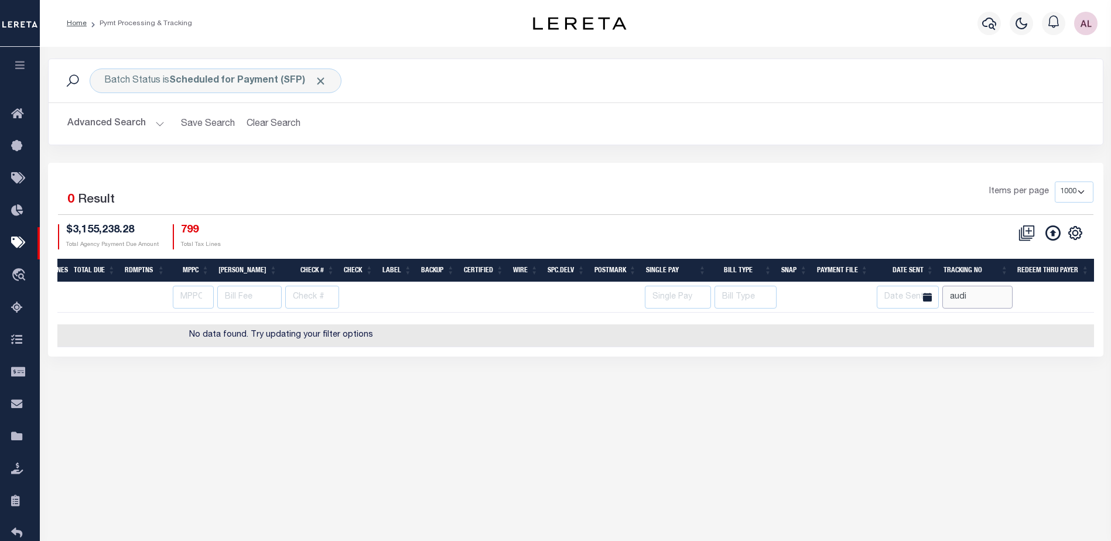
scroll to position [0, 588]
type input "aud"
select select
type input "audria"
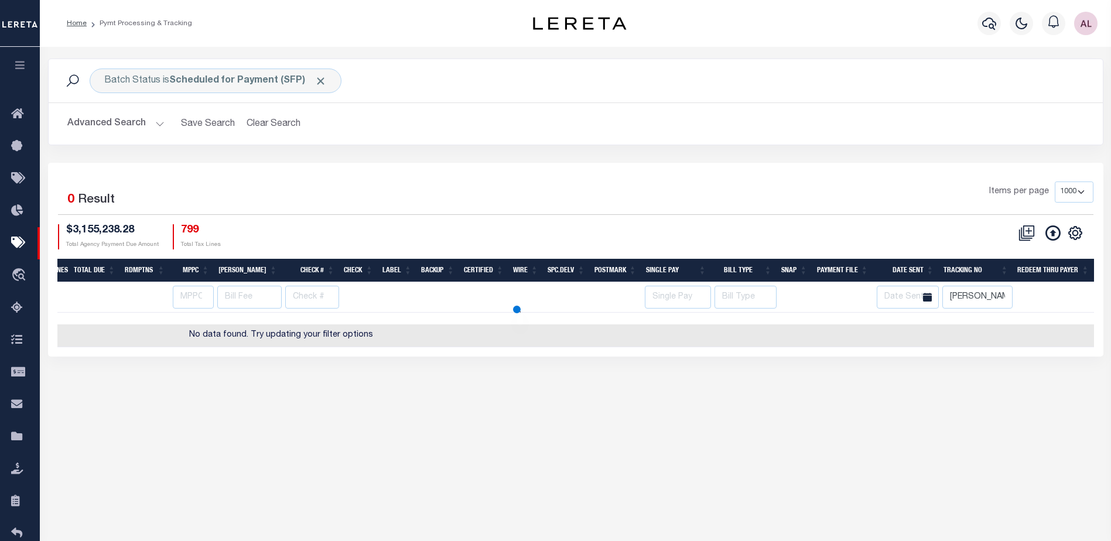
select select
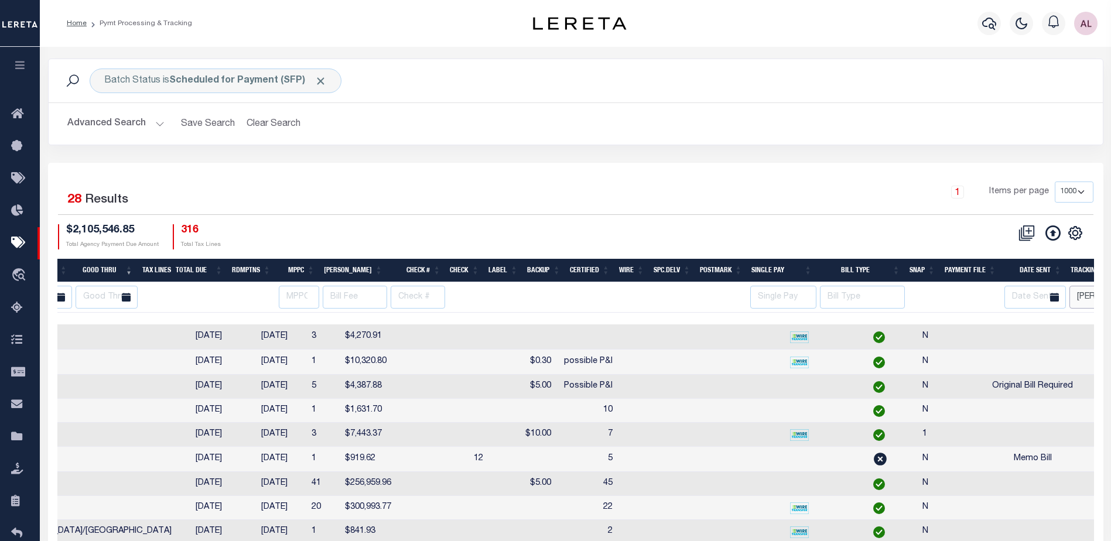
scroll to position [0, 636]
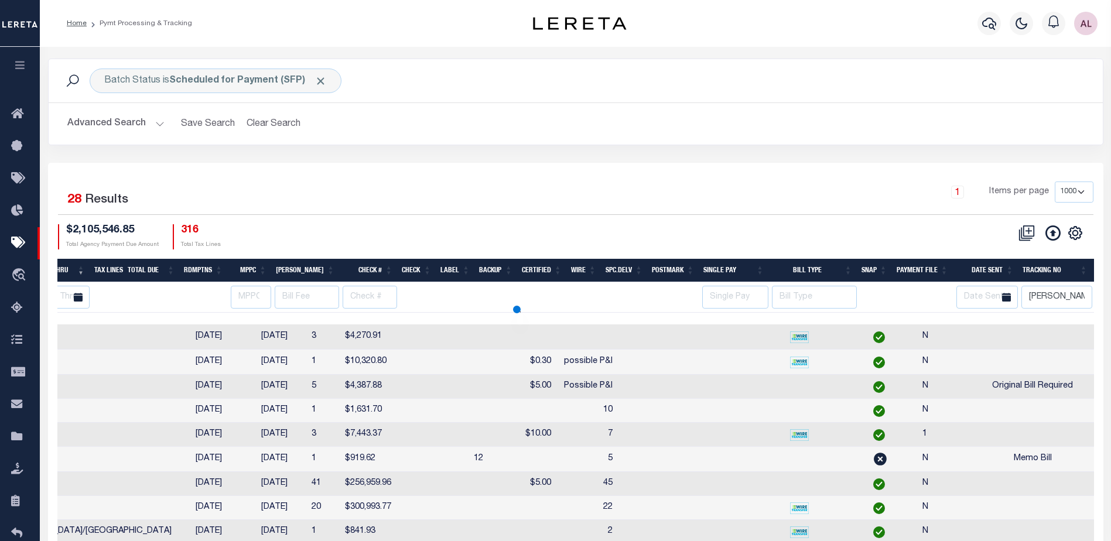
select select
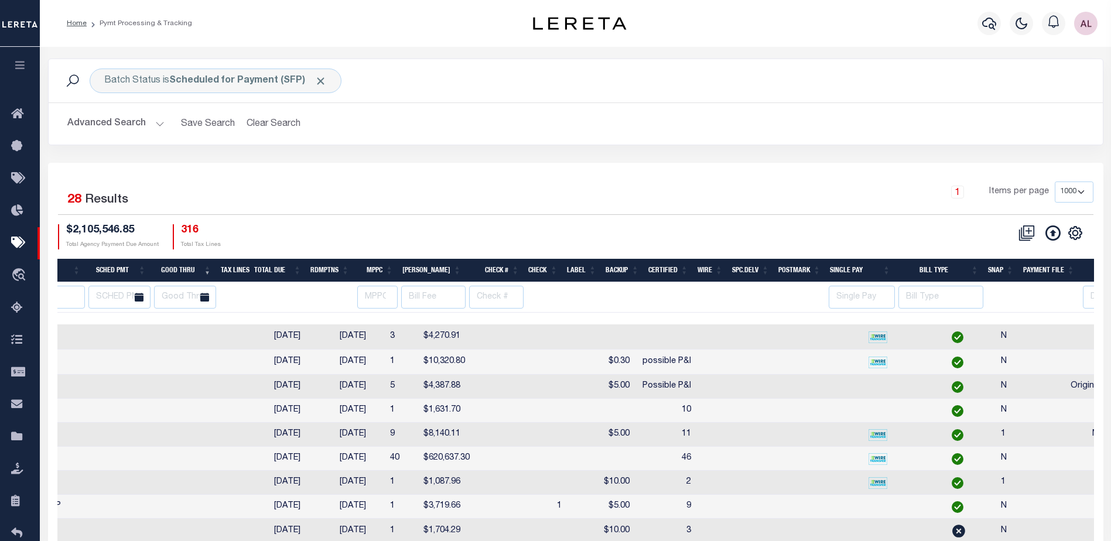
scroll to position [0, 310]
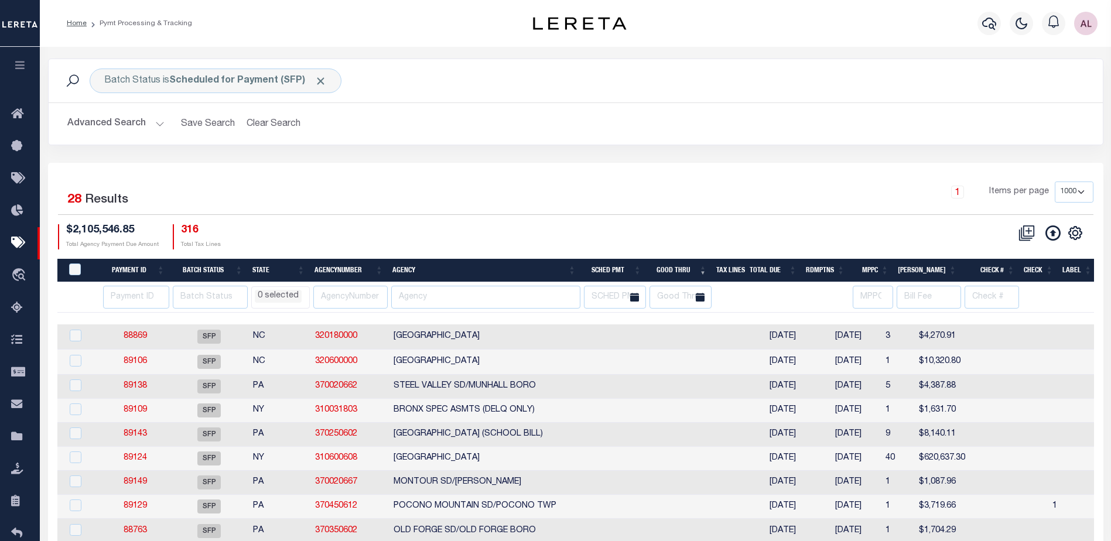
click li "0 selected"
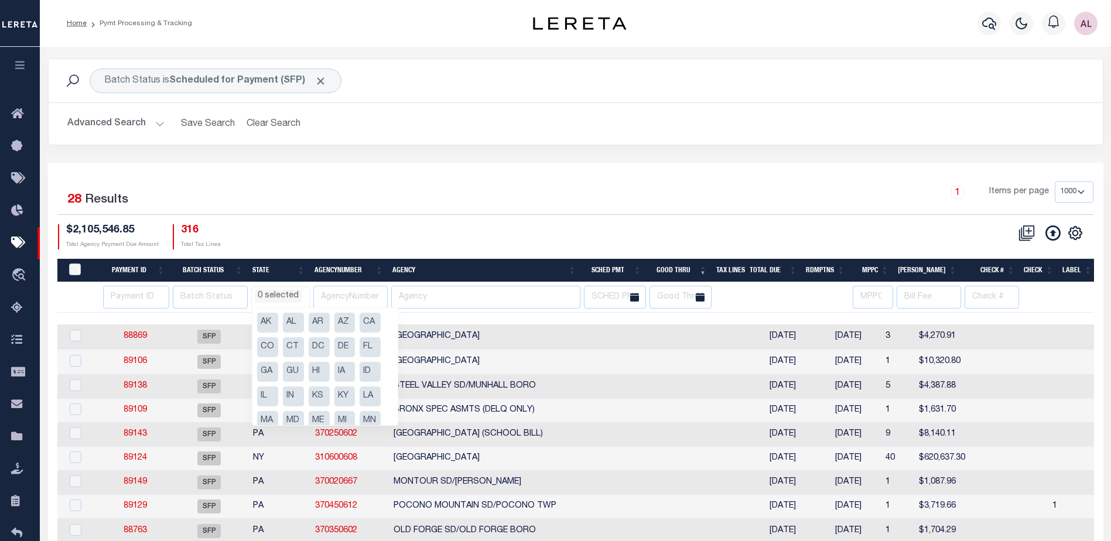
click div "$2,105,546.85 Total Agency Payment Due Amount 316 Total Tax Lines"
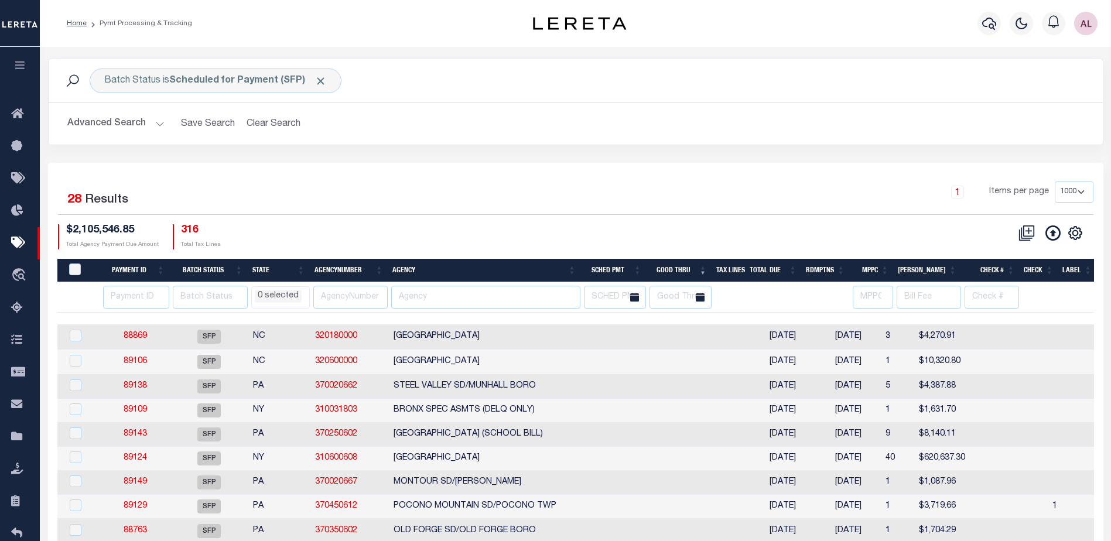
click th "State"
select select
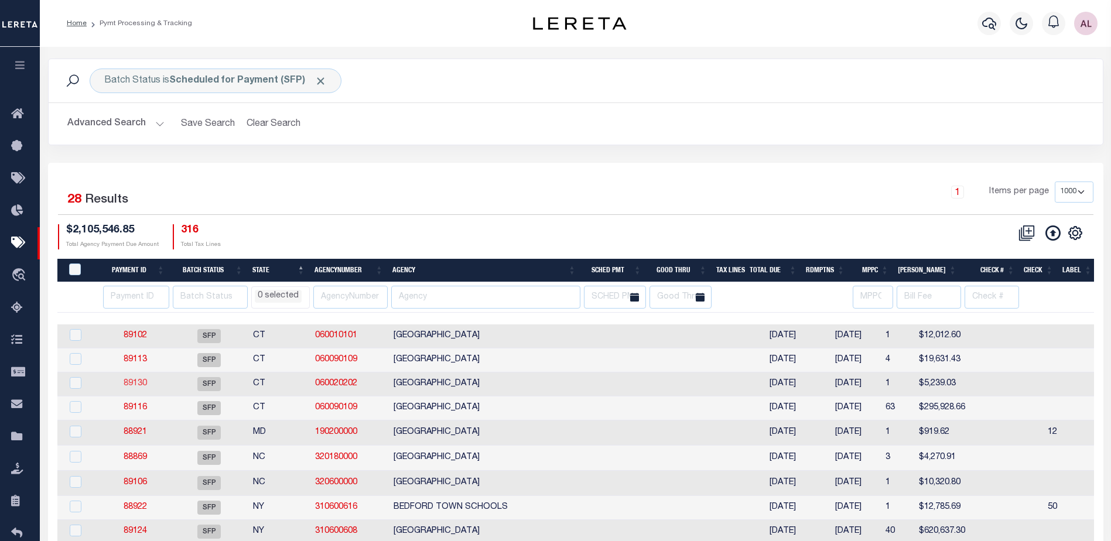
click link "89130"
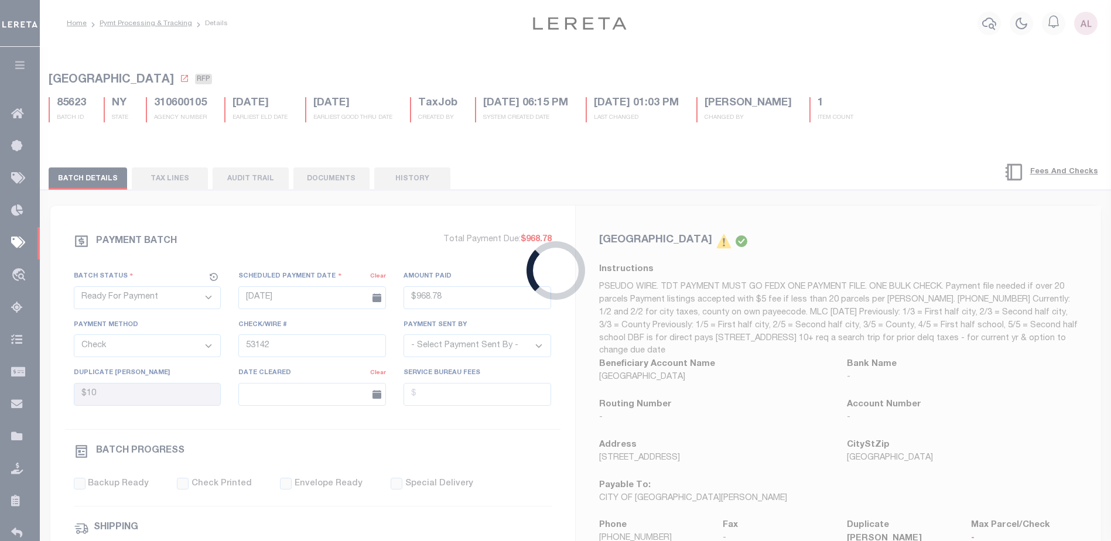
select select "SFP"
type input "07/15/2025"
select select
type input "Possible P&I"
select select
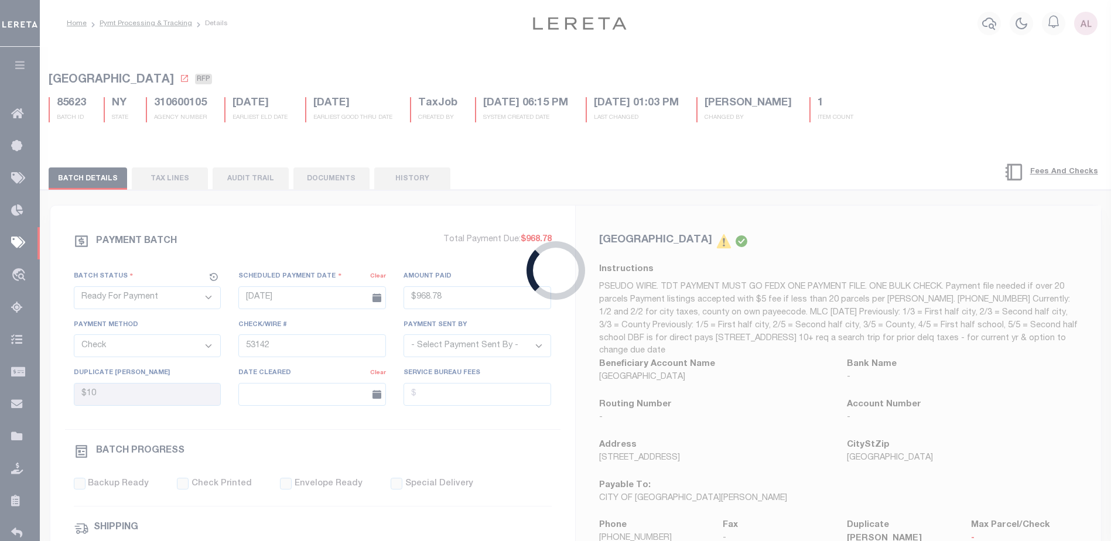
checkbox input "false"
select select
type input "Audria"
type input "N"
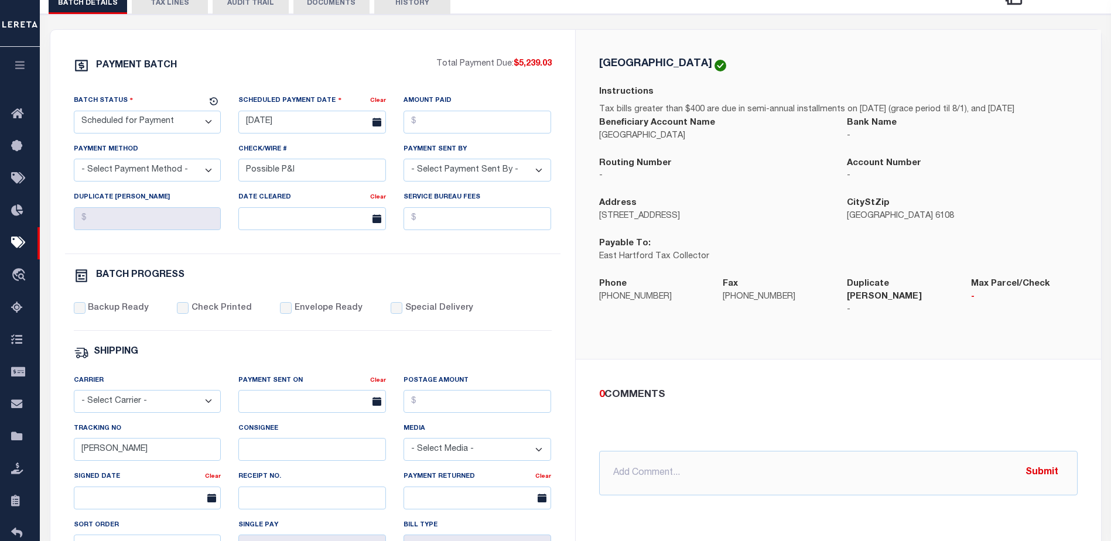
click button "TAX LINES"
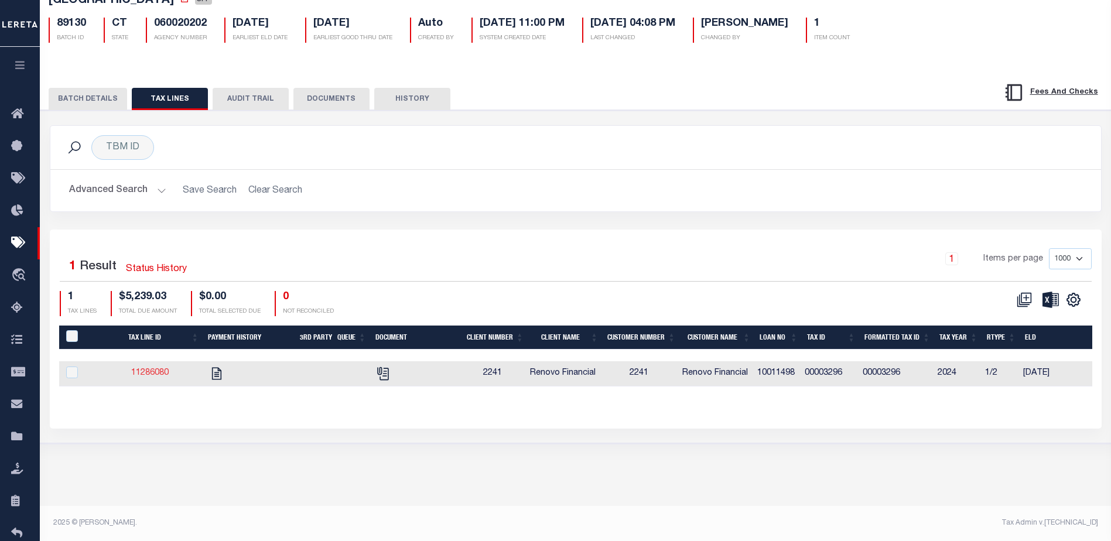
click link "11286080"
checkbox input "true"
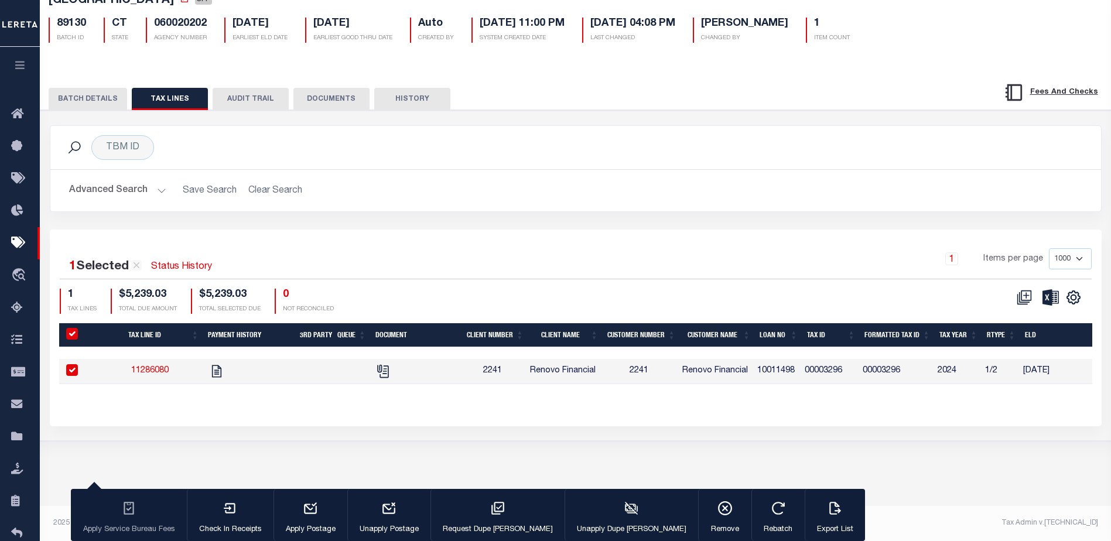
click button "BATCH DETAILS"
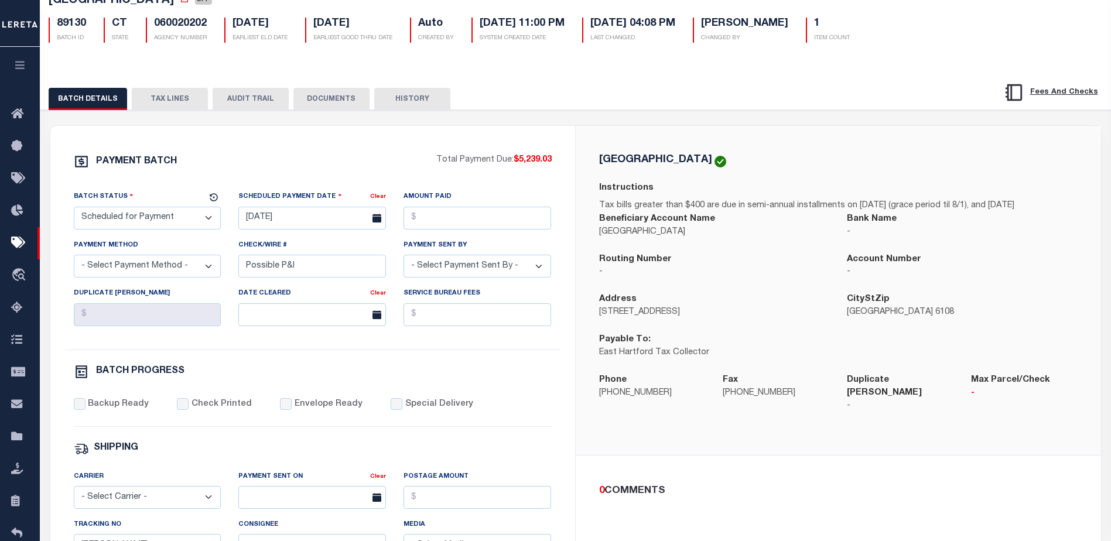
click button "TAX LINES"
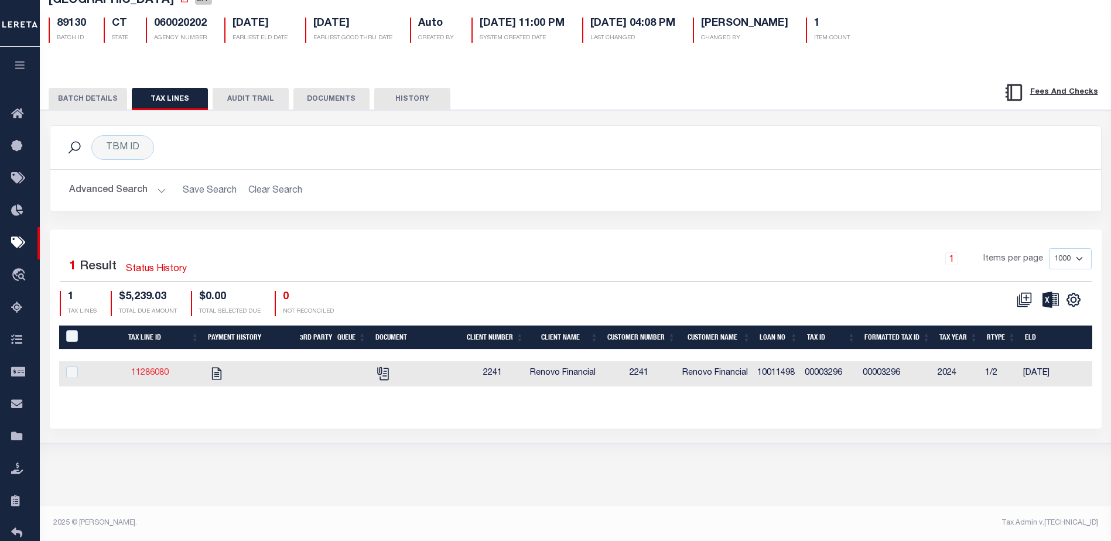
click link "11286080"
checkbox input "true"
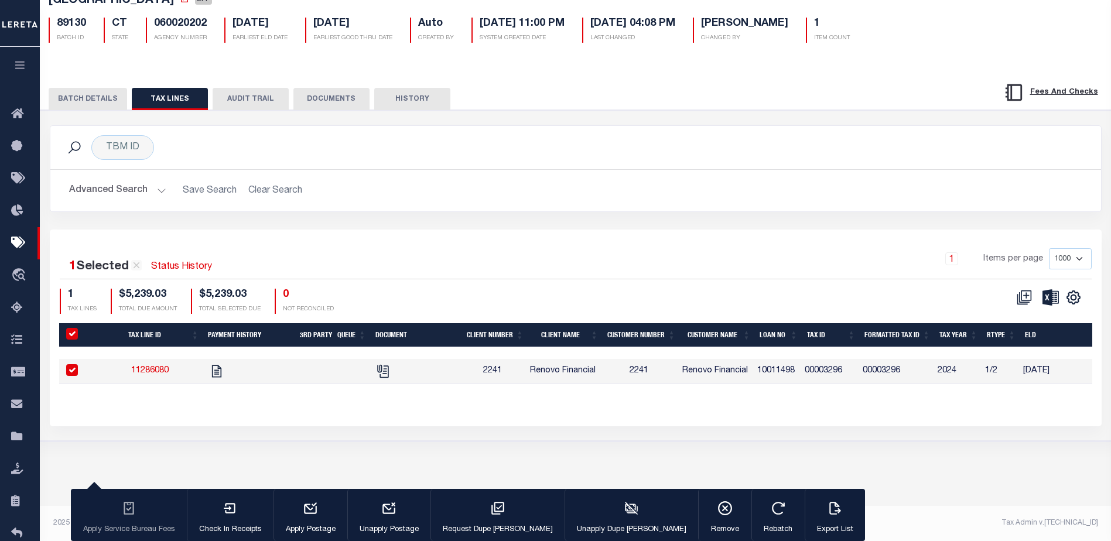
click button "BATCH DETAILS"
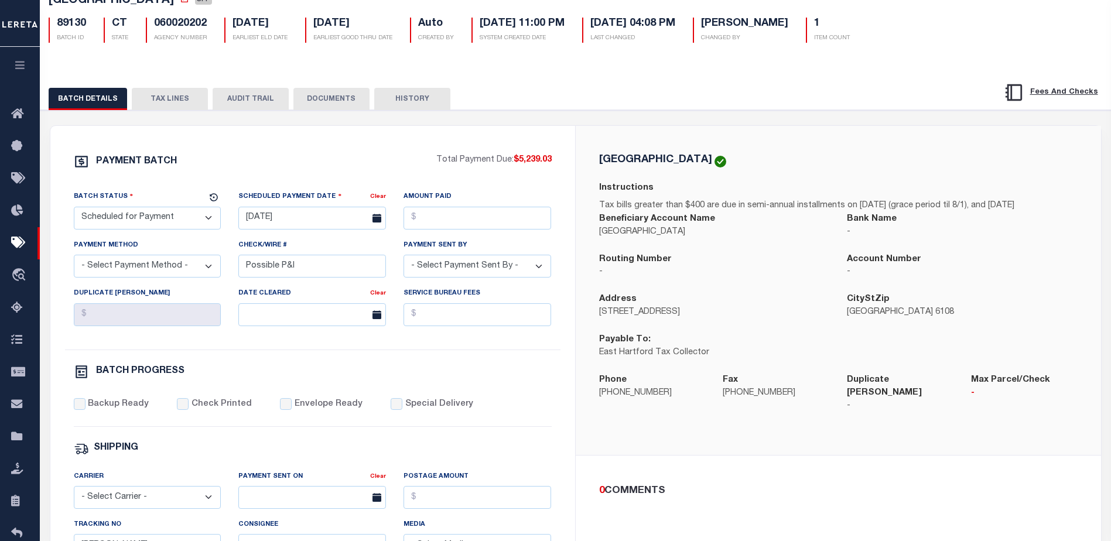
click button "TAX LINES"
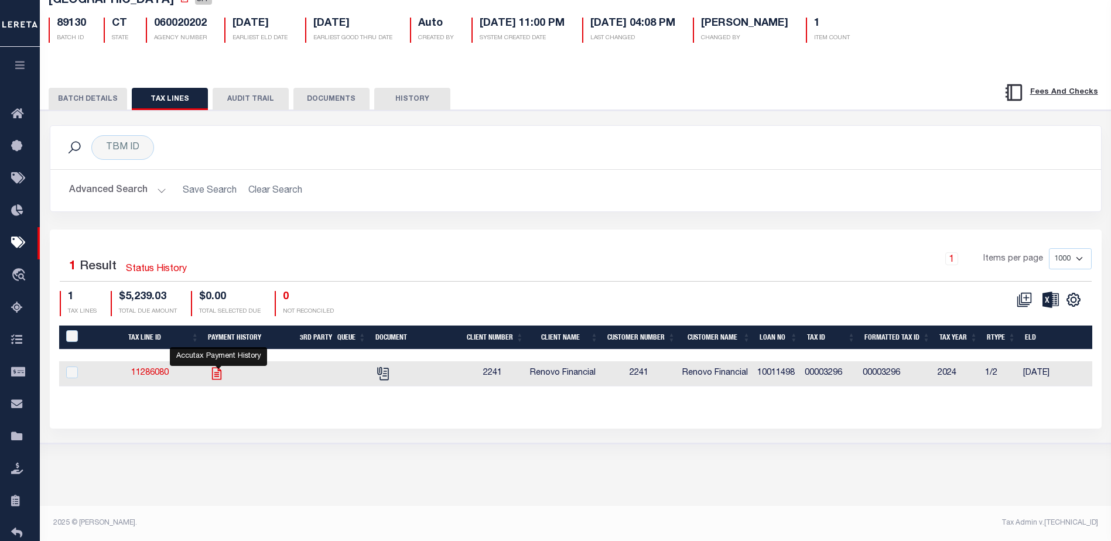
click icon ""
checkbox input "true"
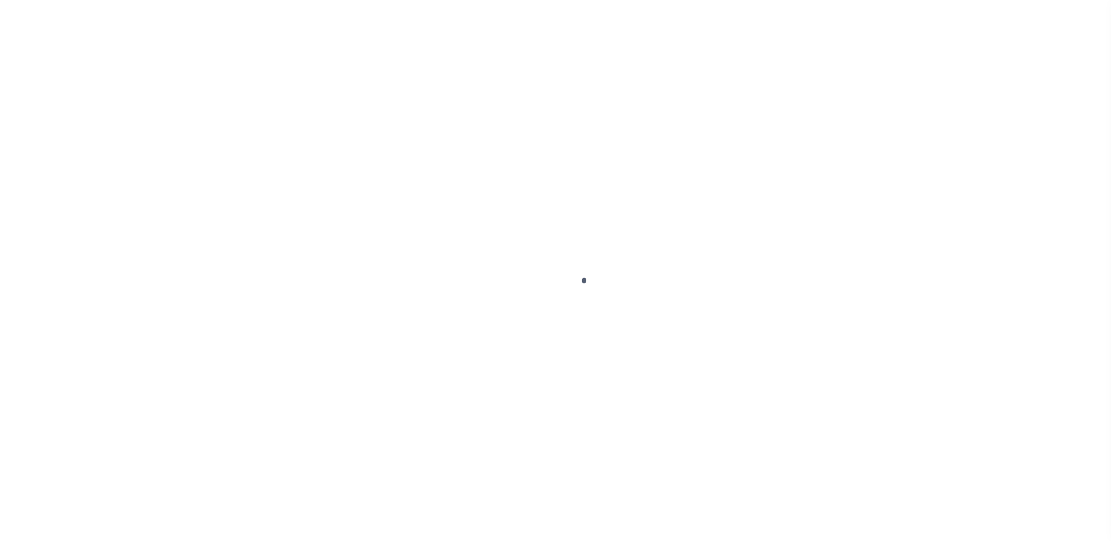
select select "DUE"
select select "17"
select select "DUE"
select select "17"
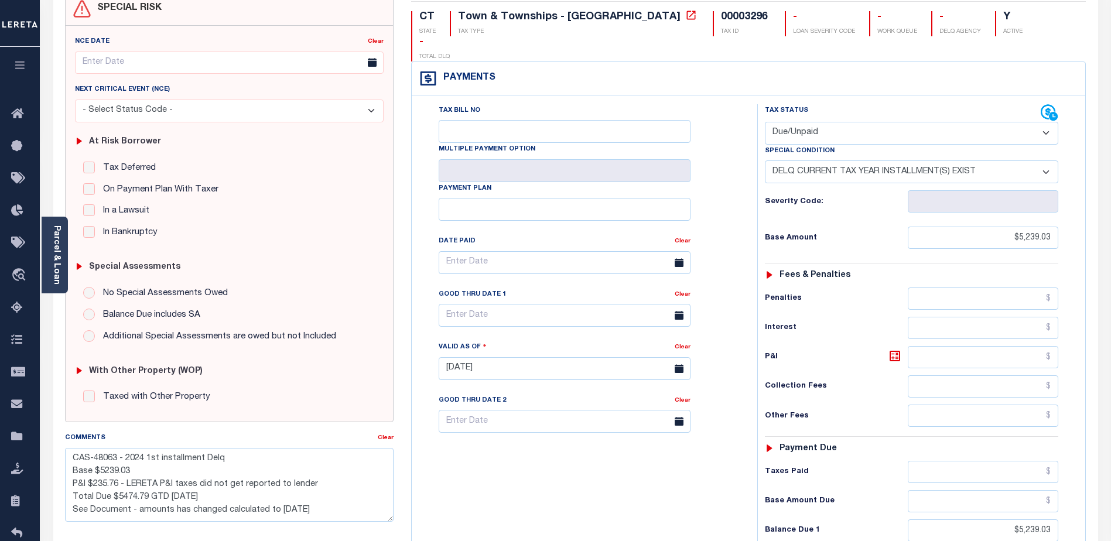
scroll to position [176, 0]
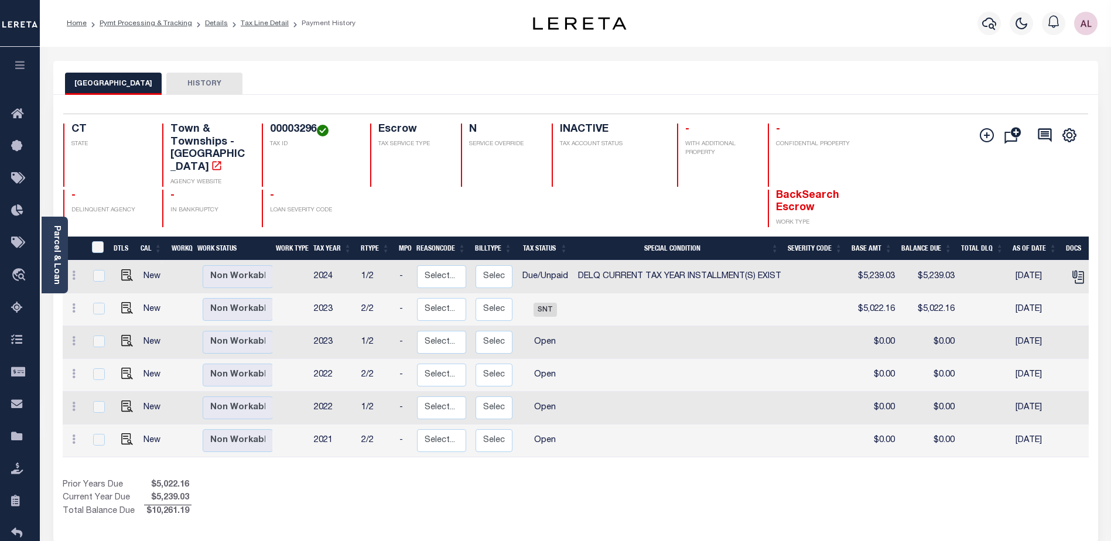
drag, startPoint x: 588, startPoint y: 453, endPoint x: 655, endPoint y: 455, distance: 66.8
click at [655, 455] on div "DTLS CAL WorkQ Work Status Work Type Tax Year RType MPO ReasonCode BillType Tax…" at bounding box center [576, 378] width 1026 height 282
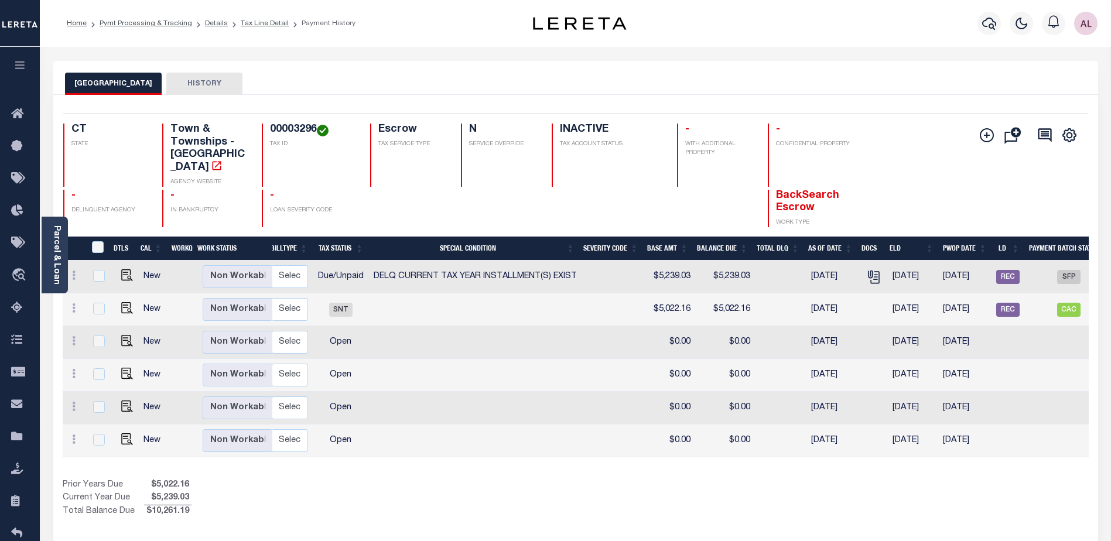
scroll to position [0, 203]
click at [126, 269] on img "" at bounding box center [127, 275] width 12 height 12
checkbox input "true"
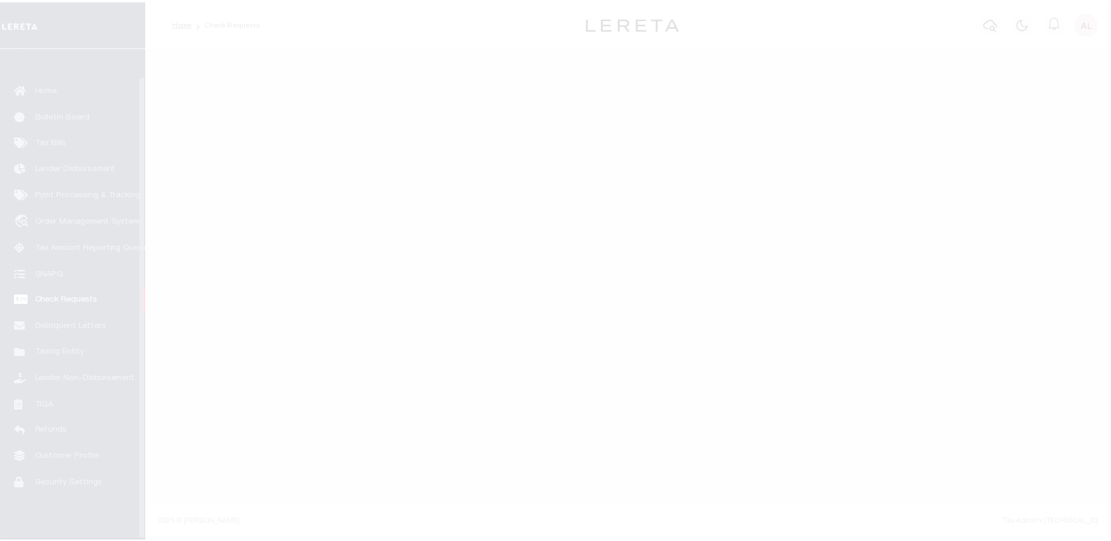
scroll to position [29, 0]
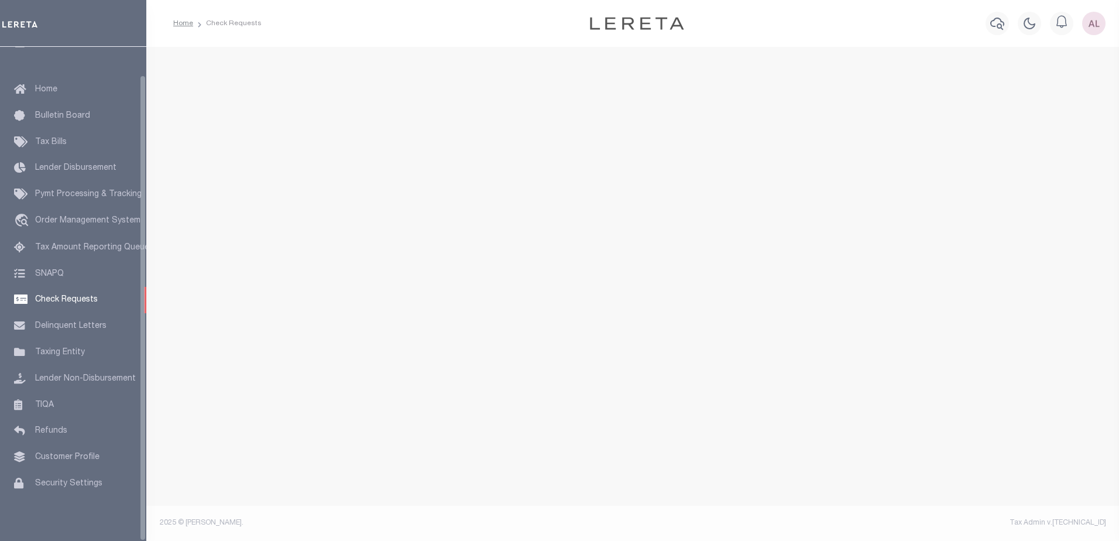
select select "50"
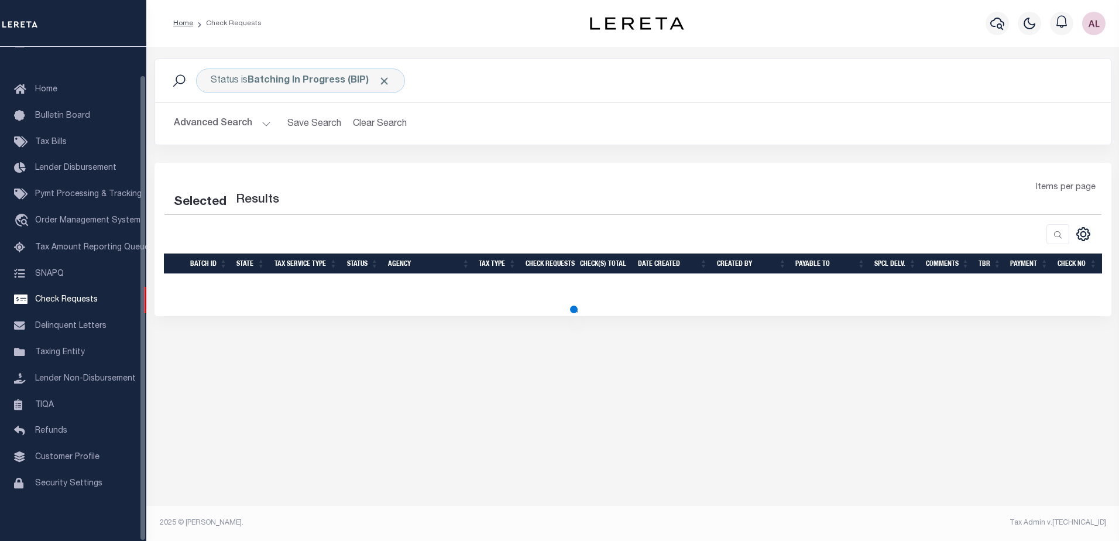
select select "50"
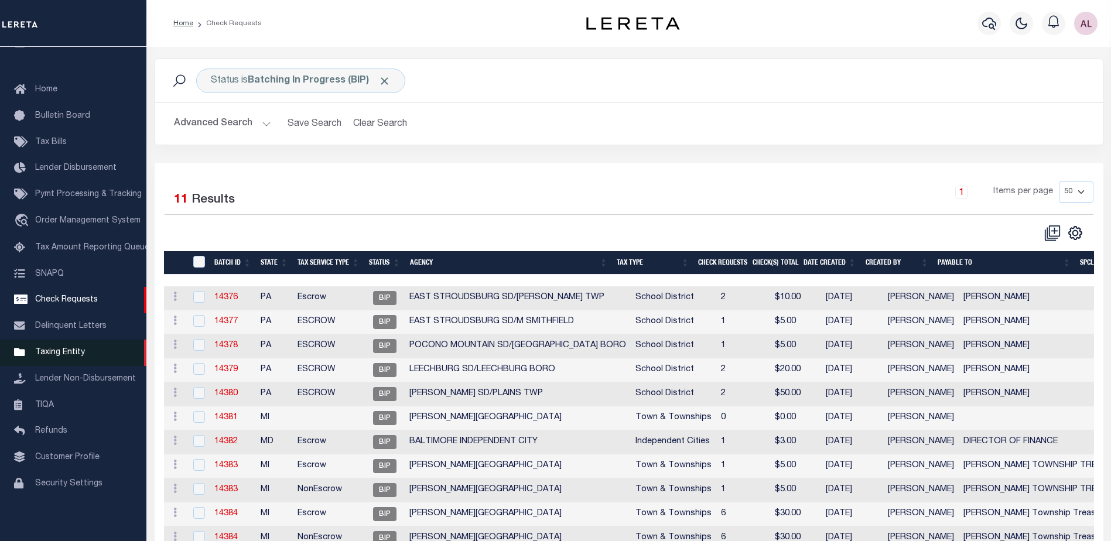
click at [60, 351] on span "Taxing Entity" at bounding box center [60, 352] width 50 height 8
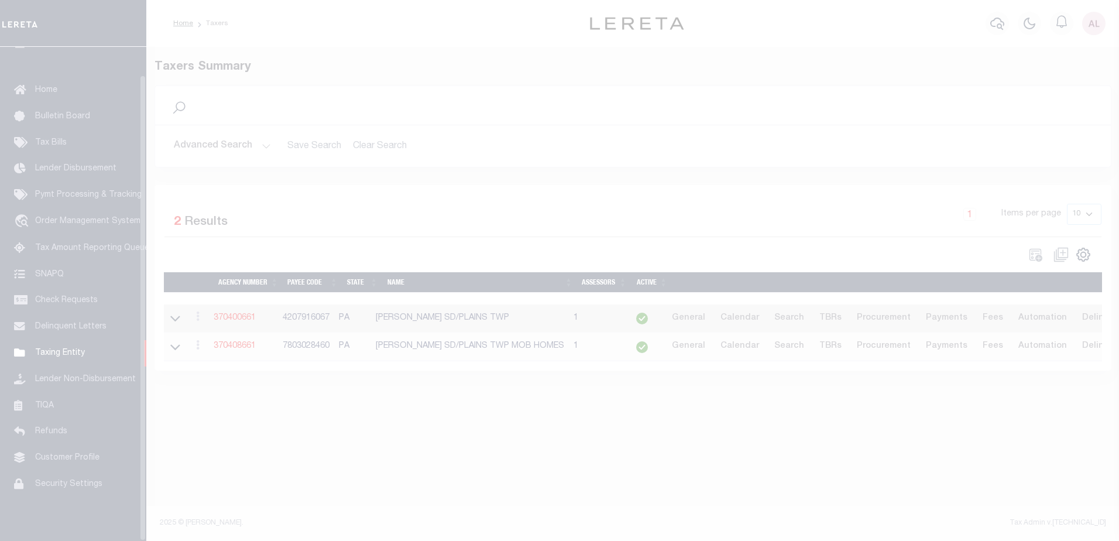
scroll to position [29, 0]
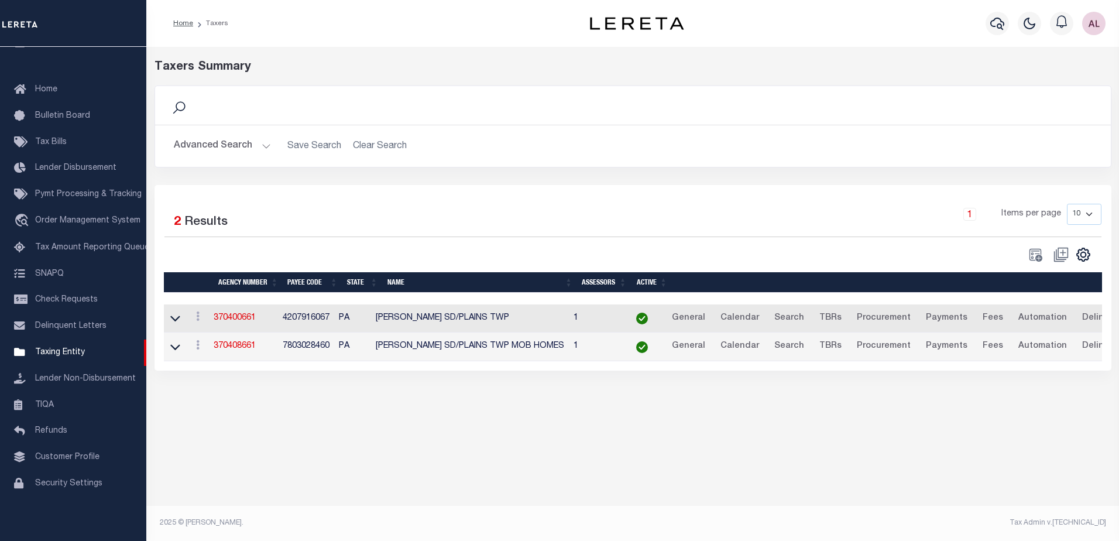
click at [268, 149] on button "Advanced Search" at bounding box center [222, 146] width 97 height 23
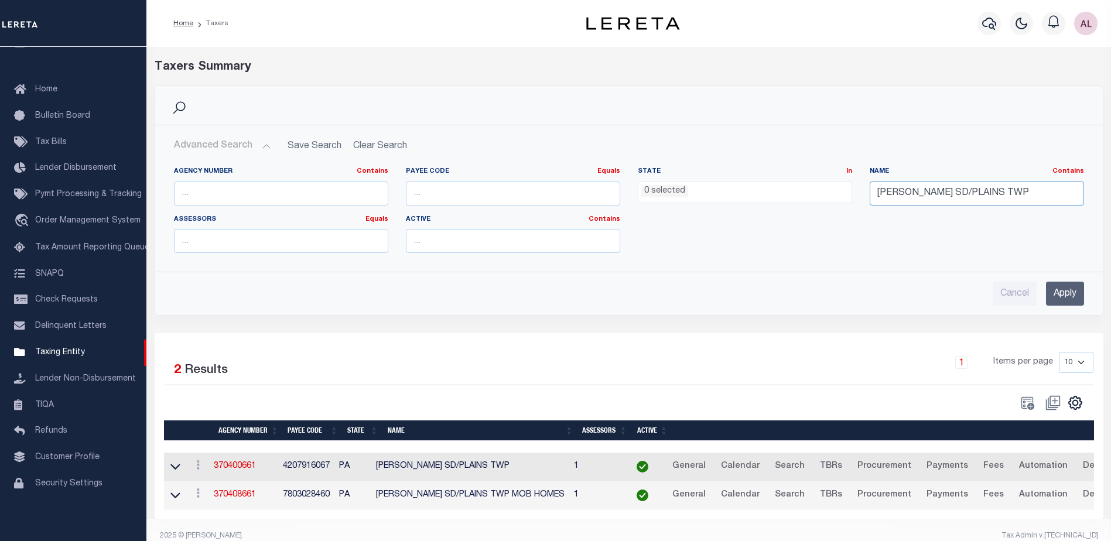
drag, startPoint x: 1051, startPoint y: 194, endPoint x: 762, endPoint y: 191, distance: 289.3
click at [762, 191] on div "Agency Number Contains Contains Is Payee Code Equals Equals Is Not Equal To Is …" at bounding box center [628, 214] width 927 height 95
click at [1081, 293] on input "Apply" at bounding box center [1065, 294] width 38 height 24
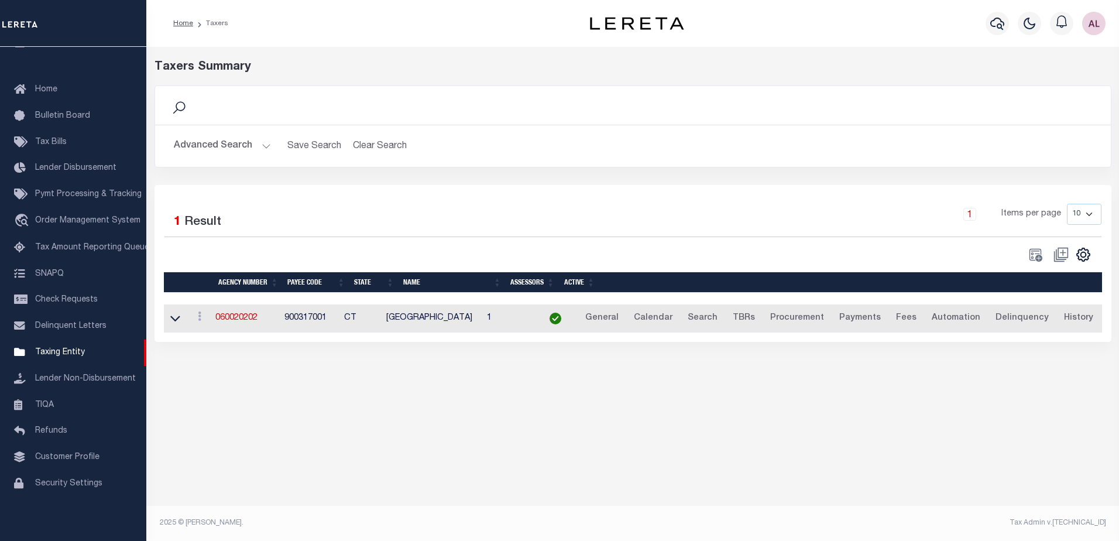
click at [261, 146] on button "Advanced Search" at bounding box center [222, 146] width 97 height 23
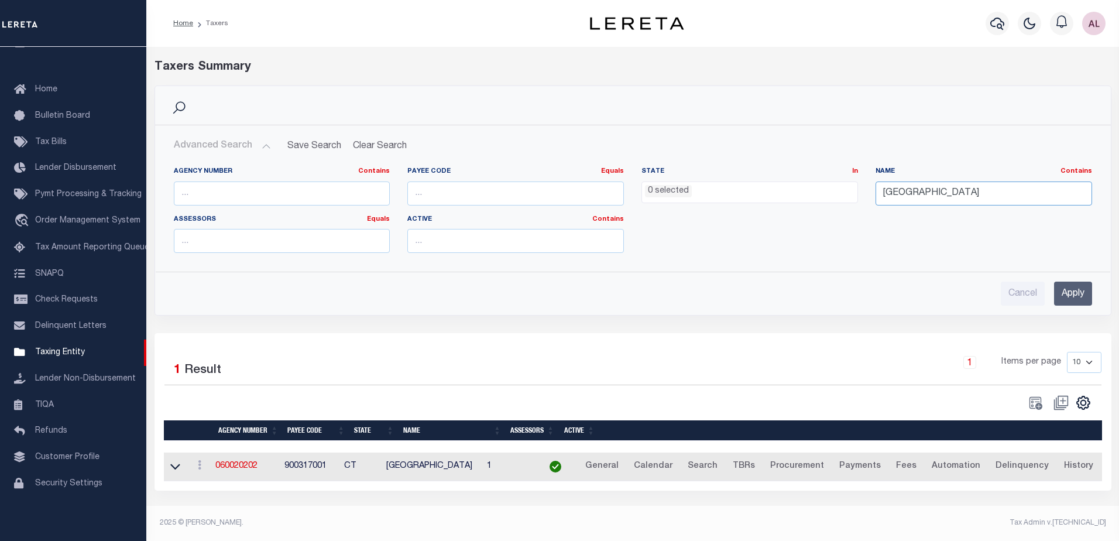
drag, startPoint x: 967, startPoint y: 190, endPoint x: 806, endPoint y: 189, distance: 161.6
click at [806, 189] on div "Agency Number Contains Contains Is Payee Code Equals Equals Is Not Equal To Is …" at bounding box center [633, 214] width 936 height 95
type input "norwalk"
click at [1070, 297] on input "Apply" at bounding box center [1073, 294] width 38 height 24
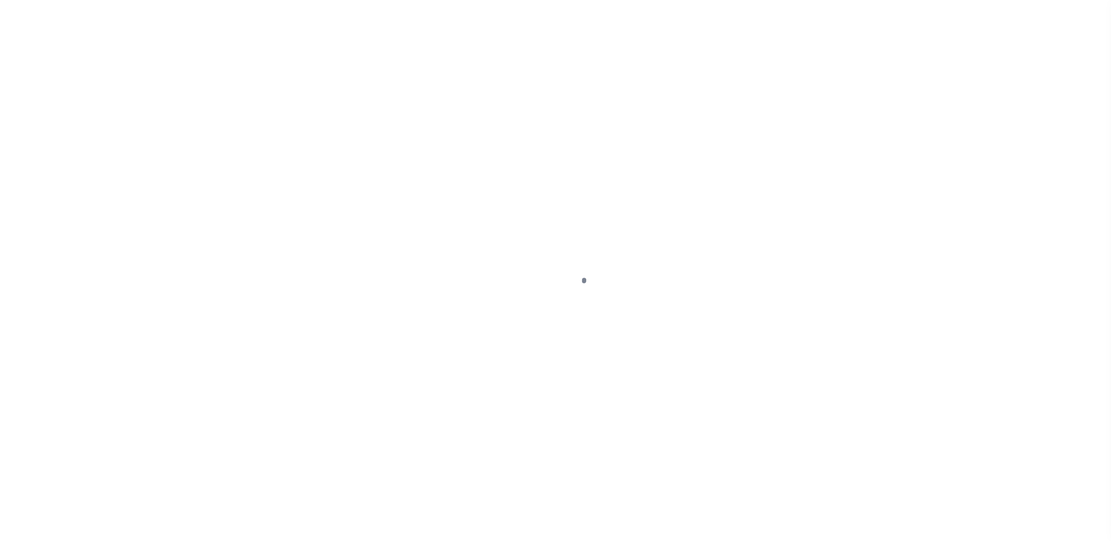
select select "DUE"
select select "17"
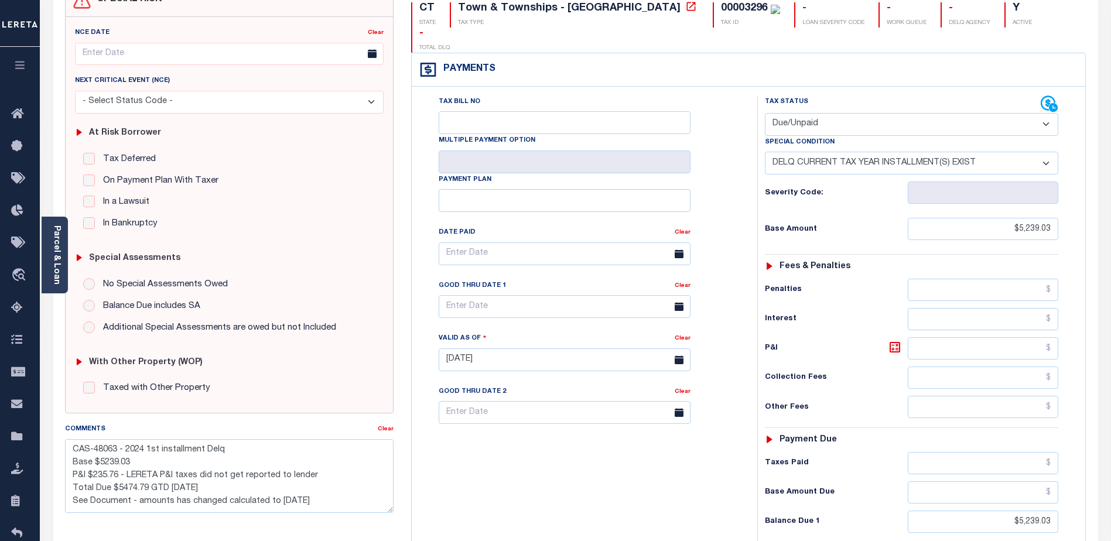
scroll to position [234, 0]
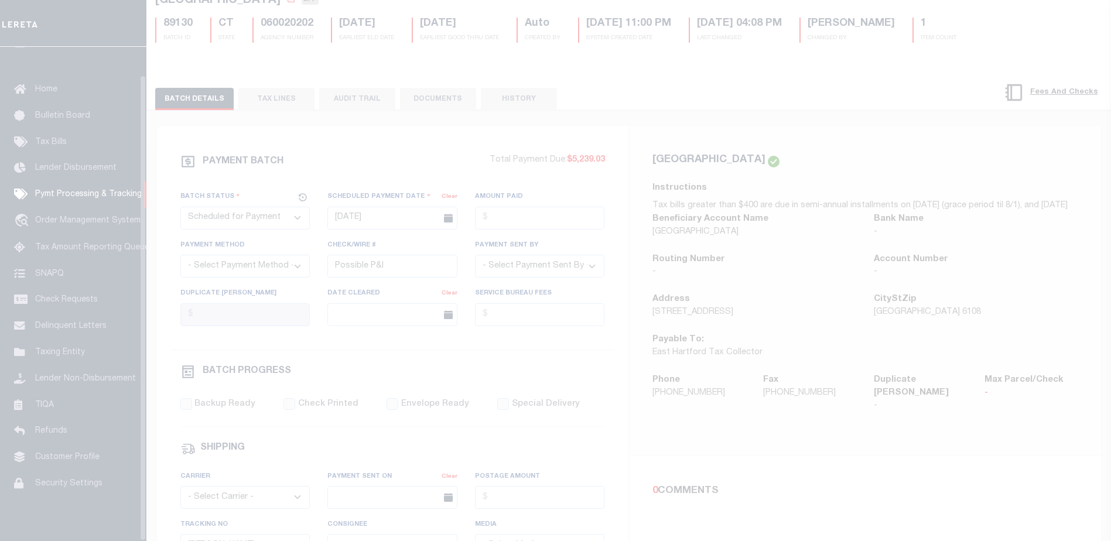
scroll to position [29, 0]
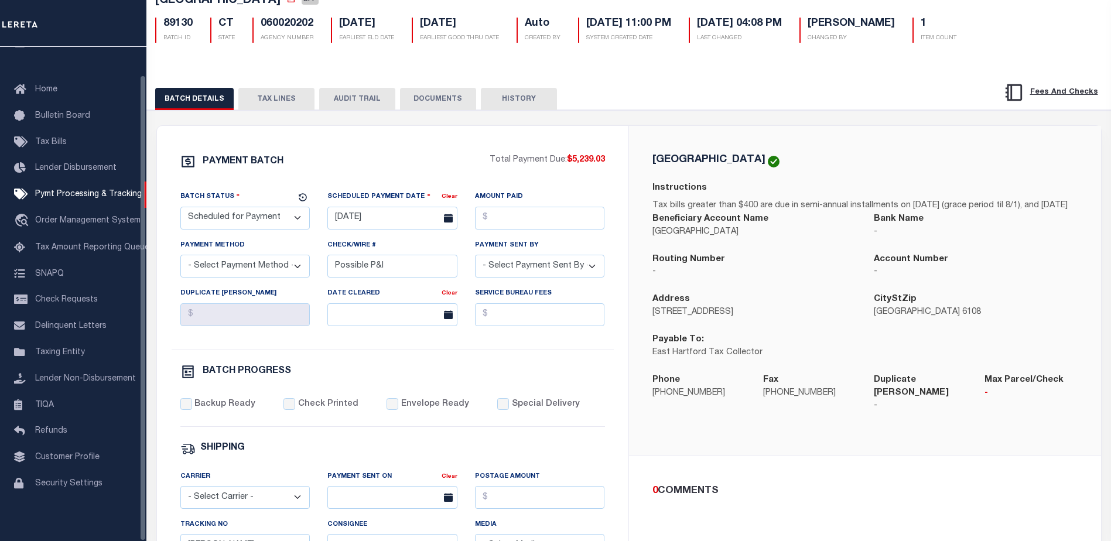
click at [211, 222] on select "- Select Status - Scheduled for Payment Ready For Payment Payment Sent Cleared …" at bounding box center [245, 218] width 130 height 23
select select "RFP"
click at [180, 209] on select "- Select Status - Scheduled for Payment Ready For Payment Payment Sent Cleared …" at bounding box center [245, 218] width 130 height 23
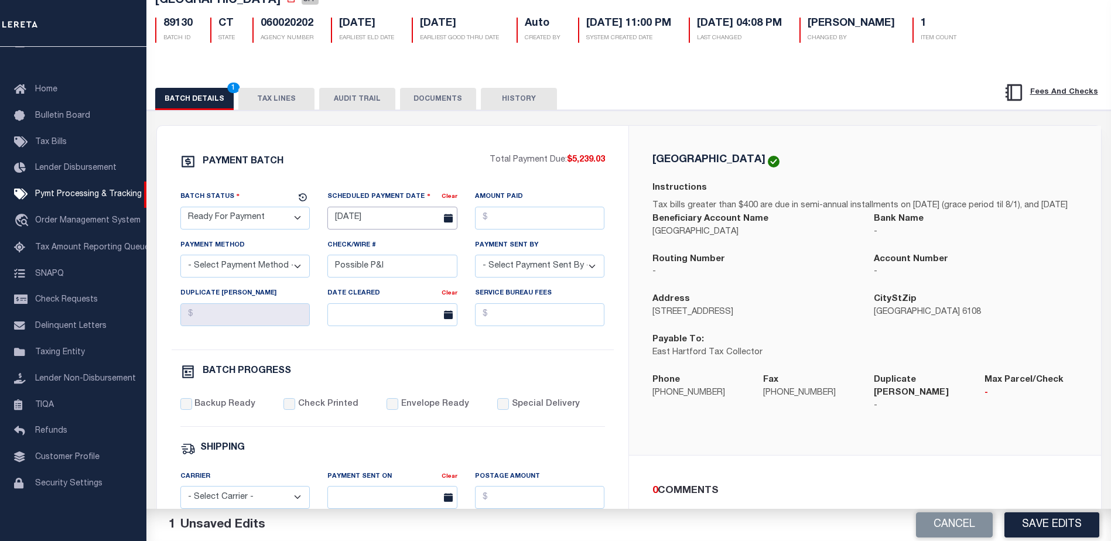
click at [372, 217] on input "07/15/2025" at bounding box center [392, 218] width 130 height 23
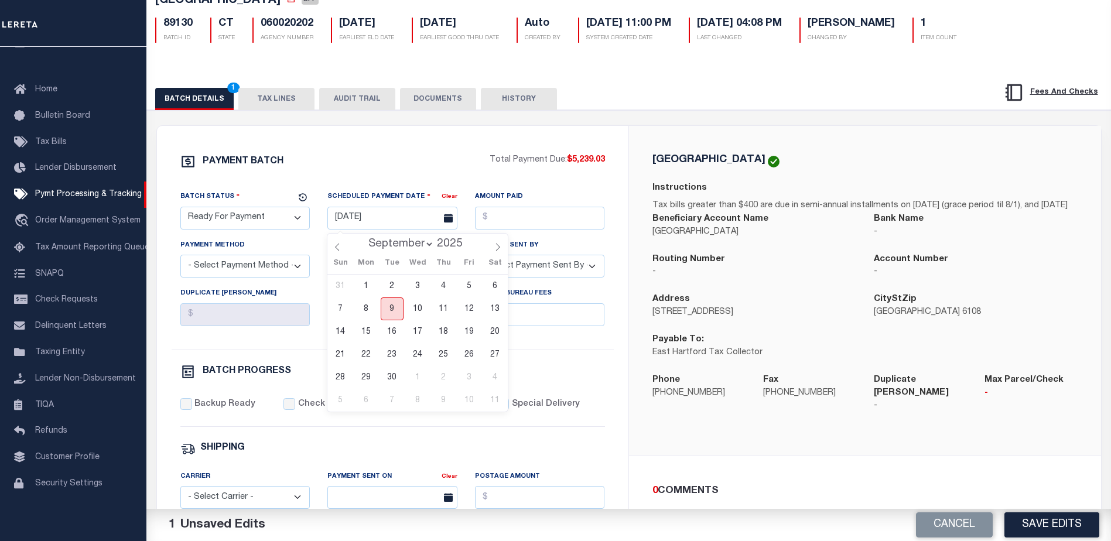
click at [391, 306] on span "9" at bounding box center [392, 308] width 23 height 23
type input "09/09/2025"
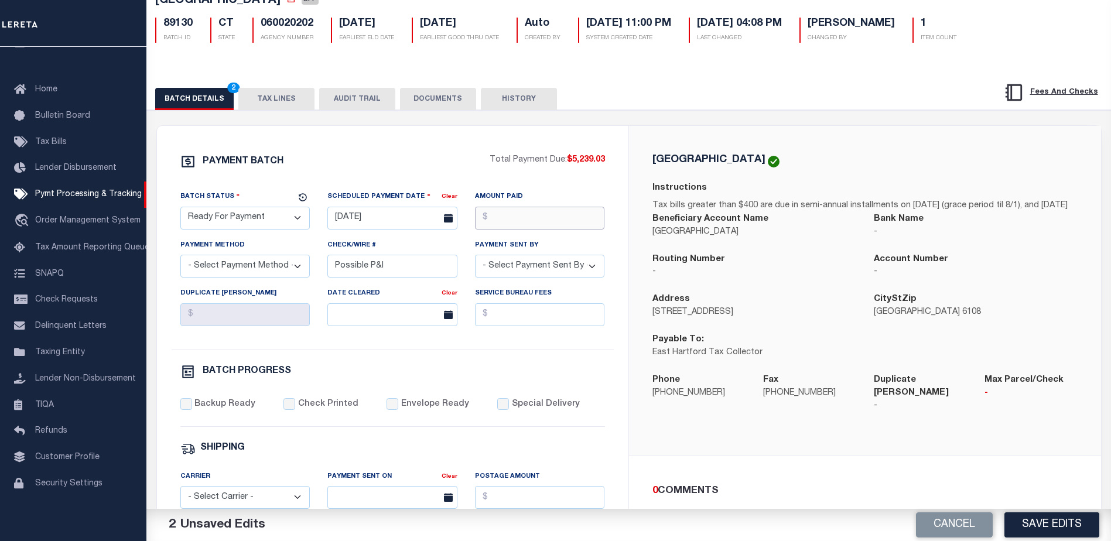
click at [520, 217] on input "Amount Paid" at bounding box center [540, 218] width 130 height 23
type input "$5,239.03"
click at [224, 266] on select "- Select Payment Method - ACH Certified Check Check Direct Deposit Wire Transfer" at bounding box center [245, 266] width 130 height 23
select select "CHK"
click at [180, 258] on select "- Select Payment Method - ACH Certified Check Check Direct Deposit Wire Transfer" at bounding box center [245, 266] width 130 height 23
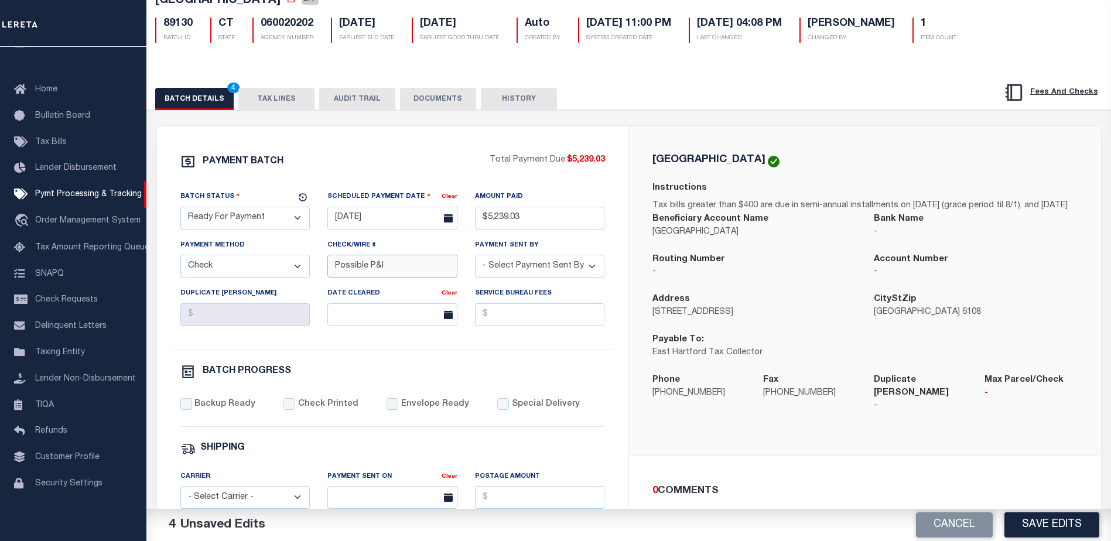
drag, startPoint x: 396, startPoint y: 268, endPoint x: 245, endPoint y: 278, distance: 151.4
click at [245, 278] on div "Batch Status - Select Status - Scheduled for Payment Ready For Payment Payment …" at bounding box center [393, 269] width 442 height 159
drag, startPoint x: 528, startPoint y: 269, endPoint x: 426, endPoint y: 335, distance: 121.0
click at [529, 266] on select "- Select Payment Sent By - Aakash Patel Abdul Muzain Adams, Pamela S Adhikary R…" at bounding box center [540, 266] width 130 height 23
select select "Little, Audria"
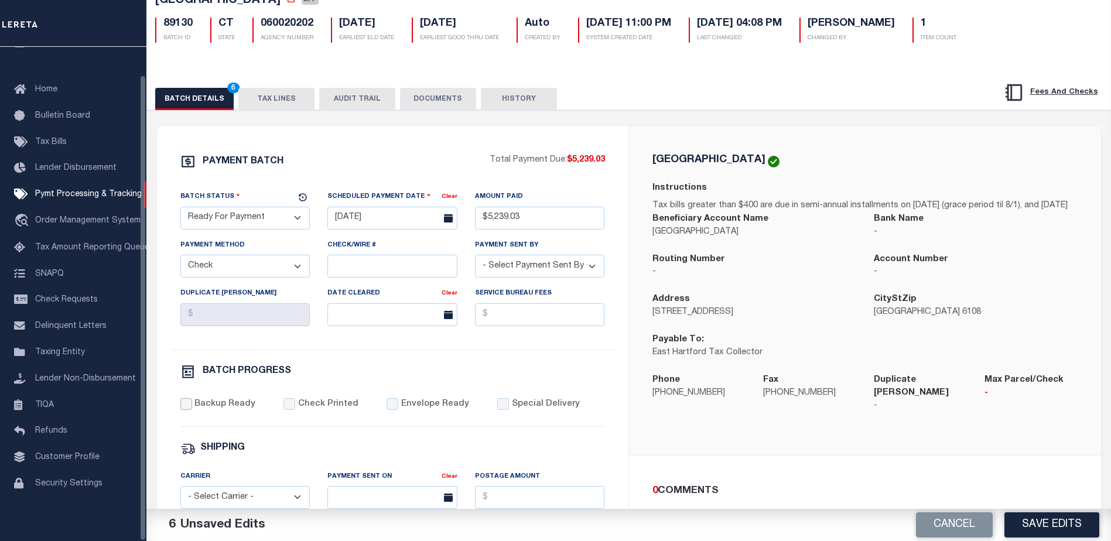
click at [191, 408] on input "Backup Ready" at bounding box center [186, 404] width 12 height 12
checkbox input "true"
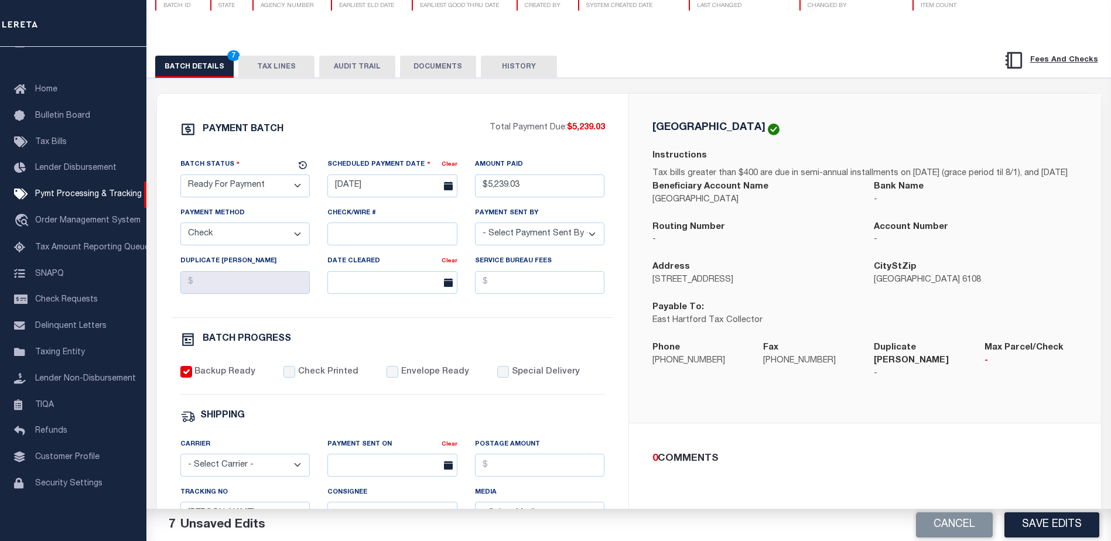
scroll to position [138, 0]
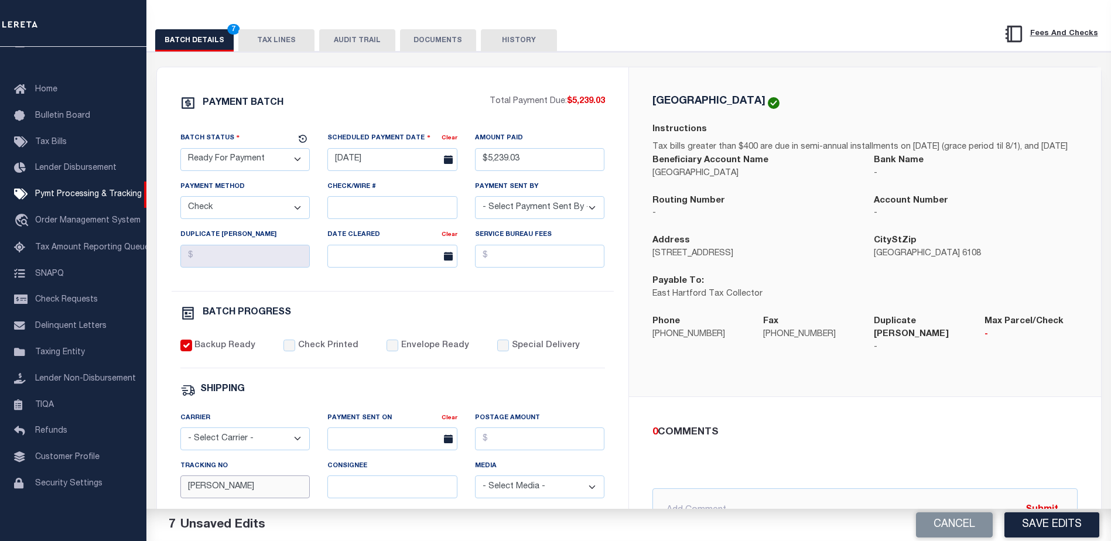
drag, startPoint x: 224, startPoint y: 489, endPoint x: 180, endPoint y: 492, distance: 43.4
click at [180, 492] on input "Audria" at bounding box center [245, 486] width 130 height 23
click at [687, 490] on input "text" at bounding box center [864, 510] width 425 height 44
click at [751, 501] on input "P&I requested $235..76" at bounding box center [864, 510] width 425 height 44
type input "P&I requested $235.76"
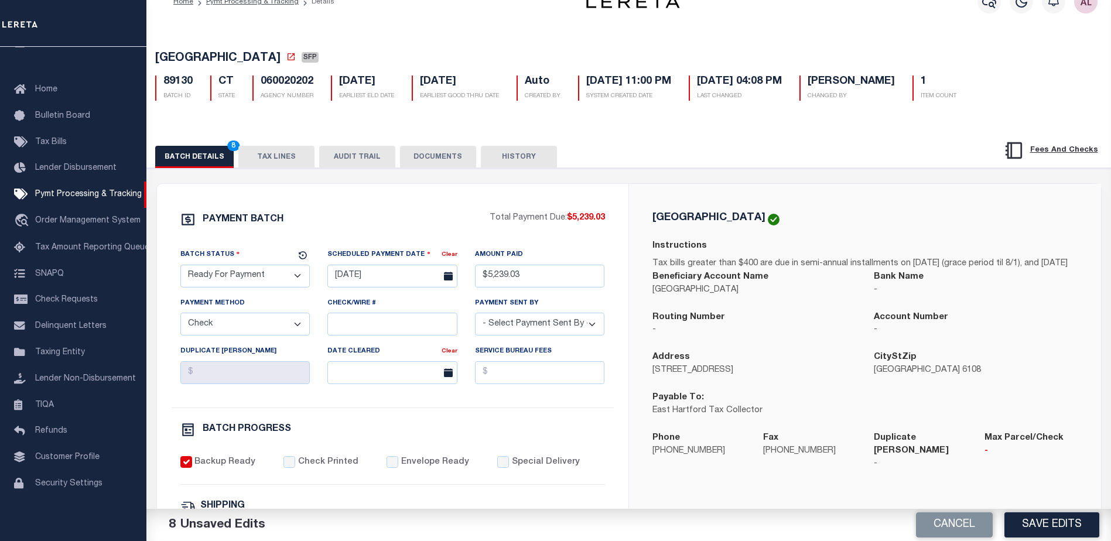
scroll to position [21, 0]
drag, startPoint x: 762, startPoint y: 289, endPoint x: 648, endPoint y: 294, distance: 114.3
click at [648, 294] on div "Beneficiary Account Name EAST HARTFORD TOWN" at bounding box center [753, 291] width 221 height 40
copy p "EAST HARTFORD TOWN"
click at [1045, 532] on button "Save Edits" at bounding box center [1051, 524] width 95 height 25
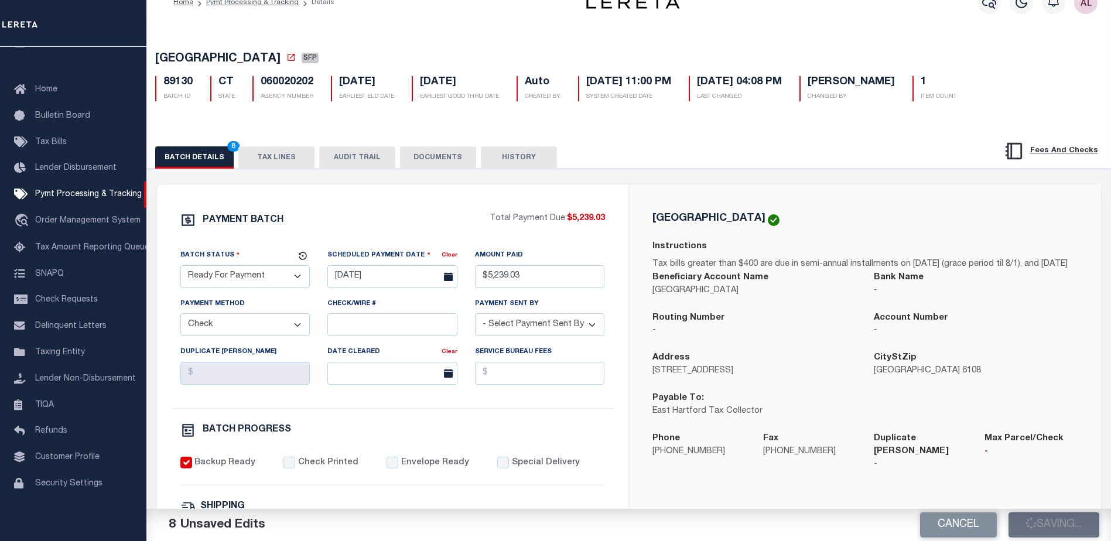
select select "1000"
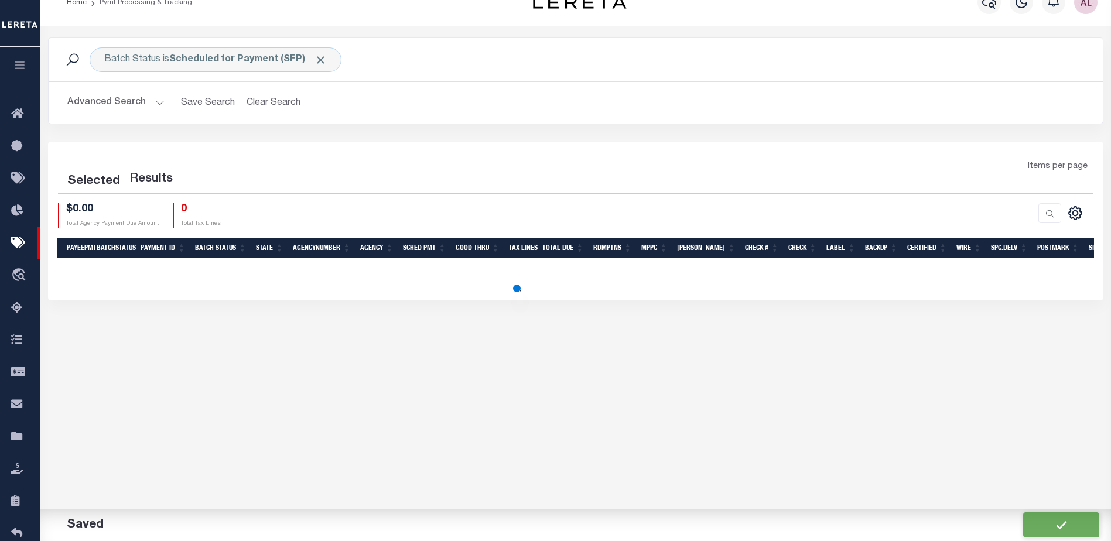
scroll to position [80, 0]
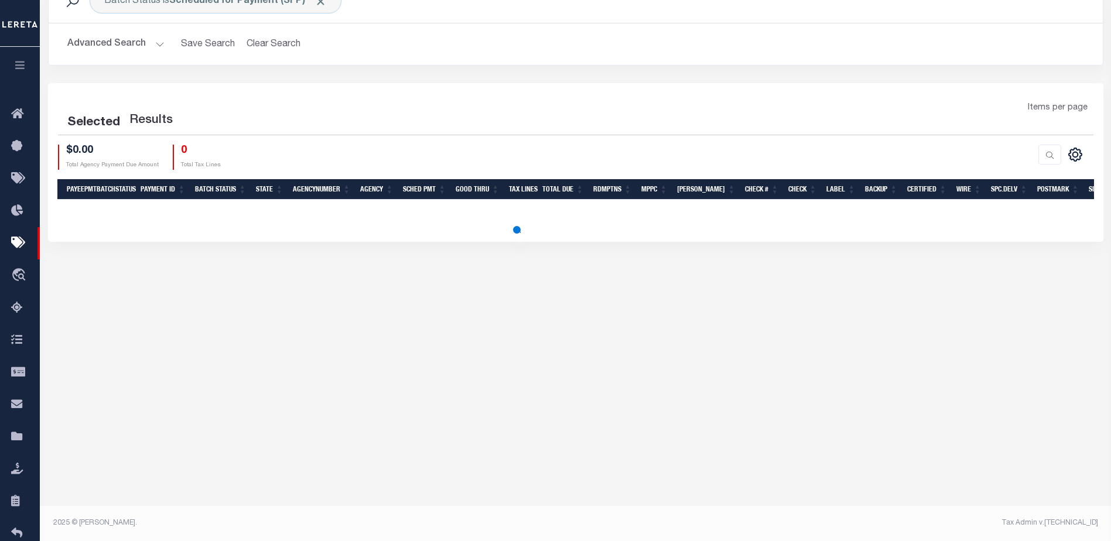
select select "1000"
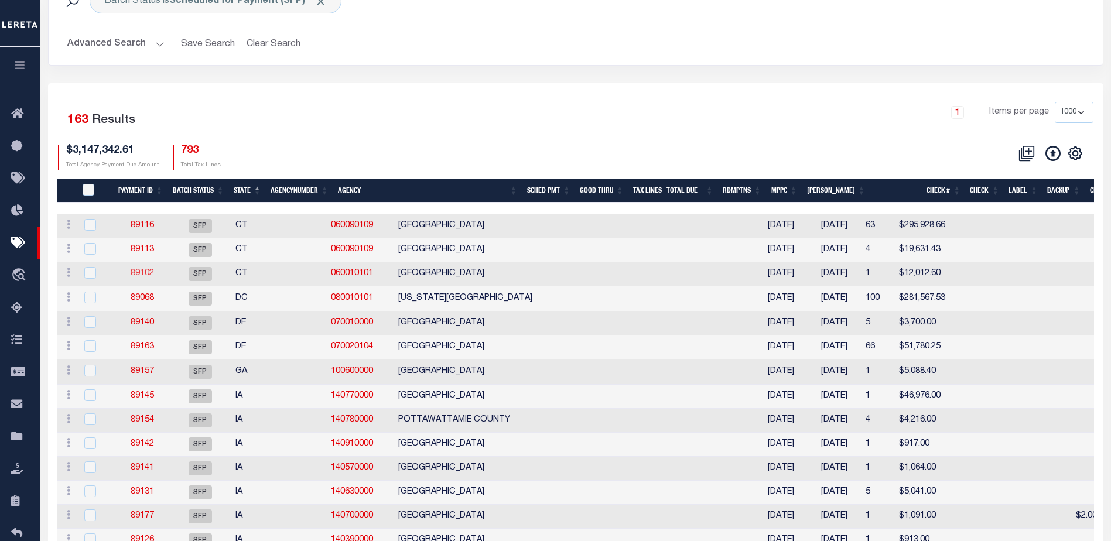
click at [137, 275] on link "89102" at bounding box center [142, 273] width 23 height 8
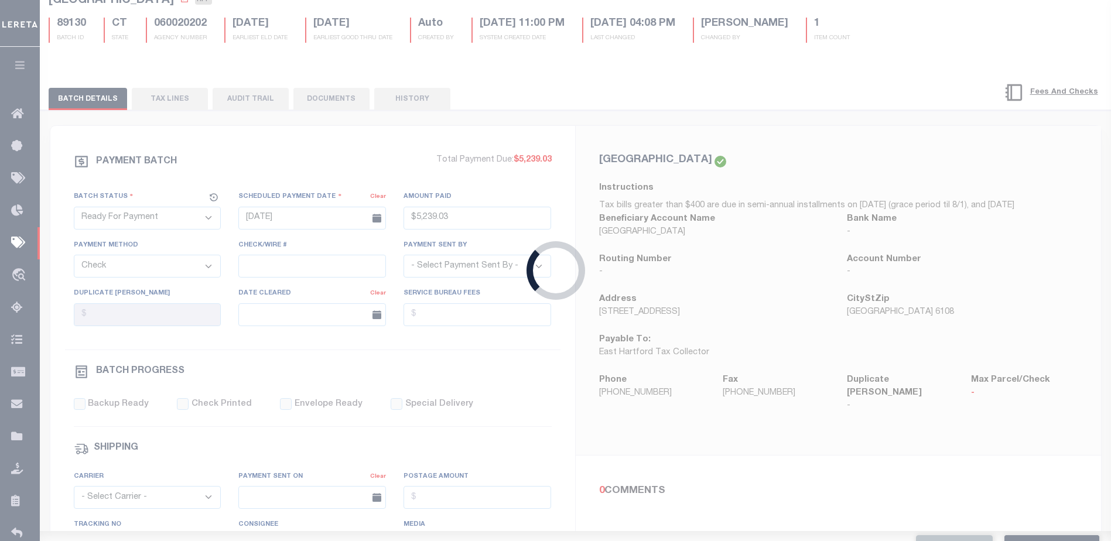
select select "SFP"
type input "07/15/2025"
select select
type input "Possible P&I"
select select
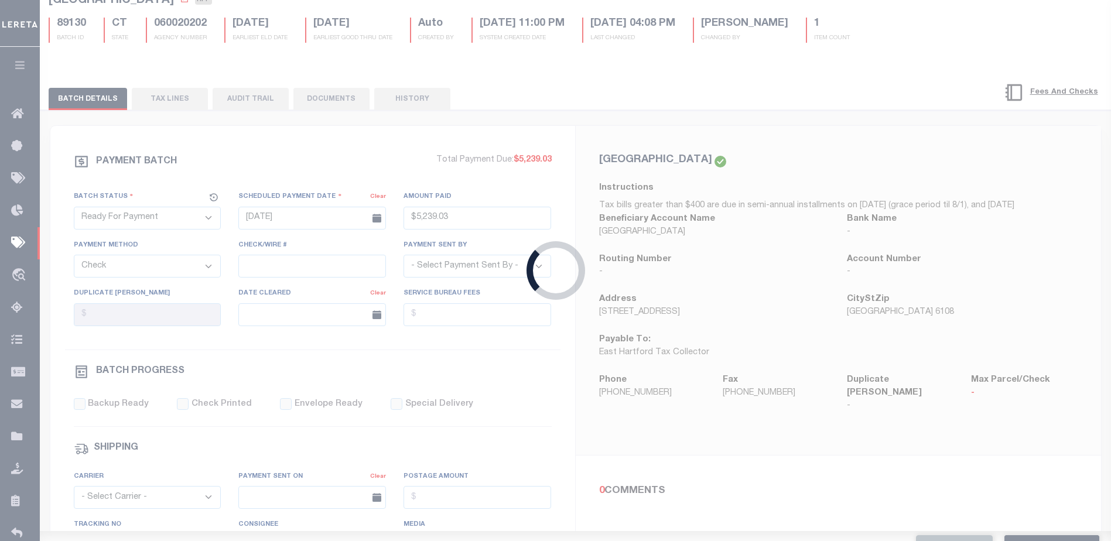
checkbox input "false"
type input "Audria"
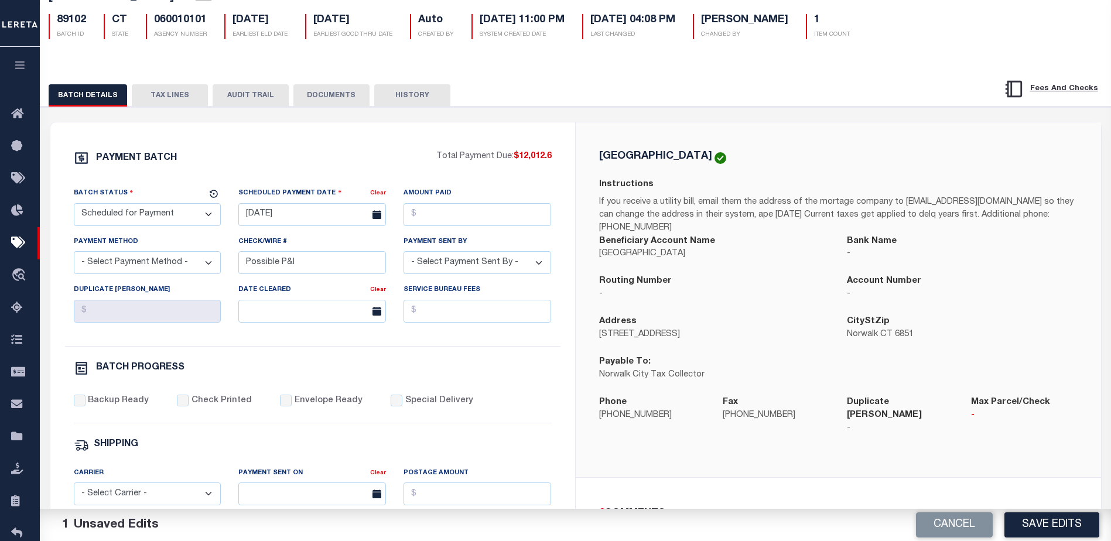
scroll to position [59, 0]
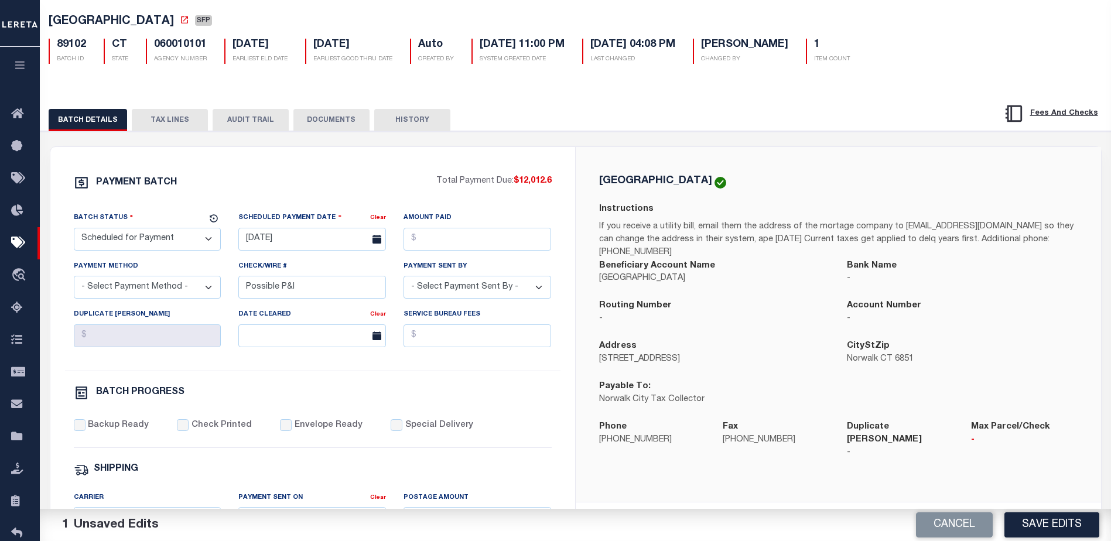
click at [164, 115] on button "TAX LINES" at bounding box center [170, 120] width 76 height 22
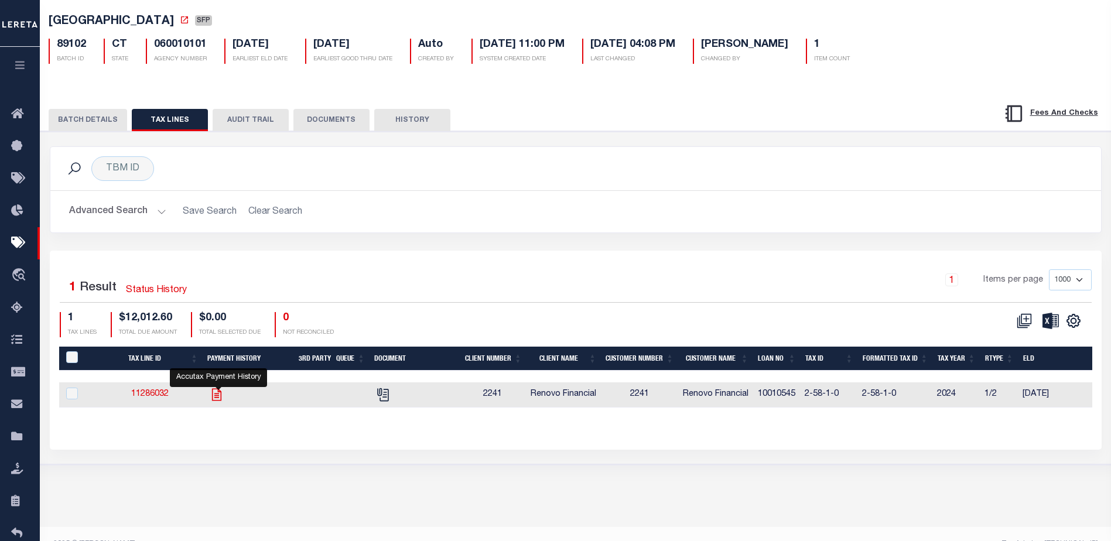
click at [224, 398] on icon "" at bounding box center [216, 394] width 15 height 15
checkbox input "true"
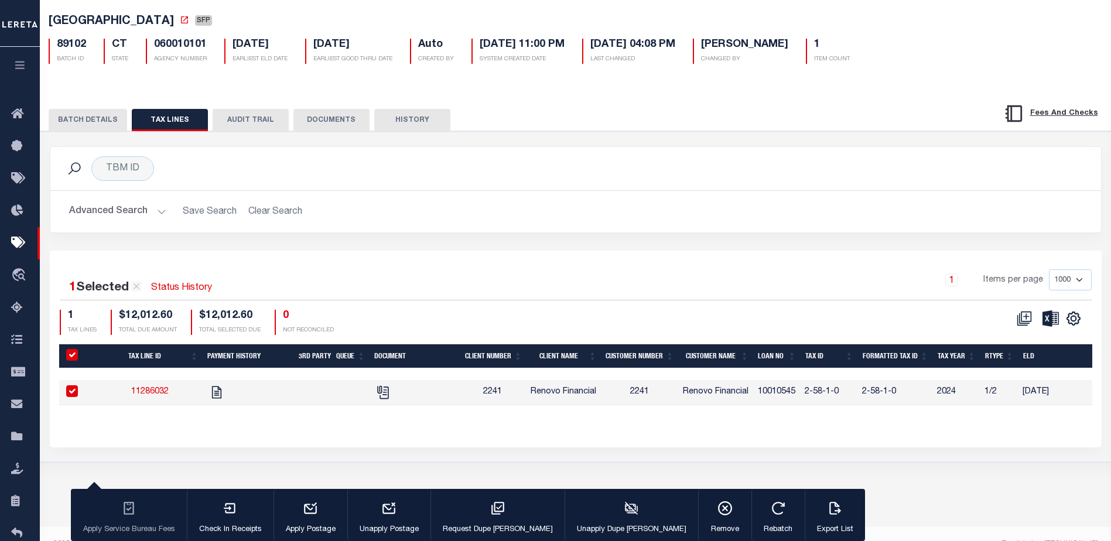
click at [154, 394] on link "11286032" at bounding box center [149, 392] width 37 height 8
checkbox input "false"
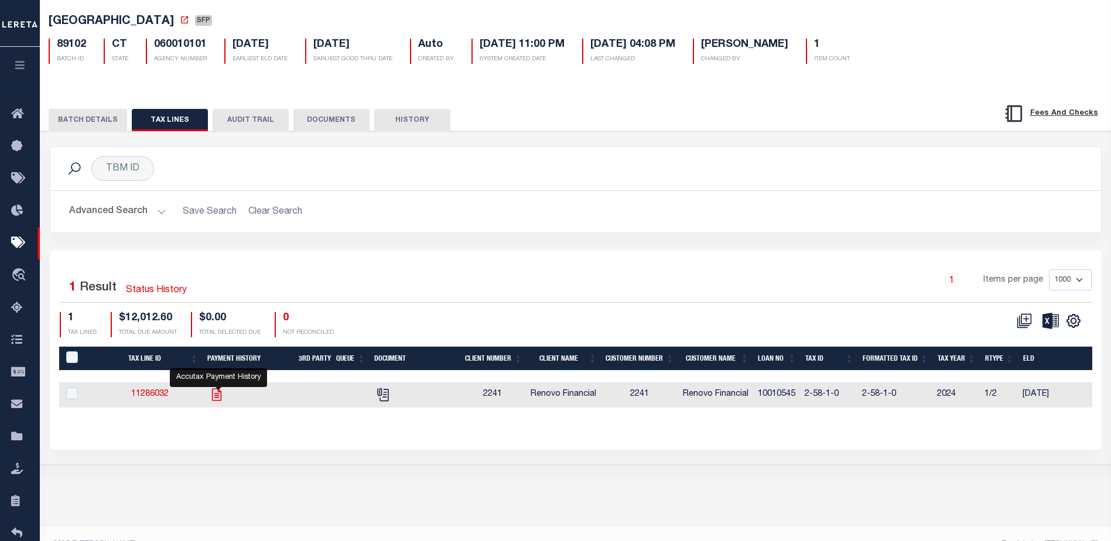
click at [220, 398] on icon "" at bounding box center [216, 394] width 15 height 15
checkbox input "true"
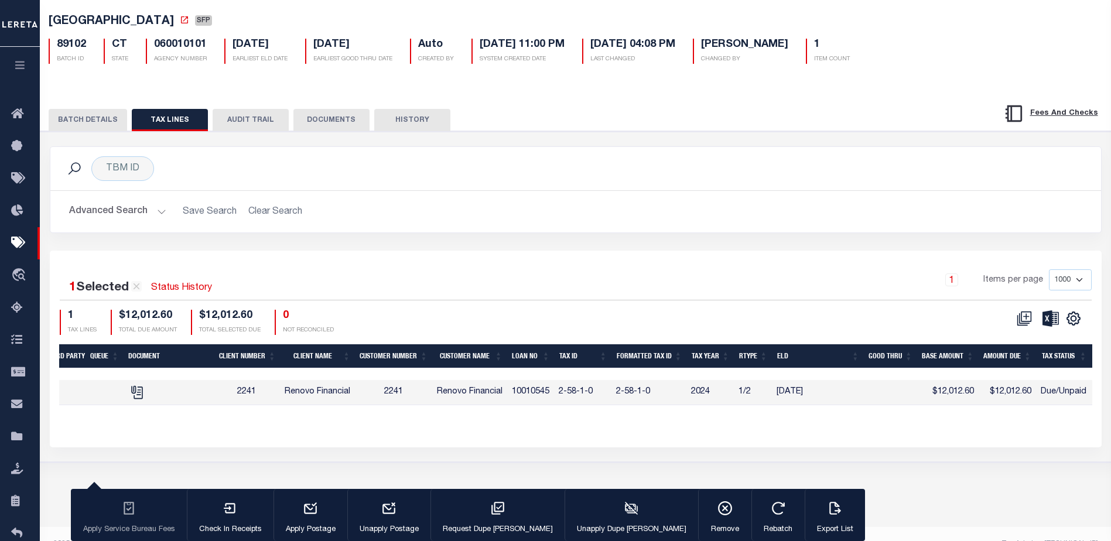
scroll to position [0, 0]
drag, startPoint x: 72, startPoint y: 119, endPoint x: 79, endPoint y: 123, distance: 7.9
click at [73, 119] on button "BATCH DETAILS" at bounding box center [88, 120] width 78 height 22
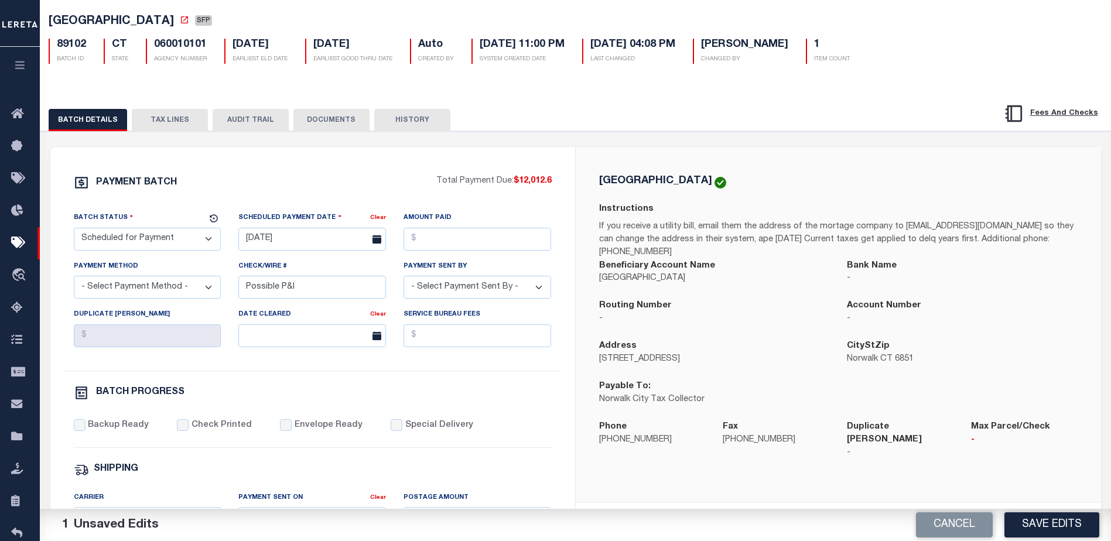
click at [182, 121] on button "TAX LINES" at bounding box center [170, 120] width 76 height 22
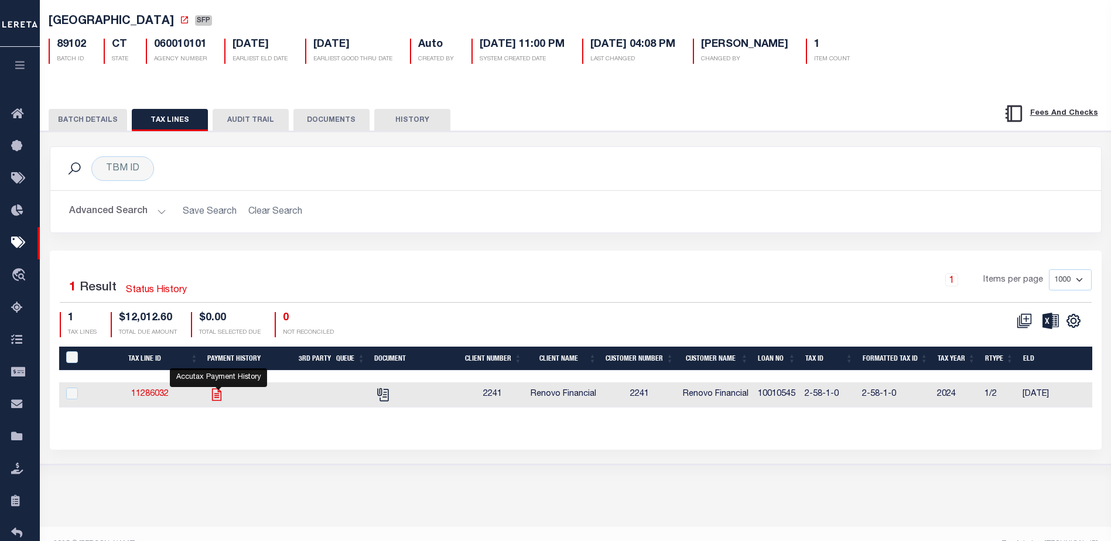
click at [216, 399] on icon "" at bounding box center [216, 394] width 15 height 15
checkbox input "true"
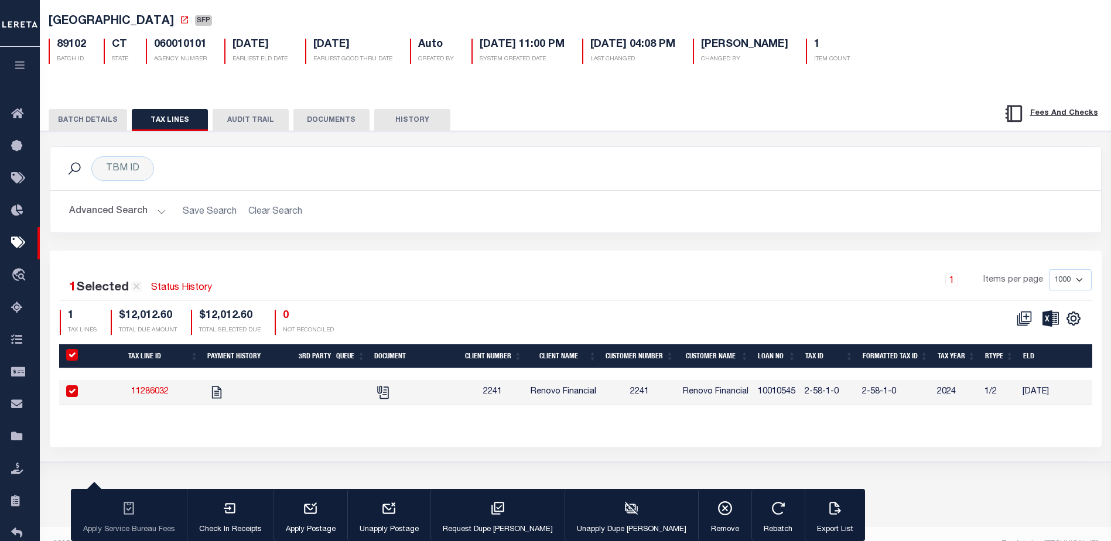
click at [94, 119] on button "BATCH DETAILS" at bounding box center [88, 120] width 78 height 22
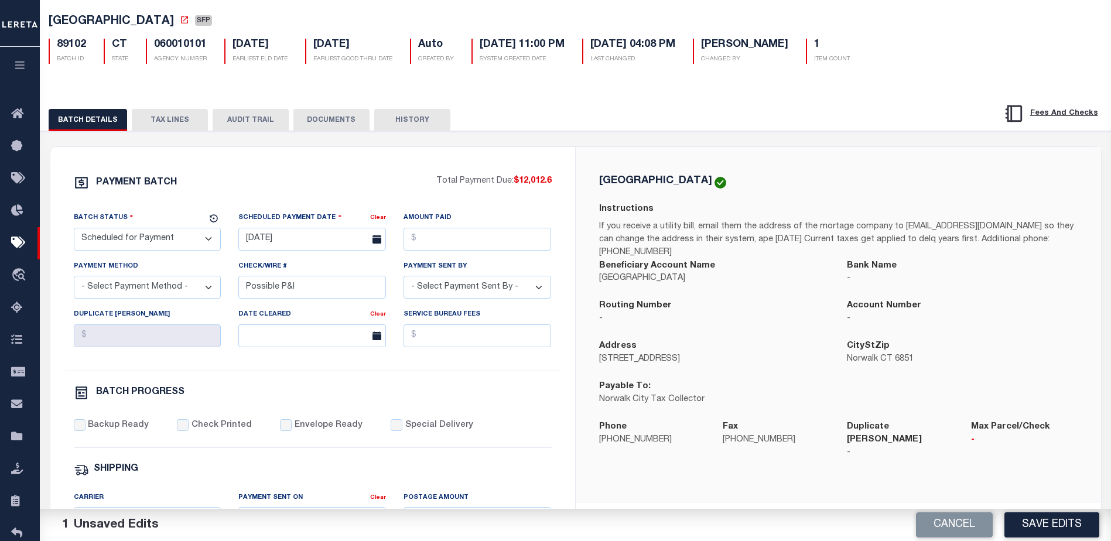
click at [116, 240] on select "- Select Status - Scheduled for Payment Ready For Payment Payment Sent Cleared …" at bounding box center [148, 239] width 148 height 23
select select "RFP"
click at [74, 230] on select "- Select Status - Scheduled for Payment Ready For Payment Payment Sent Cleared …" at bounding box center [148, 239] width 148 height 23
click at [273, 244] on input "07/15/2025" at bounding box center [312, 239] width 148 height 23
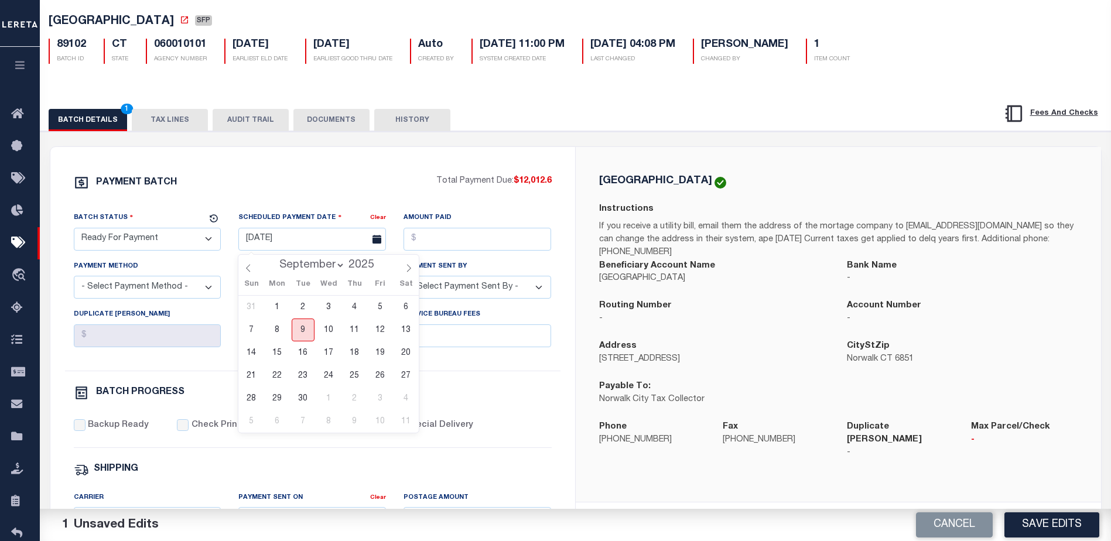
click at [303, 334] on span "9" at bounding box center [303, 330] width 23 height 23
type input "09/09/2025"
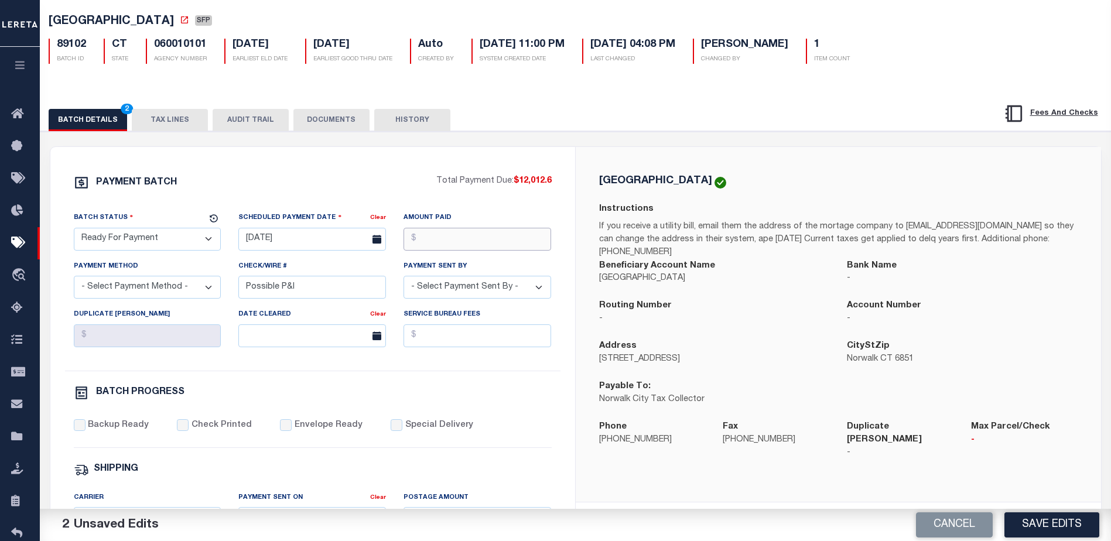
click at [504, 232] on input "Amount Paid" at bounding box center [477, 239] width 148 height 23
type input "$12,012.60"
click at [146, 288] on select "- Select Payment Method - ACH Certified Check Check Direct Deposit Wire Transfer" at bounding box center [148, 287] width 148 height 23
select select "CHK"
click at [74, 279] on select "- Select Payment Method - ACH Certified Check Check Direct Deposit Wire Transfer" at bounding box center [148, 287] width 148 height 23
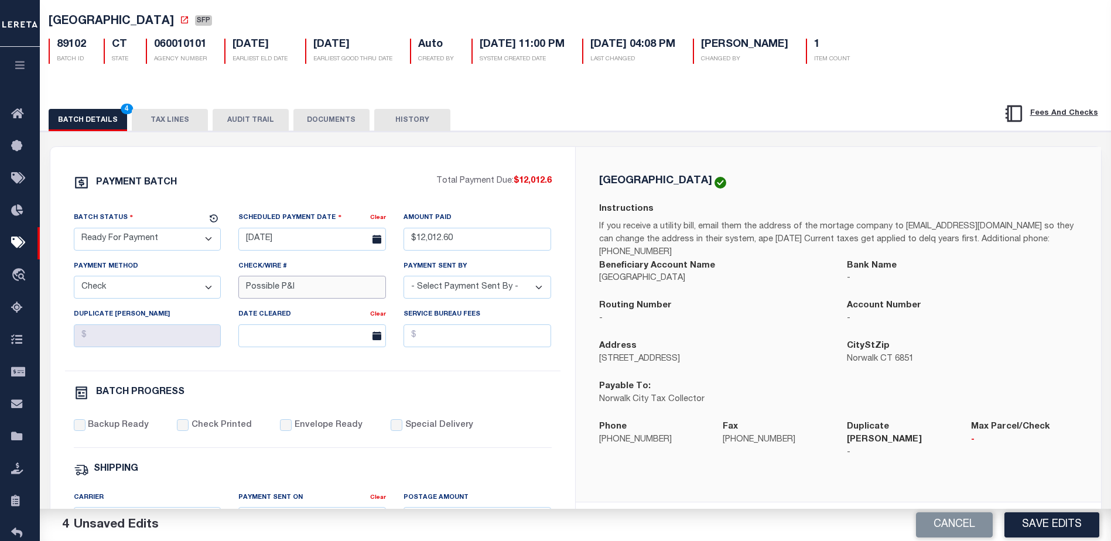
drag, startPoint x: 330, startPoint y: 288, endPoint x: 204, endPoint y: 278, distance: 126.9
click at [209, 283] on div "Batch Status - Select Status - Scheduled for Payment Ready For Payment Payment …" at bounding box center [312, 290] width 495 height 159
drag, startPoint x: 472, startPoint y: 289, endPoint x: 464, endPoint y: 287, distance: 8.4
click at [472, 289] on select "- Select Payment Sent By - Aakash Patel Abdul Muzain Adams, Pamela S Adhikary R…" at bounding box center [477, 287] width 148 height 23
select select "Little, Audria"
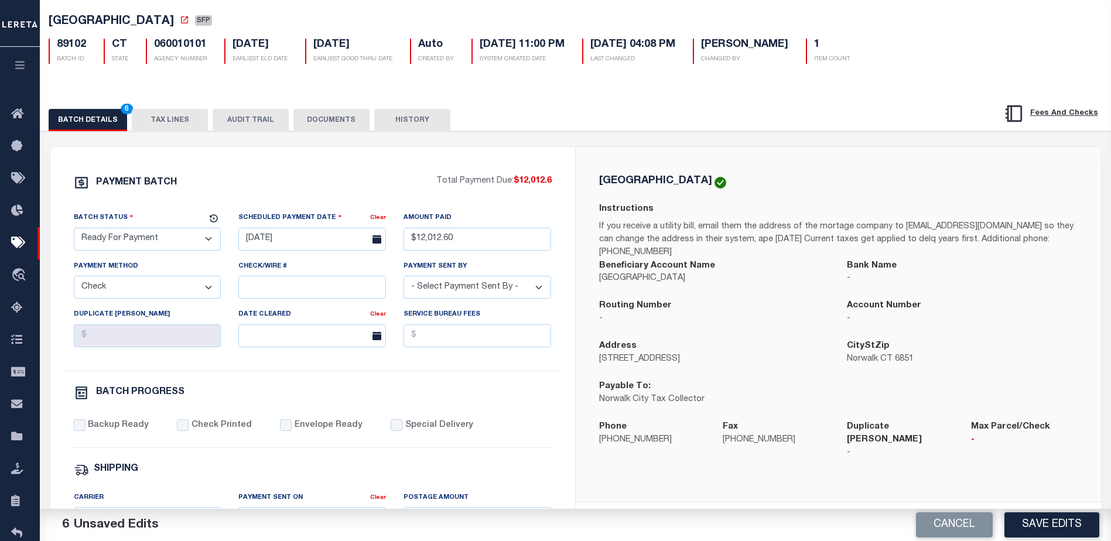
click at [331, 187] on div "PAYMENT BATCH" at bounding box center [255, 186] width 362 height 22
click at [83, 429] on input "Backup Ready" at bounding box center [80, 425] width 12 height 12
checkbox input "true"
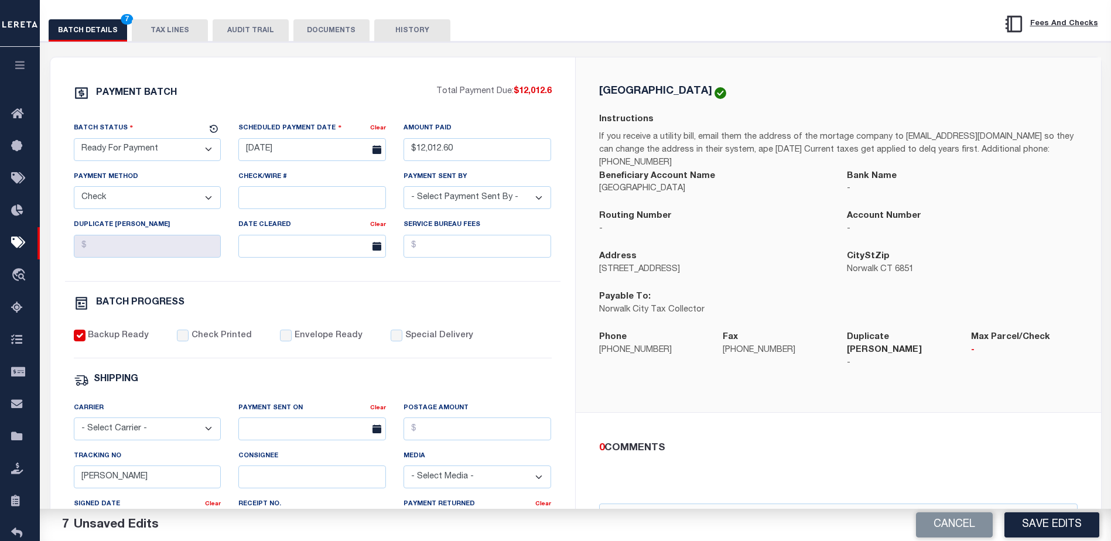
scroll to position [176, 0]
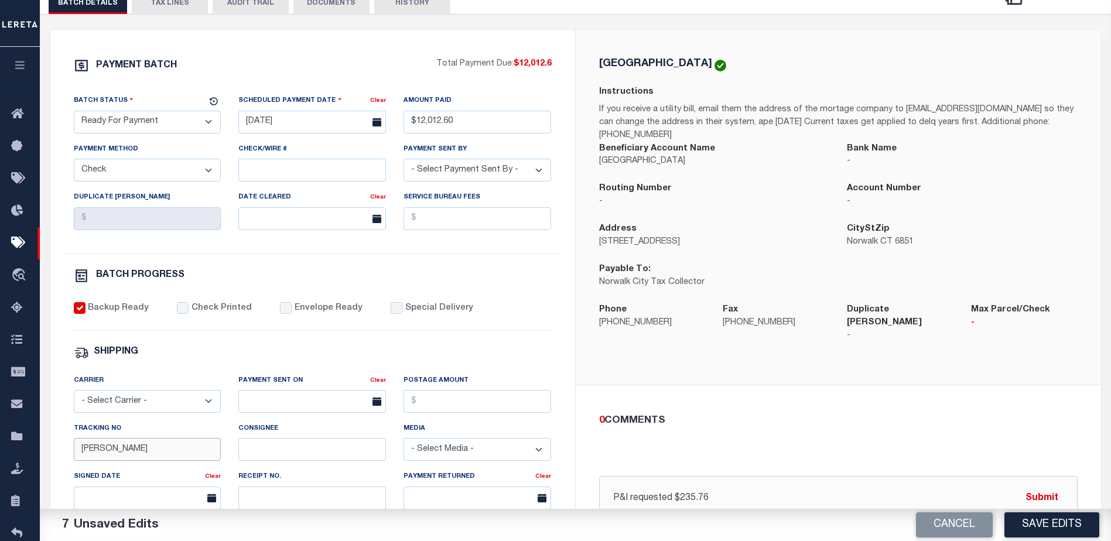
drag, startPoint x: 125, startPoint y: 449, endPoint x: 74, endPoint y: 457, distance: 52.1
click at [74, 457] on input "Audria" at bounding box center [148, 449] width 148 height 23
click at [1038, 486] on button "Submit" at bounding box center [1042, 498] width 48 height 24
click at [156, 5] on button "TAX LINES" at bounding box center [170, 3] width 76 height 22
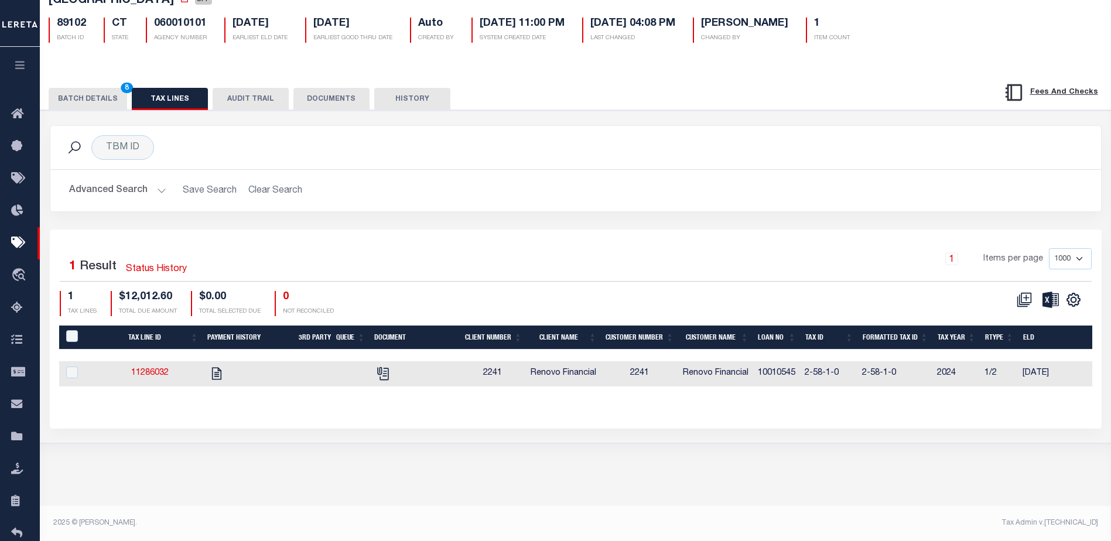
scroll to position [80, 0]
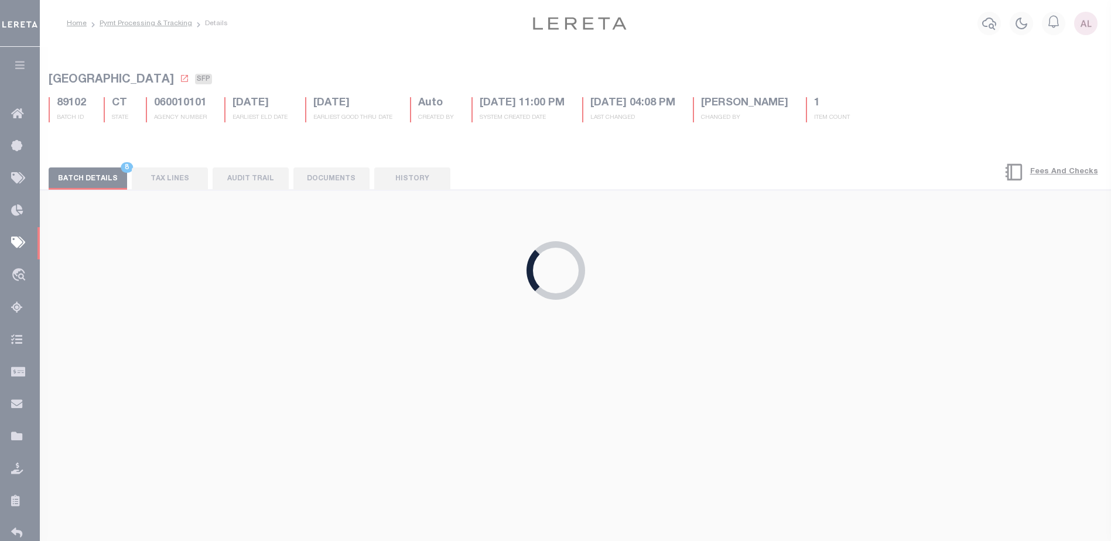
select select "SFP"
type input "07/15/2025"
select select
type input "Possible P&I"
select select
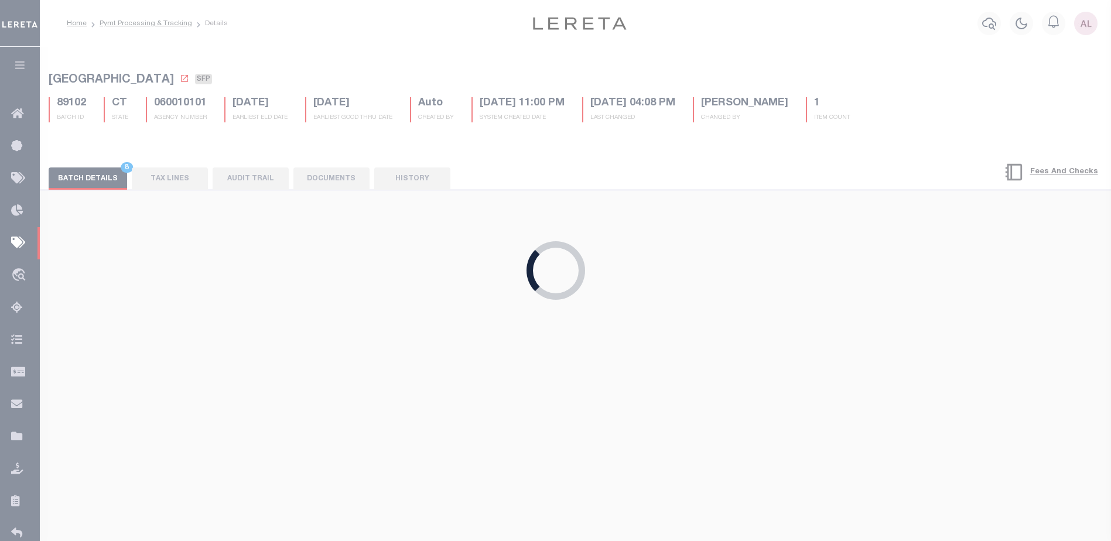
checkbox input "false"
type input "Audria"
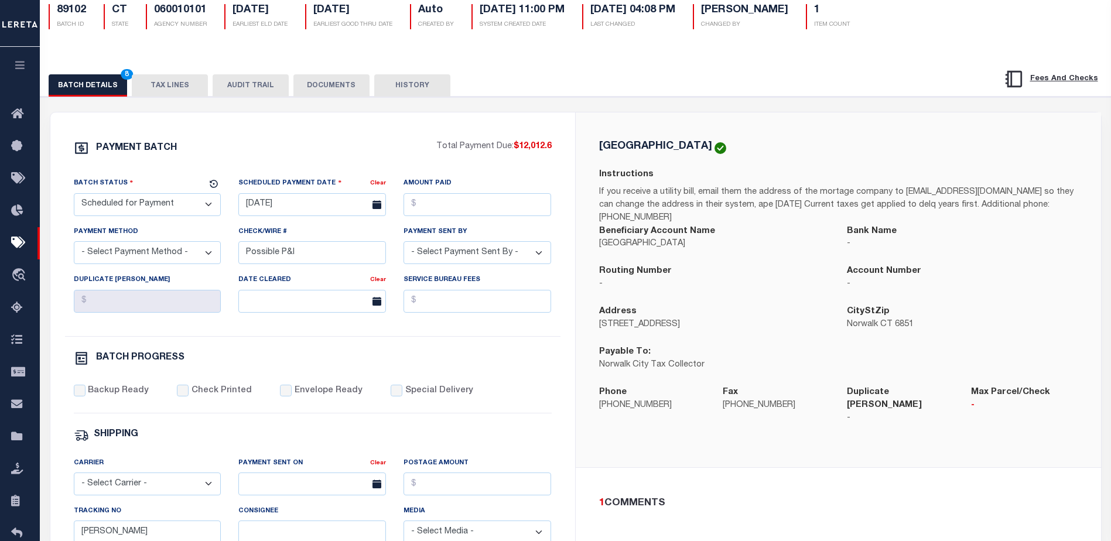
scroll to position [59, 0]
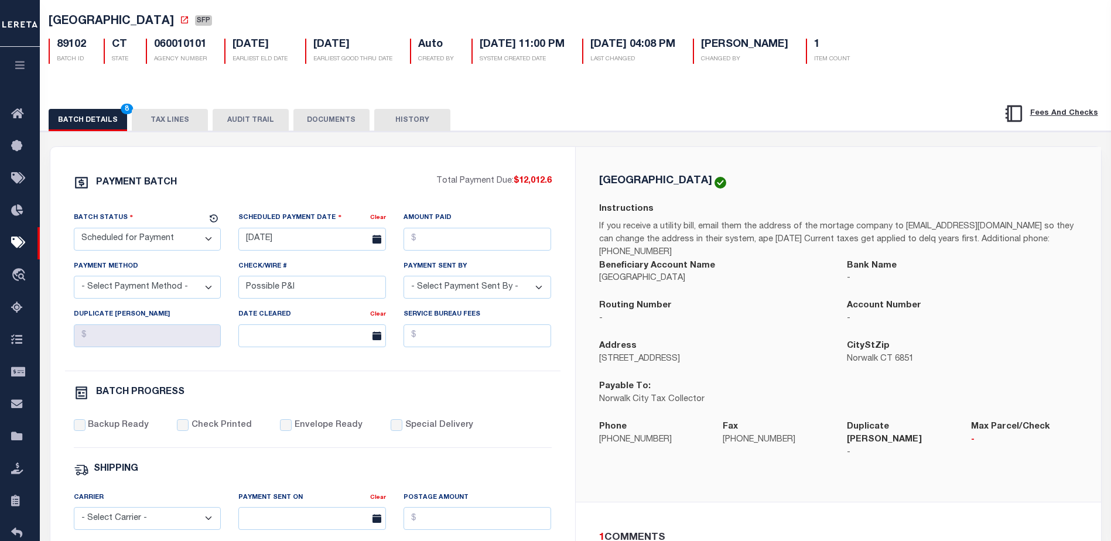
click at [100, 28] on span "NORWALK CITY" at bounding box center [111, 22] width 125 height 12
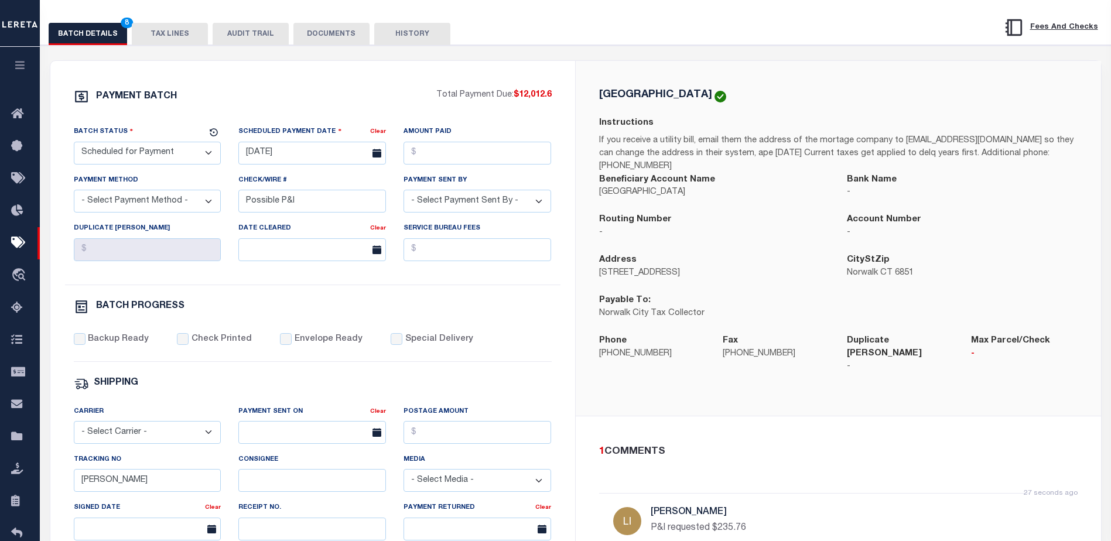
scroll to position [176, 0]
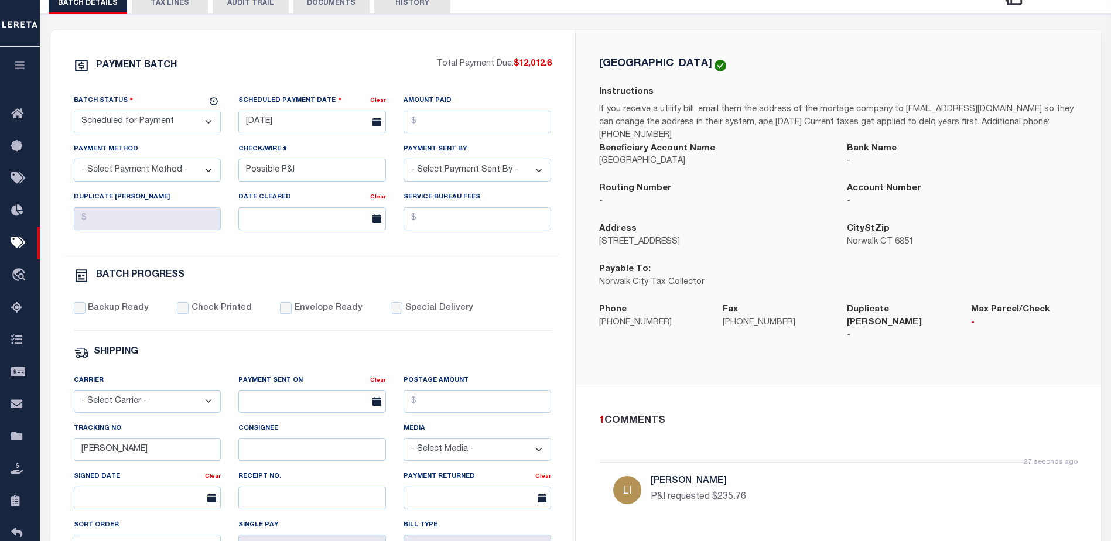
click at [141, 126] on select "- Select Status - Scheduled for Payment Ready For Payment Payment Sent Cleared …" at bounding box center [148, 122] width 148 height 23
select select "RFP"
click at [74, 113] on select "- Select Status - Scheduled for Payment Ready For Payment Payment Sent Cleared …" at bounding box center [148, 122] width 148 height 23
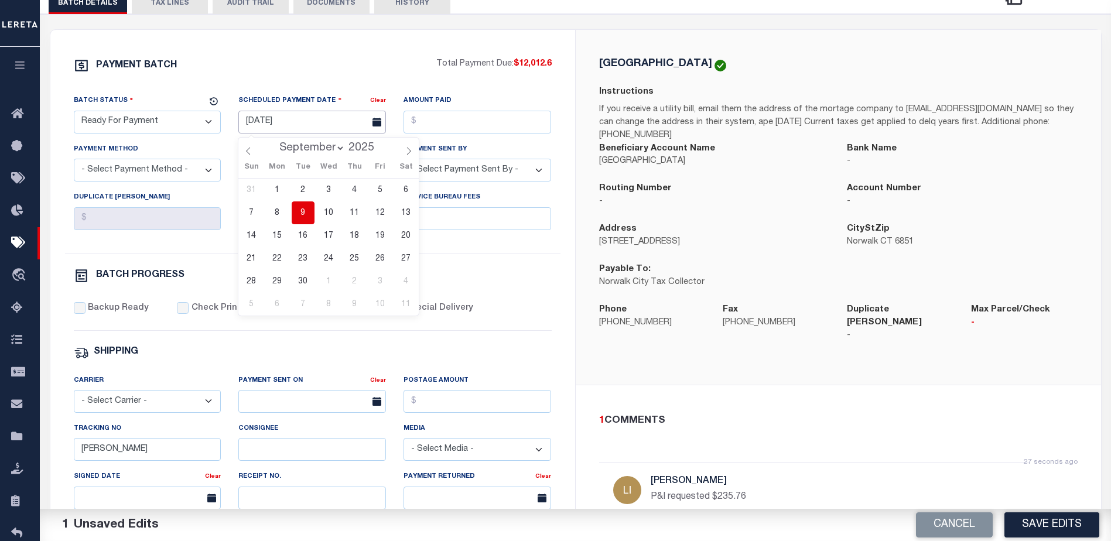
click at [268, 124] on input "07/15/2025" at bounding box center [312, 122] width 148 height 23
click at [303, 216] on span "9" at bounding box center [303, 212] width 23 height 23
type input "09/09/2025"
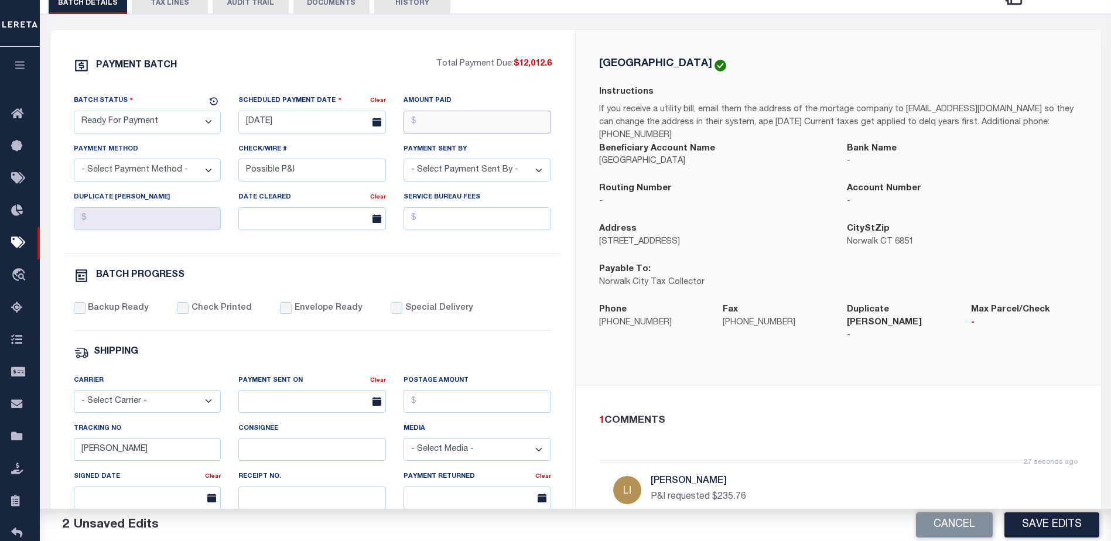
click at [470, 126] on input "Amount Paid" at bounding box center [477, 122] width 148 height 23
type input "$12,012.60"
click at [456, 171] on select "- Select Payment Sent By - Aakash Patel Abdul Muzain Adams, Pamela S Adhikary R…" at bounding box center [477, 170] width 148 height 23
click at [465, 173] on select "- Select Payment Sent By - Aakash Patel Abdul Muzain Adams, Pamela S Adhikary R…" at bounding box center [477, 170] width 148 height 23
click at [465, 172] on select "- Select Payment Sent By - Aakash Patel Abdul Muzain Adams, Pamela S Adhikary R…" at bounding box center [477, 170] width 148 height 23
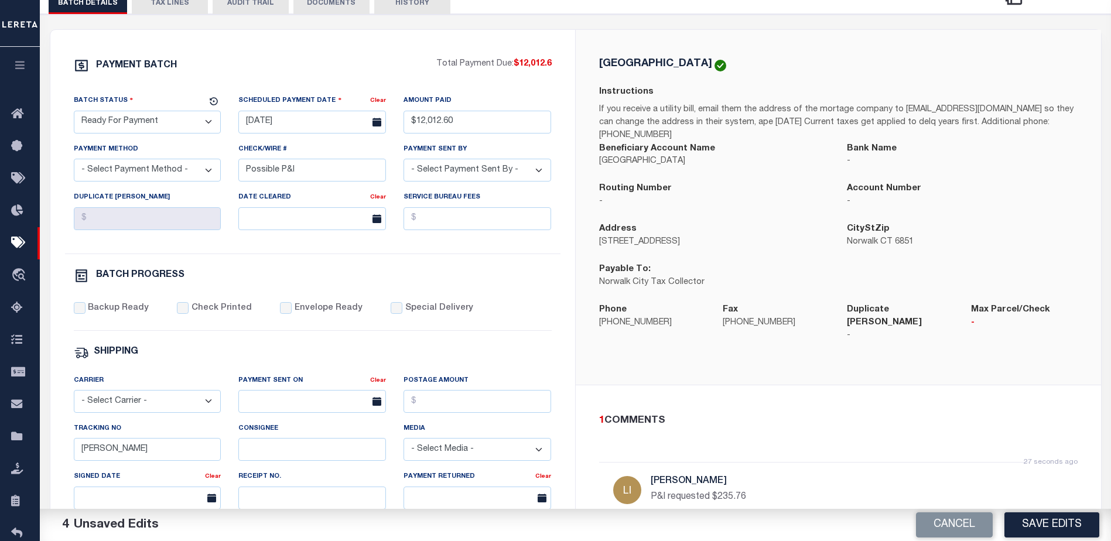
select select "Little, Audria"
drag, startPoint x: 300, startPoint y: 166, endPoint x: 227, endPoint y: 169, distance: 73.2
click at [227, 169] on div "Batch Status - Select Status - Scheduled for Payment Ready For Payment Payment …" at bounding box center [312, 173] width 495 height 159
click at [174, 173] on select "- Select Payment Method - ACH Certified Check Check Direct Deposit Wire Transfer" at bounding box center [148, 170] width 148 height 23
select select "CHK"
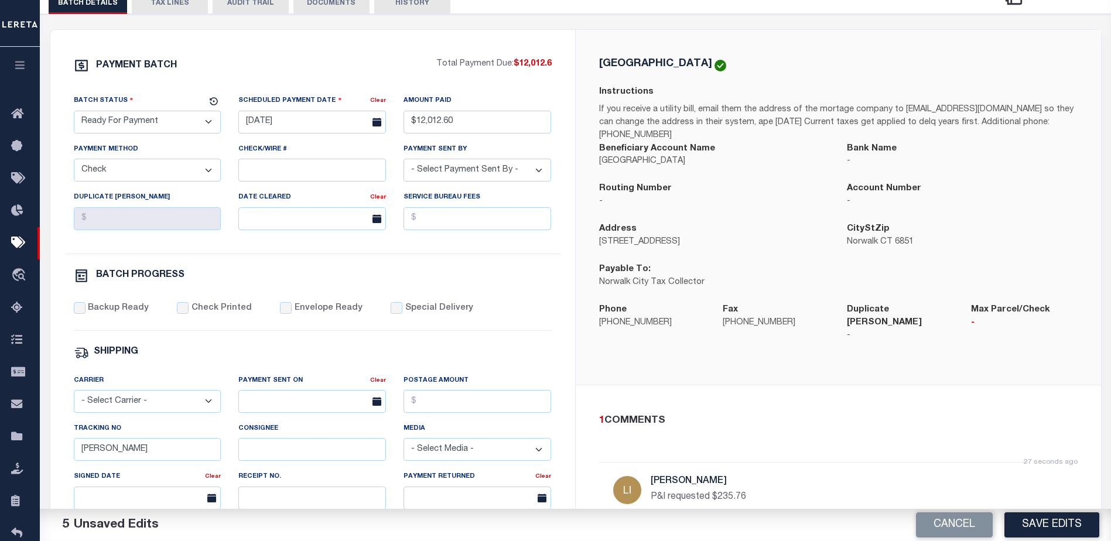
click at [74, 162] on select "- Select Payment Method - ACH Certified Check Check Direct Deposit Wire Transfer" at bounding box center [148, 170] width 148 height 23
click at [80, 309] on input "Backup Ready" at bounding box center [80, 308] width 12 height 12
checkbox input "true"
drag, startPoint x: 113, startPoint y: 452, endPoint x: 44, endPoint y: 457, distance: 68.7
click at [44, 457] on div "PAYMENT BATCH Total Payment Due: $12,012.6 Batch Status" at bounding box center [576, 393] width 1082 height 758
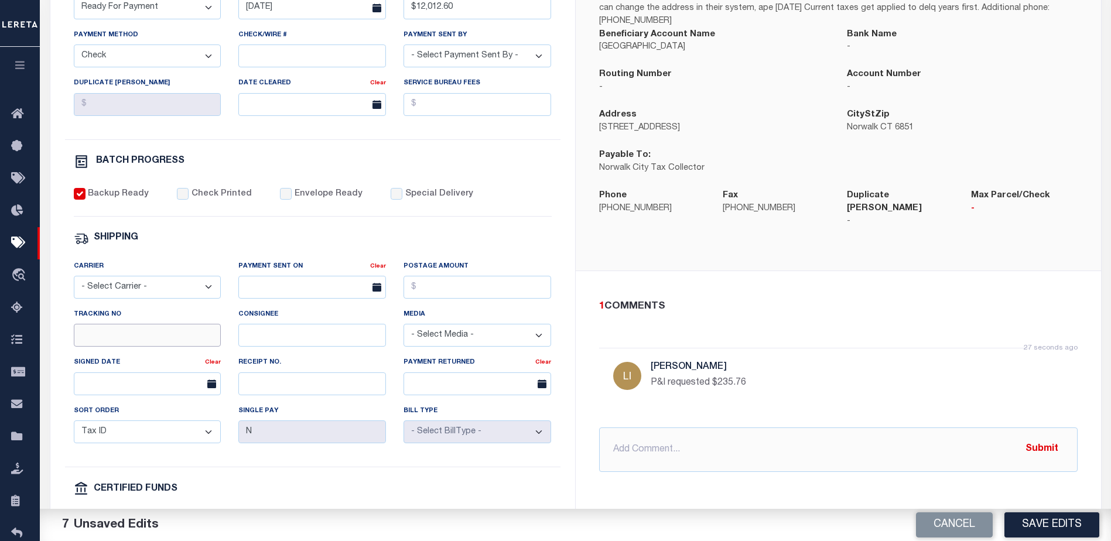
scroll to position [410, 0]
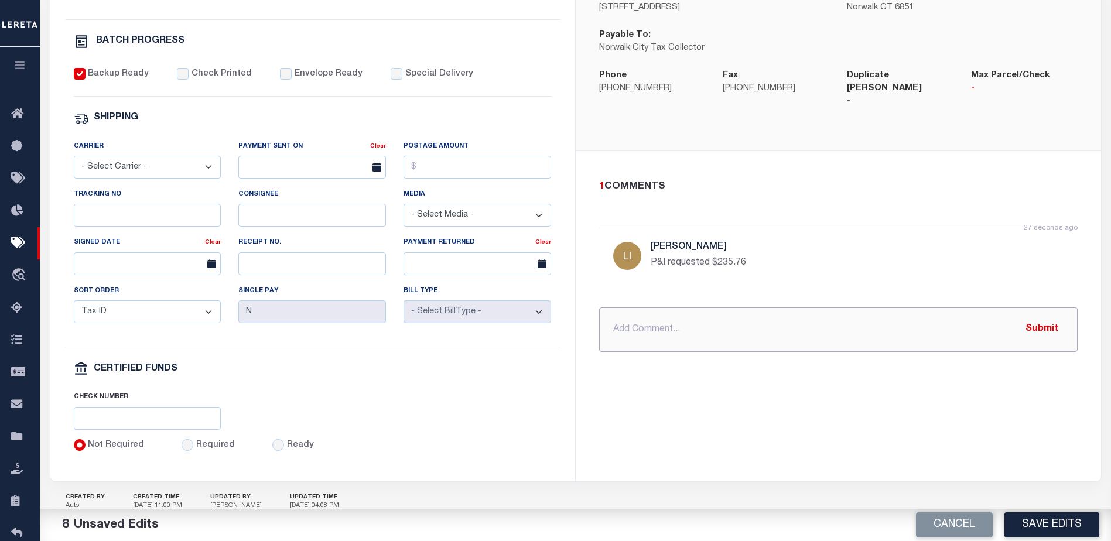
click at [656, 313] on input "text" at bounding box center [838, 329] width 478 height 44
type input "P&I requested $540.57 not $235.76"
click at [1035, 317] on button "Submit" at bounding box center [1042, 329] width 48 height 24
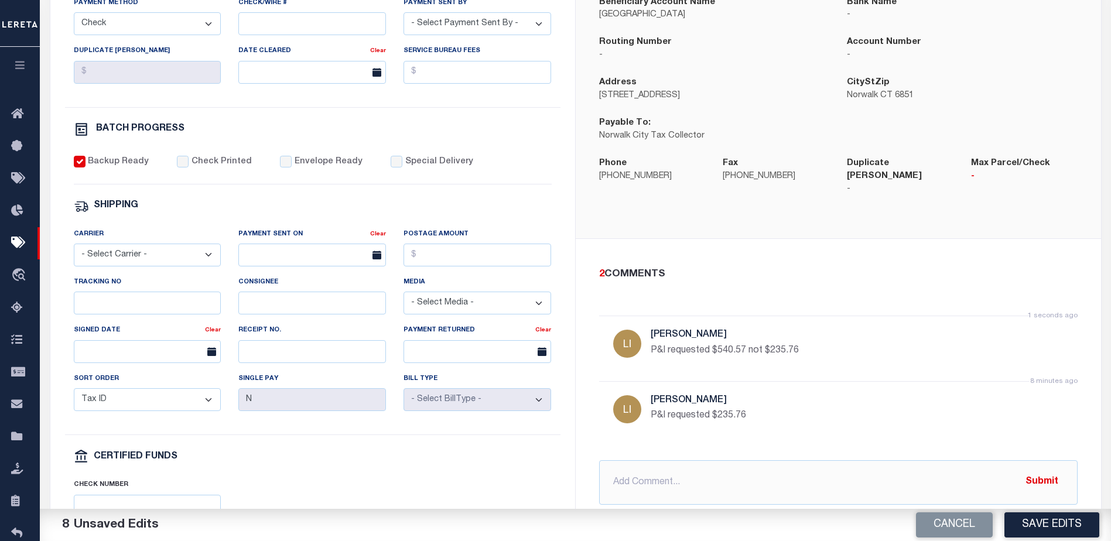
scroll to position [293, 0]
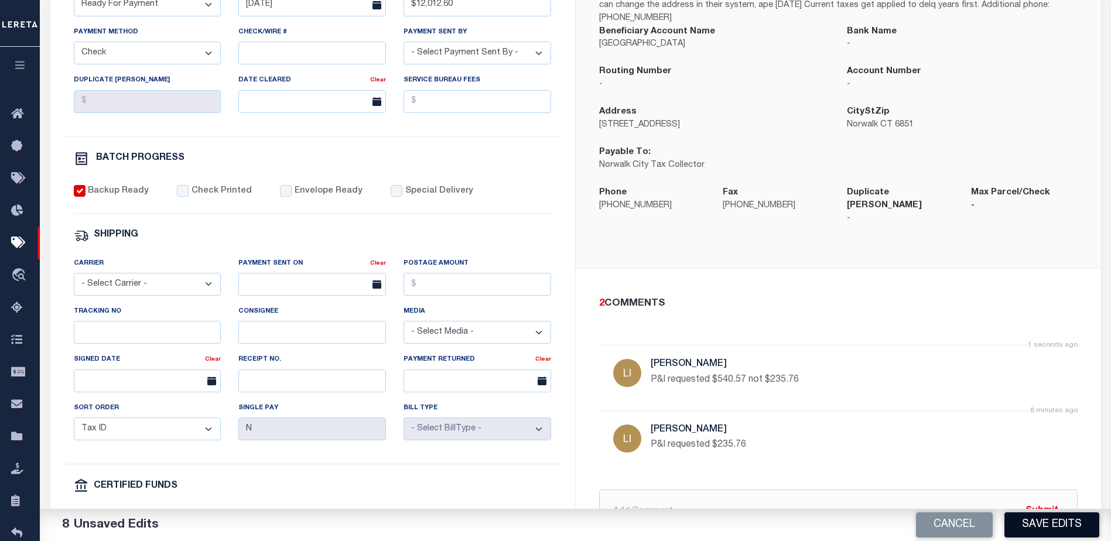
click at [1059, 526] on button "Save Edits" at bounding box center [1051, 524] width 95 height 25
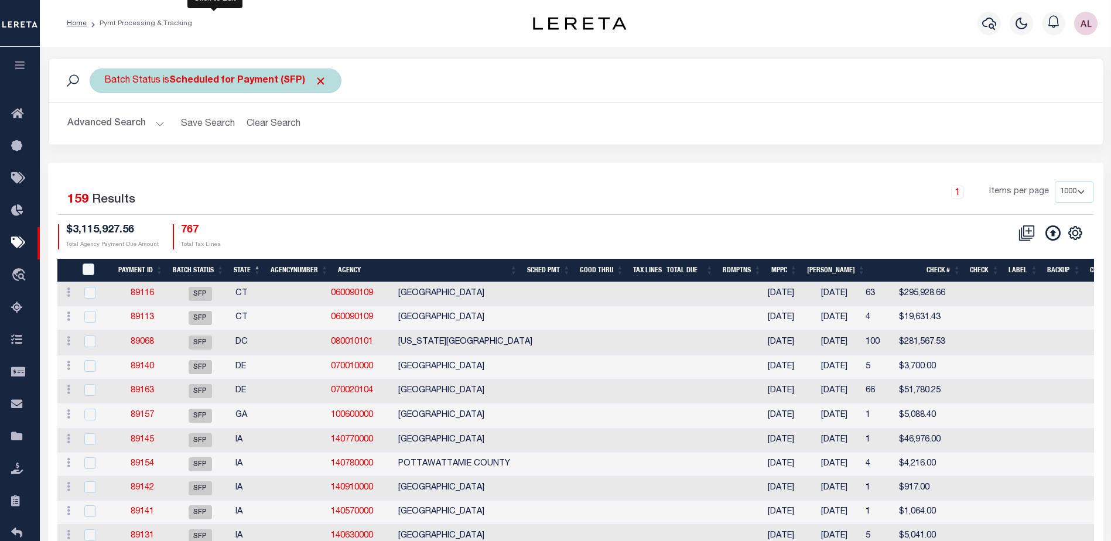
click at [253, 76] on b "Scheduled for Payment (SFP)" at bounding box center [247, 80] width 157 height 9
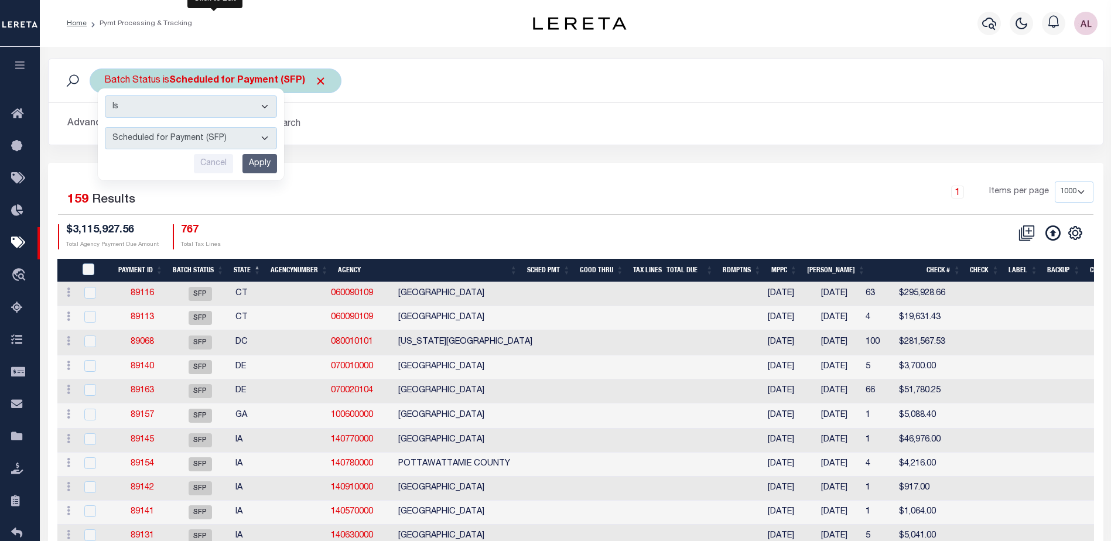
click at [216, 132] on select "Awaiting Funds (AWF) Cleared and Complete (CAC) New Check Needed (NCN) Payment …" at bounding box center [191, 138] width 172 height 22
select select "RFP"
click at [105, 127] on select "Awaiting Funds (AWF) Cleared and Complete (CAC) New Check Needed (NCN) Payment …" at bounding box center [191, 138] width 172 height 22
click at [262, 172] on input "Apply" at bounding box center [259, 163] width 35 height 19
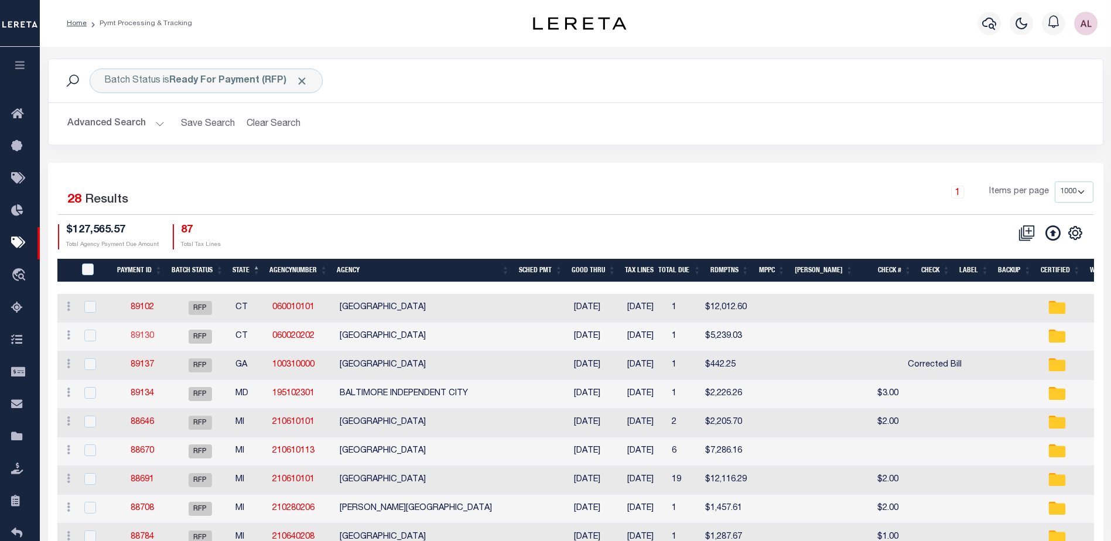
click at [150, 334] on link "89130" at bounding box center [142, 336] width 23 height 8
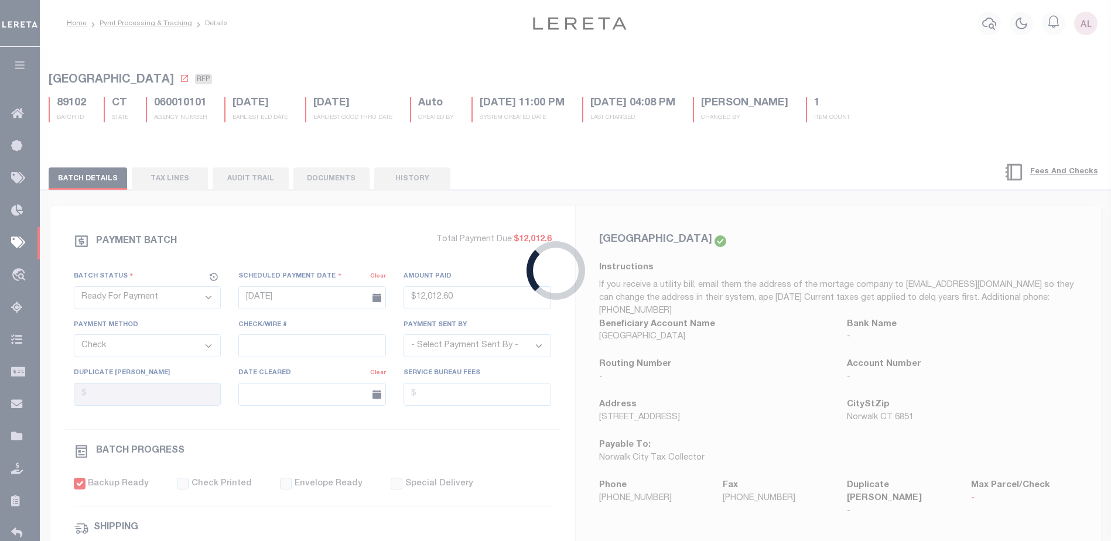
type input "$5,239.03"
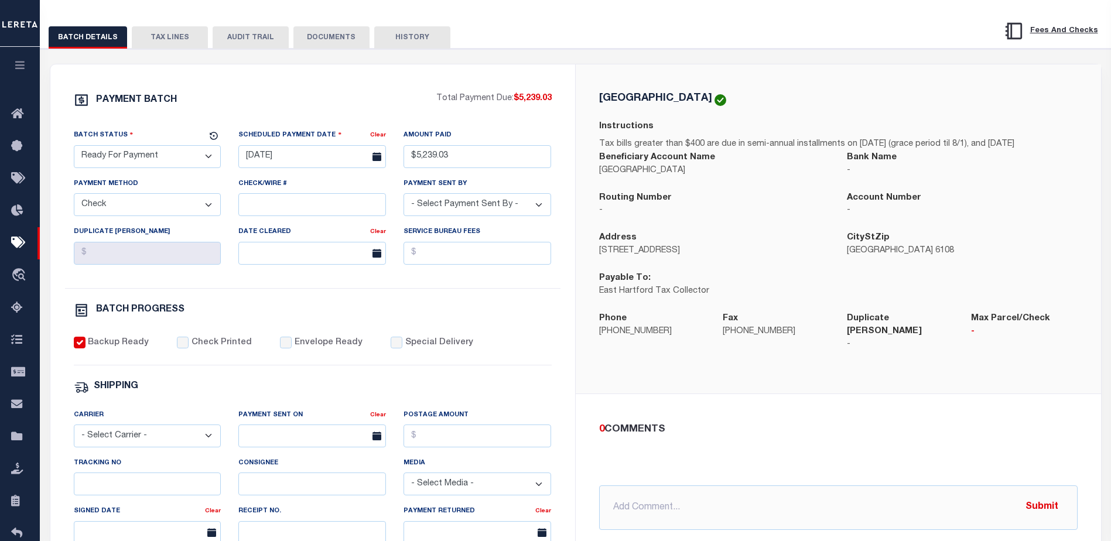
scroll to position [117, 0]
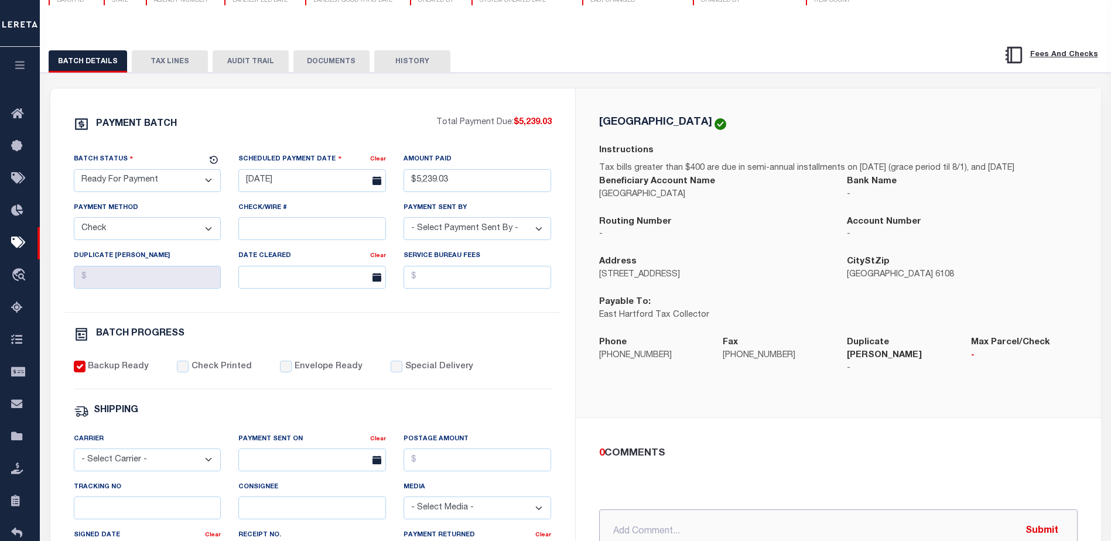
drag, startPoint x: 642, startPoint y: 527, endPoint x: 636, endPoint y: 513, distance: 15.0
click at [639, 519] on input "text" at bounding box center [838, 531] width 478 height 44
type input "P&I requested $235.76"
click at [1047, 524] on button "Submit" at bounding box center [1042, 531] width 48 height 24
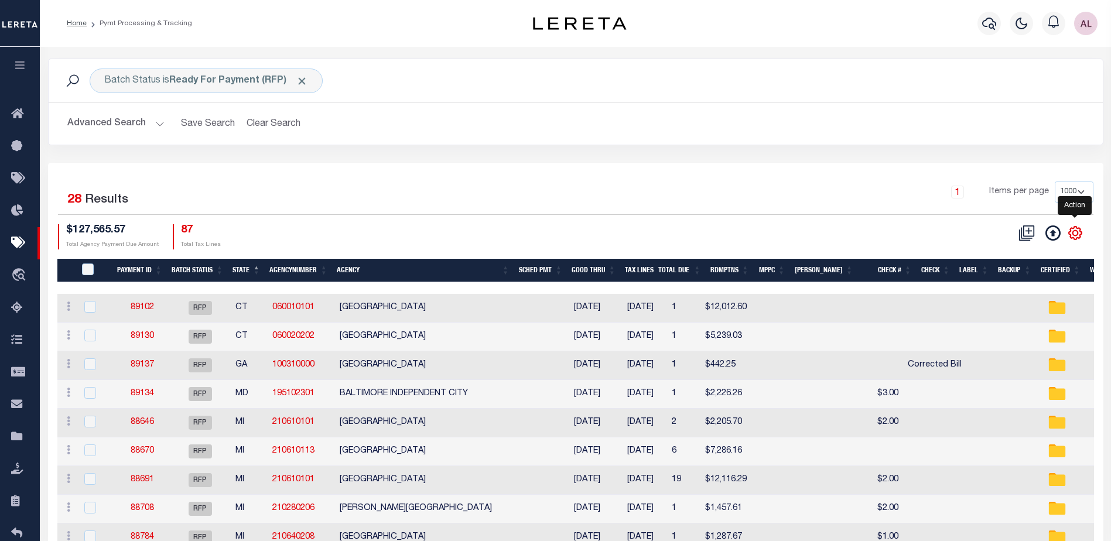
click at [1071, 231] on icon "" at bounding box center [1074, 232] width 15 height 15
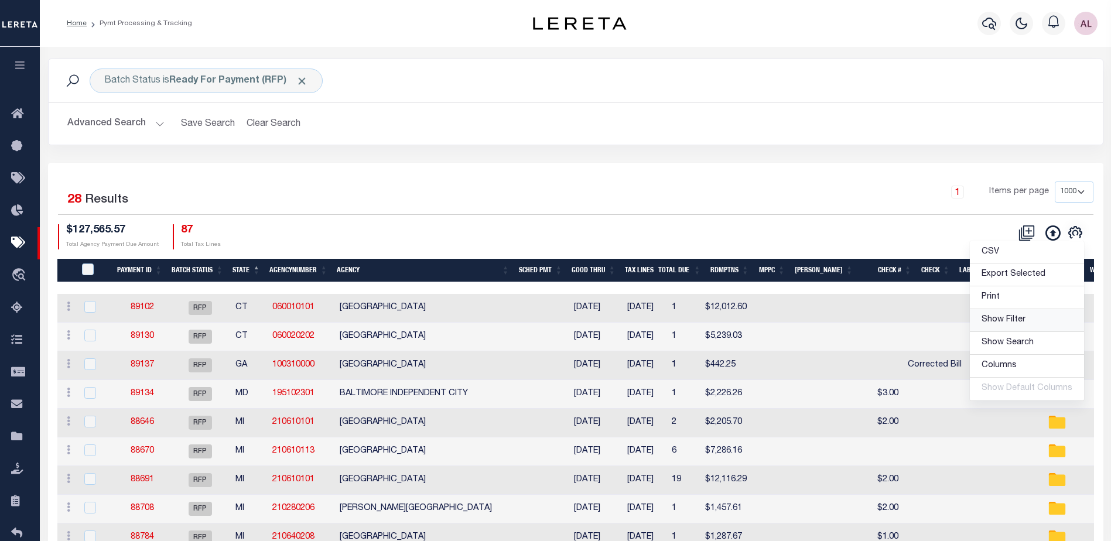
click at [1005, 321] on span "Show Filter" at bounding box center [1003, 320] width 44 height 8
select select
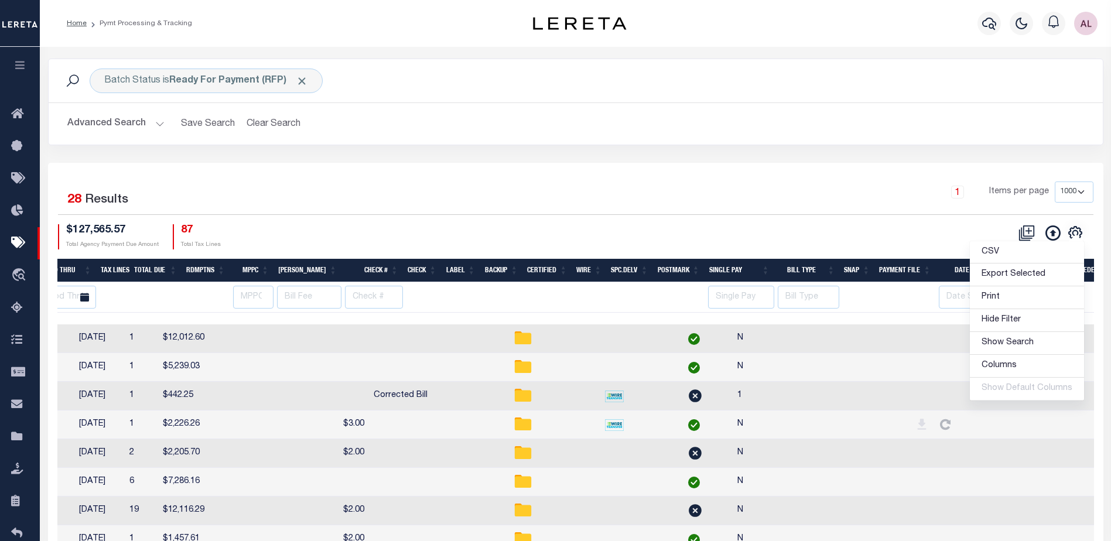
scroll to position [0, 697]
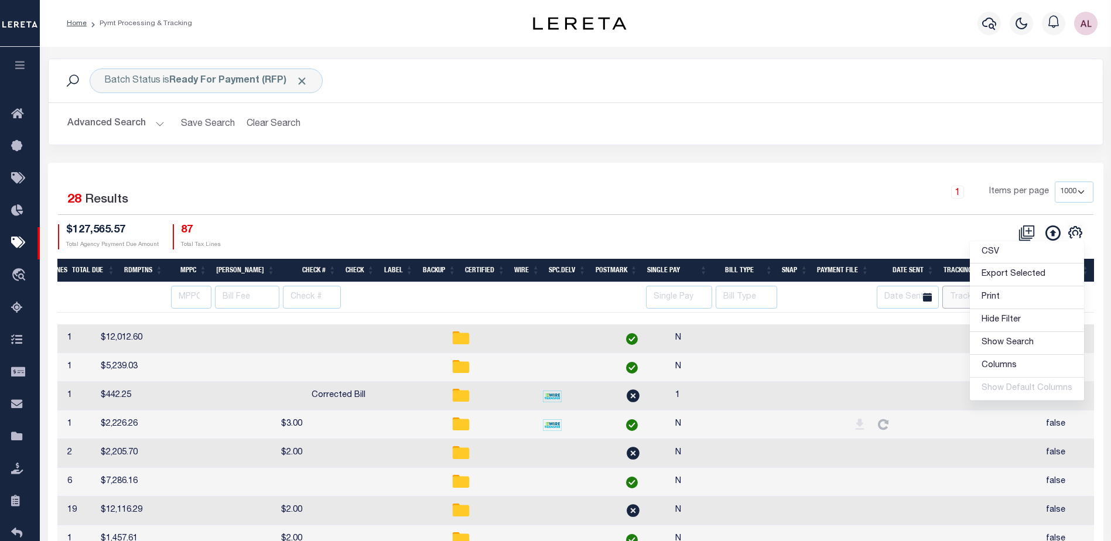
click at [966, 294] on input "text" at bounding box center [977, 297] width 70 height 23
type input "audria"
select select
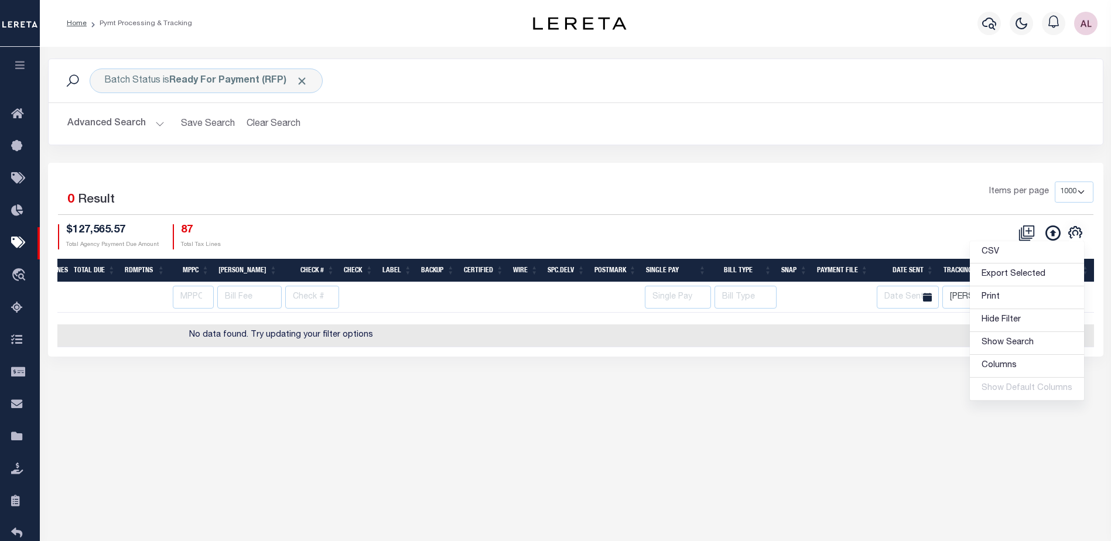
scroll to position [0, 588]
select select
click at [774, 379] on div "Batch Status is Ready For Payment (RFP) Search Advanced Search Save Search Clea…" at bounding box center [575, 219] width 1071 height 345
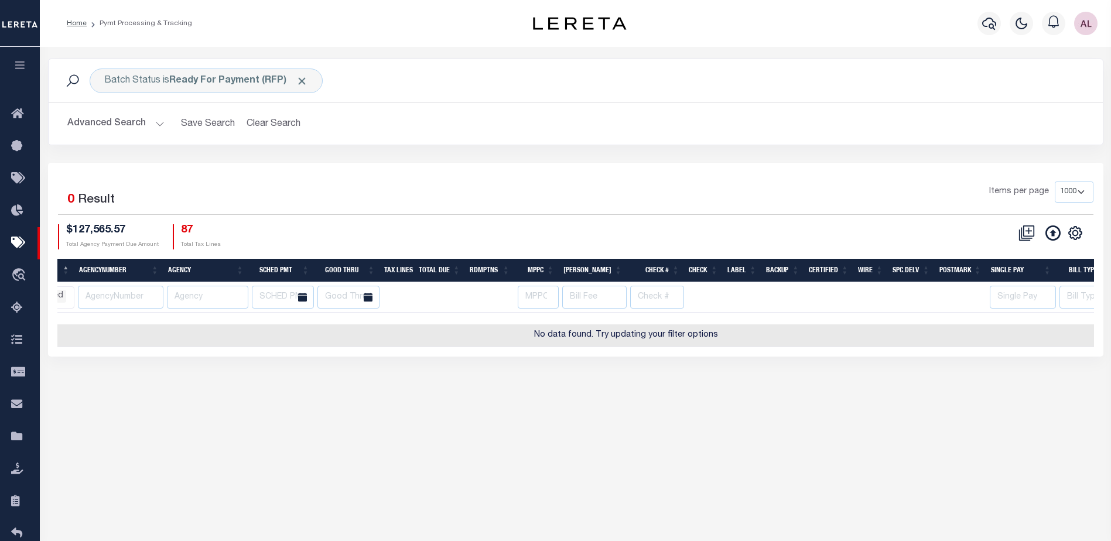
scroll to position [0, 34]
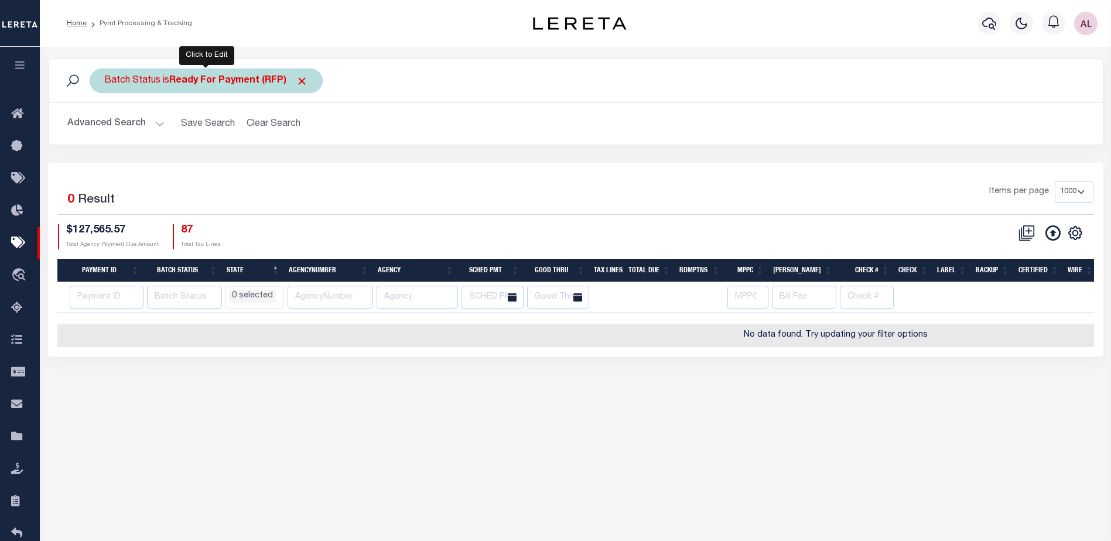
click at [207, 83] on b "Ready For Payment (RFP)" at bounding box center [238, 80] width 139 height 9
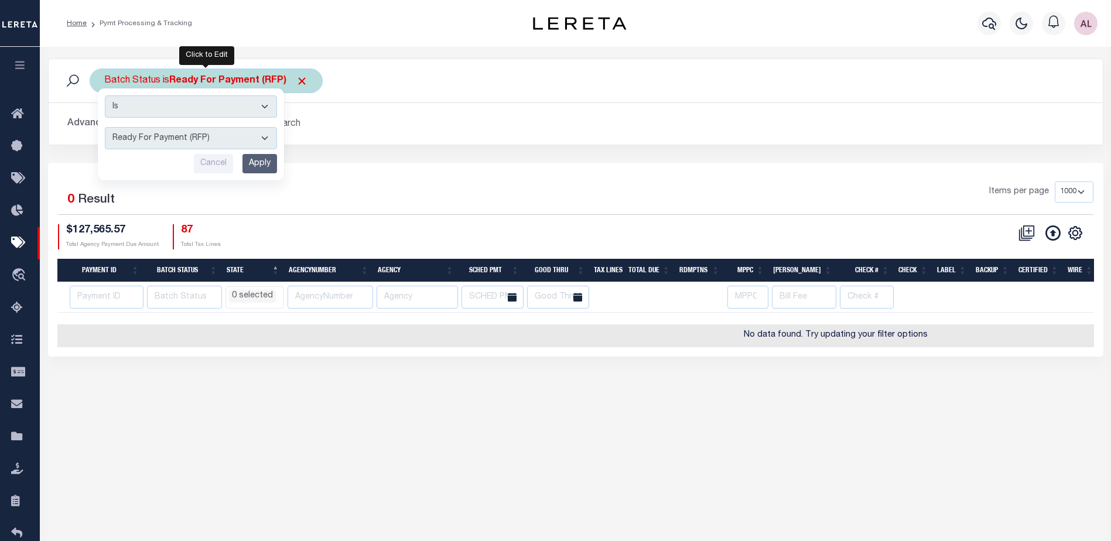
click at [189, 138] on select "Awaiting Funds (AWF) Cleared and Complete (CAC) New Check Needed (NCN) Payment …" at bounding box center [191, 138] width 172 height 22
select select "SFP"
click at [105, 127] on select "Awaiting Funds (AWF) Cleared and Complete (CAC) New Check Needed (NCN) Payment …" at bounding box center [191, 138] width 172 height 22
click at [262, 164] on input "Apply" at bounding box center [259, 163] width 35 height 19
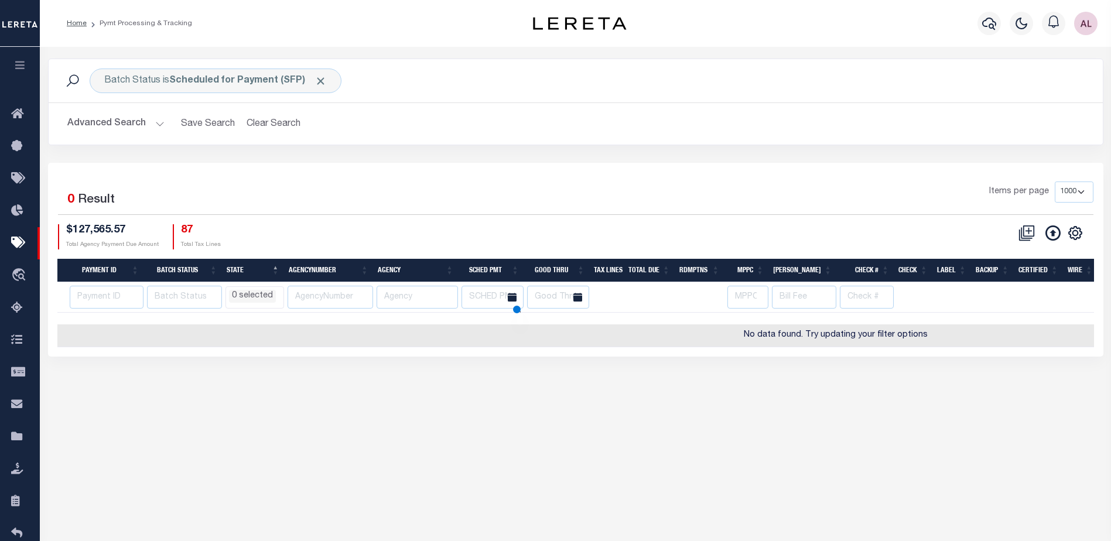
select select
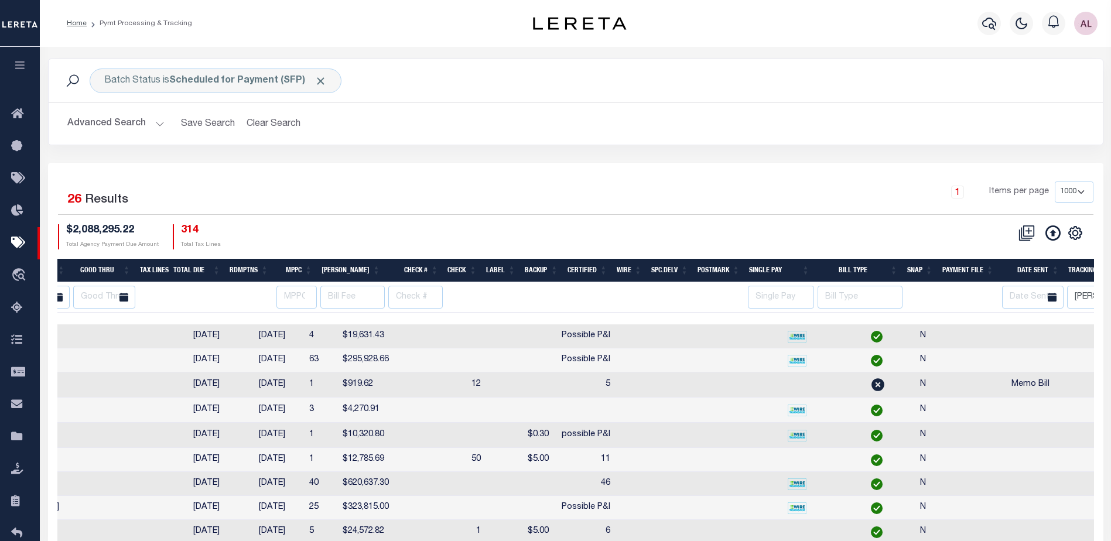
scroll to position [0, 715]
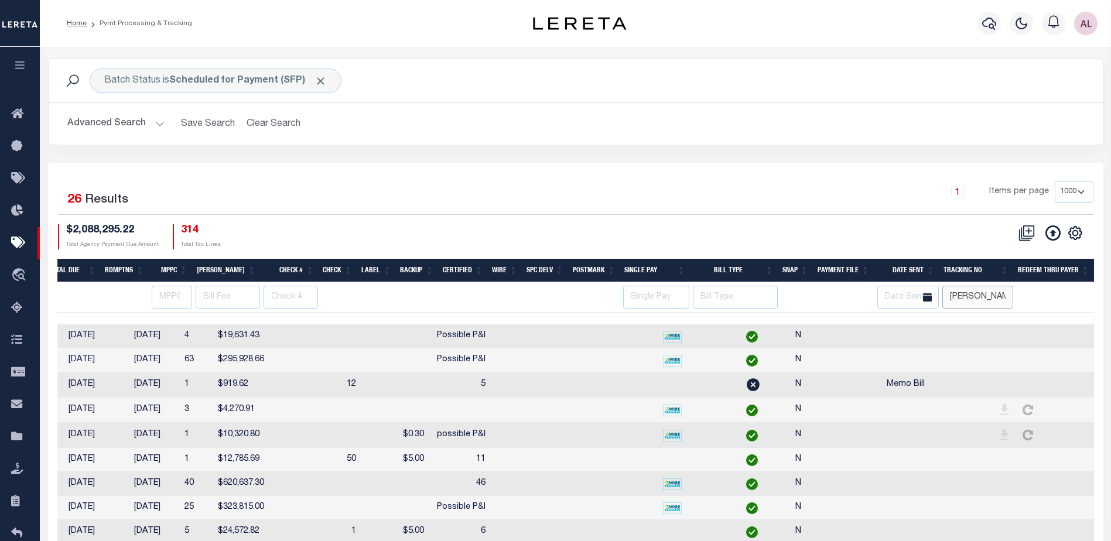
click at [975, 292] on input "audria" at bounding box center [977, 297] width 70 height 23
select select
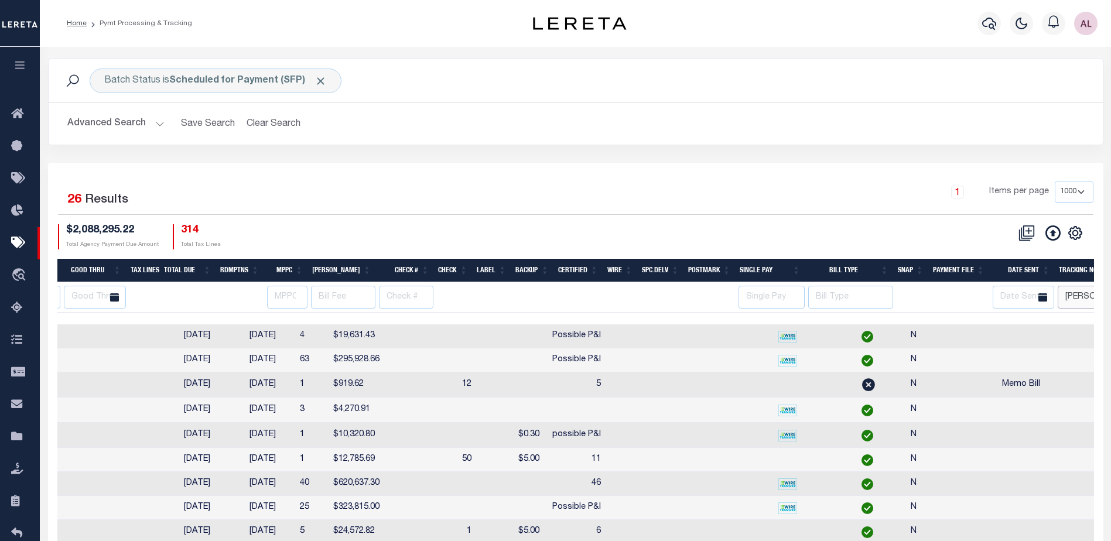
scroll to position [0, 525]
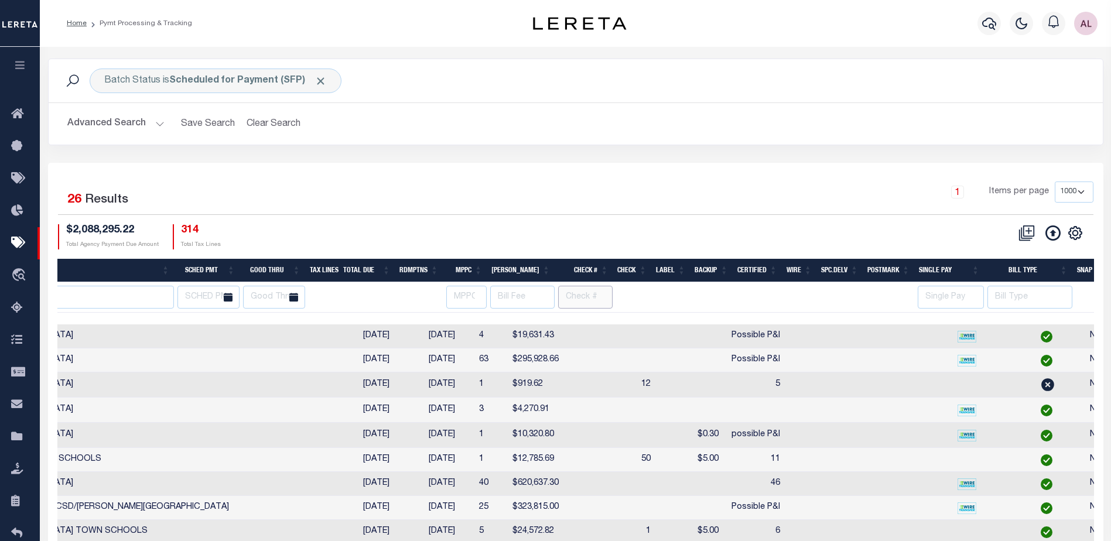
drag, startPoint x: 582, startPoint y: 292, endPoint x: 566, endPoint y: 292, distance: 15.8
click at [580, 292] on input "text" at bounding box center [585, 297] width 54 height 23
type input "possi"
select select
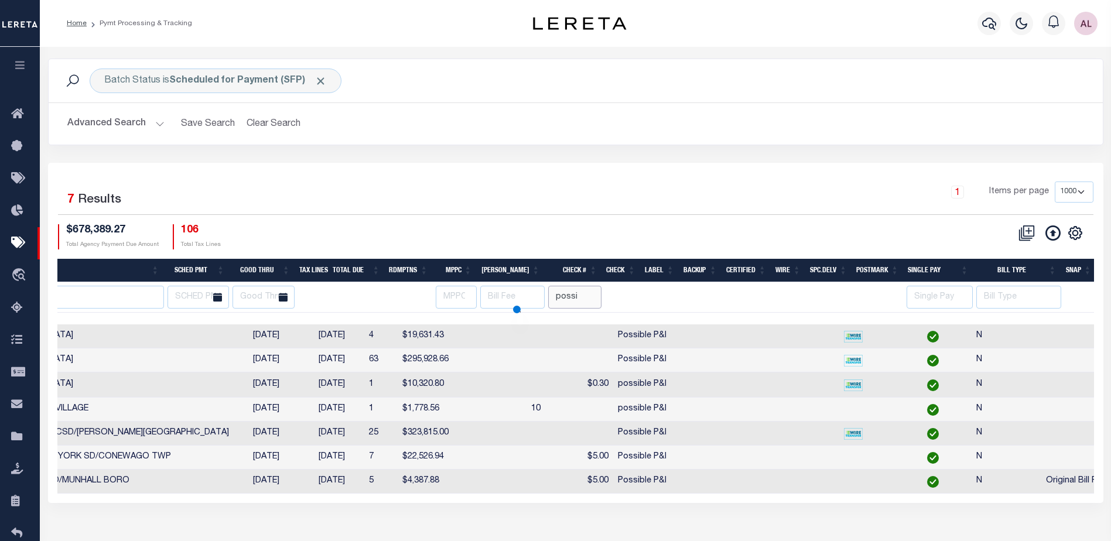
select select
click at [306, 494] on div "Payment ID Batch Status State AgencyNumber Agency SCHED PMT Good Thru Tax Lines…" at bounding box center [575, 408] width 1036 height 169
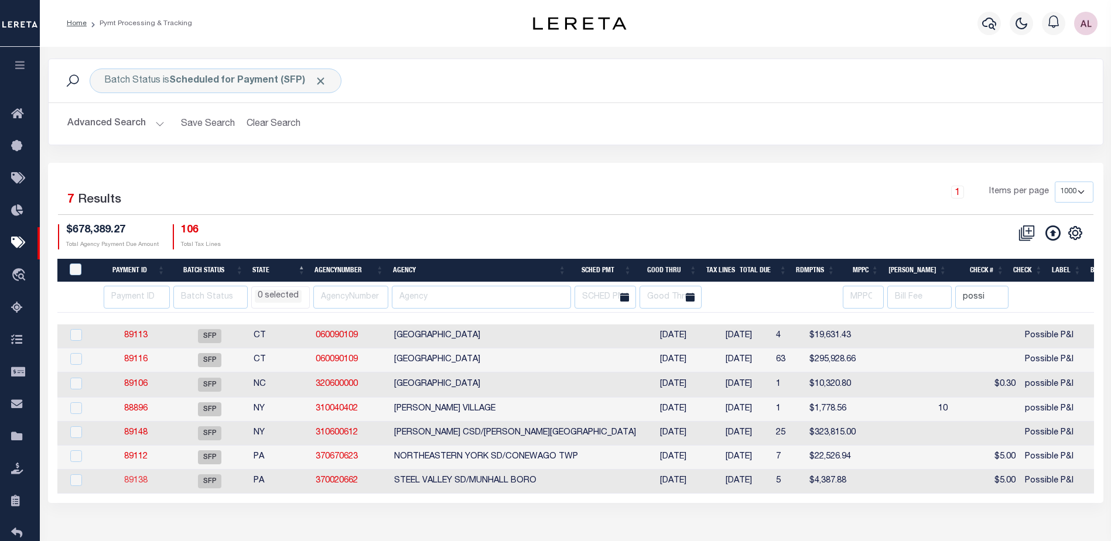
click at [130, 481] on link "89138" at bounding box center [135, 481] width 23 height 8
select select "SFP"
type input "08/20/2025"
select select
type input "Possible P&I"
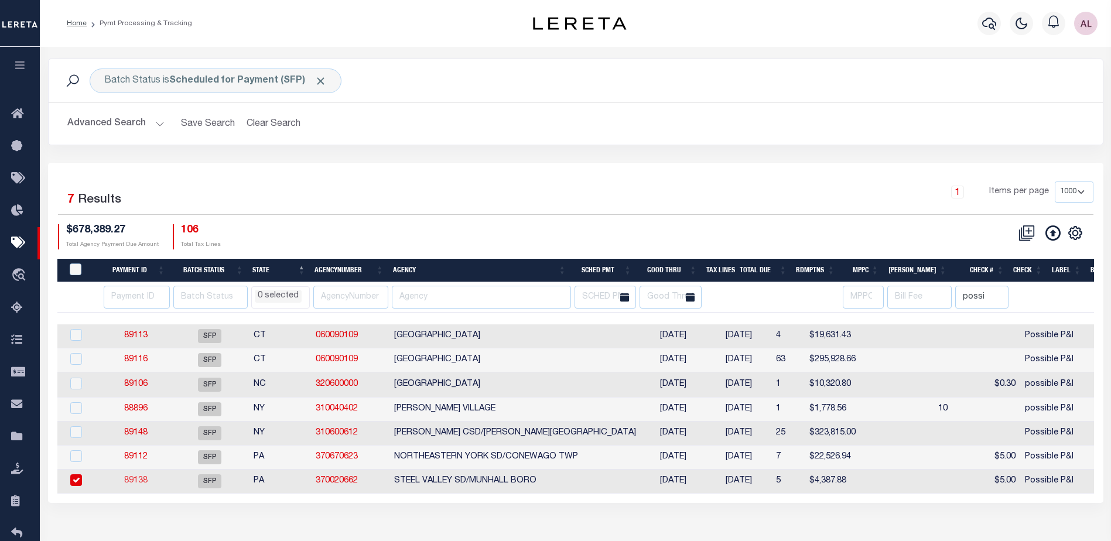
select select
checkbox input "false"
type input "Audria"
select select "38"
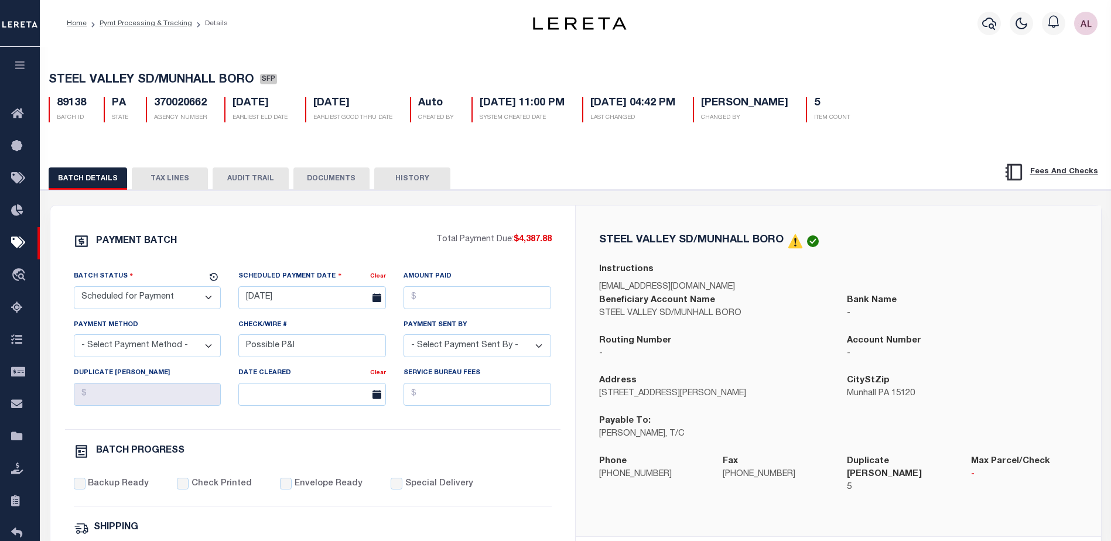
click at [179, 179] on button "TAX LINES" at bounding box center [170, 178] width 76 height 22
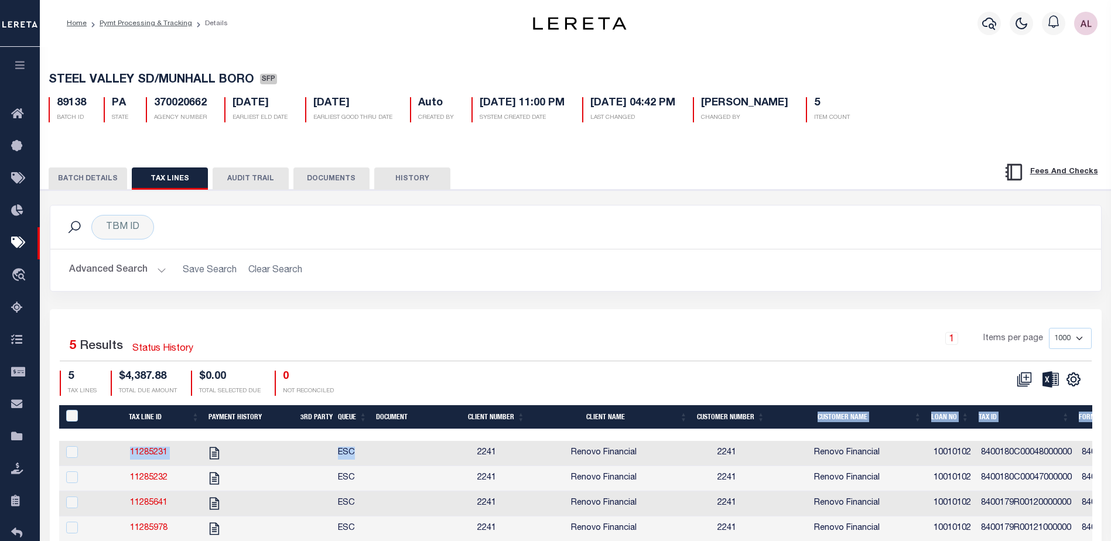
drag, startPoint x: 489, startPoint y: 443, endPoint x: 765, endPoint y: 406, distance: 278.1
click at [765, 406] on div "Selected 5 Results Status History 1 Items per page 1000 2500 5000 10000 5 TAX L…" at bounding box center [576, 458] width 1052 height 299
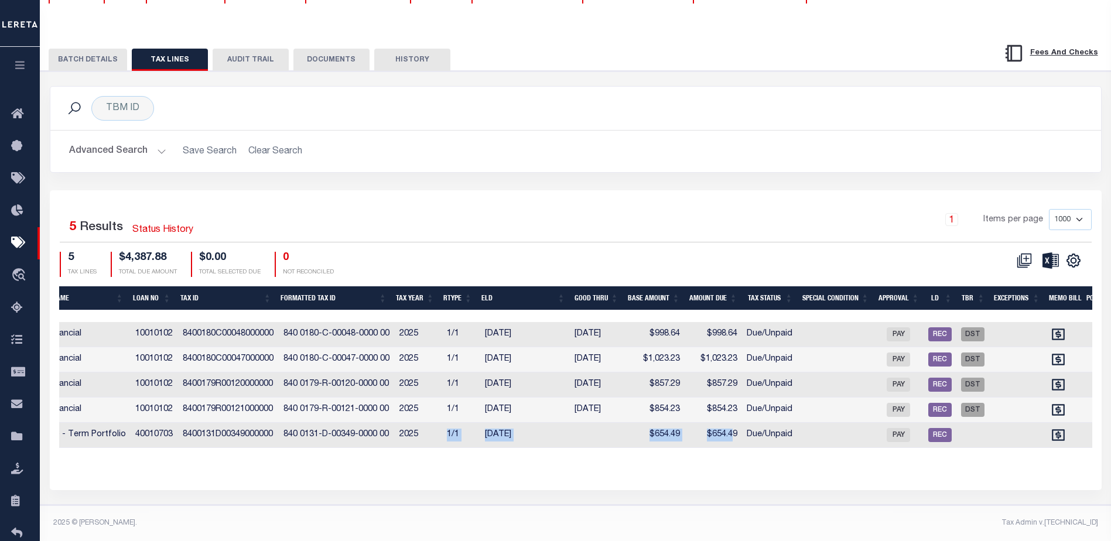
drag, startPoint x: 734, startPoint y: 437, endPoint x: 254, endPoint y: 419, distance: 480.5
click at [342, 437] on tr "12301094 ESC 67572 Lima One Capital, LLC - Bridge Portfolio 67573 Lima One Capi…" at bounding box center [358, 435] width 2194 height 25
select select
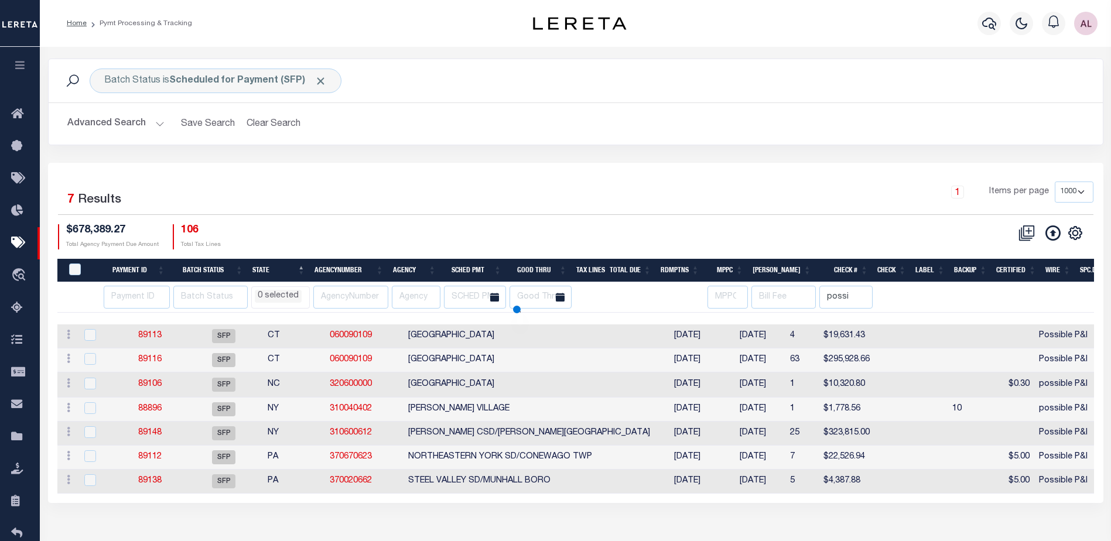
select select
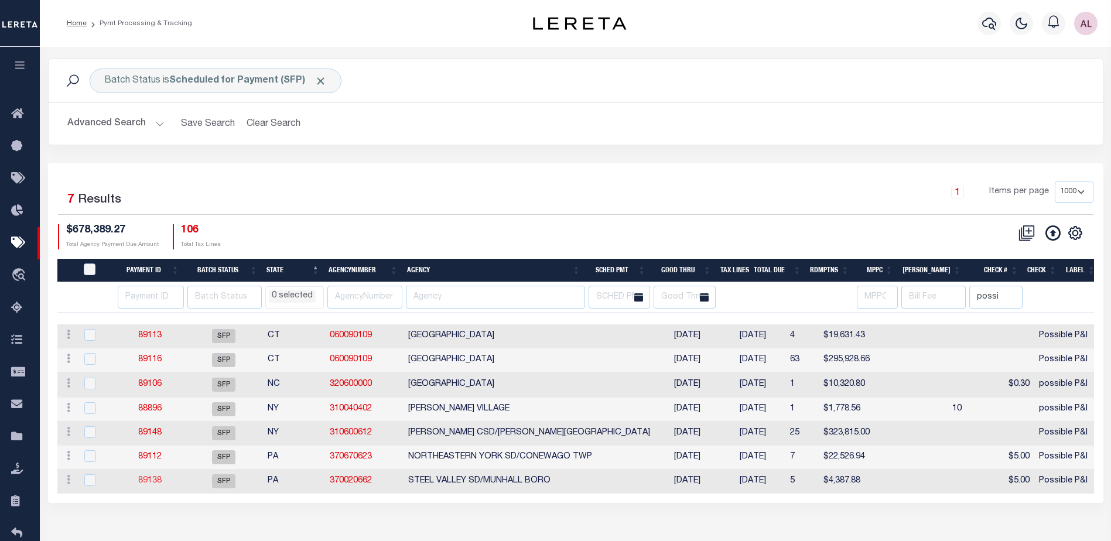
click at [147, 482] on link "89138" at bounding box center [149, 481] width 23 height 8
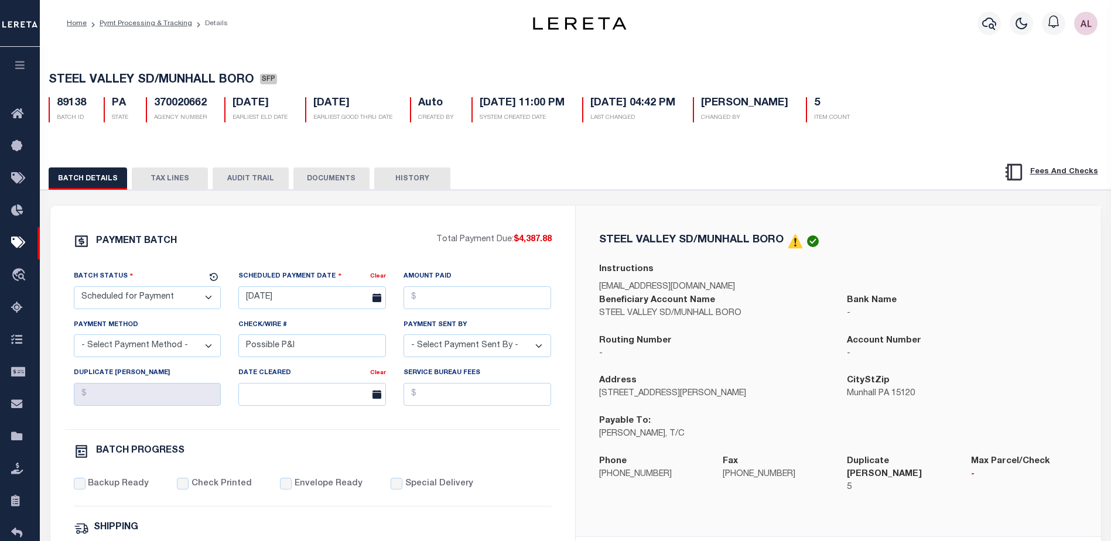
click at [176, 181] on button "TAX LINES" at bounding box center [170, 178] width 76 height 22
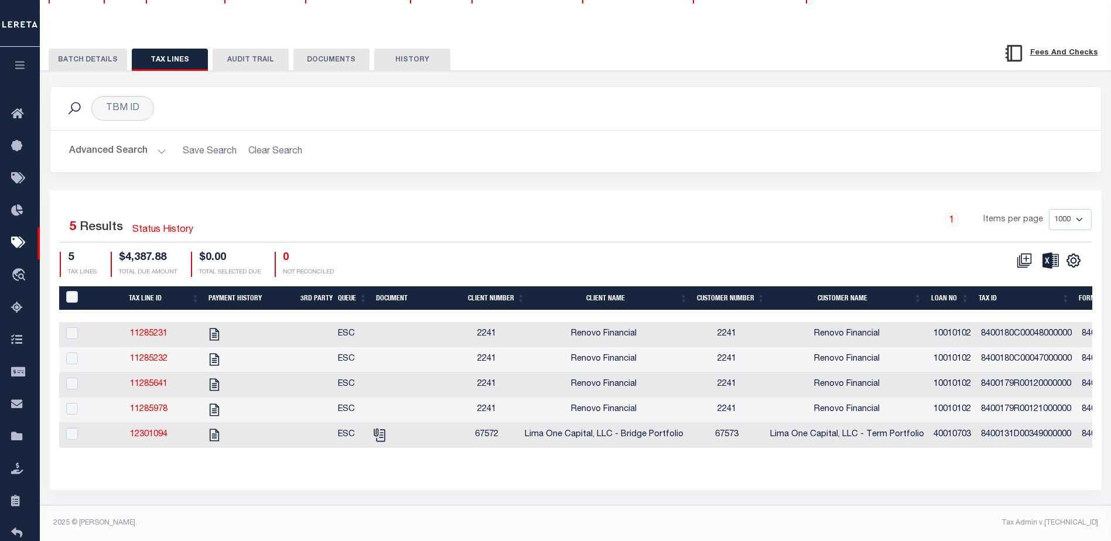
scroll to position [132, 0]
click at [219, 328] on icon "" at bounding box center [214, 334] width 9 height 12
checkbox input "false"
checkbox input "true"
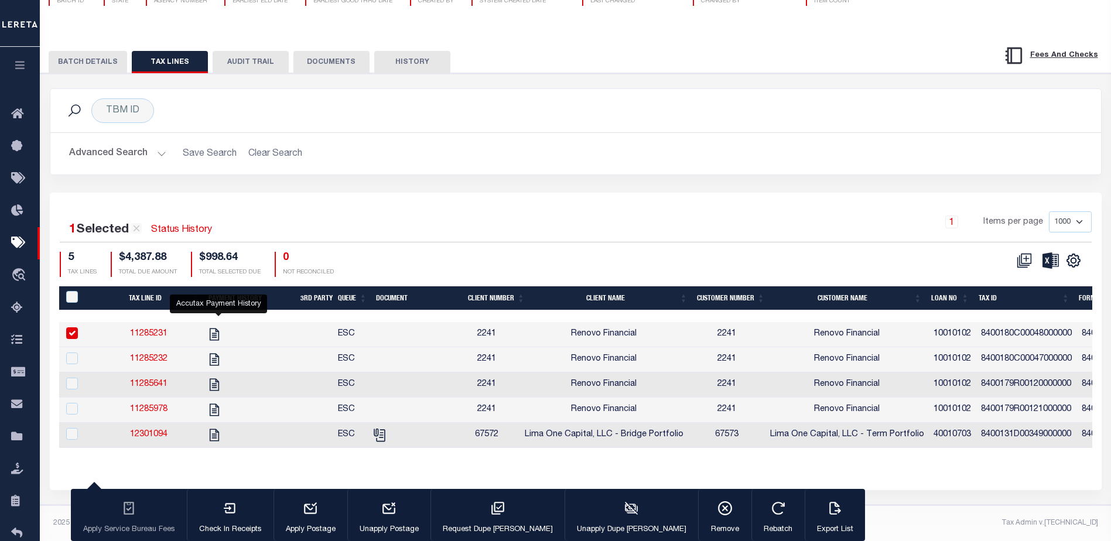
scroll to position [130, 0]
select select
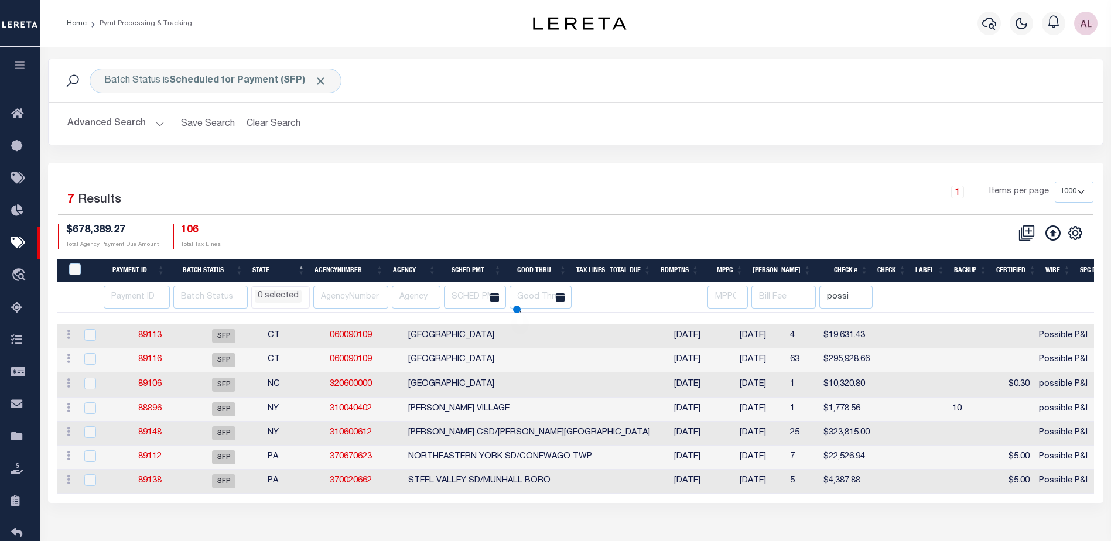
select select
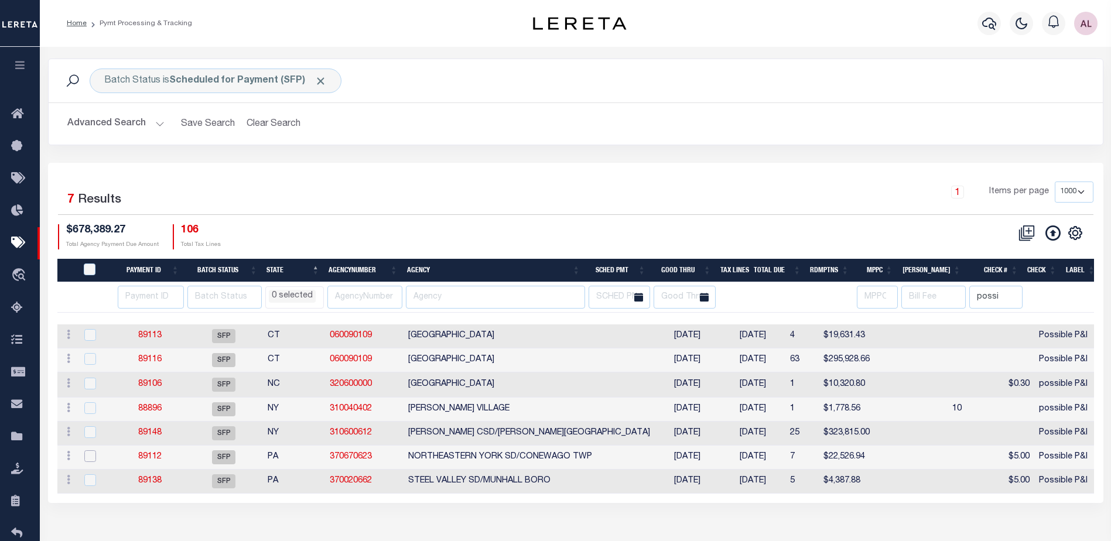
click at [90, 456] on input "checkbox" at bounding box center [90, 456] width 12 height 12
checkbox input "true"
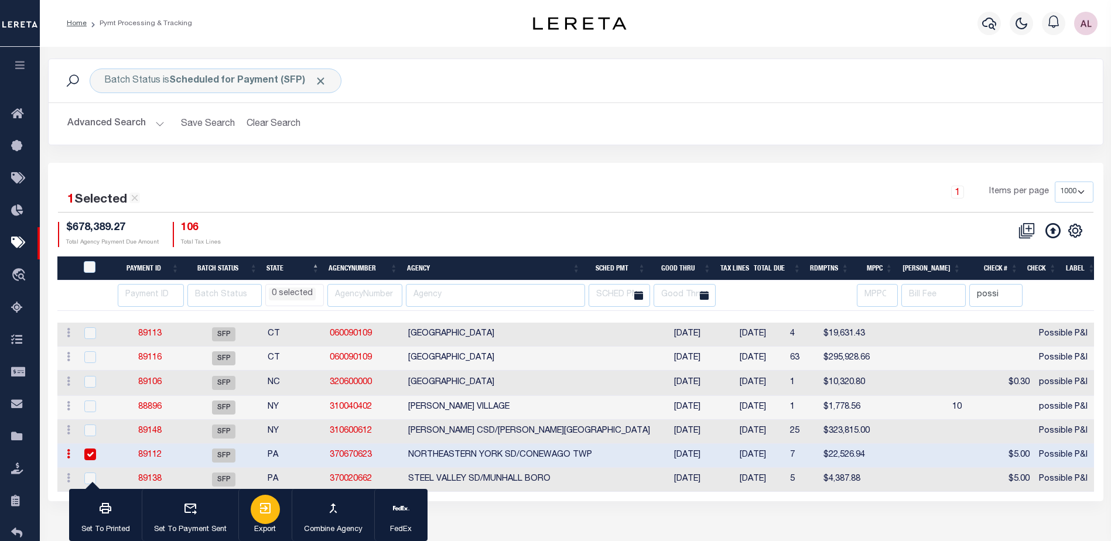
click at [265, 511] on icon "button" at bounding box center [265, 508] width 11 height 11
click at [227, 457] on span "SFP" at bounding box center [223, 455] width 23 height 14
select select "SFP"
checkbox input "false"
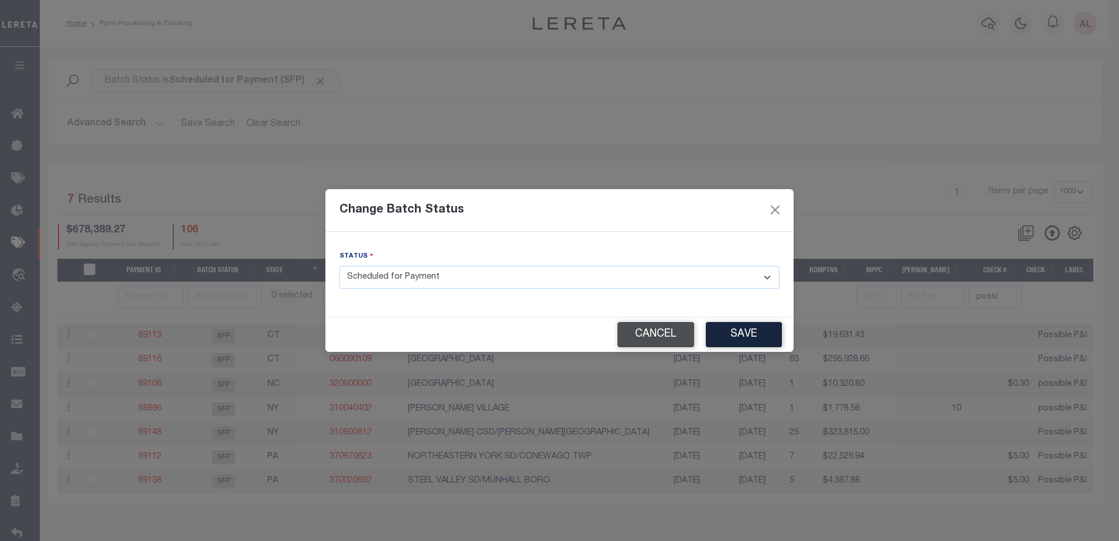
click at [672, 334] on button "Cancel" at bounding box center [656, 334] width 77 height 25
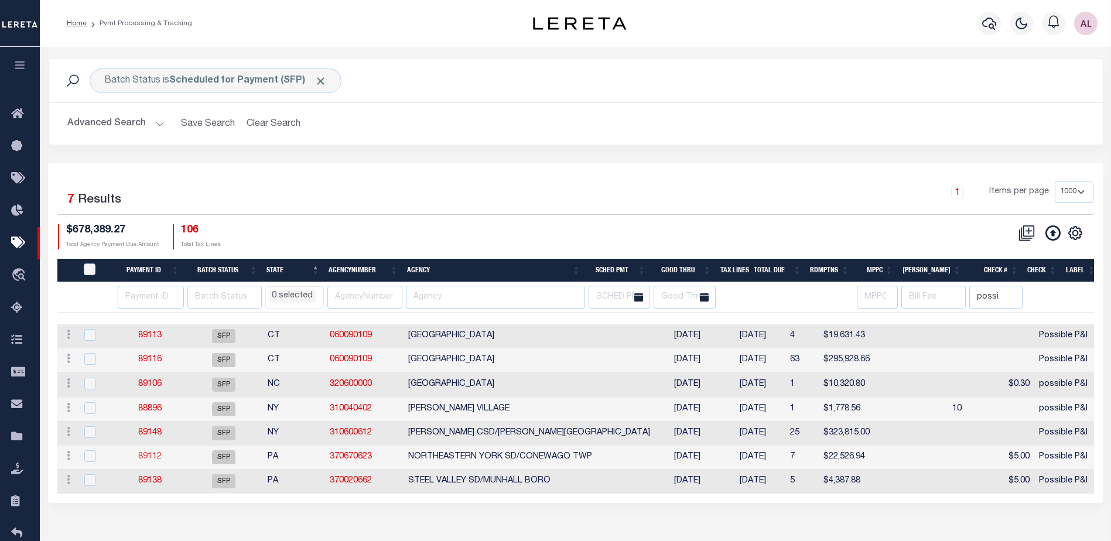
click at [155, 459] on link "89112" at bounding box center [149, 457] width 23 height 8
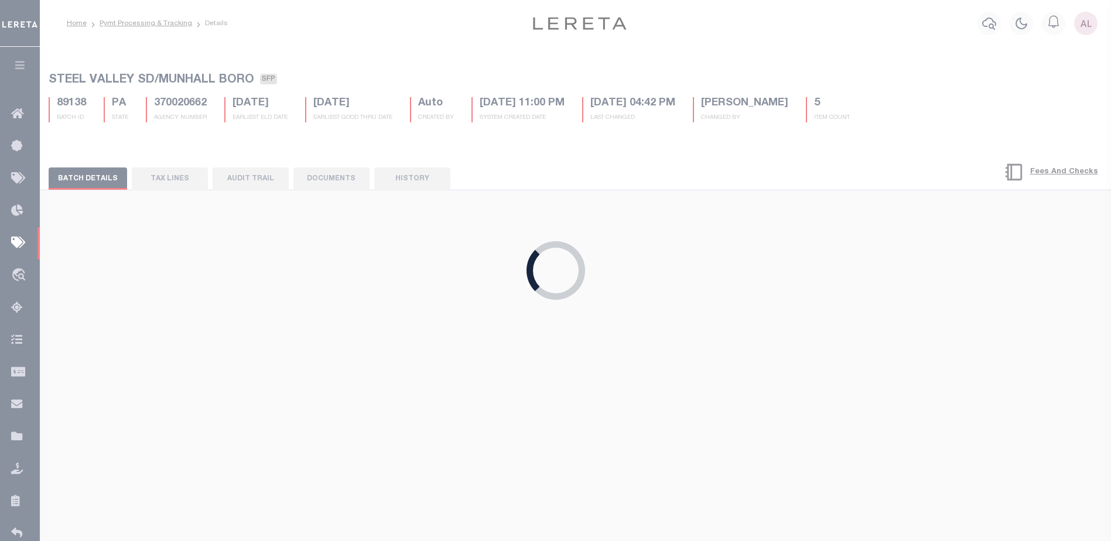
type input "08/21/2025"
select select
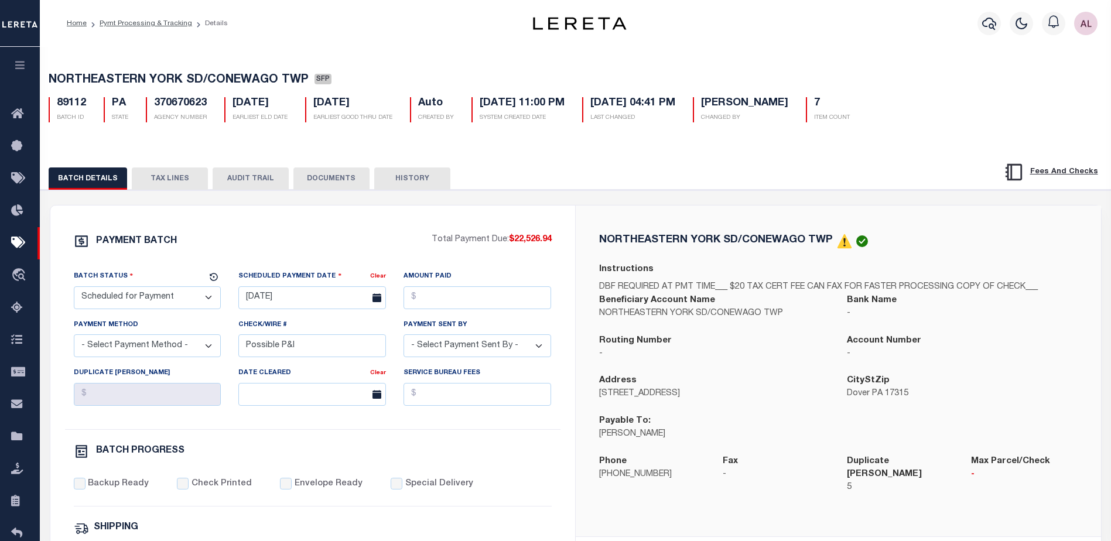
click at [176, 174] on button "TAX LINES" at bounding box center [170, 178] width 76 height 22
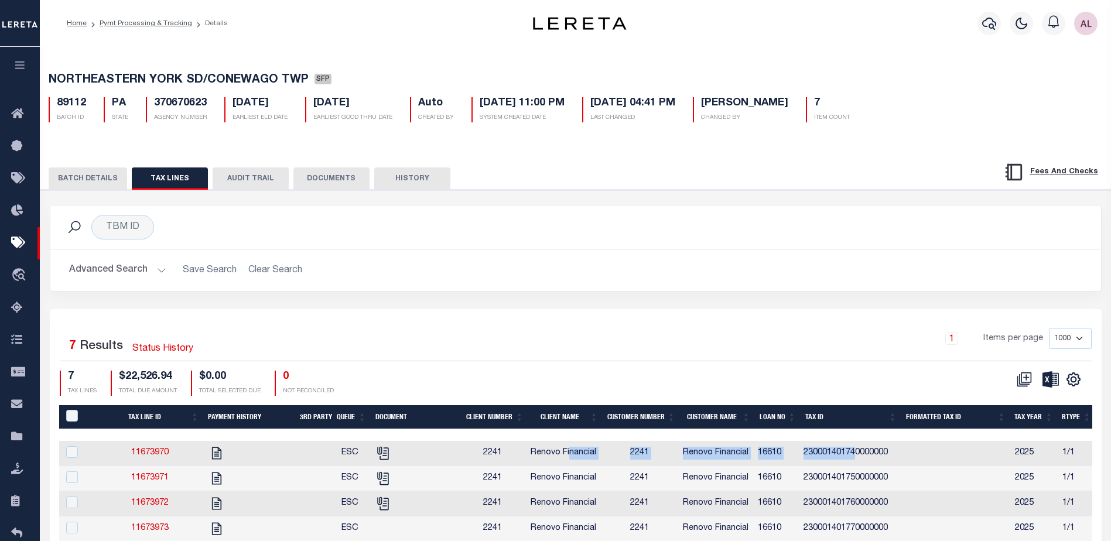
drag, startPoint x: 573, startPoint y: 443, endPoint x: 858, endPoint y: 444, distance: 285.7
click at [858, 444] on tr "11673970 ESC 2241 Renovo Financial 2241 Renovo Financial 16610 2300014017400000…" at bounding box center [1065, 453] width 2012 height 25
click at [514, 435] on div at bounding box center [1065, 435] width 2012 height 12
click at [566, 345] on div "1 Items per page 1000 2500 5000 10000" at bounding box center [706, 343] width 769 height 30
click at [387, 456] on icon "" at bounding box center [382, 450] width 9 height 9
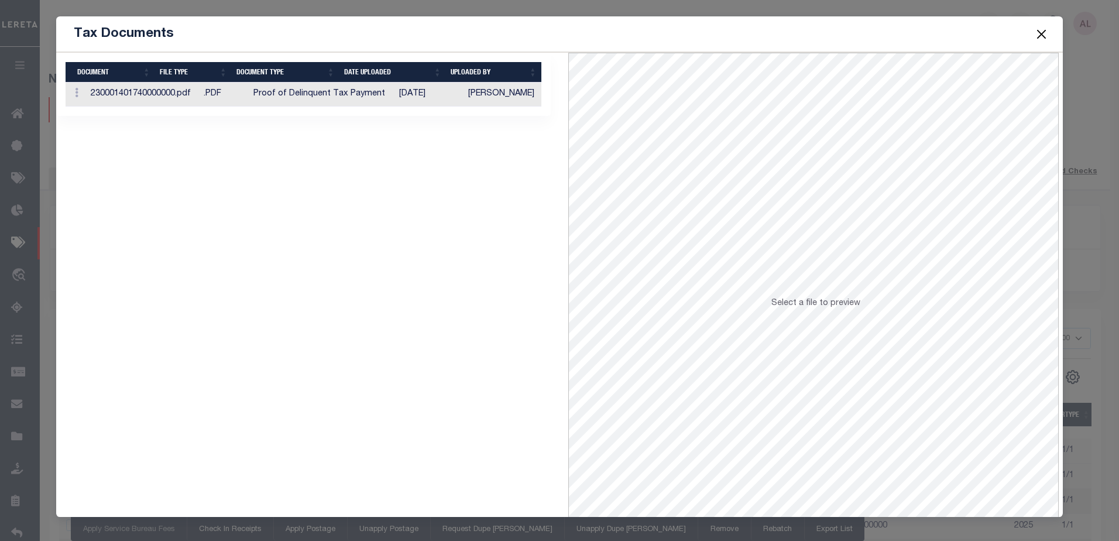
click at [1040, 33] on button "Close" at bounding box center [1041, 33] width 15 height 15
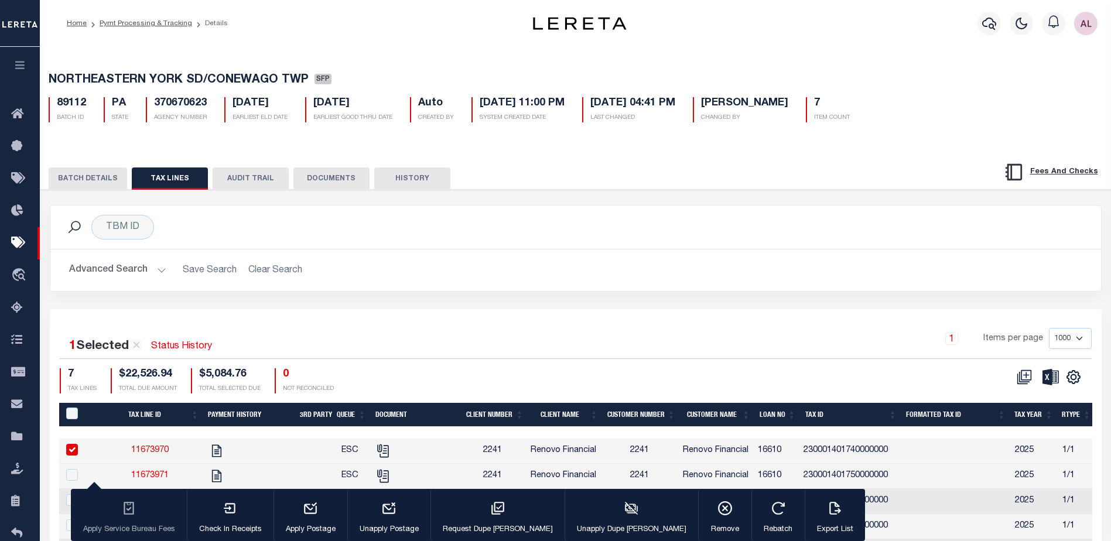
click at [598, 331] on div "1 Items per page 1000 2500 5000 10000" at bounding box center [706, 343] width 769 height 30
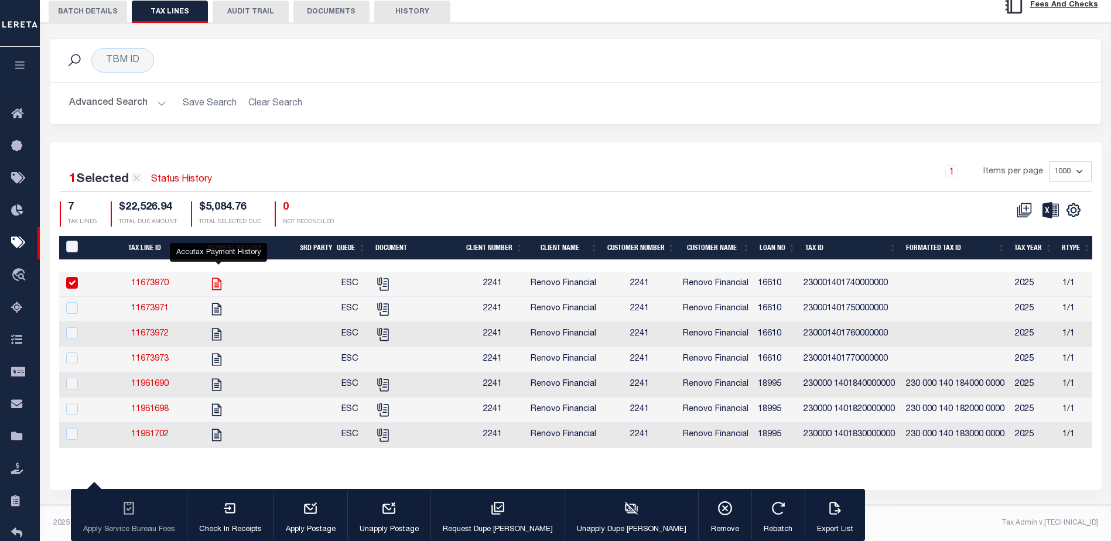
click at [220, 280] on icon "" at bounding box center [216, 283] width 15 height 15
checkbox input "false"
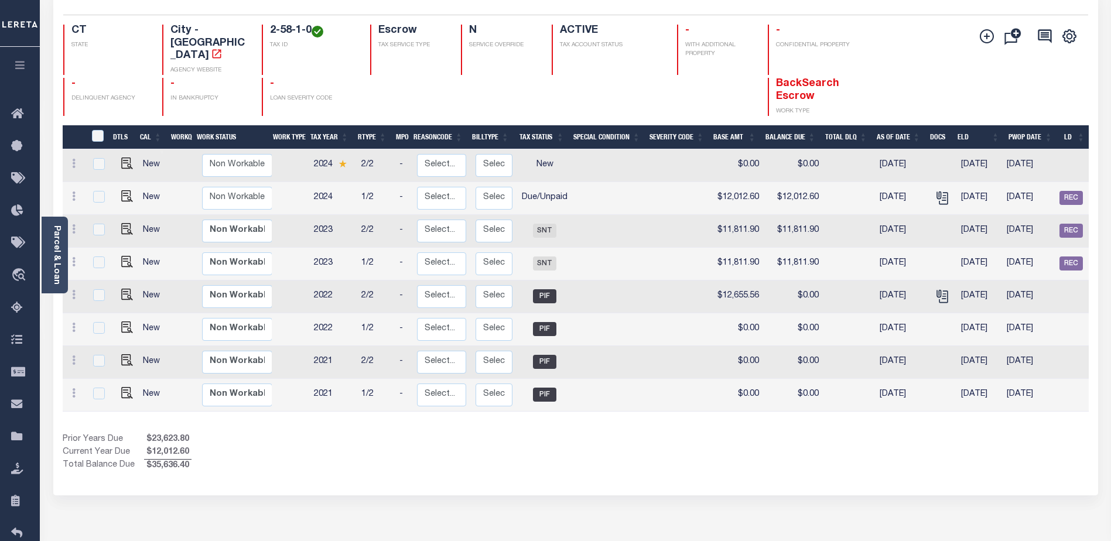
scroll to position [117, 0]
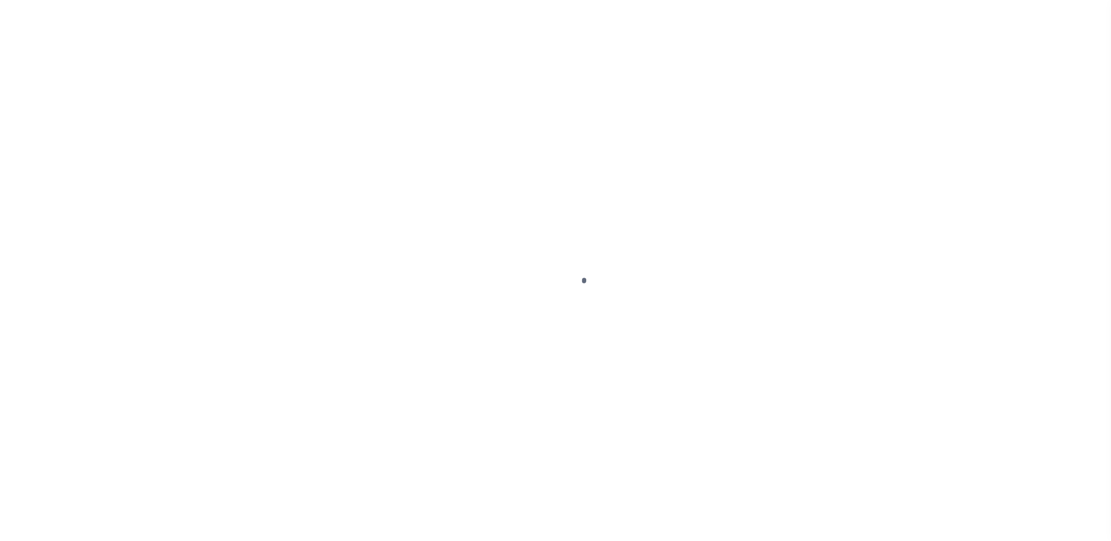
select select "DUE"
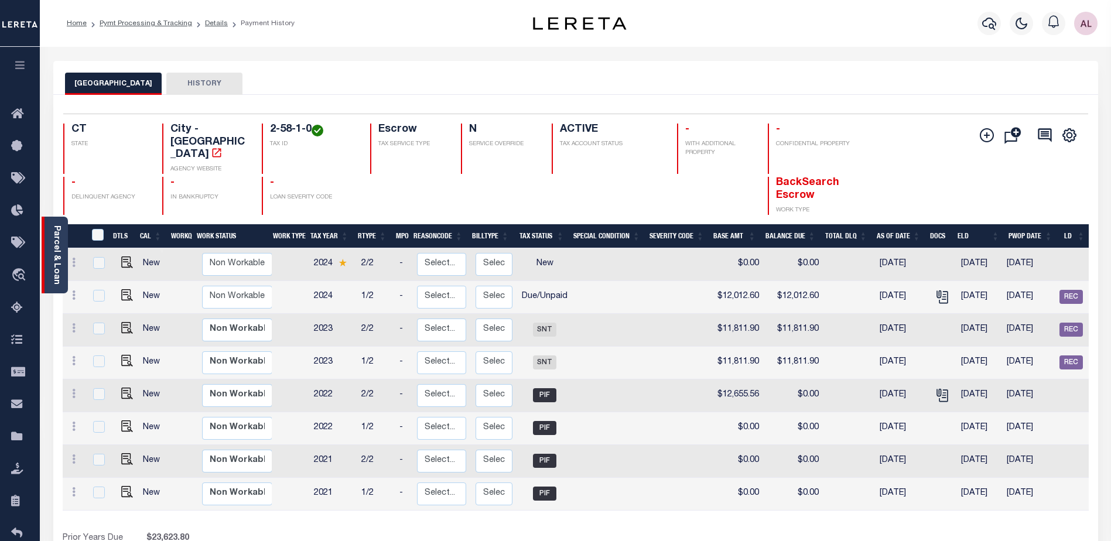
click at [57, 262] on link "Parcel & Loan" at bounding box center [56, 254] width 8 height 59
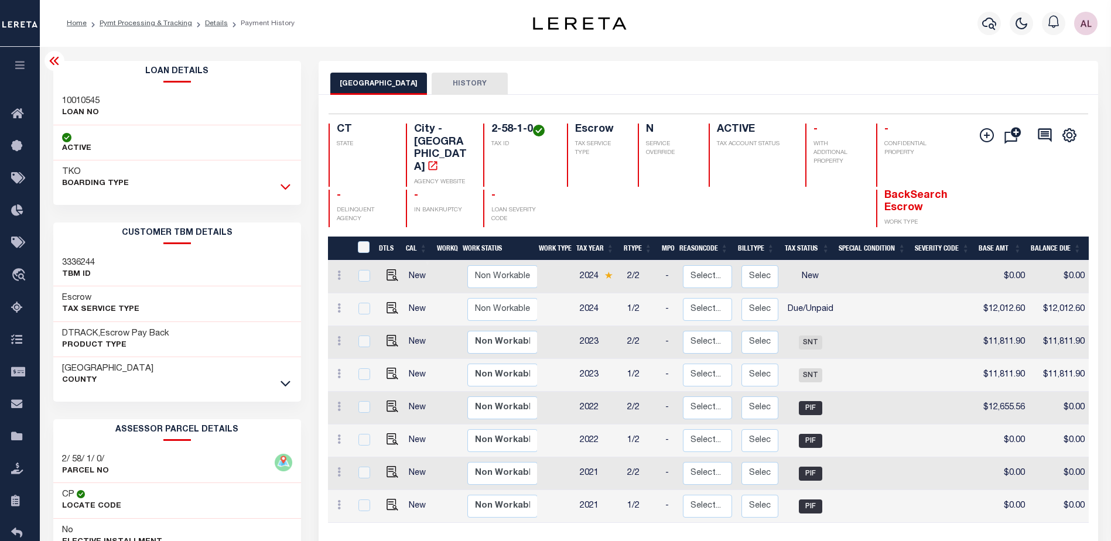
click at [289, 184] on icon at bounding box center [285, 186] width 10 height 12
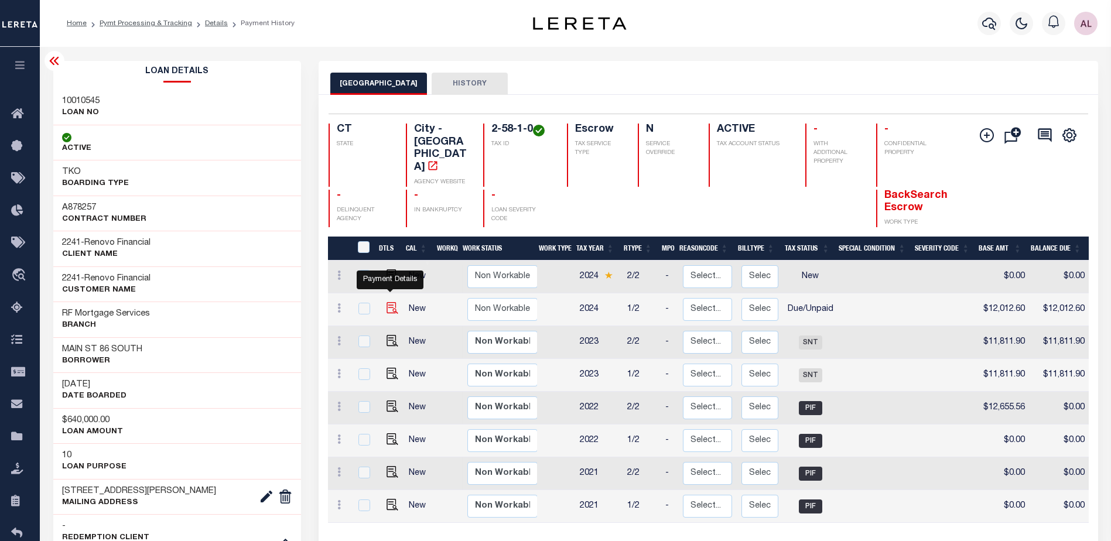
click at [393, 302] on img "" at bounding box center [392, 308] width 12 height 12
checkbox input "true"
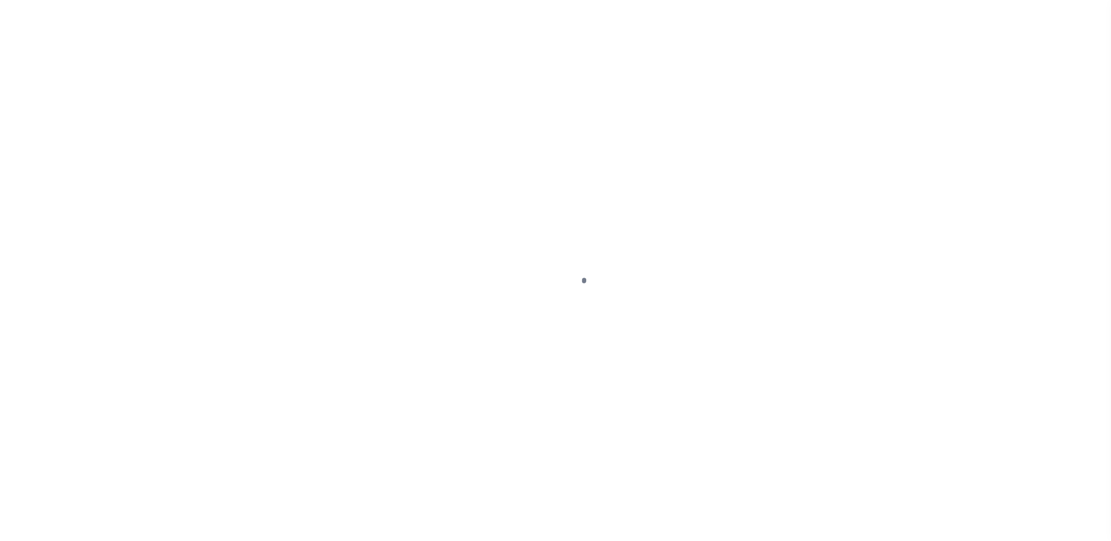
select select "DUE"
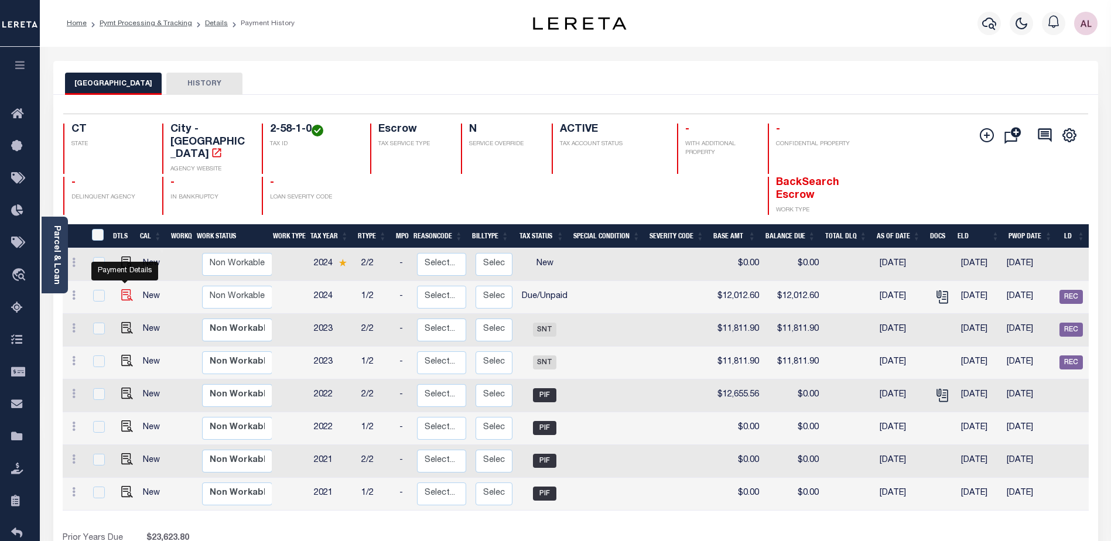
click at [122, 289] on img "" at bounding box center [127, 295] width 12 height 12
checkbox input "true"
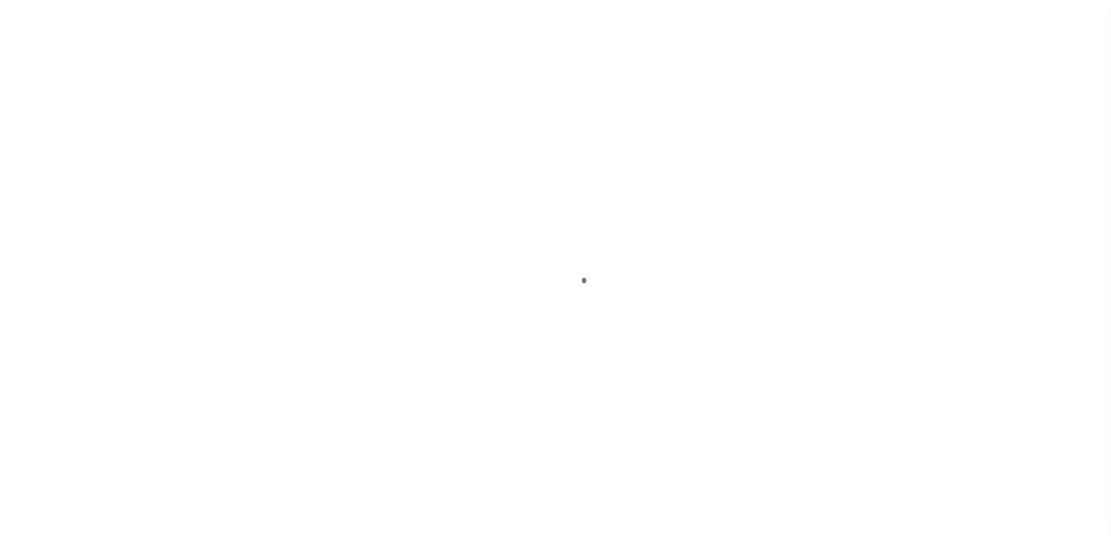
select select "DUE"
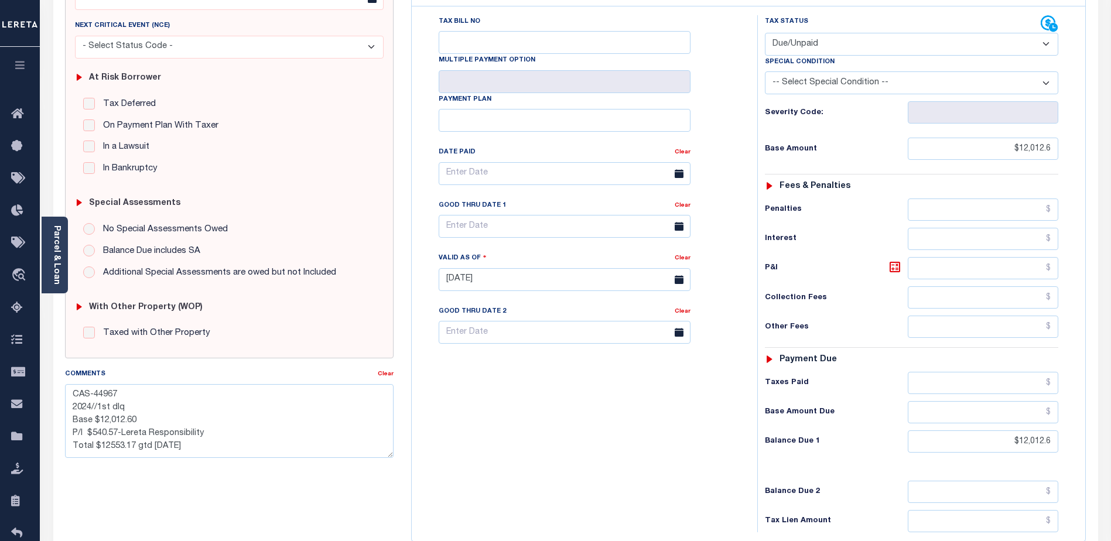
scroll to position [145, 0]
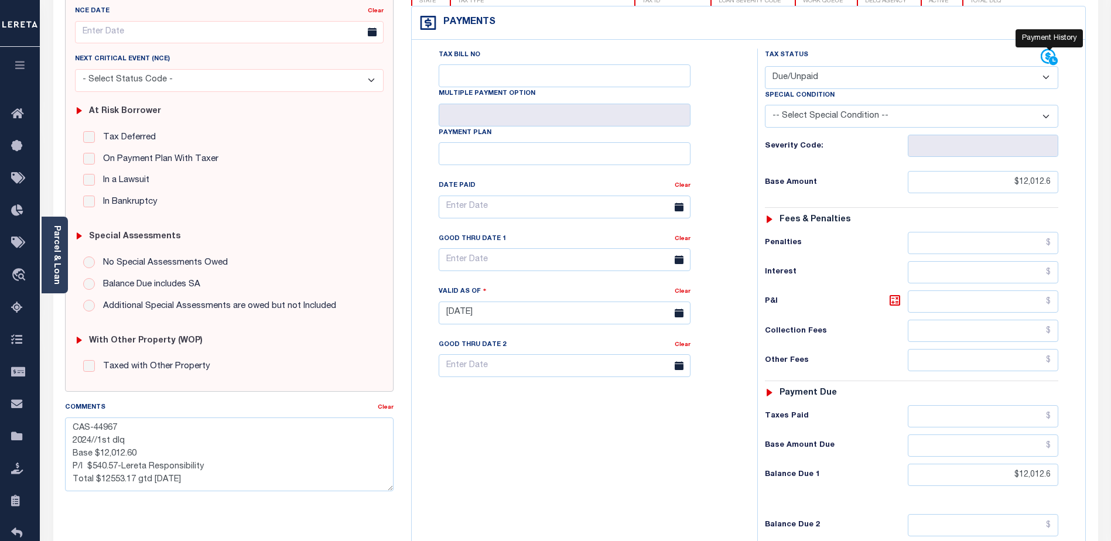
click at [1047, 57] on icon at bounding box center [1049, 58] width 18 height 18
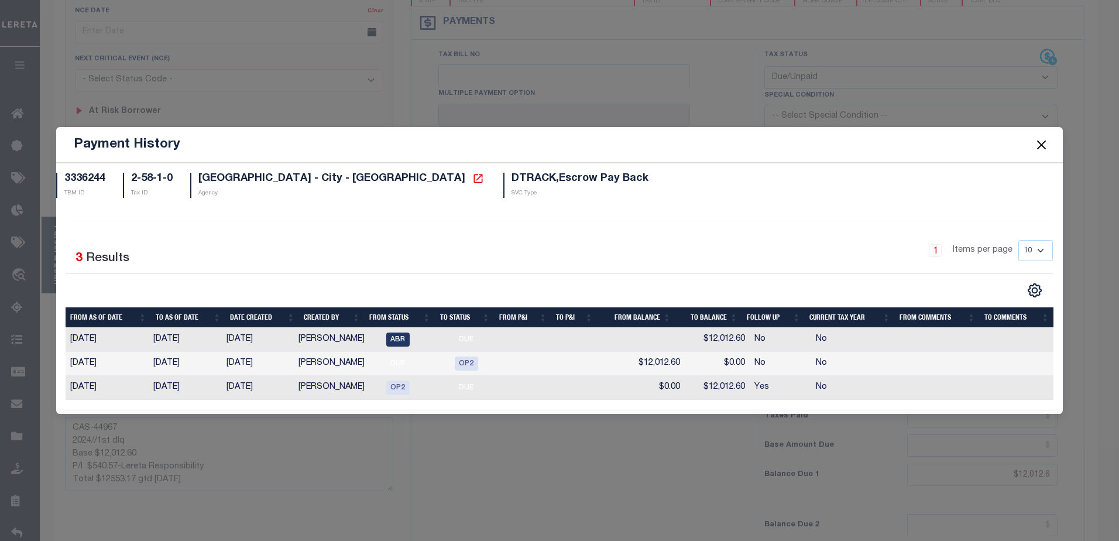
click at [1040, 142] on button "Close" at bounding box center [1041, 144] width 15 height 15
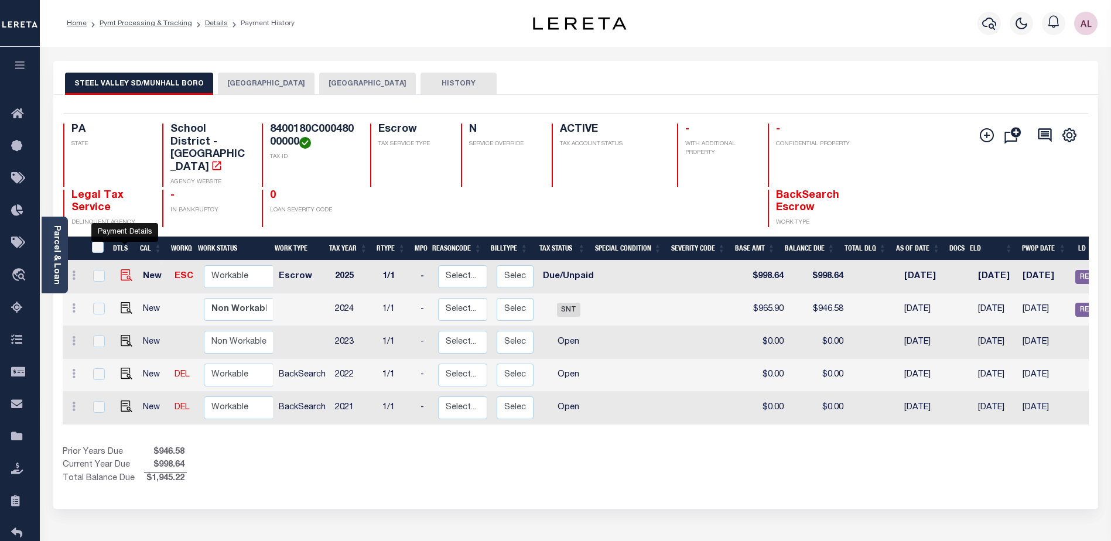
click at [124, 269] on img "" at bounding box center [127, 275] width 12 height 12
checkbox input "true"
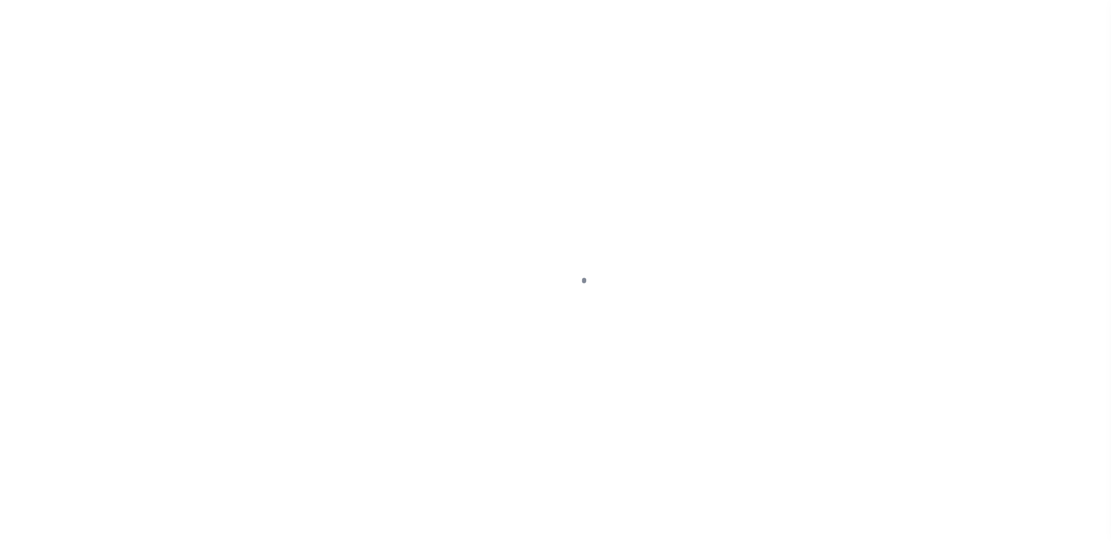
select select "DUE"
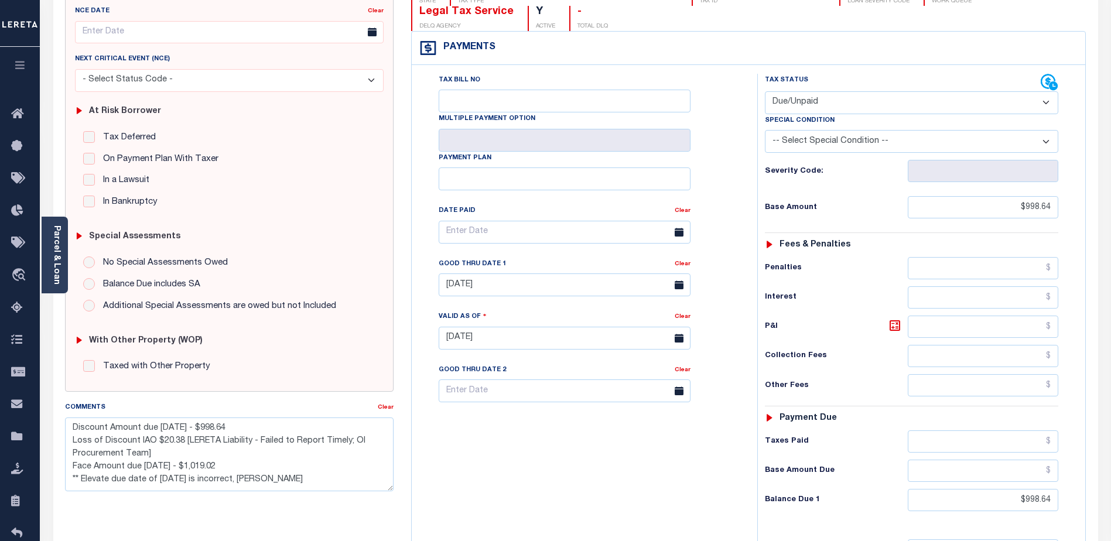
scroll to position [234, 0]
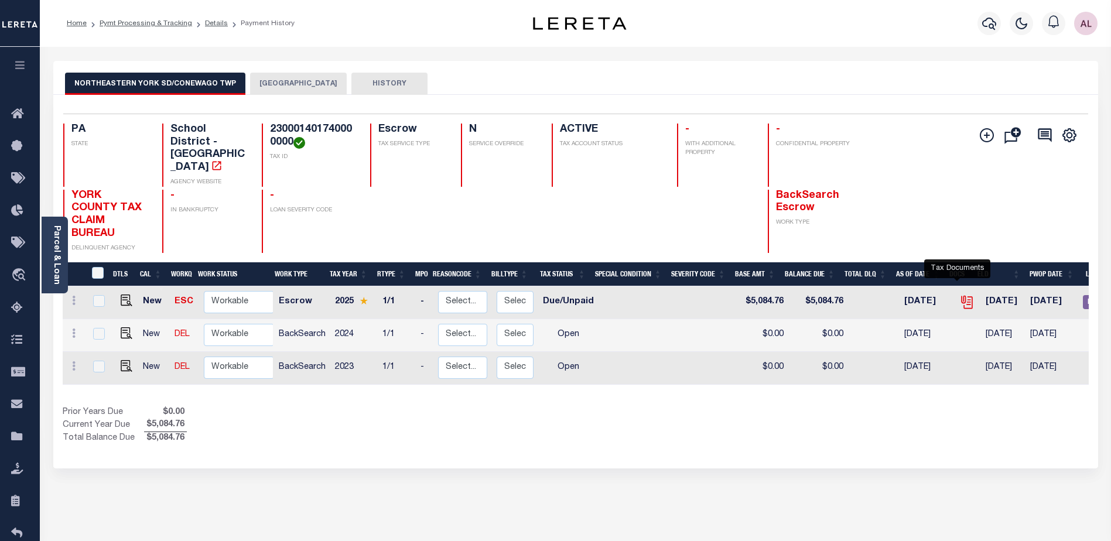
click at [963, 295] on icon "" at bounding box center [966, 302] width 15 height 15
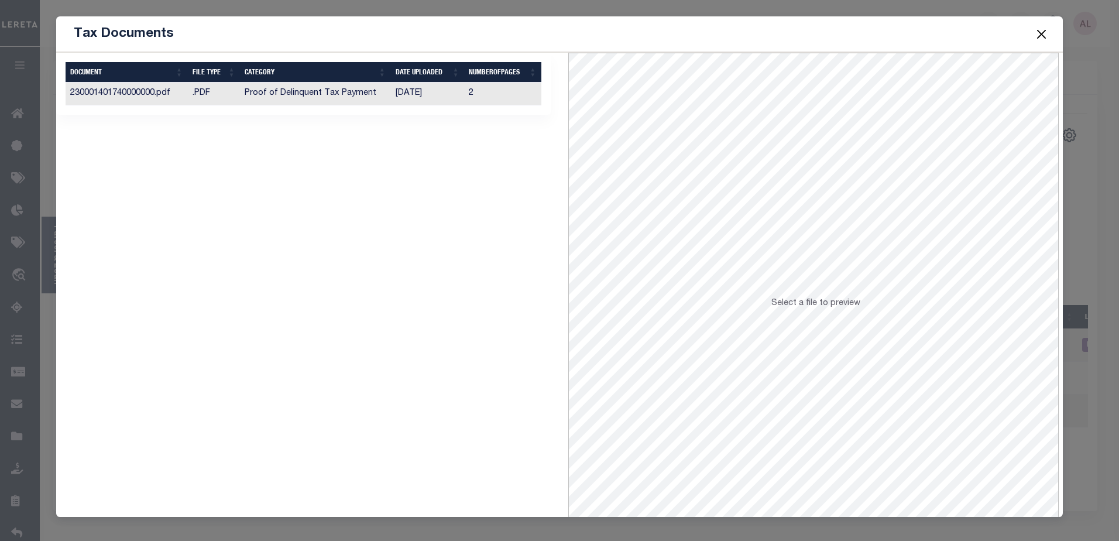
click at [802, 306] on span "Select a file to preview" at bounding box center [816, 303] width 89 height 8
click at [150, 97] on td "230001401740000000.pdf" at bounding box center [127, 94] width 122 height 23
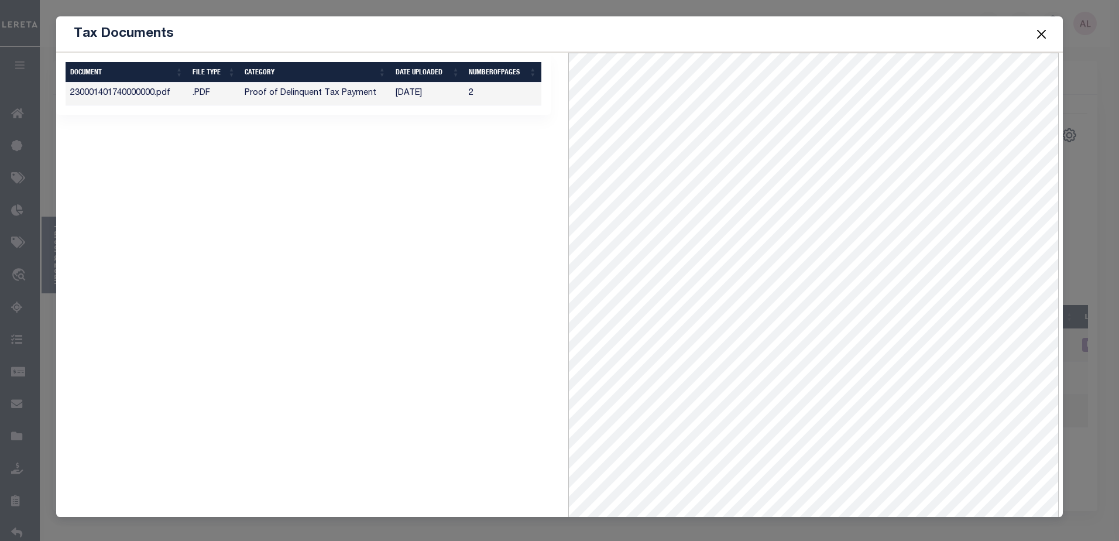
click at [1042, 39] on button "Close" at bounding box center [1041, 33] width 15 height 15
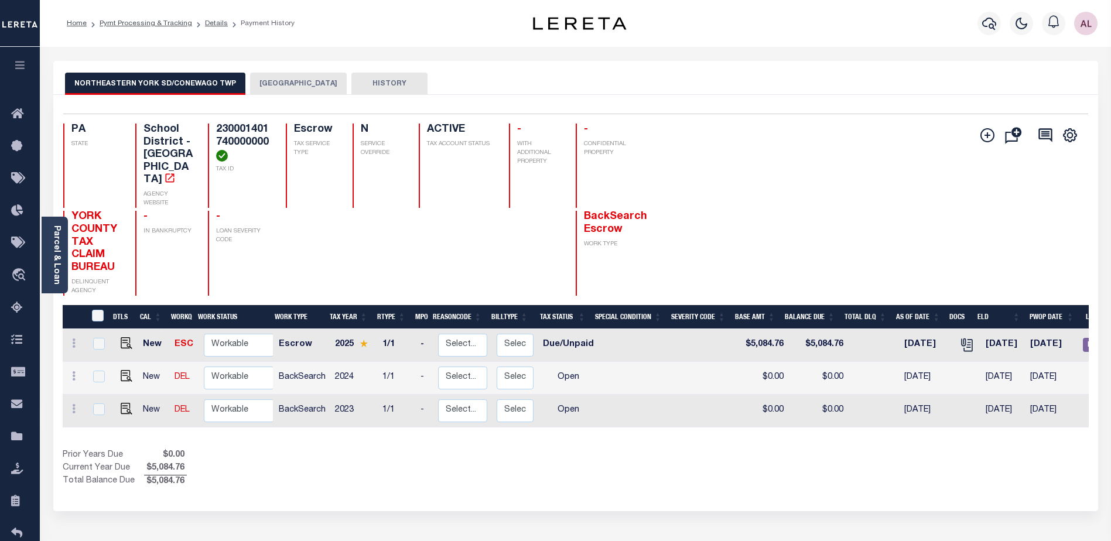
click at [291, 81] on button "[GEOGRAPHIC_DATA]" at bounding box center [298, 84] width 97 height 22
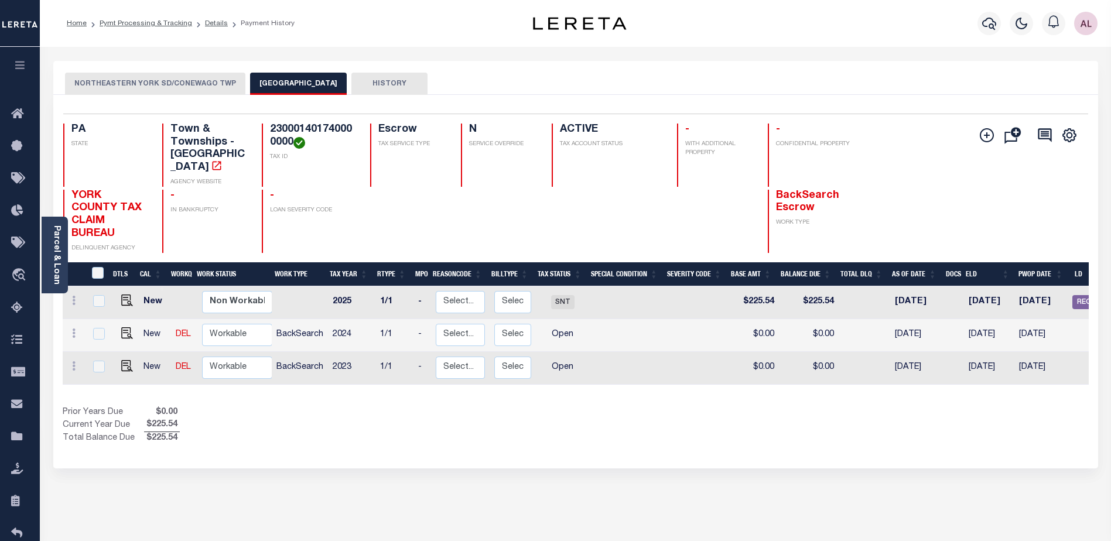
click at [198, 72] on div "NORTHEASTERN YORK SD/CONEWAGO TWP CONEWAGO TOWNSHIP HISTORY" at bounding box center [575, 78] width 1045 height 34
click at [203, 84] on button "NORTHEASTERN YORK SD/CONEWAGO TWP" at bounding box center [155, 84] width 180 height 22
